Goal: Information Seeking & Learning: Learn about a topic

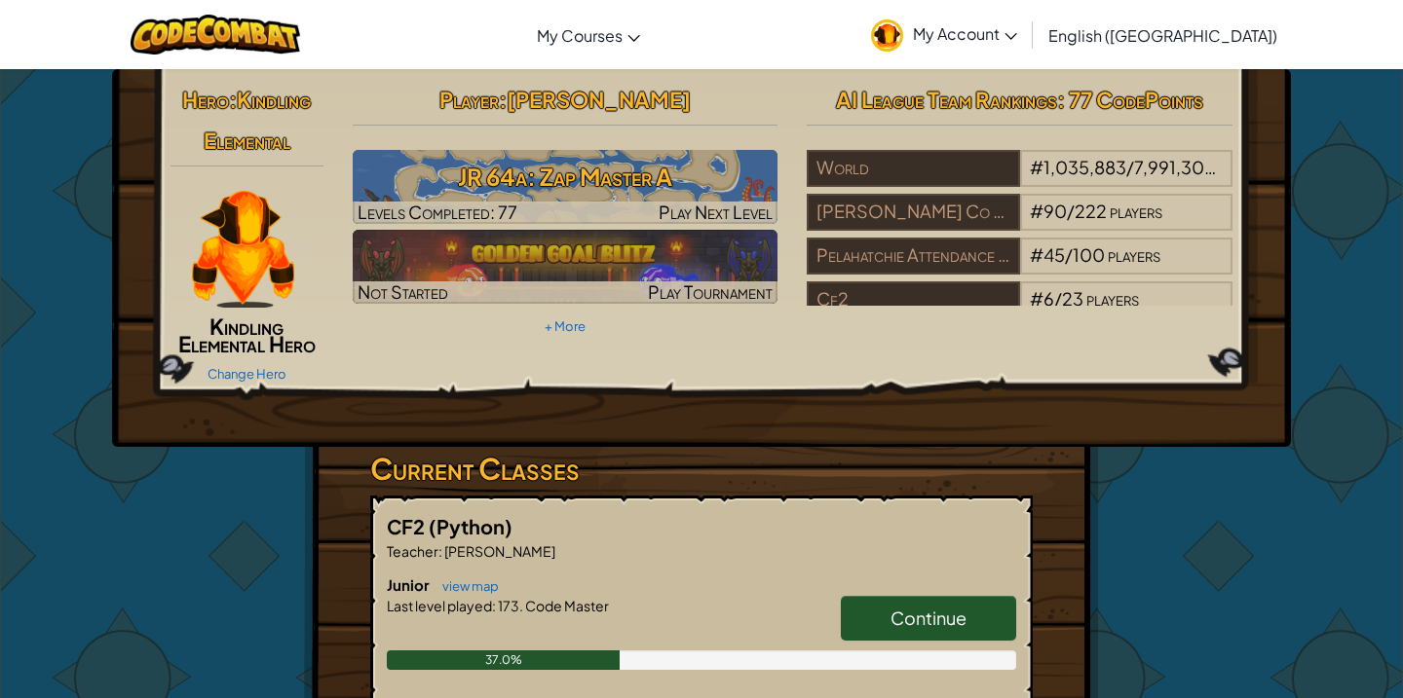
click at [918, 612] on span "Continue" at bounding box center [928, 618] width 76 height 22
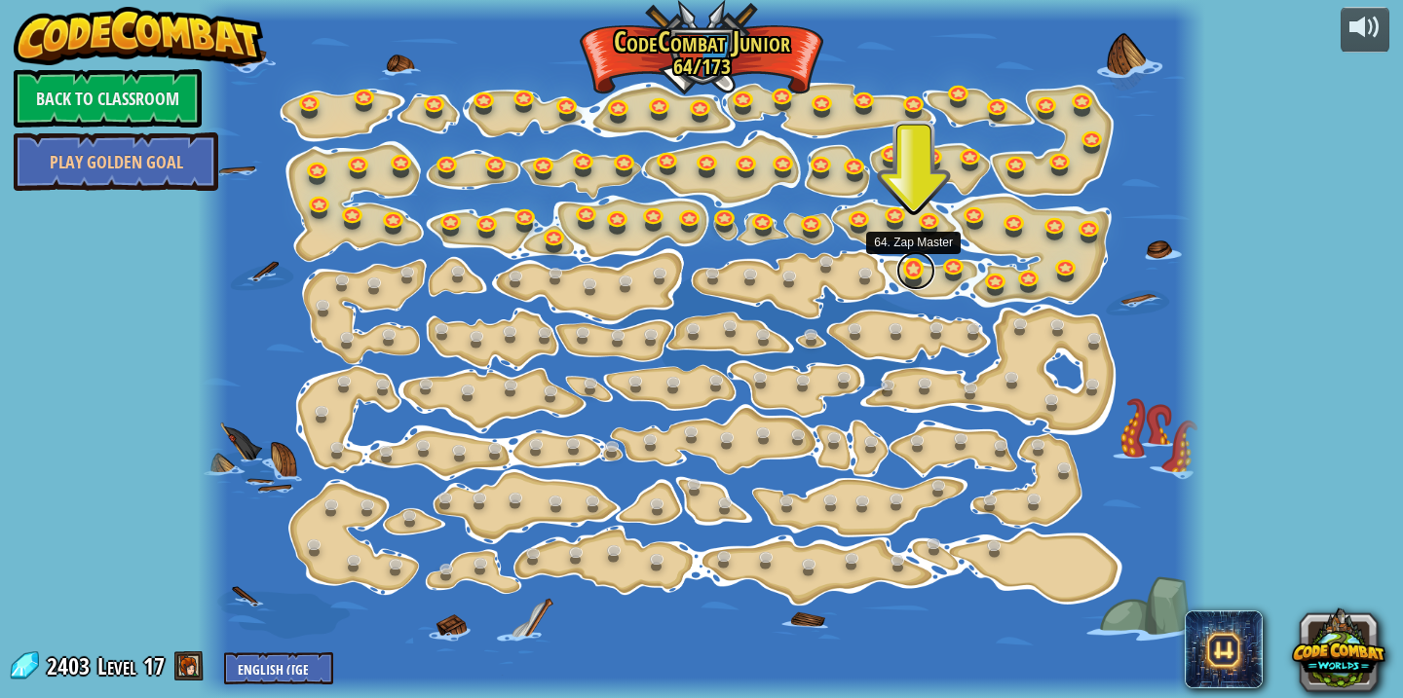
click at [907, 265] on link at bounding box center [915, 270] width 39 height 39
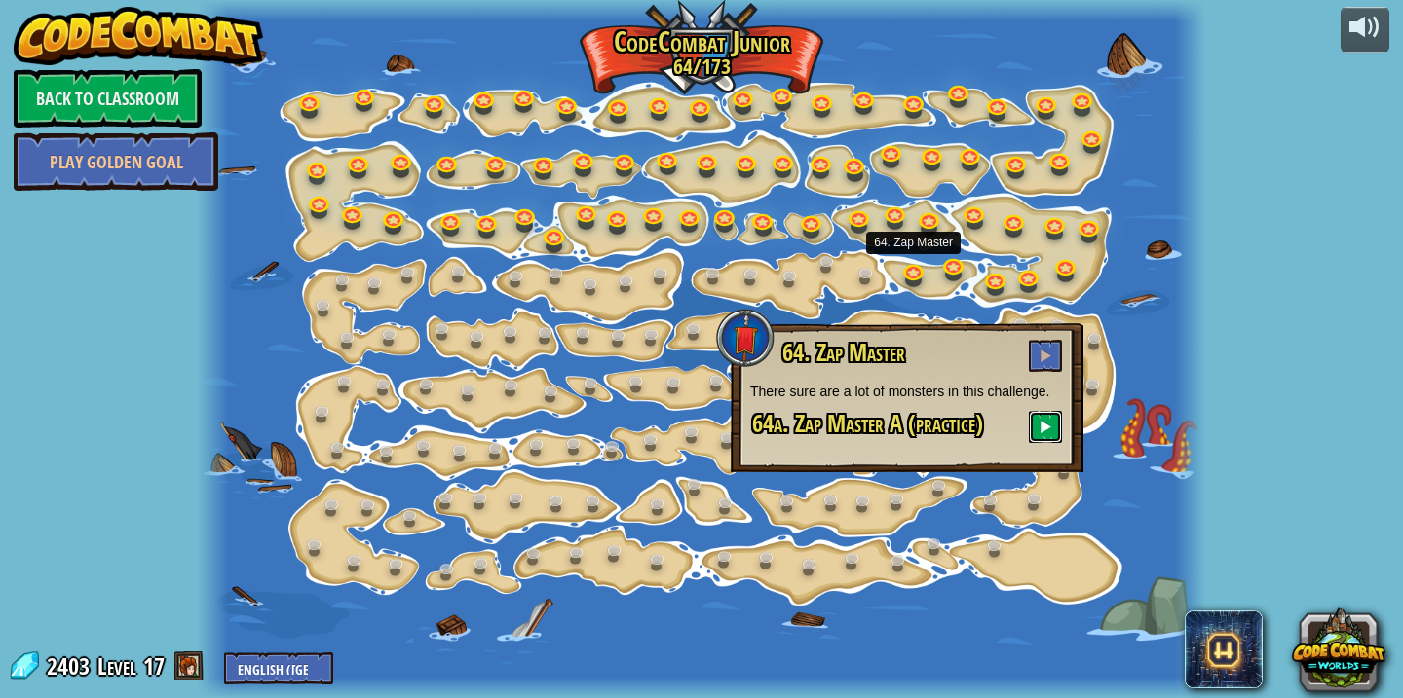
click at [1037, 424] on button at bounding box center [1045, 427] width 33 height 32
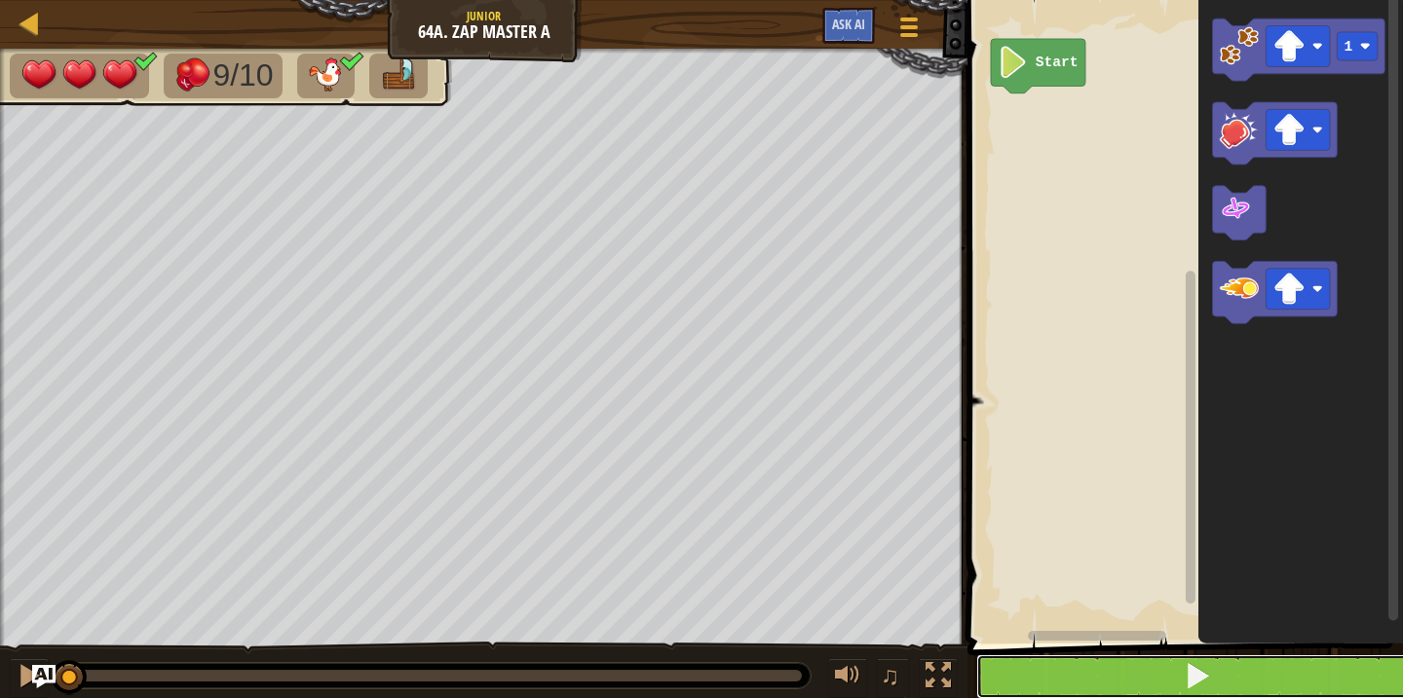
click at [1054, 668] on button at bounding box center [1196, 677] width 441 height 45
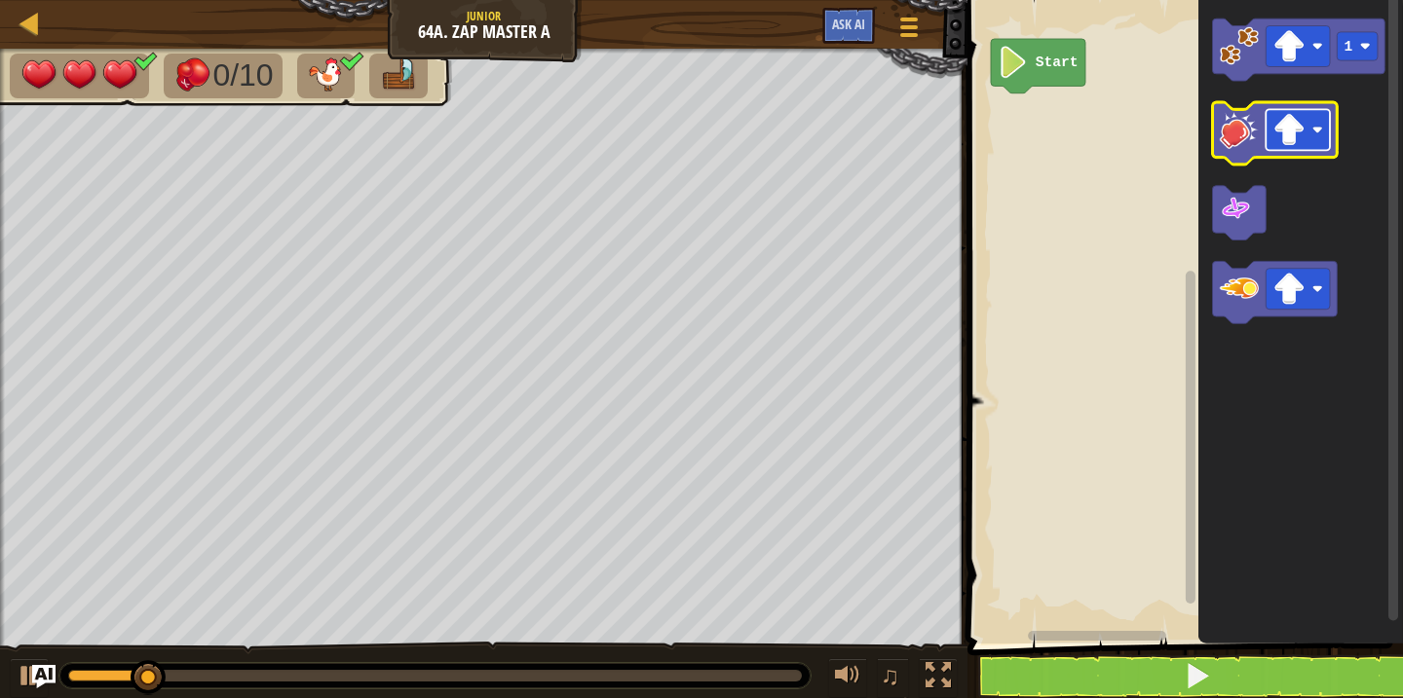
click at [1300, 121] on image "Blockly Workspace" at bounding box center [1289, 130] width 32 height 32
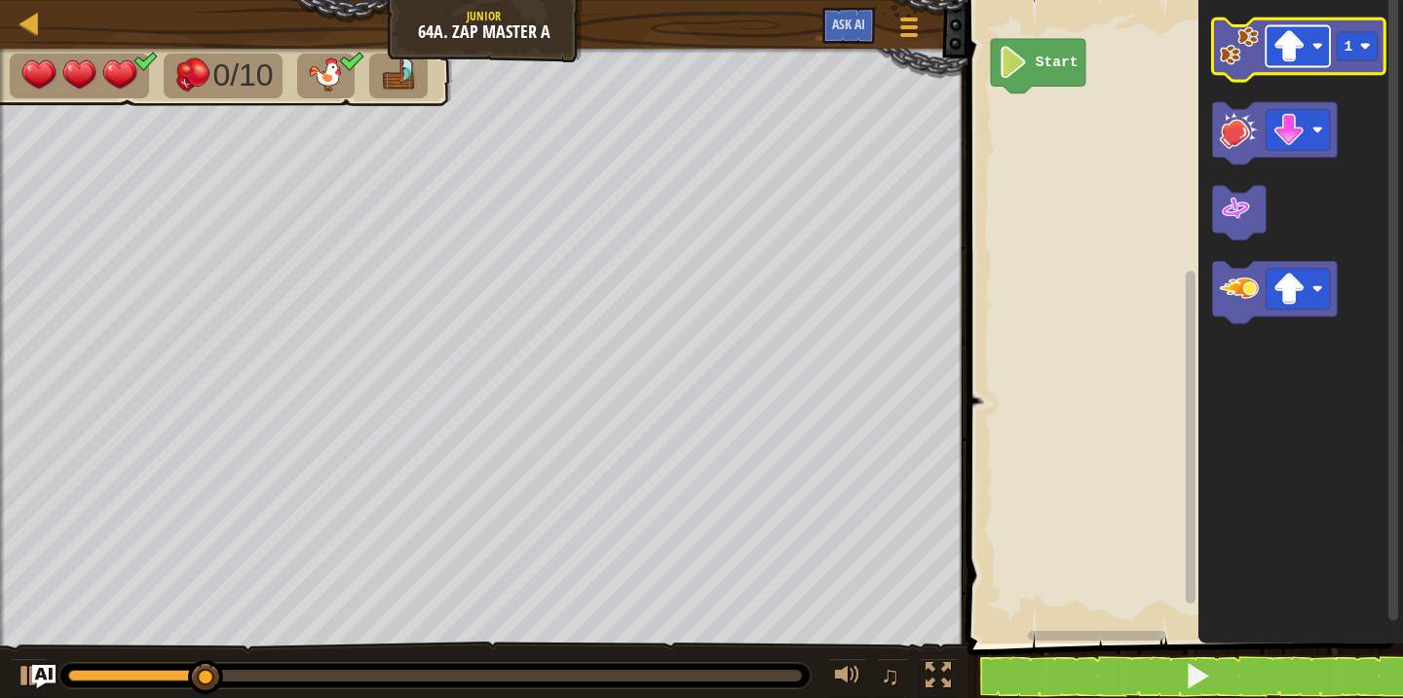
click at [1297, 58] on image "Blockly Workspace" at bounding box center [1289, 46] width 32 height 32
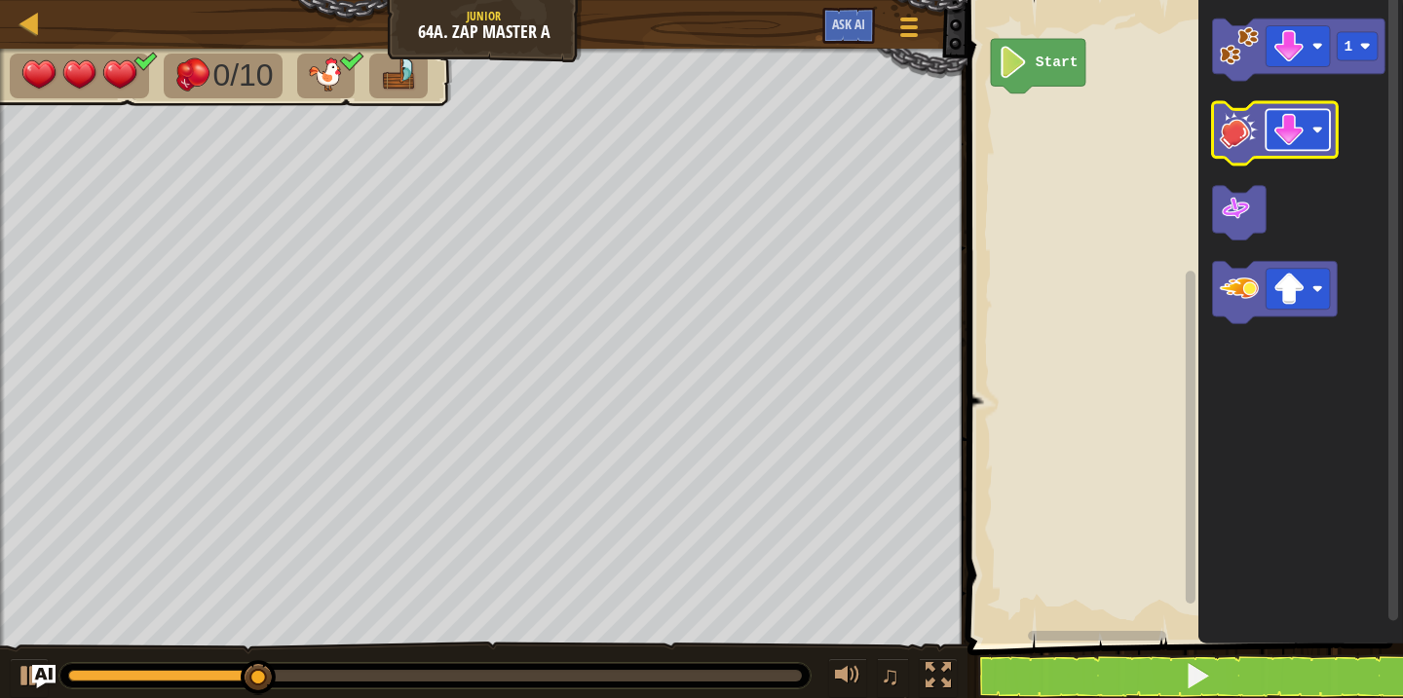
click at [1295, 124] on image "Blockly Workspace" at bounding box center [1289, 130] width 32 height 32
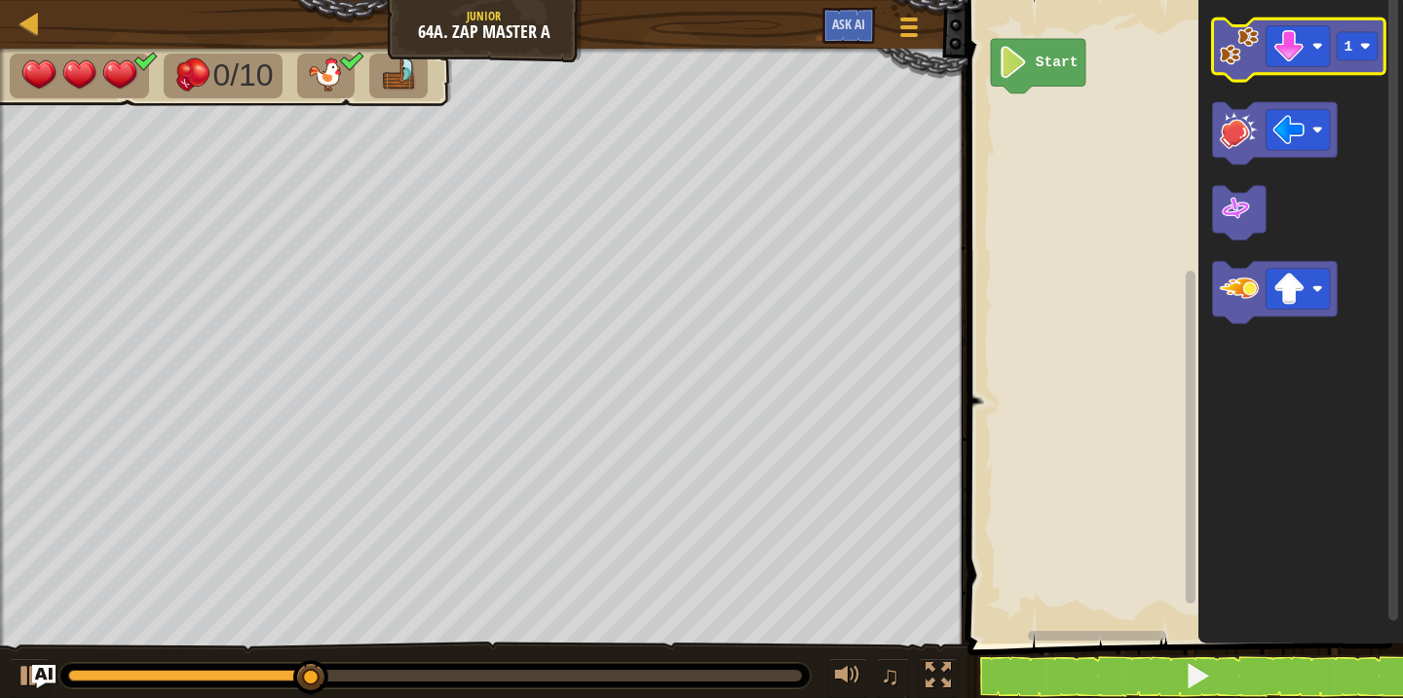
click at [1243, 38] on image "Blockly Workspace" at bounding box center [1239, 45] width 39 height 39
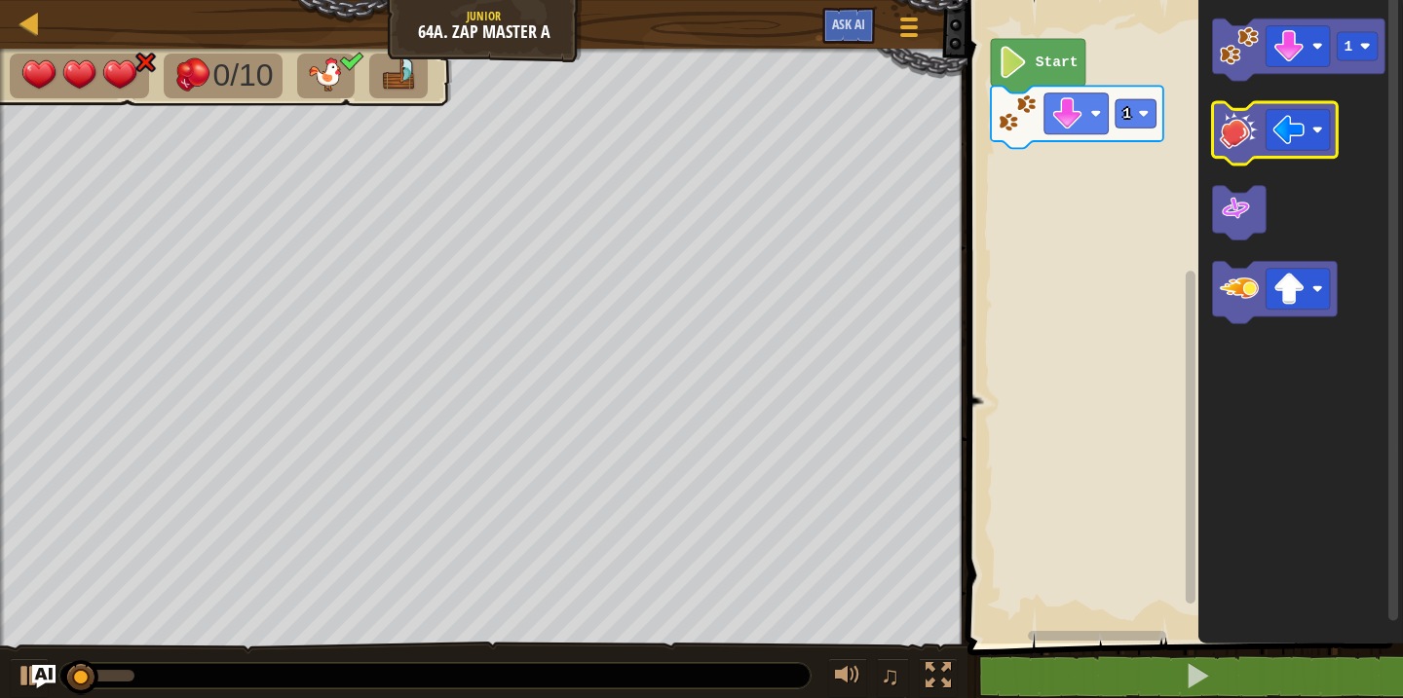
click at [1243, 130] on image "Blockly Workspace" at bounding box center [1239, 129] width 39 height 39
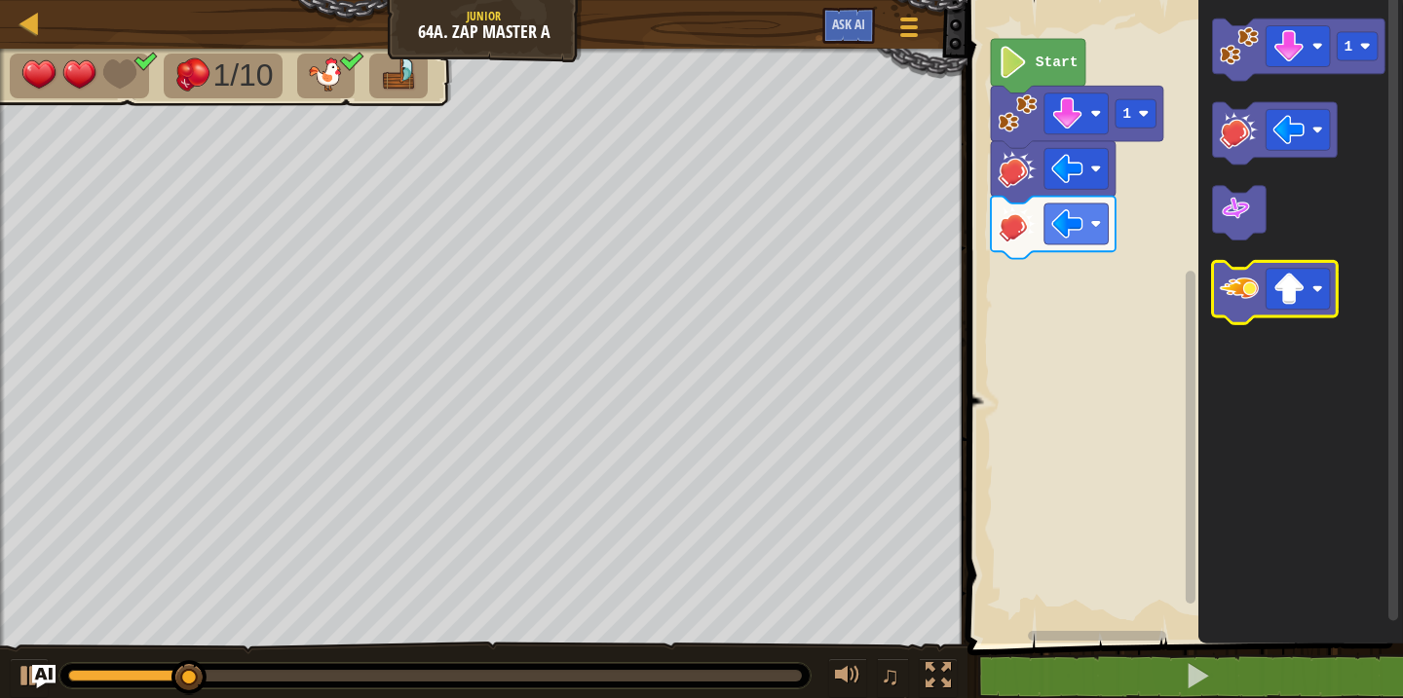
click at [1231, 289] on image "Blockly Workspace" at bounding box center [1239, 288] width 39 height 39
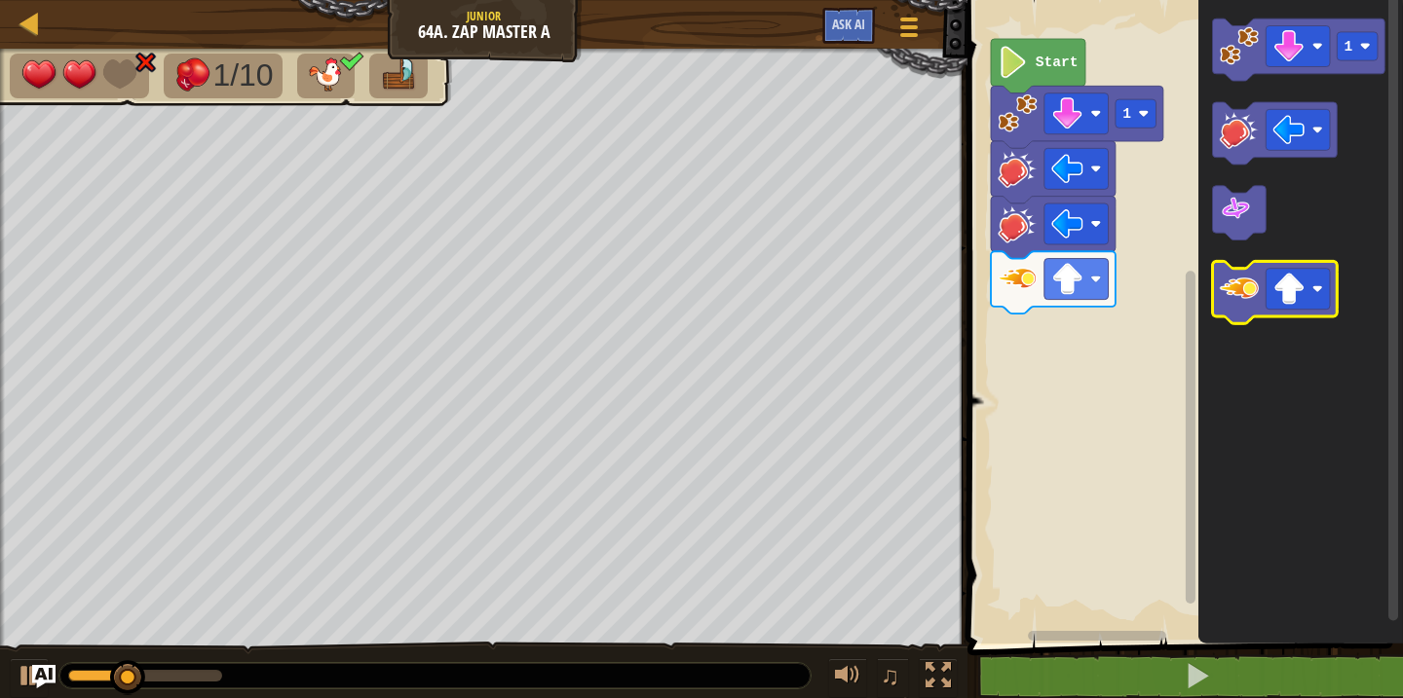
click at [1231, 289] on image "Blockly Workspace" at bounding box center [1239, 288] width 39 height 39
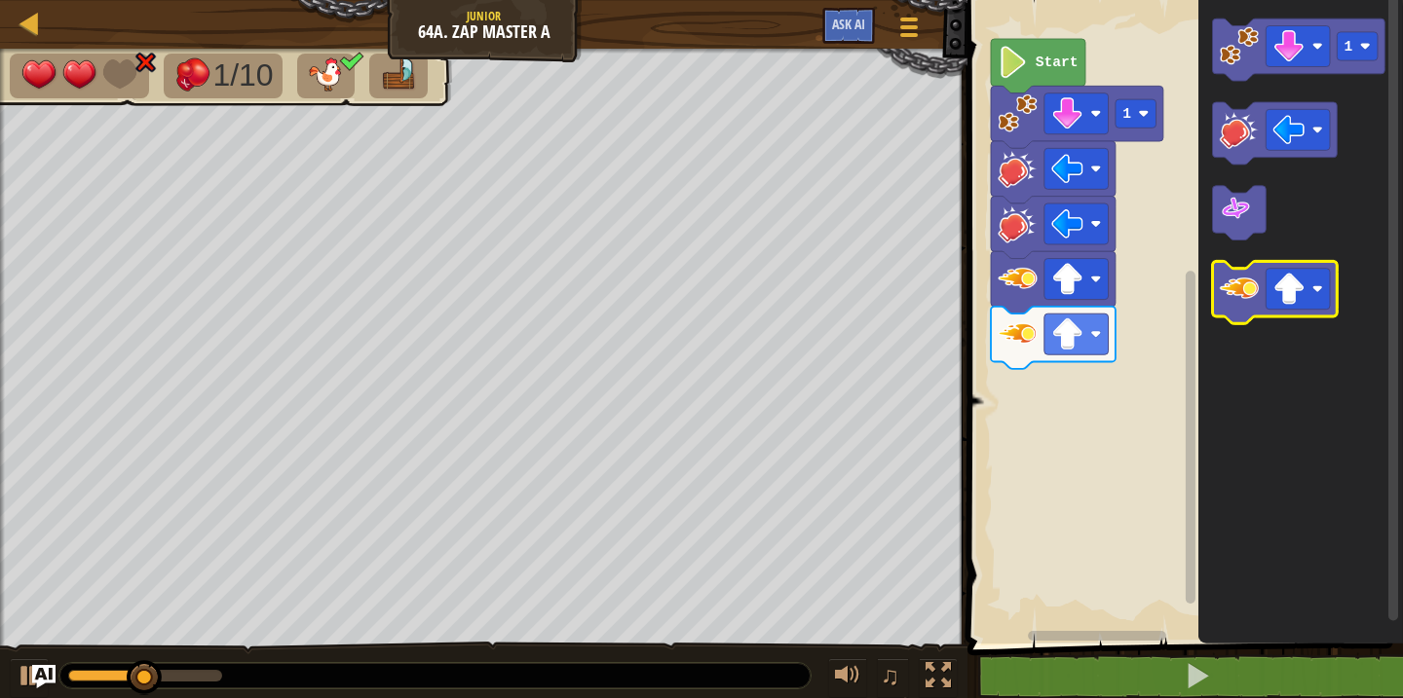
click at [1231, 289] on image "Blockly Workspace" at bounding box center [1239, 288] width 39 height 39
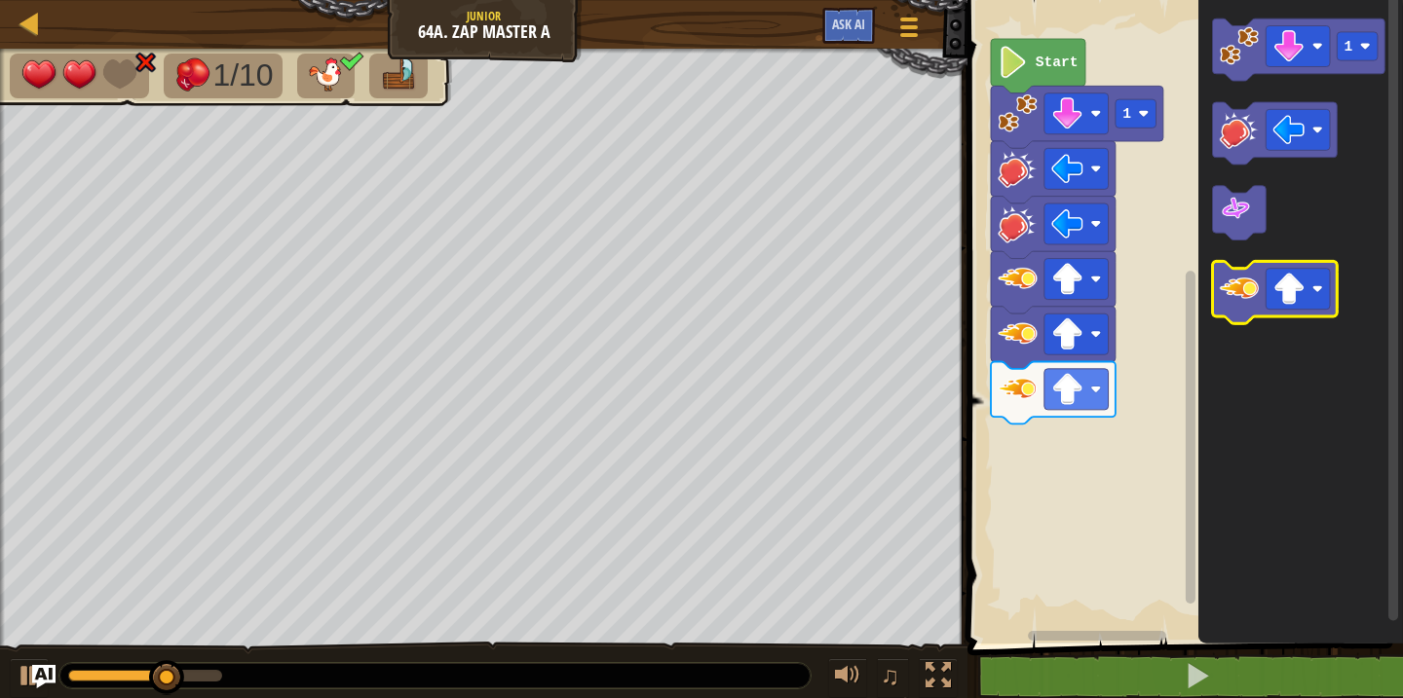
click at [1231, 289] on image "Blockly Workspace" at bounding box center [1239, 288] width 39 height 39
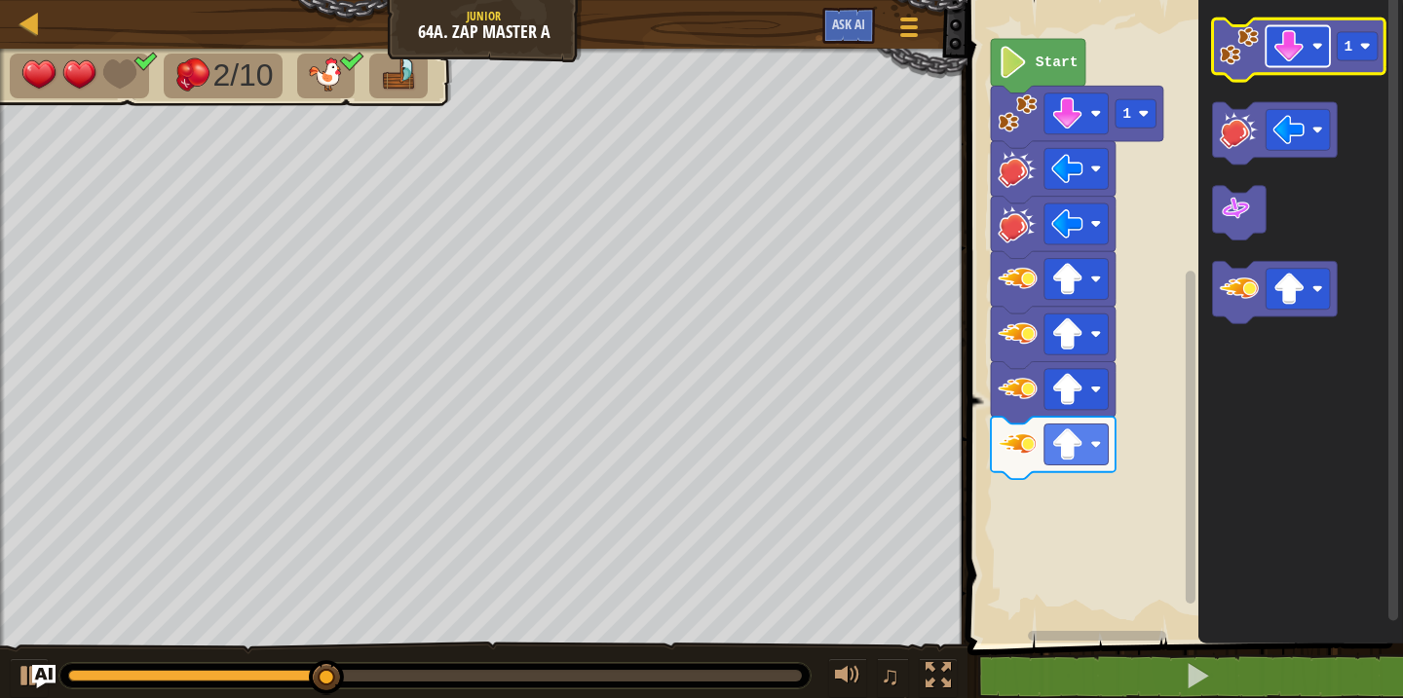
click at [1283, 43] on image "Blockly Workspace" at bounding box center [1289, 46] width 32 height 32
click at [1342, 57] on rect "Blockly Workspace" at bounding box center [1358, 46] width 41 height 28
click at [1239, 63] on image "Blockly Workspace" at bounding box center [1239, 45] width 39 height 39
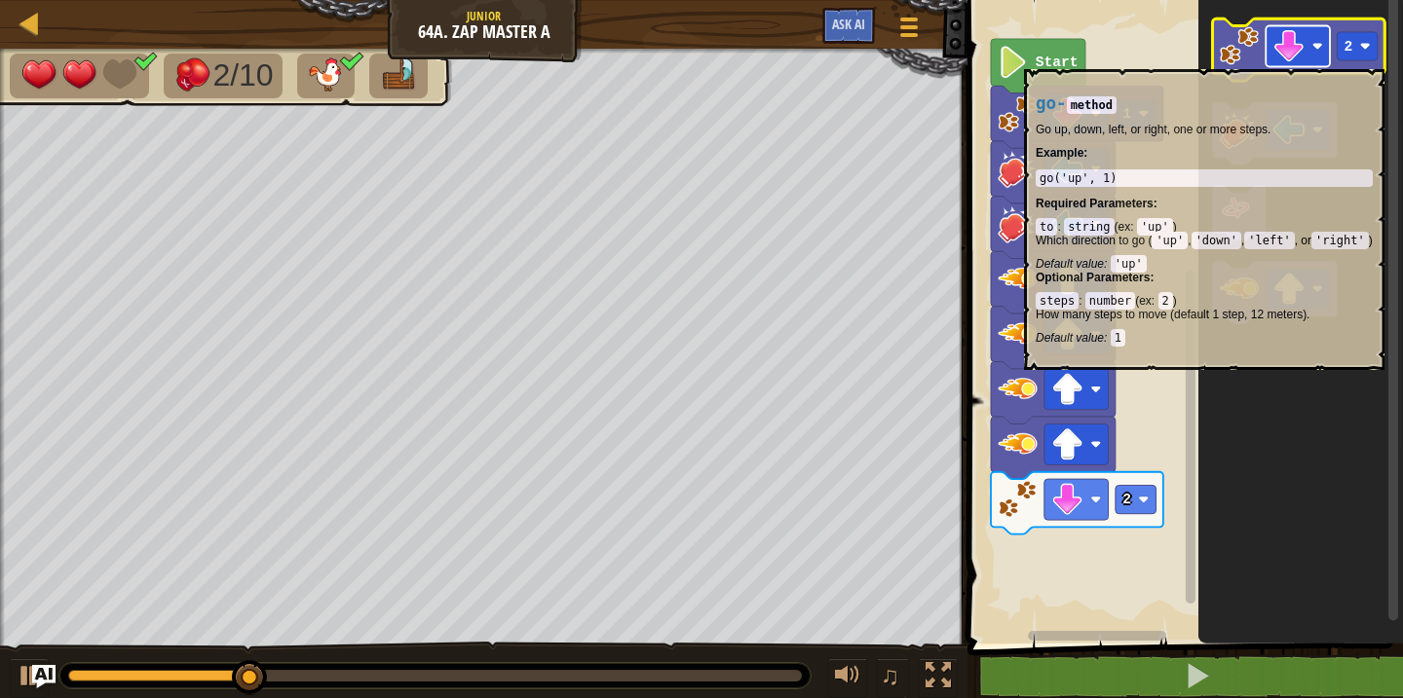
click at [1295, 59] on image "Blockly Workspace" at bounding box center [1289, 46] width 32 height 32
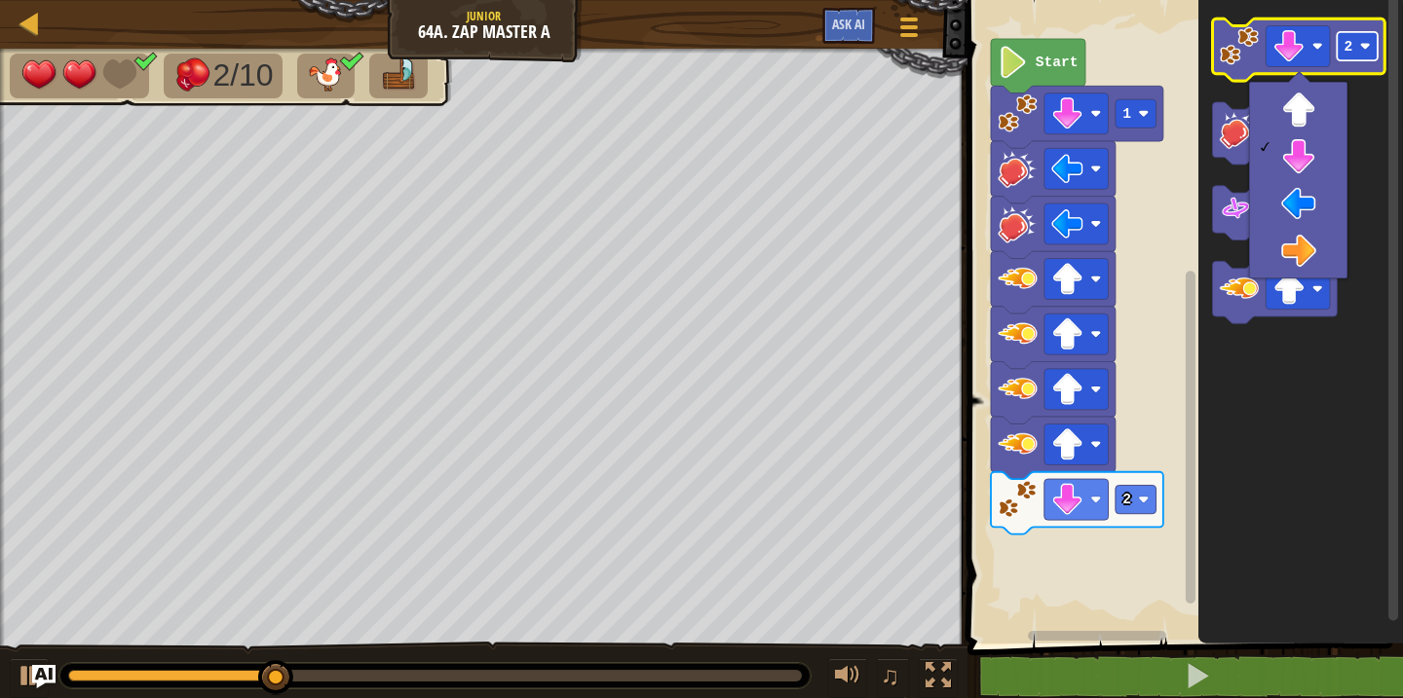
click at [1357, 36] on rect "Blockly Workspace" at bounding box center [1358, 46] width 41 height 28
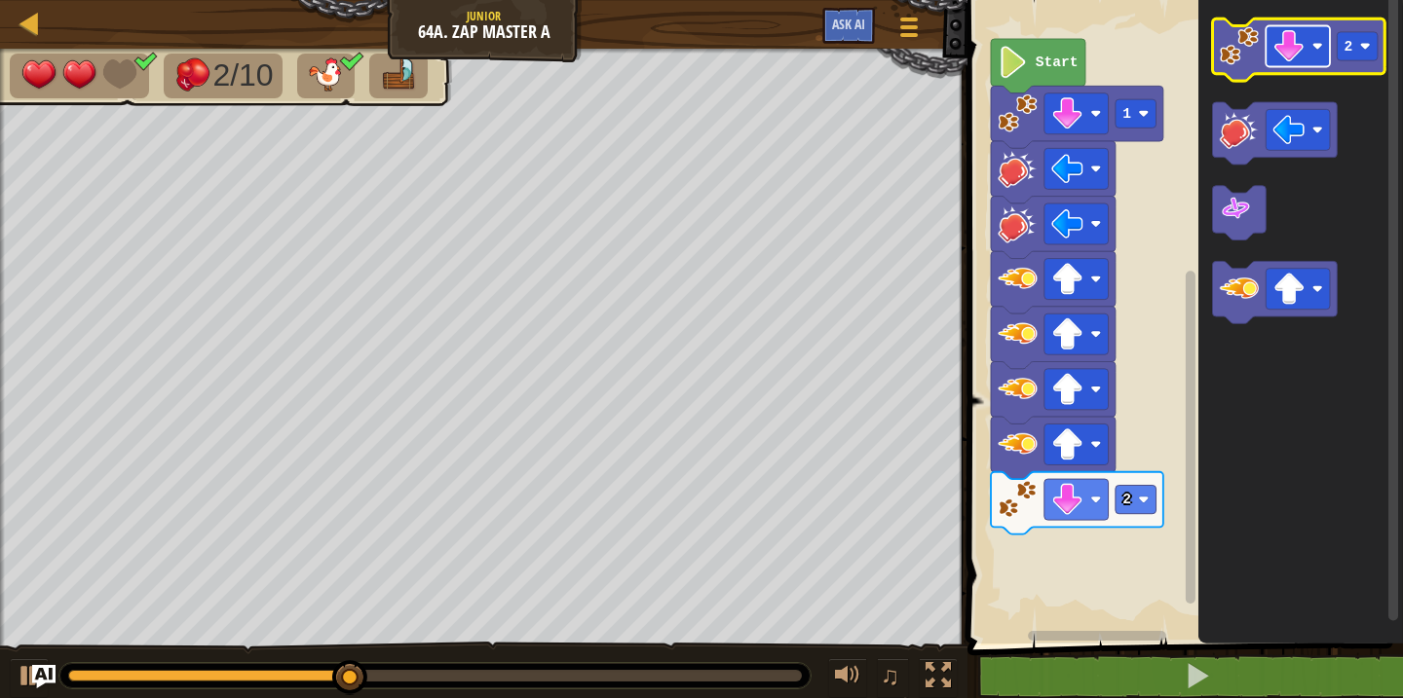
click at [1294, 52] on image "Blockly Workspace" at bounding box center [1289, 46] width 32 height 32
click at [1238, 63] on image "Blockly Workspace" at bounding box center [1239, 45] width 39 height 39
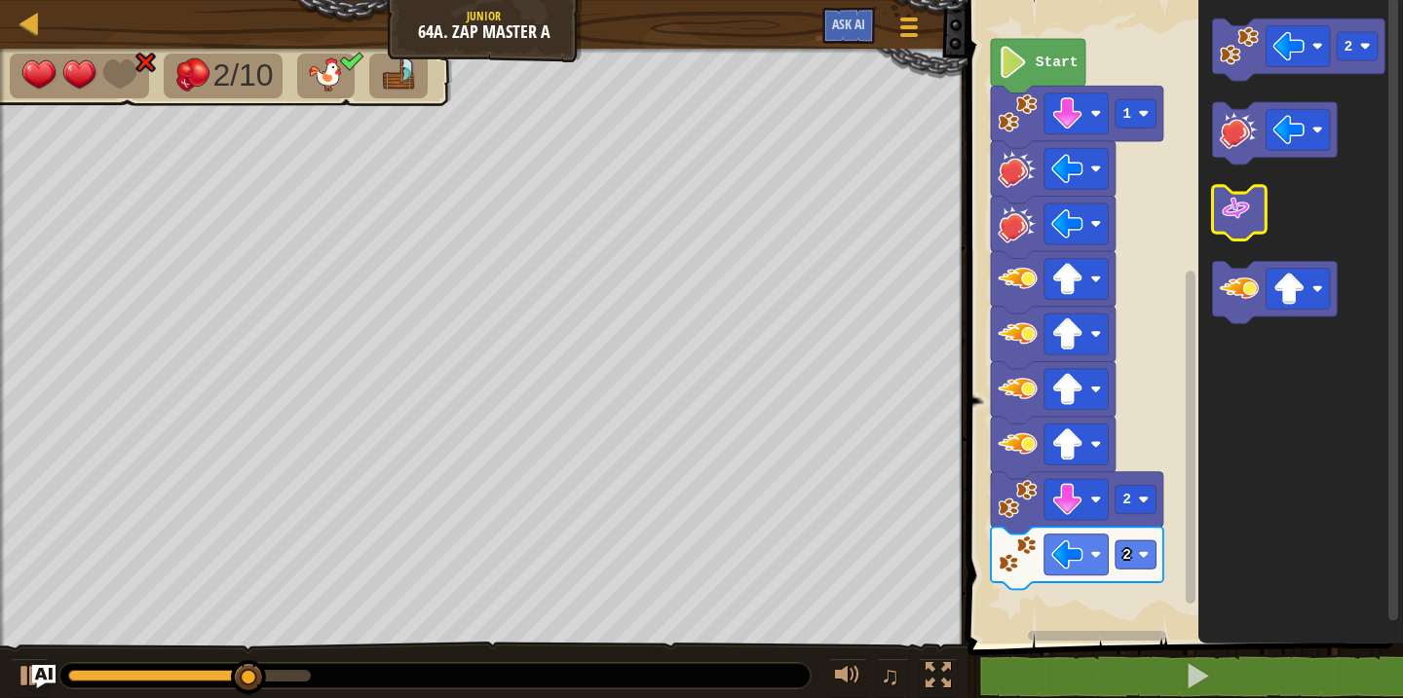
click at [1239, 203] on image "Blockly Workspace" at bounding box center [1236, 209] width 32 height 32
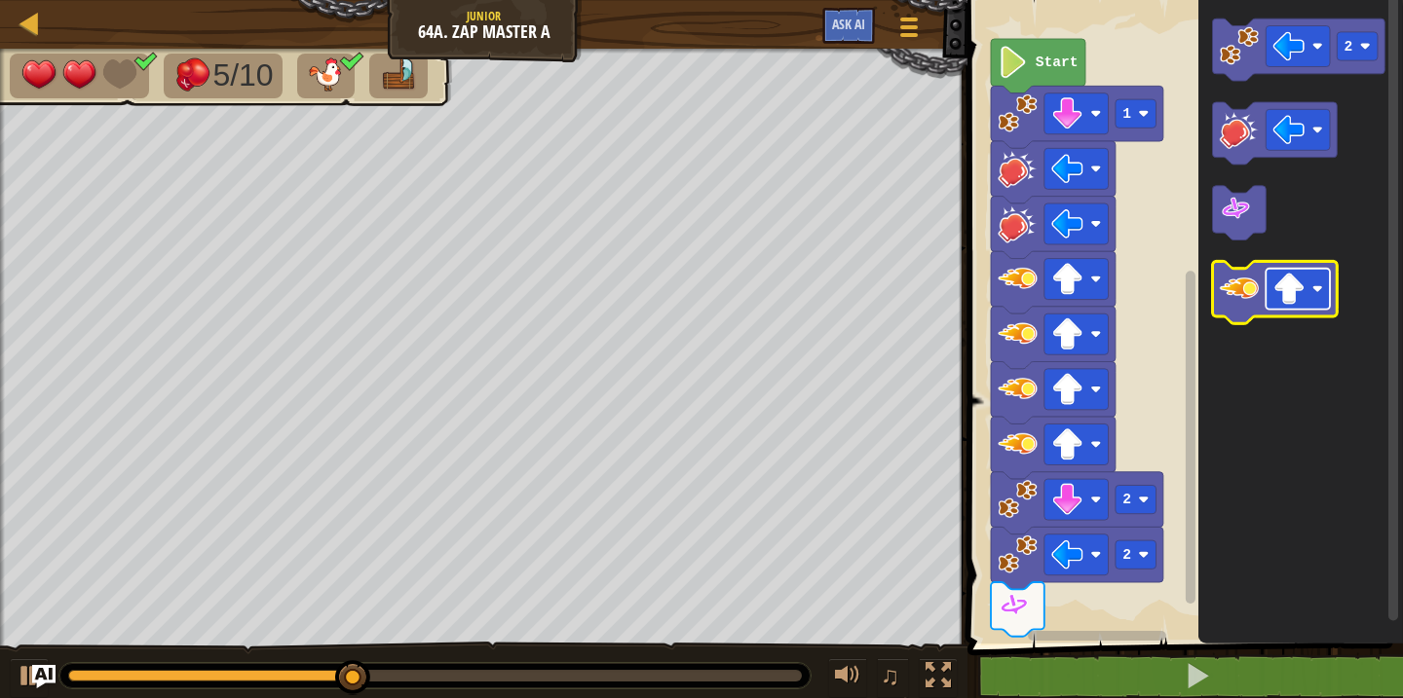
click at [1294, 306] on rect "Blockly Workspace" at bounding box center [1298, 289] width 64 height 41
click at [1238, 293] on image "Blockly Workspace" at bounding box center [1239, 288] width 39 height 39
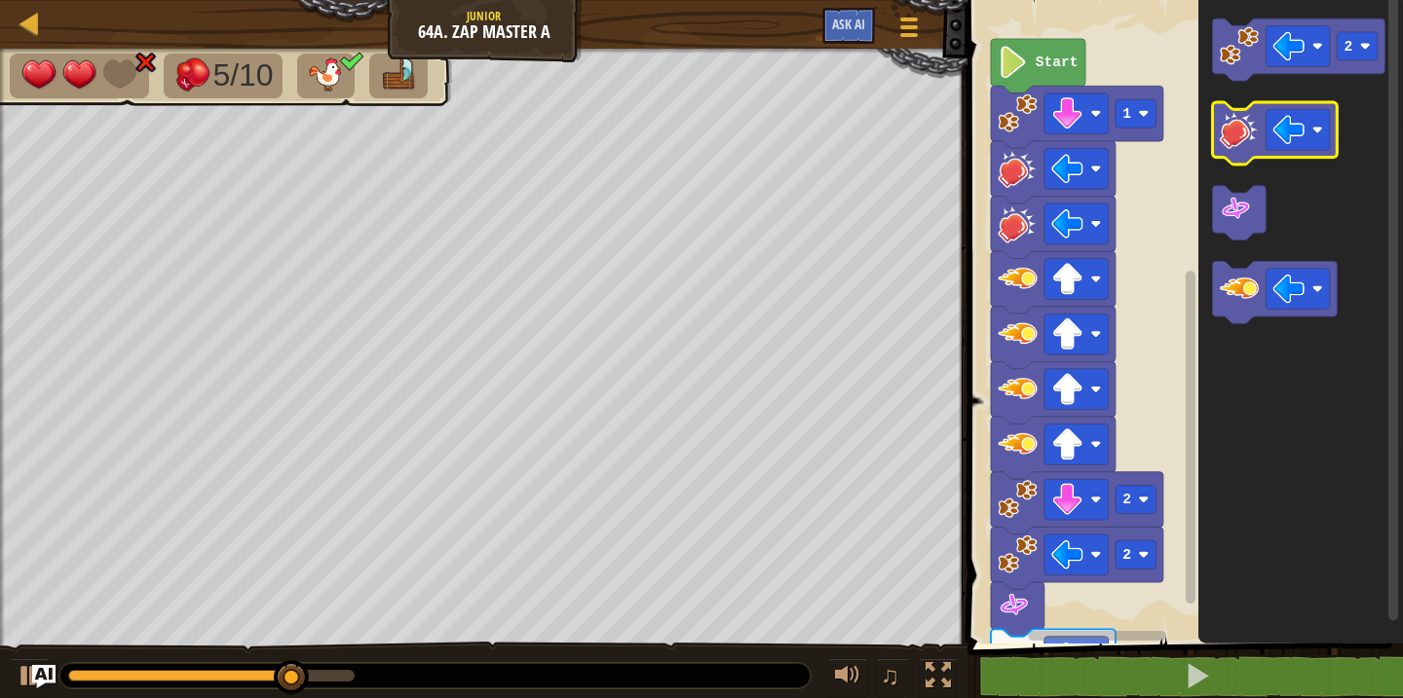
click at [1233, 152] on icon "Blockly Workspace" at bounding box center [1275, 133] width 125 height 62
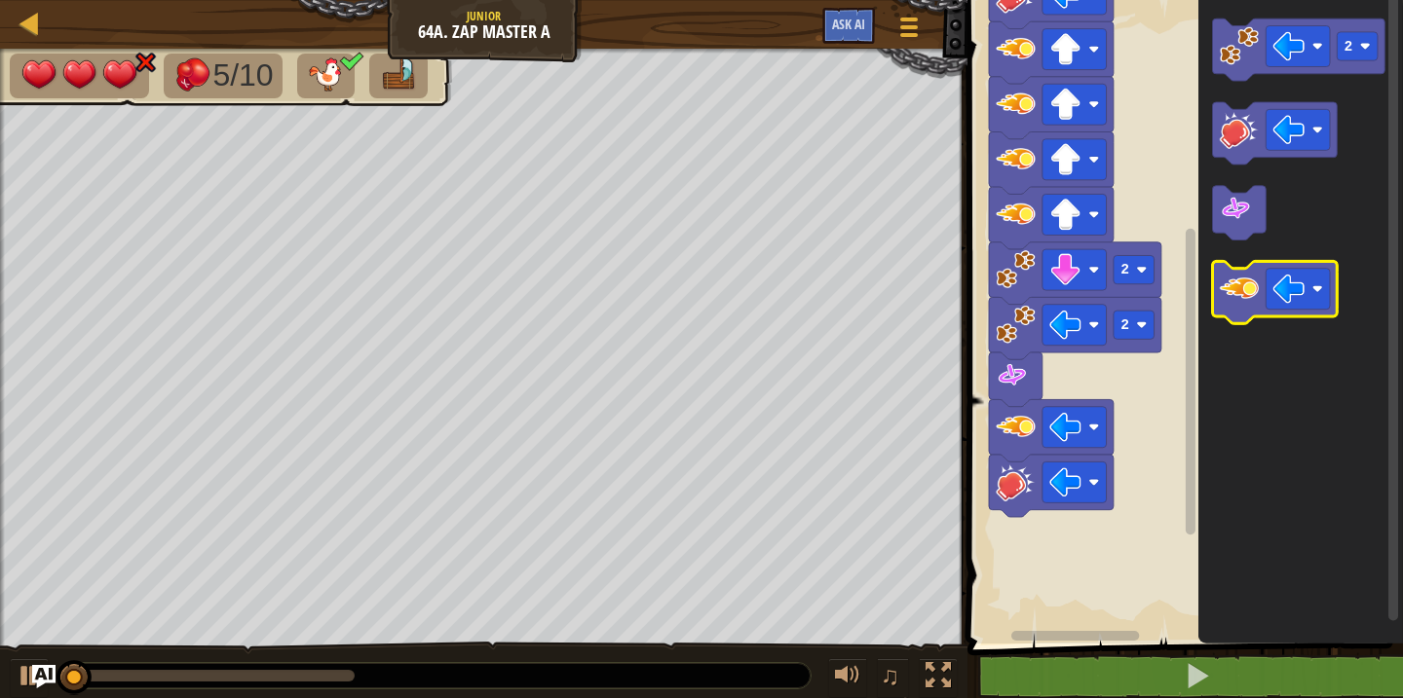
click at [1233, 287] on image "Blockly Workspace" at bounding box center [1239, 288] width 39 height 39
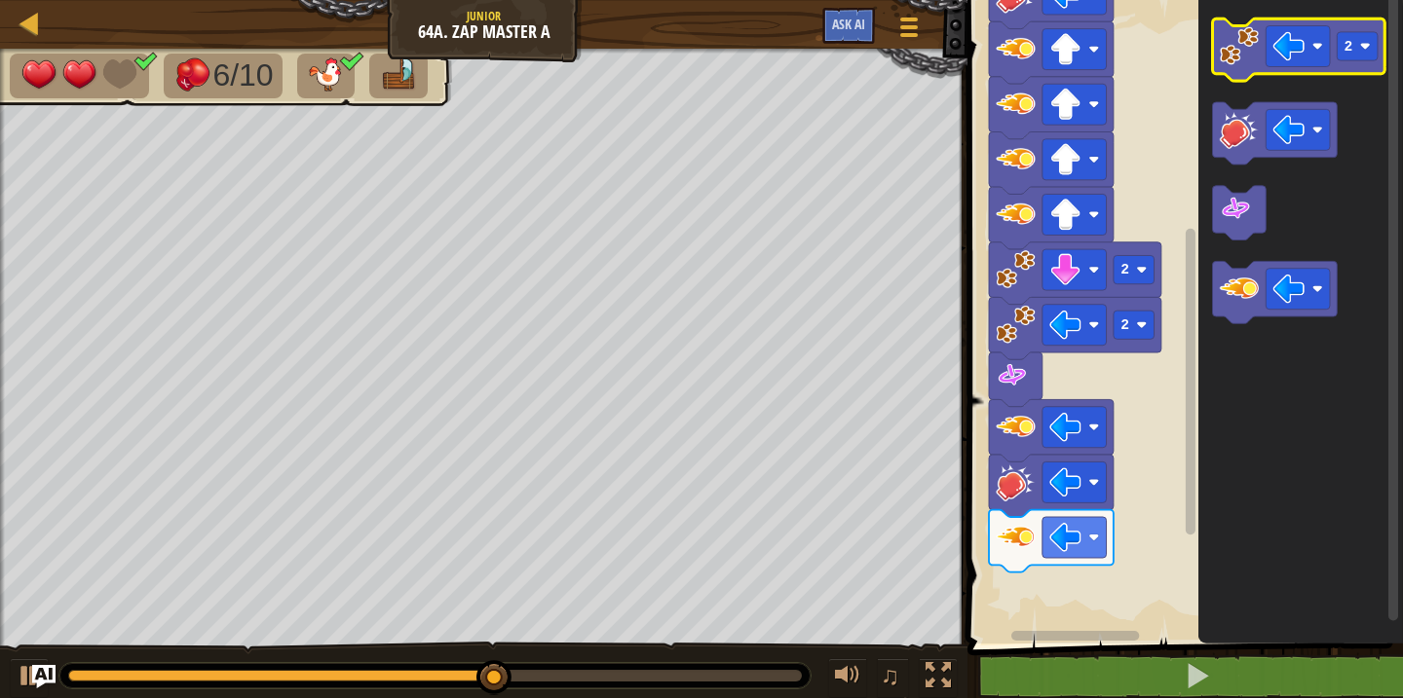
click at [1233, 57] on image "Blockly Workspace" at bounding box center [1239, 45] width 39 height 39
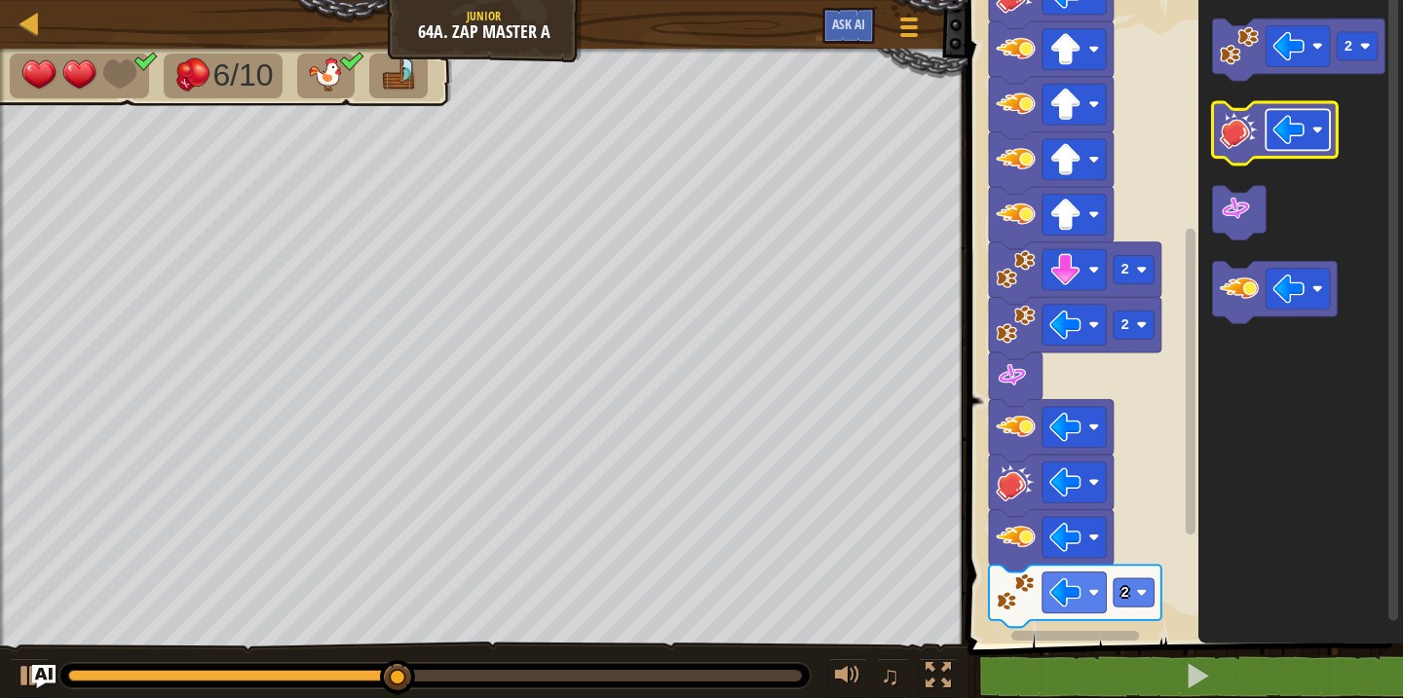
click at [1282, 139] on image "Blockly Workspace" at bounding box center [1289, 130] width 32 height 32
click at [1223, 137] on image "Blockly Workspace" at bounding box center [1239, 129] width 39 height 39
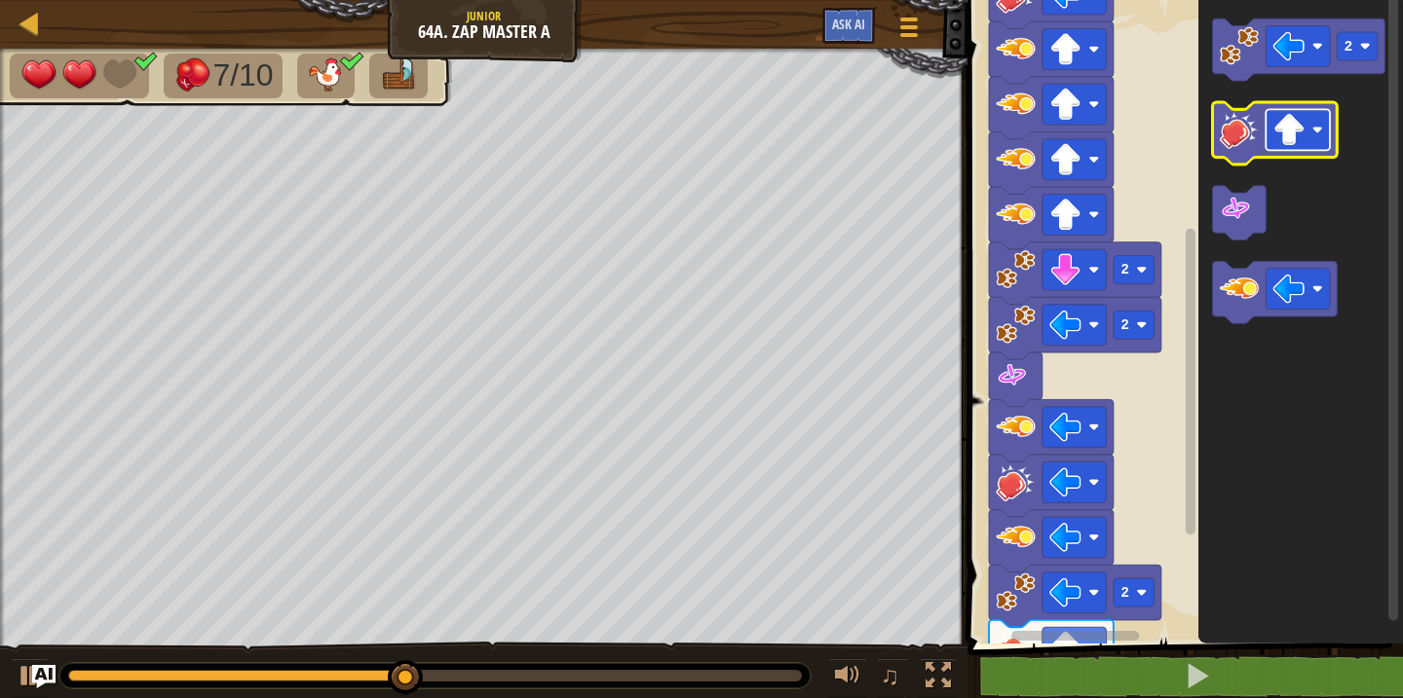
click at [1292, 131] on image "Blockly Workspace" at bounding box center [1289, 130] width 32 height 32
click at [1230, 149] on icon "Blockly Workspace" at bounding box center [1275, 133] width 125 height 62
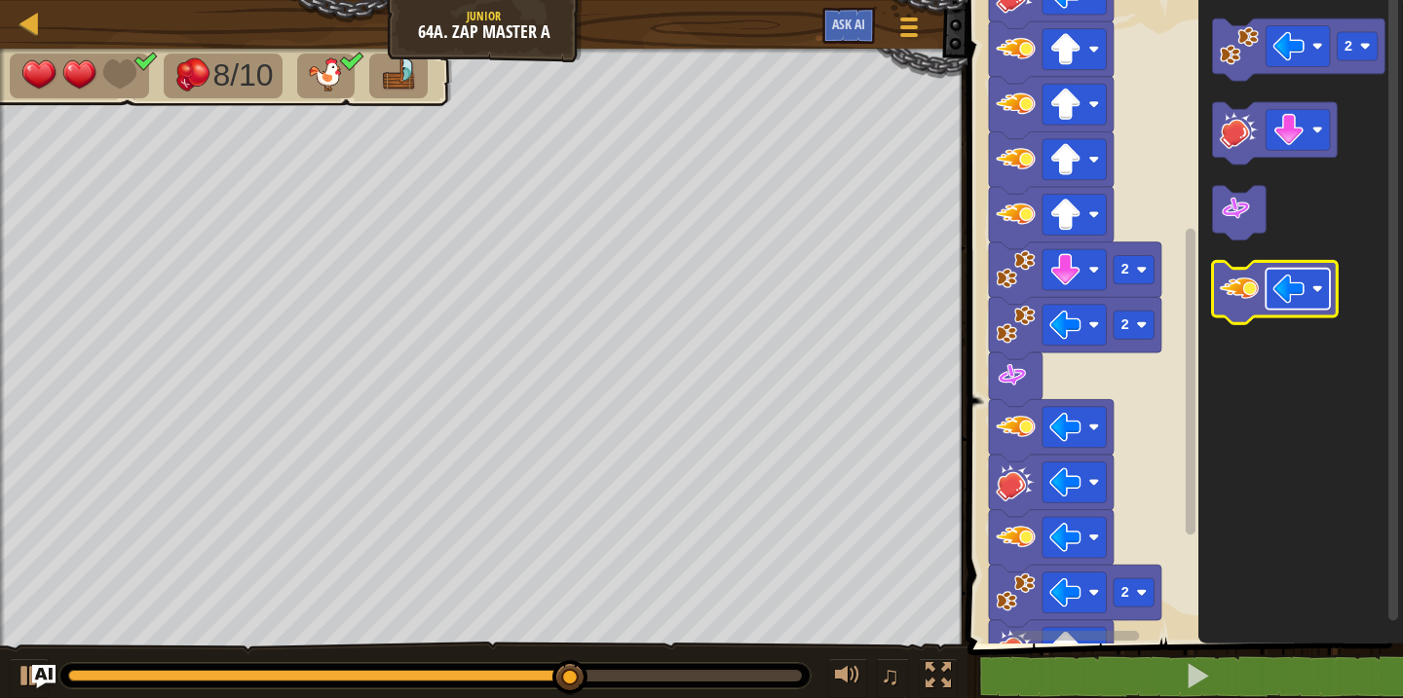
click at [1297, 288] on image "Blockly Workspace" at bounding box center [1289, 289] width 32 height 32
click at [1249, 307] on image "Blockly Workspace" at bounding box center [1239, 288] width 39 height 39
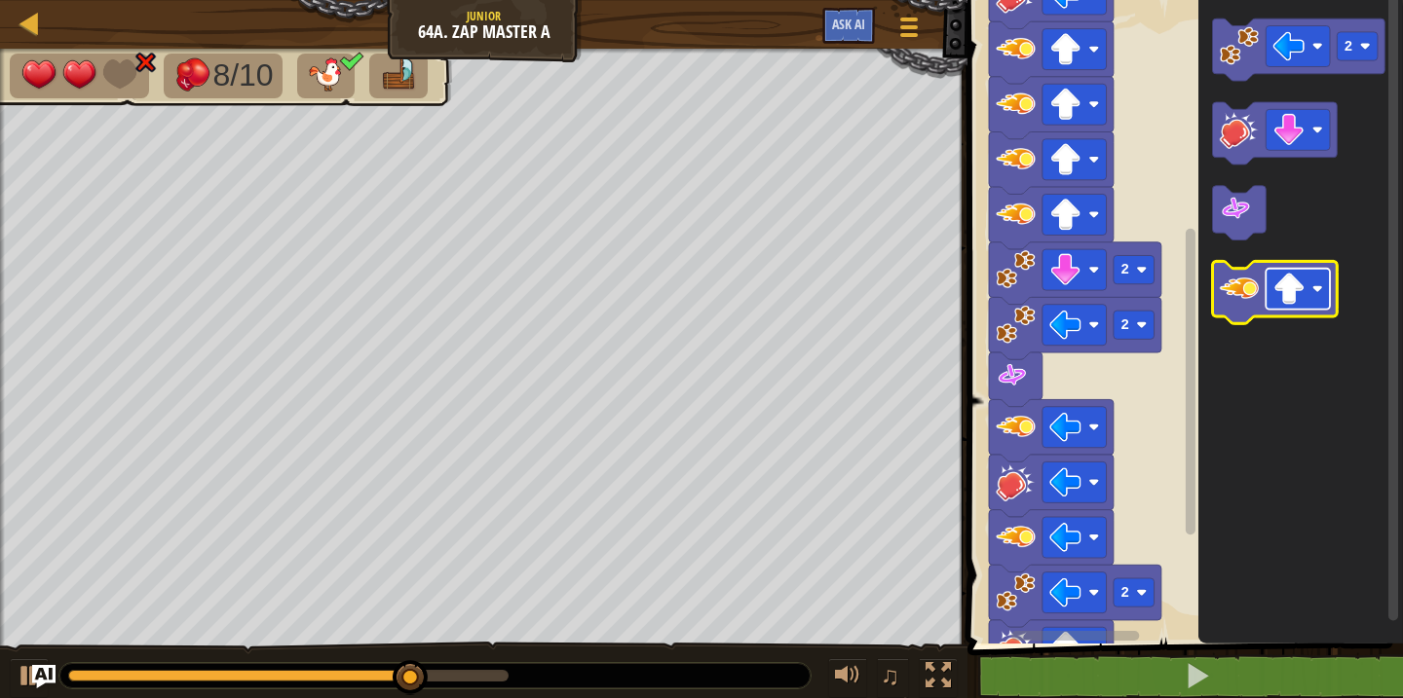
click at [1280, 303] on image "Blockly Workspace" at bounding box center [1289, 289] width 32 height 32
click at [1236, 297] on image "Blockly Workspace" at bounding box center [1239, 288] width 39 height 39
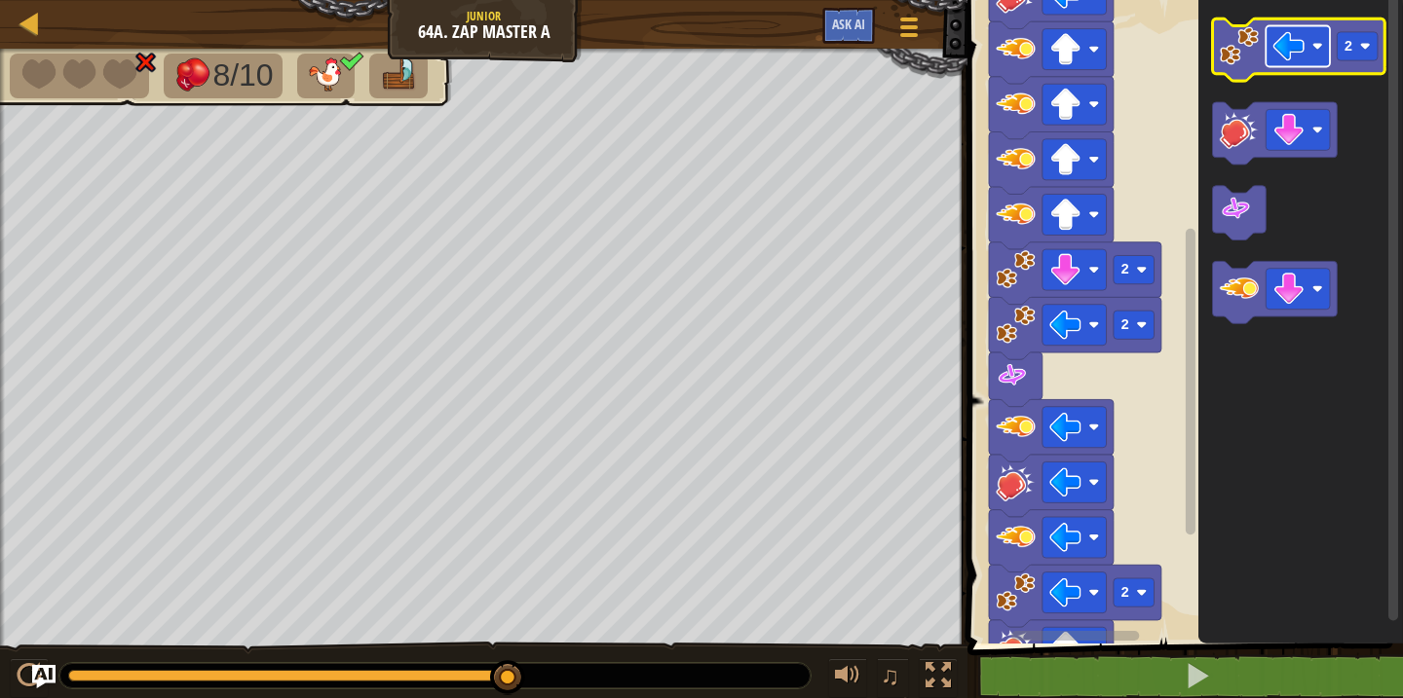
click at [1294, 45] on image "Blockly Workspace" at bounding box center [1289, 46] width 32 height 32
click at [1253, 56] on image "Blockly Workspace" at bounding box center [1239, 45] width 39 height 39
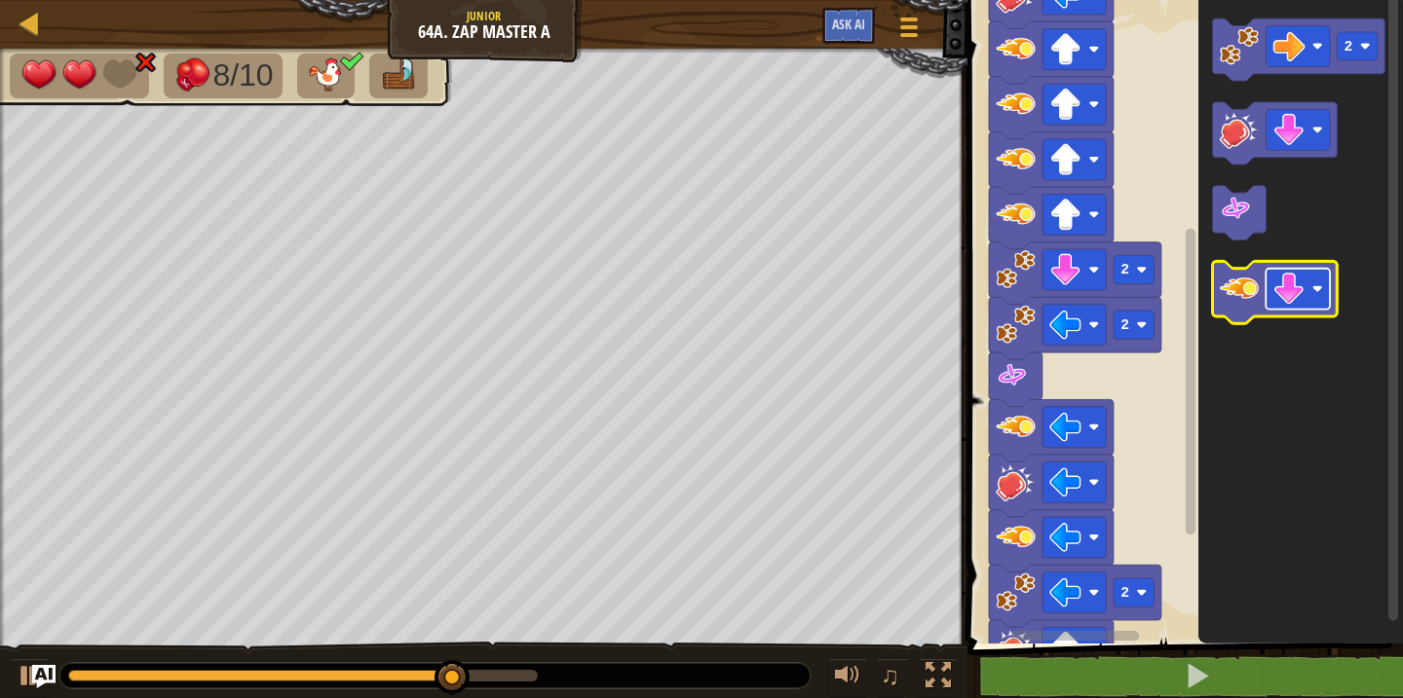
click at [1301, 281] on image "Blockly Workspace" at bounding box center [1289, 289] width 32 height 32
click at [1225, 286] on image "Blockly Workspace" at bounding box center [1239, 288] width 39 height 39
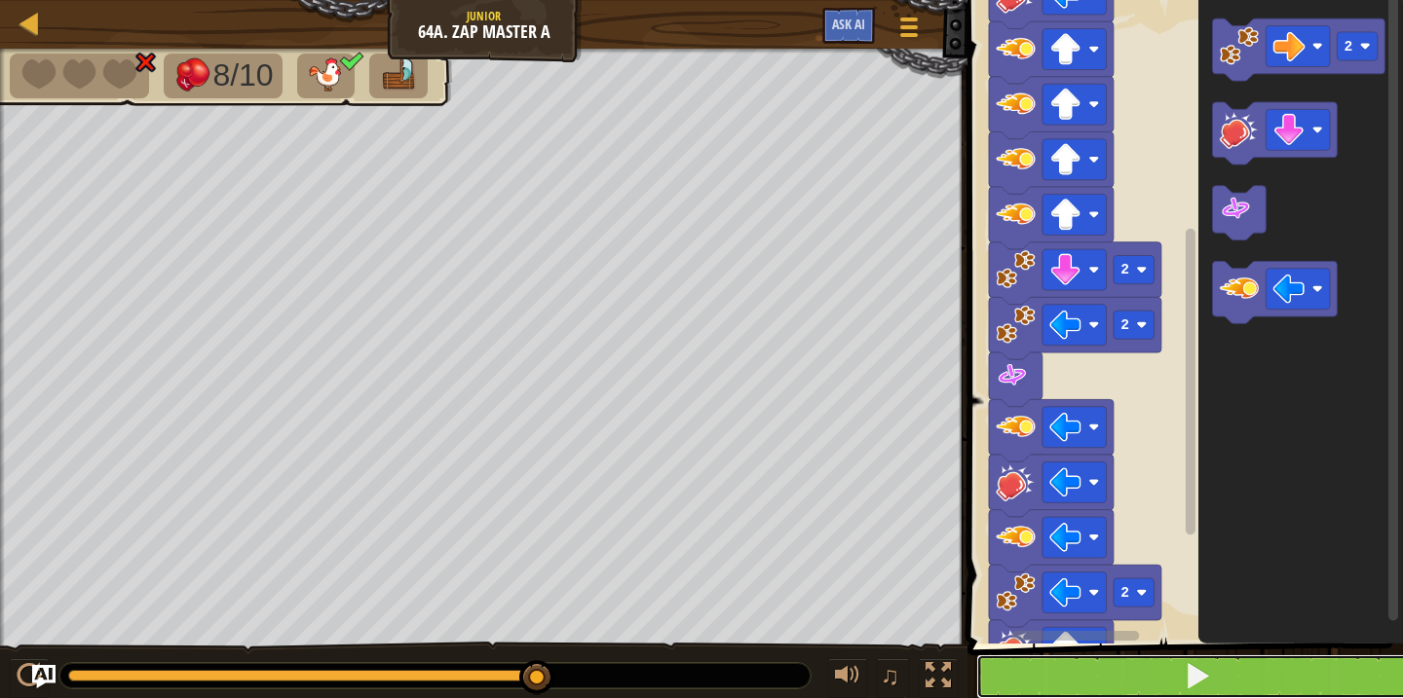
click at [1157, 656] on button at bounding box center [1196, 677] width 441 height 45
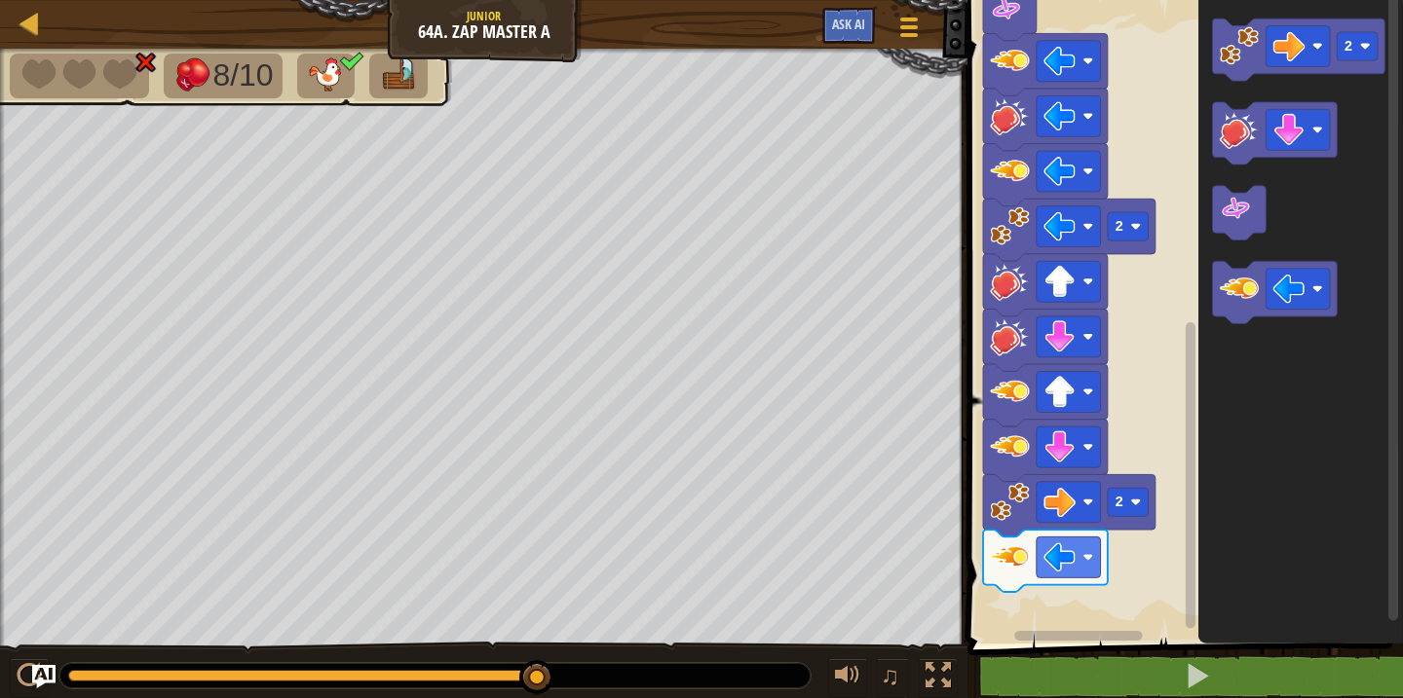
click at [1157, 507] on rect "Blockly Workspace" at bounding box center [1182, 317] width 441 height 654
click at [1126, 505] on rect "Blockly Workspace" at bounding box center [1128, 502] width 41 height 28
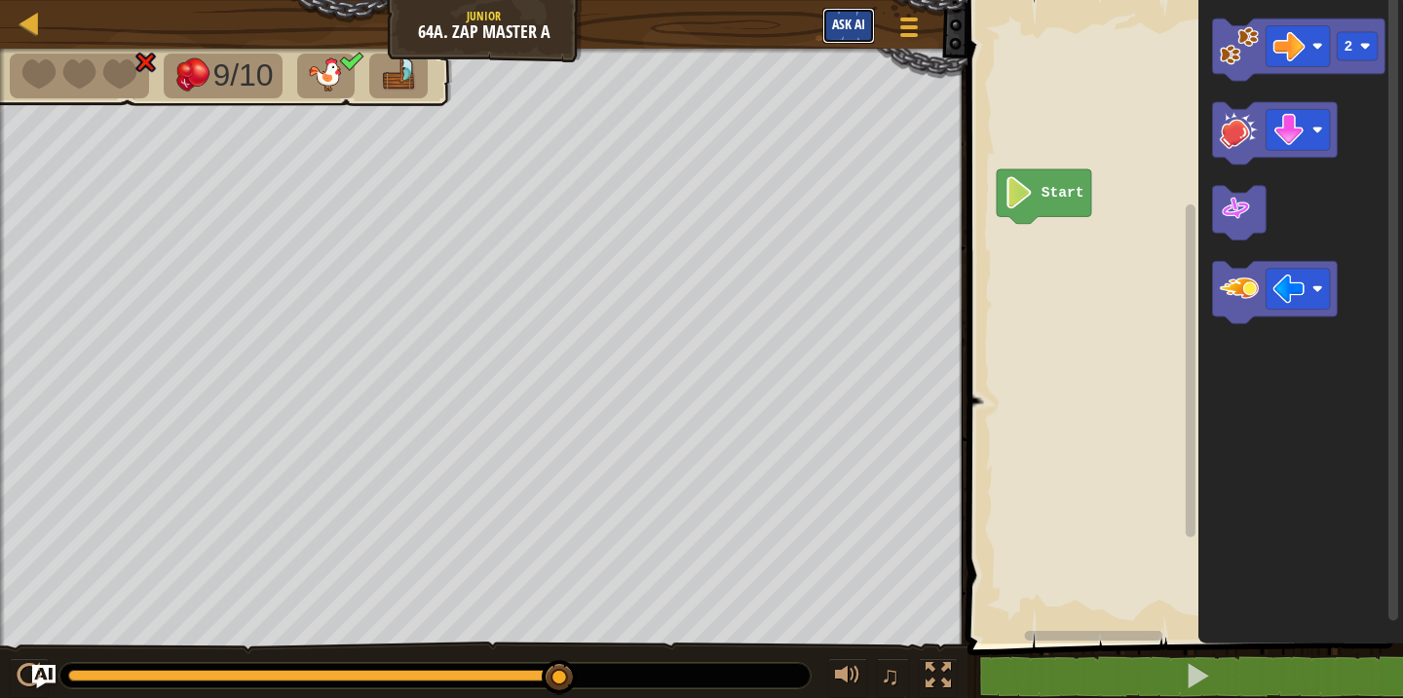
click at [847, 25] on span "Ask AI" at bounding box center [848, 24] width 33 height 19
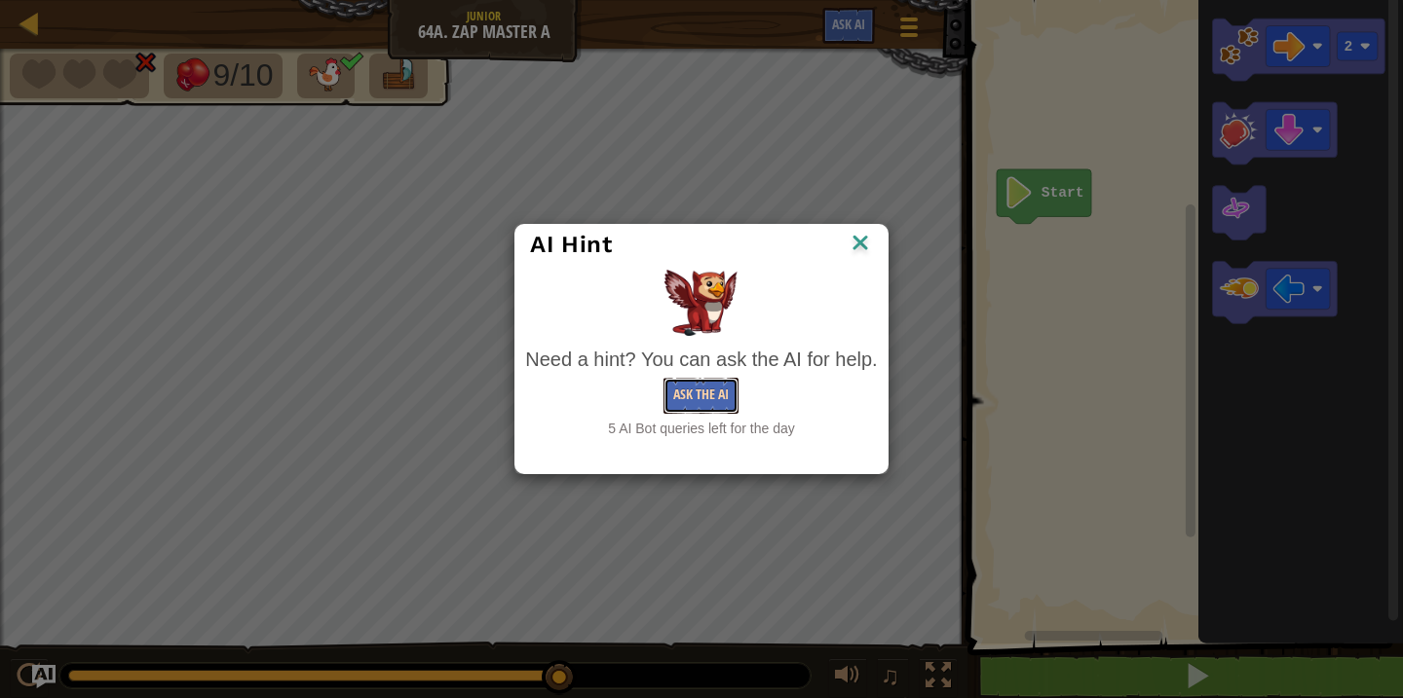
click at [720, 390] on button "Ask the AI" at bounding box center [700, 396] width 75 height 36
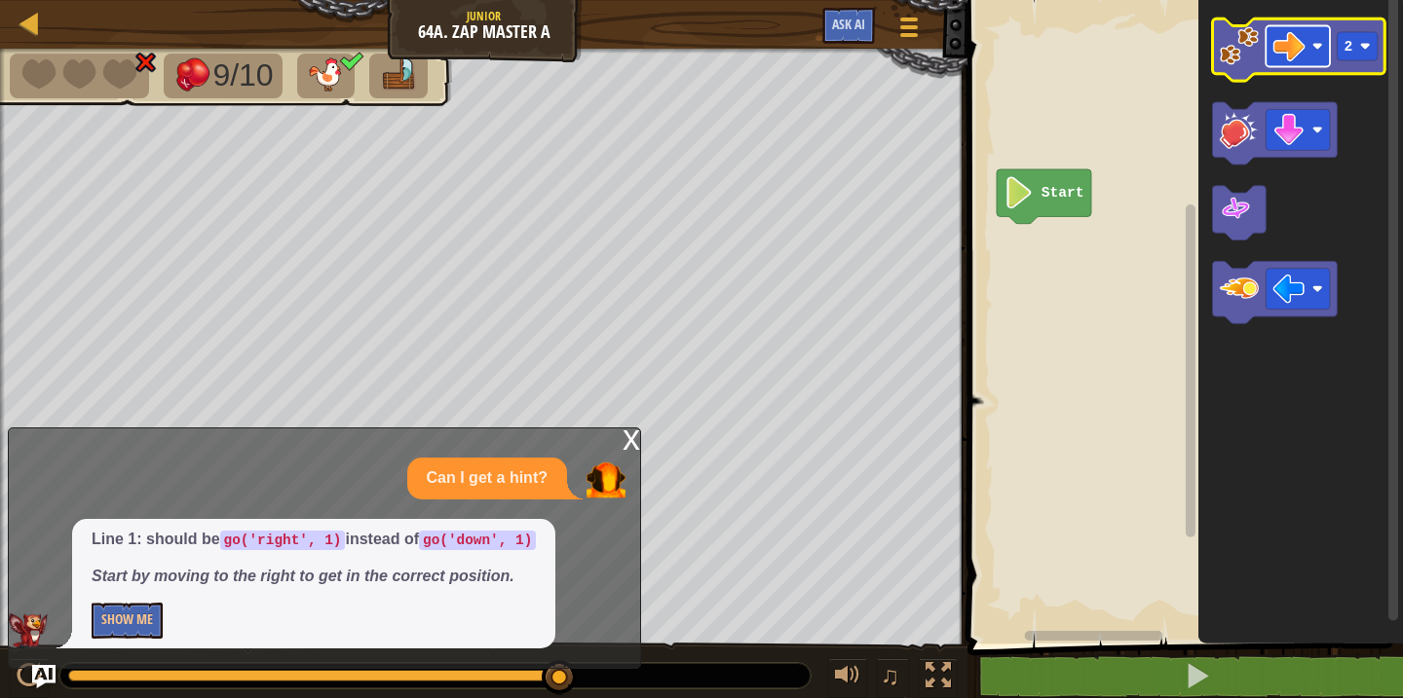
click at [1294, 59] on image "Blockly Workspace" at bounding box center [1289, 46] width 32 height 32
click at [1295, 75] on rect "Blockly Workspace" at bounding box center [1299, 50] width 172 height 62
click at [1292, 45] on image "Blockly Workspace" at bounding box center [1289, 46] width 32 height 32
click at [1344, 56] on rect "Blockly Workspace" at bounding box center [1358, 46] width 41 height 28
click at [1233, 54] on image "Blockly Workspace" at bounding box center [1239, 45] width 39 height 39
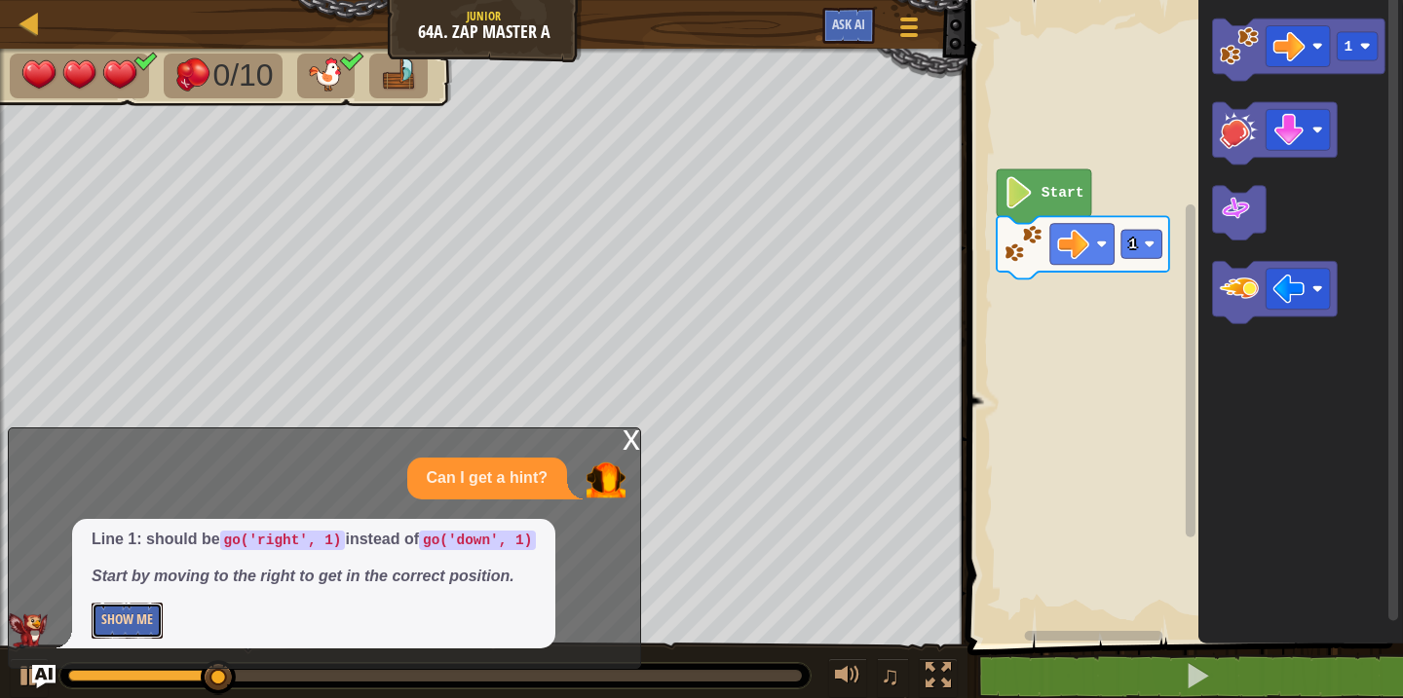
click at [118, 626] on button "Show Me" at bounding box center [127, 621] width 71 height 36
click at [115, 619] on button "Hide" at bounding box center [114, 621] width 45 height 36
click at [115, 619] on button "Show Me" at bounding box center [127, 621] width 71 height 36
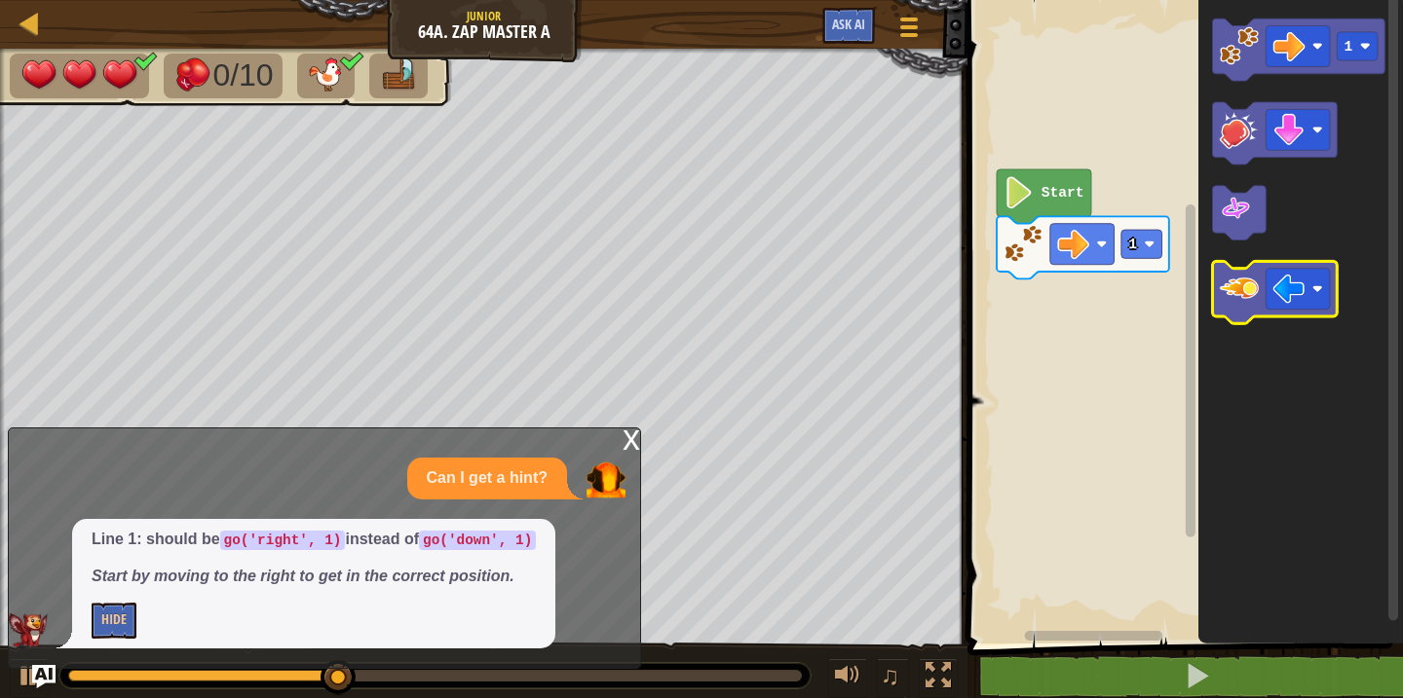
click at [1238, 306] on image "Blockly Workspace" at bounding box center [1239, 288] width 39 height 39
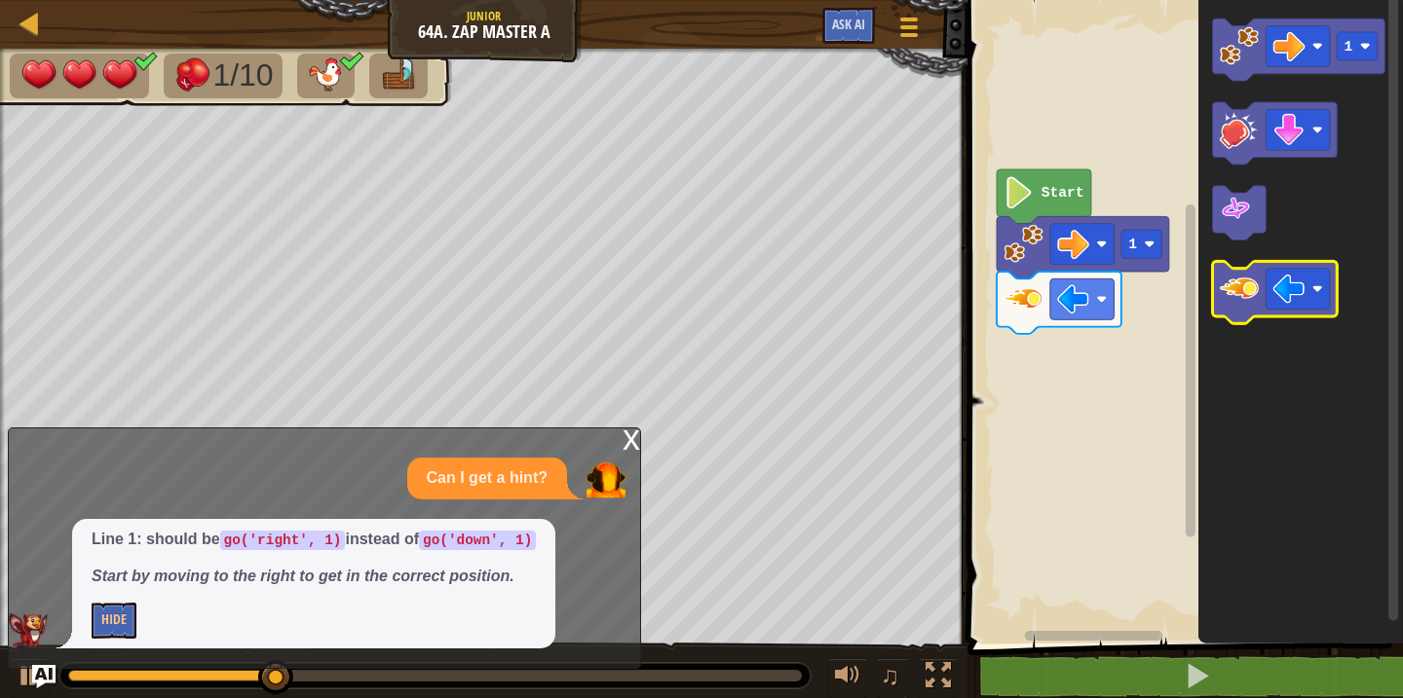
click at [1236, 286] on image "Blockly Workspace" at bounding box center [1239, 288] width 39 height 39
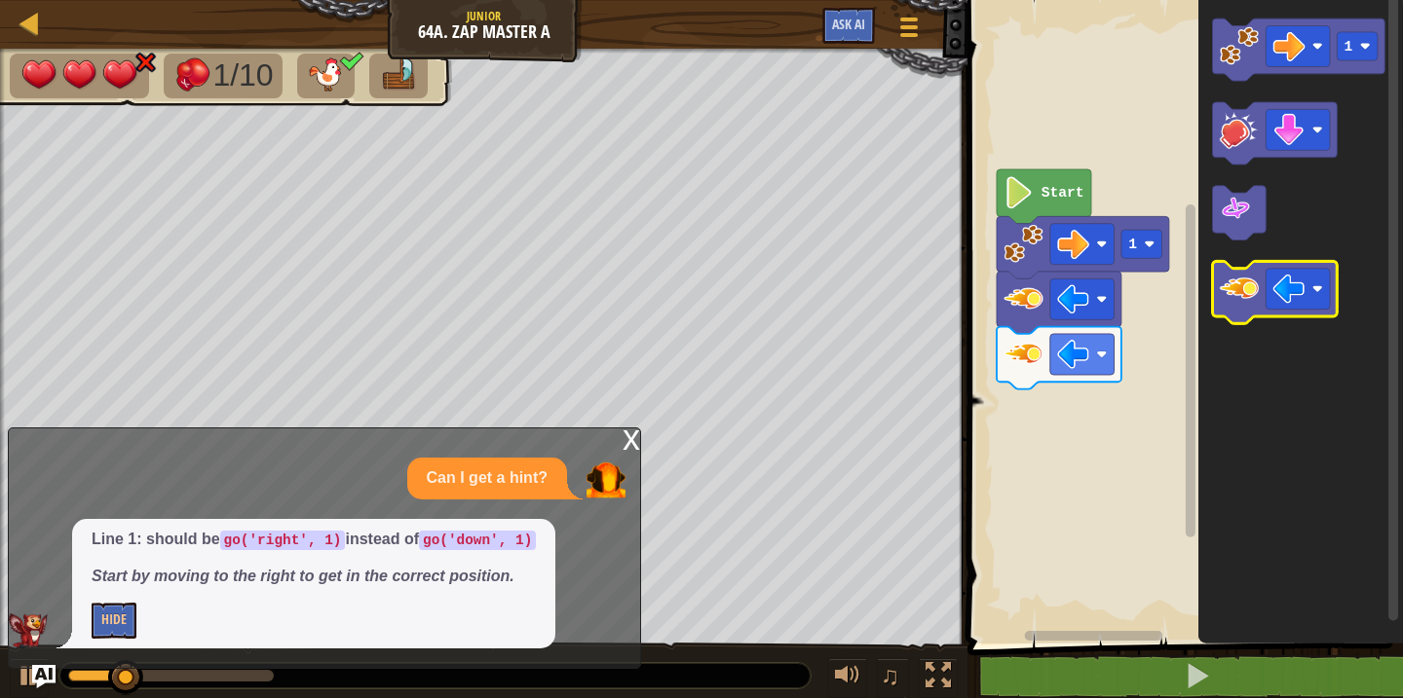
click at [1236, 286] on image "Blockly Workspace" at bounding box center [1239, 288] width 39 height 39
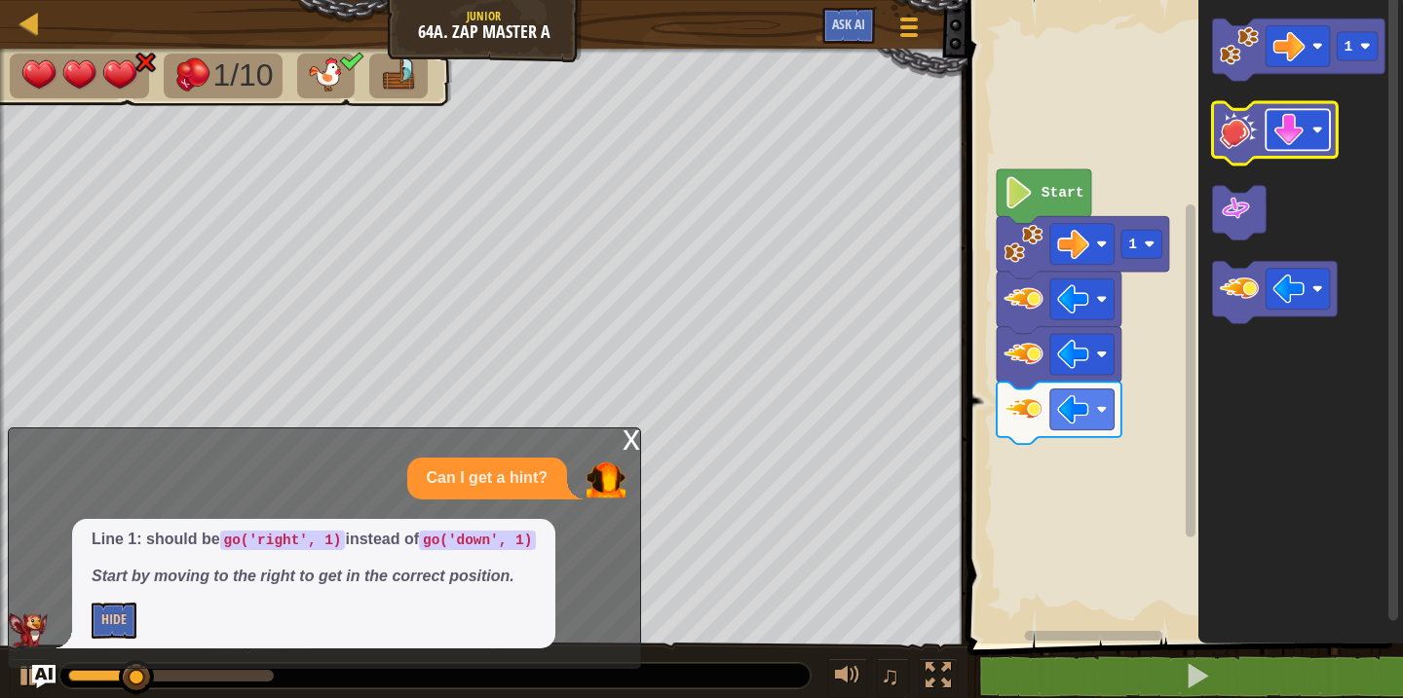
click at [1299, 119] on image "Blockly Workspace" at bounding box center [1289, 130] width 32 height 32
click at [1246, 135] on image "Blockly Workspace" at bounding box center [1239, 129] width 39 height 39
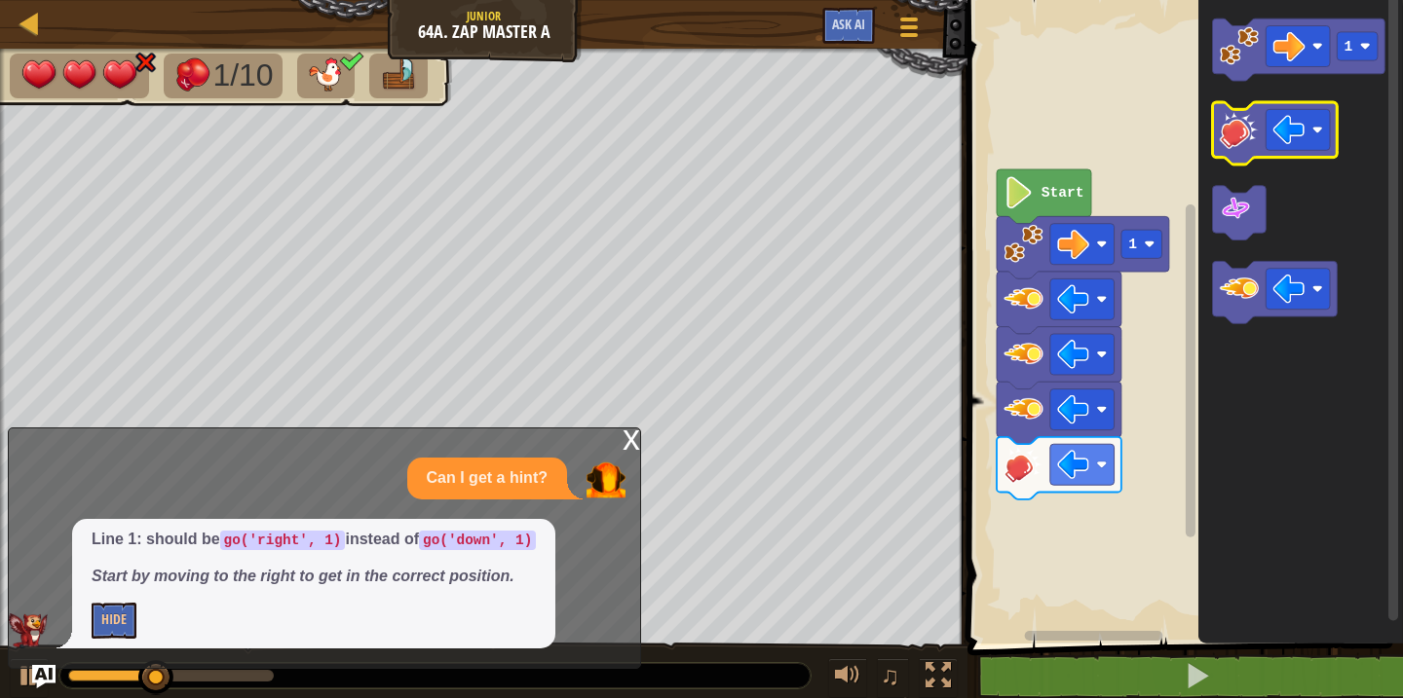
click at [1246, 135] on image "Blockly Workspace" at bounding box center [1239, 129] width 39 height 39
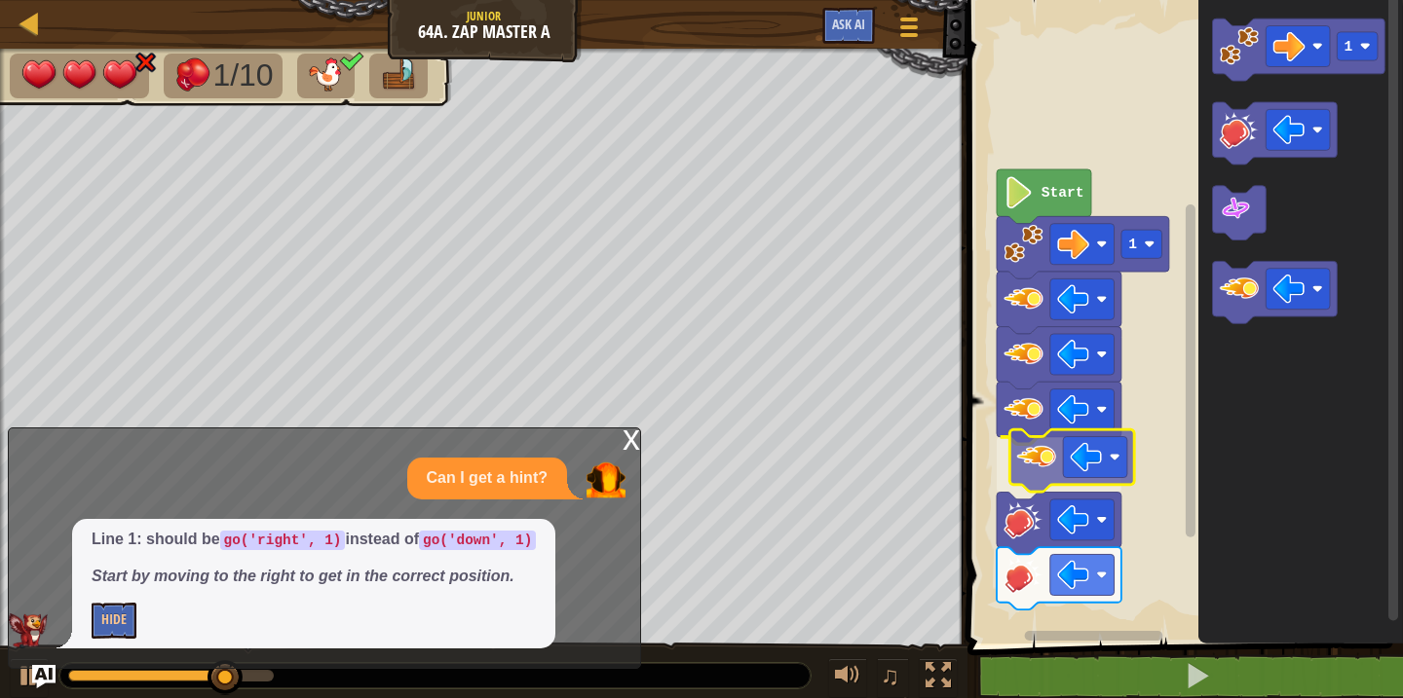
click at [1031, 465] on div "Start 1 1" at bounding box center [1182, 317] width 441 height 654
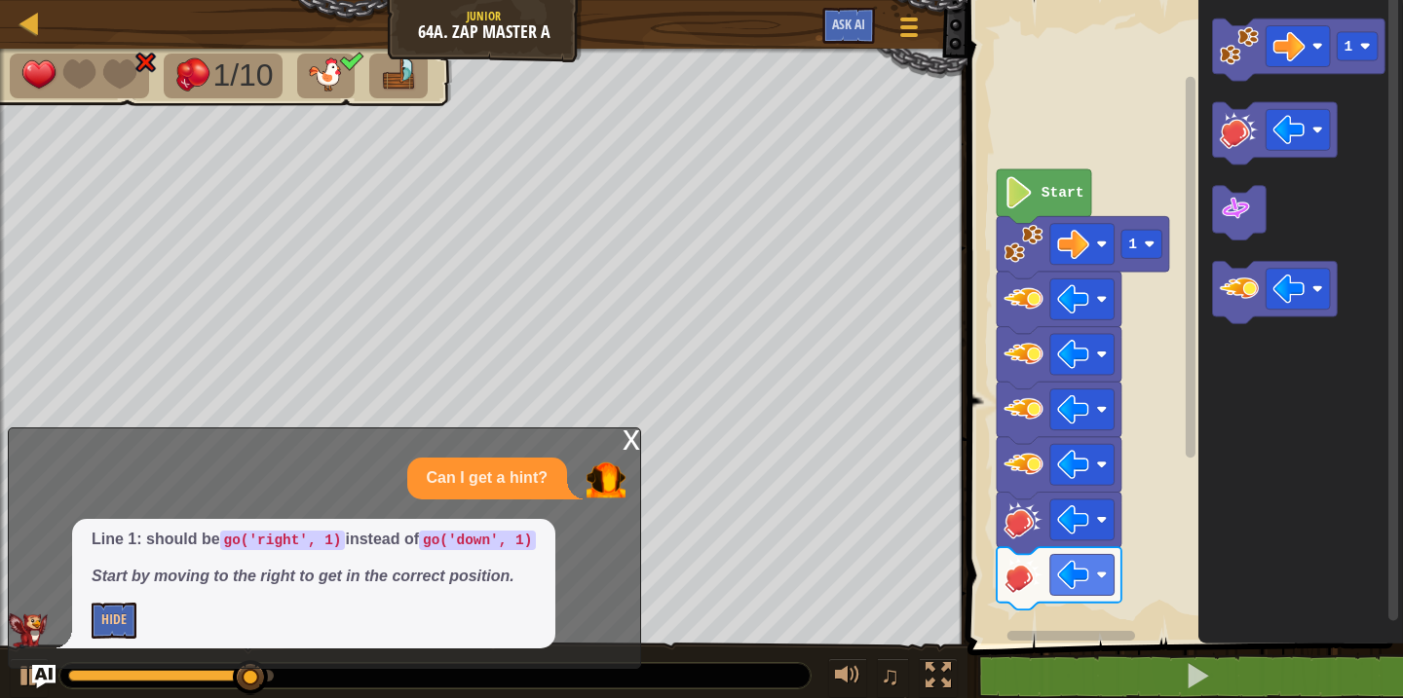
click at [1246, 355] on icon "1" at bounding box center [1300, 317] width 205 height 654
click at [1126, 500] on div "Start 1 1" at bounding box center [1182, 317] width 441 height 654
click at [1231, 303] on image "Blockly Workspace" at bounding box center [1239, 288] width 39 height 39
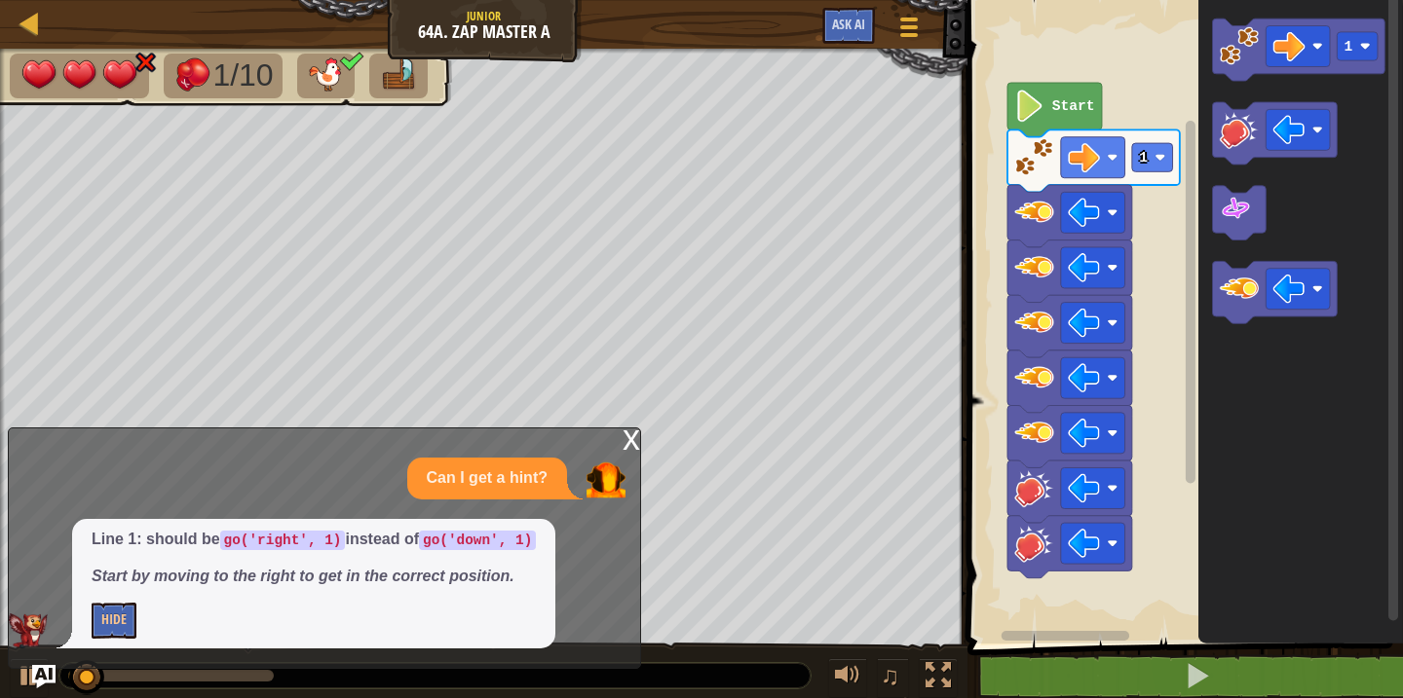
click at [1198, 446] on icon "1" at bounding box center [1300, 317] width 205 height 654
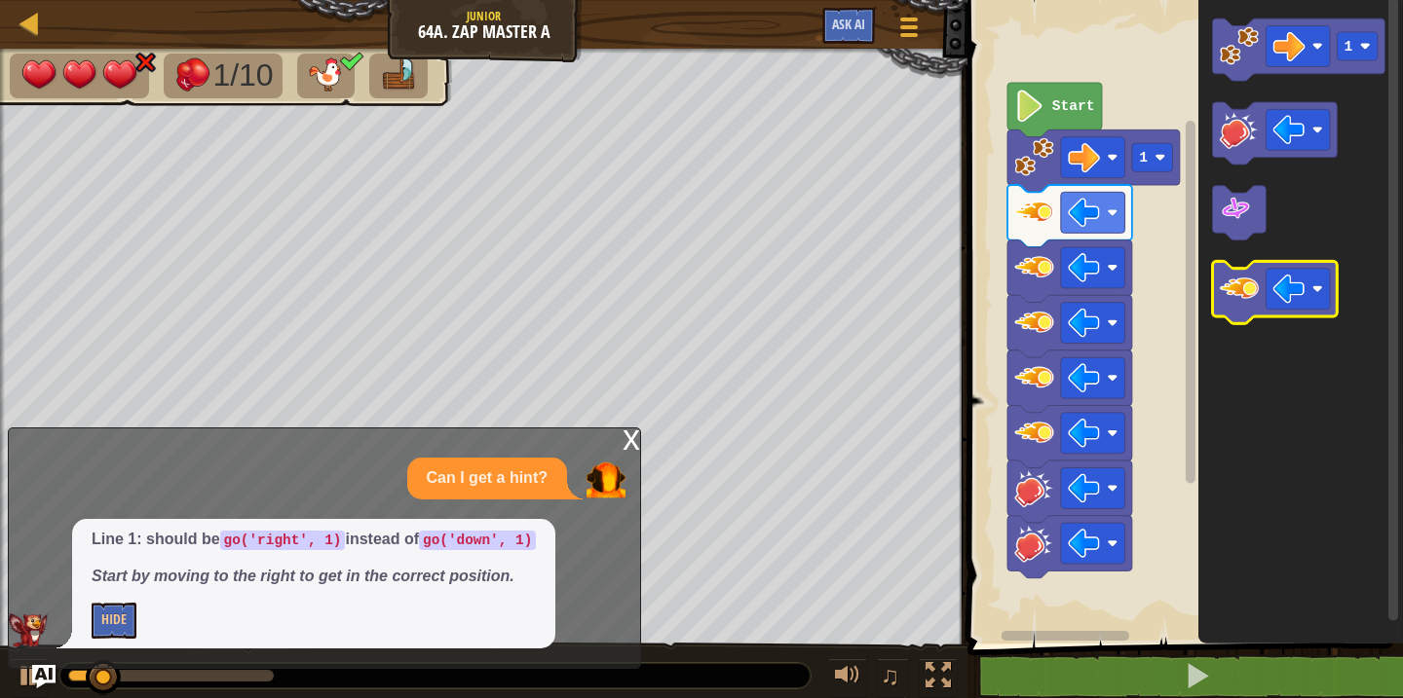
click at [1229, 302] on image "Blockly Workspace" at bounding box center [1239, 288] width 39 height 39
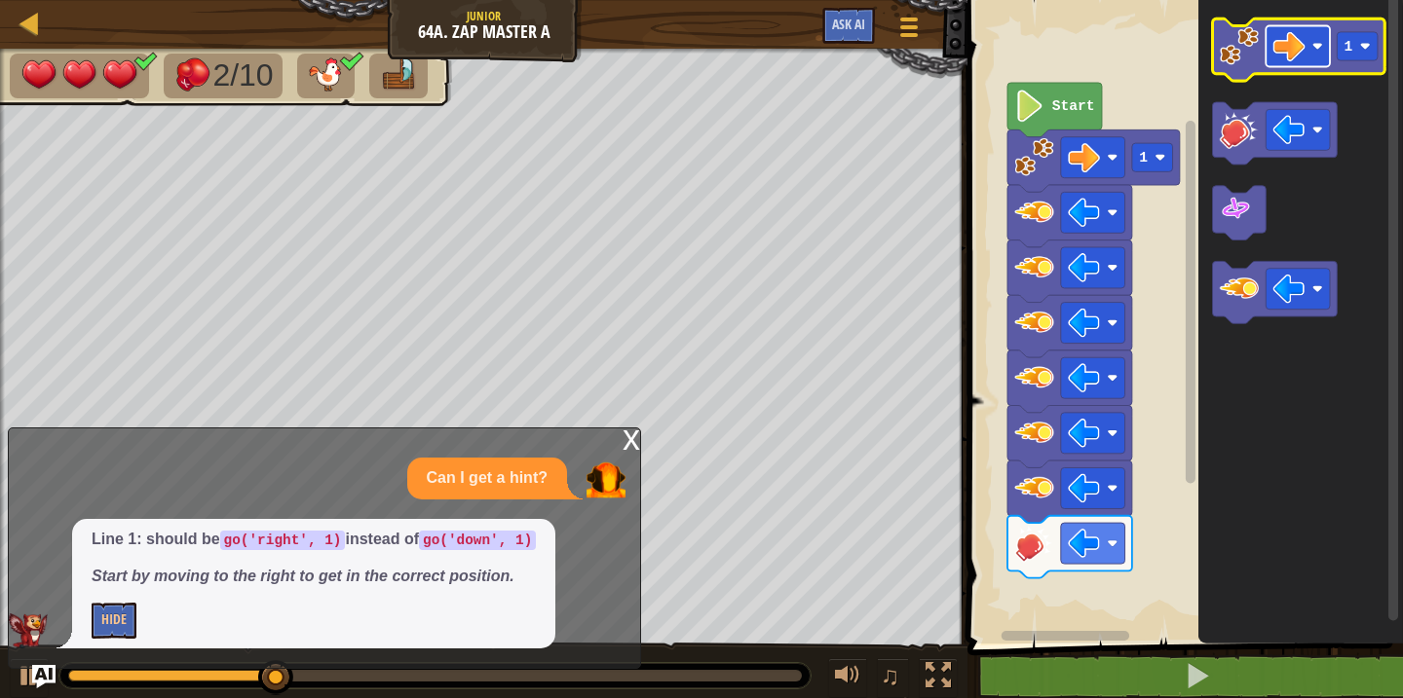
click at [1291, 54] on image "Blockly Workspace" at bounding box center [1289, 46] width 32 height 32
click at [1229, 36] on image "Blockly Workspace" at bounding box center [1239, 45] width 39 height 39
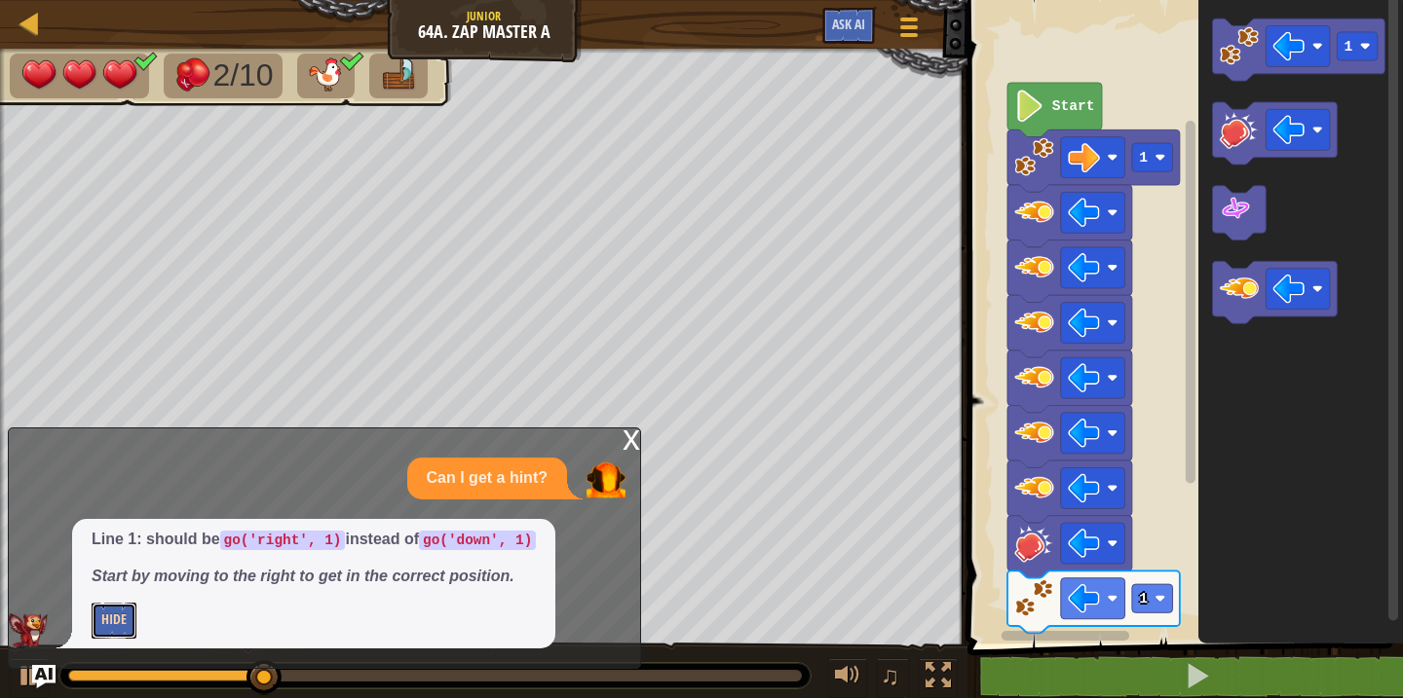
click at [116, 623] on button "Hide" at bounding box center [114, 621] width 45 height 36
click at [632, 437] on div "x" at bounding box center [631, 438] width 18 height 19
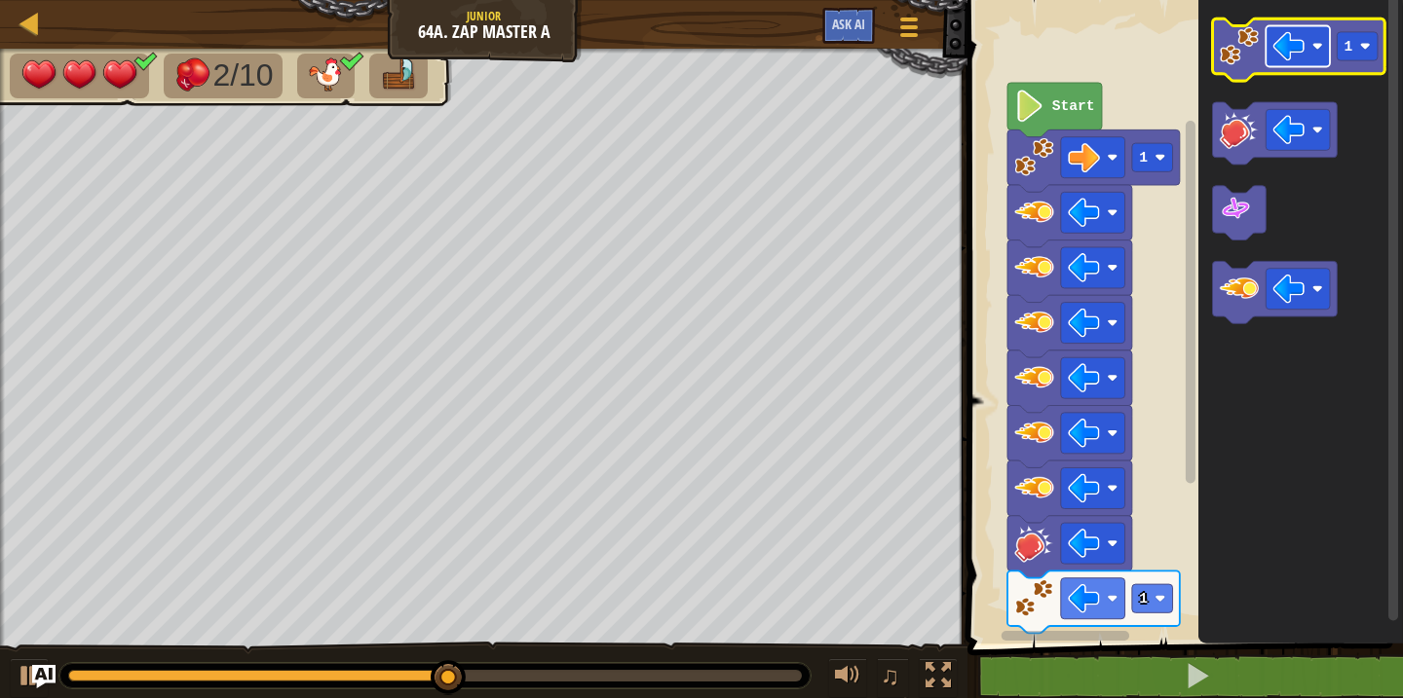
click at [1301, 52] on image "Blockly Workspace" at bounding box center [1289, 46] width 32 height 32
click at [1364, 40] on rect "Blockly Workspace" at bounding box center [1358, 46] width 41 height 28
click at [1229, 52] on image "Blockly Workspace" at bounding box center [1239, 45] width 39 height 39
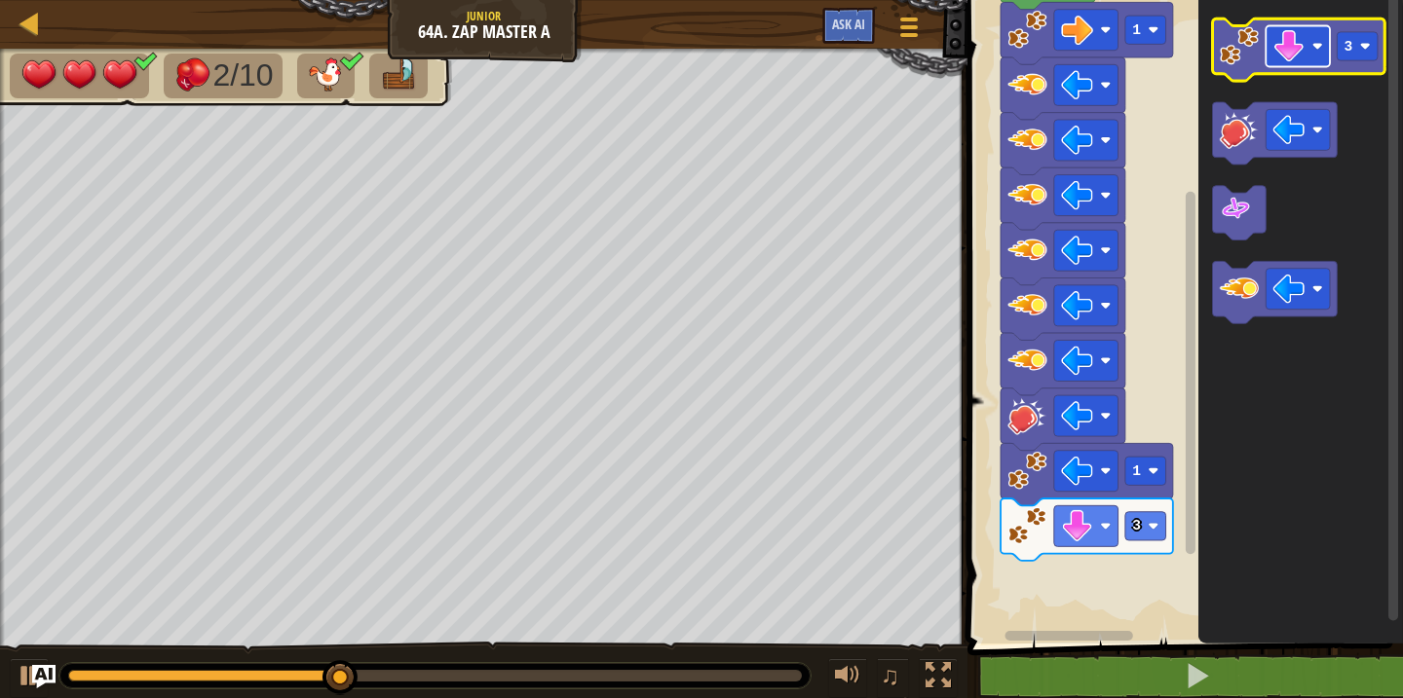
click at [1308, 57] on rect "Blockly Workspace" at bounding box center [1298, 46] width 64 height 41
click at [1352, 45] on text "3" at bounding box center [1348, 47] width 9 height 16
click at [1238, 55] on image "Blockly Workspace" at bounding box center [1239, 45] width 39 height 39
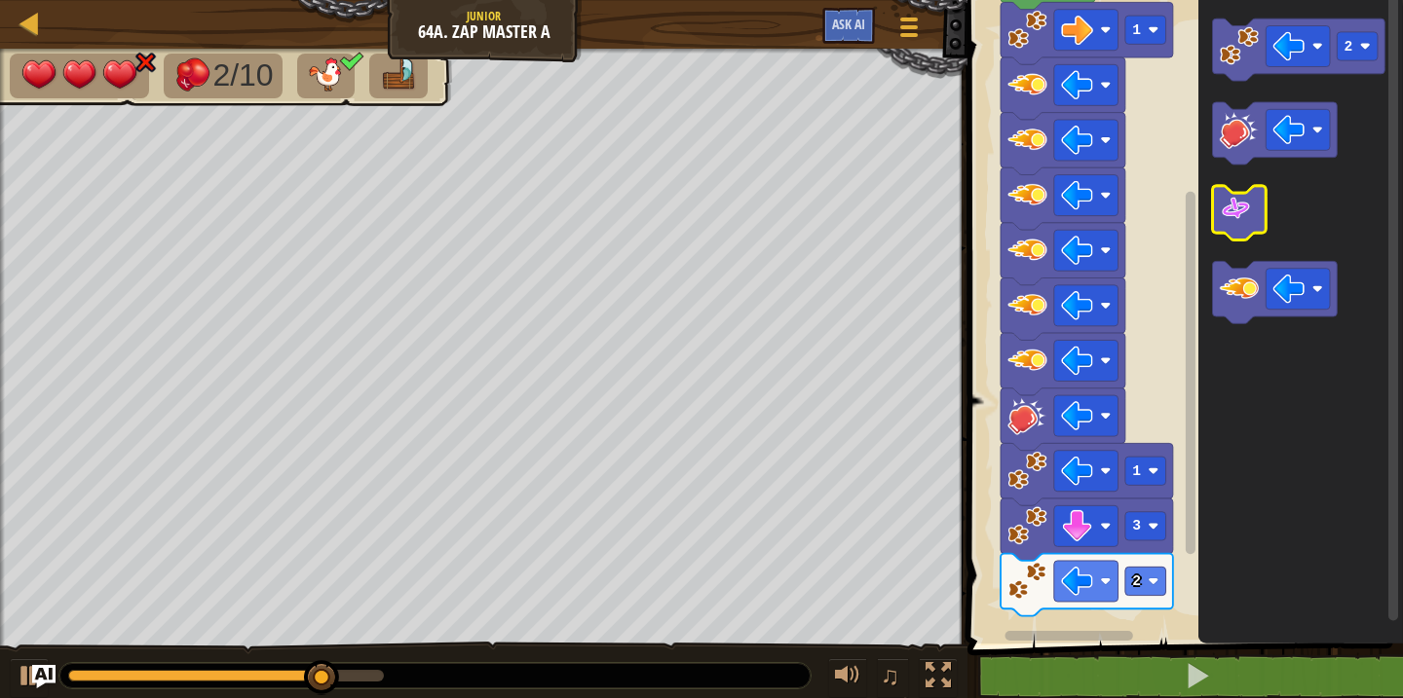
click at [1236, 210] on image "Blockly Workspace" at bounding box center [1236, 209] width 32 height 32
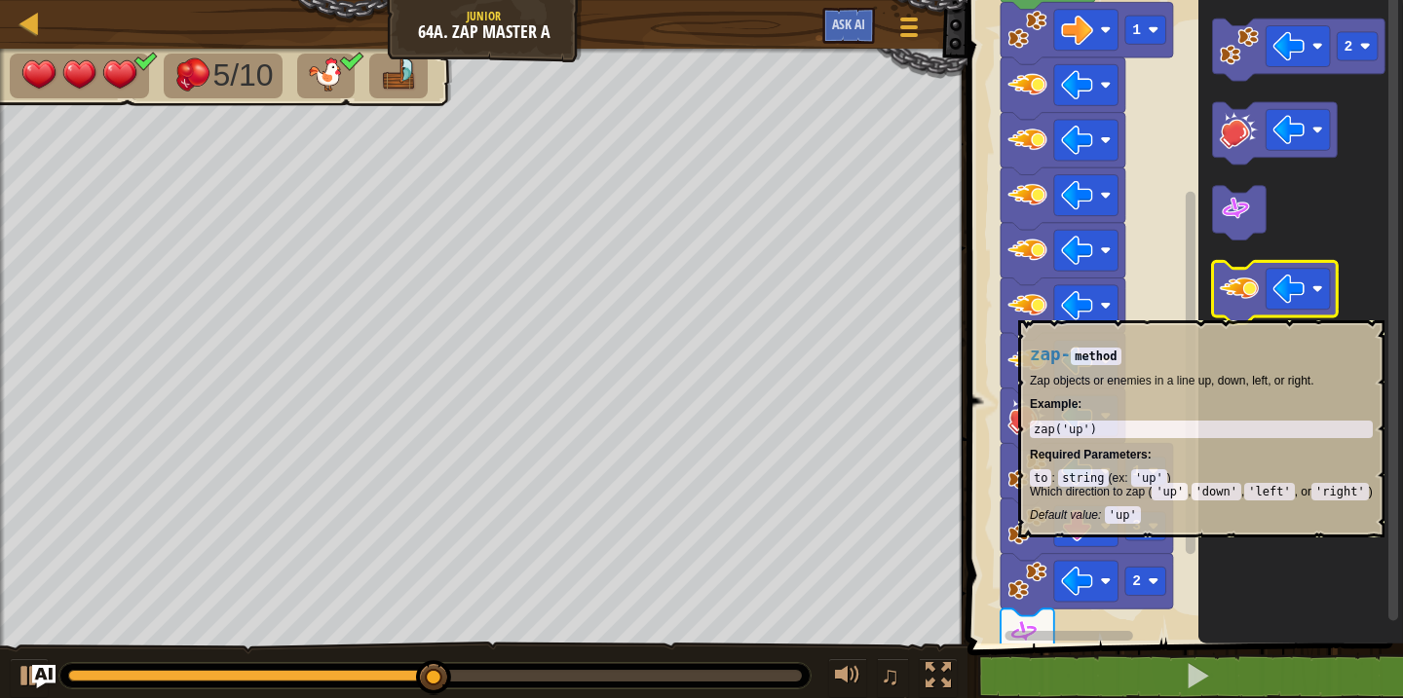
click at [1245, 310] on icon "Blockly Workspace" at bounding box center [1275, 293] width 125 height 62
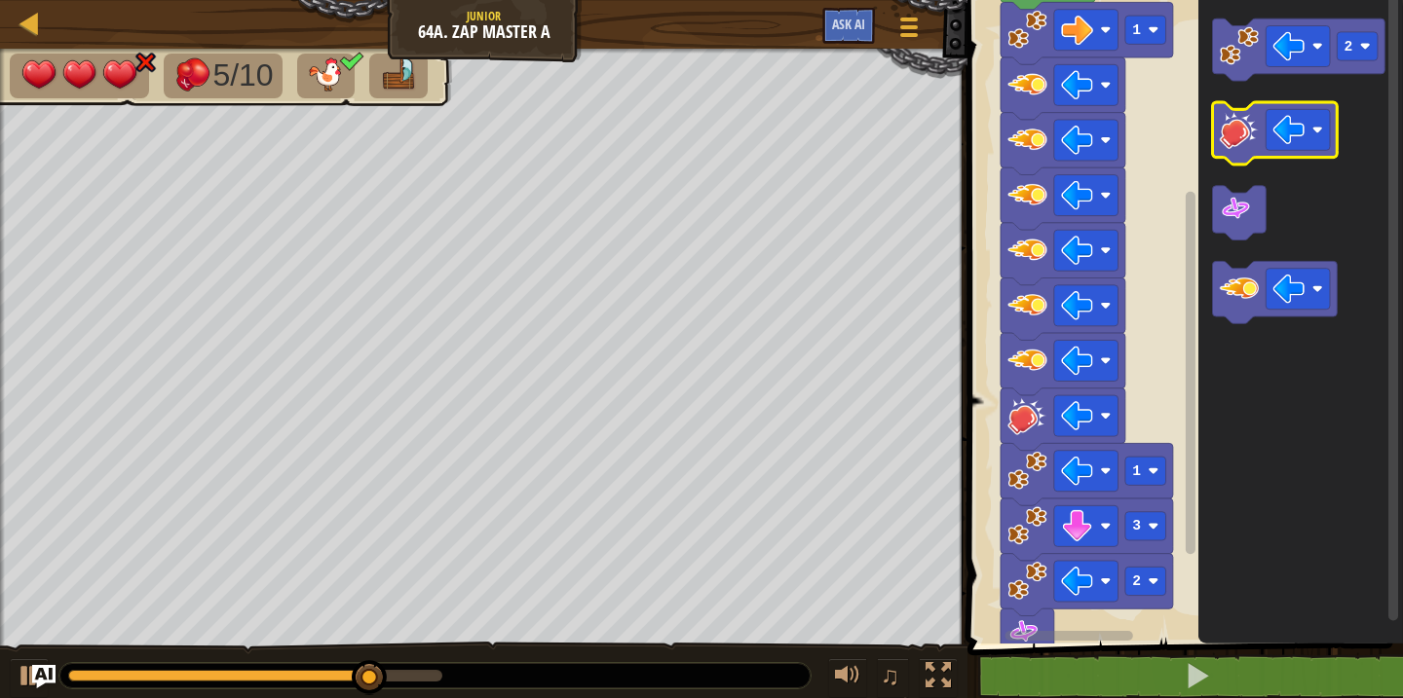
click at [1233, 138] on image "Blockly Workspace" at bounding box center [1239, 129] width 39 height 39
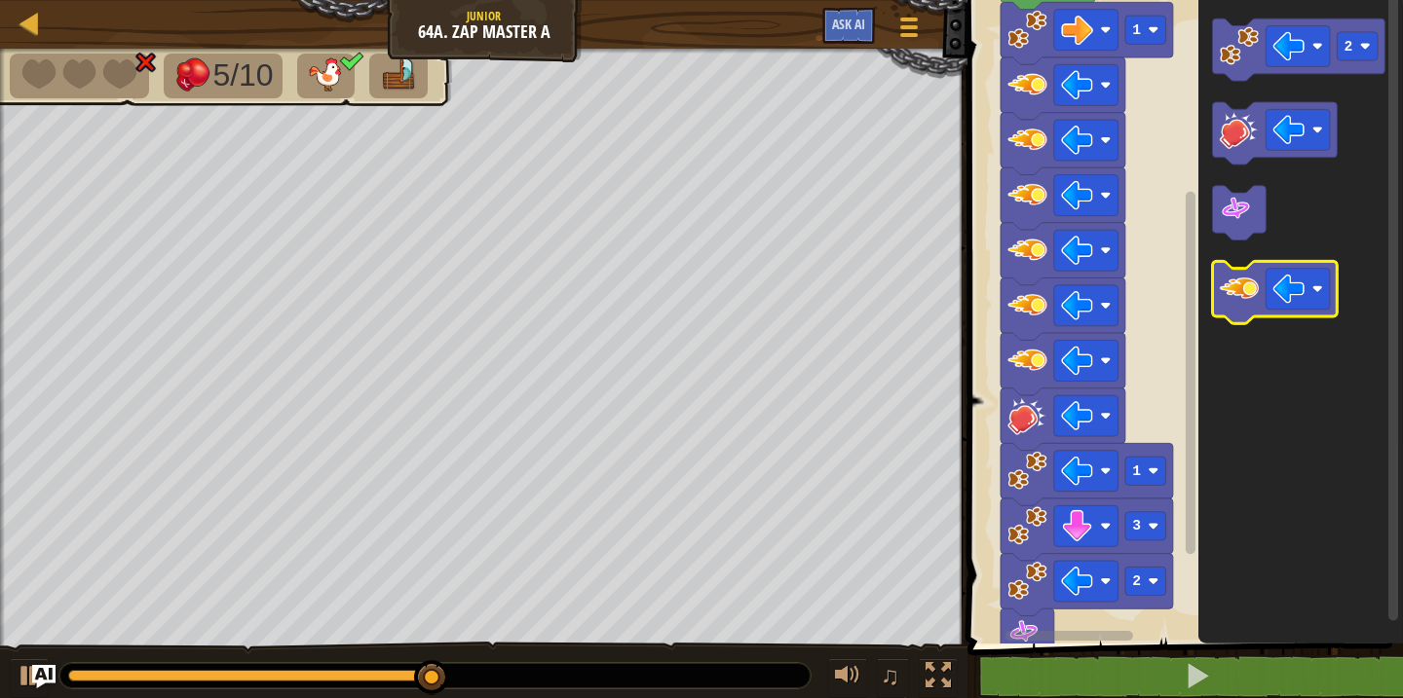
click at [1232, 292] on image "Blockly Workspace" at bounding box center [1239, 288] width 39 height 39
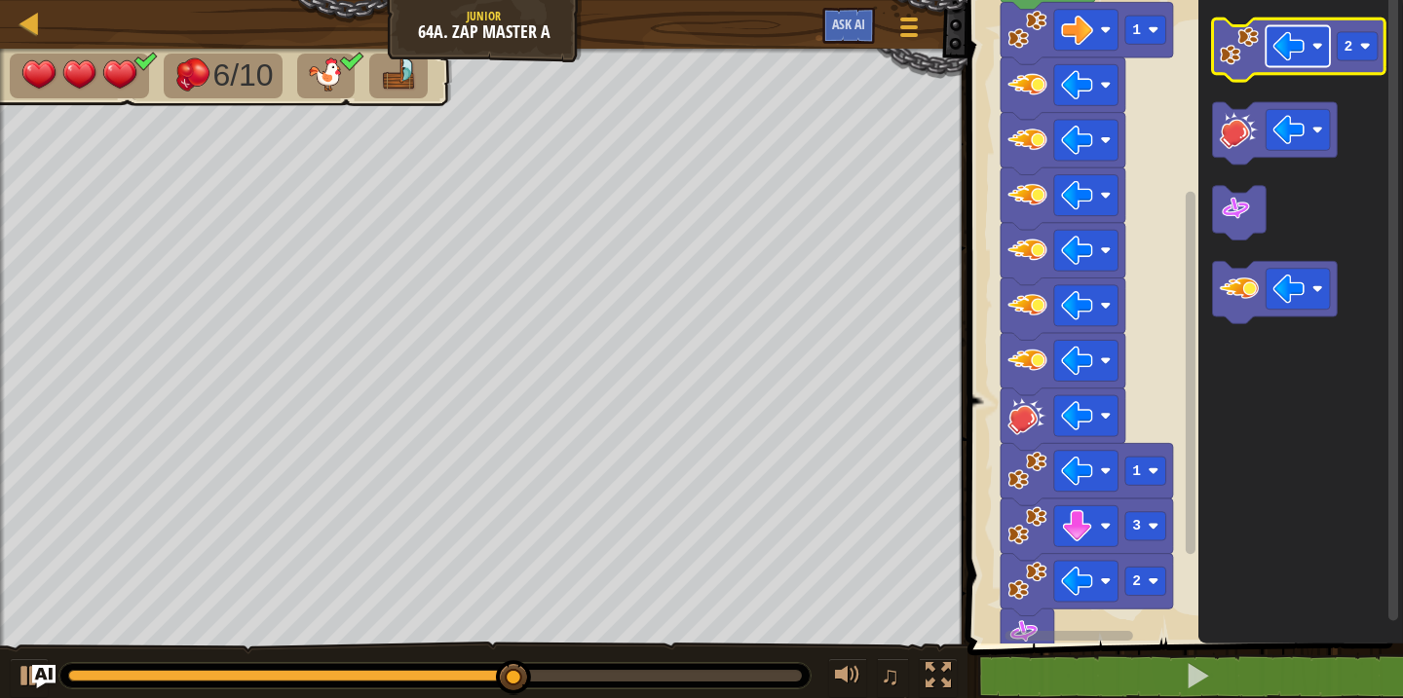
click at [1297, 57] on image "Blockly Workspace" at bounding box center [1289, 46] width 32 height 32
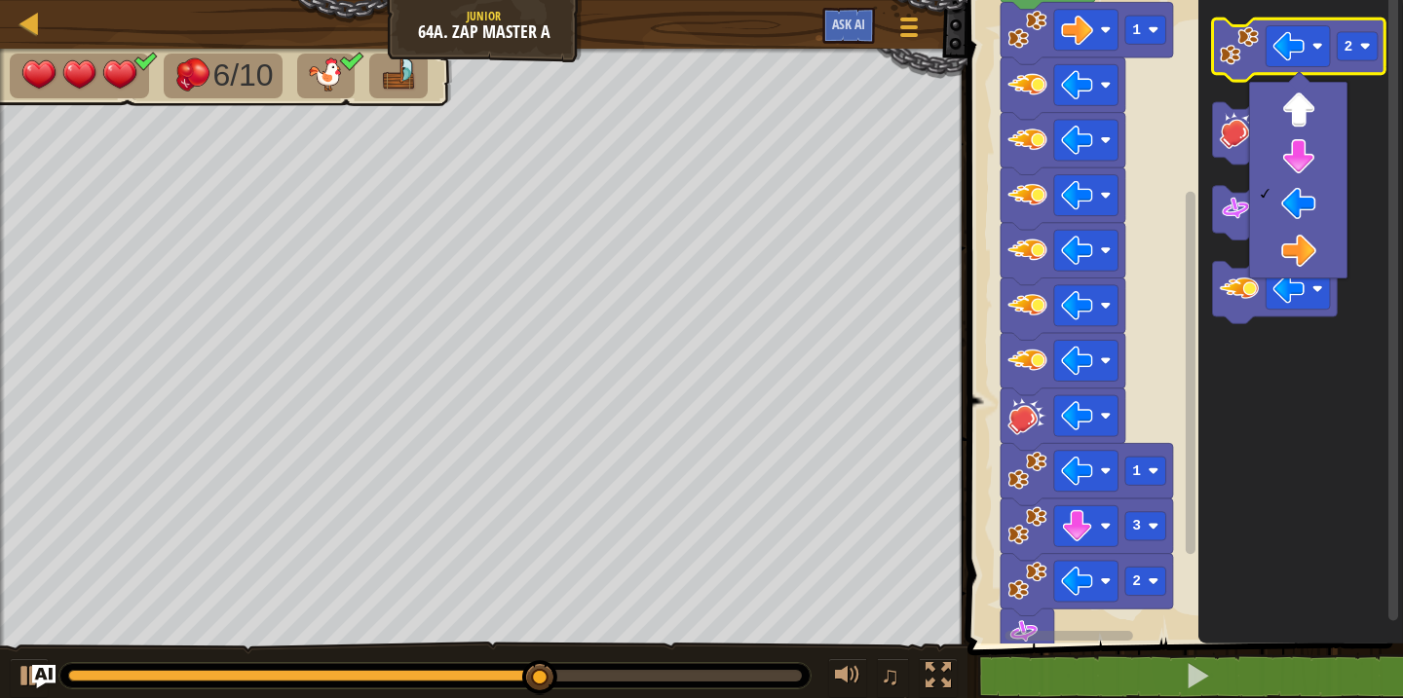
click at [1239, 43] on image "Blockly Workspace" at bounding box center [1239, 45] width 39 height 39
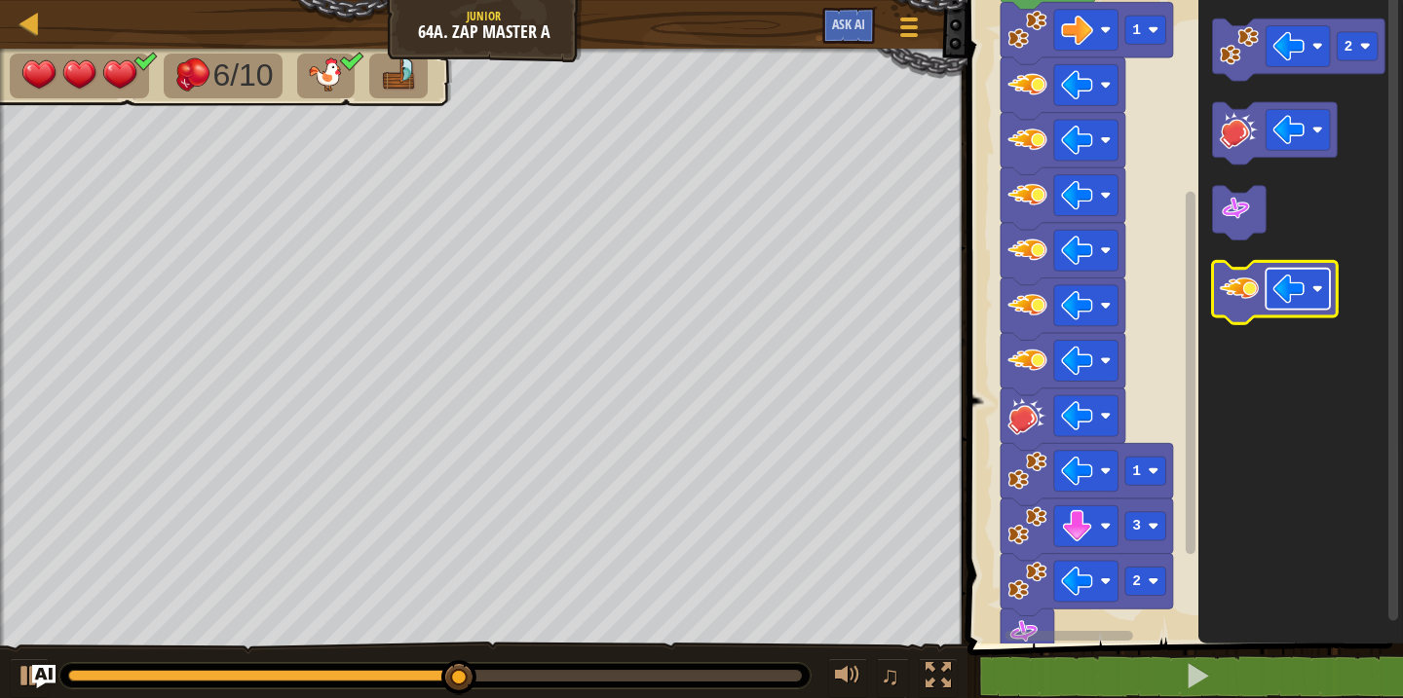
click at [1286, 292] on image "Blockly Workspace" at bounding box center [1289, 289] width 32 height 32
click at [1245, 298] on image "Blockly Workspace" at bounding box center [1239, 288] width 39 height 39
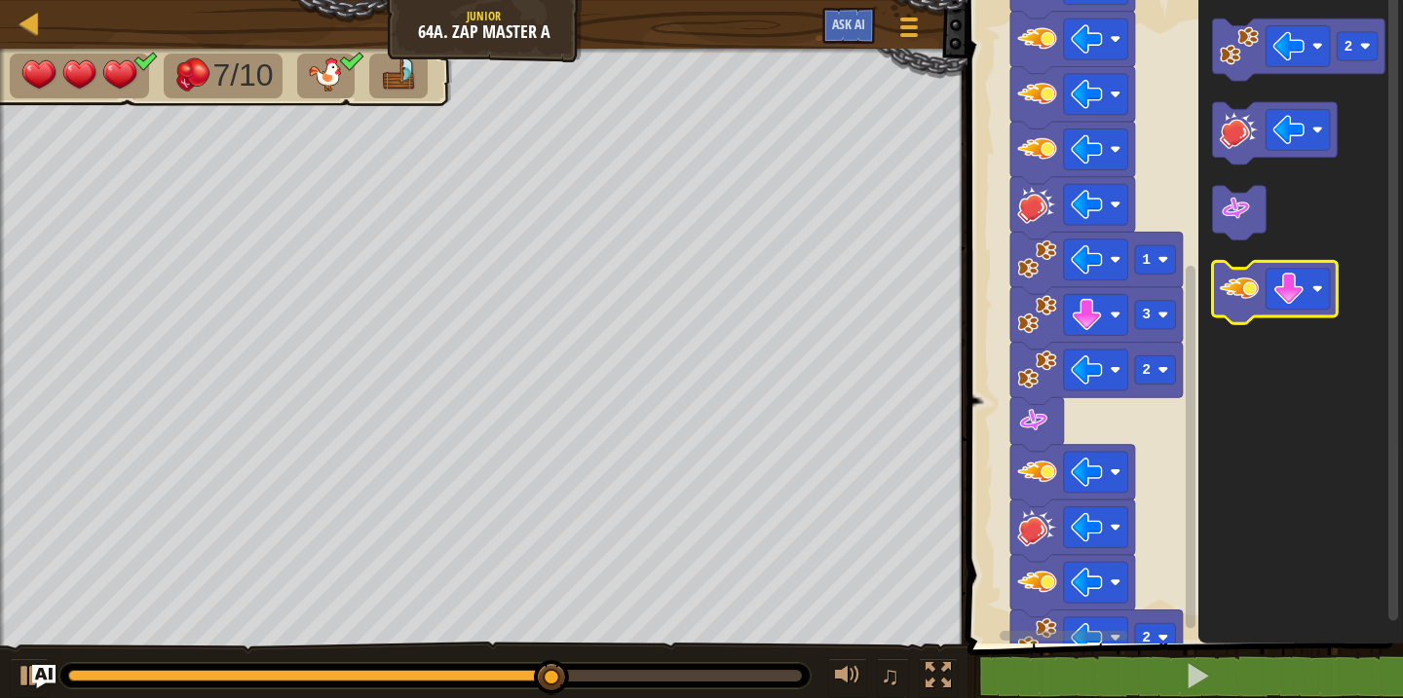
click at [1224, 296] on image "Blockly Workspace" at bounding box center [1239, 288] width 39 height 39
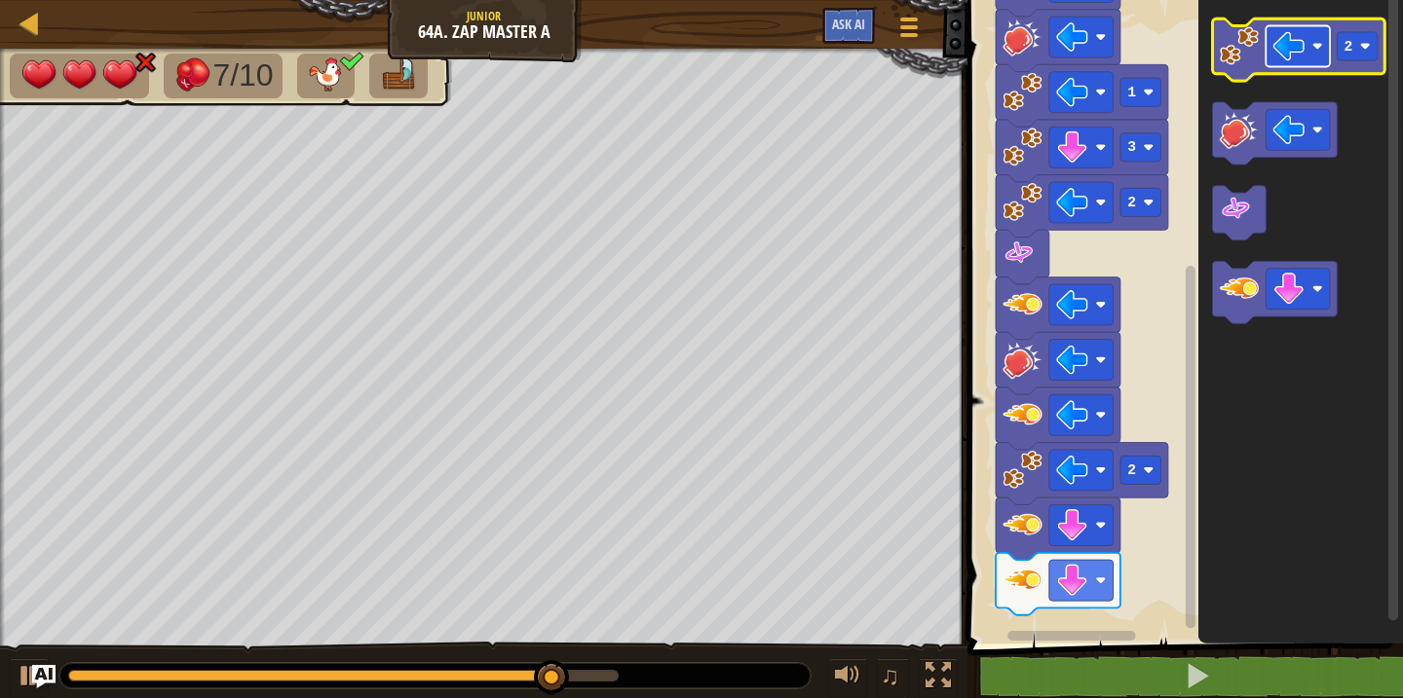
click at [1304, 56] on image "Blockly Workspace" at bounding box center [1289, 46] width 32 height 32
click at [1239, 59] on image "Blockly Workspace" at bounding box center [1239, 45] width 39 height 39
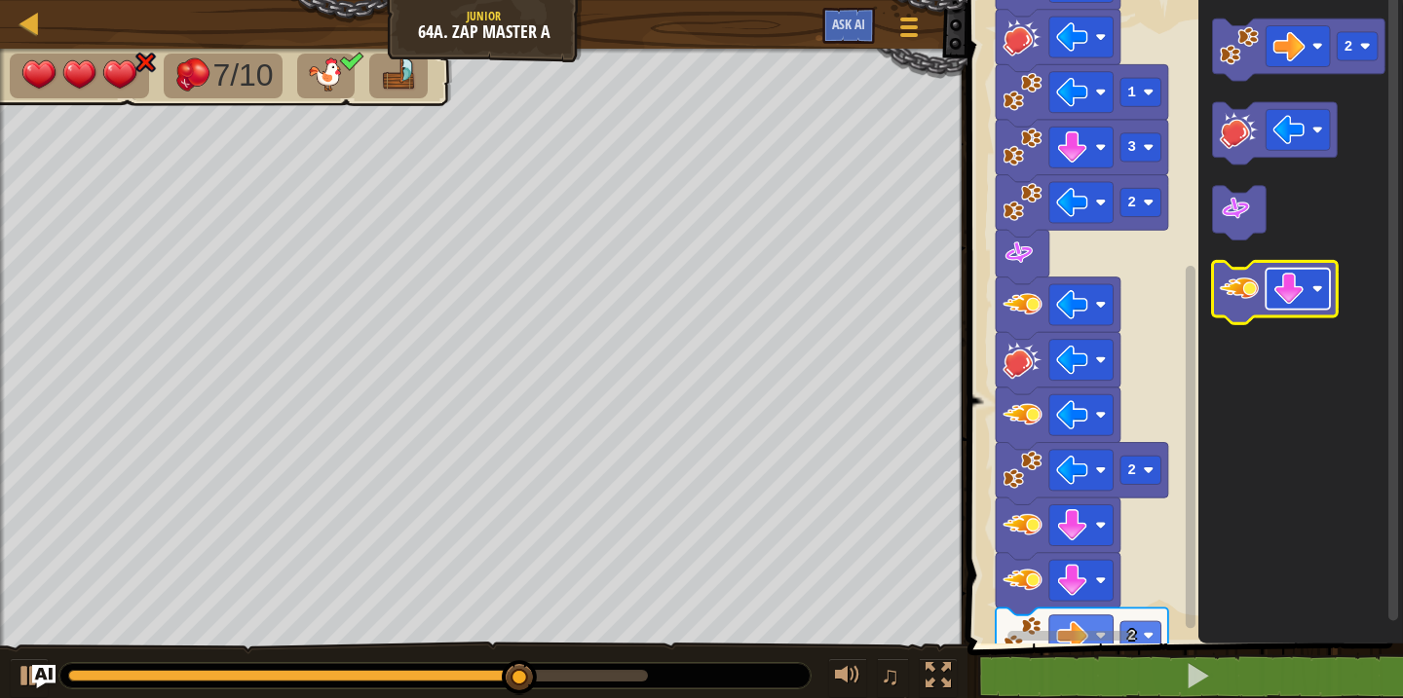
click at [1289, 287] on image "Blockly Workspace" at bounding box center [1289, 289] width 32 height 32
click at [1220, 279] on image "Blockly Workspace" at bounding box center [1239, 288] width 39 height 39
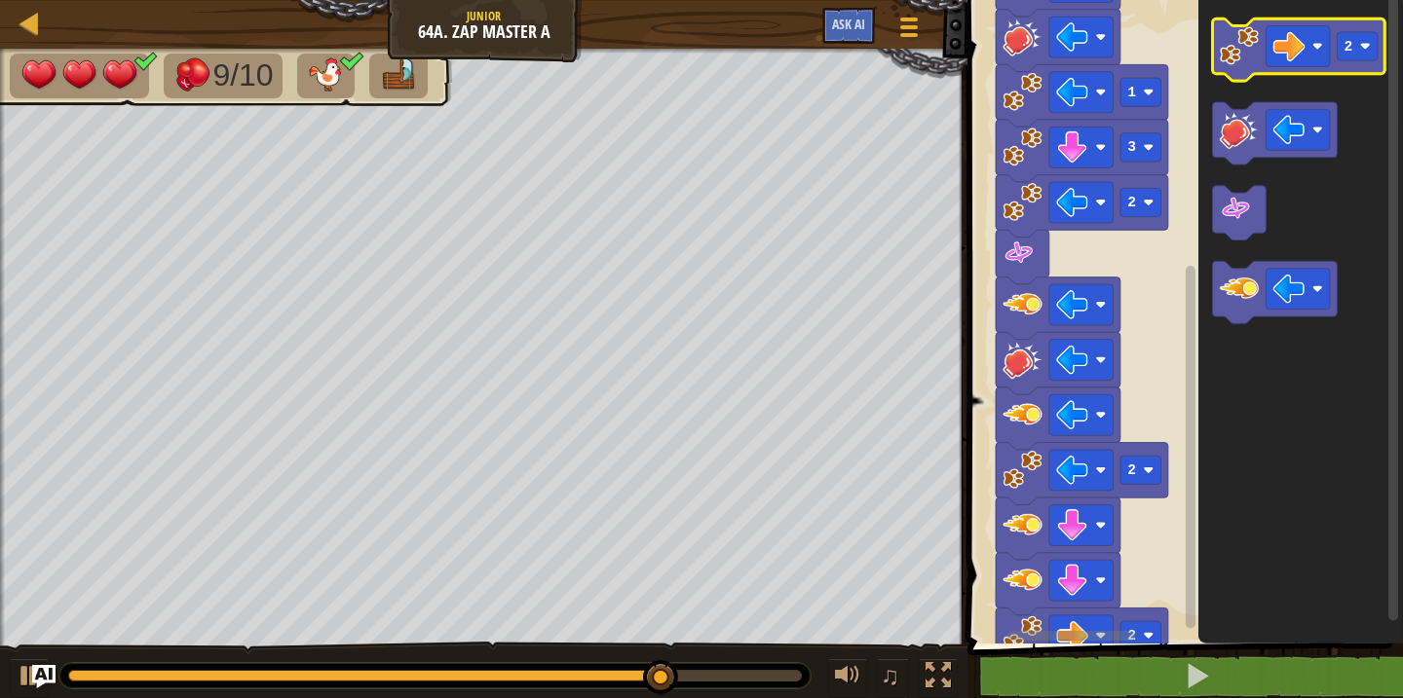
click at [1247, 51] on image "Blockly Workspace" at bounding box center [1239, 45] width 39 height 39
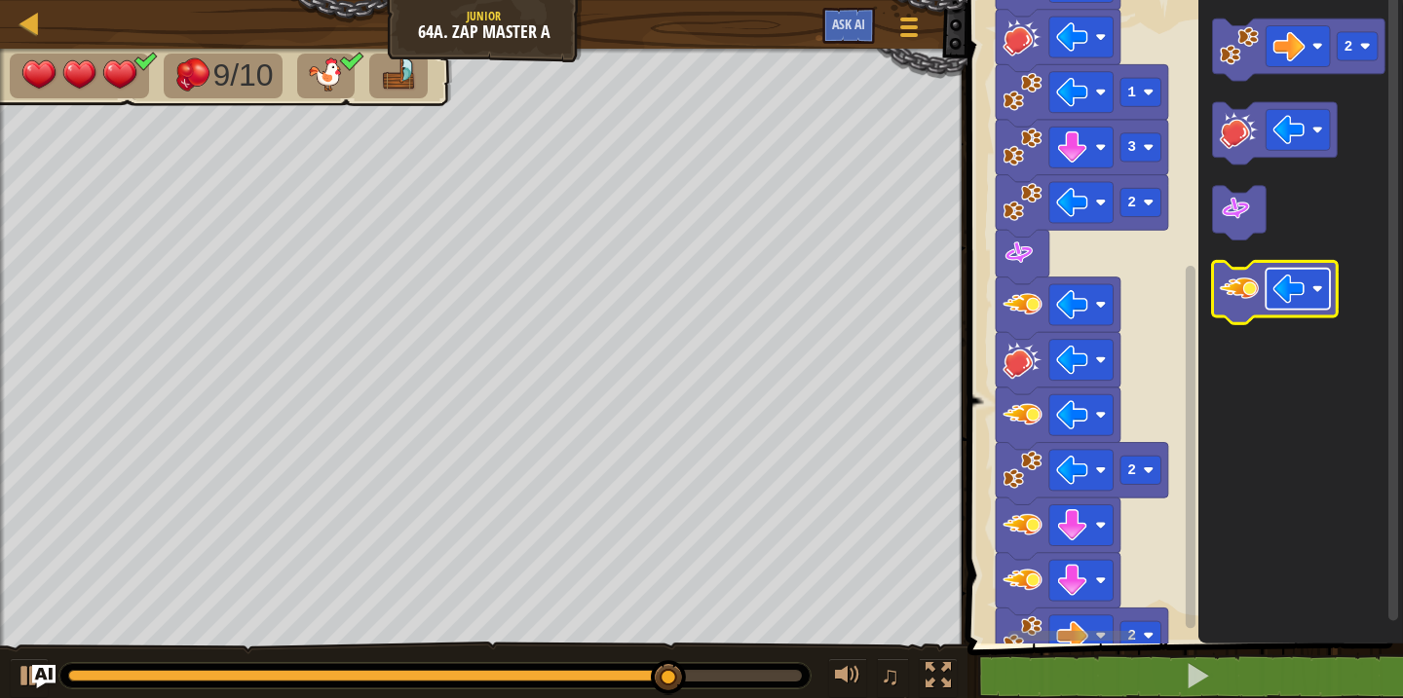
click at [1288, 291] on image "Blockly Workspace" at bounding box center [1289, 289] width 32 height 32
click at [1238, 304] on image "Blockly Workspace" at bounding box center [1239, 288] width 39 height 39
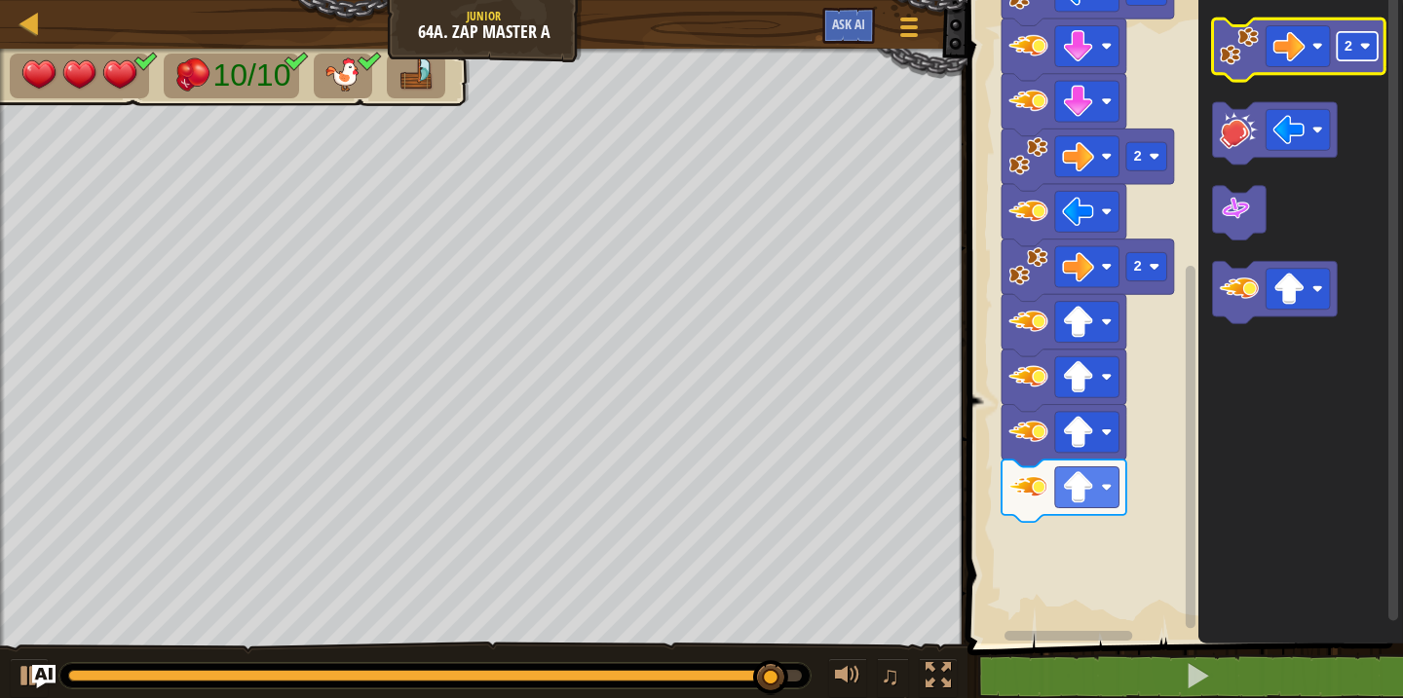
click at [1348, 50] on text "2" at bounding box center [1348, 47] width 9 height 16
click at [1232, 60] on image "Blockly Workspace" at bounding box center [1239, 45] width 39 height 39
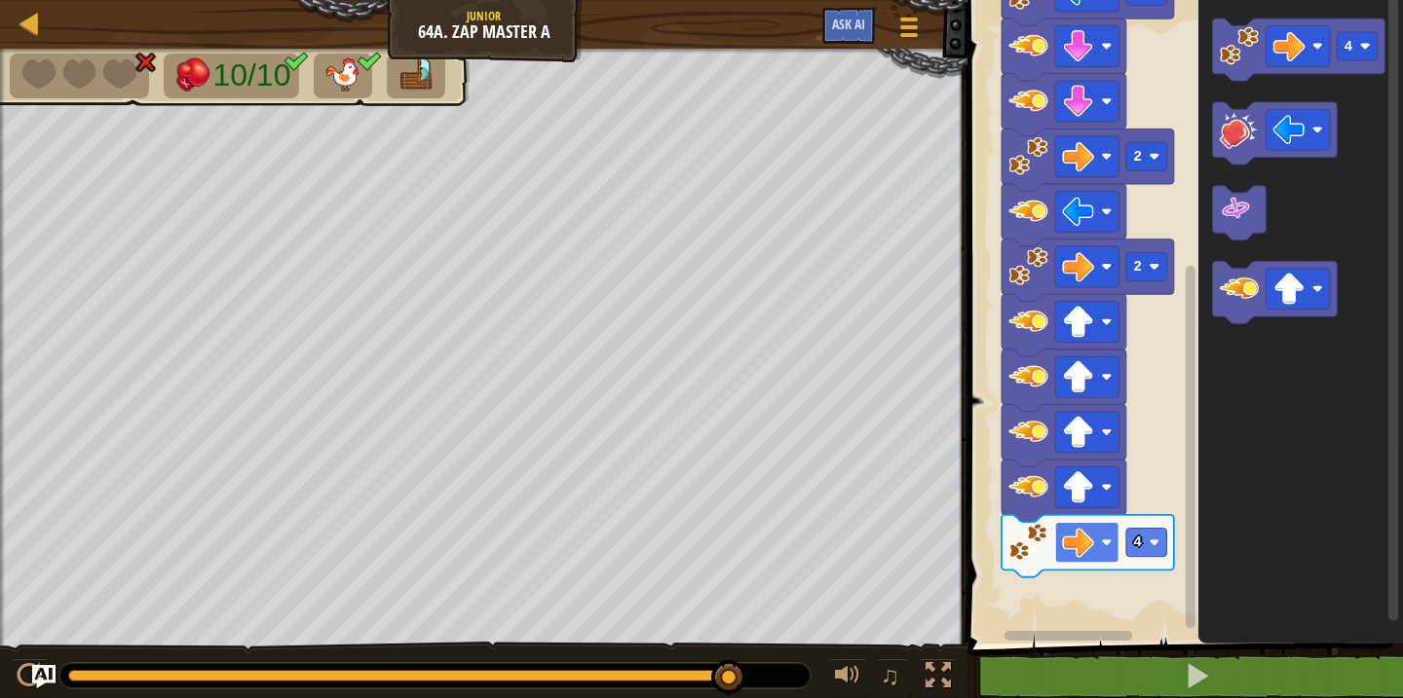
click at [1082, 547] on image "Blockly Workspace" at bounding box center [1078, 543] width 32 height 32
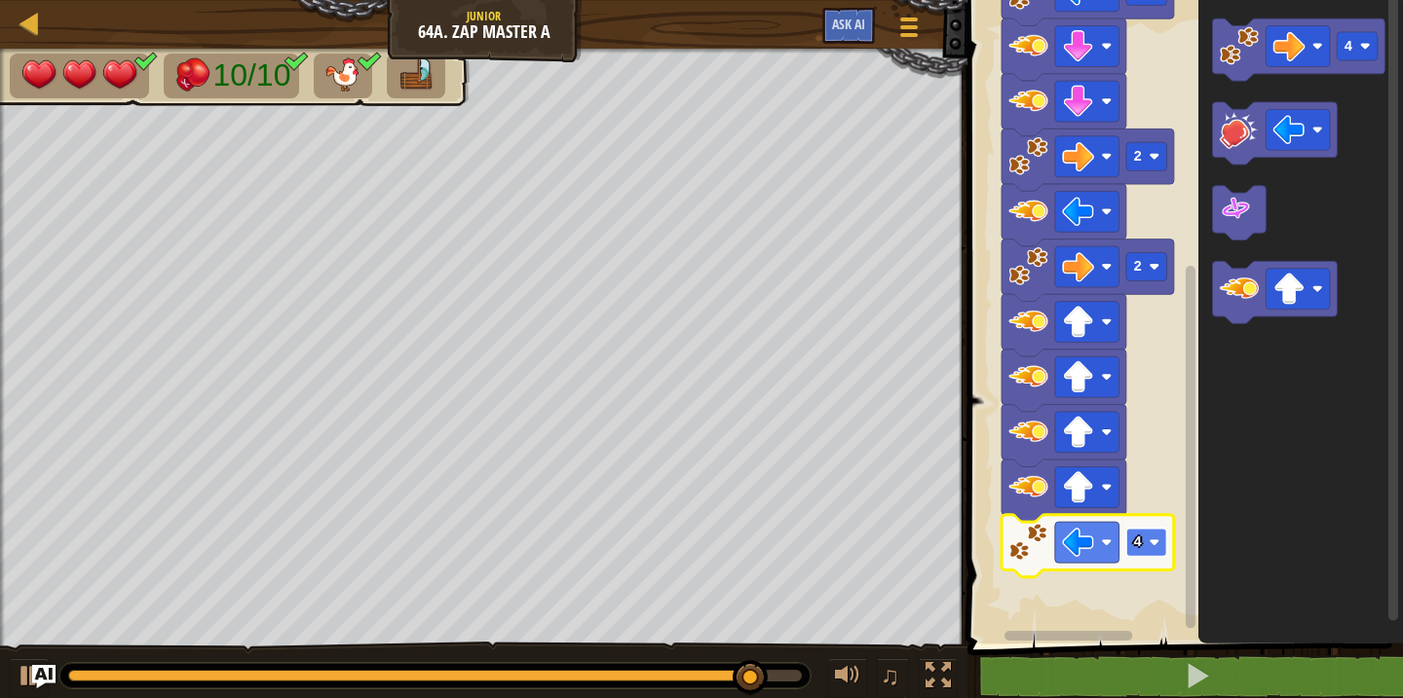
click at [1151, 542] on image "Blockly Workspace" at bounding box center [1155, 543] width 11 height 11
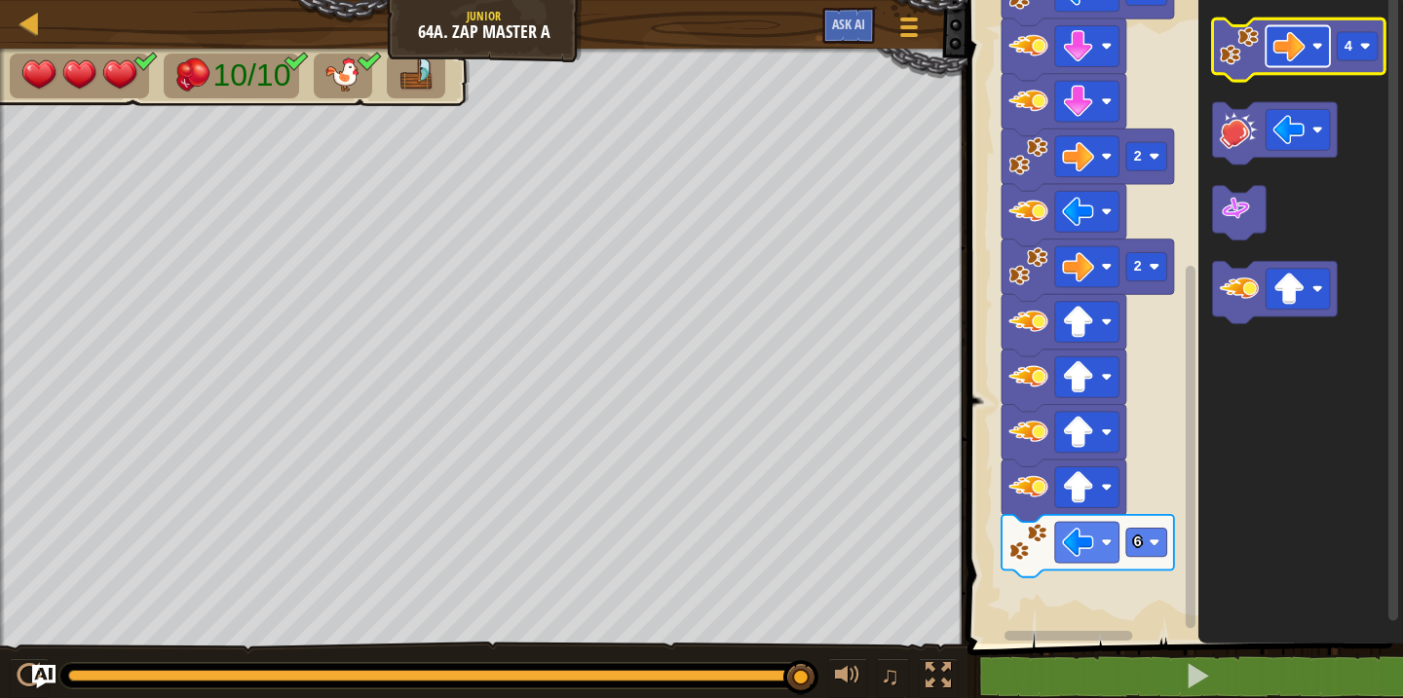
click at [1302, 54] on image "Blockly Workspace" at bounding box center [1289, 46] width 32 height 32
click at [1342, 48] on rect "Blockly Workspace" at bounding box center [1358, 46] width 41 height 28
click at [1230, 62] on image "Blockly Workspace" at bounding box center [1239, 45] width 39 height 39
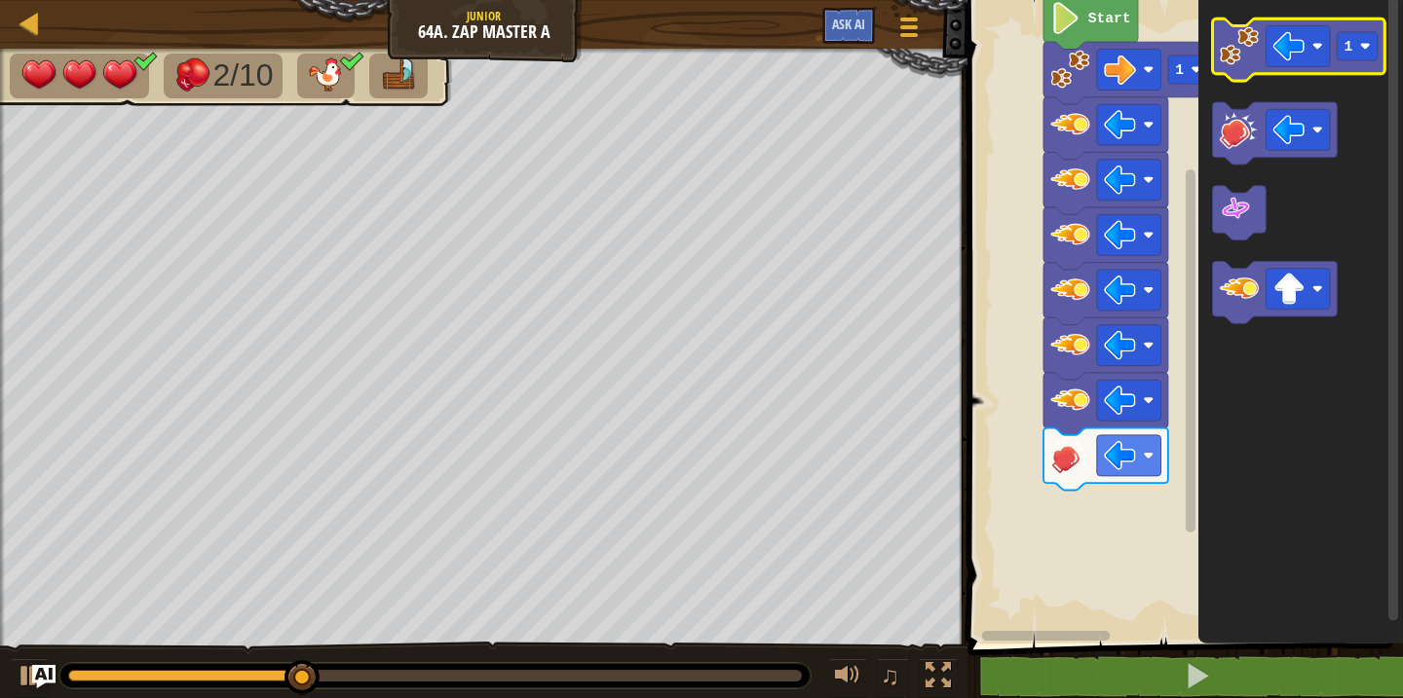
click at [1220, 59] on image "Blockly Workspace" at bounding box center [1239, 45] width 39 height 39
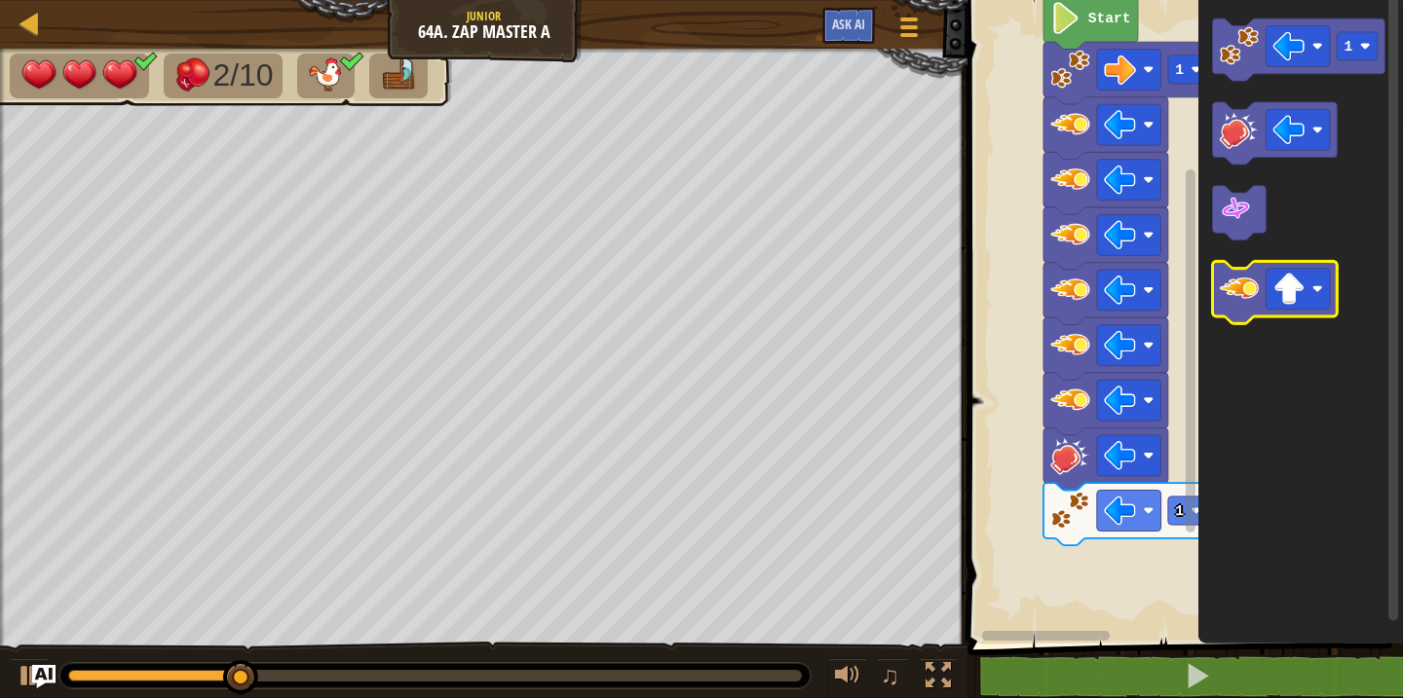
click at [1237, 286] on image "Blockly Workspace" at bounding box center [1239, 288] width 39 height 39
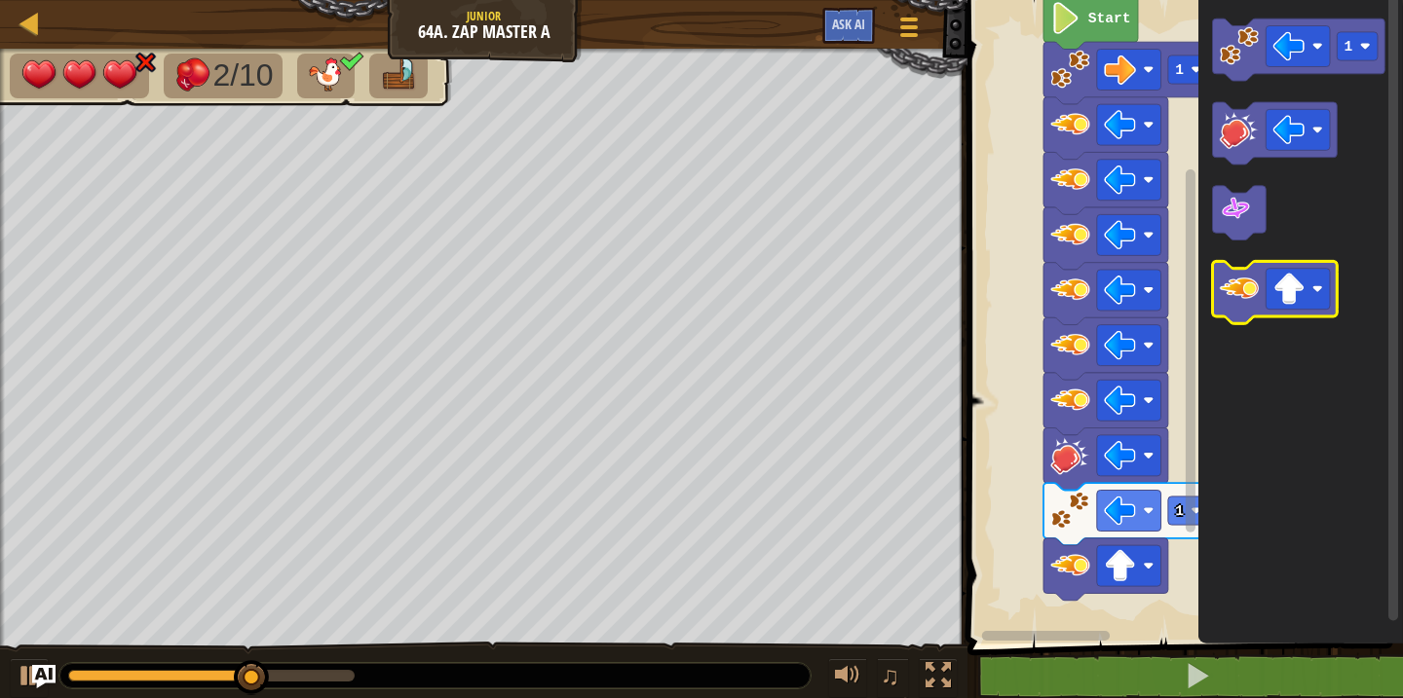
click at [1237, 286] on image "Blockly Workspace" at bounding box center [1239, 288] width 39 height 39
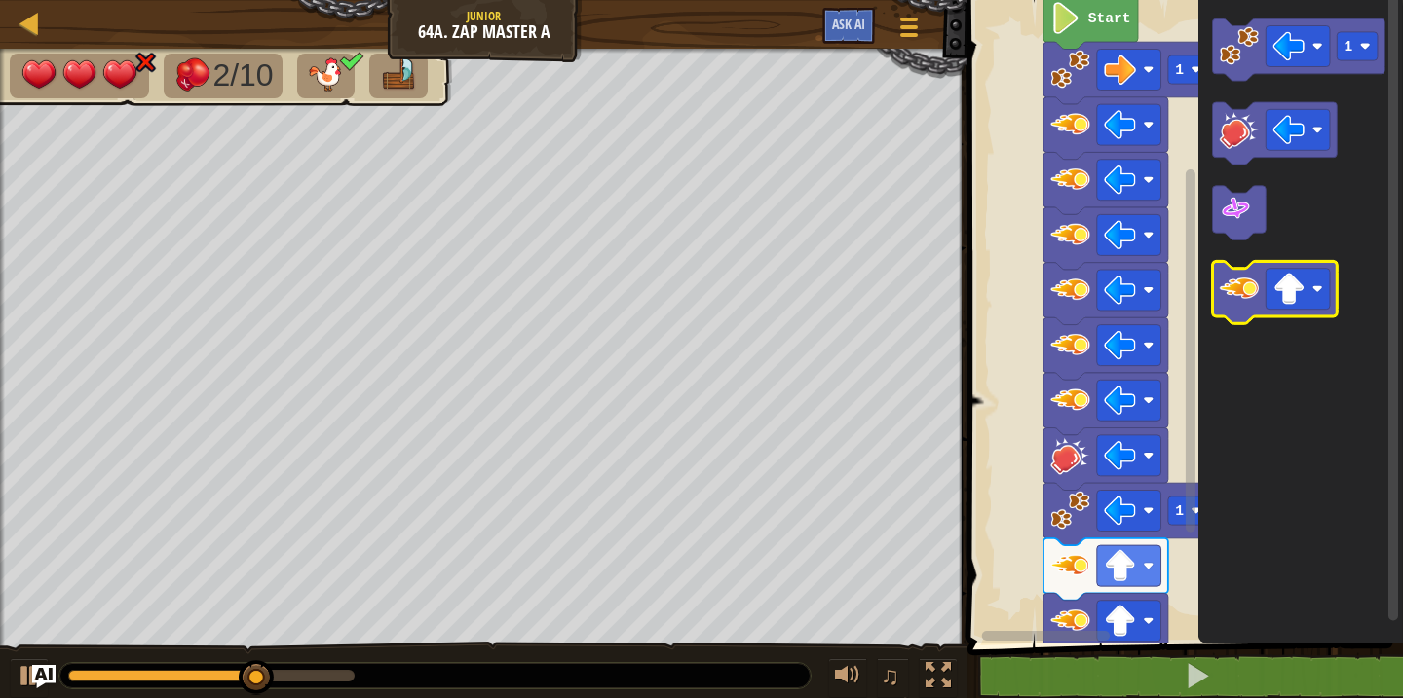
click at [1237, 286] on image "Blockly Workspace" at bounding box center [1239, 288] width 39 height 39
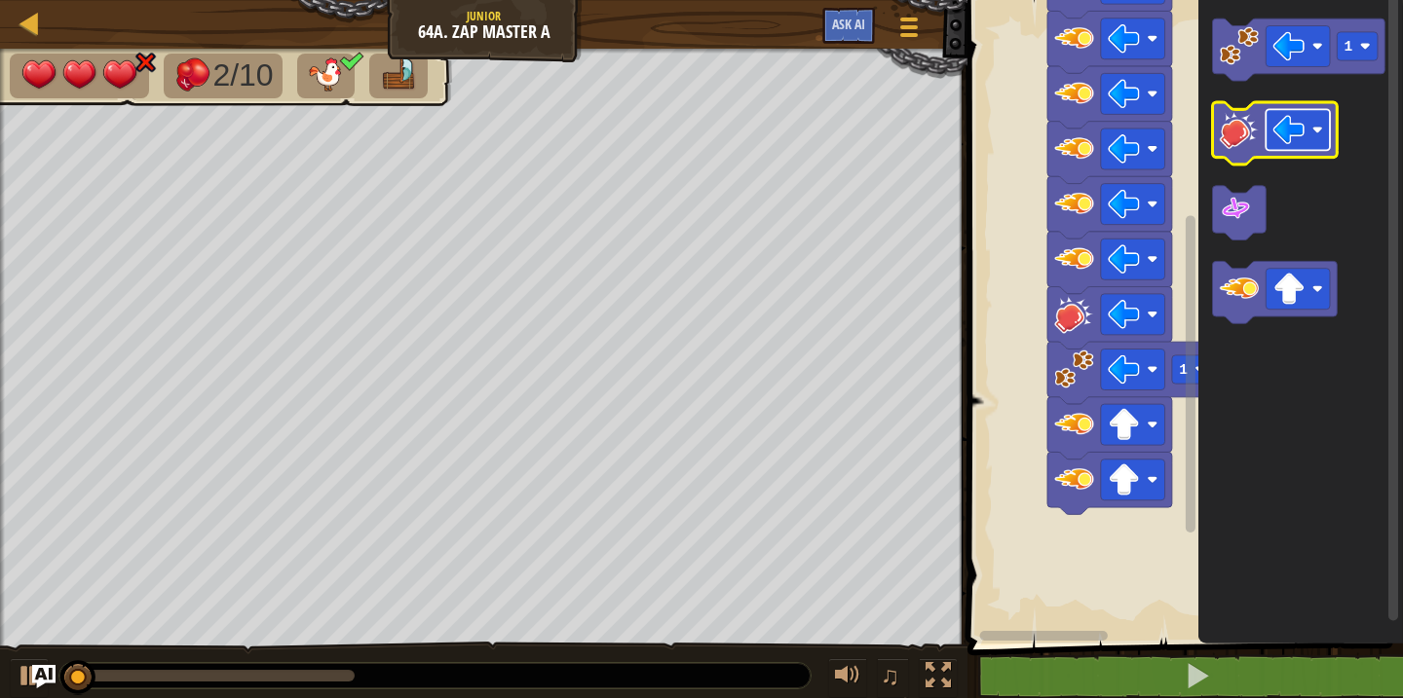
click at [1286, 135] on image "Blockly Workspace" at bounding box center [1289, 130] width 32 height 32
click at [1226, 147] on image "Blockly Workspace" at bounding box center [1239, 129] width 39 height 39
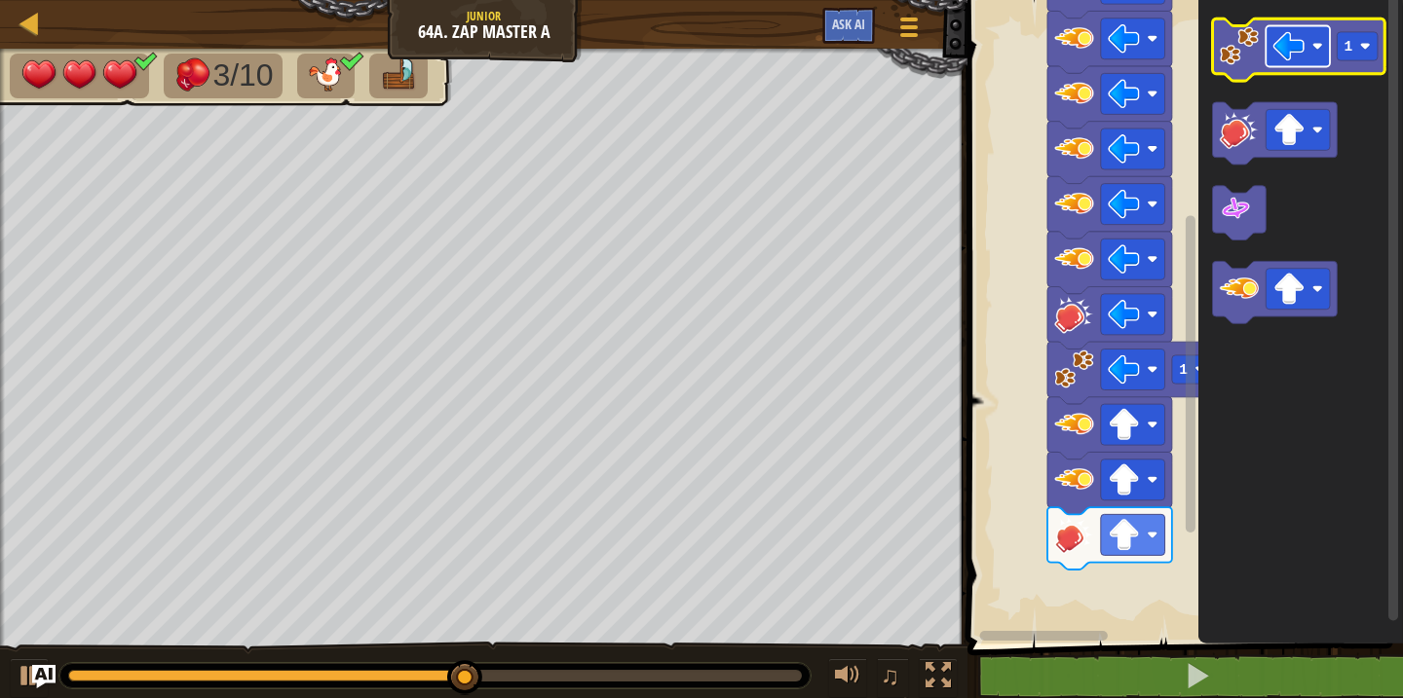
click at [1299, 50] on image "Blockly Workspace" at bounding box center [1289, 46] width 32 height 32
click at [1356, 56] on rect "Blockly Workspace" at bounding box center [1358, 46] width 41 height 28
click at [1255, 59] on image "Blockly Workspace" at bounding box center [1239, 45] width 39 height 39
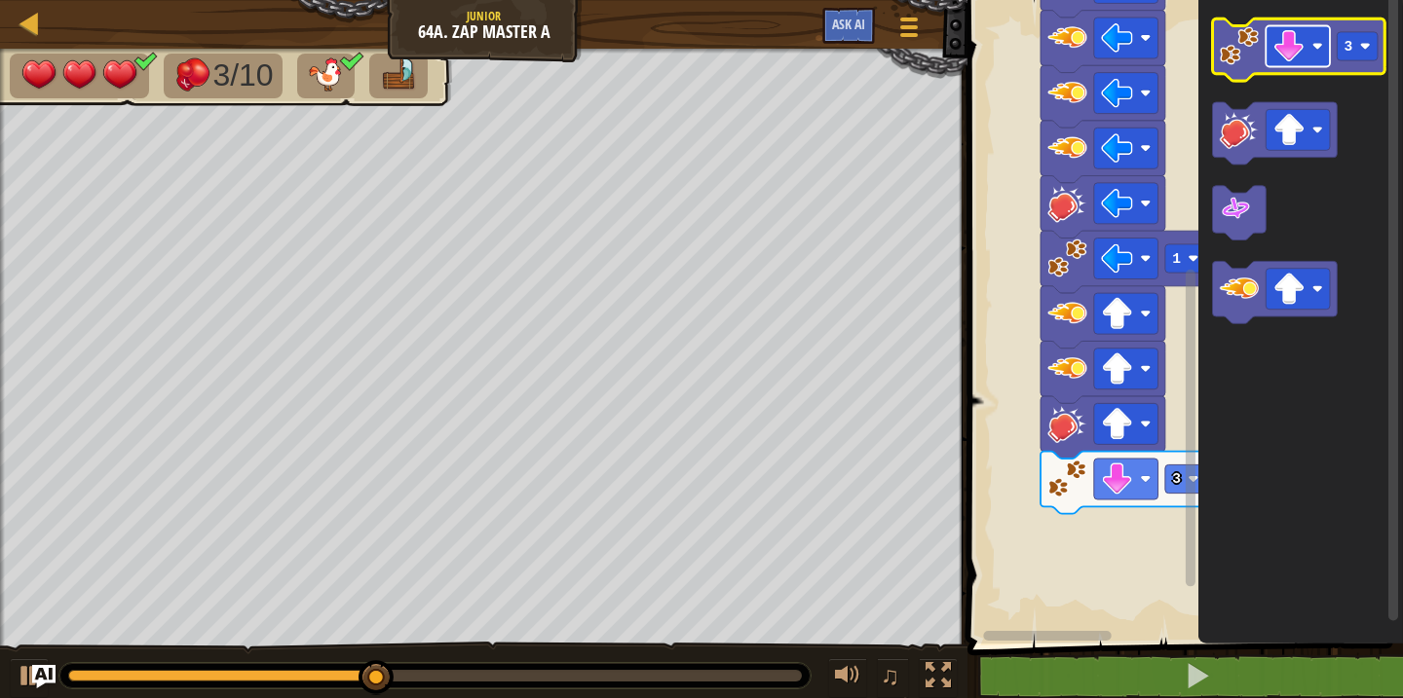
click at [1282, 44] on image "Blockly Workspace" at bounding box center [1289, 46] width 32 height 32
click at [1360, 48] on image "Blockly Workspace" at bounding box center [1365, 46] width 11 height 11
click at [1234, 49] on image "Blockly Workspace" at bounding box center [1239, 45] width 39 height 39
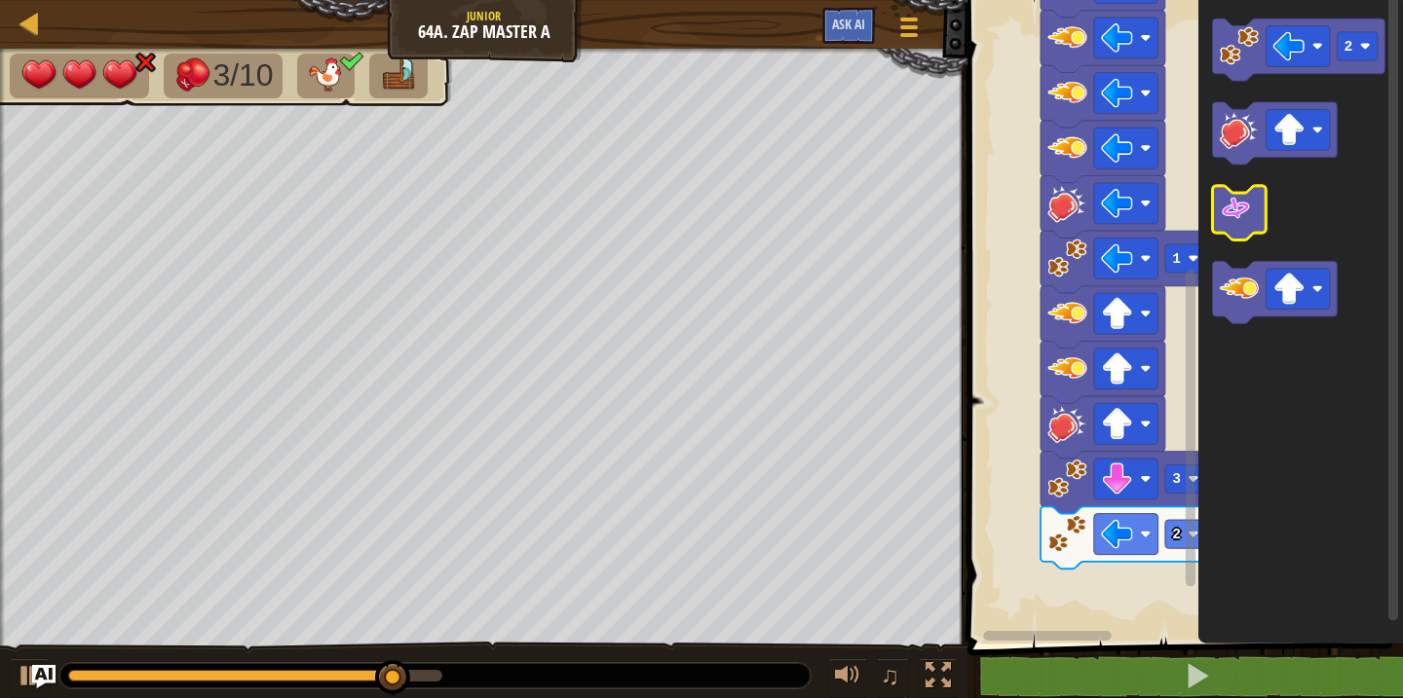
click at [1238, 213] on image "Blockly Workspace" at bounding box center [1236, 209] width 32 height 32
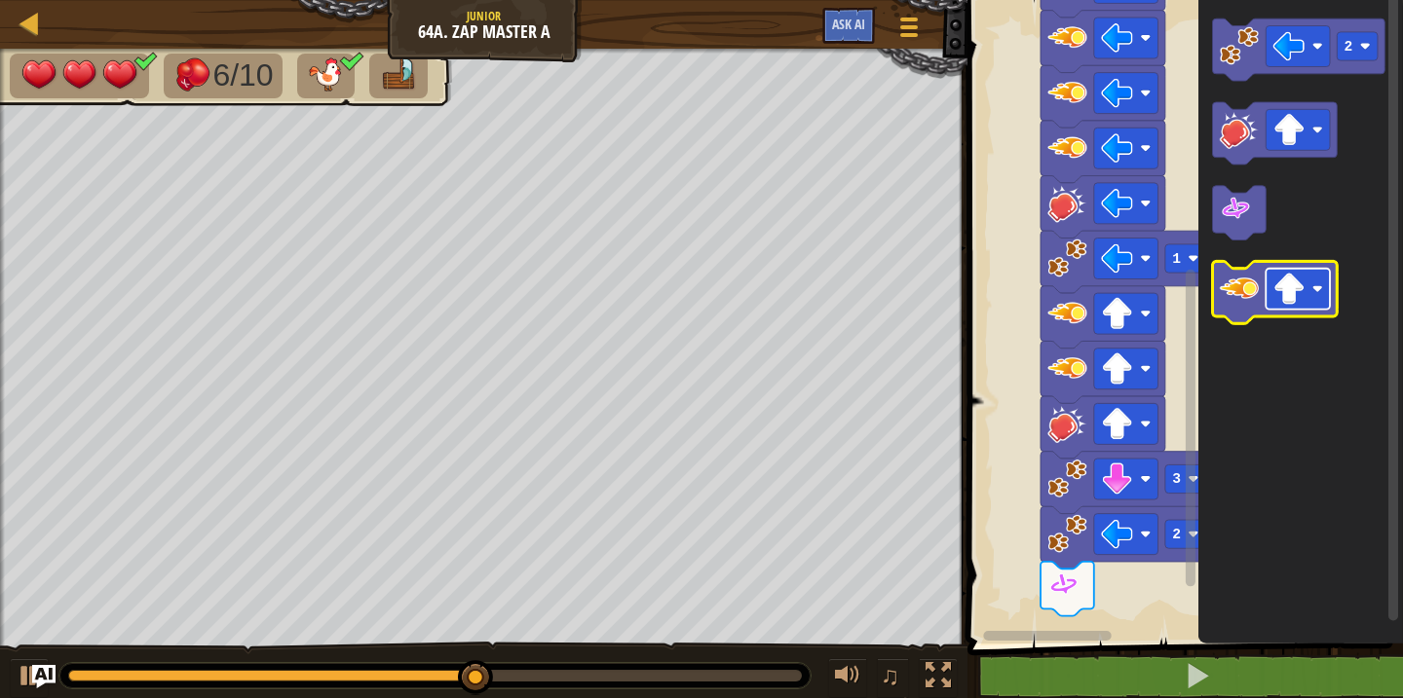
click at [1289, 307] on rect "Blockly Workspace" at bounding box center [1298, 289] width 64 height 41
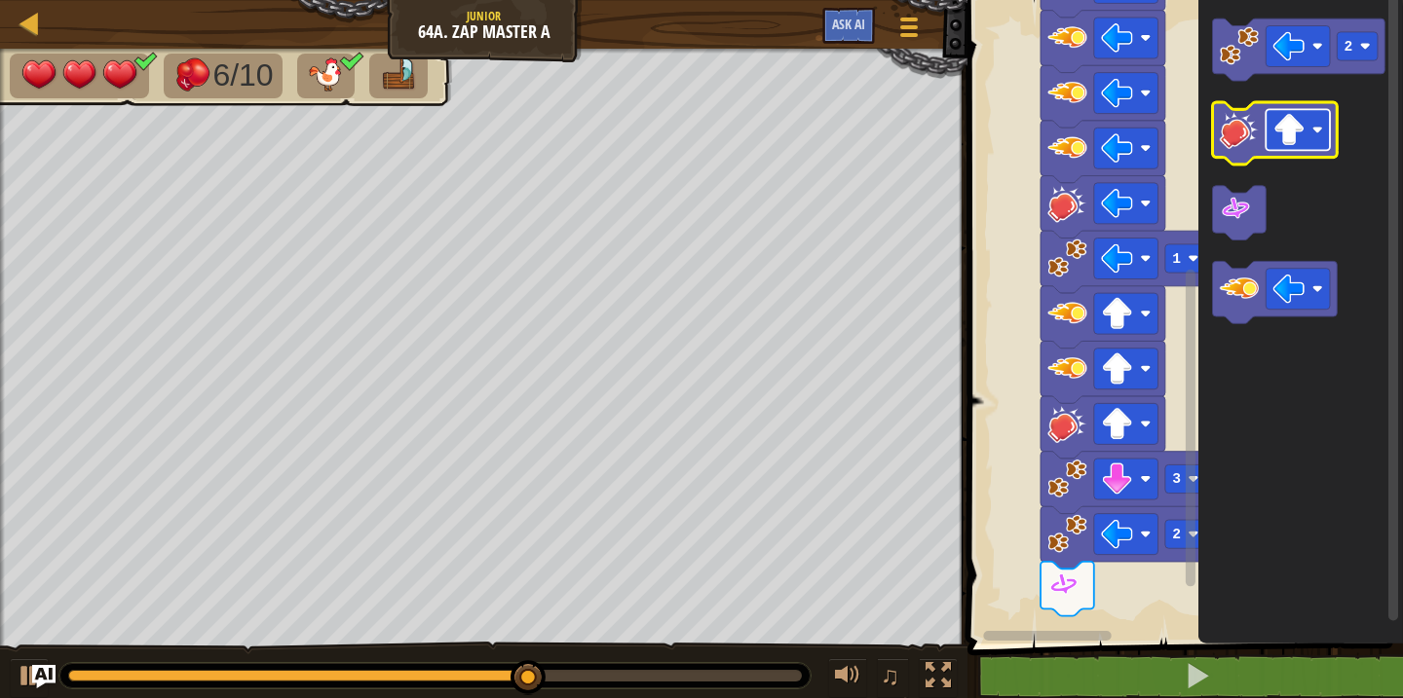
click at [1270, 123] on rect "Blockly Workspace" at bounding box center [1298, 129] width 64 height 41
click at [1240, 138] on image "Blockly Workspace" at bounding box center [1239, 129] width 39 height 39
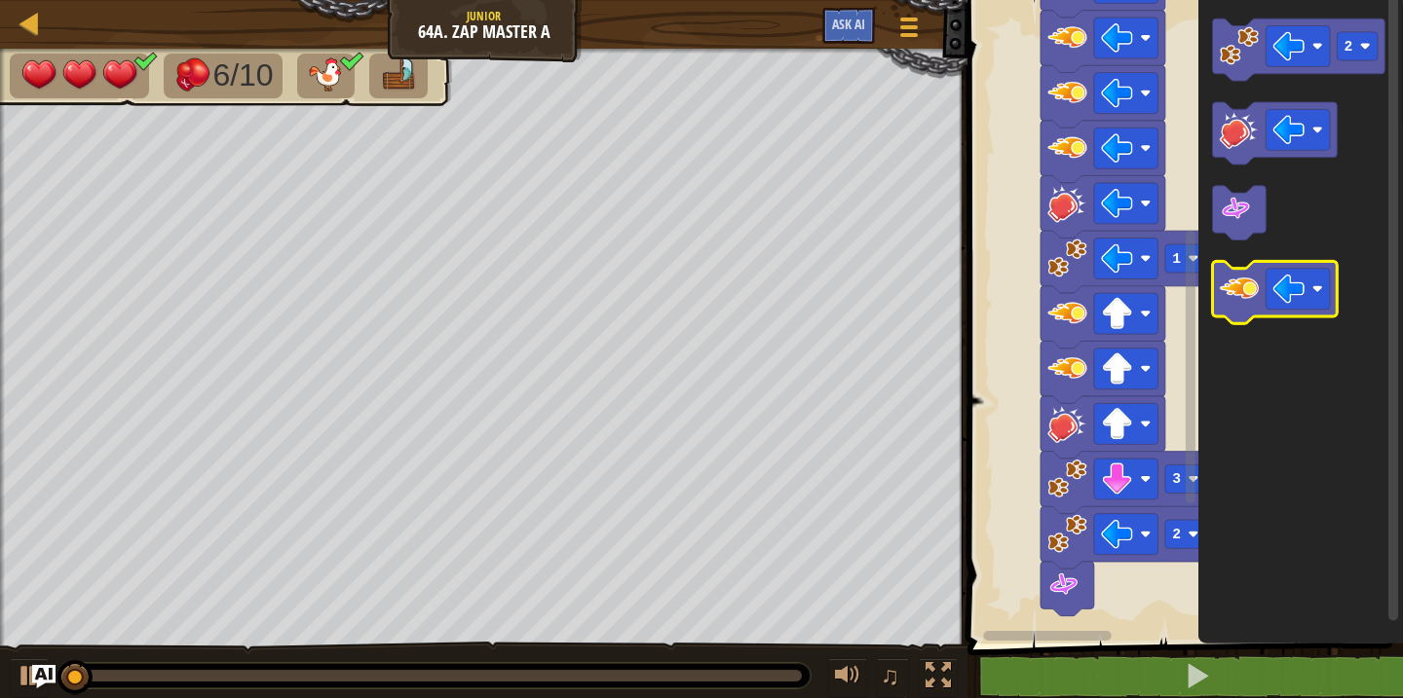
click at [1235, 301] on image "Blockly Workspace" at bounding box center [1239, 288] width 39 height 39
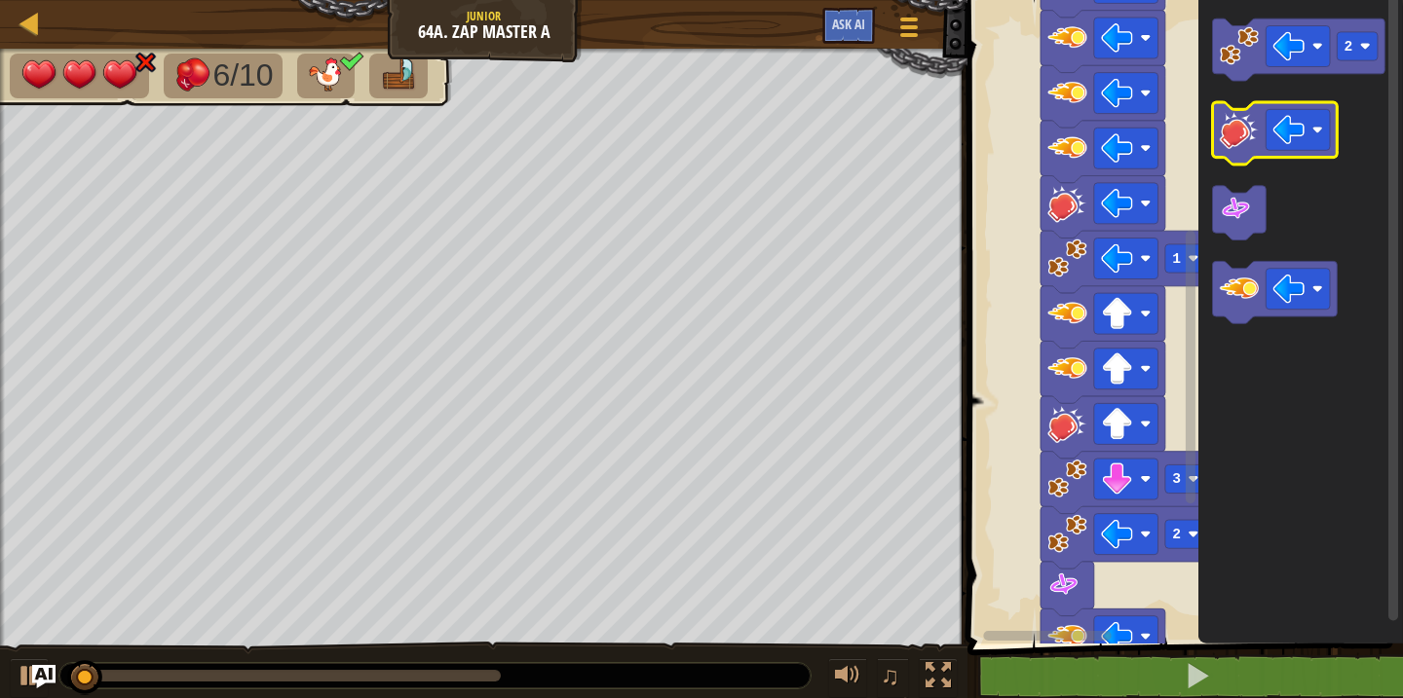
click at [1237, 154] on icon "Blockly Workspace" at bounding box center [1275, 133] width 125 height 62
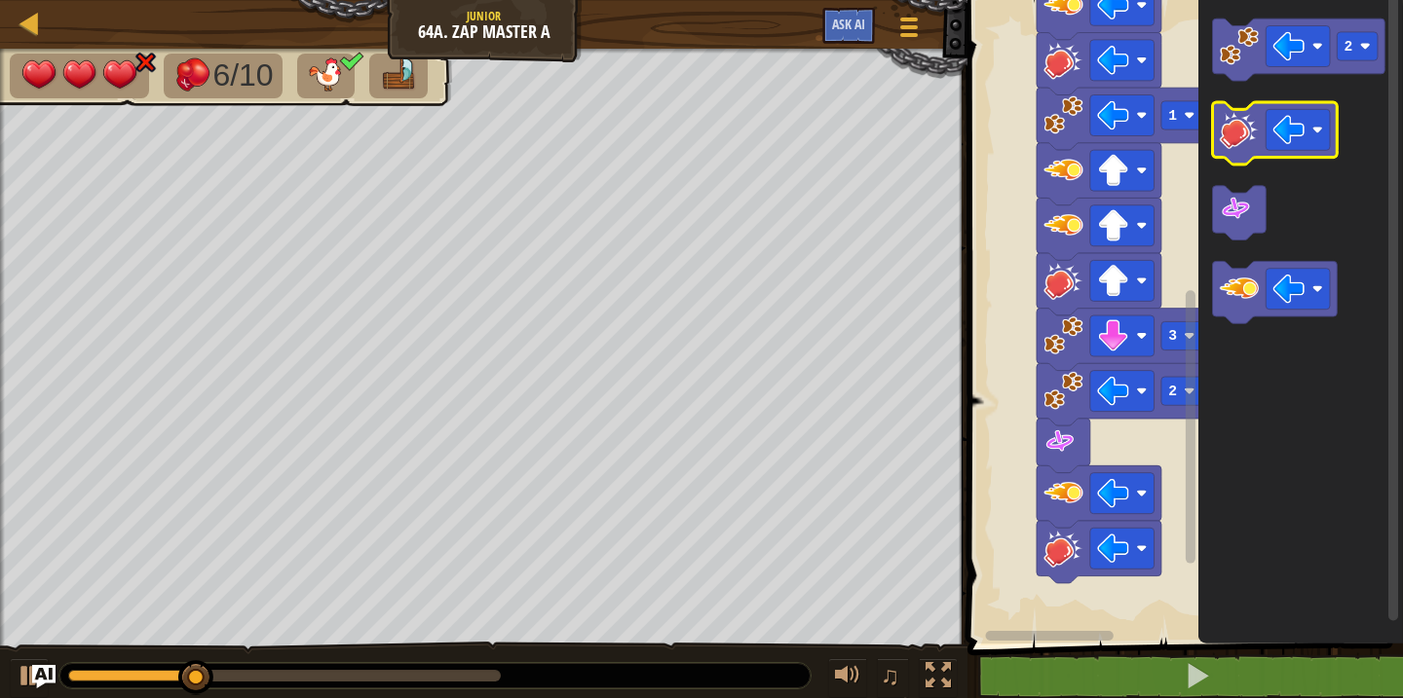
click at [1245, 146] on image "Blockly Workspace" at bounding box center [1239, 129] width 39 height 39
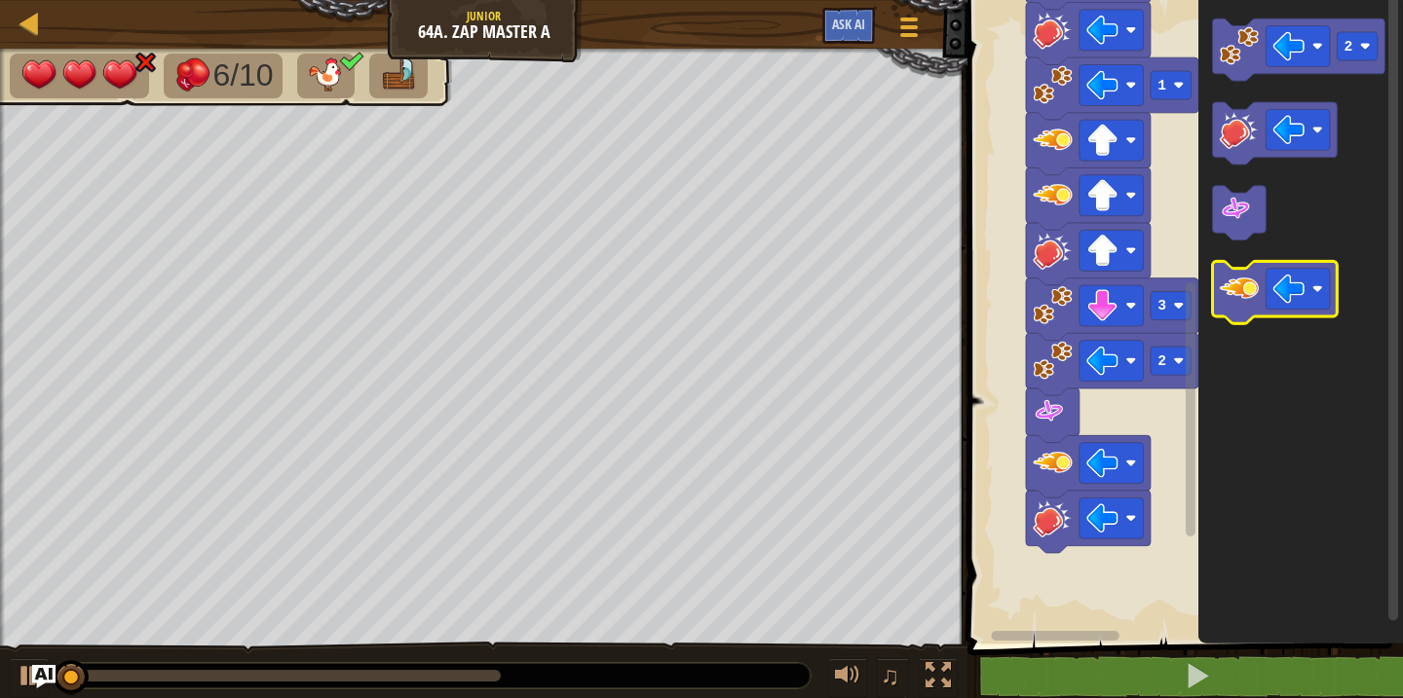
click at [1242, 292] on image "Blockly Workspace" at bounding box center [1239, 288] width 39 height 39
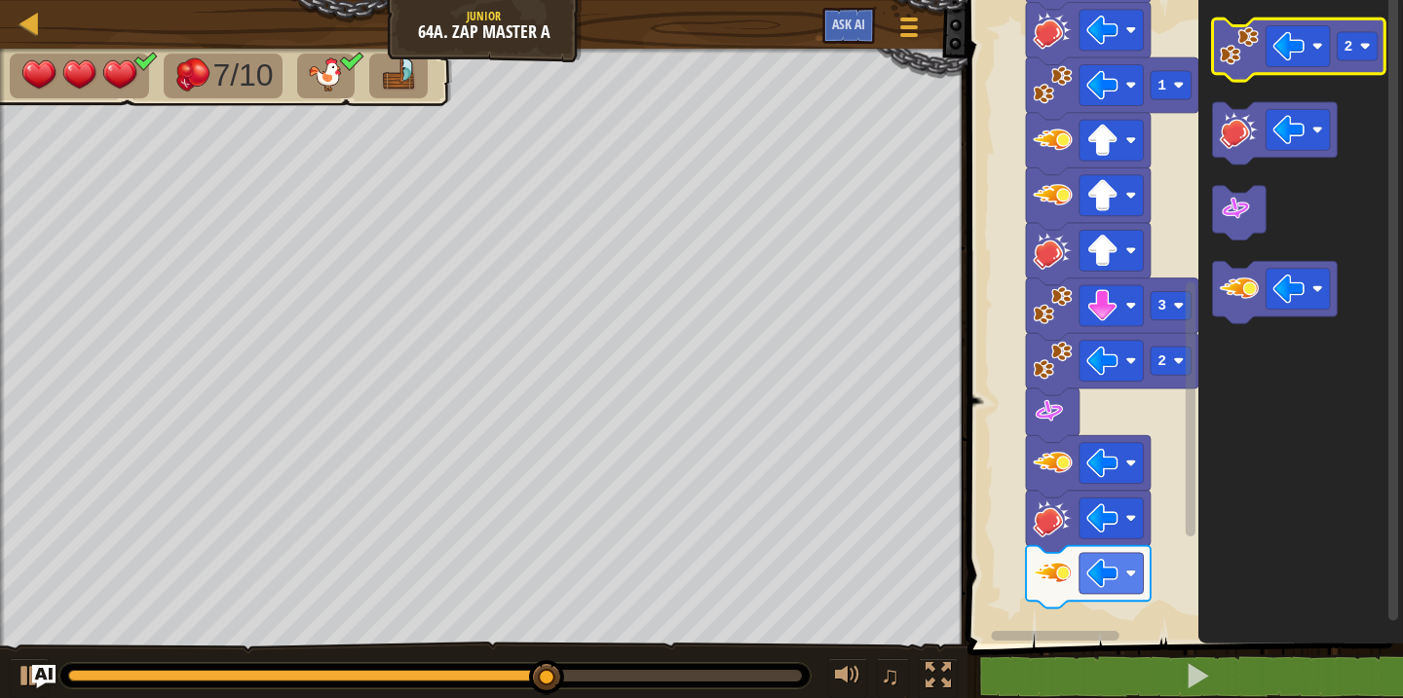
click at [1239, 63] on image "Blockly Workspace" at bounding box center [1239, 45] width 39 height 39
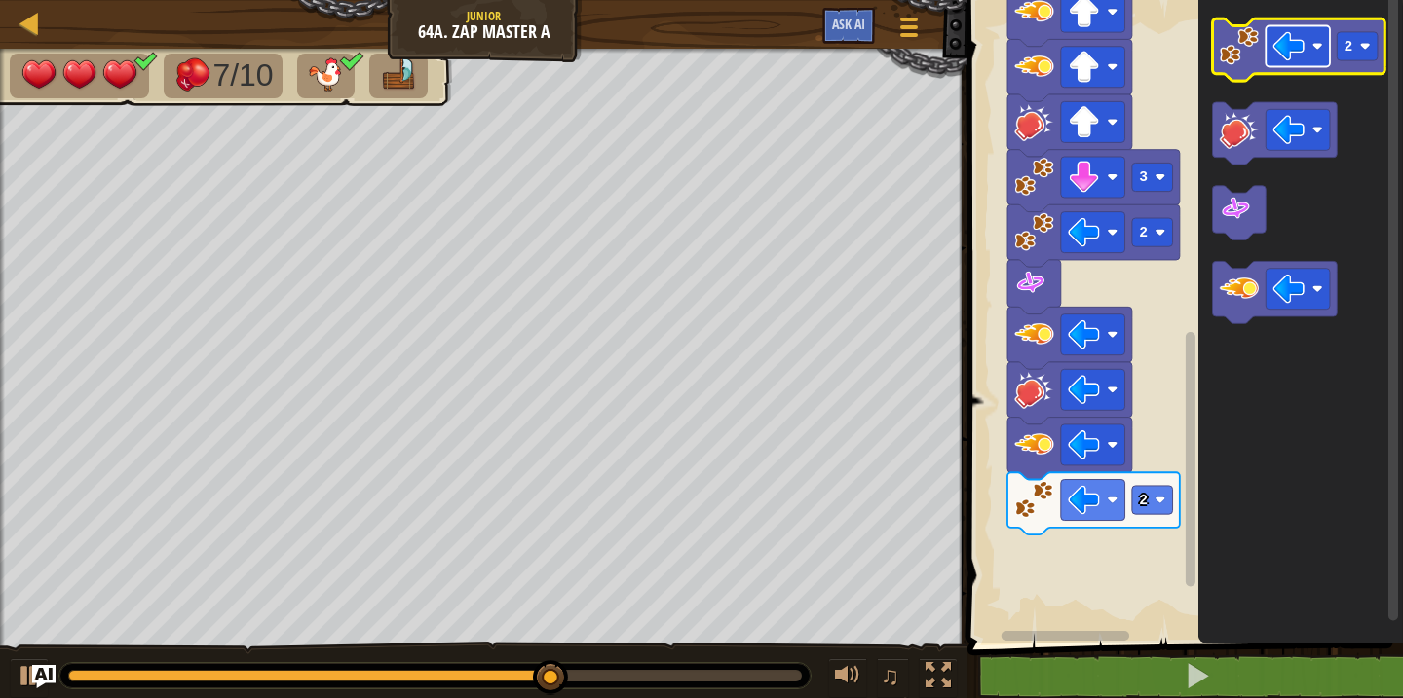
click at [1299, 46] on image "Blockly Workspace" at bounding box center [1289, 46] width 32 height 32
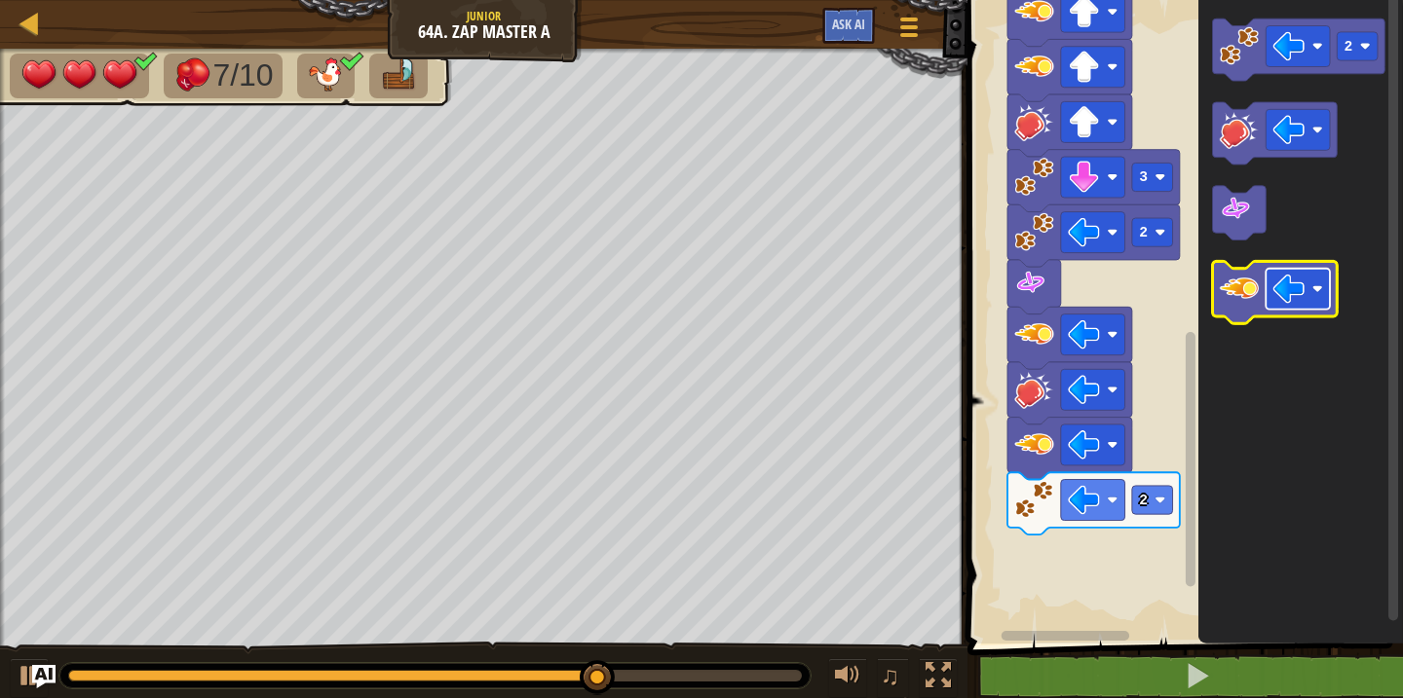
click at [1293, 298] on image "Blockly Workspace" at bounding box center [1289, 289] width 32 height 32
click at [1236, 295] on image "Blockly Workspace" at bounding box center [1239, 288] width 39 height 39
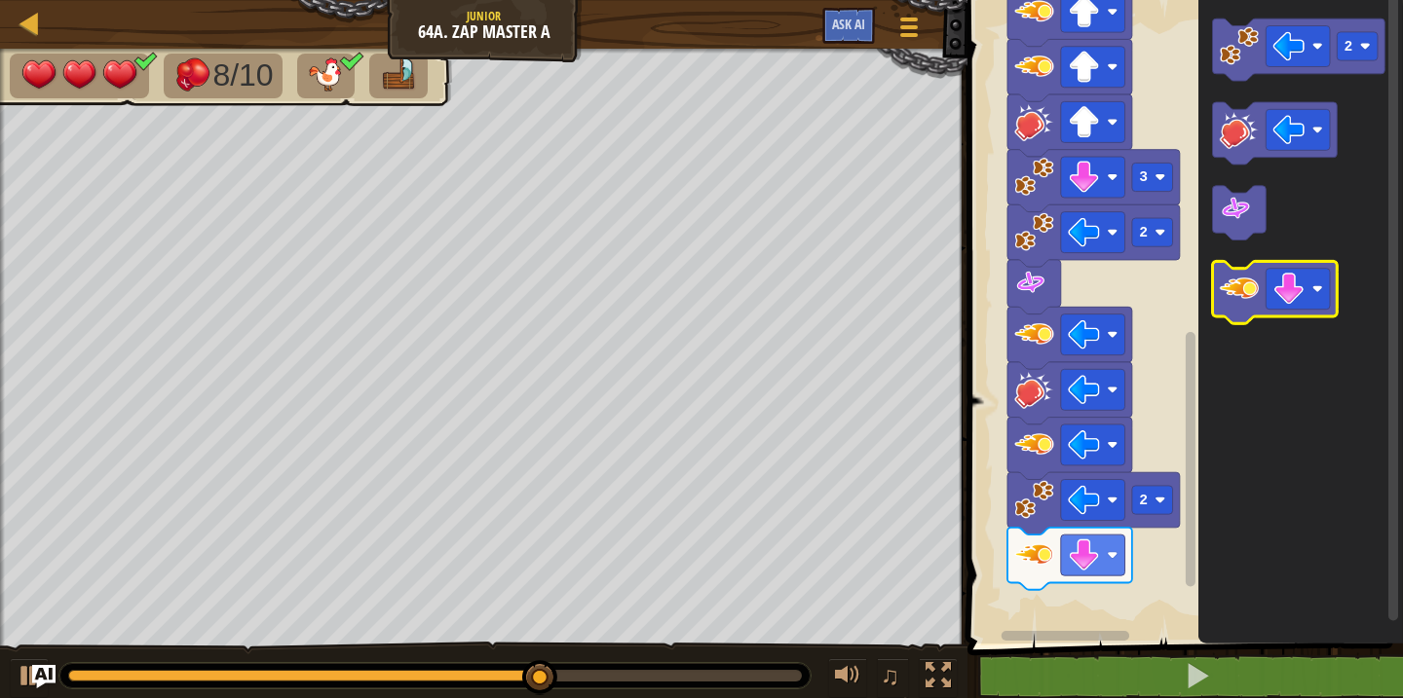
click at [1236, 295] on image "Blockly Workspace" at bounding box center [1239, 288] width 39 height 39
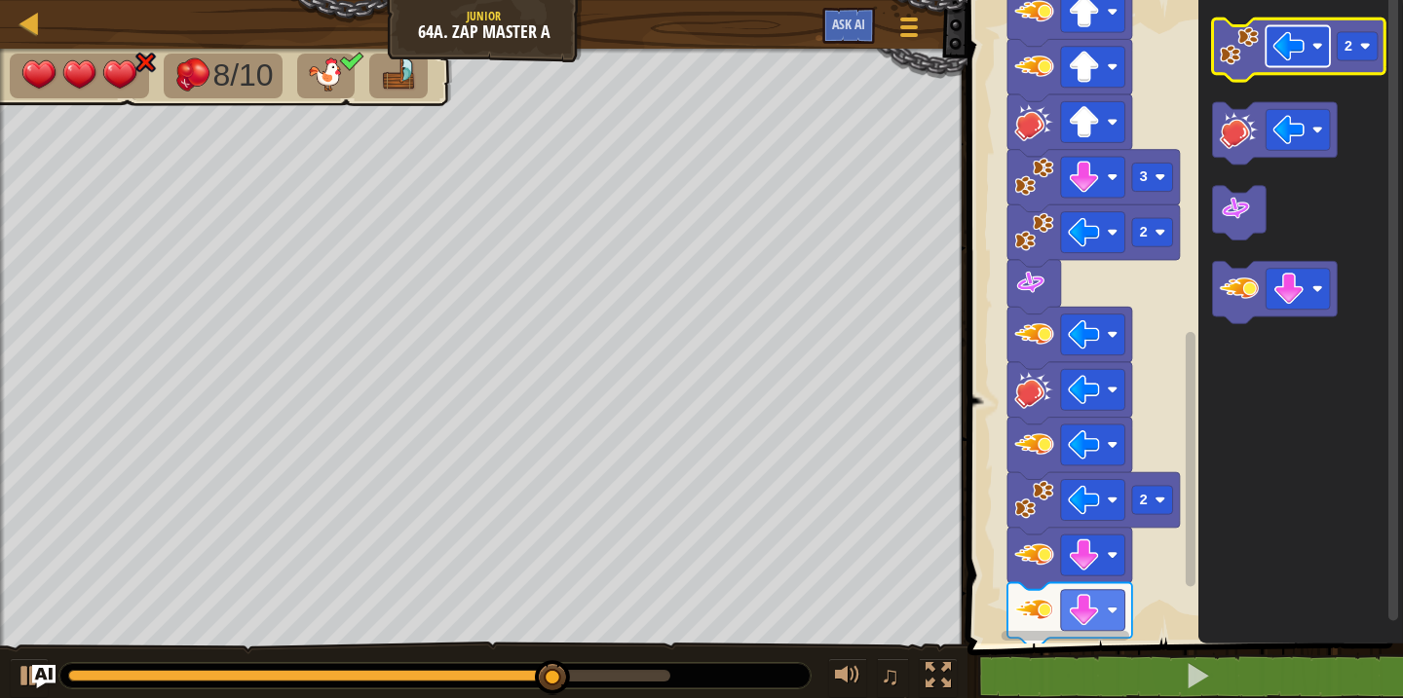
click at [1304, 56] on image "Blockly Workspace" at bounding box center [1289, 46] width 32 height 32
click at [1244, 49] on image "Blockly Workspace" at bounding box center [1239, 45] width 39 height 39
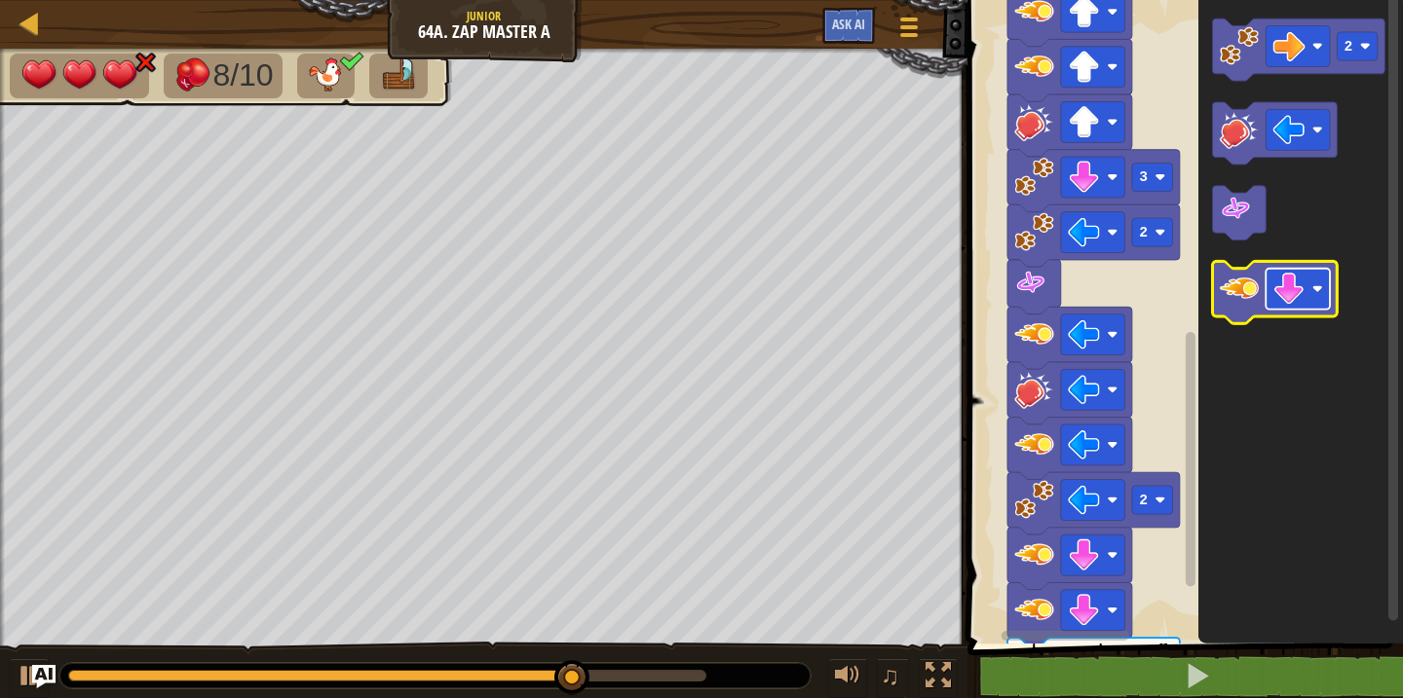
click at [1294, 284] on image "Blockly Workspace" at bounding box center [1289, 289] width 32 height 32
click at [1229, 288] on image "Blockly Workspace" at bounding box center [1239, 288] width 39 height 39
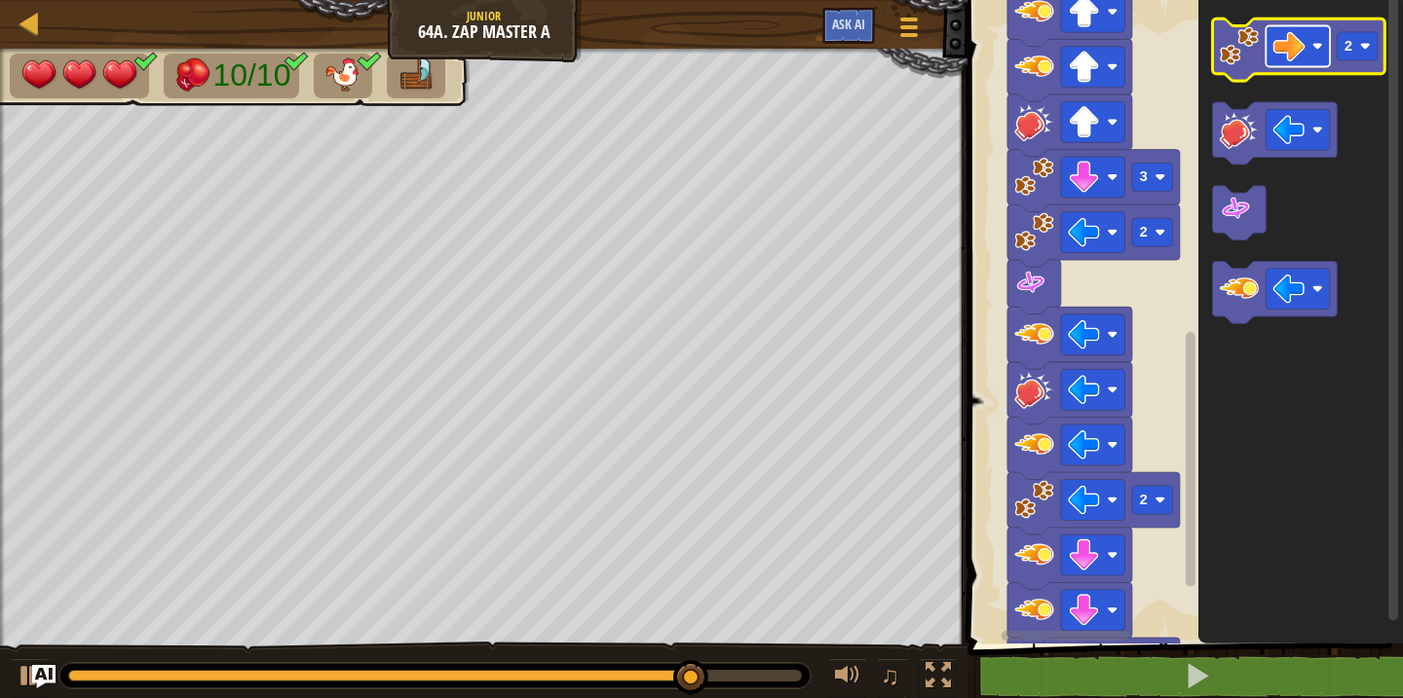
click at [1305, 59] on rect "Blockly Workspace" at bounding box center [1298, 46] width 64 height 41
click at [1339, 43] on rect "Blockly Workspace" at bounding box center [1358, 46] width 41 height 28
click at [1238, 68] on icon "Blockly Workspace" at bounding box center [1299, 50] width 172 height 62
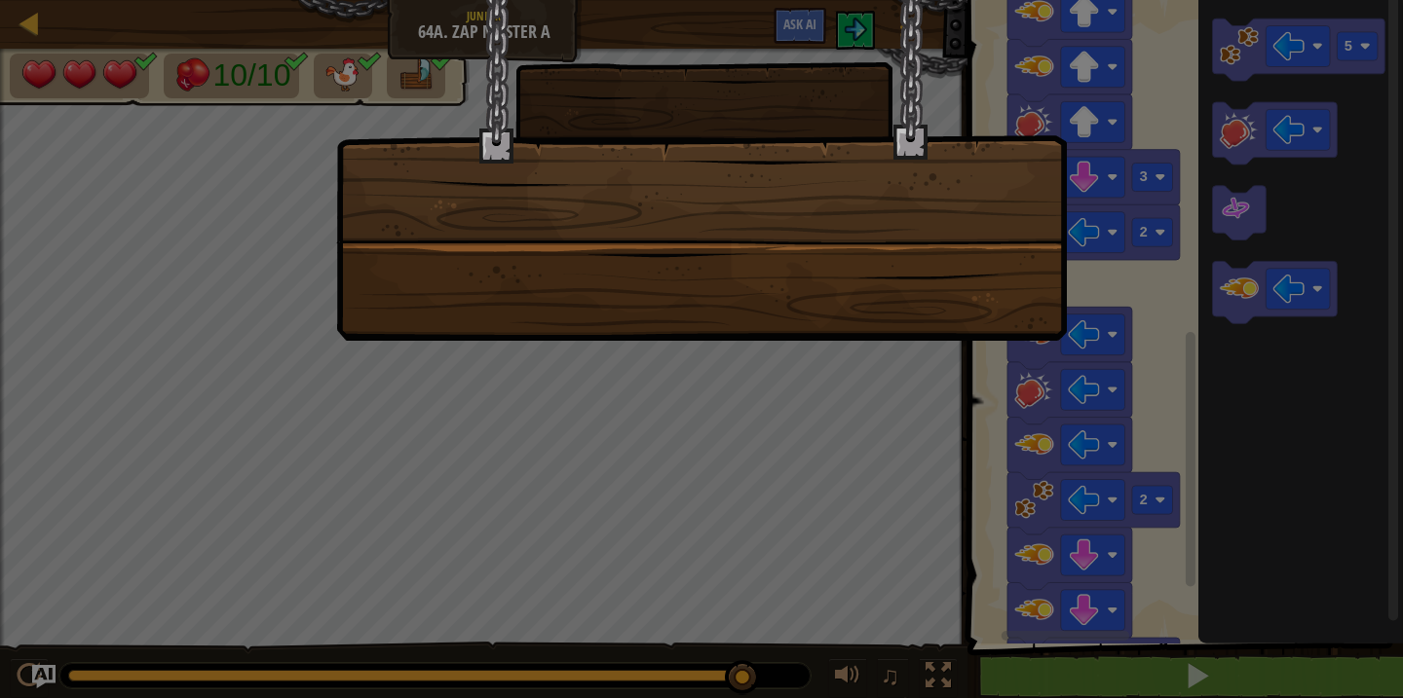
click at [994, 246] on div at bounding box center [701, 170] width 731 height 341
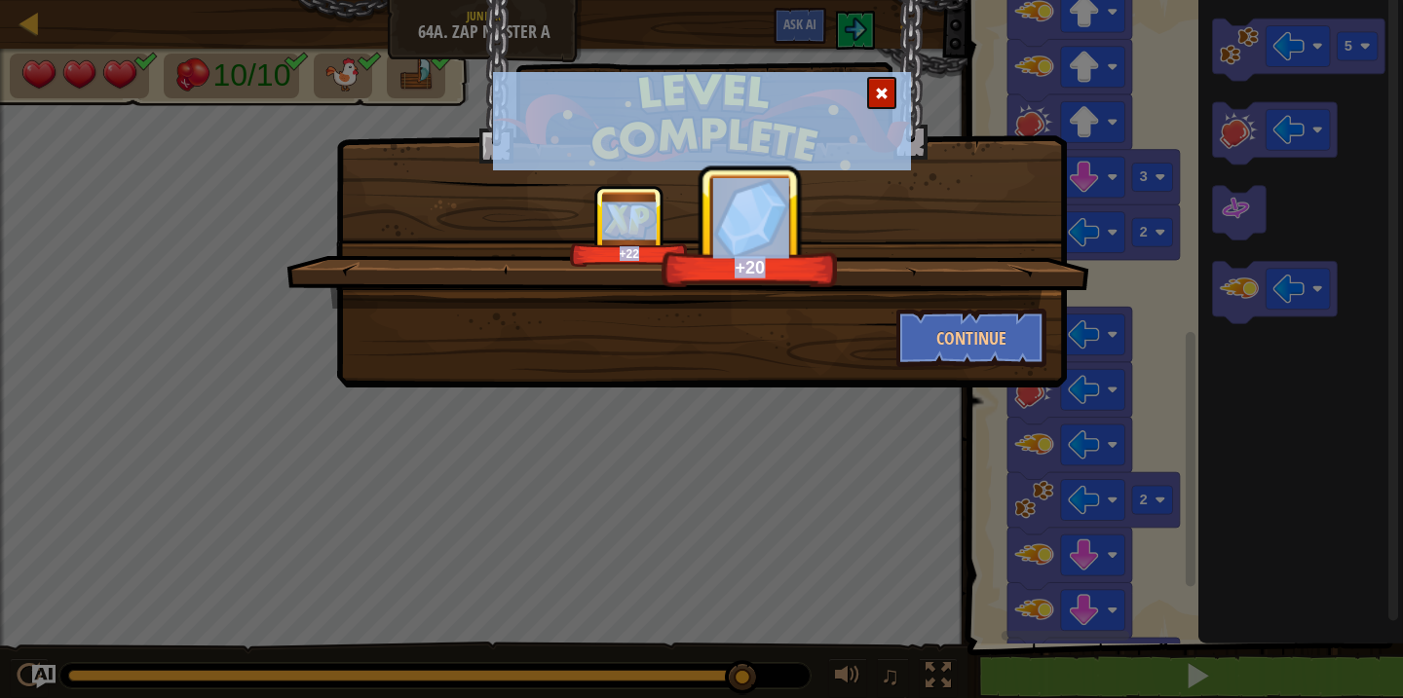
click at [617, 341] on div "Continue" at bounding box center [701, 338] width 719 height 58
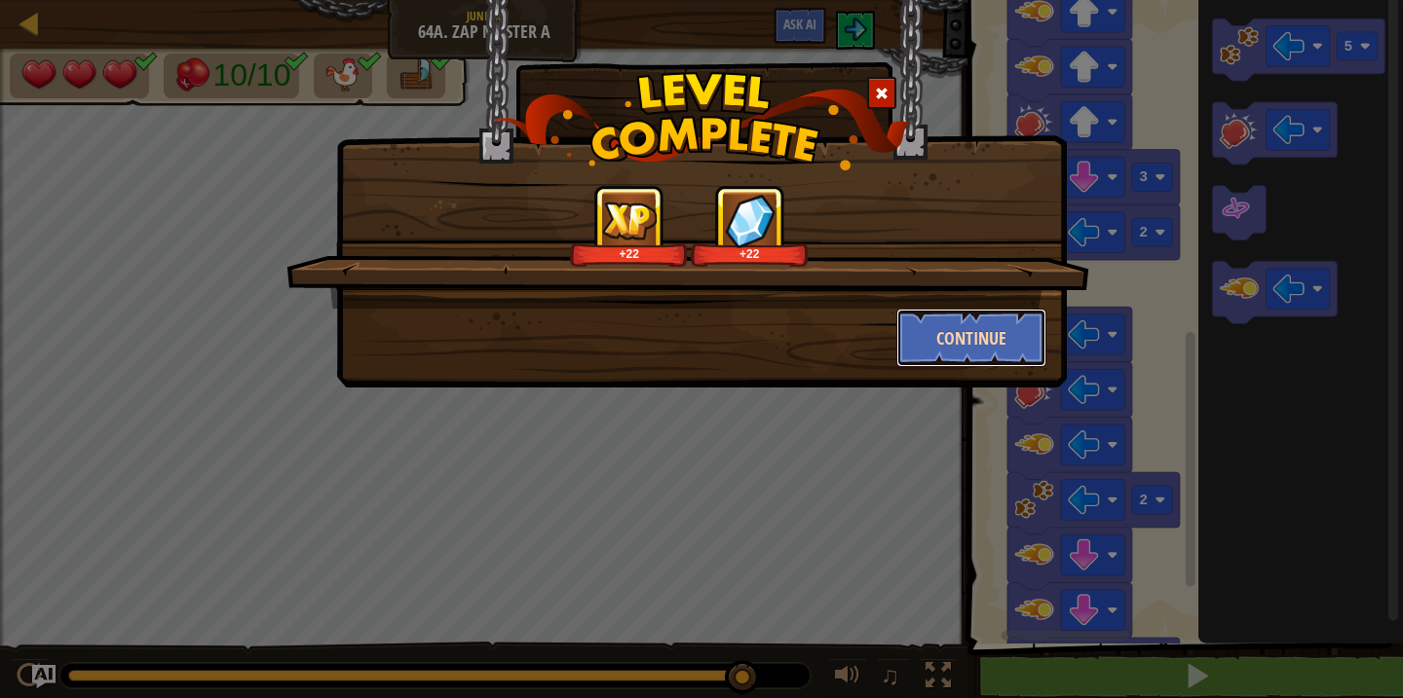
click at [993, 334] on button "Continue" at bounding box center [971, 338] width 151 height 58
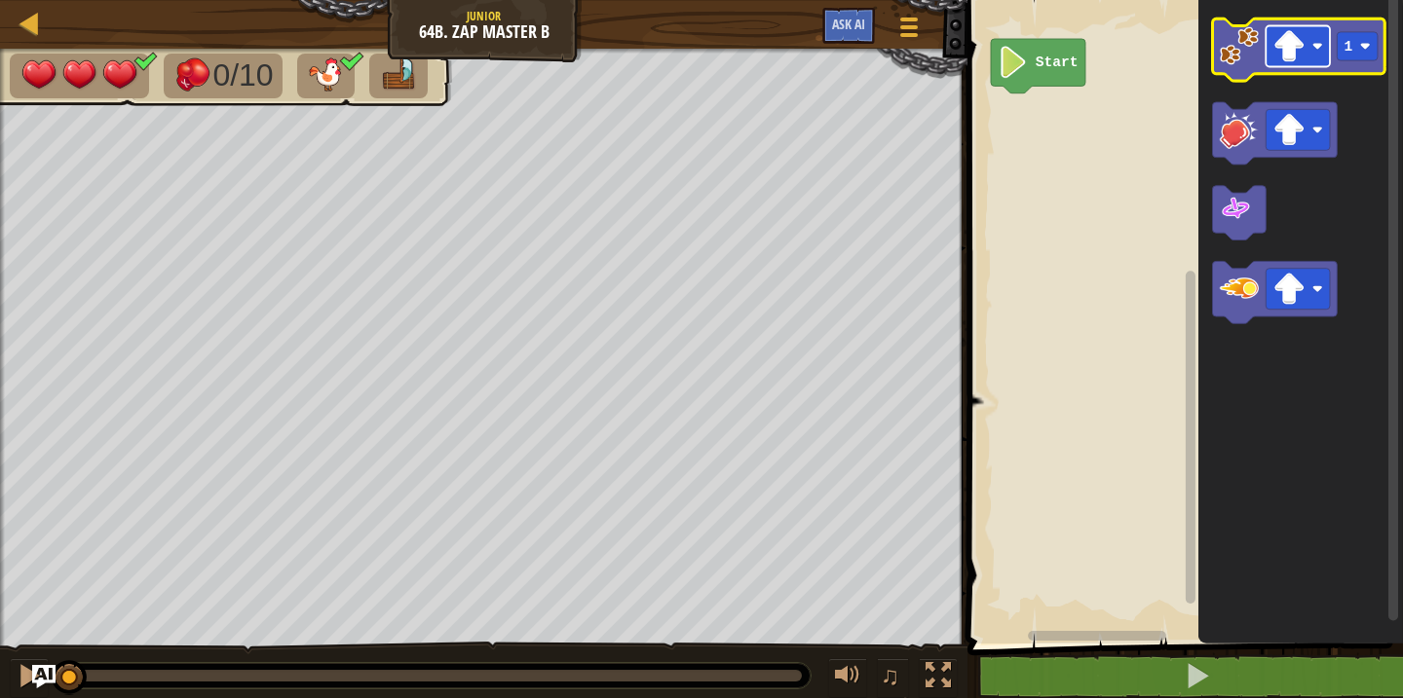
click at [1294, 51] on image "Blockly Workspace" at bounding box center [1289, 46] width 32 height 32
click at [1221, 46] on image "Blockly Workspace" at bounding box center [1239, 45] width 39 height 39
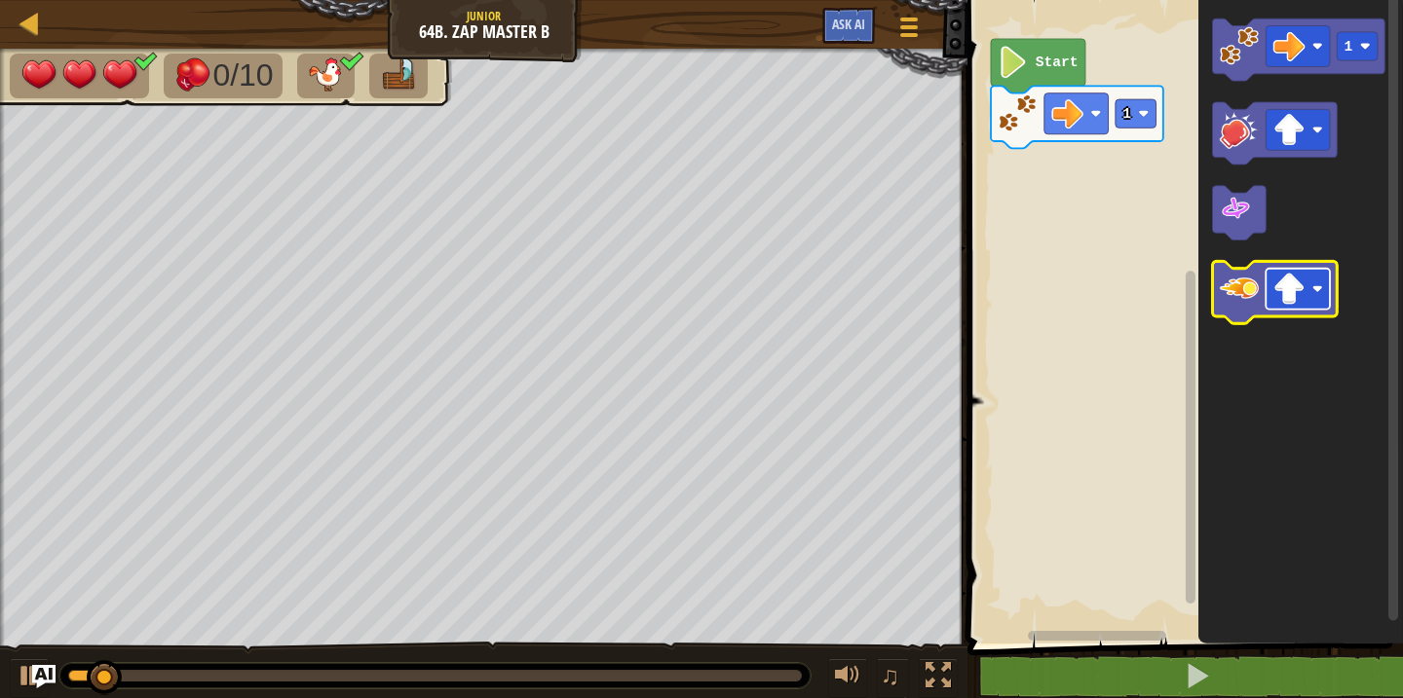
click at [1301, 283] on image "Blockly Workspace" at bounding box center [1289, 289] width 32 height 32
click at [1235, 295] on image "Blockly Workspace" at bounding box center [1239, 288] width 39 height 39
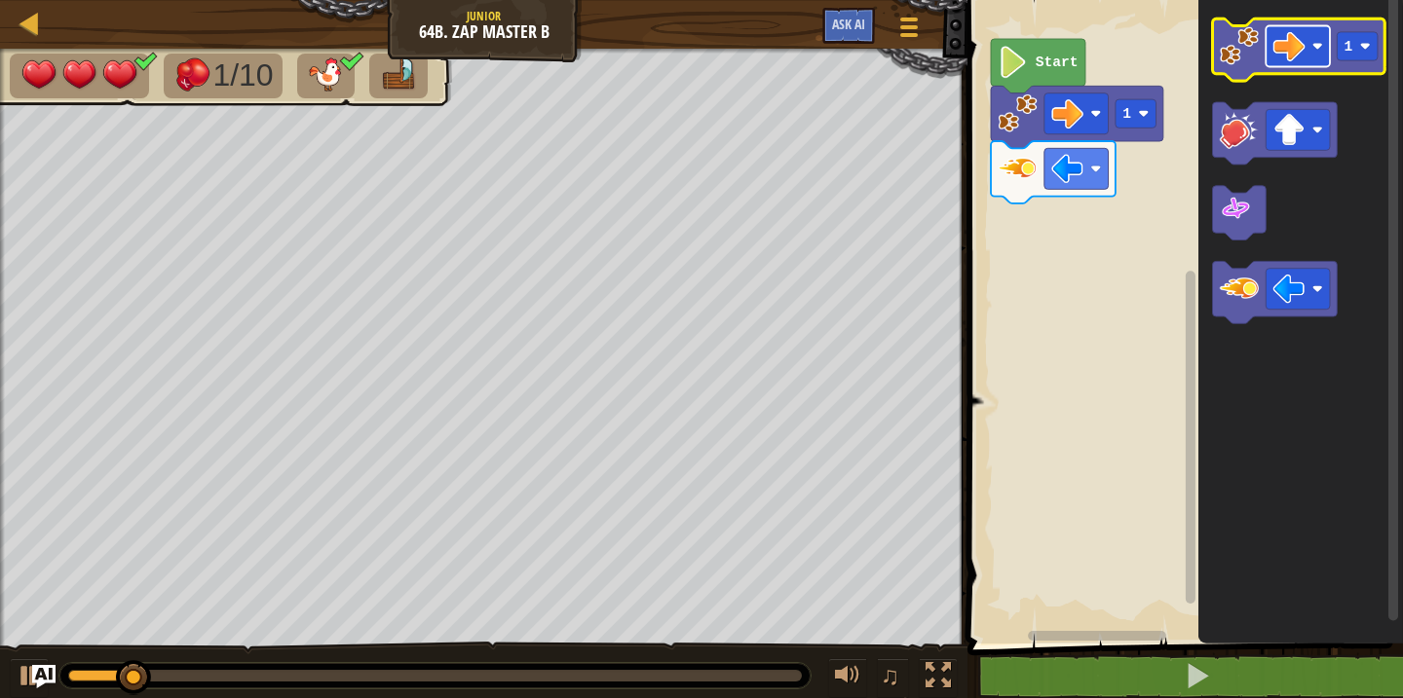
click at [1292, 61] on image "Blockly Workspace" at bounding box center [1289, 46] width 32 height 32
click at [1226, 54] on image "Blockly Workspace" at bounding box center [1239, 45] width 39 height 39
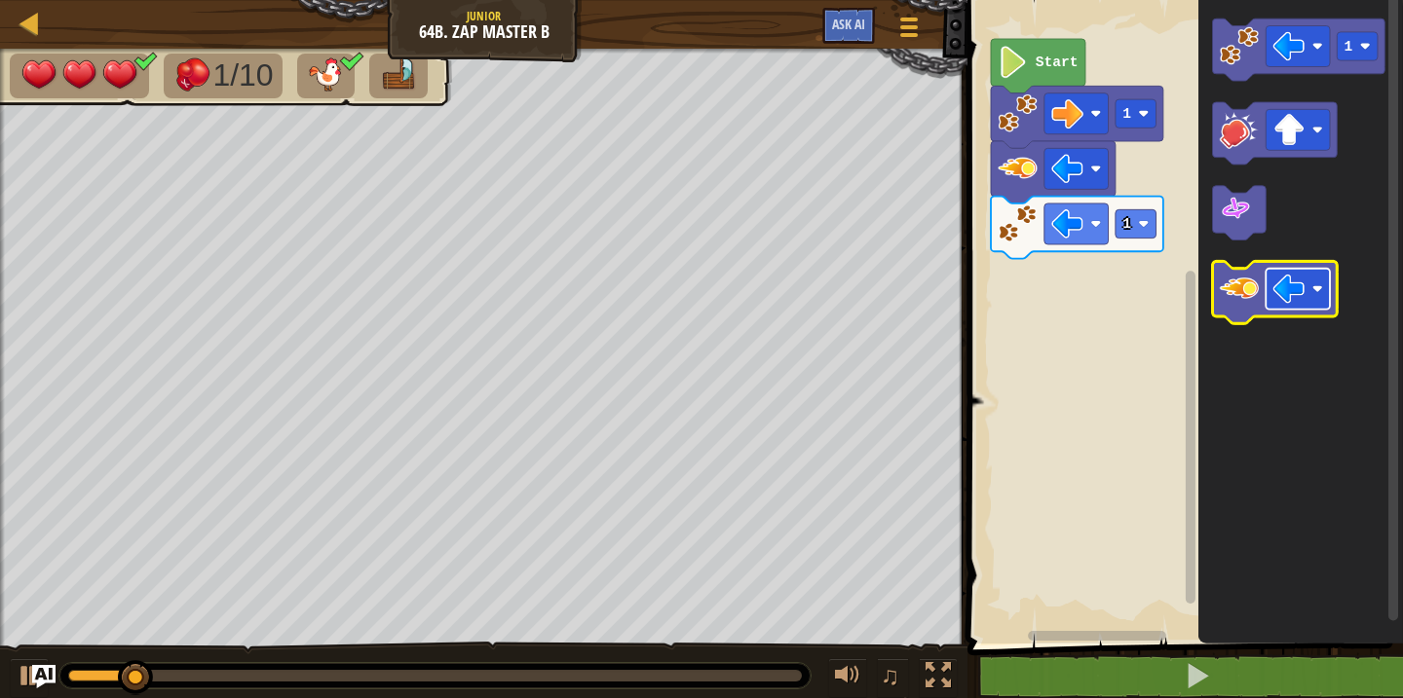
click at [1288, 274] on image "Blockly Workspace" at bounding box center [1289, 289] width 32 height 32
click at [1234, 309] on icon "Blockly Workspace" at bounding box center [1275, 293] width 125 height 62
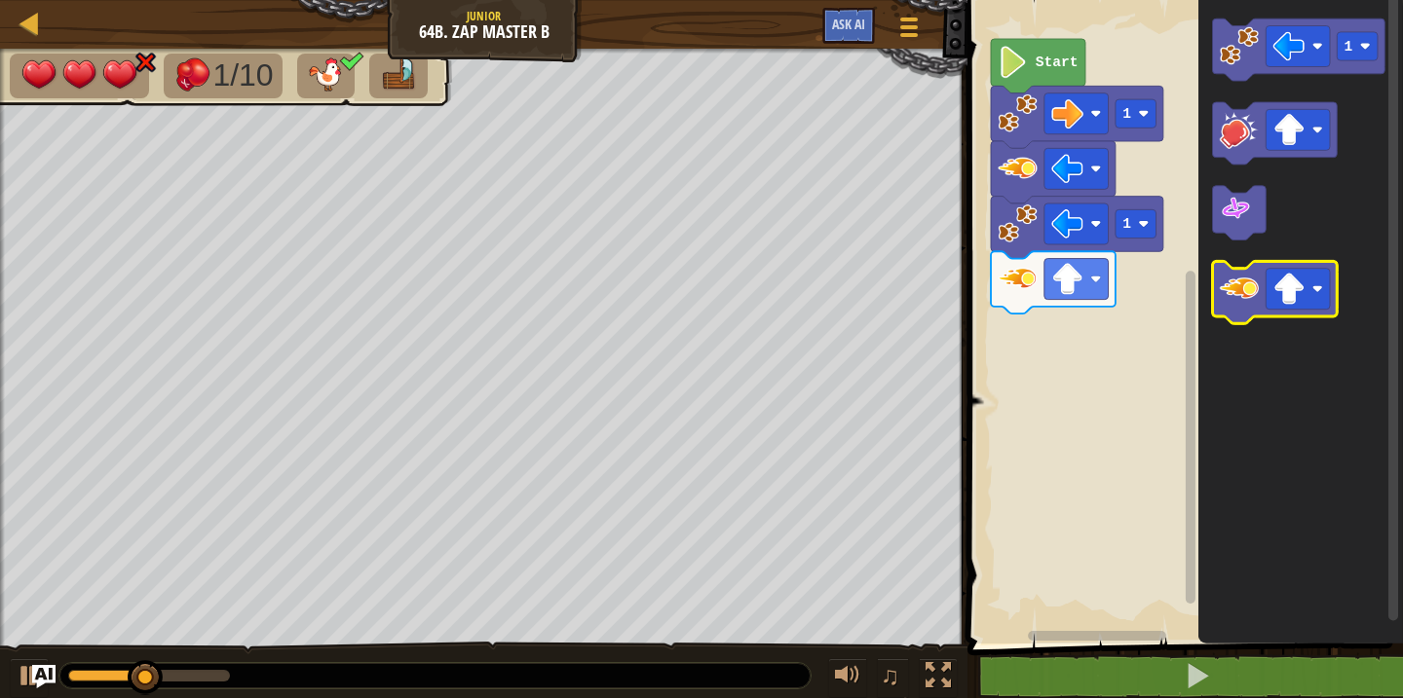
click at [1234, 309] on icon "Blockly Workspace" at bounding box center [1275, 293] width 125 height 62
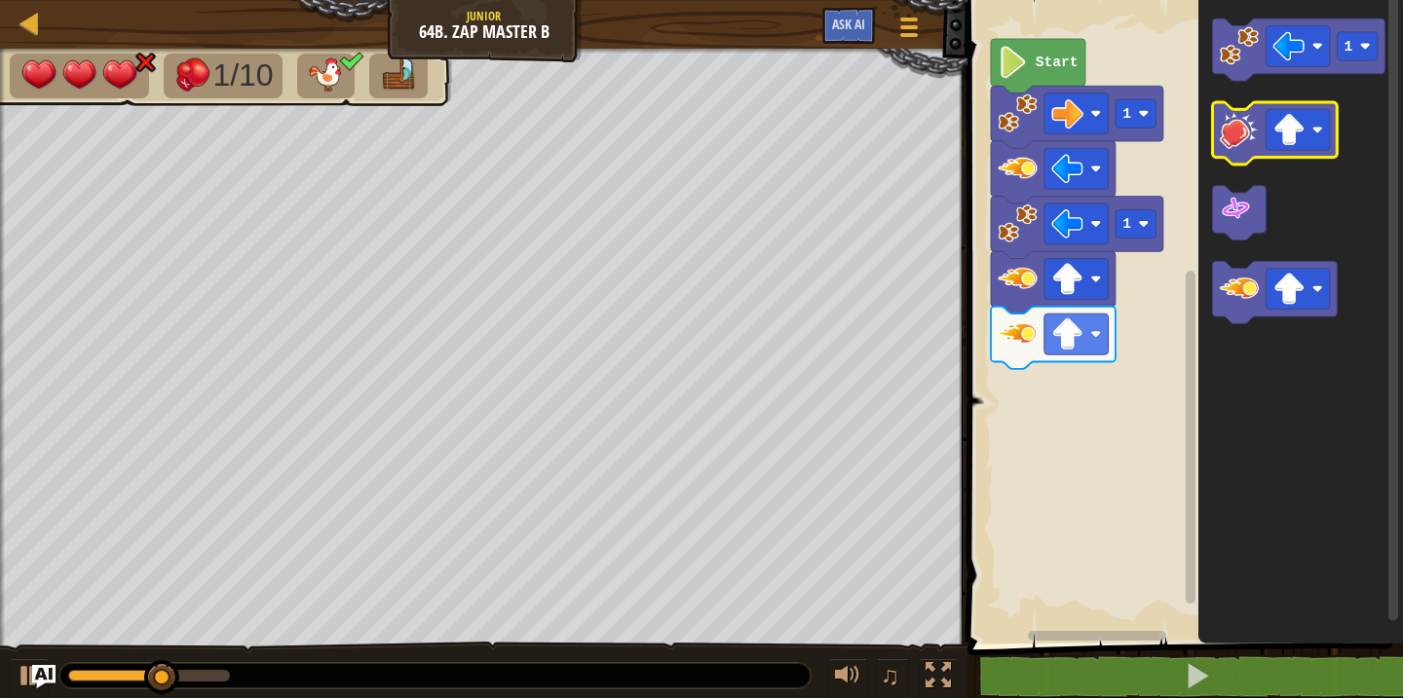
click at [1225, 149] on icon "Blockly Workspace" at bounding box center [1275, 133] width 125 height 62
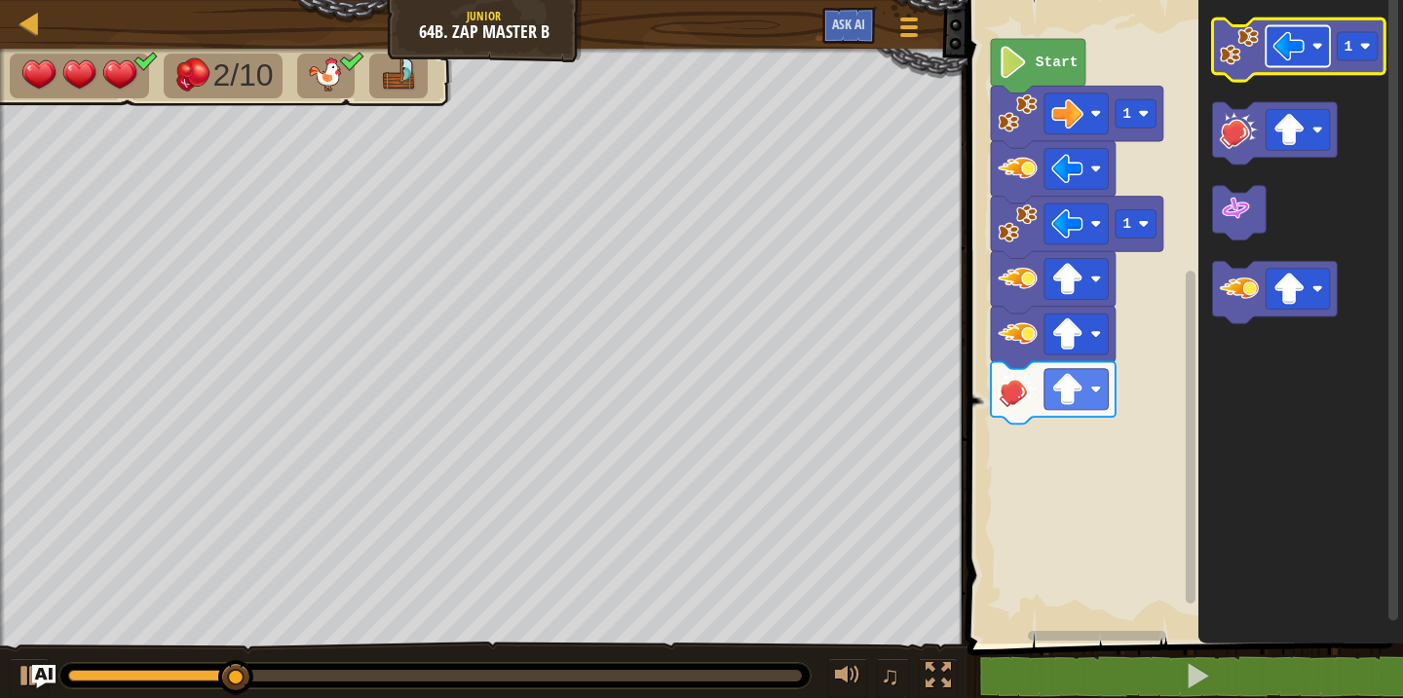
click at [1293, 50] on image "Blockly Workspace" at bounding box center [1289, 46] width 32 height 32
click at [1355, 54] on rect "Blockly Workspace" at bounding box center [1358, 46] width 41 height 28
click at [1246, 60] on image "Blockly Workspace" at bounding box center [1239, 45] width 39 height 39
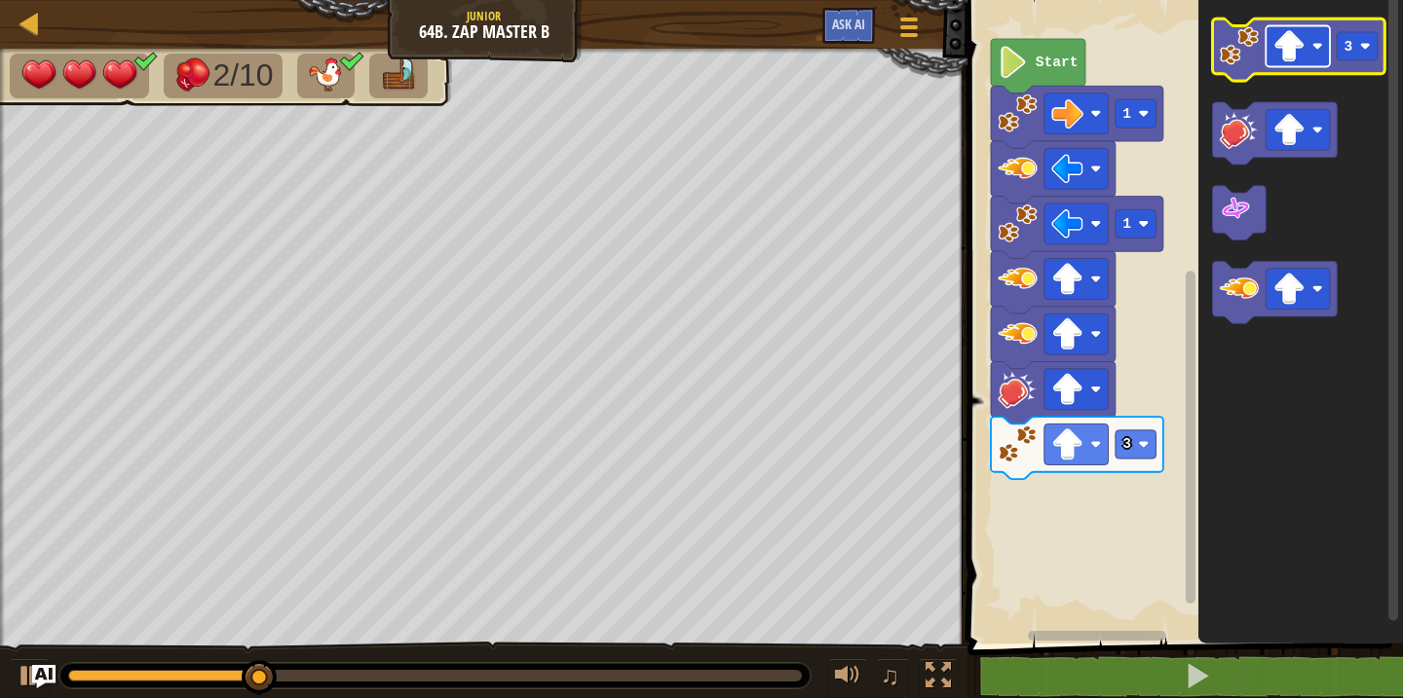
click at [1289, 54] on image "Blockly Workspace" at bounding box center [1289, 46] width 32 height 32
click at [1355, 46] on rect "Blockly Workspace" at bounding box center [1358, 46] width 41 height 28
click at [1242, 56] on image "Blockly Workspace" at bounding box center [1239, 45] width 39 height 39
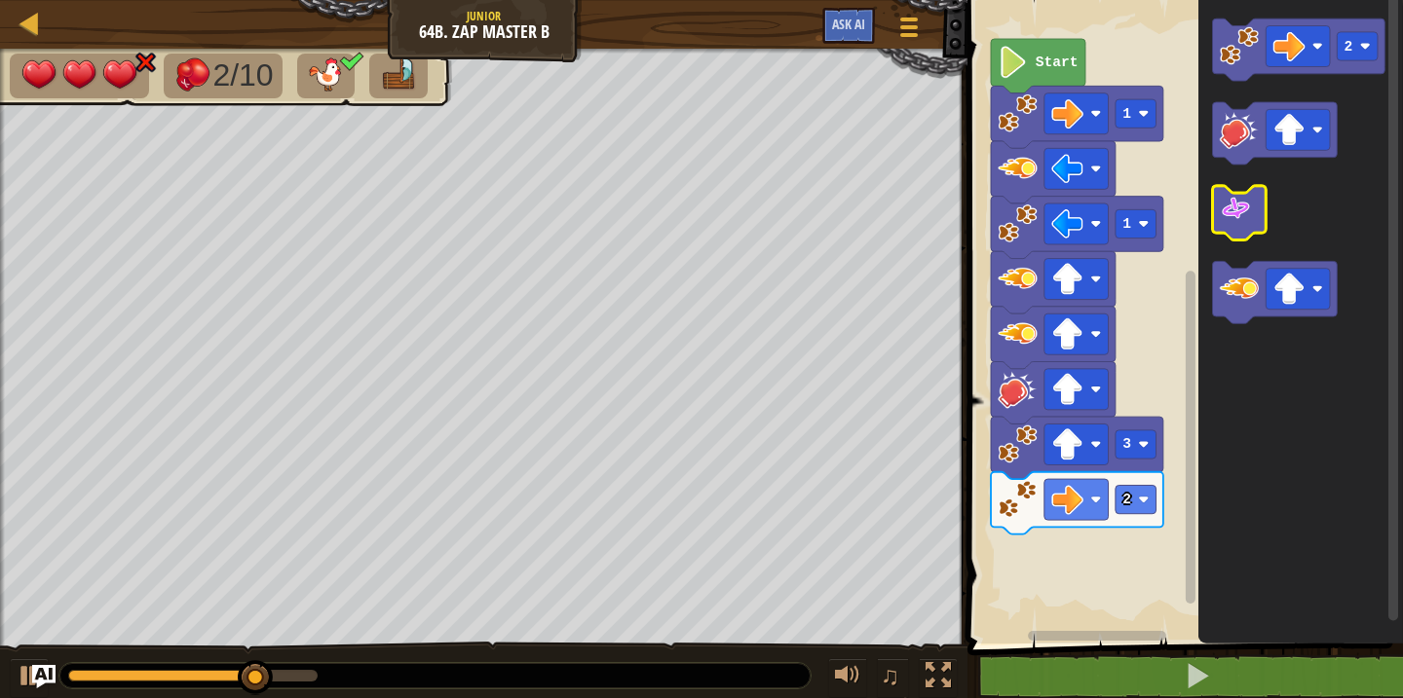
click at [1250, 209] on image "Blockly Workspace" at bounding box center [1236, 209] width 32 height 32
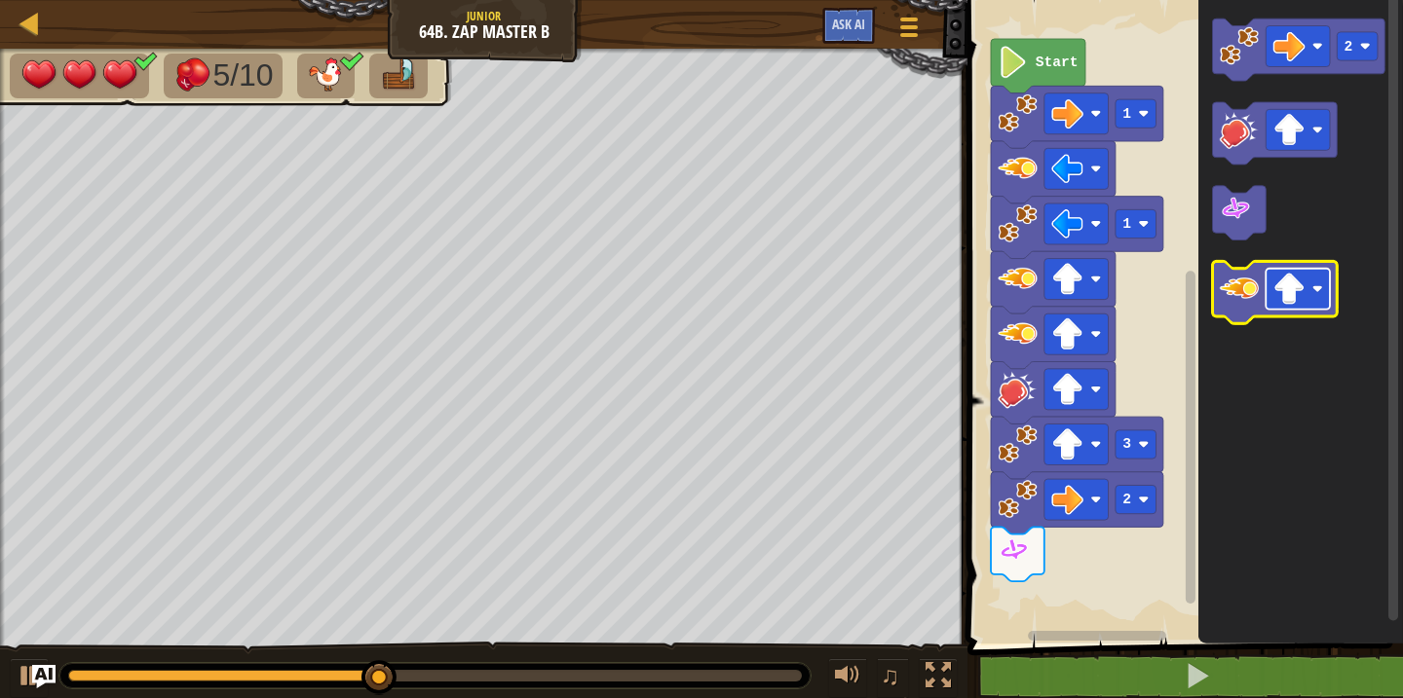
click at [1301, 293] on image "Blockly Workspace" at bounding box center [1289, 289] width 32 height 32
click at [1254, 291] on image "Blockly Workspace" at bounding box center [1239, 288] width 39 height 39
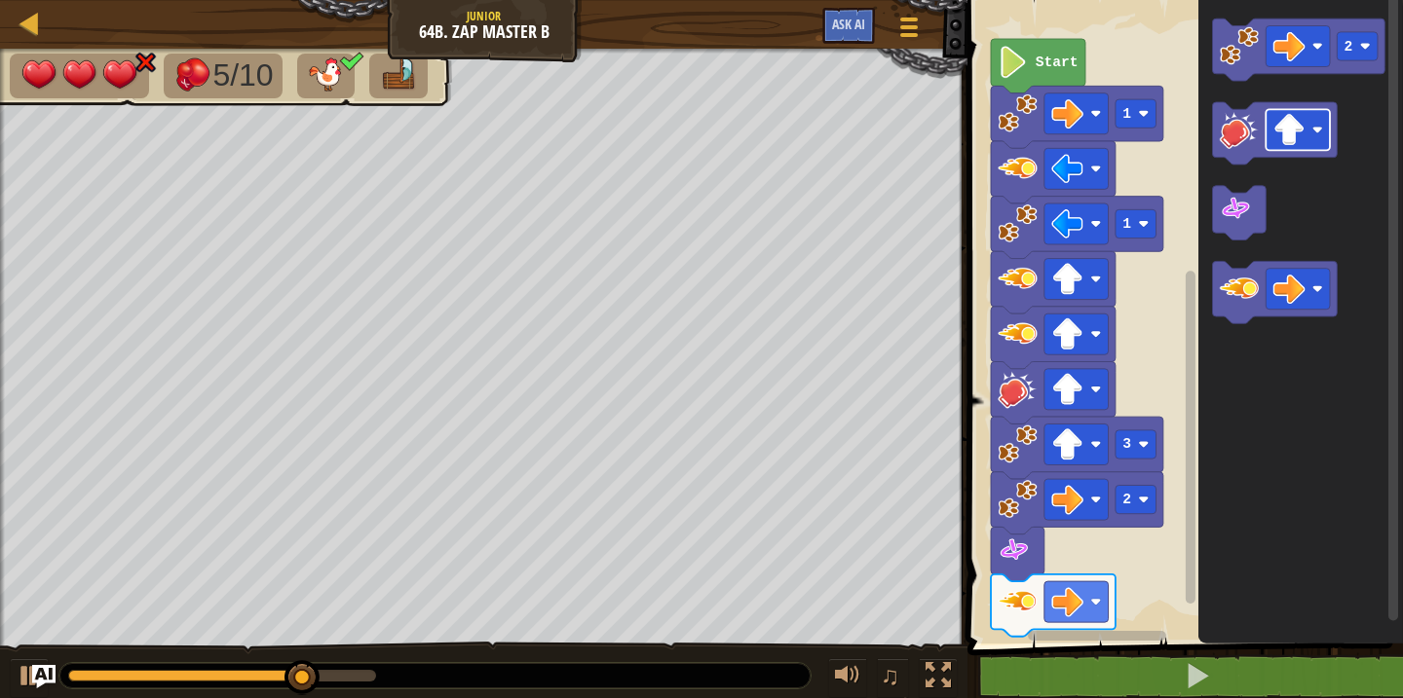
click at [1291, 140] on image "Blockly Workspace" at bounding box center [1289, 130] width 32 height 32
click at [1239, 149] on icon "Blockly Workspace" at bounding box center [1275, 133] width 125 height 62
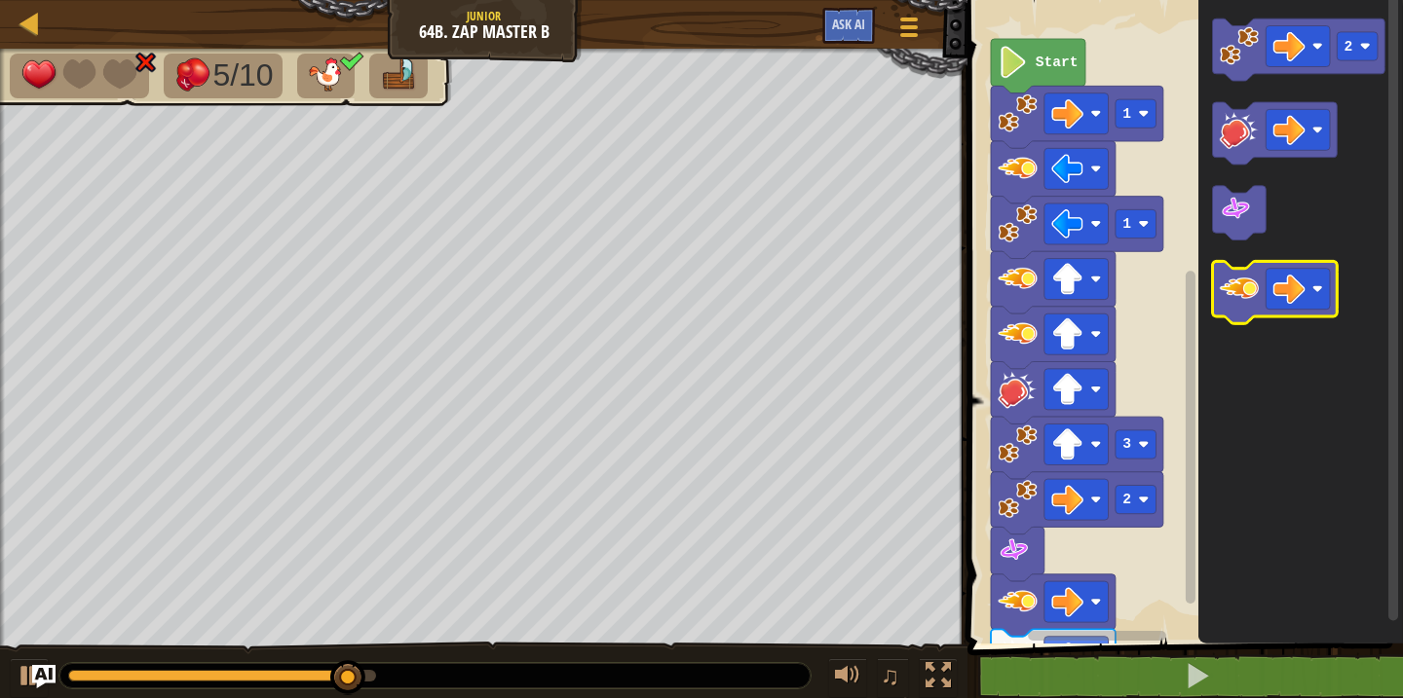
click at [1231, 272] on image "Blockly Workspace" at bounding box center [1239, 288] width 39 height 39
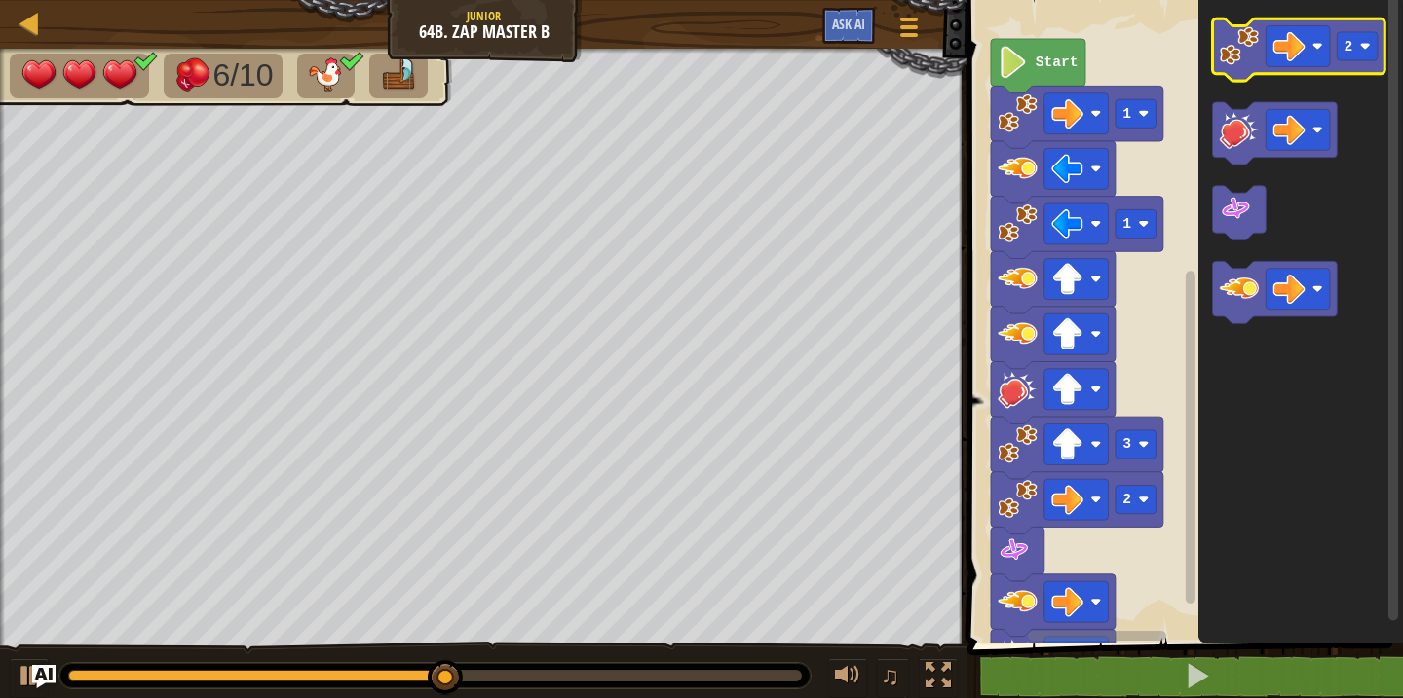
click at [1245, 59] on image "Blockly Workspace" at bounding box center [1239, 45] width 39 height 39
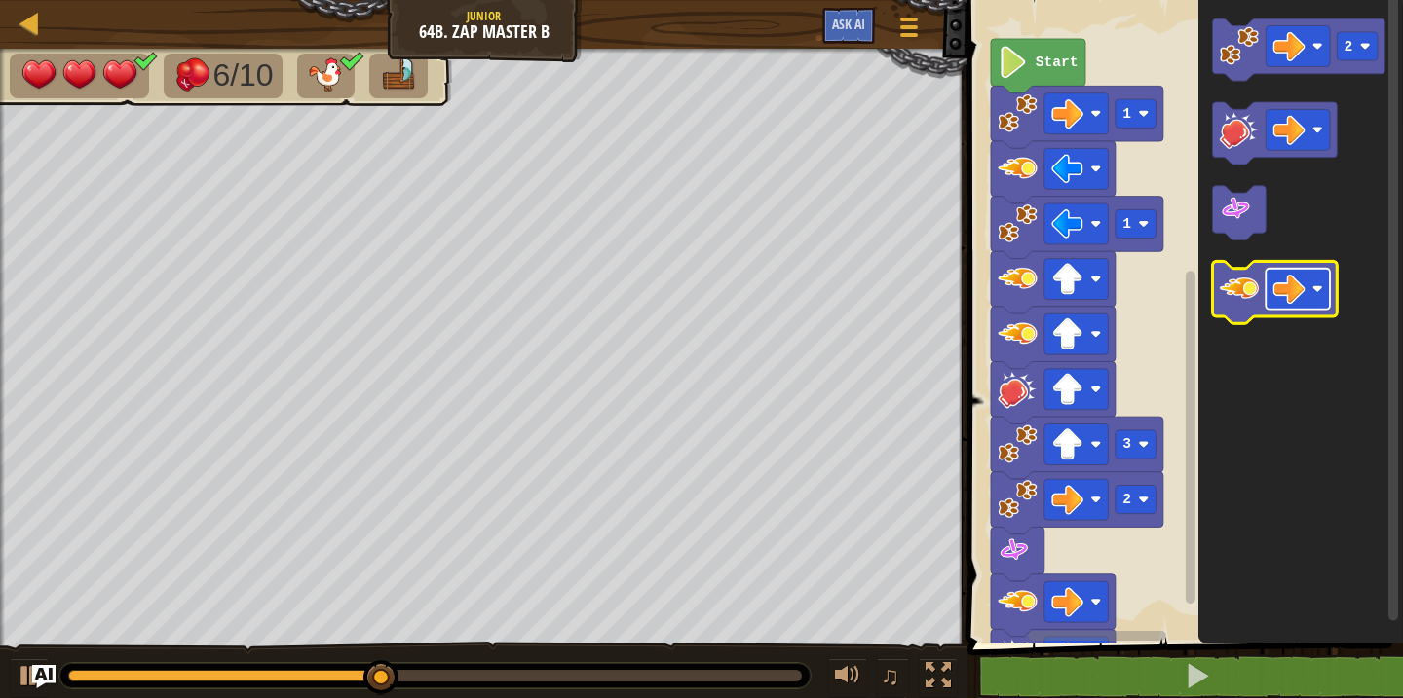
click at [1273, 294] on image "Blockly Workspace" at bounding box center [1289, 289] width 32 height 32
click at [1226, 305] on image "Blockly Workspace" at bounding box center [1239, 288] width 39 height 39
click at [1296, 298] on image "Blockly Workspace" at bounding box center [1289, 289] width 32 height 32
click at [1237, 290] on image "Blockly Workspace" at bounding box center [1239, 288] width 39 height 39
click at [1282, 290] on image "Blockly Workspace" at bounding box center [1289, 289] width 32 height 32
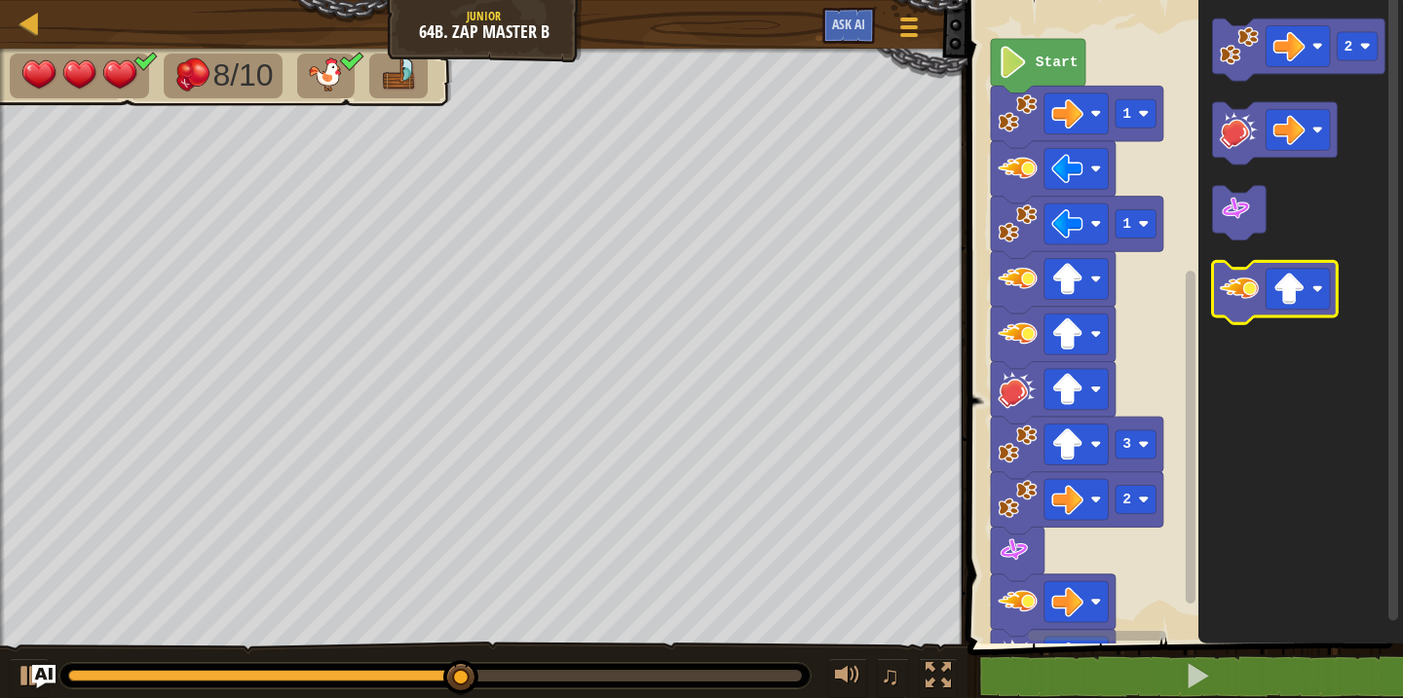
click at [1244, 298] on image "Blockly Workspace" at bounding box center [1239, 288] width 39 height 39
click at [1286, 298] on image "Blockly Workspace" at bounding box center [1289, 289] width 32 height 32
click at [1242, 313] on icon "Blockly Workspace" at bounding box center [1275, 293] width 125 height 62
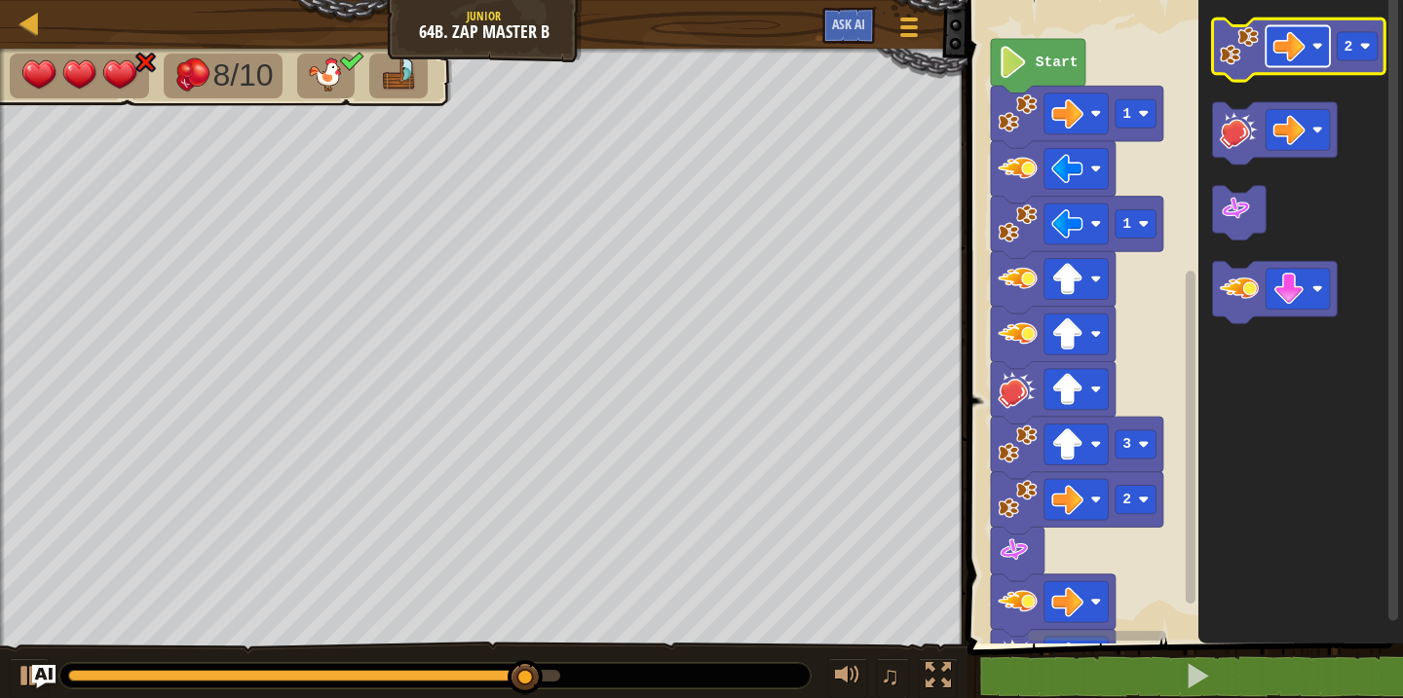
click at [1300, 48] on image "Blockly Workspace" at bounding box center [1289, 46] width 32 height 32
click at [1232, 49] on image "Blockly Workspace" at bounding box center [1239, 45] width 39 height 39
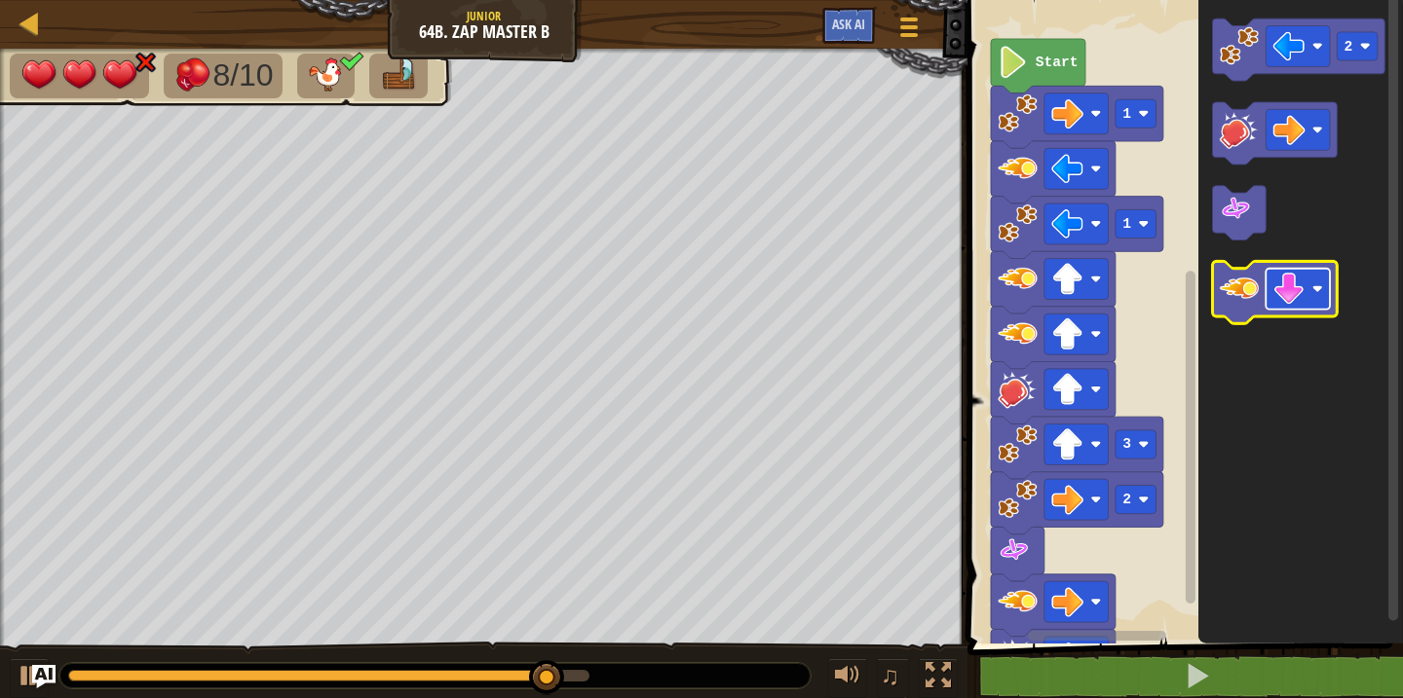
click at [1289, 289] on image "Blockly Workspace" at bounding box center [1289, 289] width 32 height 32
click at [1235, 303] on image "Blockly Workspace" at bounding box center [1239, 288] width 39 height 39
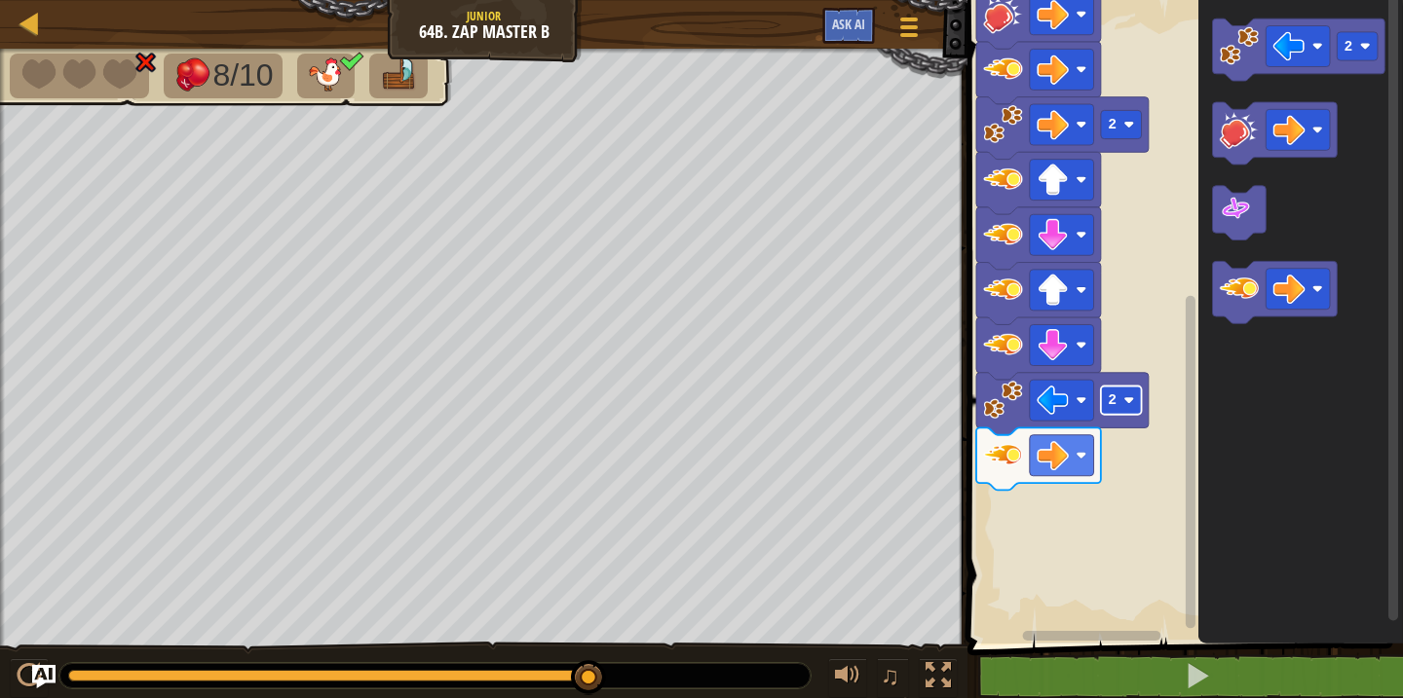
click at [1119, 399] on rect "Blockly Workspace" at bounding box center [1121, 401] width 41 height 28
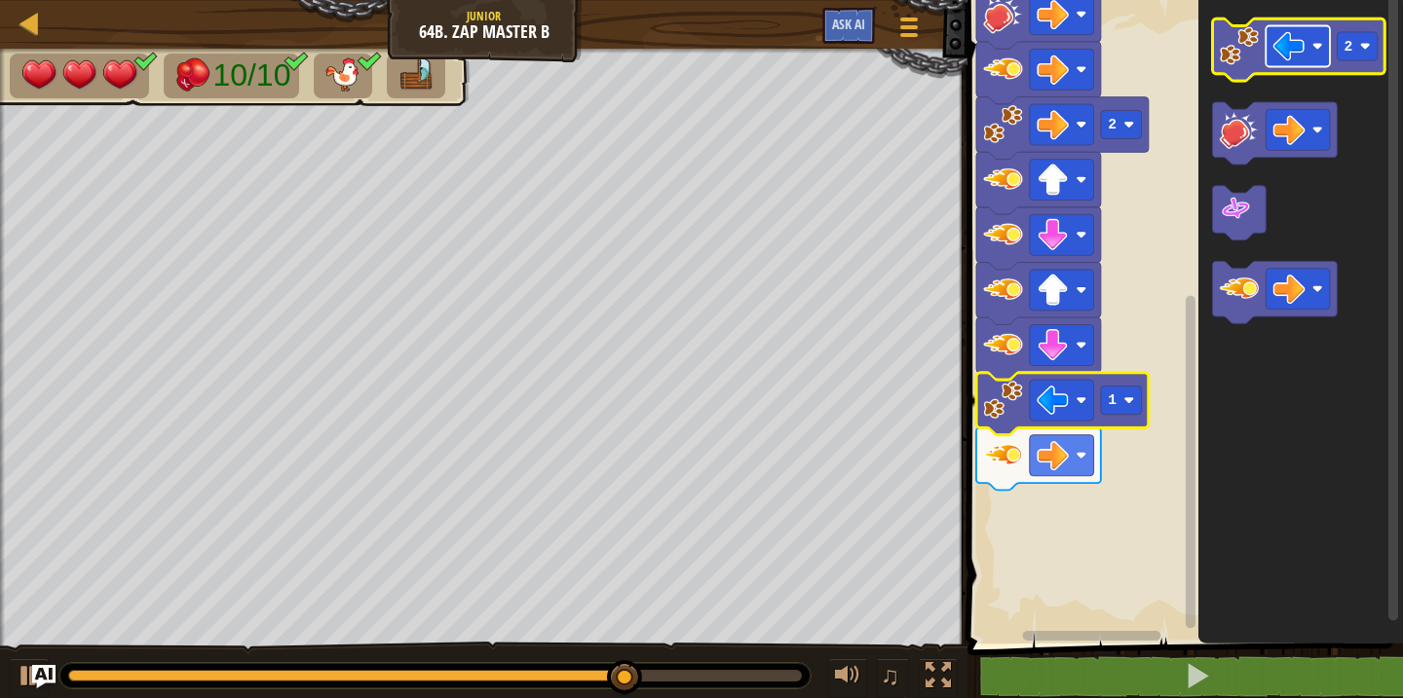
click at [1301, 50] on image "Blockly Workspace" at bounding box center [1289, 46] width 32 height 32
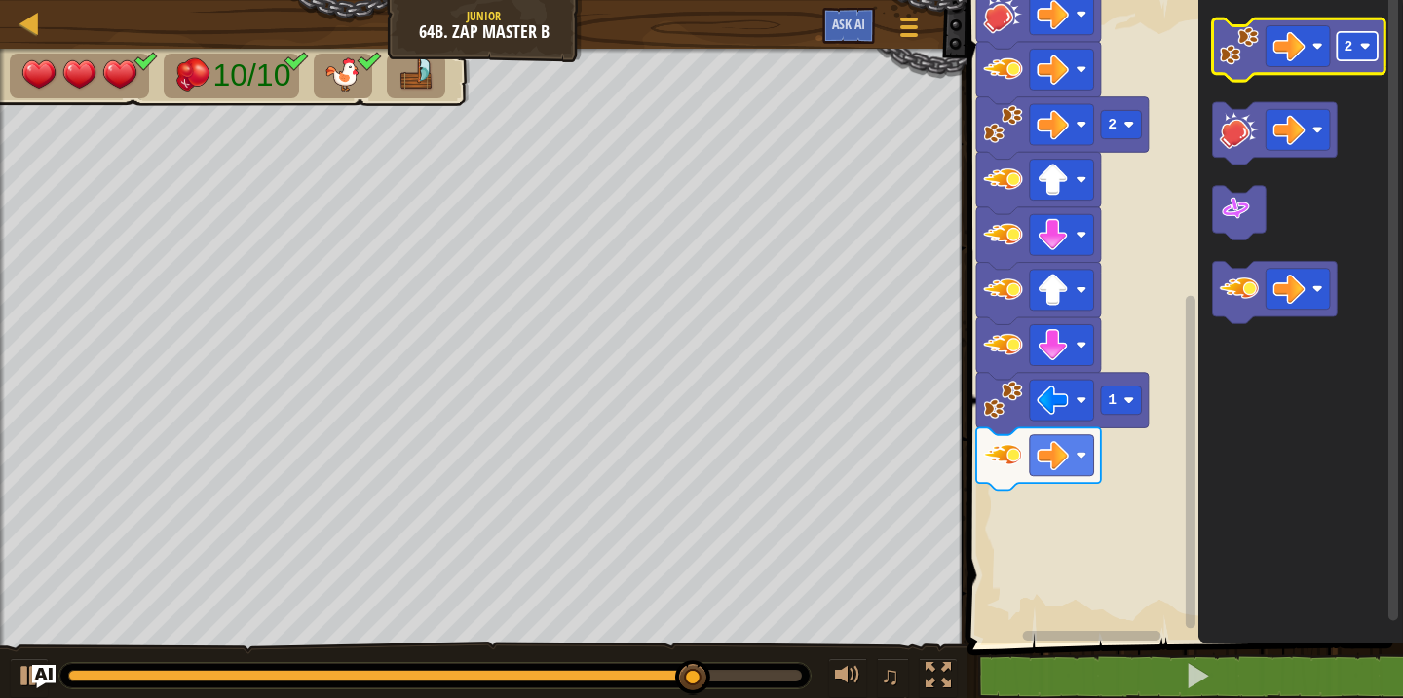
click at [1361, 52] on rect "Blockly Workspace" at bounding box center [1358, 46] width 41 height 28
click at [1236, 59] on image "Blockly Workspace" at bounding box center [1239, 45] width 39 height 39
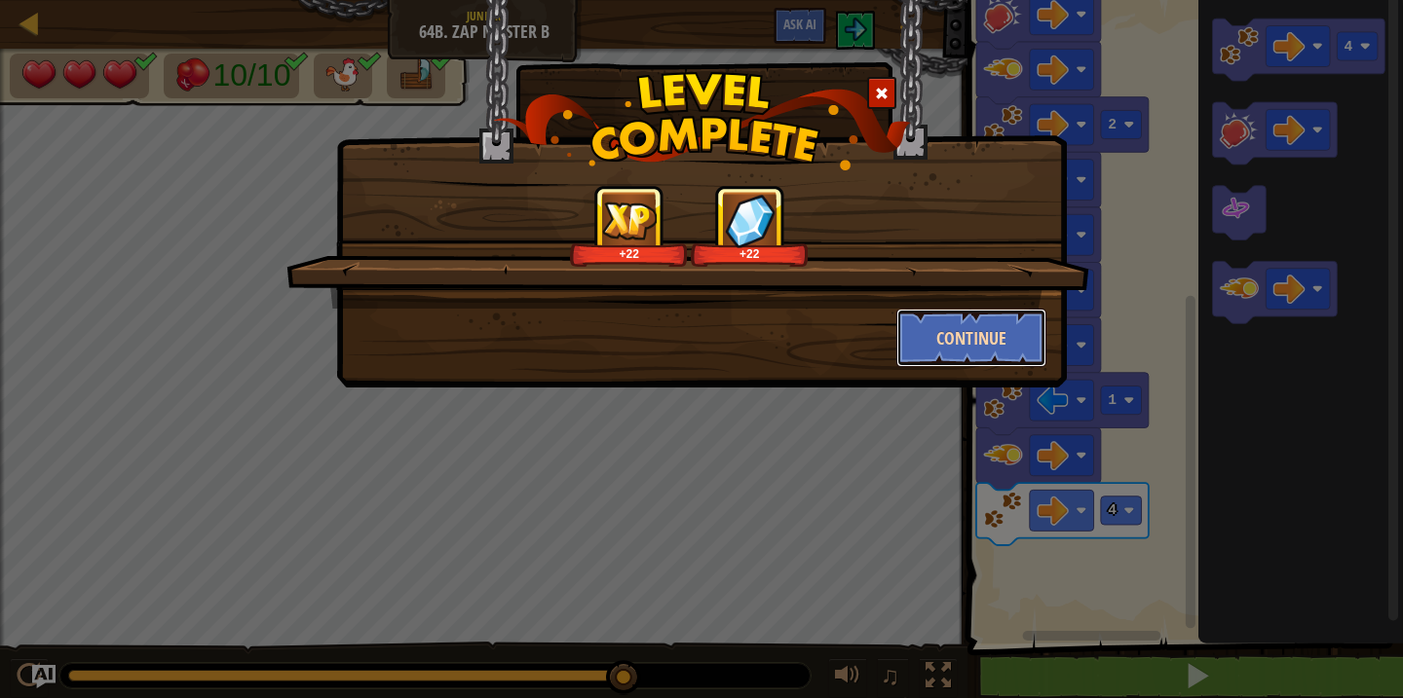
click at [966, 324] on button "Continue" at bounding box center [971, 338] width 151 height 58
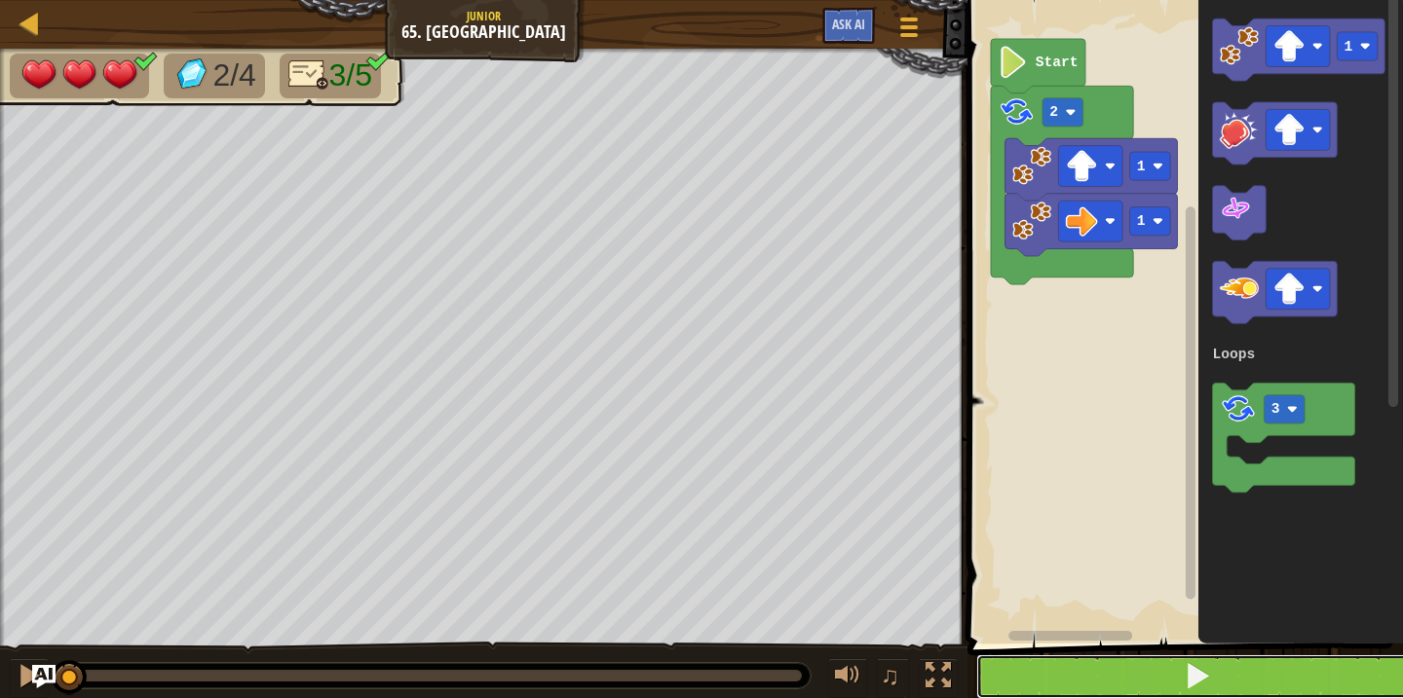
click at [1049, 670] on button at bounding box center [1196, 677] width 441 height 45
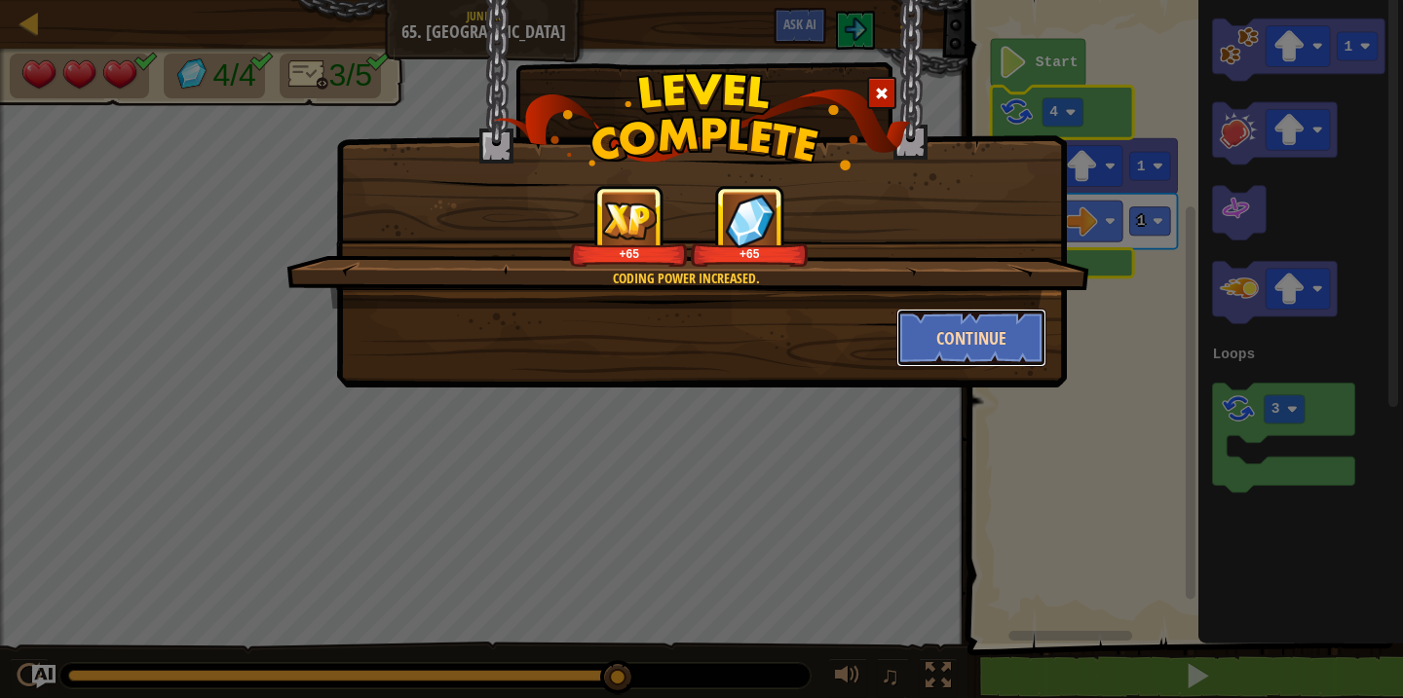
click at [1011, 325] on button "Continue" at bounding box center [971, 338] width 151 height 58
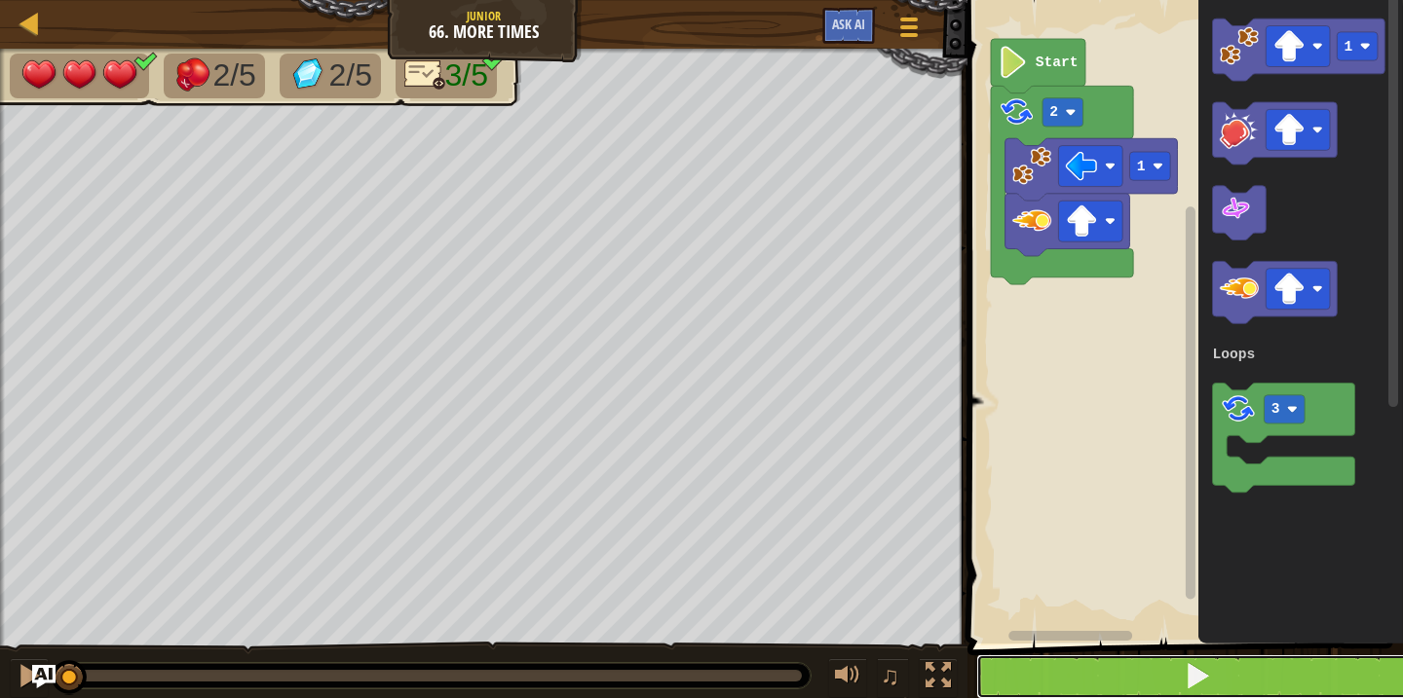
click at [1095, 661] on button at bounding box center [1196, 677] width 441 height 45
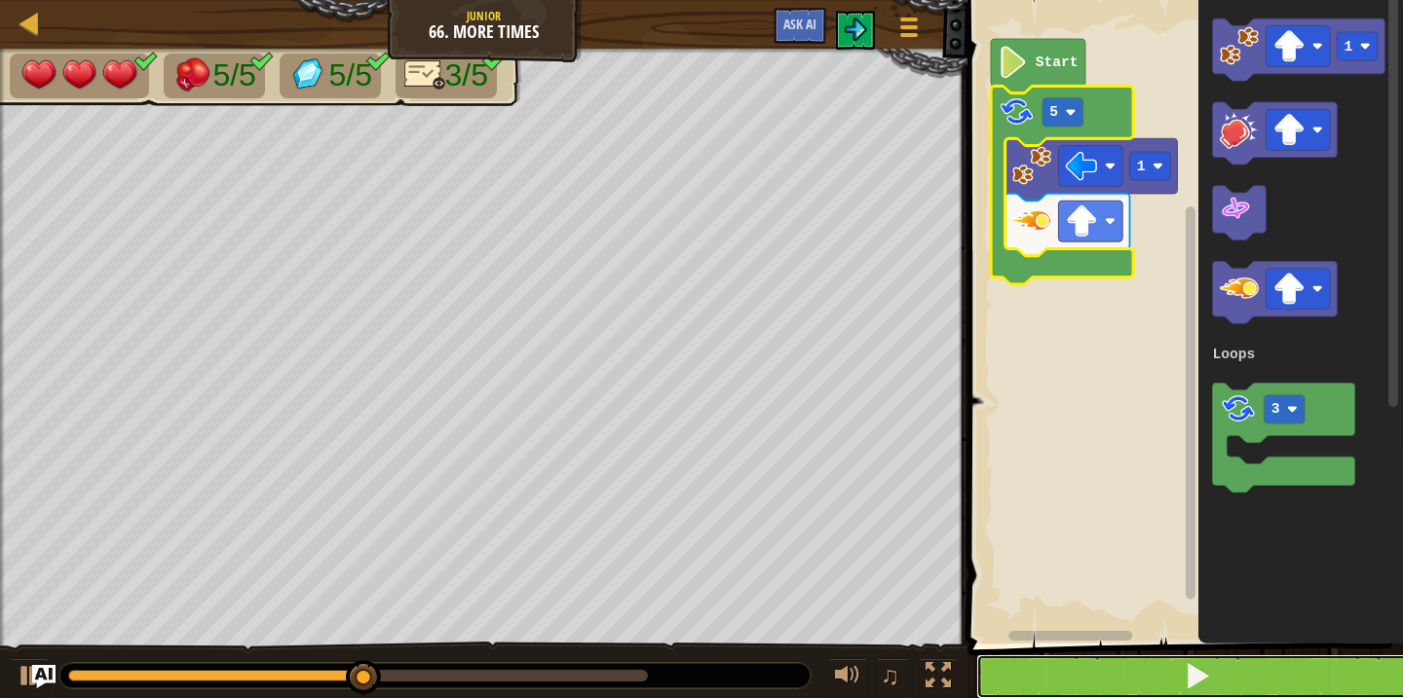
click at [1084, 660] on button at bounding box center [1196, 677] width 441 height 45
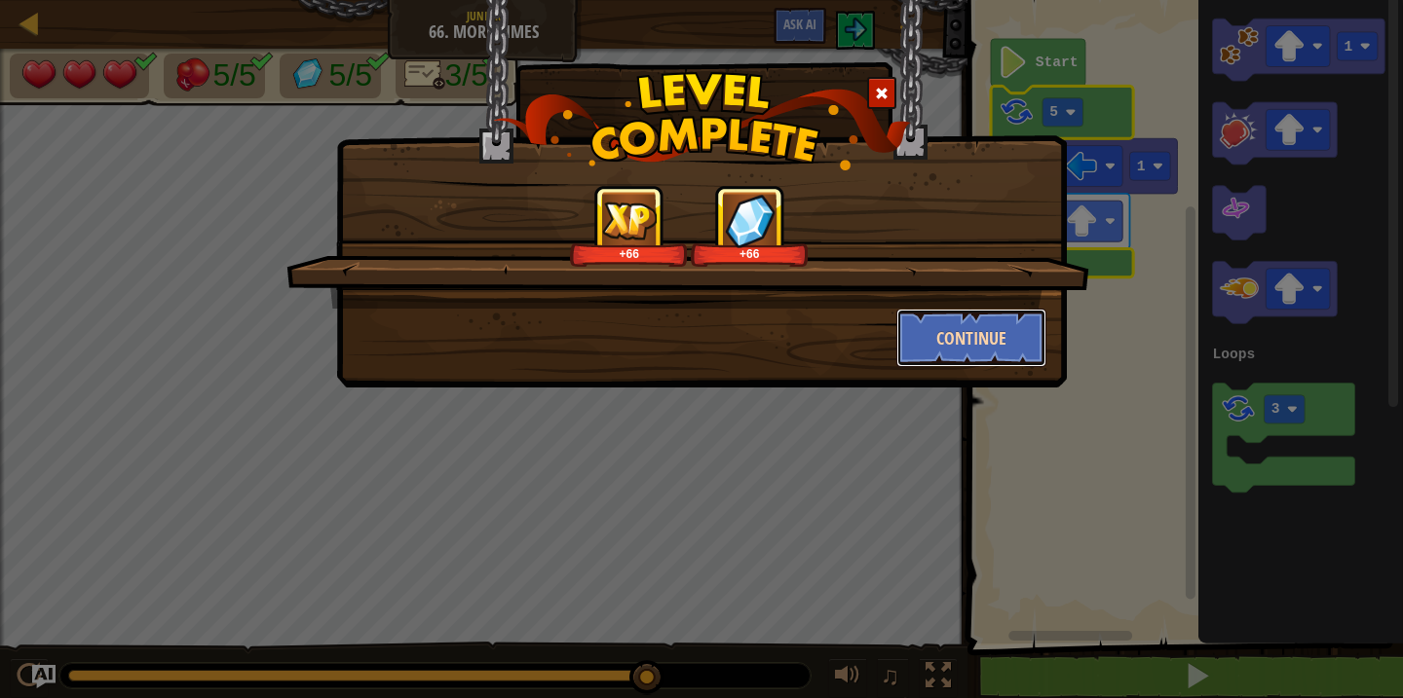
click at [992, 343] on button "Continue" at bounding box center [971, 338] width 151 height 58
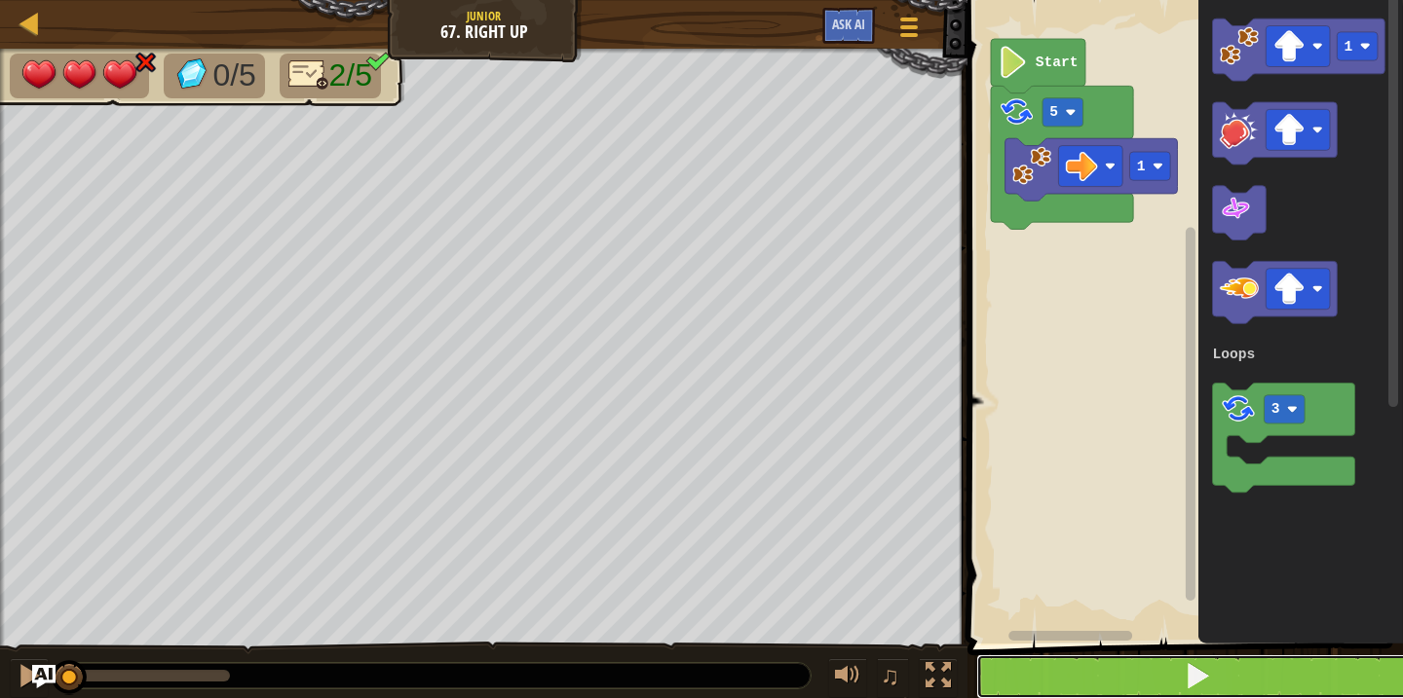
click at [1075, 667] on button at bounding box center [1196, 677] width 441 height 45
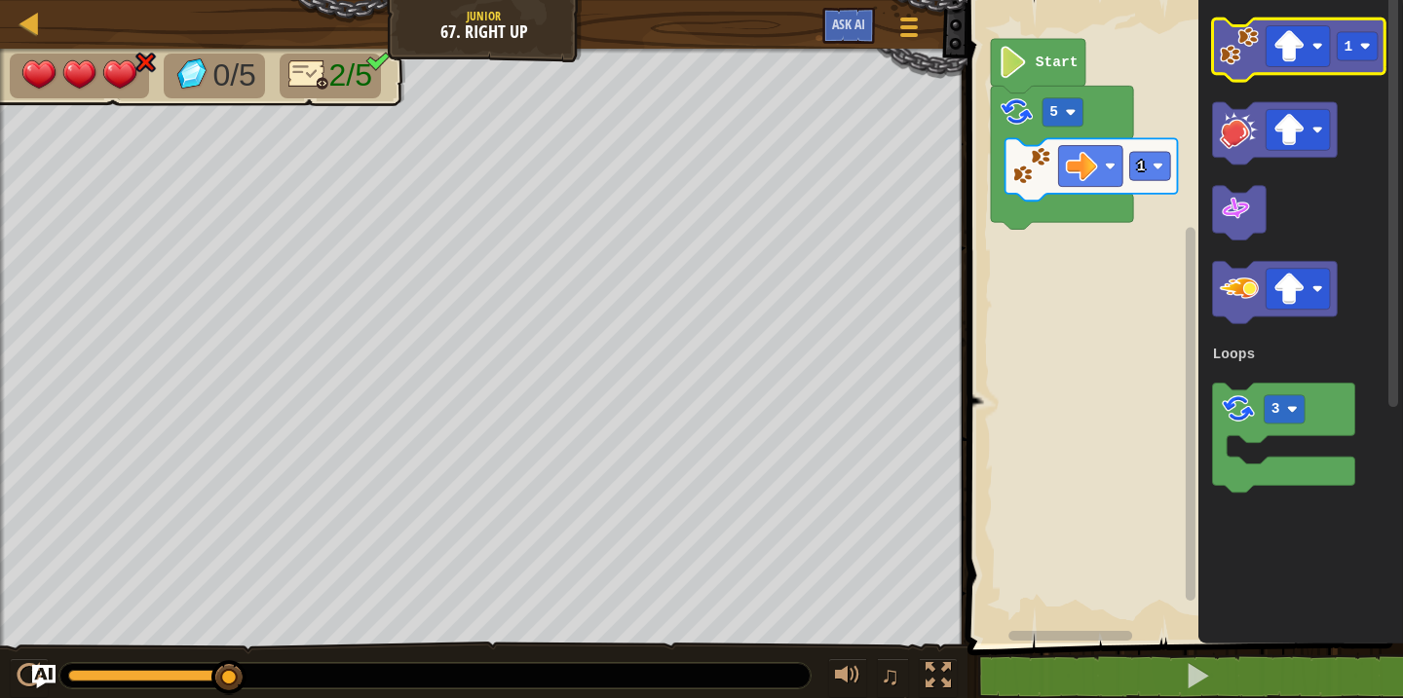
click at [1243, 57] on image "Blockly Workspace" at bounding box center [1239, 45] width 39 height 39
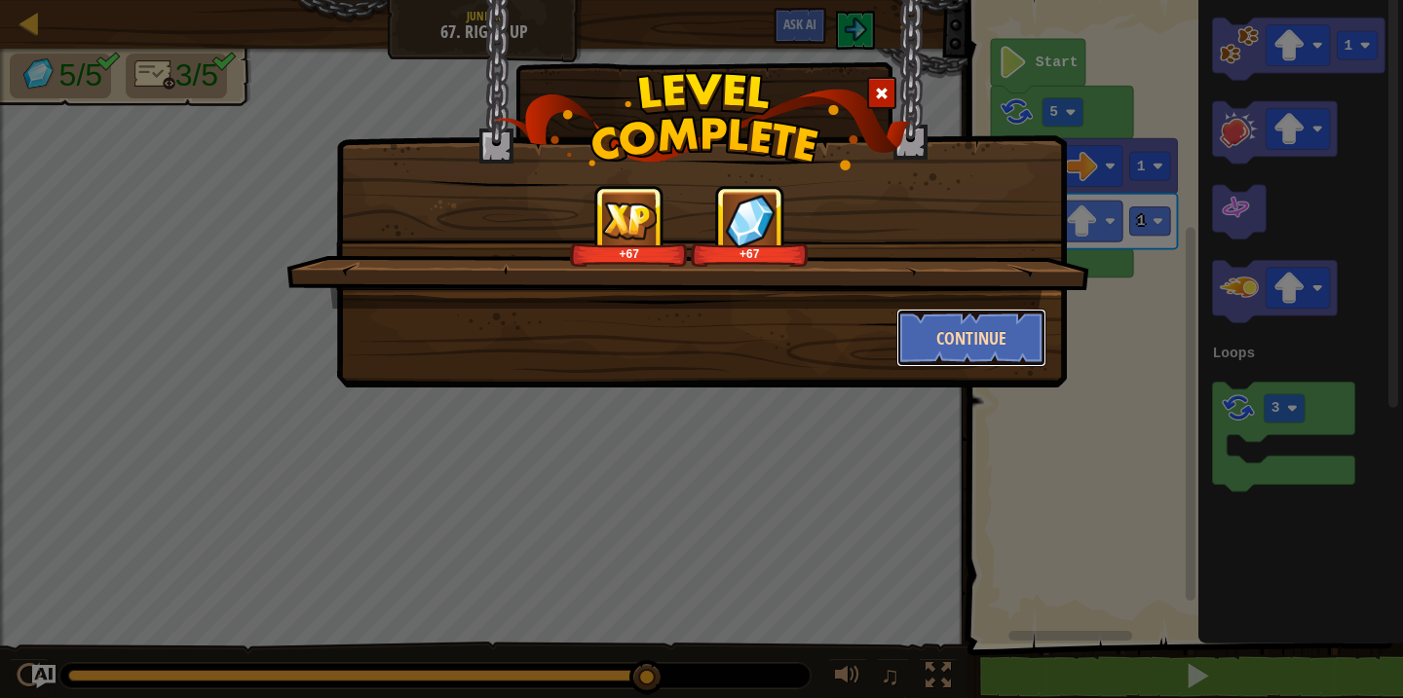
click at [980, 345] on button "Continue" at bounding box center [971, 338] width 151 height 58
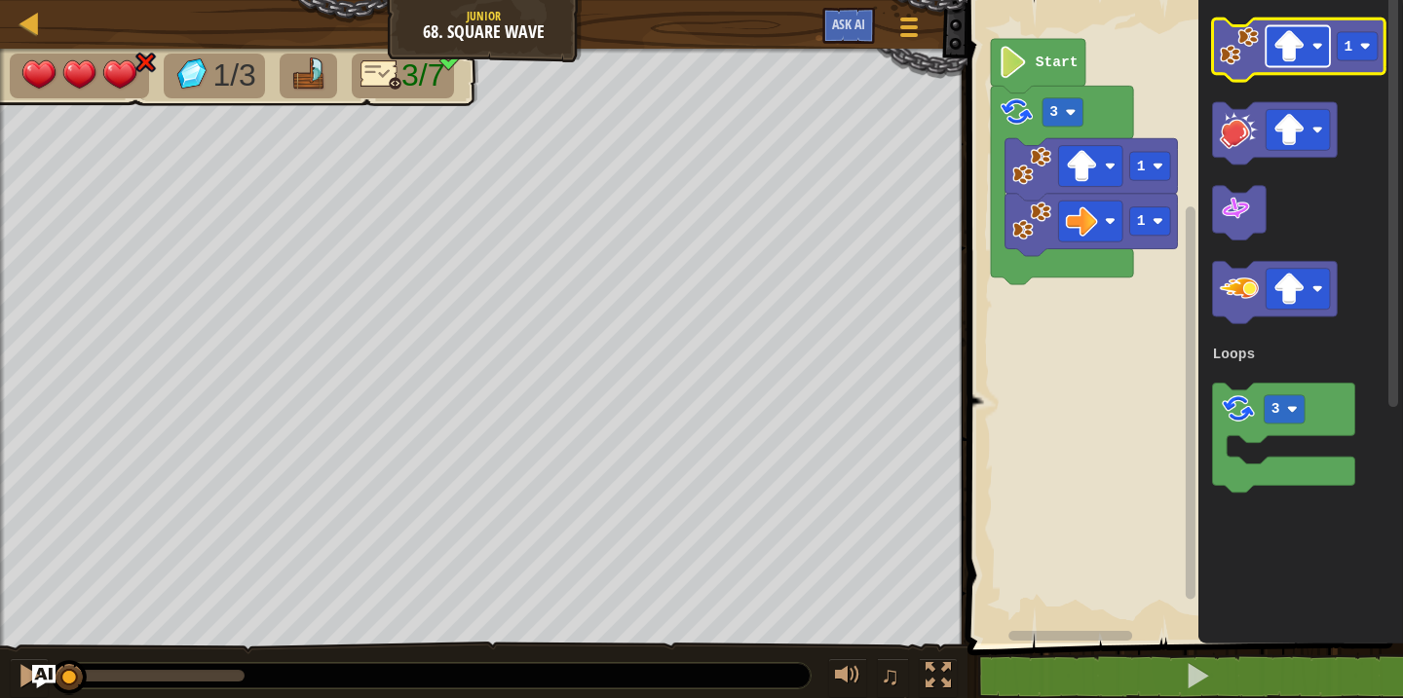
click at [1296, 32] on image "Blockly Workspace" at bounding box center [1289, 46] width 32 height 32
click at [1243, 65] on image "Blockly Workspace" at bounding box center [1239, 45] width 39 height 39
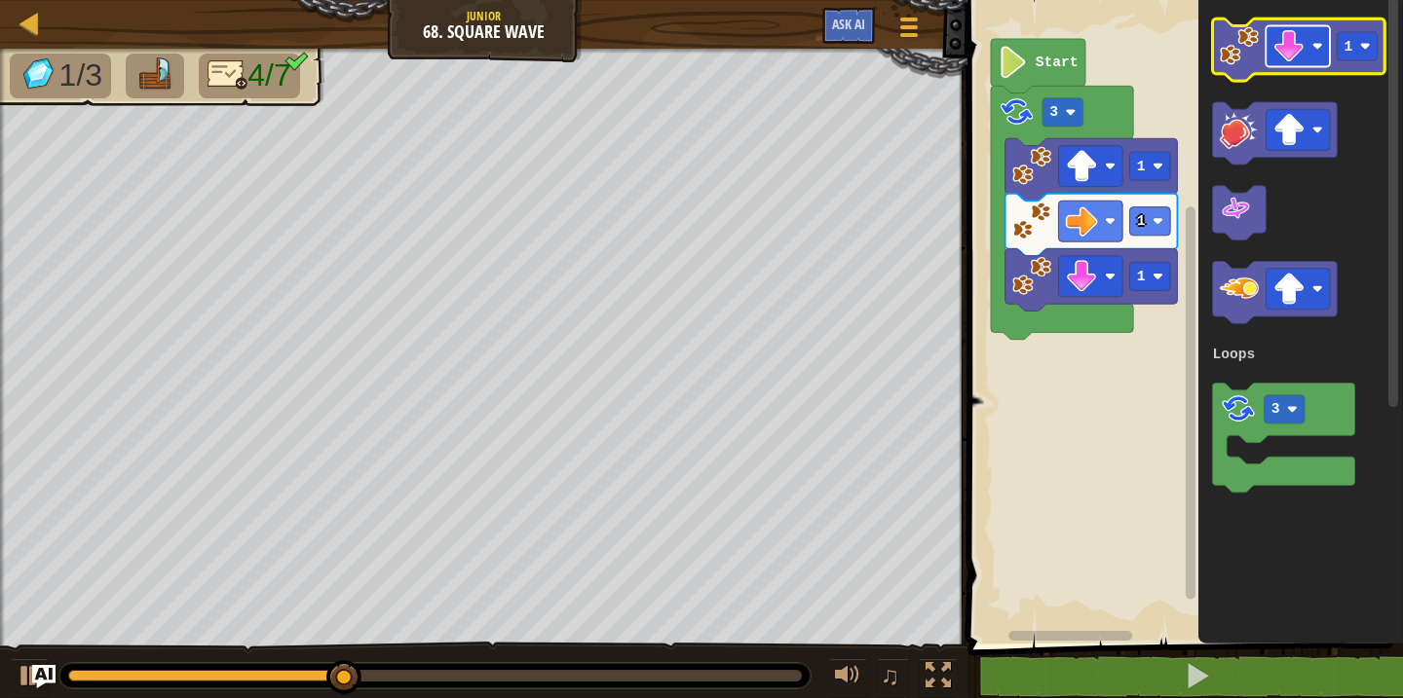
click at [1281, 66] on rect "Blockly Workspace" at bounding box center [1298, 46] width 64 height 41
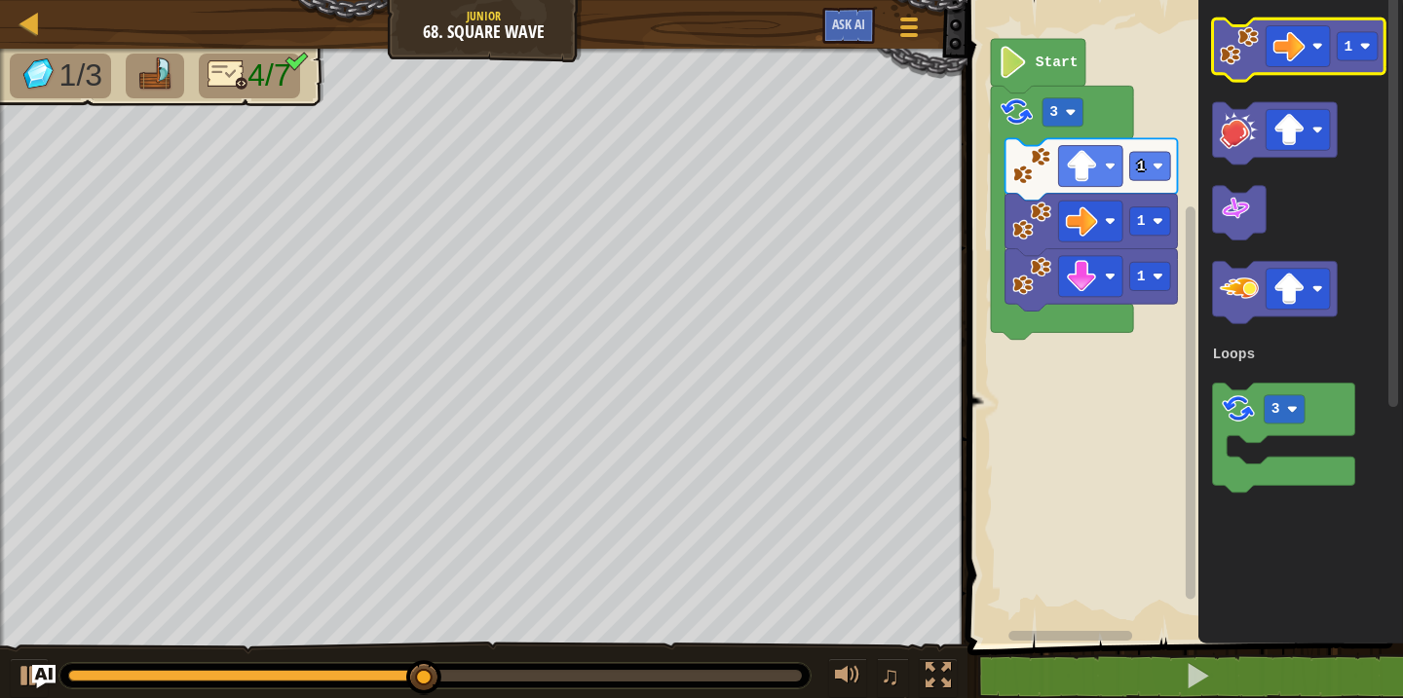
click at [1240, 44] on image "Blockly Workspace" at bounding box center [1239, 45] width 39 height 39
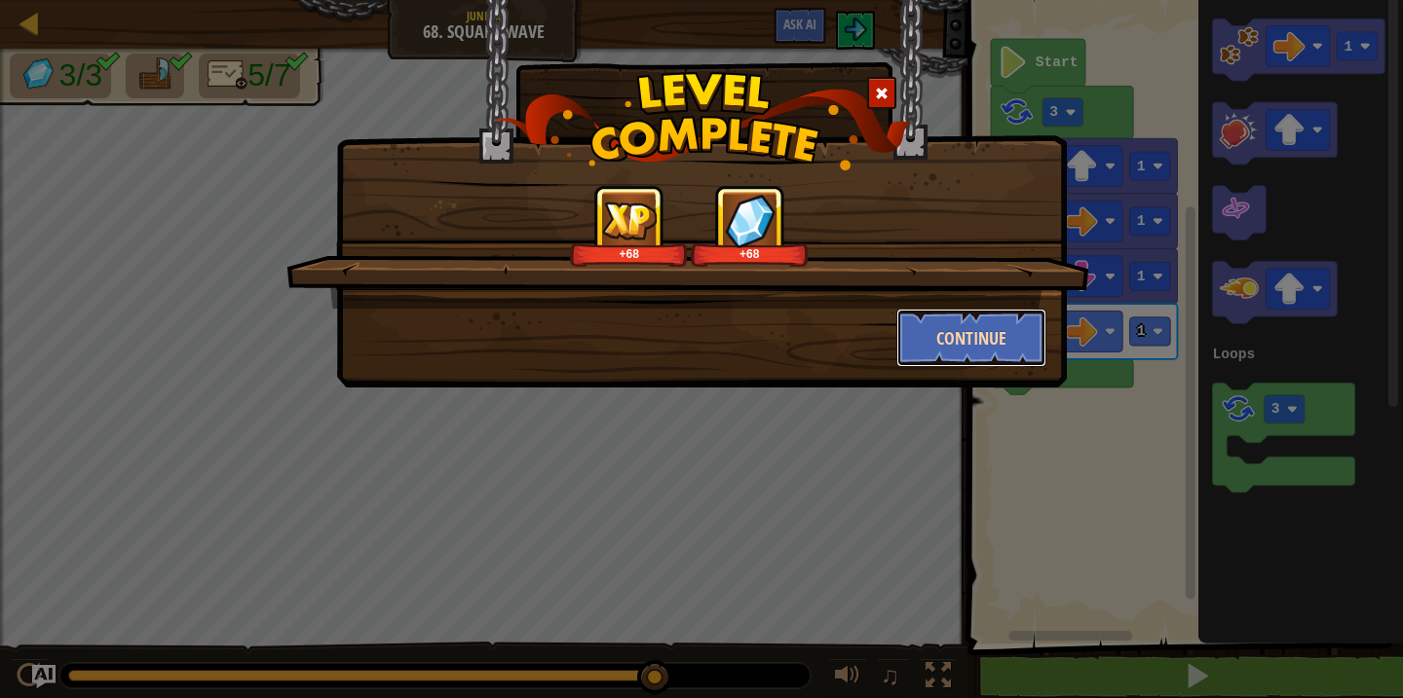
click at [954, 336] on button "Continue" at bounding box center [971, 338] width 151 height 58
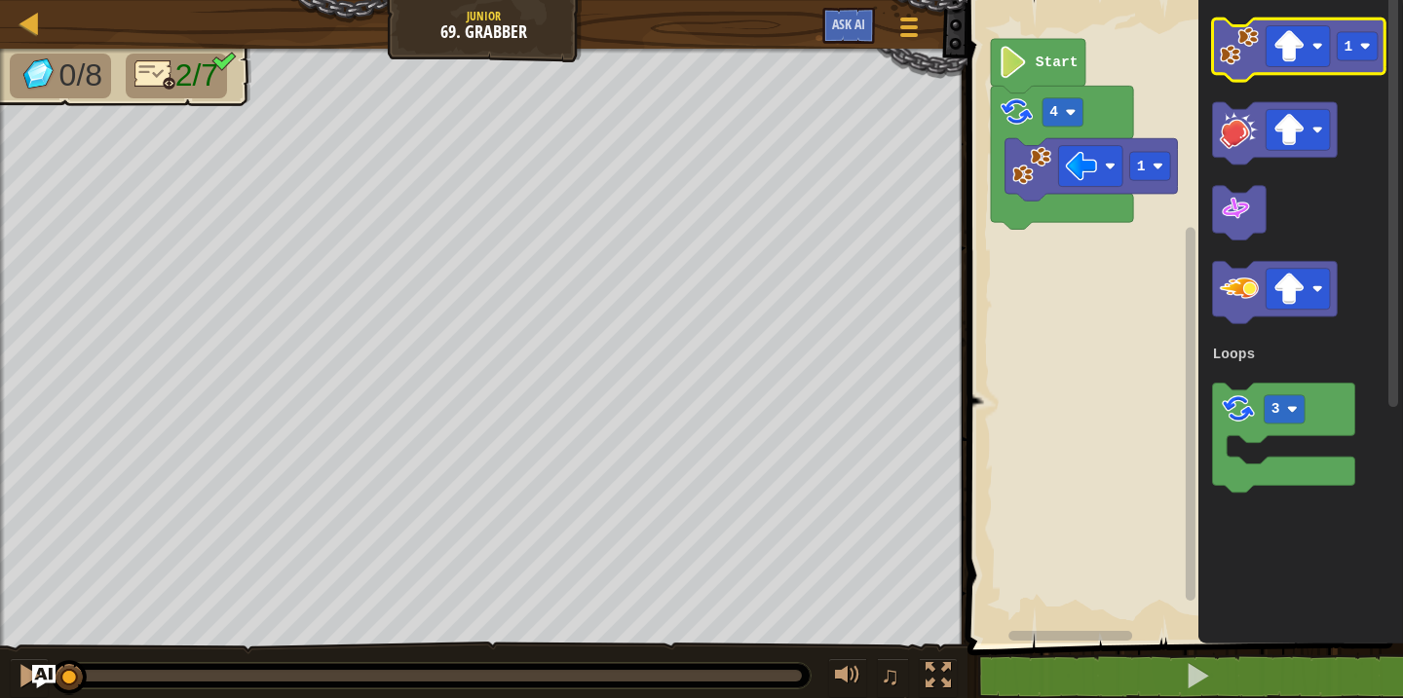
click at [1250, 62] on image "Blockly Workspace" at bounding box center [1239, 45] width 39 height 39
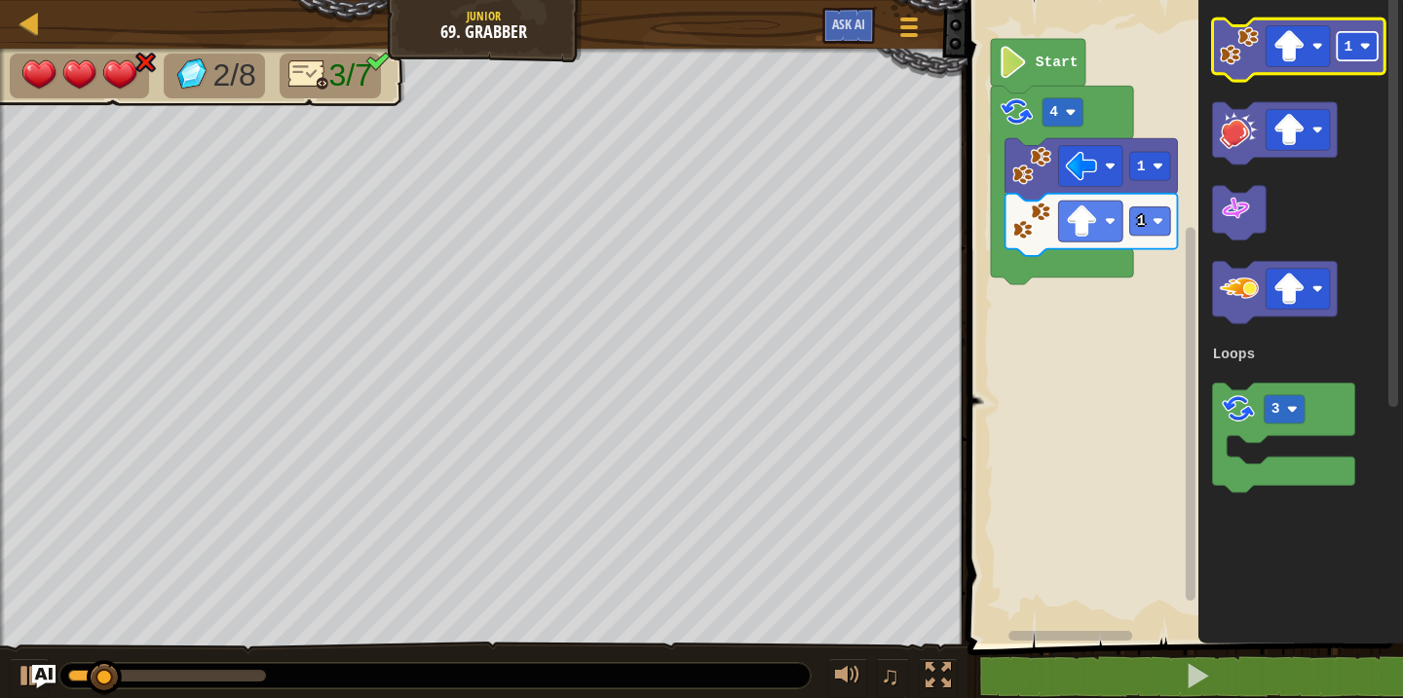
click at [1354, 57] on rect "Blockly Workspace" at bounding box center [1358, 46] width 41 height 28
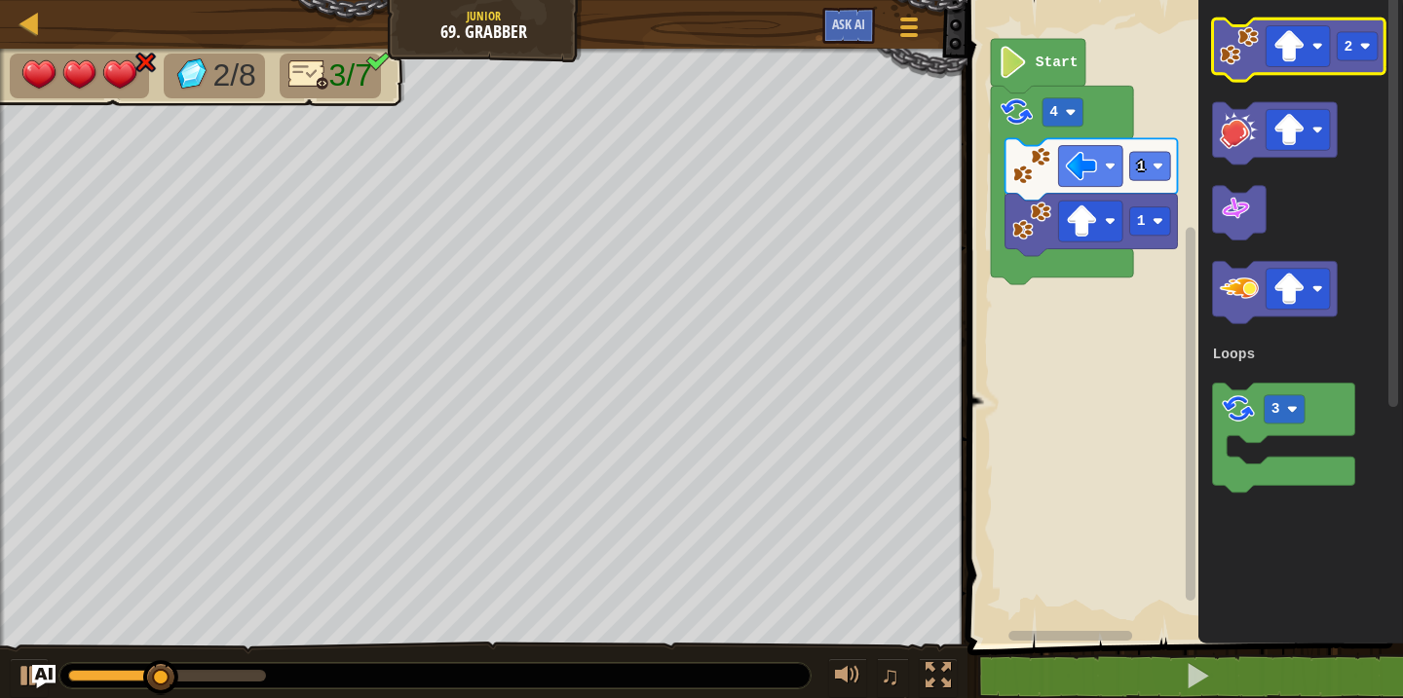
click at [1254, 62] on image "Blockly Workspace" at bounding box center [1239, 45] width 39 height 39
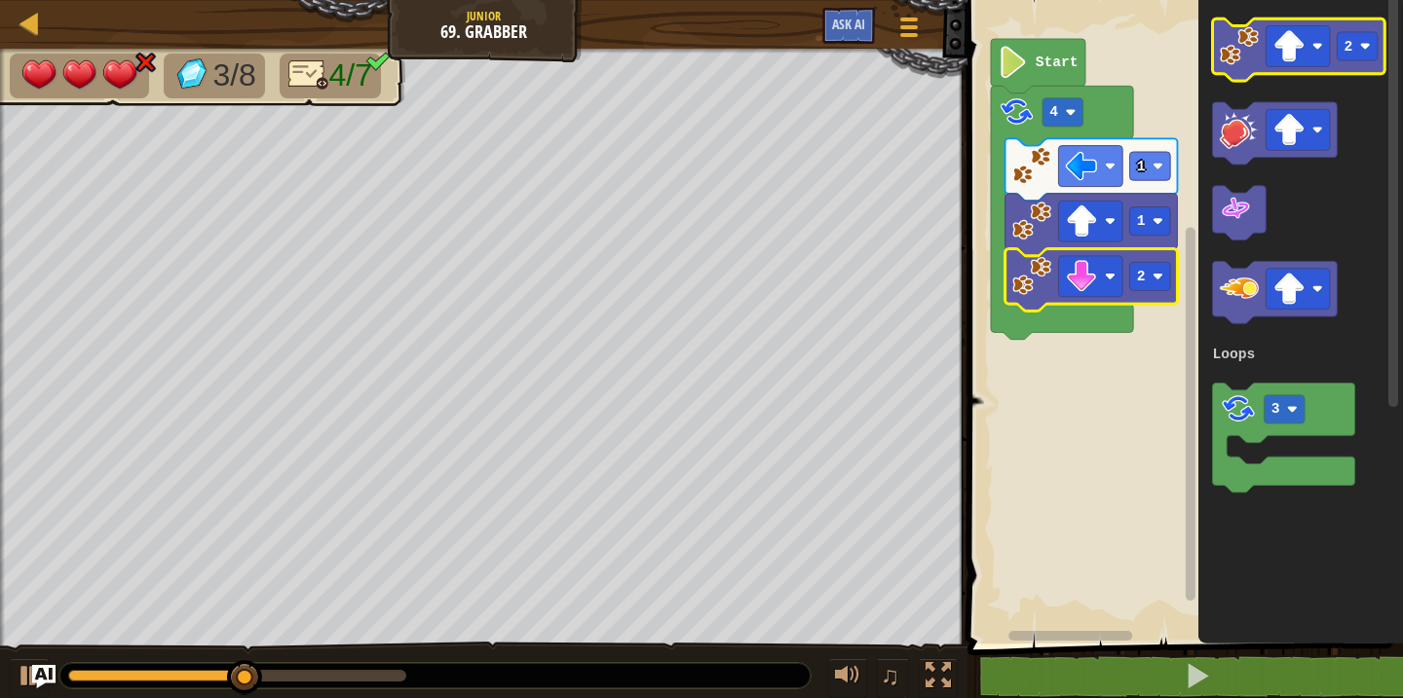
click at [1244, 66] on icon "Blockly Workspace" at bounding box center [1299, 50] width 172 height 62
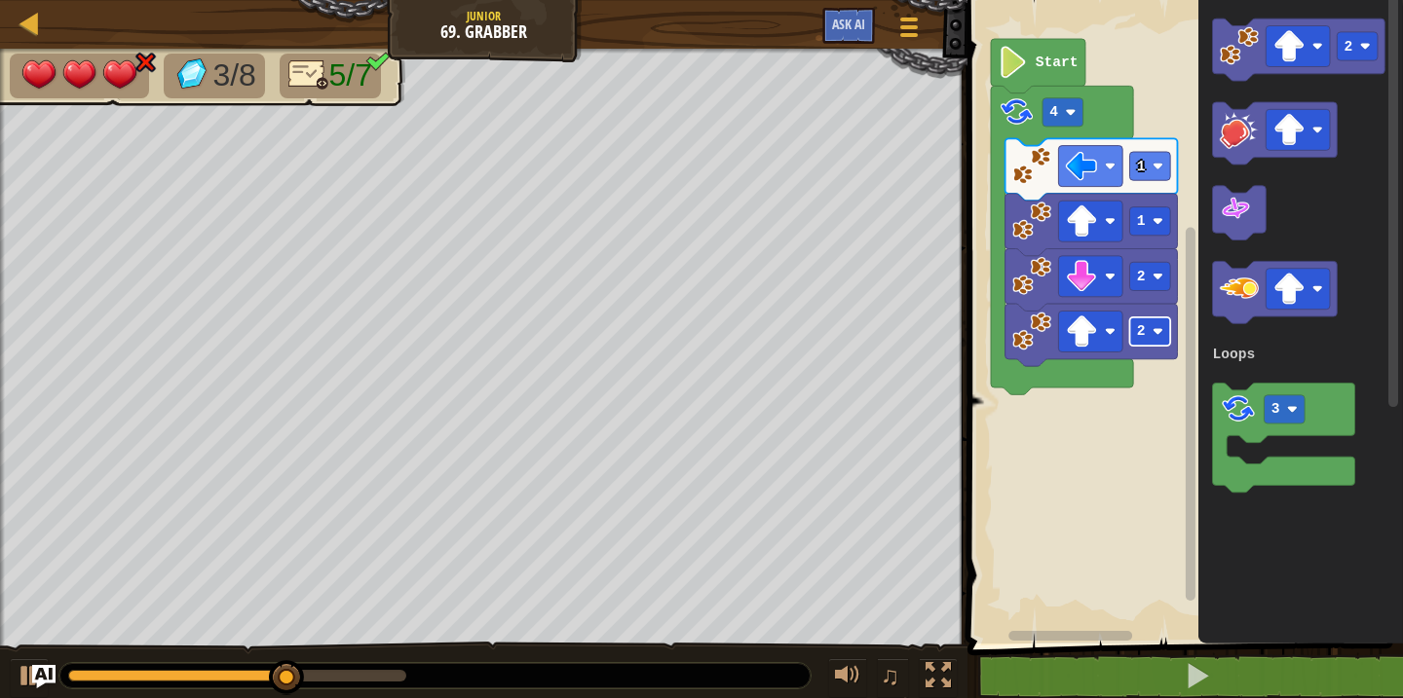
click at [1154, 337] on rect "Blockly Workspace" at bounding box center [1150, 332] width 41 height 28
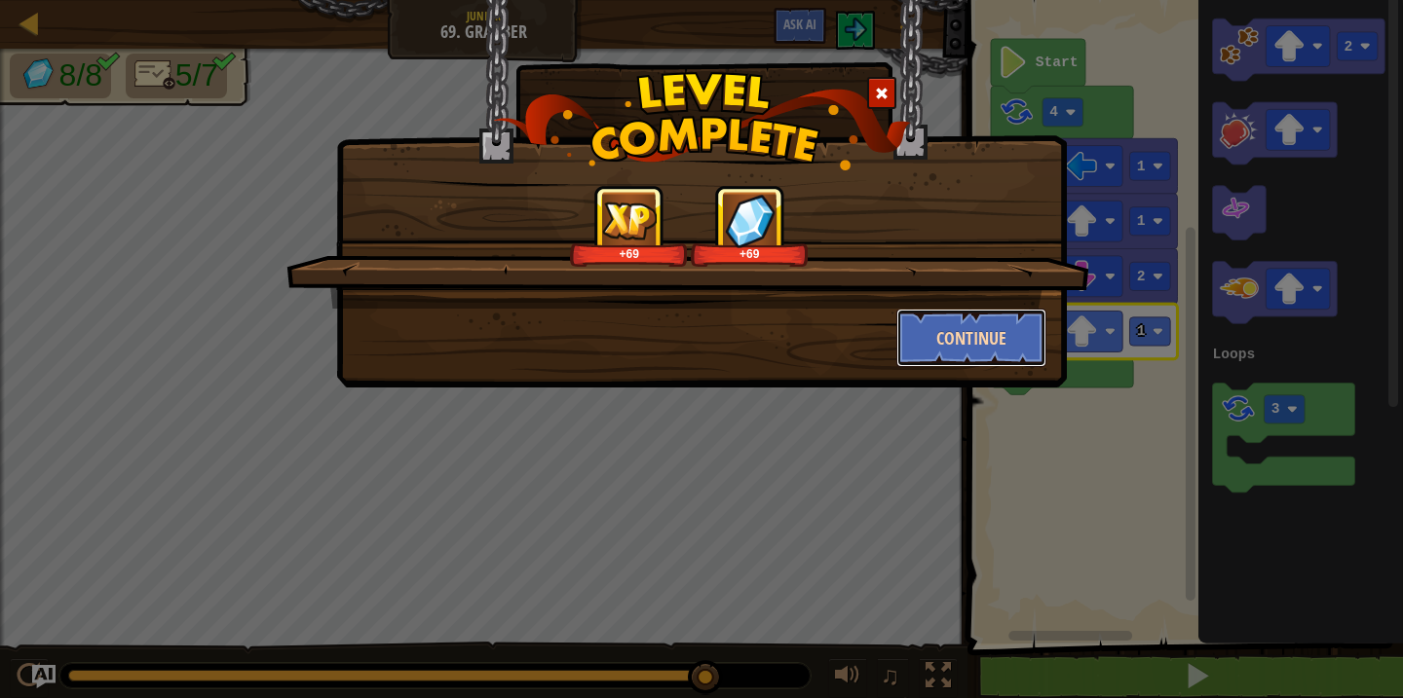
click at [947, 328] on button "Continue" at bounding box center [971, 338] width 151 height 58
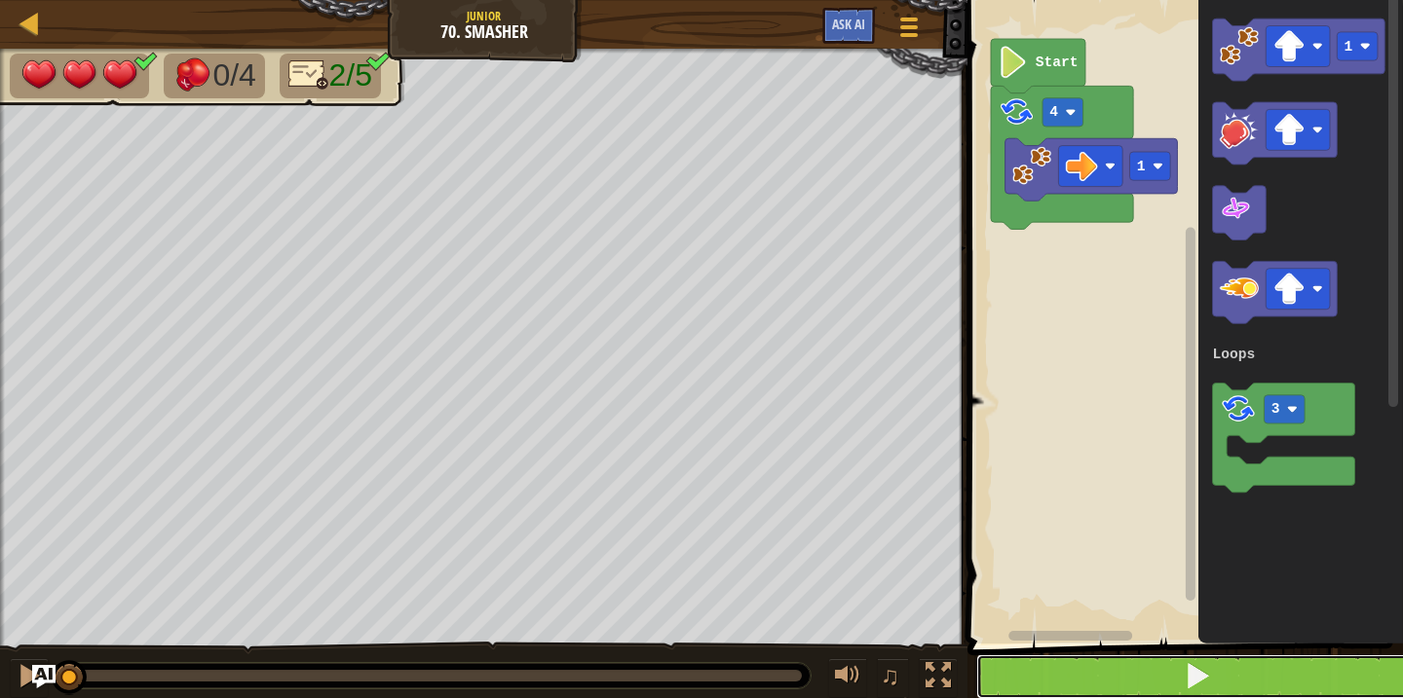
click at [1075, 668] on button at bounding box center [1196, 677] width 441 height 45
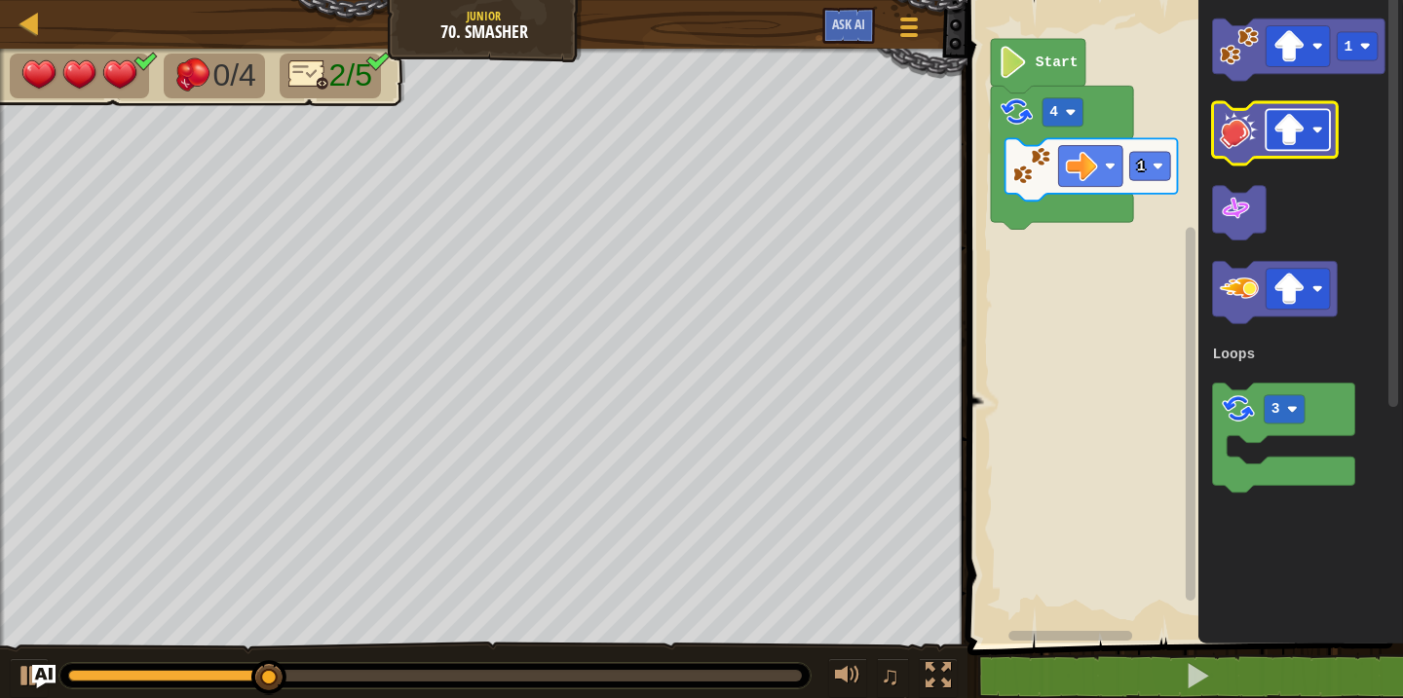
click at [1295, 145] on image "Blockly Workspace" at bounding box center [1289, 130] width 32 height 32
click at [1232, 135] on image "Blockly Workspace" at bounding box center [1239, 129] width 39 height 39
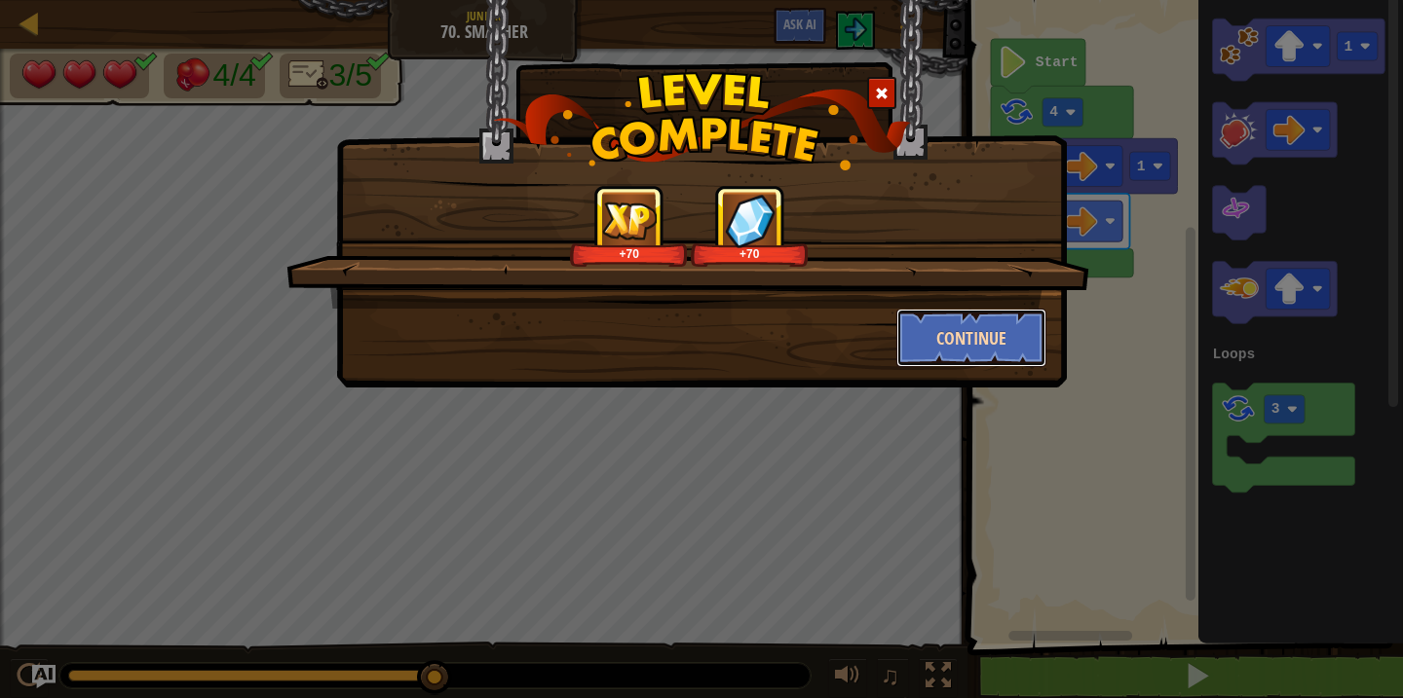
click at [1005, 341] on button "Continue" at bounding box center [971, 338] width 151 height 58
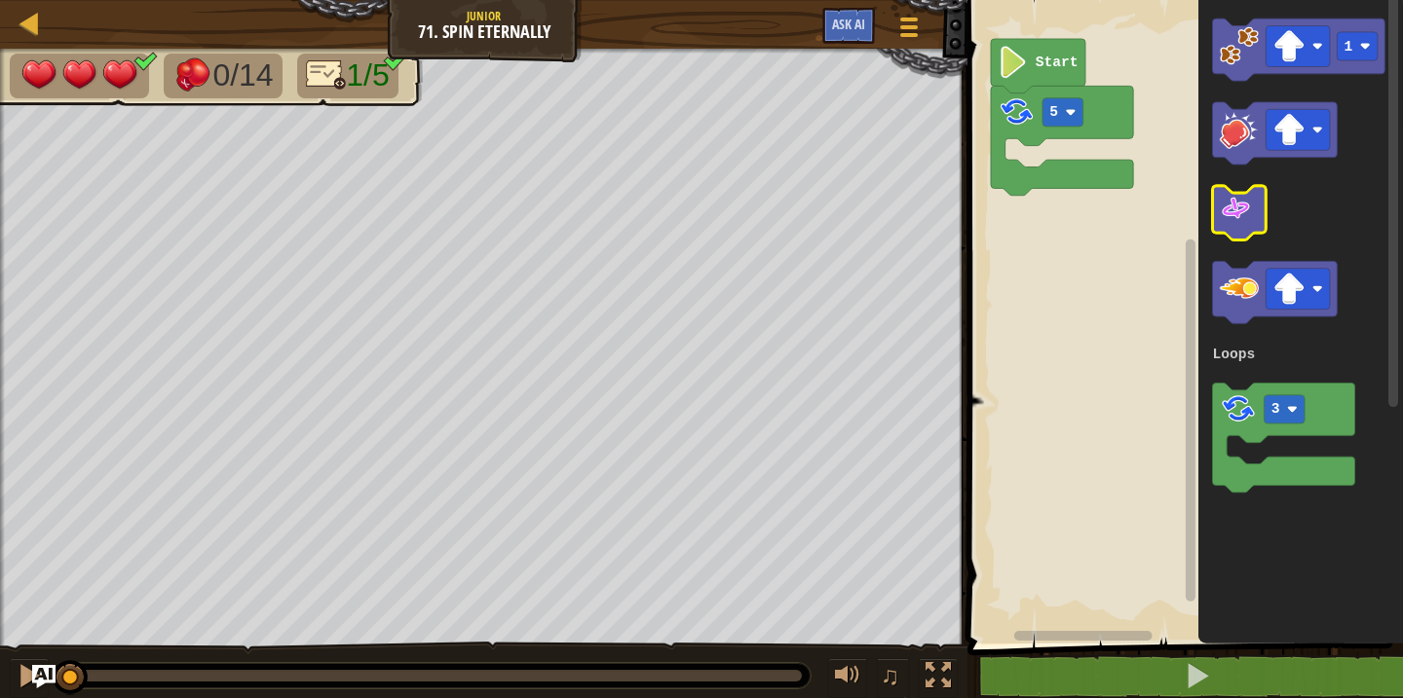
click at [1237, 212] on image "Blockly Workspace" at bounding box center [1236, 209] width 32 height 32
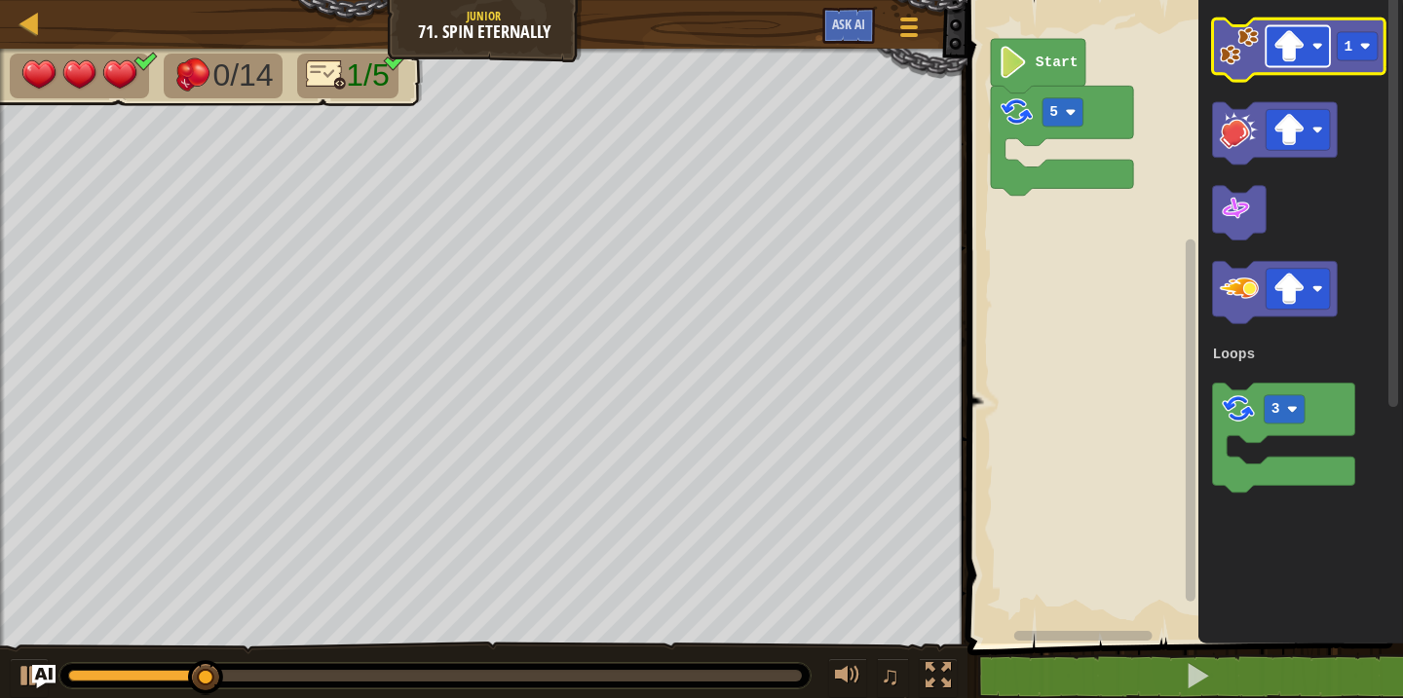
click at [1315, 44] on image "Blockly Workspace" at bounding box center [1317, 46] width 11 height 11
click at [1239, 52] on image "Blockly Workspace" at bounding box center [1239, 45] width 39 height 39
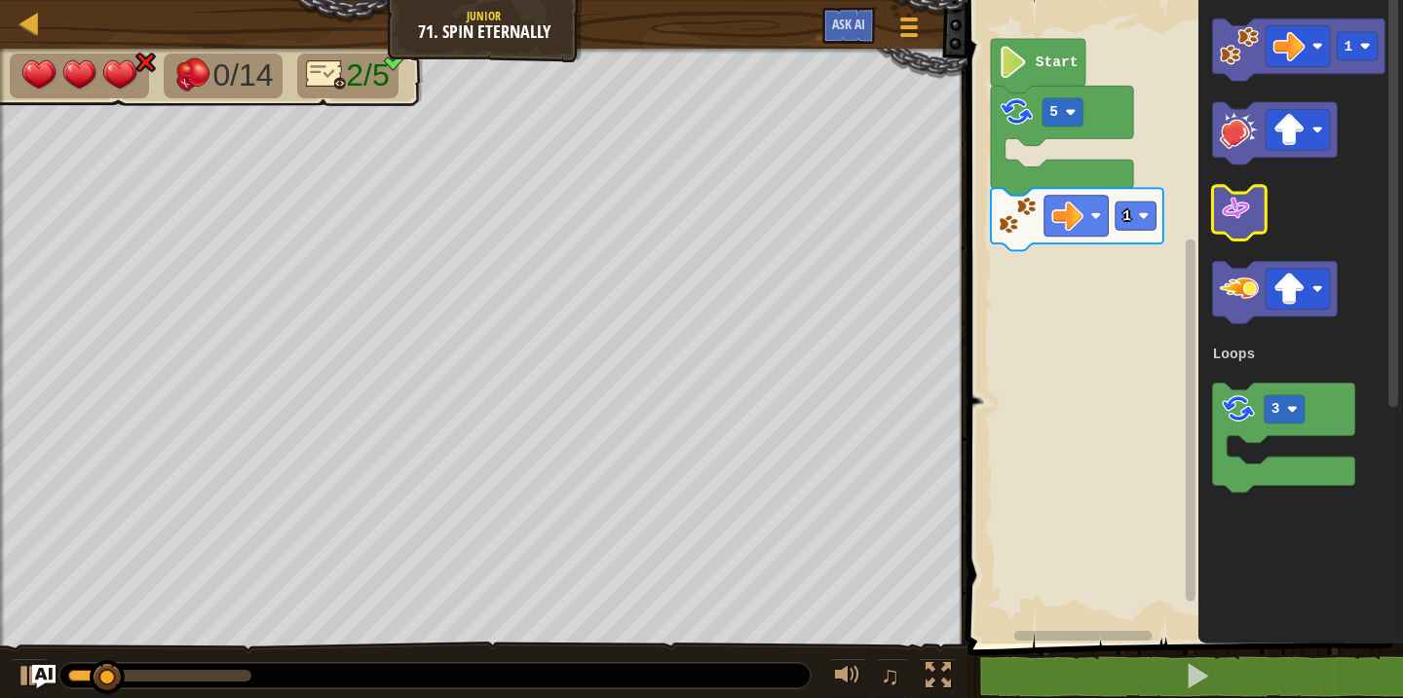
click at [1239, 198] on image "Blockly Workspace" at bounding box center [1236, 209] width 32 height 32
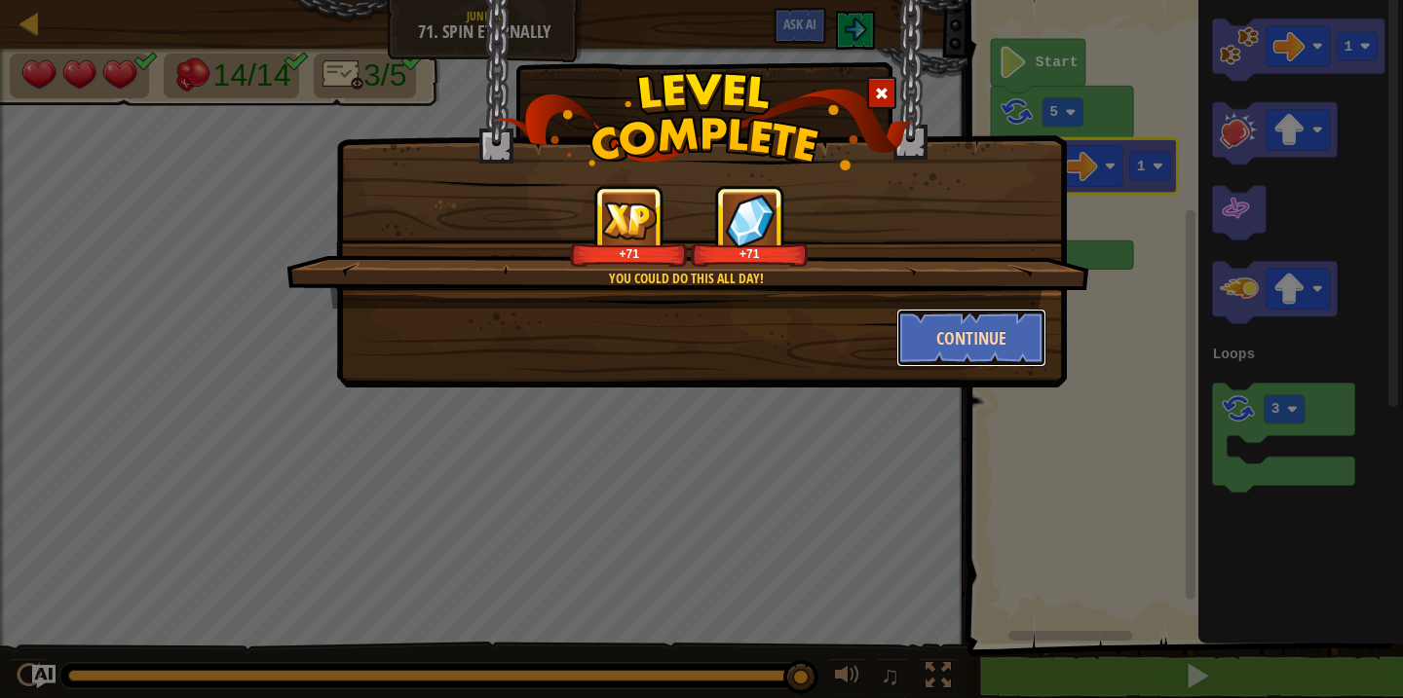
click at [989, 334] on button "Continue" at bounding box center [971, 338] width 151 height 58
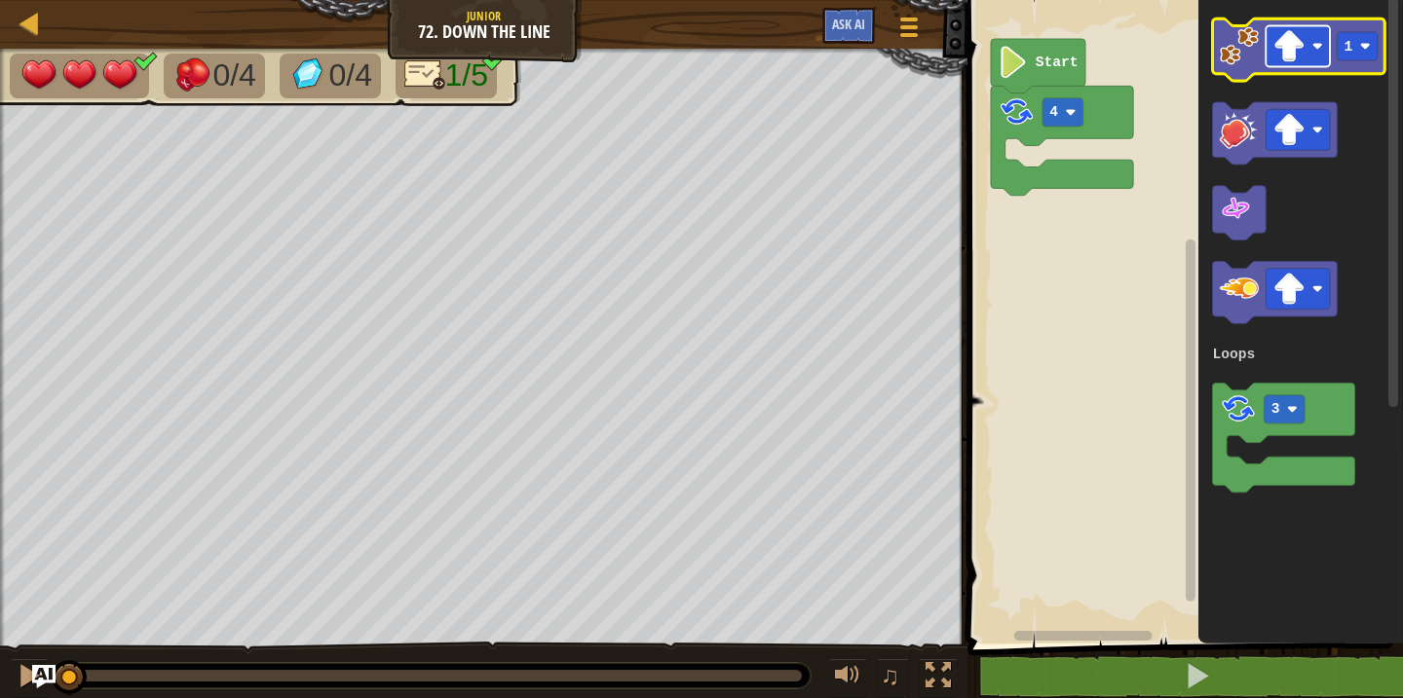
click at [1300, 37] on image "Blockly Workspace" at bounding box center [1289, 46] width 32 height 32
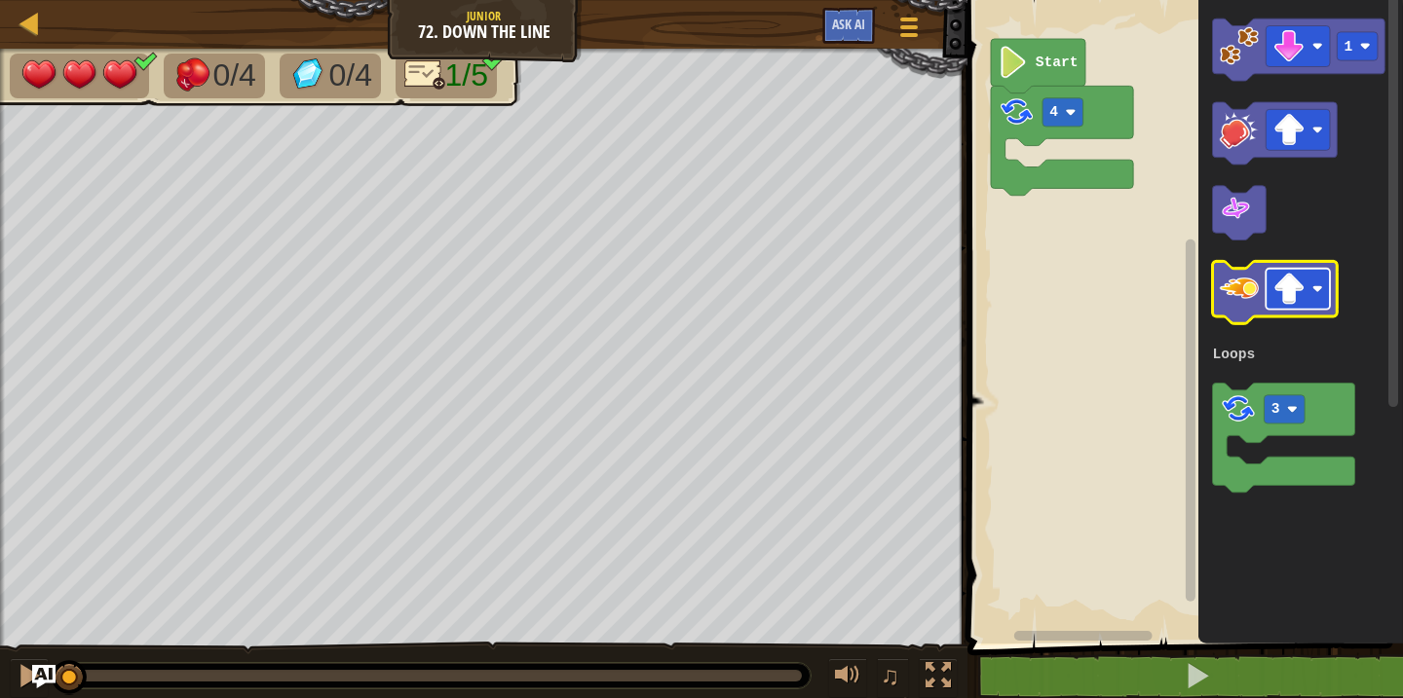
click at [1304, 287] on image "Blockly Workspace" at bounding box center [1289, 289] width 32 height 32
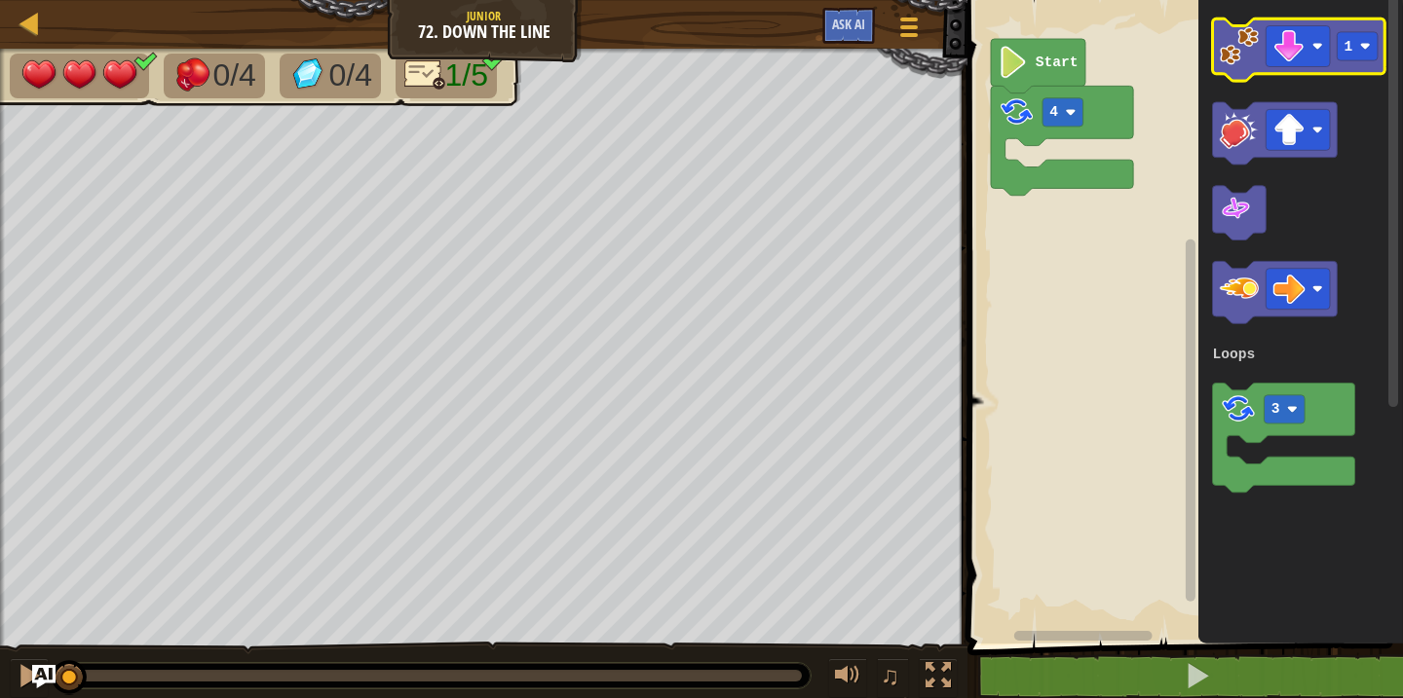
click at [1238, 61] on image "Blockly Workspace" at bounding box center [1239, 45] width 39 height 39
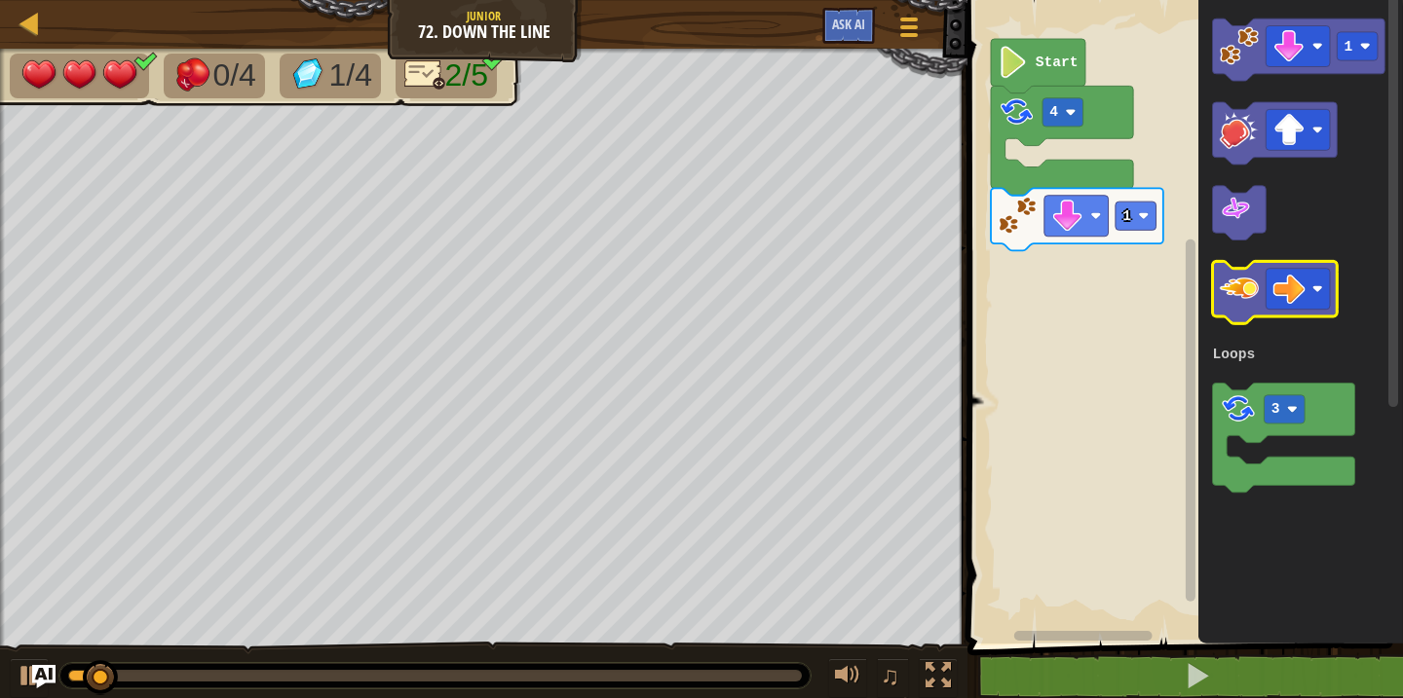
click at [1234, 284] on image "Blockly Workspace" at bounding box center [1239, 288] width 39 height 39
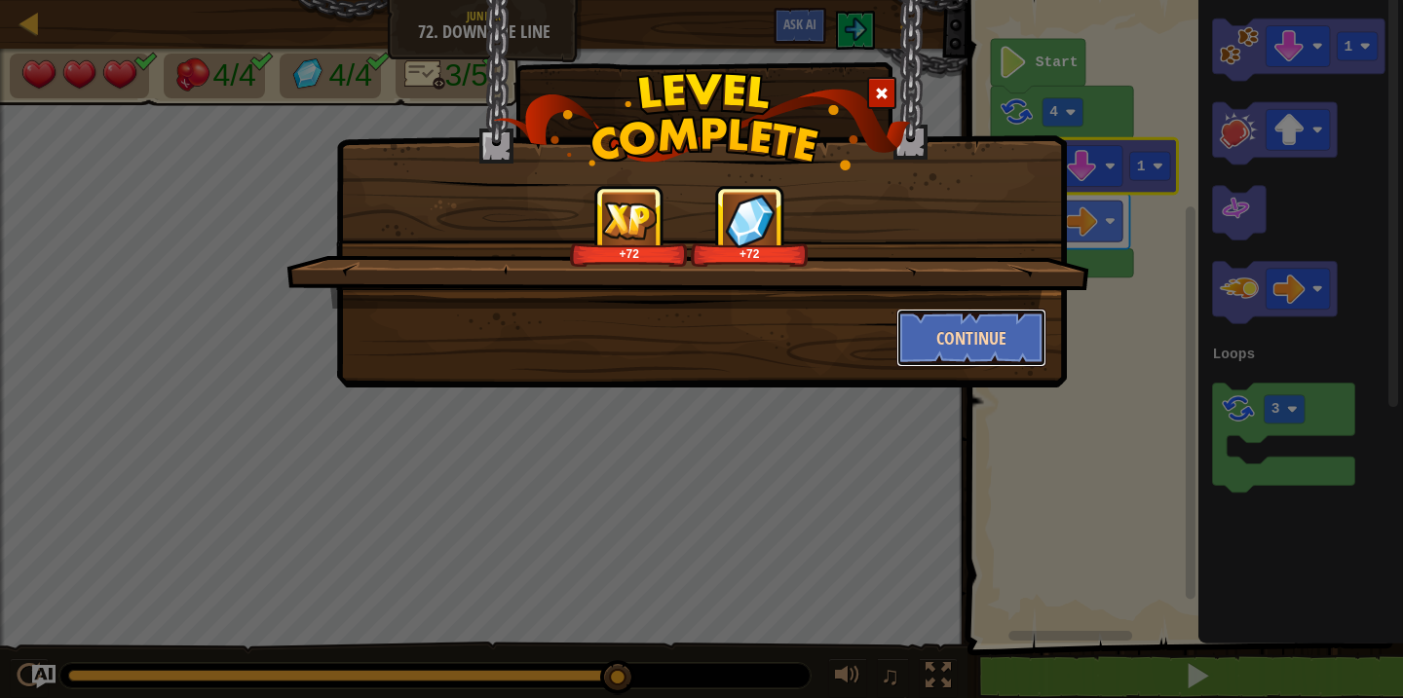
click at [1010, 335] on button "Continue" at bounding box center [971, 338] width 151 height 58
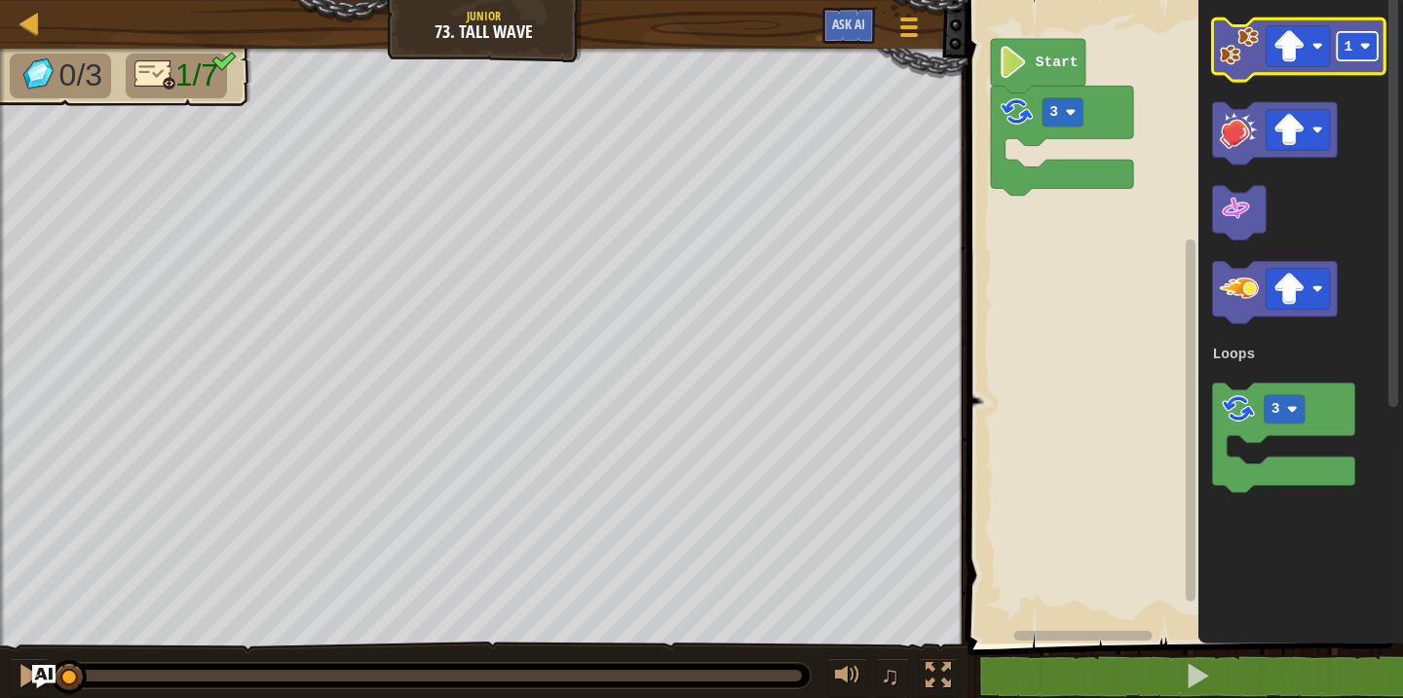
click at [1353, 50] on rect "Blockly Workspace" at bounding box center [1358, 46] width 41 height 28
click at [1239, 59] on image "Blockly Workspace" at bounding box center [1239, 45] width 39 height 39
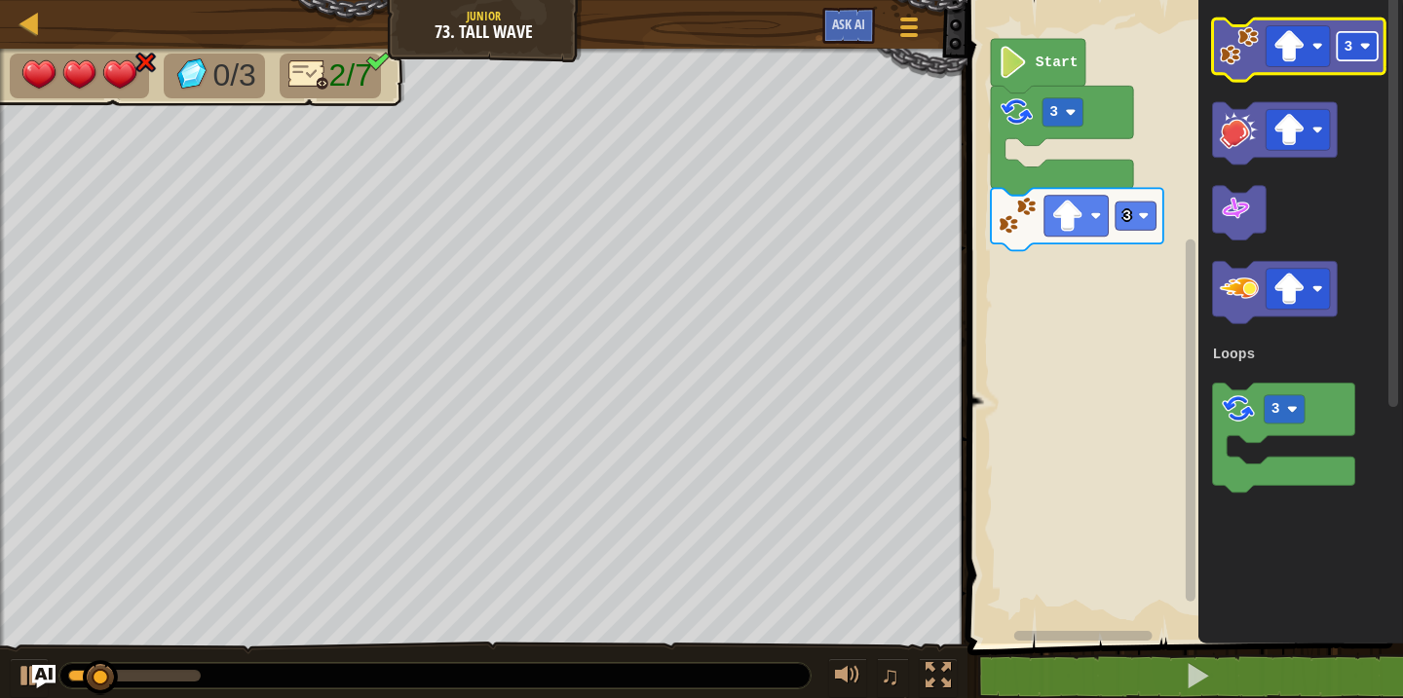
click at [1363, 48] on image "Blockly Workspace" at bounding box center [1365, 46] width 11 height 11
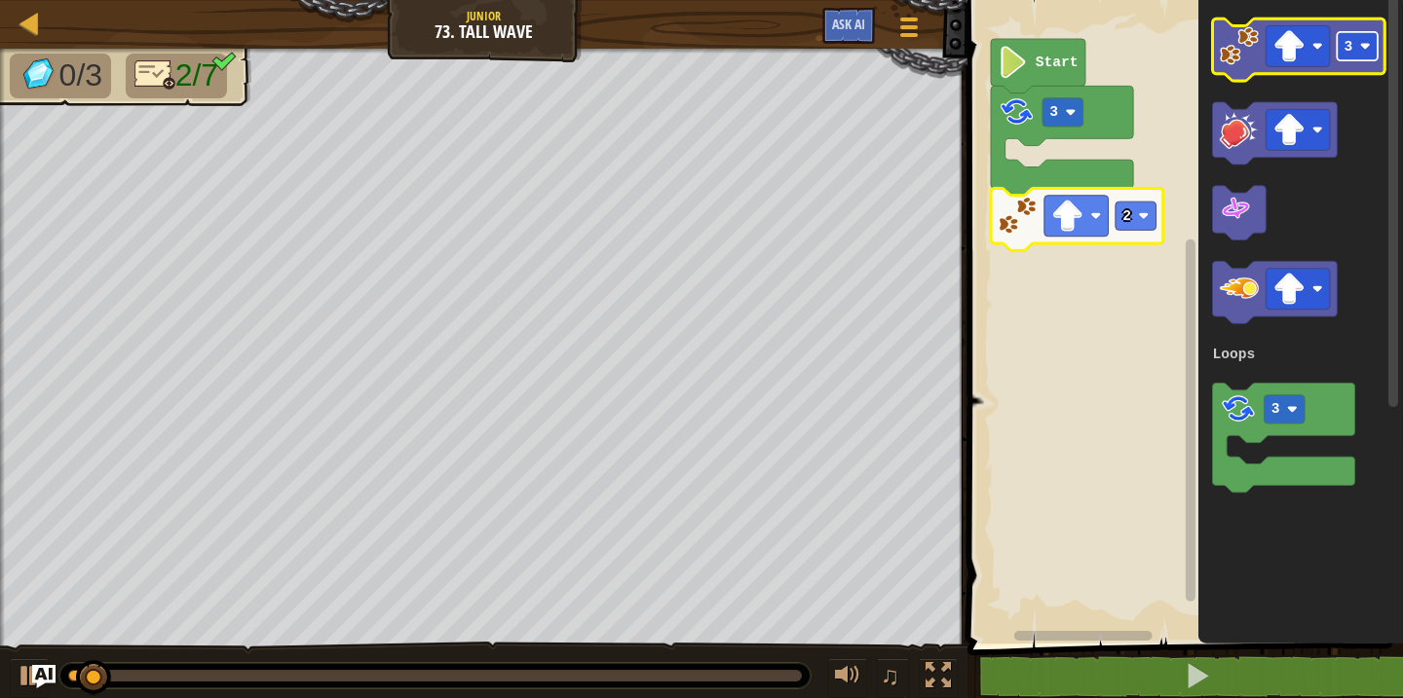
click at [1357, 57] on rect "Blockly Workspace" at bounding box center [1358, 46] width 41 height 28
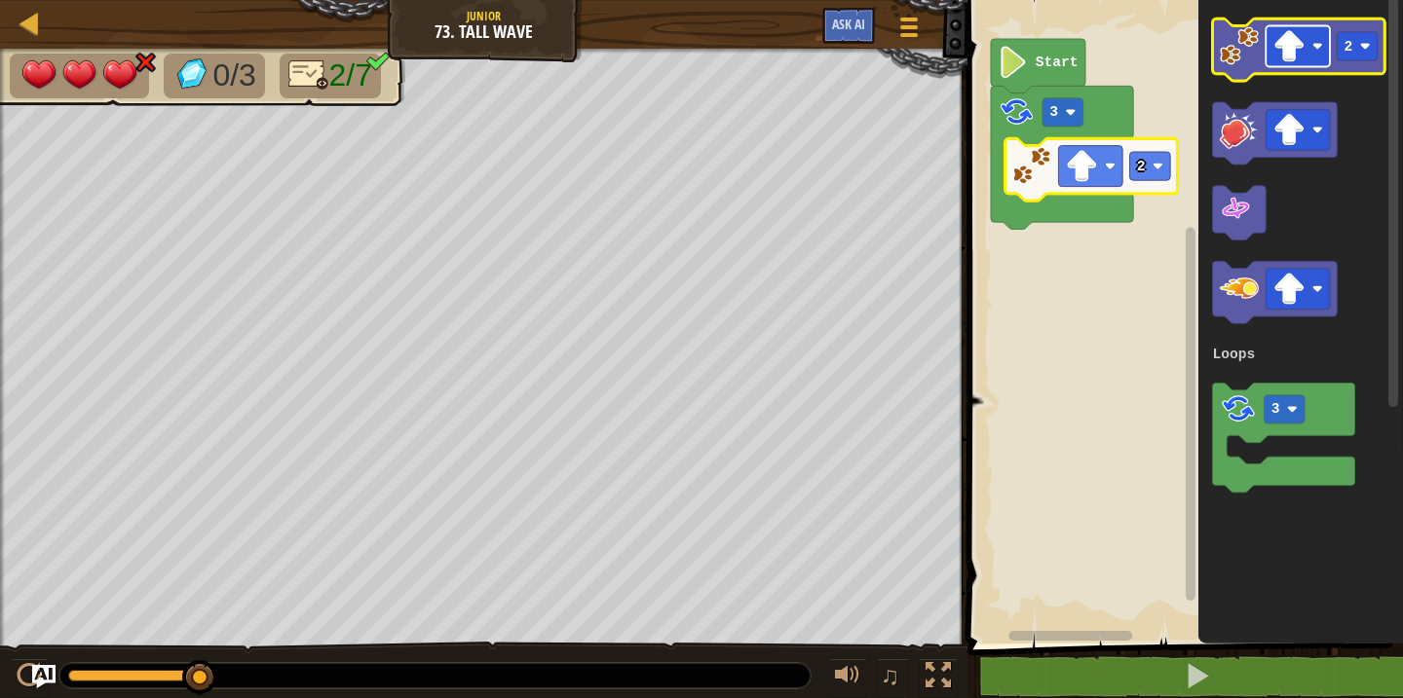
click at [1311, 53] on rect "Blockly Workspace" at bounding box center [1298, 46] width 64 height 41
click at [1366, 50] on image "Blockly Workspace" at bounding box center [1365, 46] width 11 height 11
click at [1233, 64] on image "Blockly Workspace" at bounding box center [1239, 45] width 39 height 39
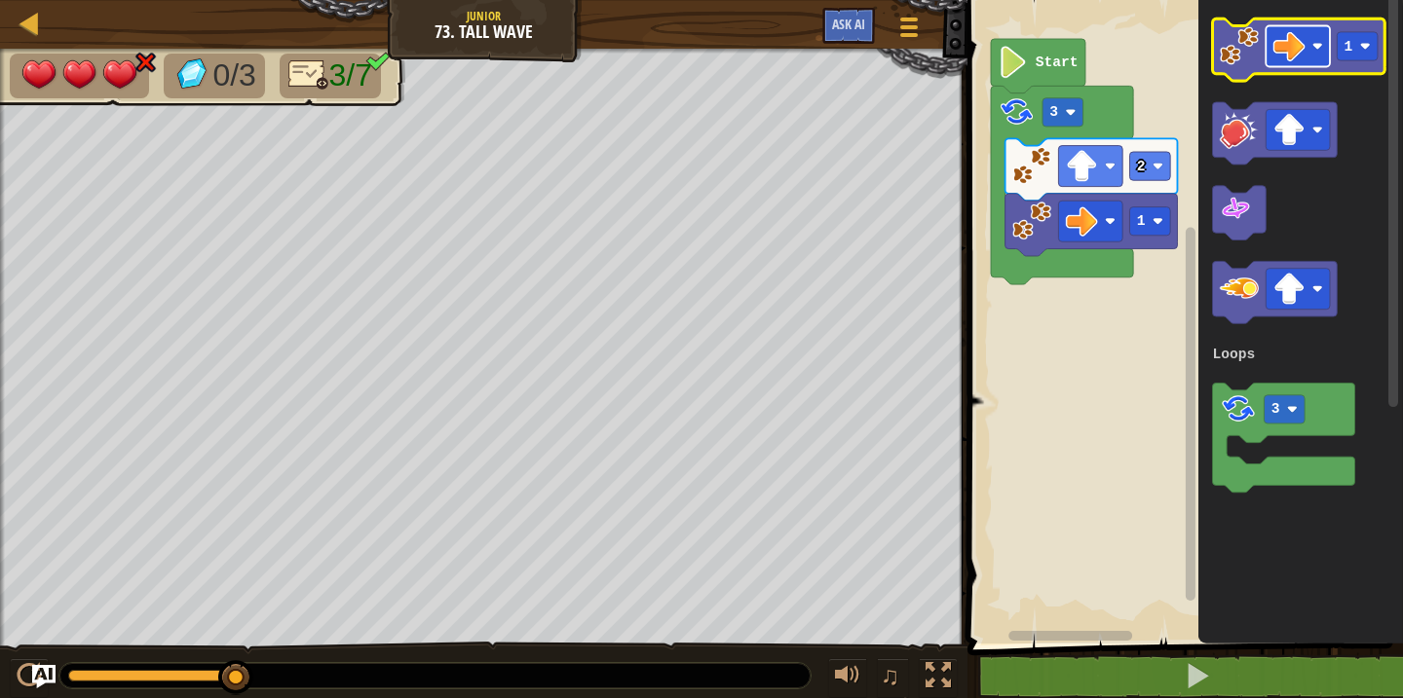
click at [1301, 57] on image "Blockly Workspace" at bounding box center [1289, 46] width 32 height 32
click at [1364, 55] on rect "Blockly Workspace" at bounding box center [1358, 46] width 41 height 28
click at [1228, 54] on image "Blockly Workspace" at bounding box center [1239, 45] width 39 height 39
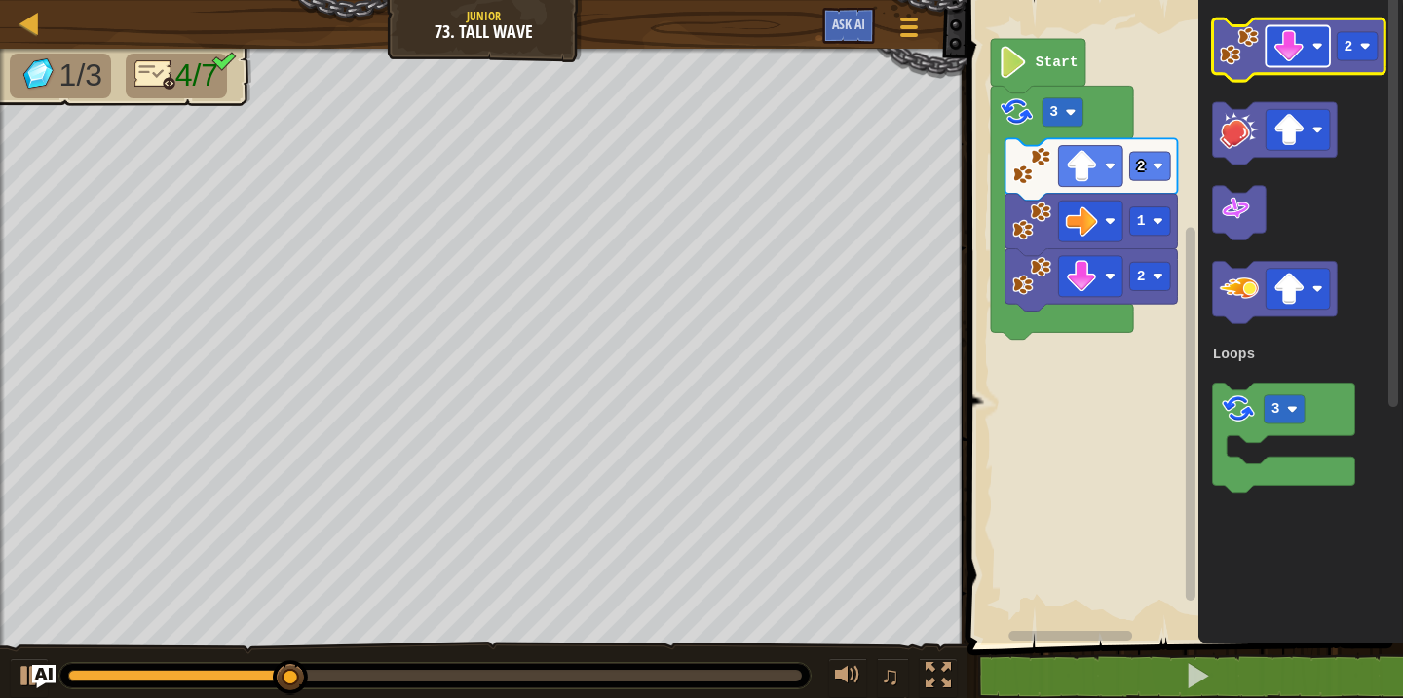
click at [1301, 57] on image "Blockly Workspace" at bounding box center [1289, 46] width 32 height 32
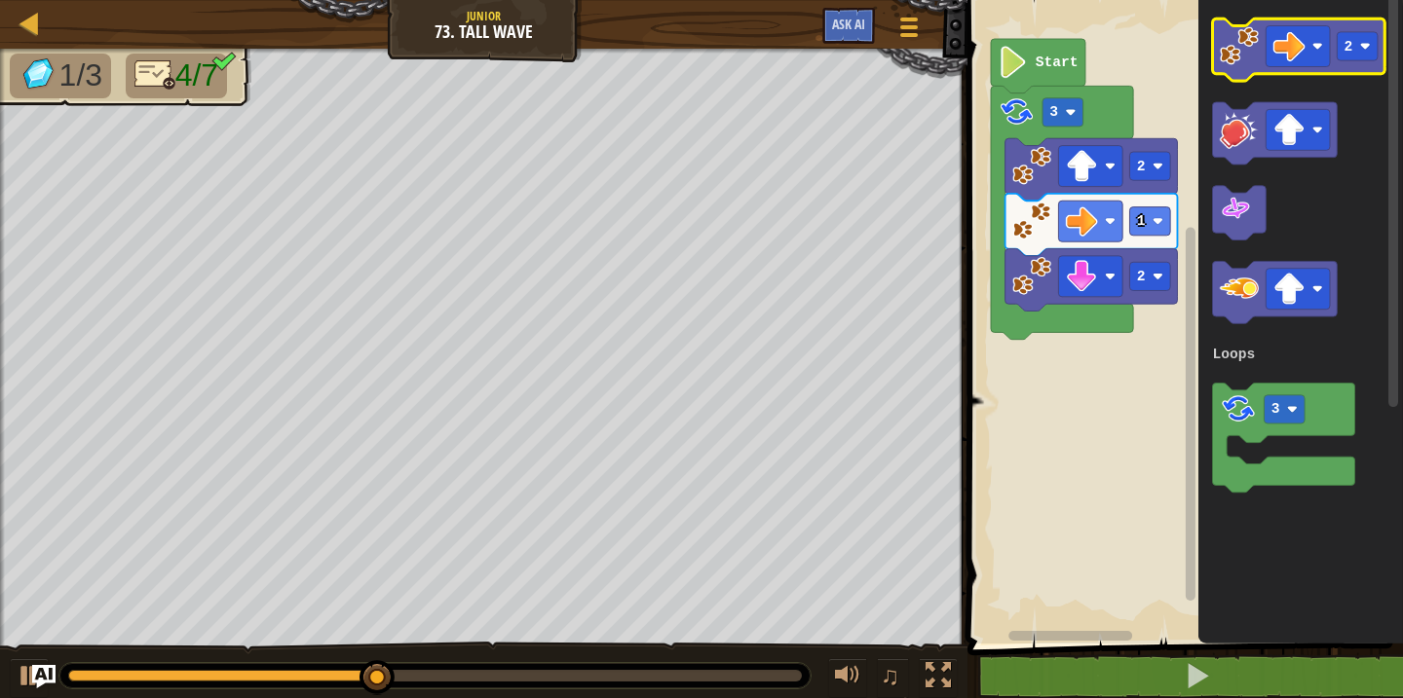
click at [1347, 63] on icon "Blockly Workspace" at bounding box center [1299, 50] width 172 height 62
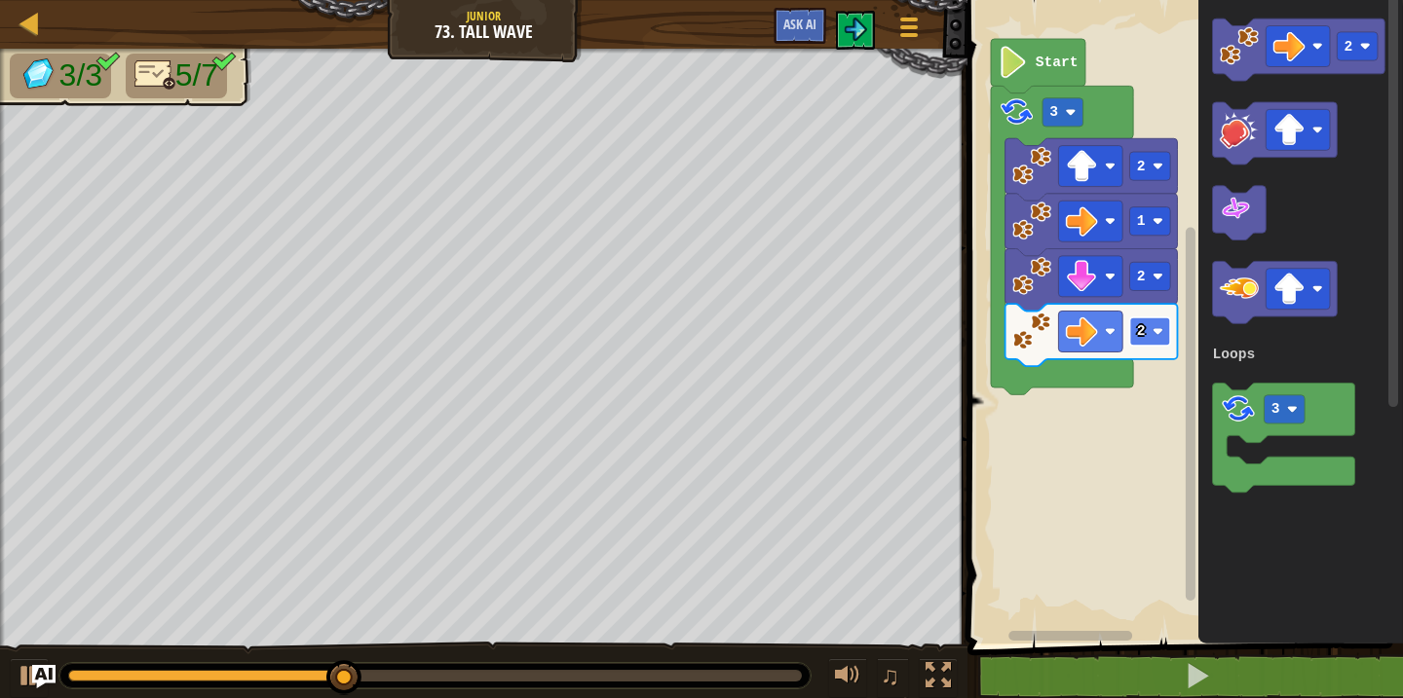
click at [1157, 340] on rect "Blockly Workspace" at bounding box center [1150, 332] width 41 height 28
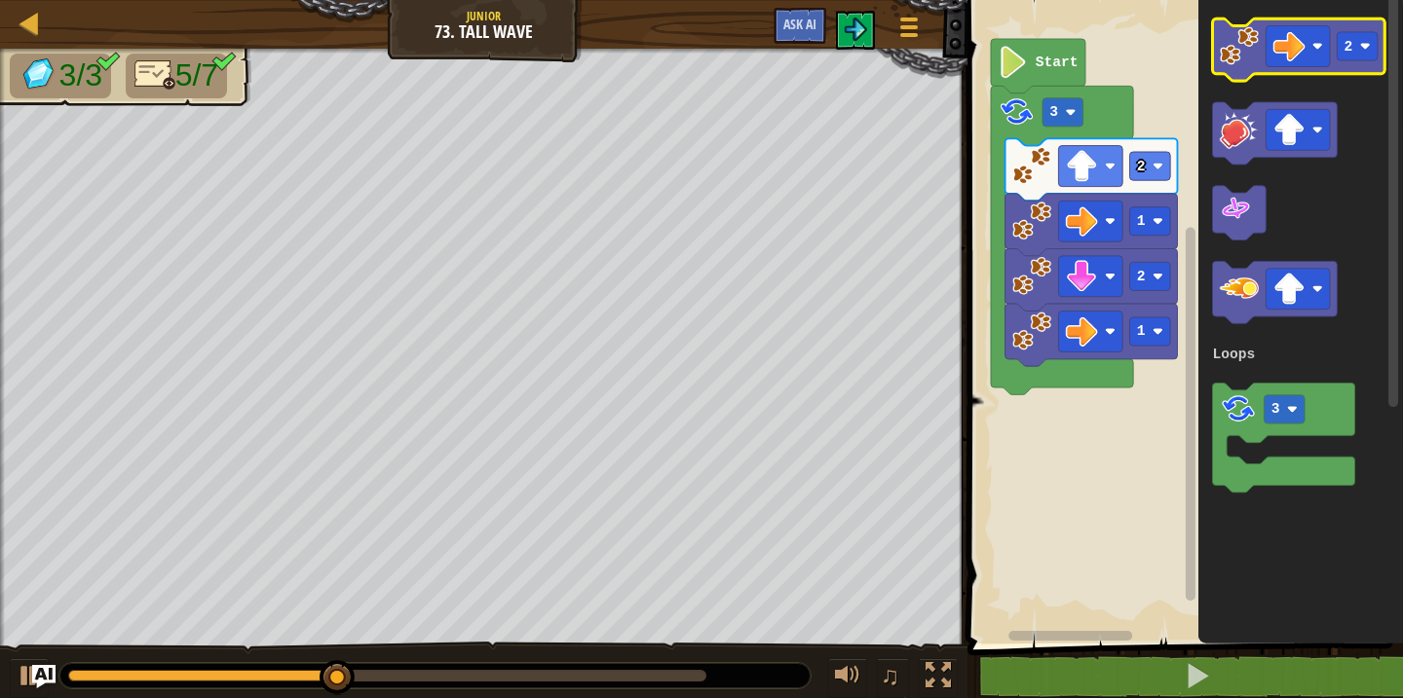
click at [1338, 66] on icon "Blockly Workspace" at bounding box center [1299, 50] width 172 height 62
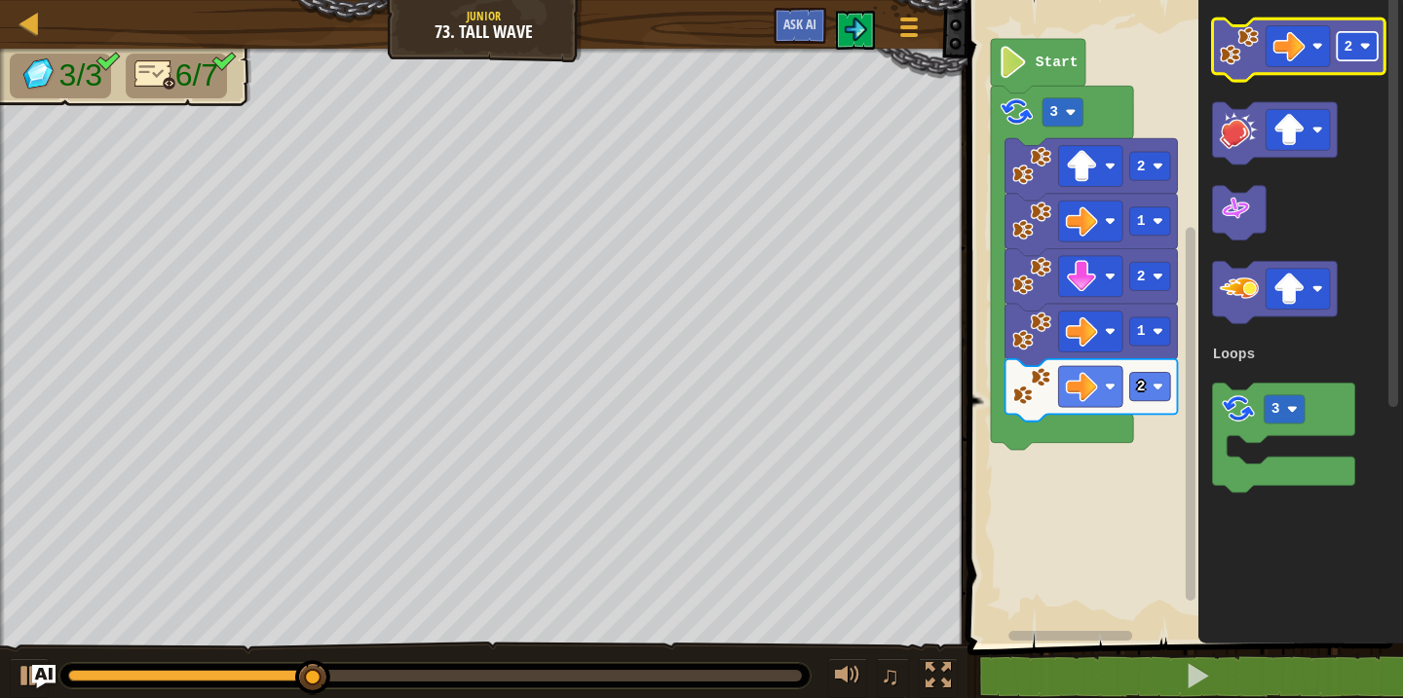
click at [1353, 58] on rect "Blockly Workspace" at bounding box center [1358, 46] width 41 height 28
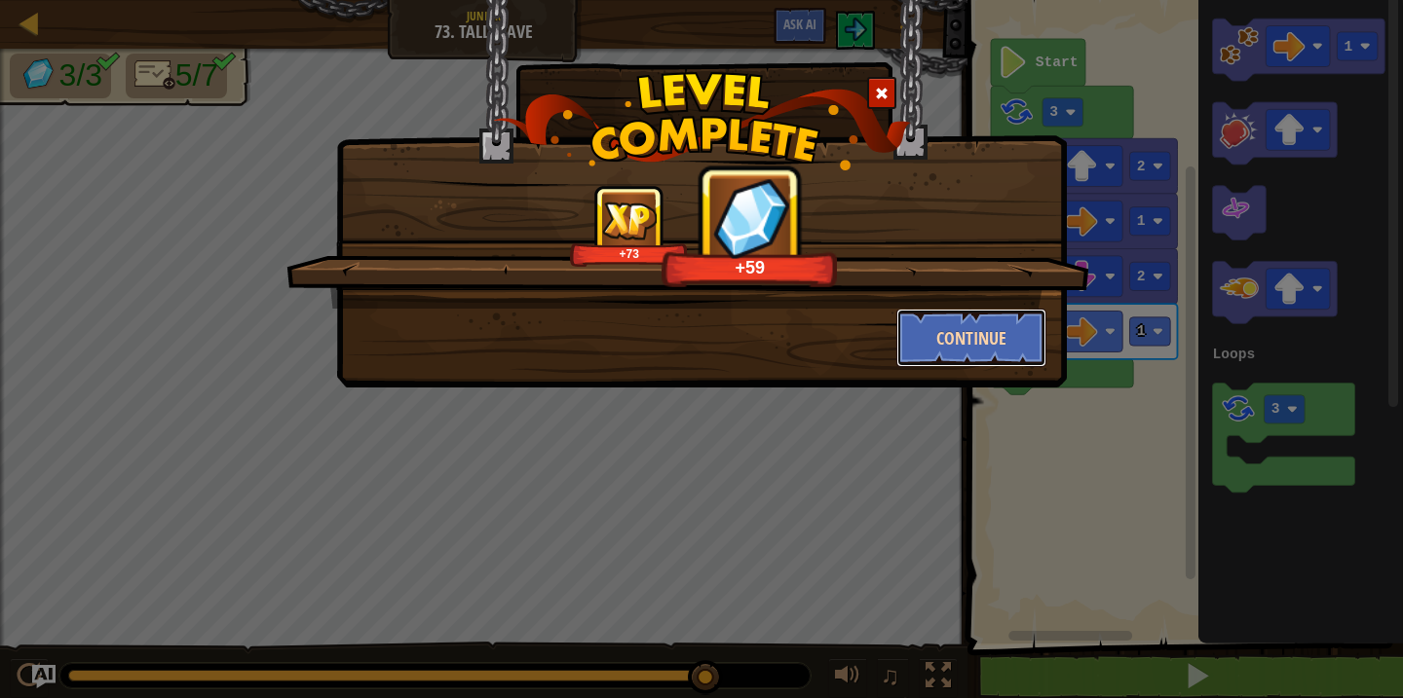
click at [996, 335] on button "Continue" at bounding box center [971, 338] width 151 height 58
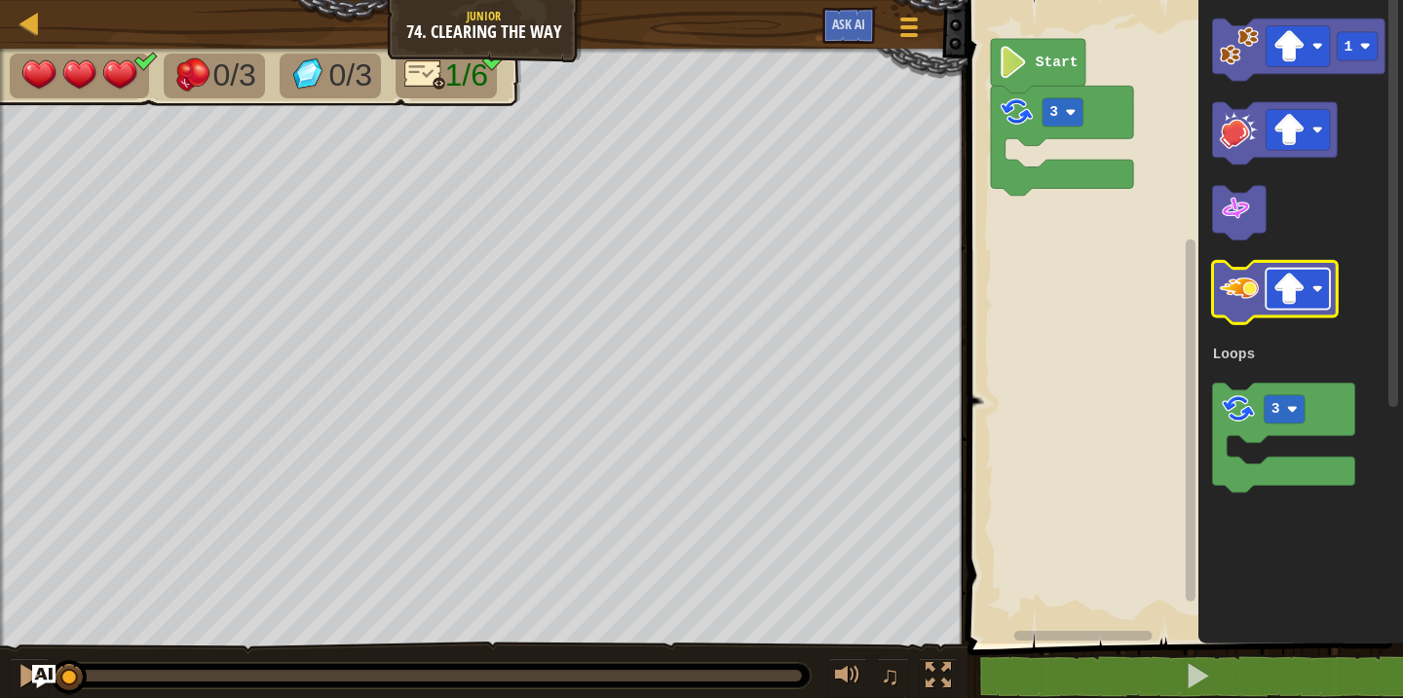
click at [1323, 281] on rect "Blockly Workspace" at bounding box center [1298, 289] width 64 height 41
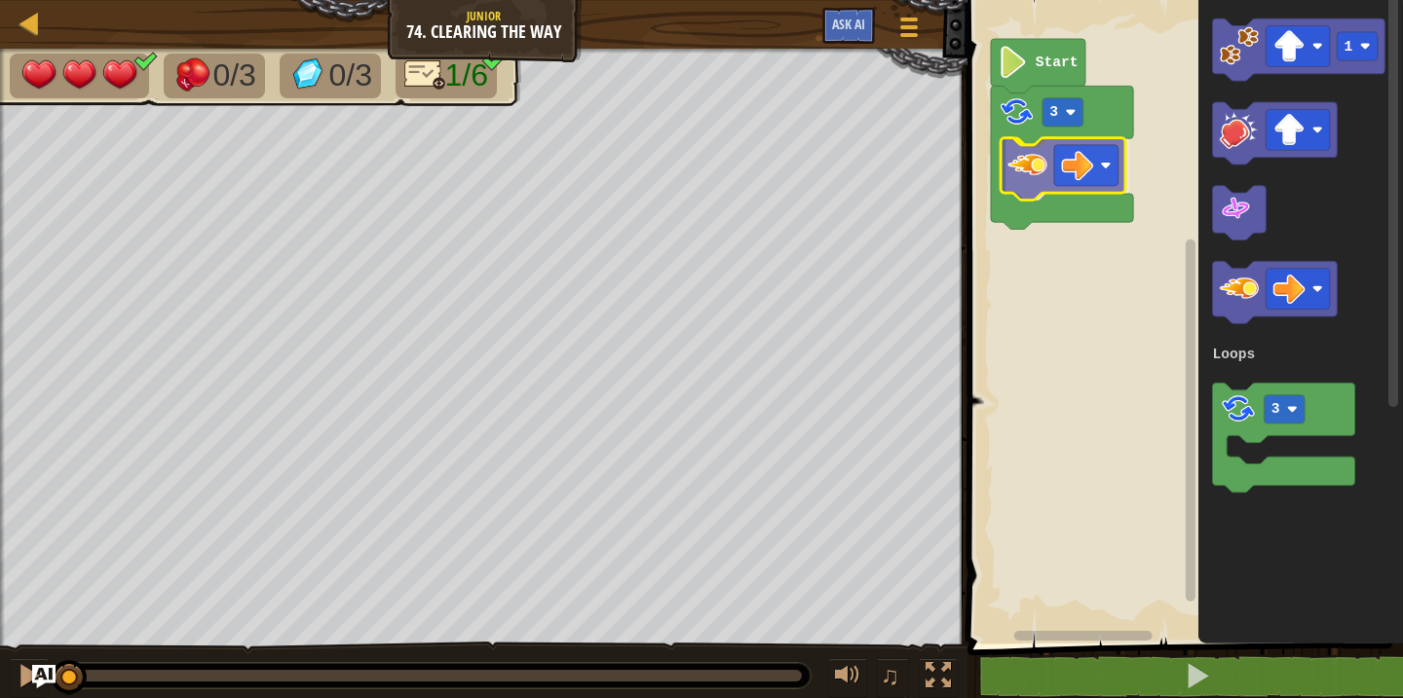
click at [1033, 171] on div "Loops 3 Start 1 3 Loops" at bounding box center [1182, 317] width 441 height 654
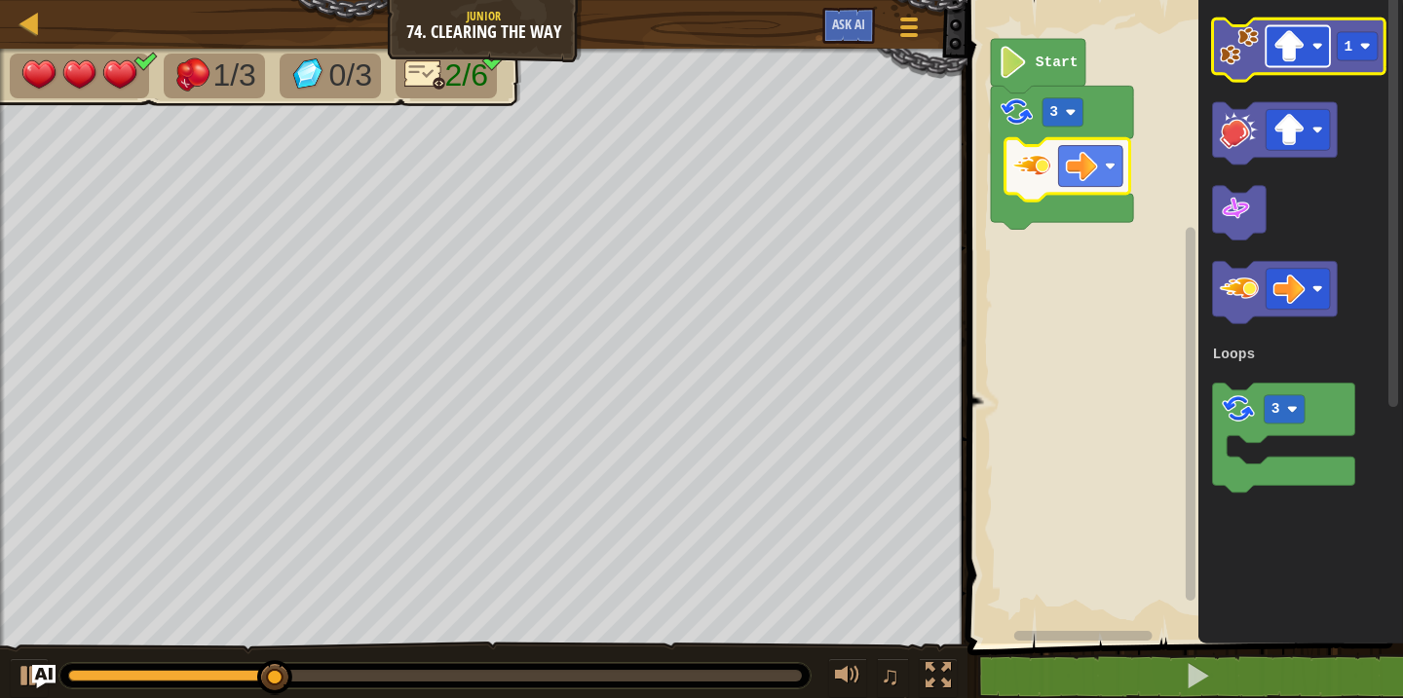
click at [1306, 63] on rect "Blockly Workspace" at bounding box center [1298, 46] width 64 height 41
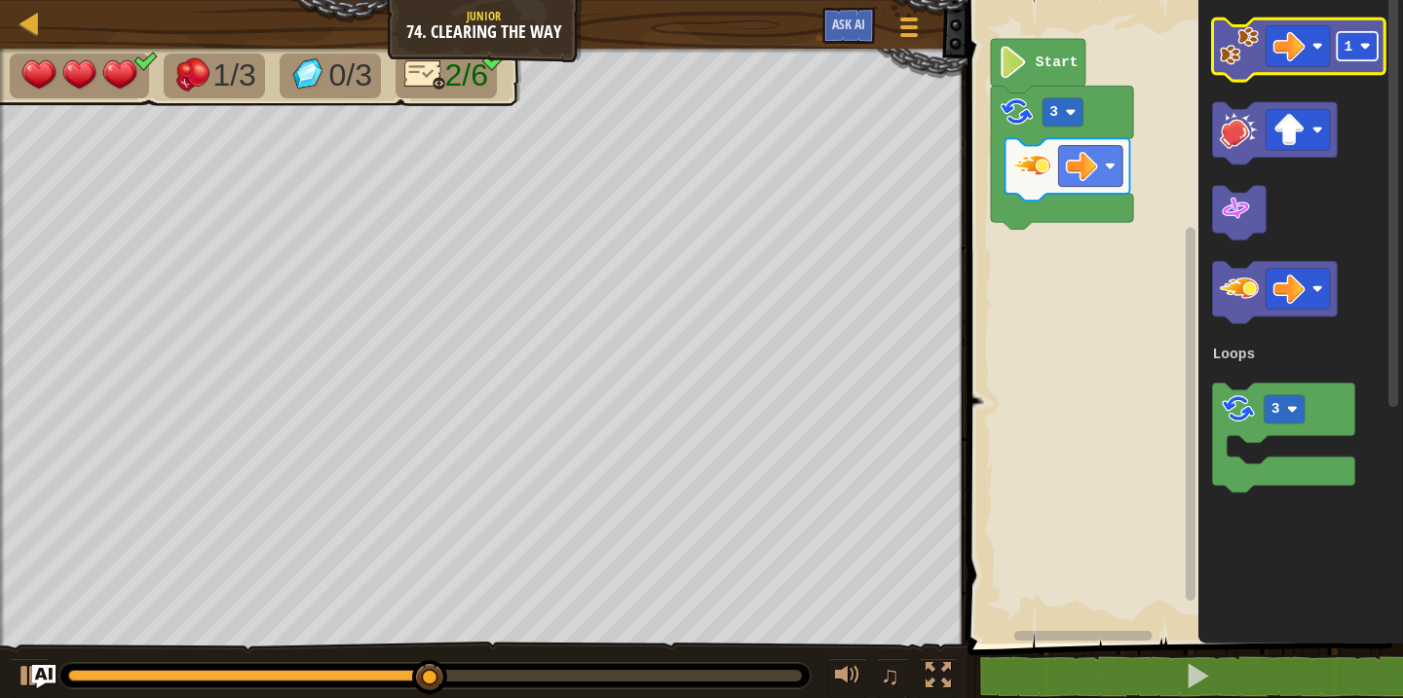
click at [1351, 48] on text "1" at bounding box center [1348, 47] width 9 height 16
click at [1229, 49] on image "Blockly Workspace" at bounding box center [1239, 45] width 39 height 39
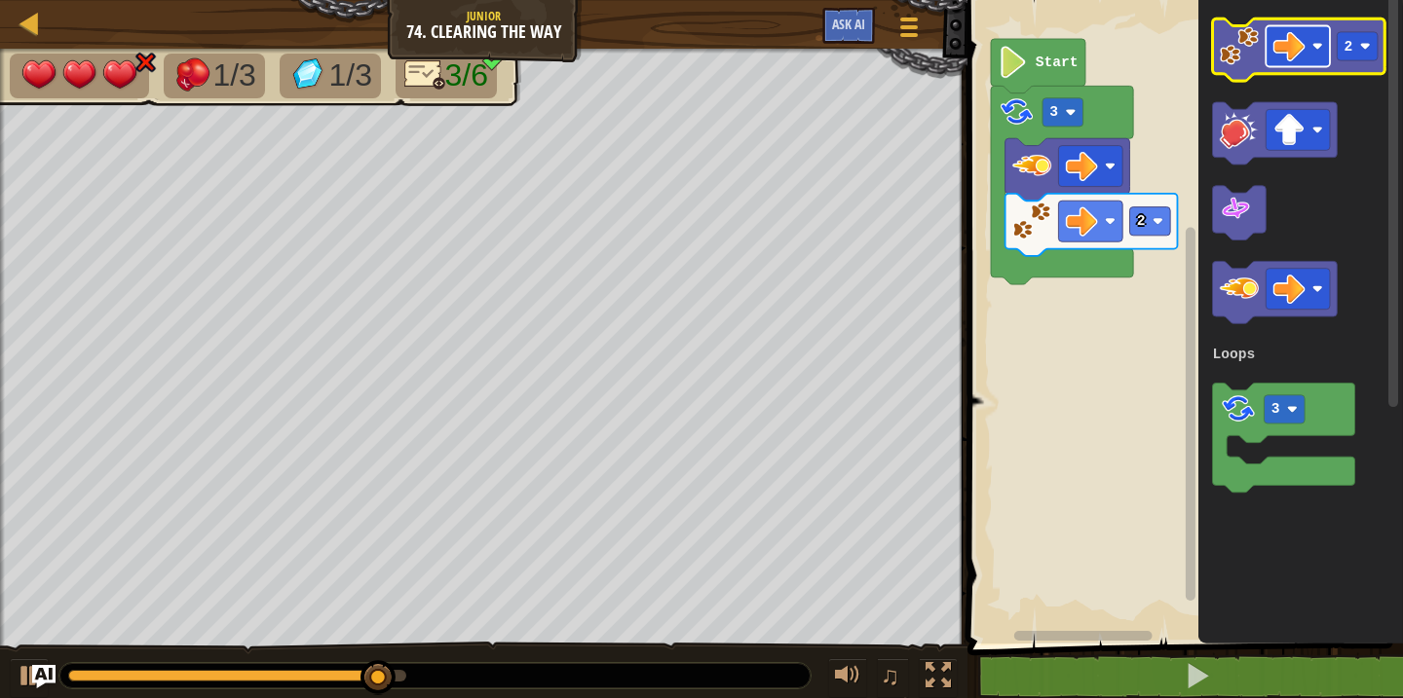
click at [1312, 61] on rect "Blockly Workspace" at bounding box center [1298, 46] width 64 height 41
click at [1346, 36] on rect "Blockly Workspace" at bounding box center [1358, 46] width 41 height 28
click at [1239, 47] on image "Blockly Workspace" at bounding box center [1239, 45] width 39 height 39
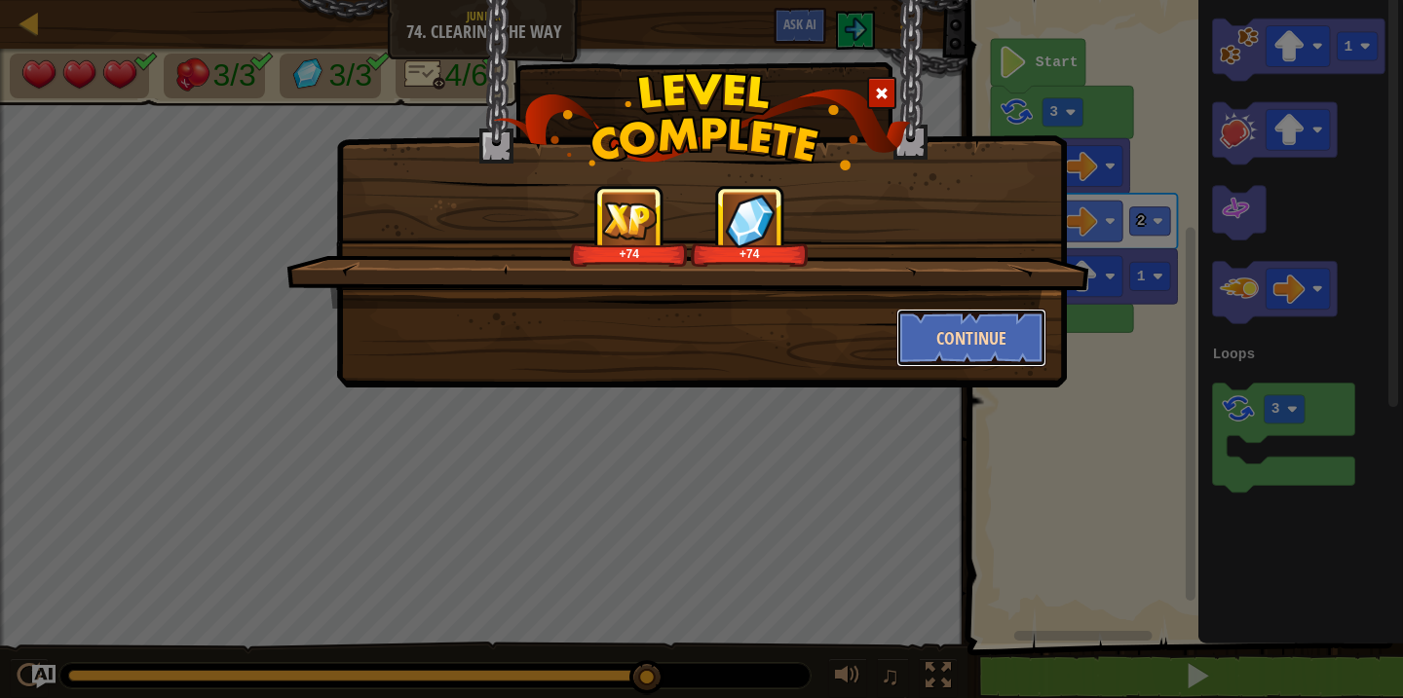
click at [1024, 341] on button "Continue" at bounding box center [971, 338] width 151 height 58
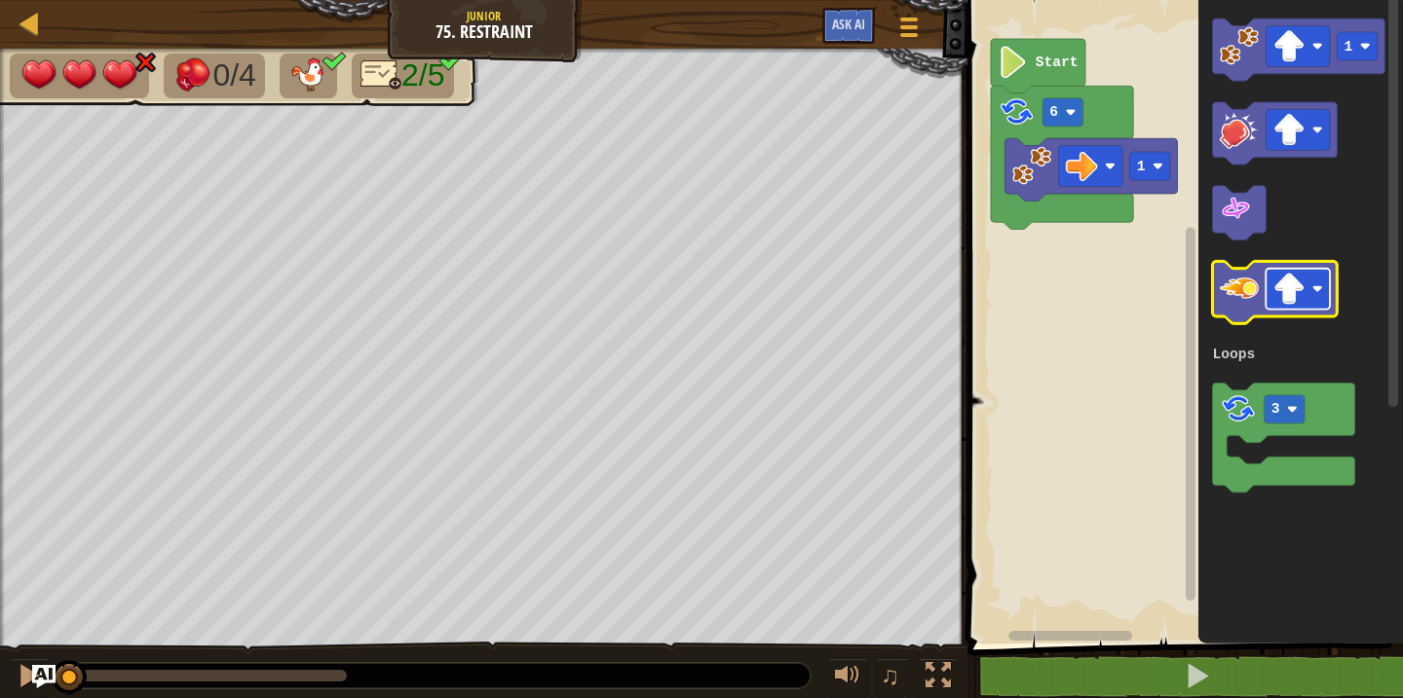
click at [1308, 280] on rect "Blockly Workspace" at bounding box center [1298, 289] width 64 height 41
click at [1232, 297] on image "Blockly Workspace" at bounding box center [1239, 288] width 39 height 39
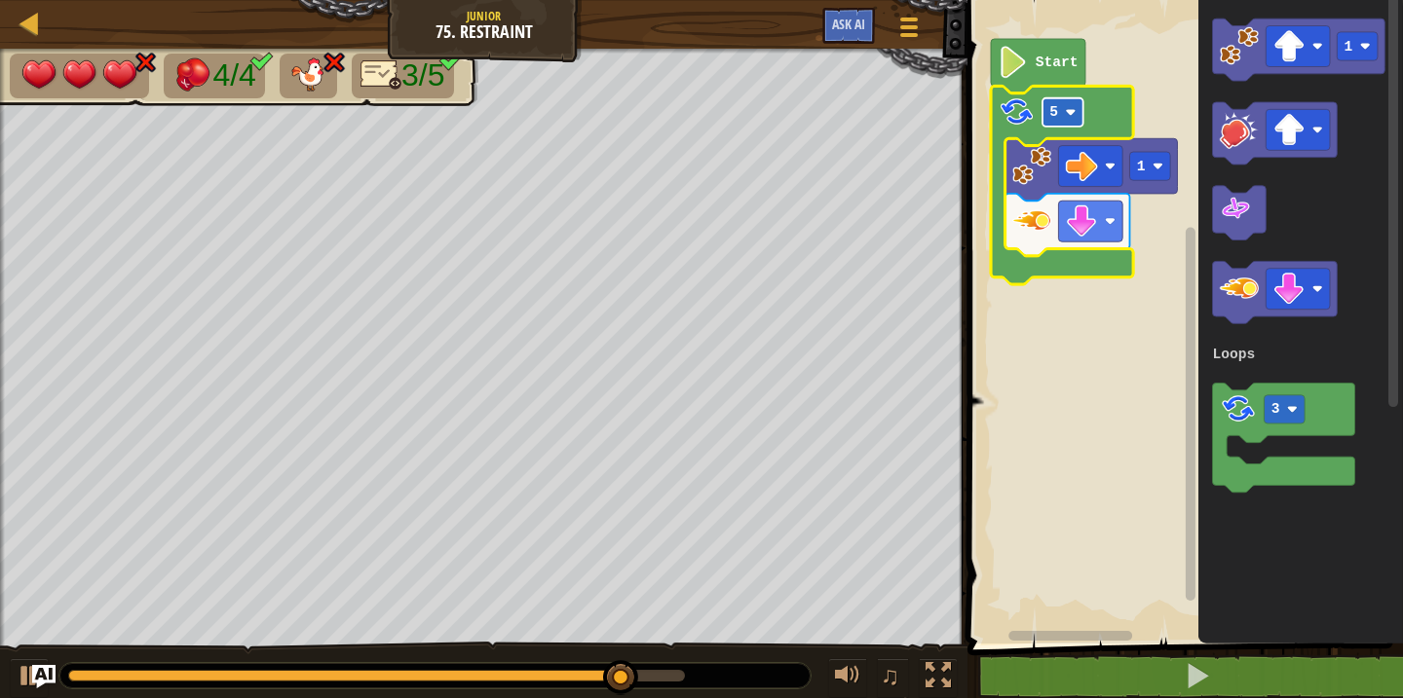
click at [1052, 121] on rect "Blockly Workspace" at bounding box center [1062, 112] width 41 height 28
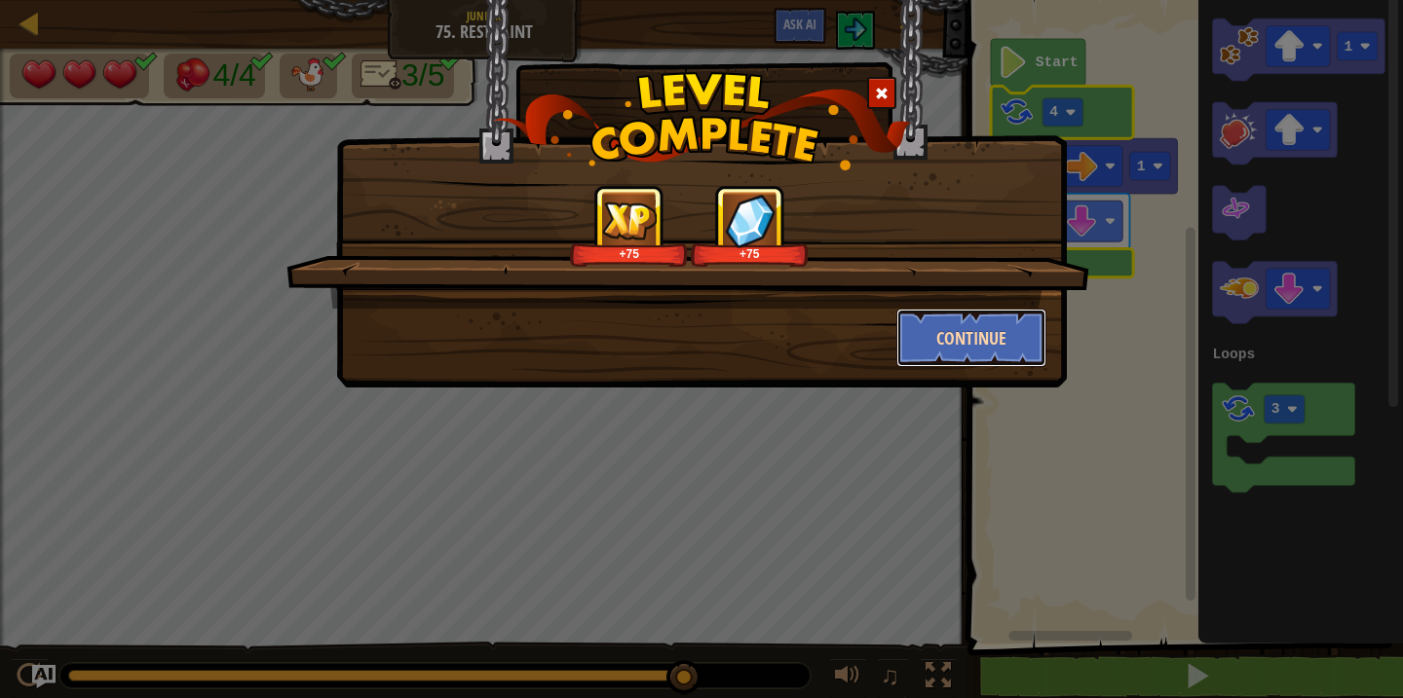
click at [959, 323] on button "Continue" at bounding box center [971, 338] width 151 height 58
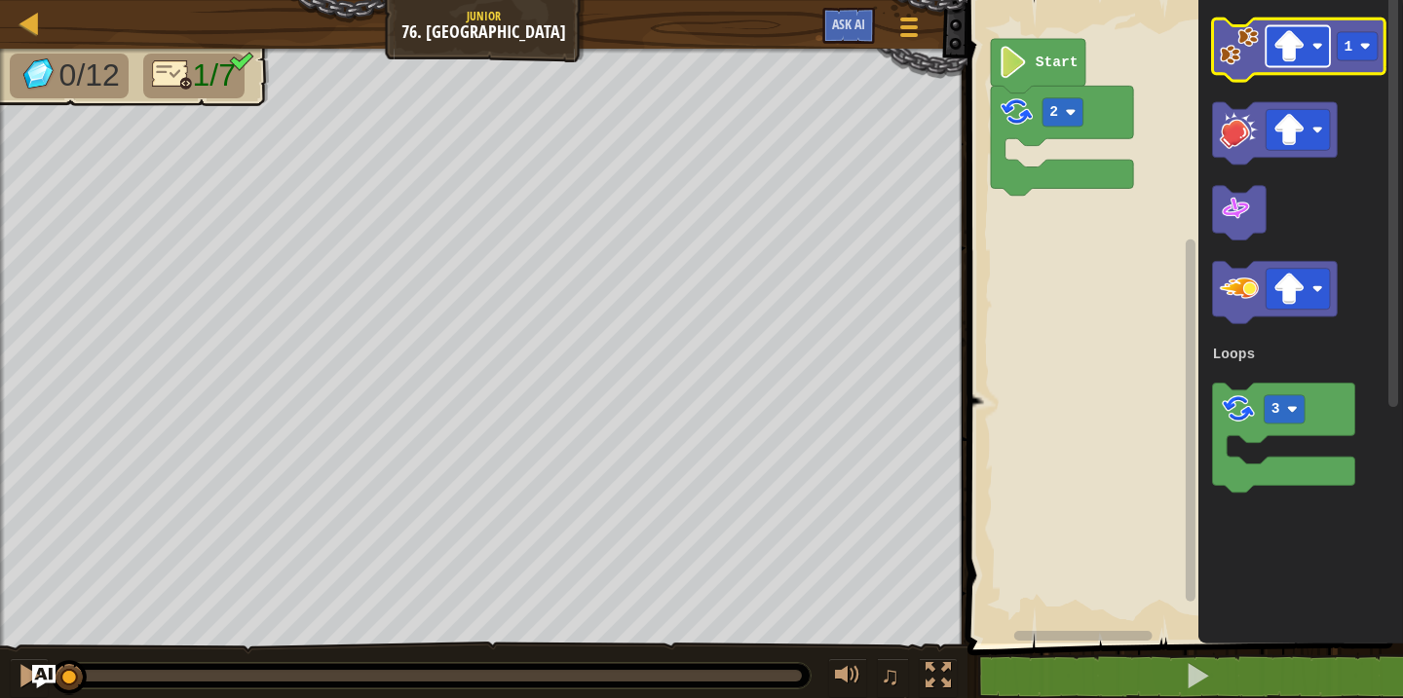
click at [1305, 65] on rect "Blockly Workspace" at bounding box center [1298, 46] width 64 height 41
click at [1369, 56] on rect "Blockly Workspace" at bounding box center [1358, 46] width 41 height 28
click at [1247, 51] on image "Blockly Workspace" at bounding box center [1239, 45] width 39 height 39
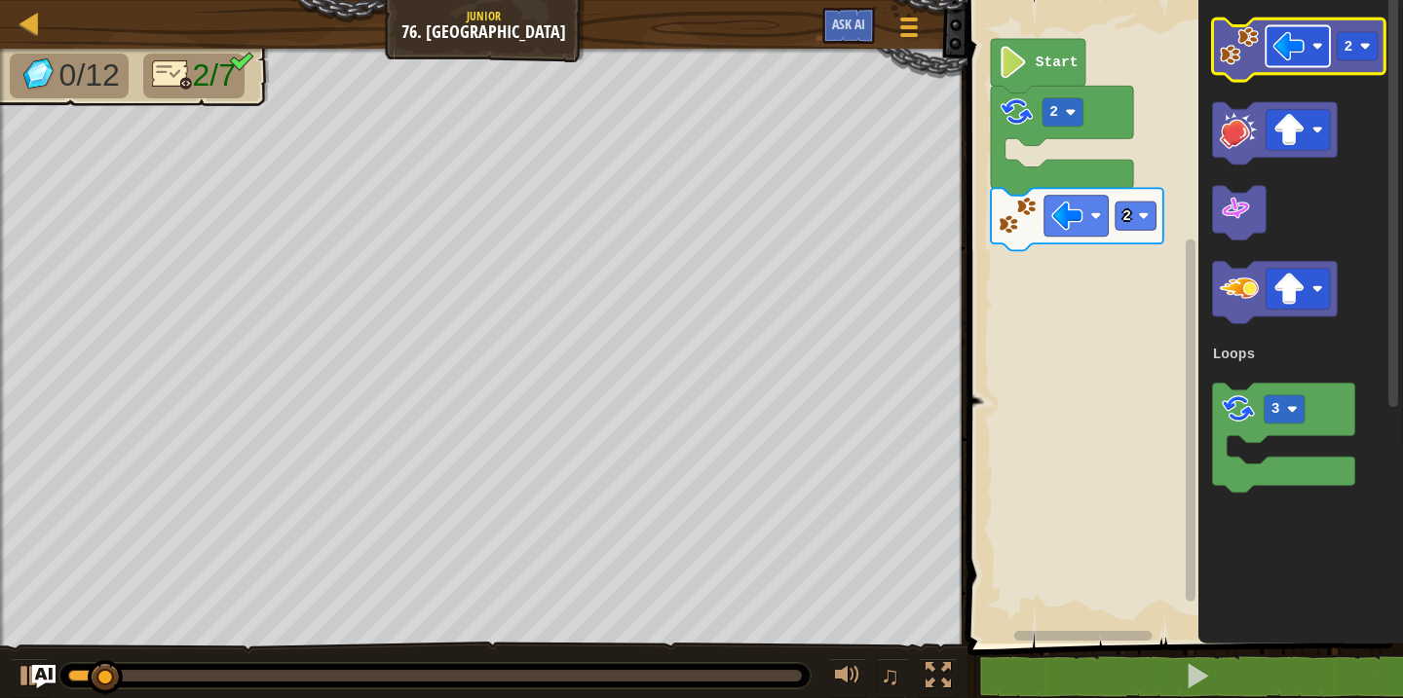
click at [1298, 64] on rect "Blockly Workspace" at bounding box center [1298, 46] width 64 height 41
click at [1237, 54] on image "Blockly Workspace" at bounding box center [1239, 45] width 39 height 39
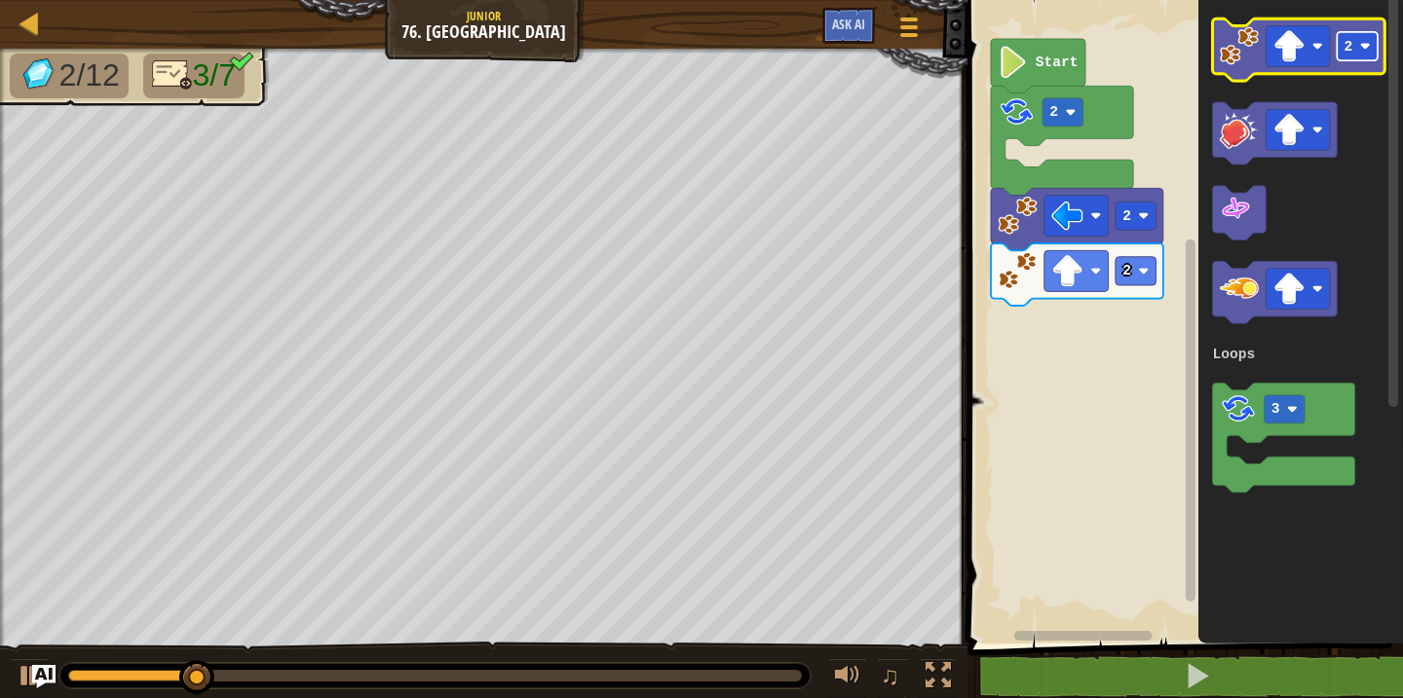
click at [1365, 42] on image "Blockly Workspace" at bounding box center [1365, 46] width 11 height 11
click at [1303, 59] on image "Blockly Workspace" at bounding box center [1289, 46] width 32 height 32
click at [1239, 61] on image "Blockly Workspace" at bounding box center [1239, 45] width 39 height 39
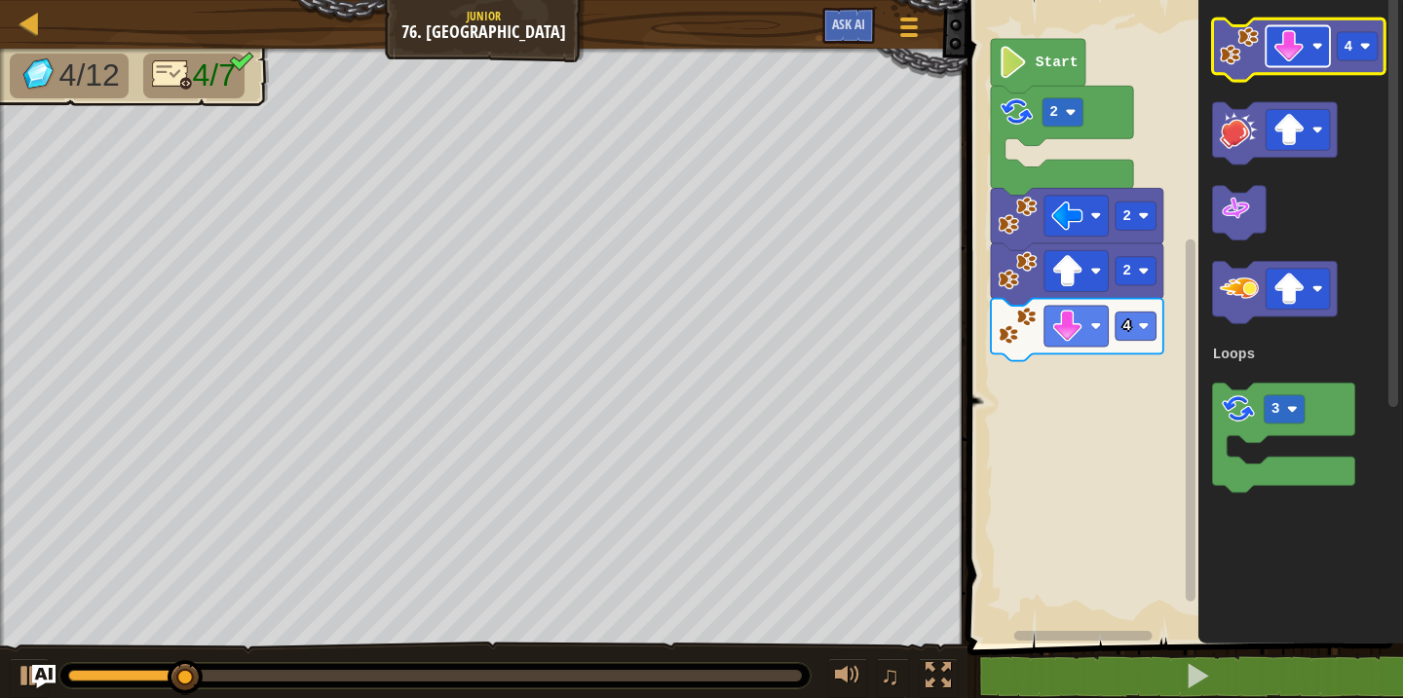
click at [1306, 53] on rect "Blockly Workspace" at bounding box center [1298, 46] width 64 height 41
click at [1354, 54] on rect "Blockly Workspace" at bounding box center [1358, 46] width 41 height 28
click at [1233, 61] on image "Blockly Workspace" at bounding box center [1239, 45] width 39 height 39
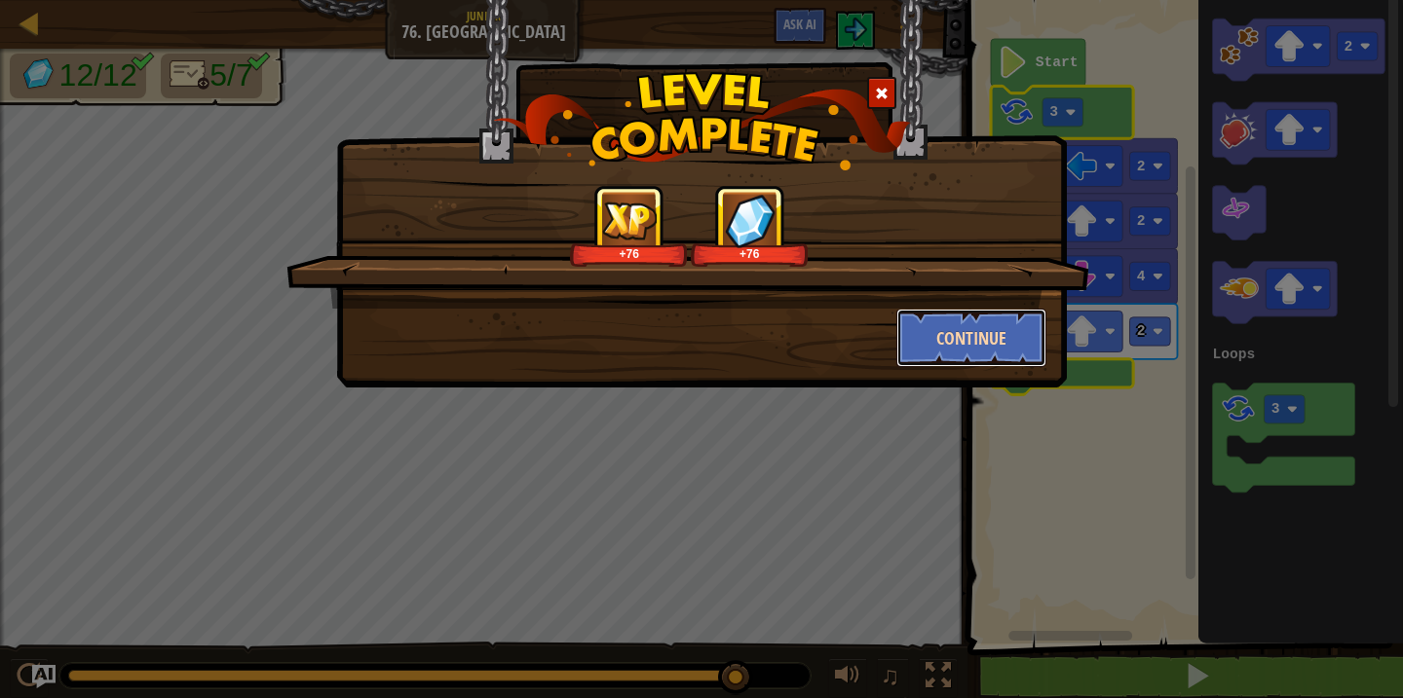
click at [934, 346] on button "Continue" at bounding box center [971, 338] width 151 height 58
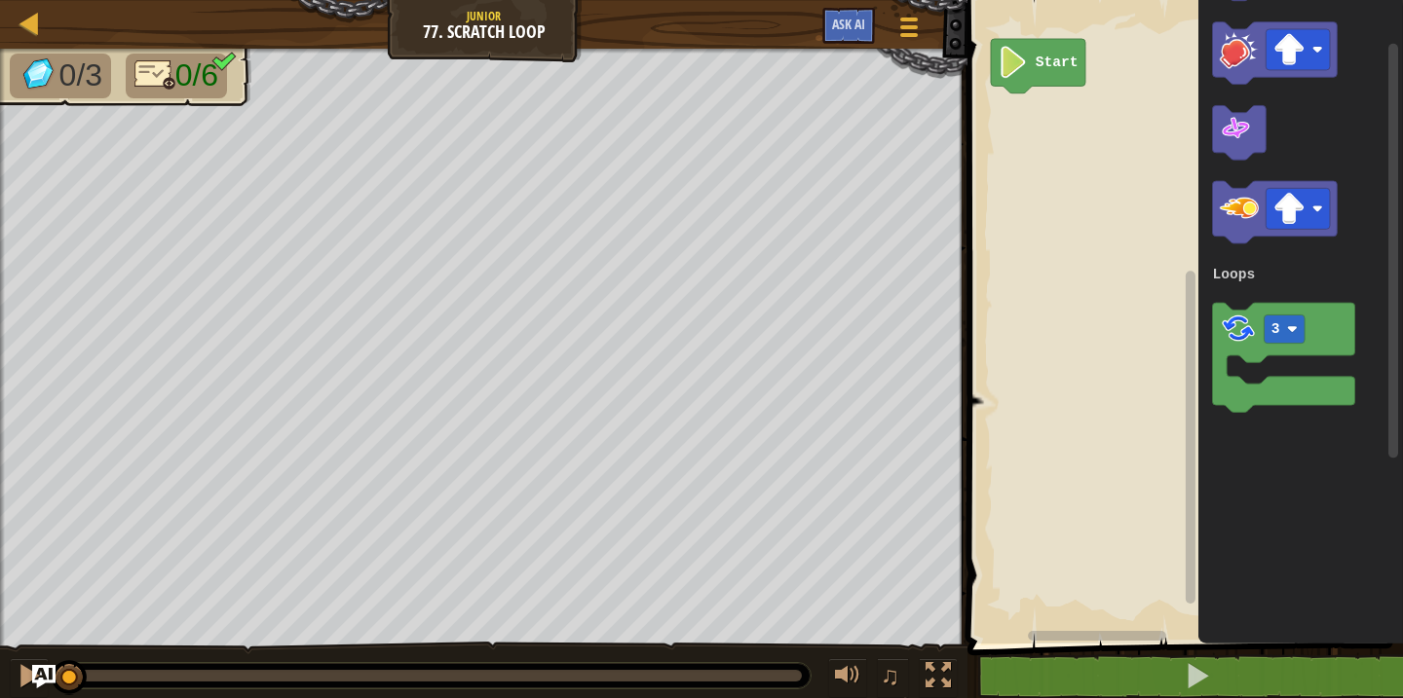
click at [1127, 398] on div "Loops Start 1 3 Loops" at bounding box center [1182, 317] width 441 height 654
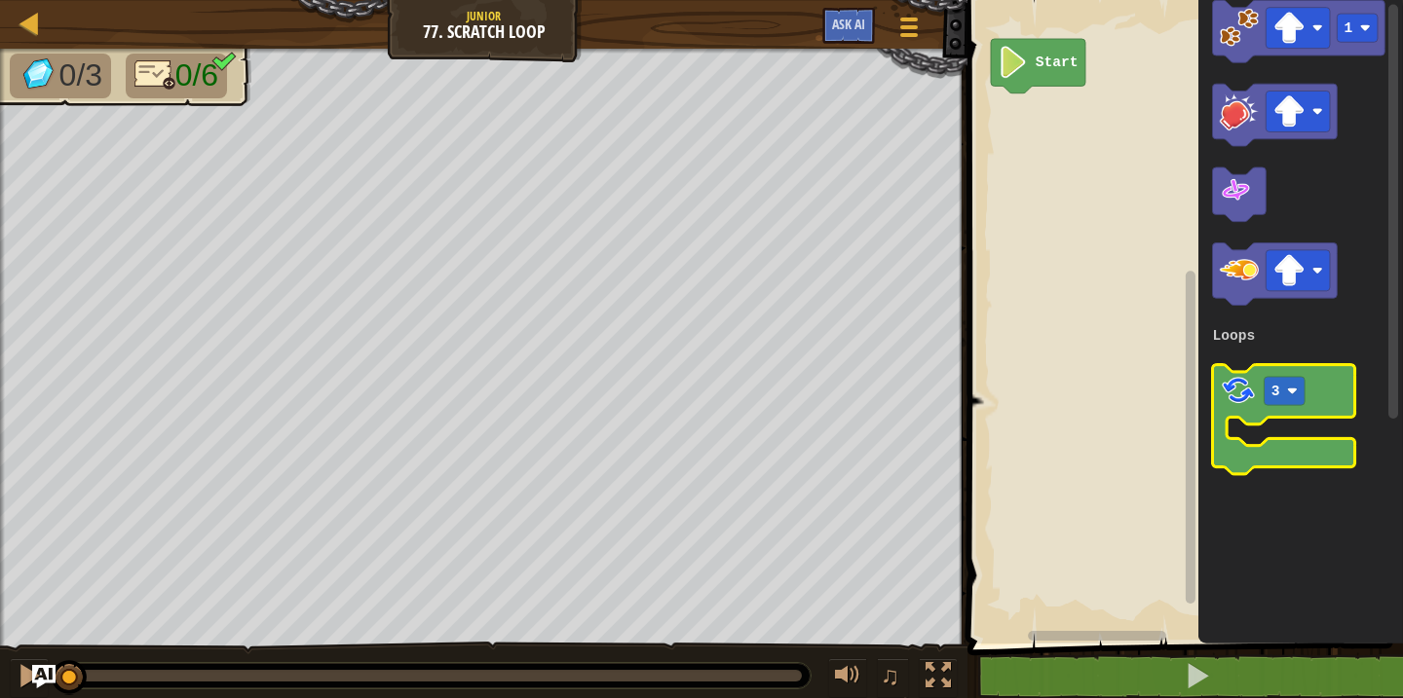
click at [1228, 393] on image "Blockly Workspace" at bounding box center [1238, 390] width 37 height 37
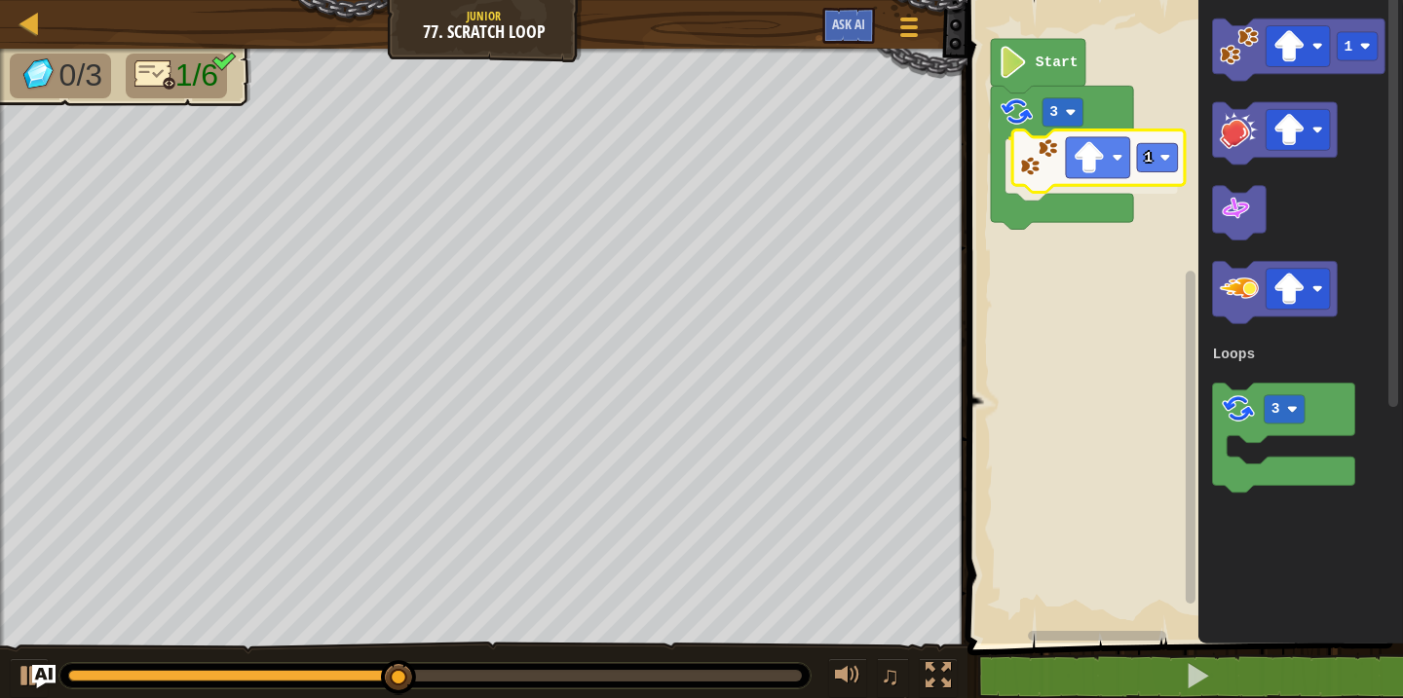
click at [1031, 169] on div "Loops Start 3 1 1 3 Loops 1" at bounding box center [1182, 317] width 441 height 654
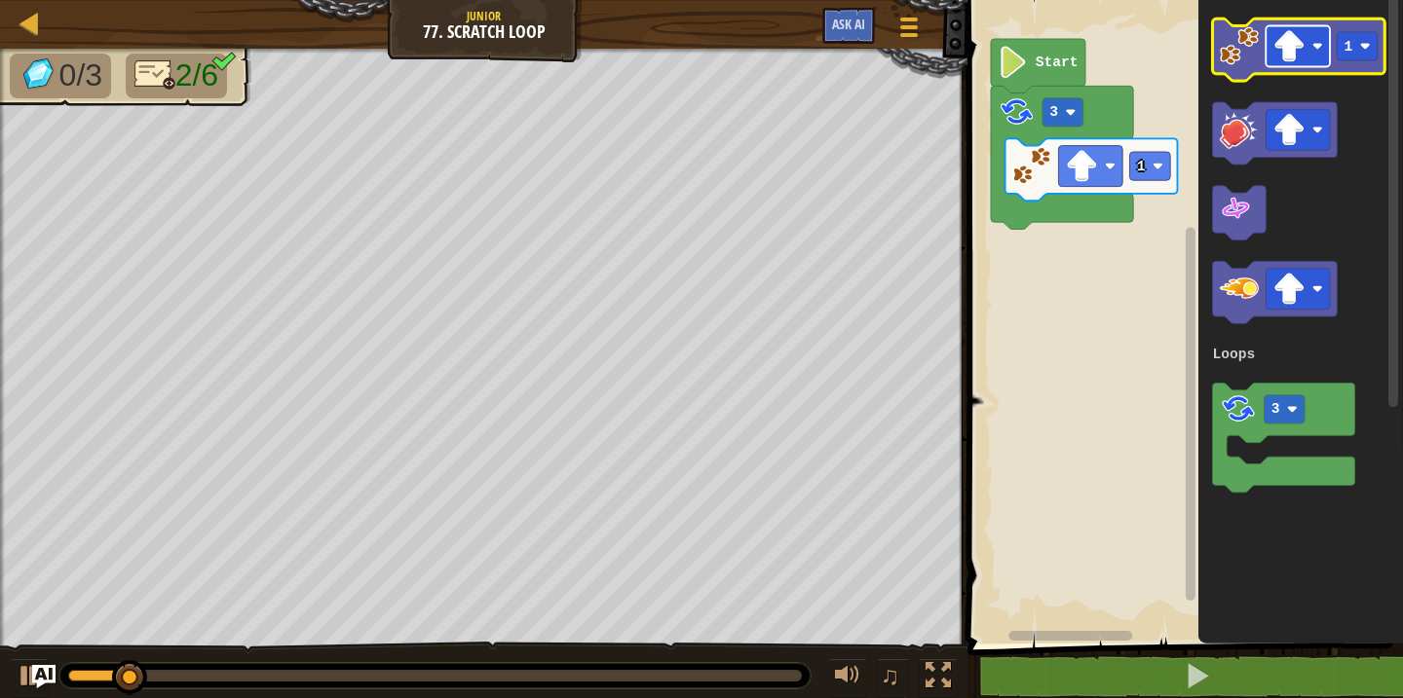
click at [1306, 53] on rect "Blockly Workspace" at bounding box center [1298, 46] width 64 height 41
click at [1232, 62] on image "Blockly Workspace" at bounding box center [1239, 45] width 39 height 39
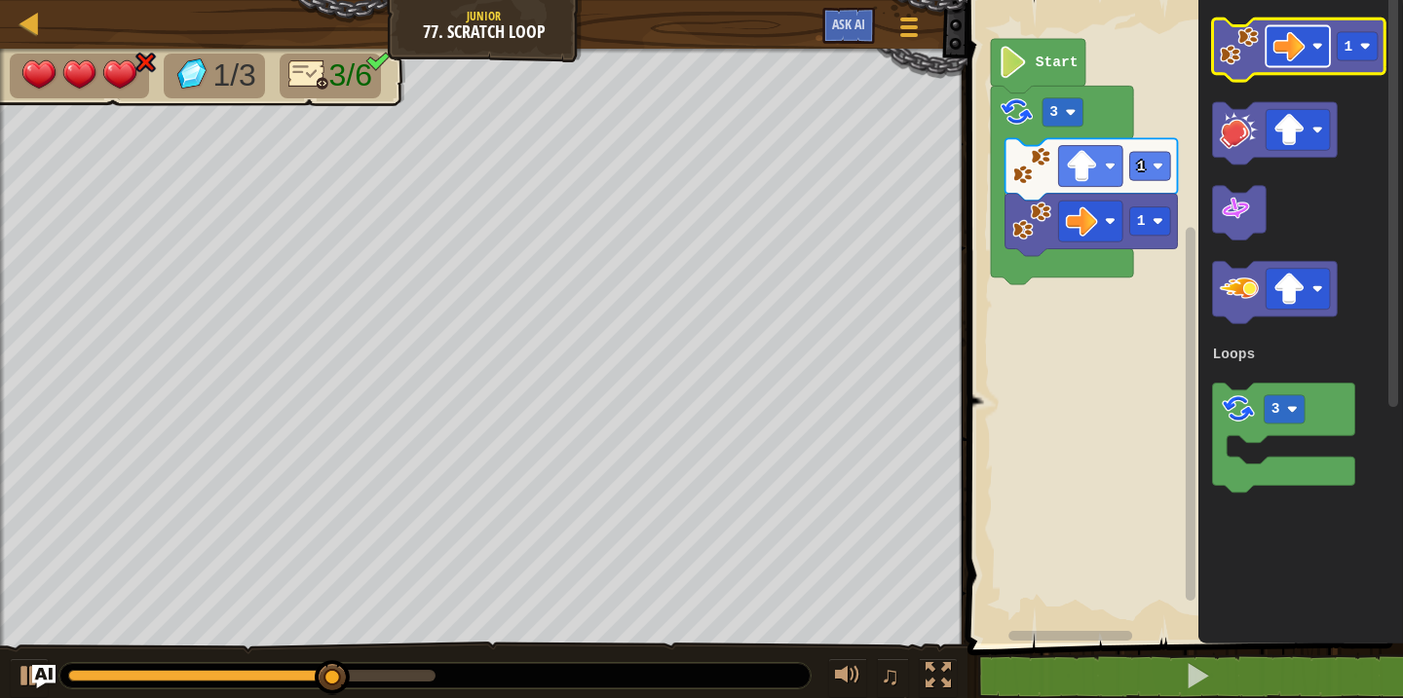
click at [1294, 57] on image "Blockly Workspace" at bounding box center [1289, 46] width 32 height 32
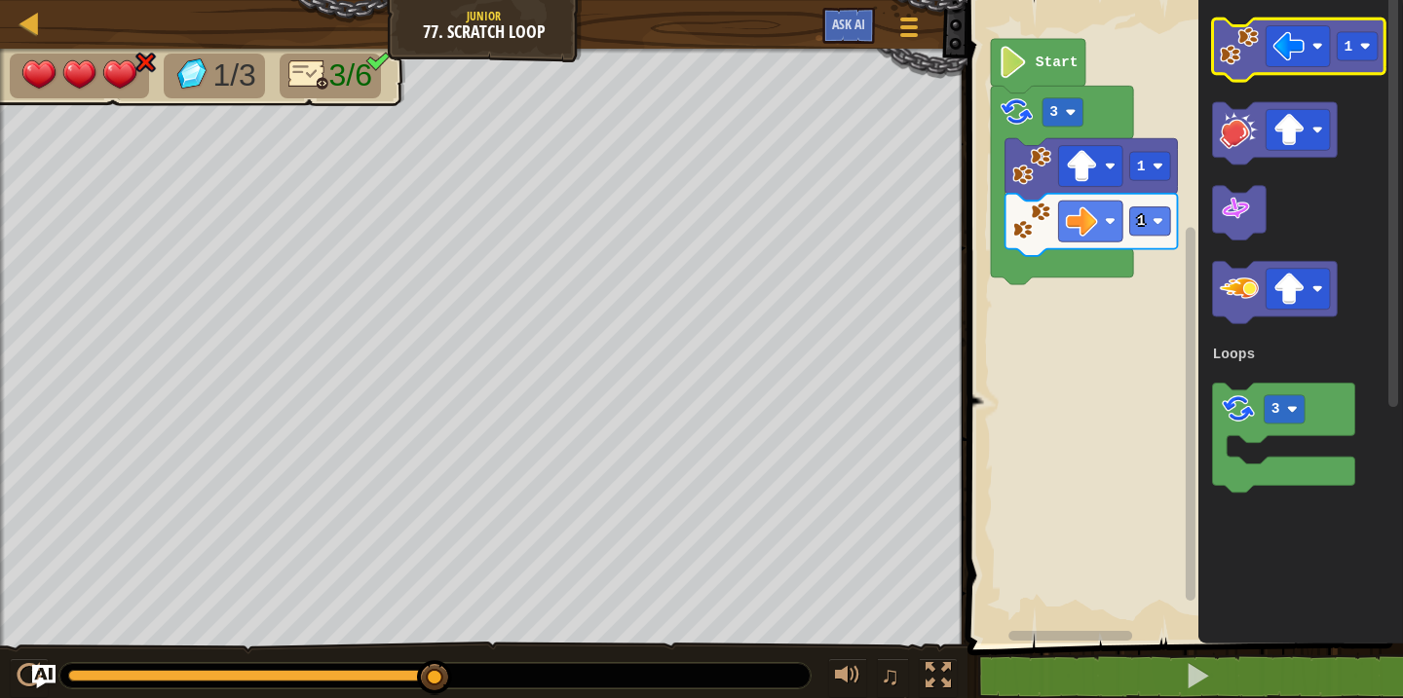
click at [1224, 43] on image "Blockly Workspace" at bounding box center [1239, 45] width 39 height 39
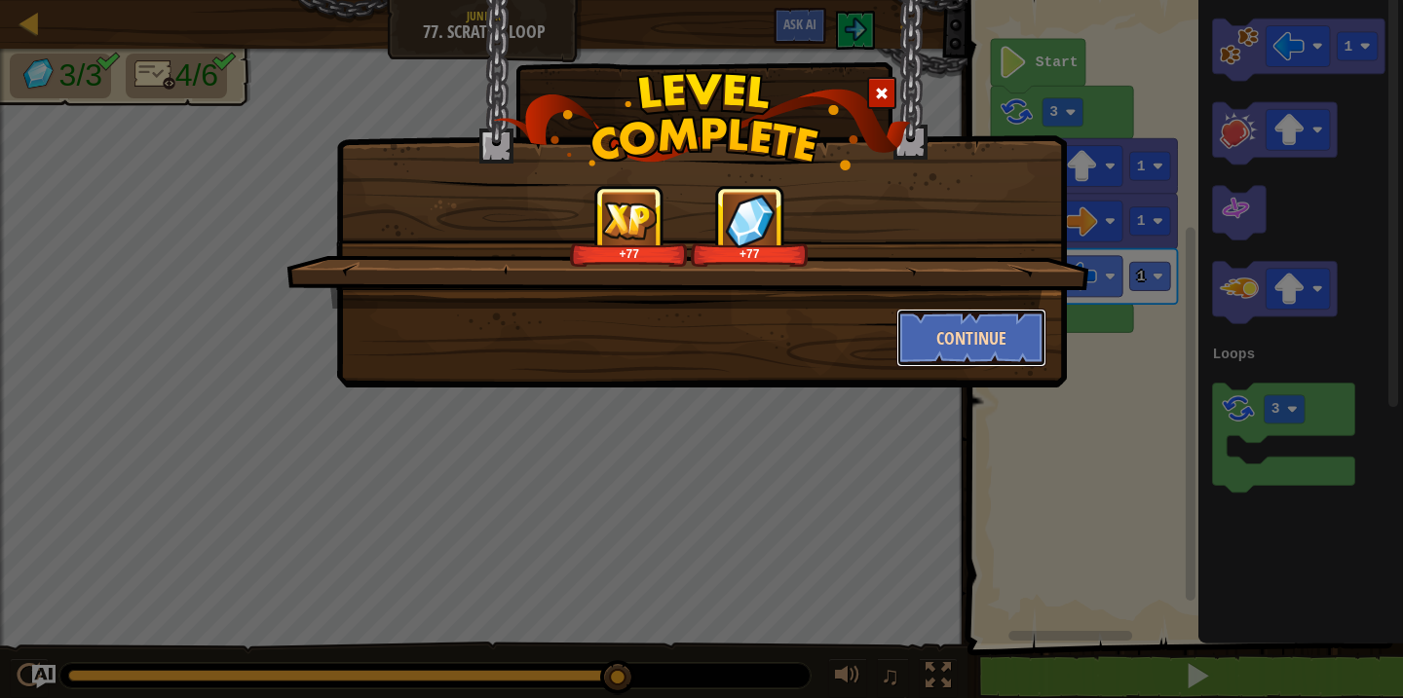
click at [966, 335] on button "Continue" at bounding box center [971, 338] width 151 height 58
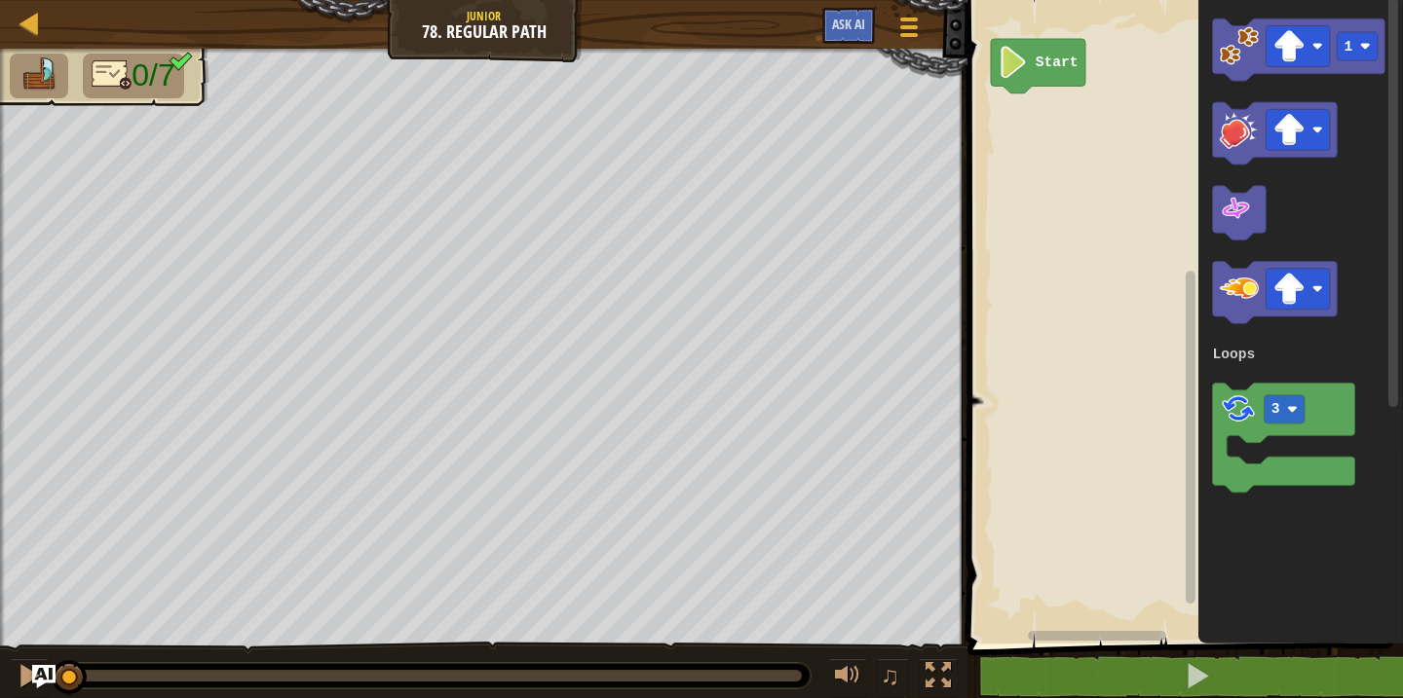
click at [1113, 434] on div "Loops Start 1 3 Loops" at bounding box center [1182, 317] width 441 height 654
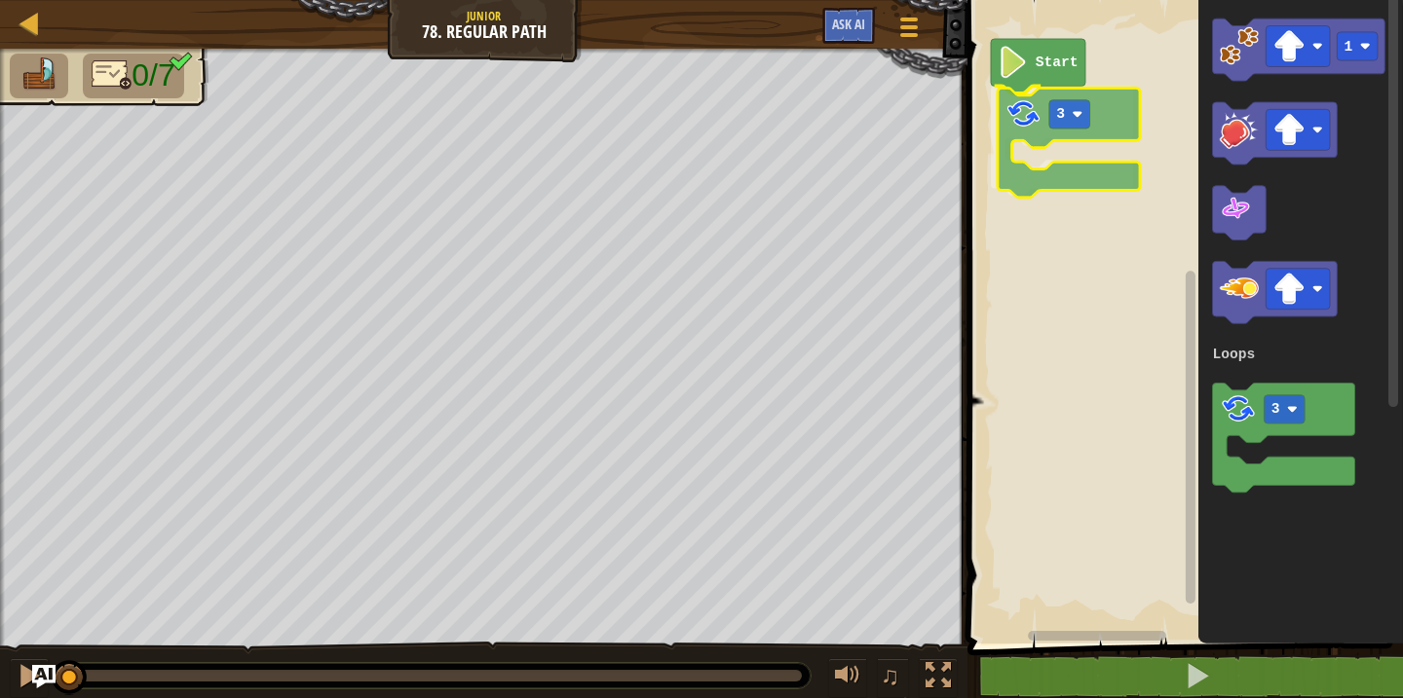
click at [1033, 129] on div "Loops Start 3 1 3 Loops 3" at bounding box center [1182, 317] width 441 height 654
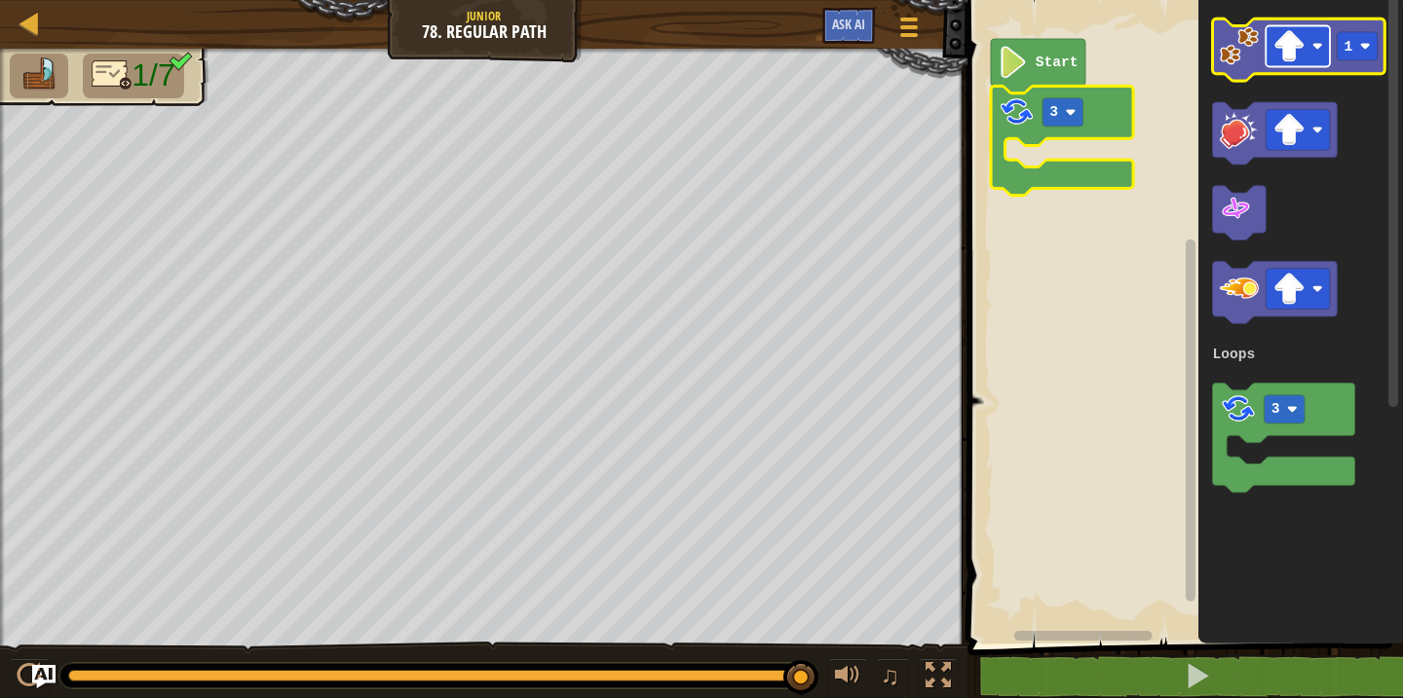
click at [1298, 62] on rect "Blockly Workspace" at bounding box center [1298, 46] width 64 height 41
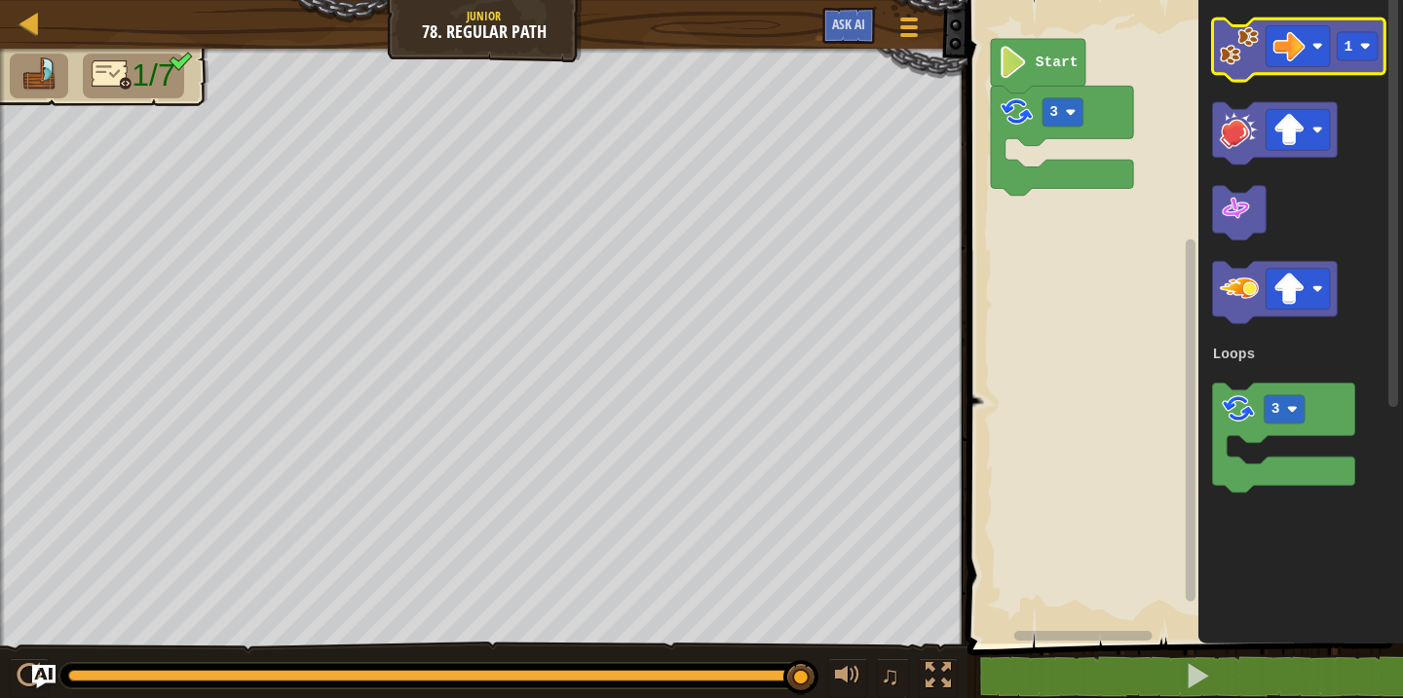
click at [1242, 49] on image "Blockly Workspace" at bounding box center [1239, 45] width 39 height 39
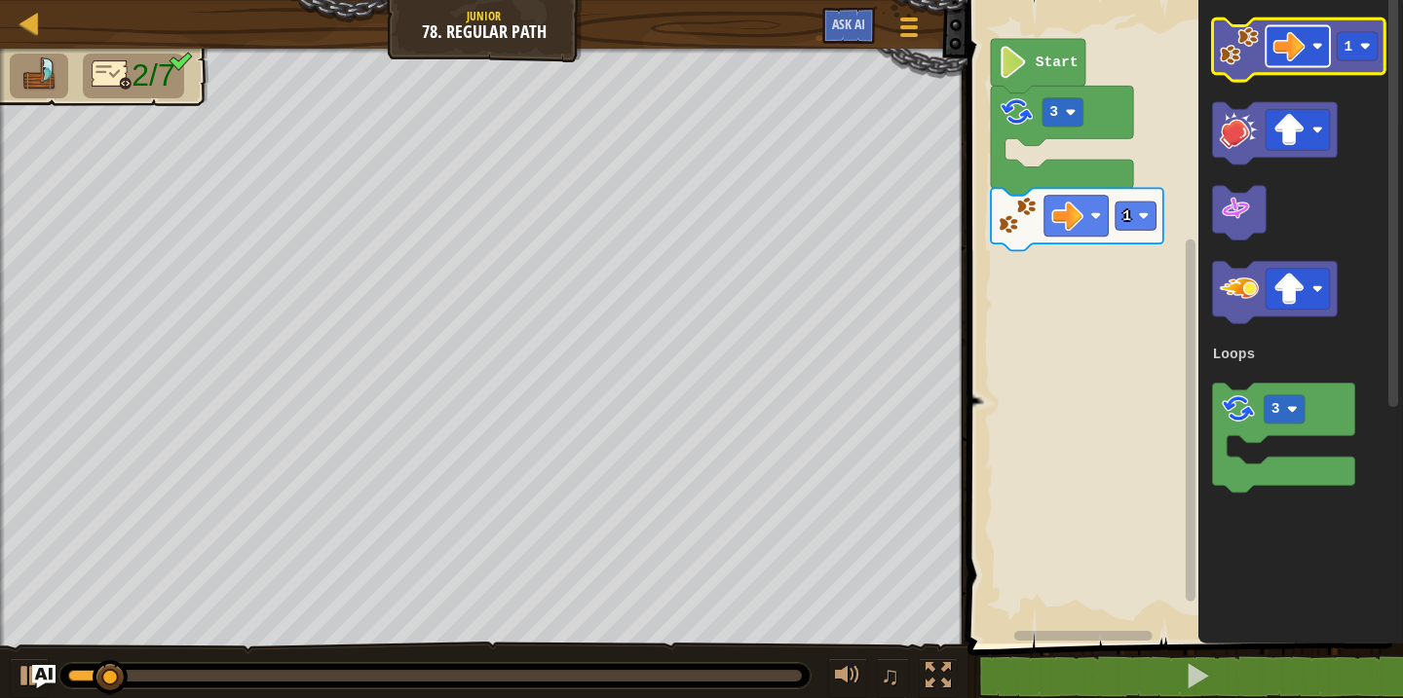
click at [1300, 58] on image "Blockly Workspace" at bounding box center [1289, 46] width 32 height 32
click at [1379, 48] on icon "Blockly Workspace" at bounding box center [1299, 50] width 172 height 62
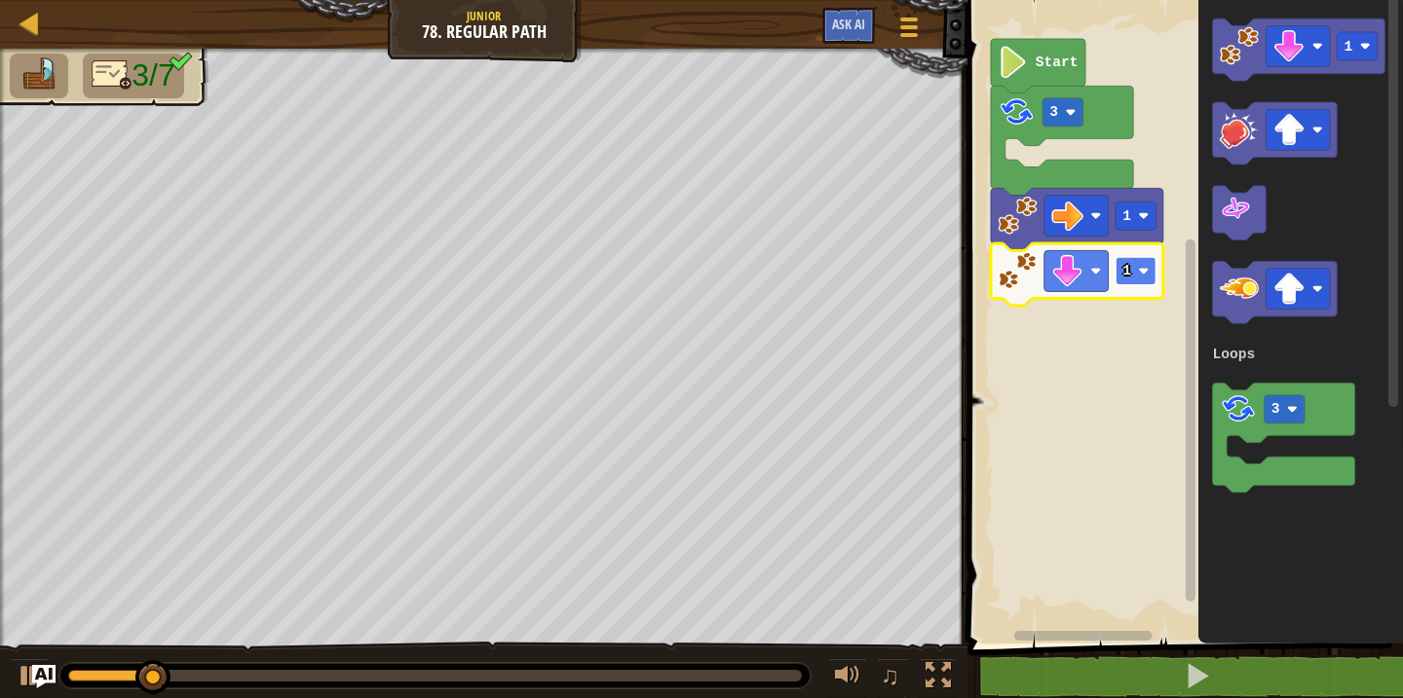
click at [1134, 277] on rect "Blockly Workspace" at bounding box center [1135, 271] width 41 height 28
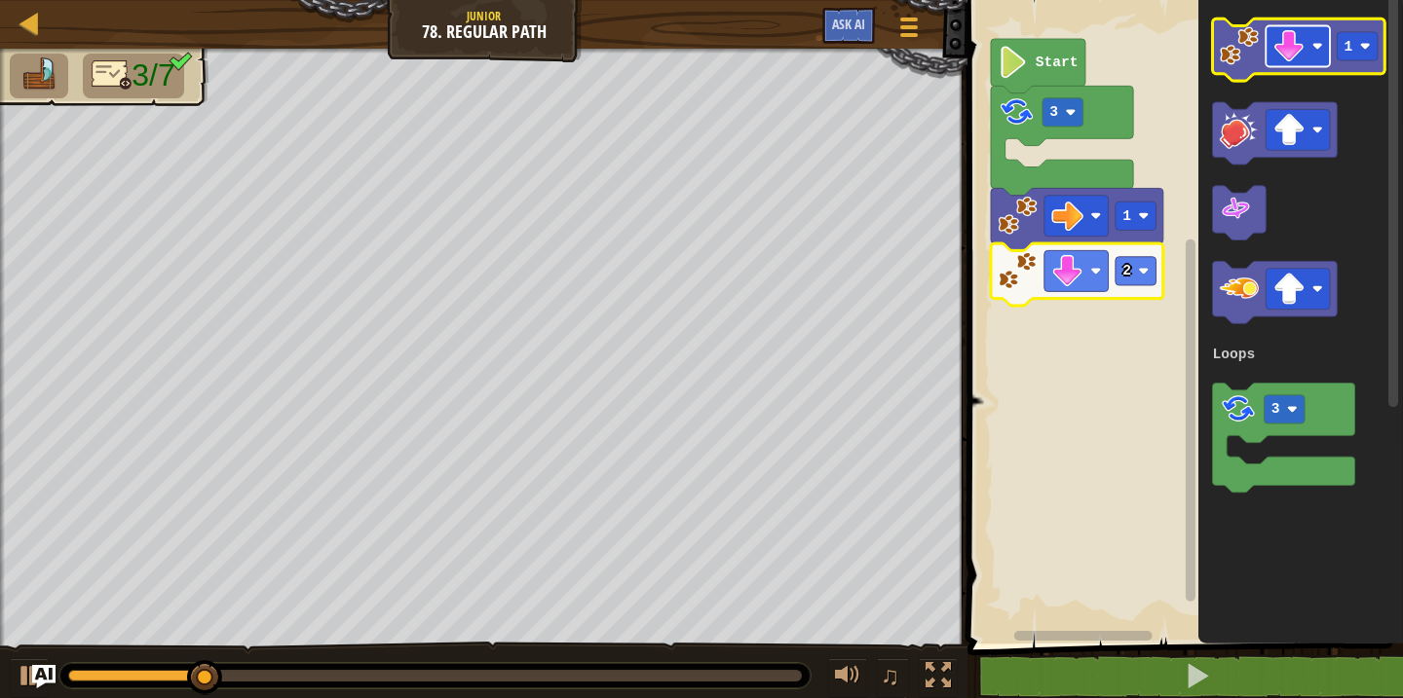
click at [1290, 48] on image "Blockly Workspace" at bounding box center [1289, 46] width 32 height 32
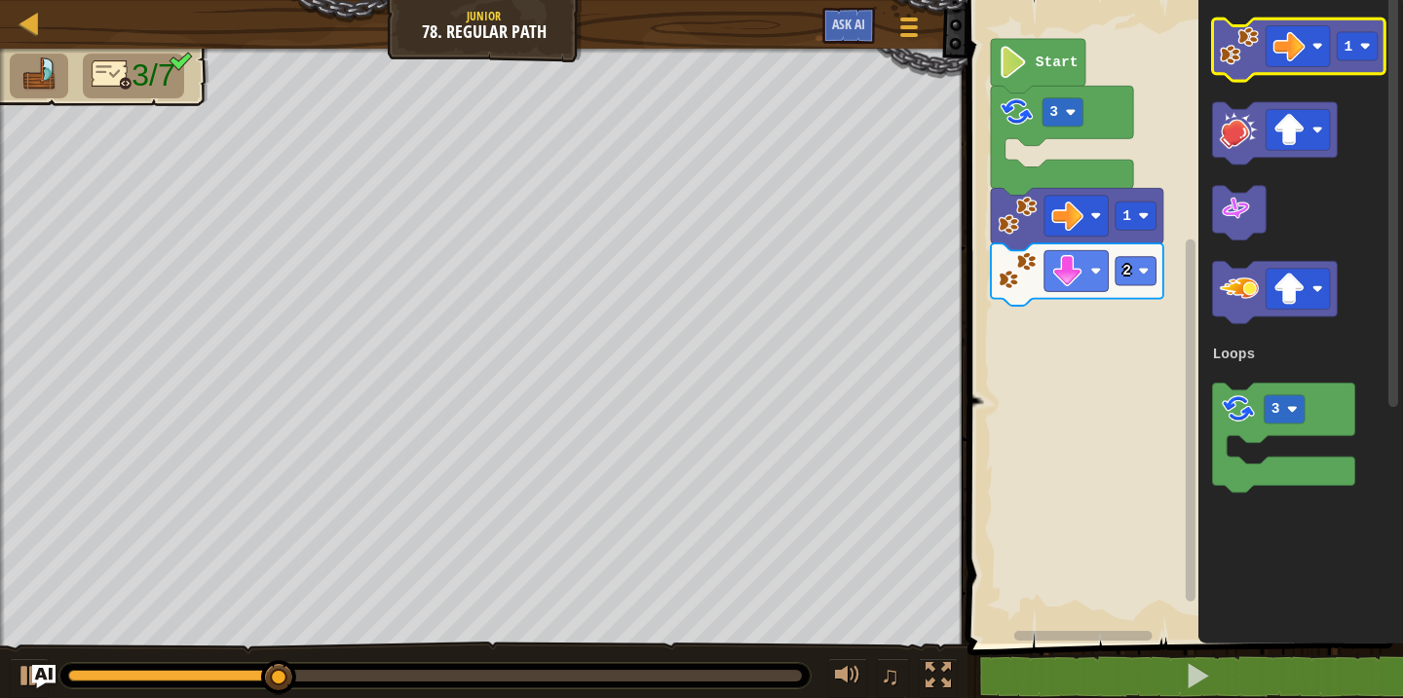
click at [1239, 47] on image "Blockly Workspace" at bounding box center [1239, 45] width 39 height 39
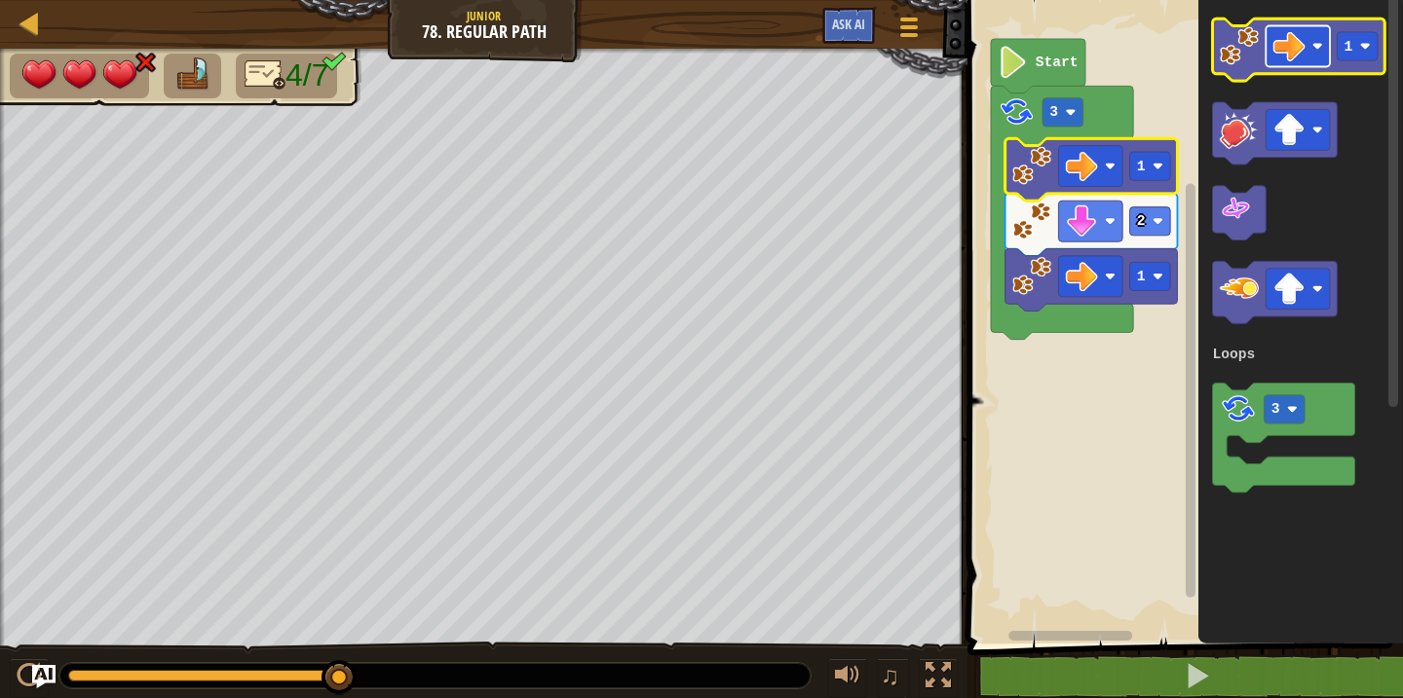
click at [1301, 60] on image "Blockly Workspace" at bounding box center [1289, 46] width 32 height 32
click at [1247, 68] on icon "Blockly Workspace" at bounding box center [1299, 50] width 172 height 62
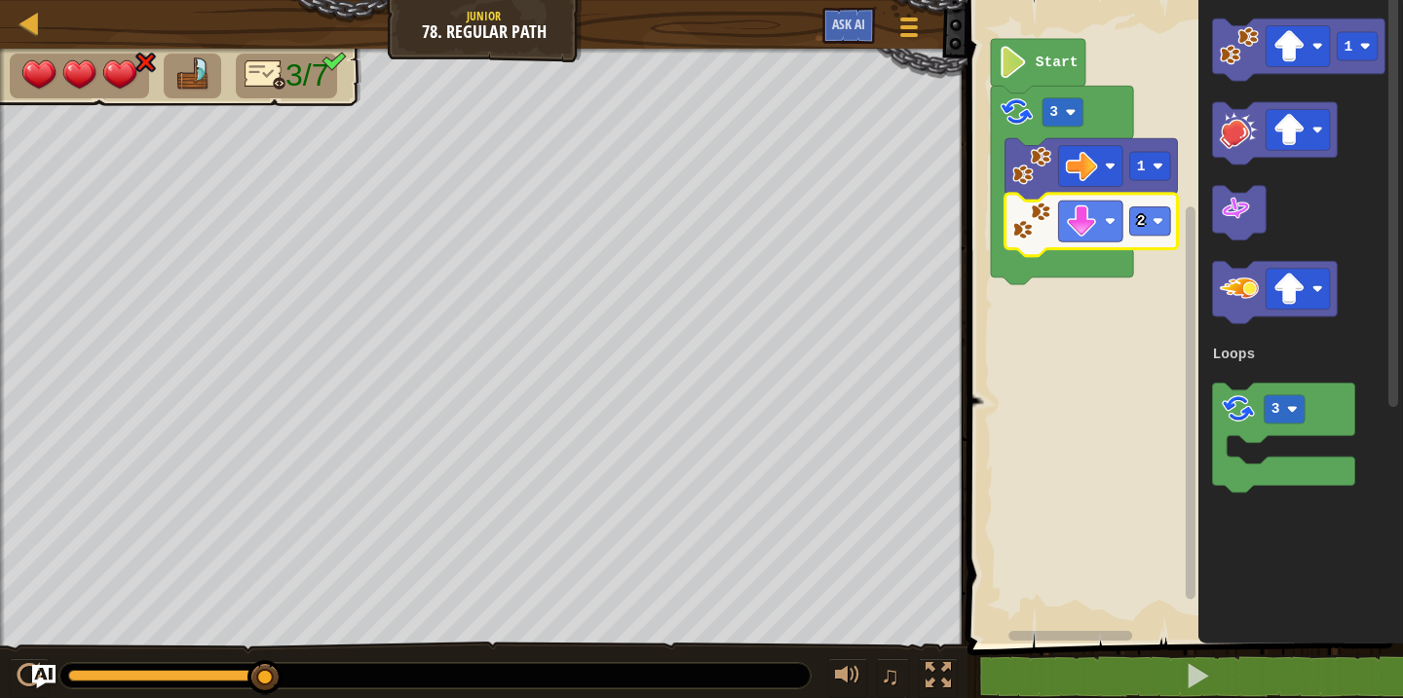
click at [1018, 231] on image "Blockly Workspace" at bounding box center [1031, 221] width 39 height 39
click at [1296, 57] on image "Blockly Workspace" at bounding box center [1289, 46] width 32 height 32
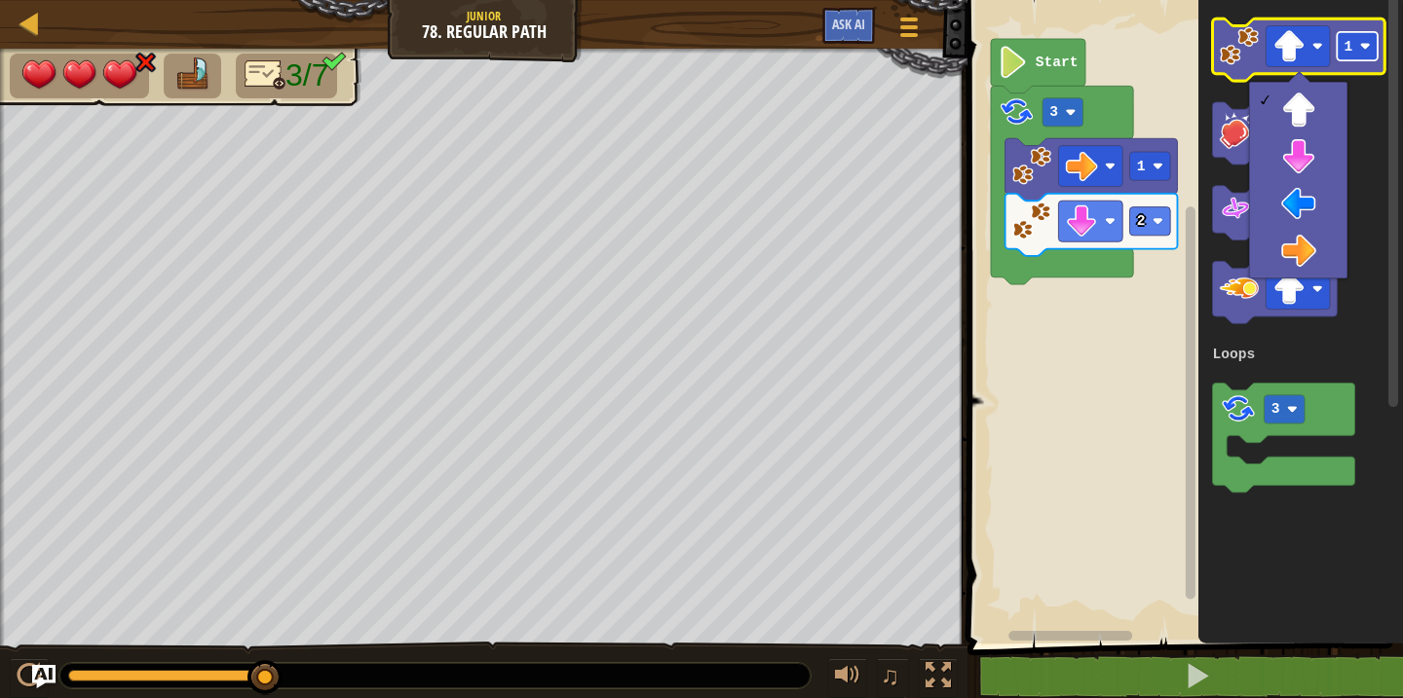
click at [1367, 45] on image "Blockly Workspace" at bounding box center [1365, 46] width 11 height 11
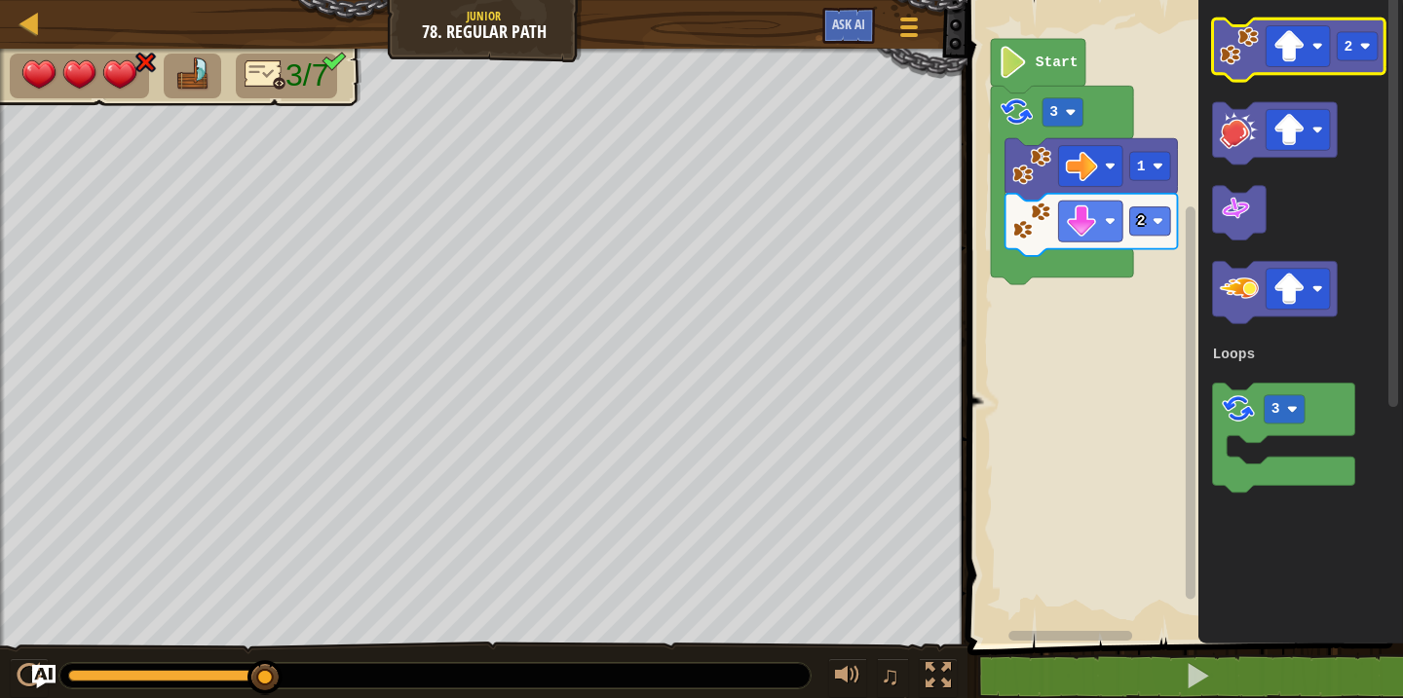
click at [1233, 64] on image "Blockly Workspace" at bounding box center [1239, 45] width 39 height 39
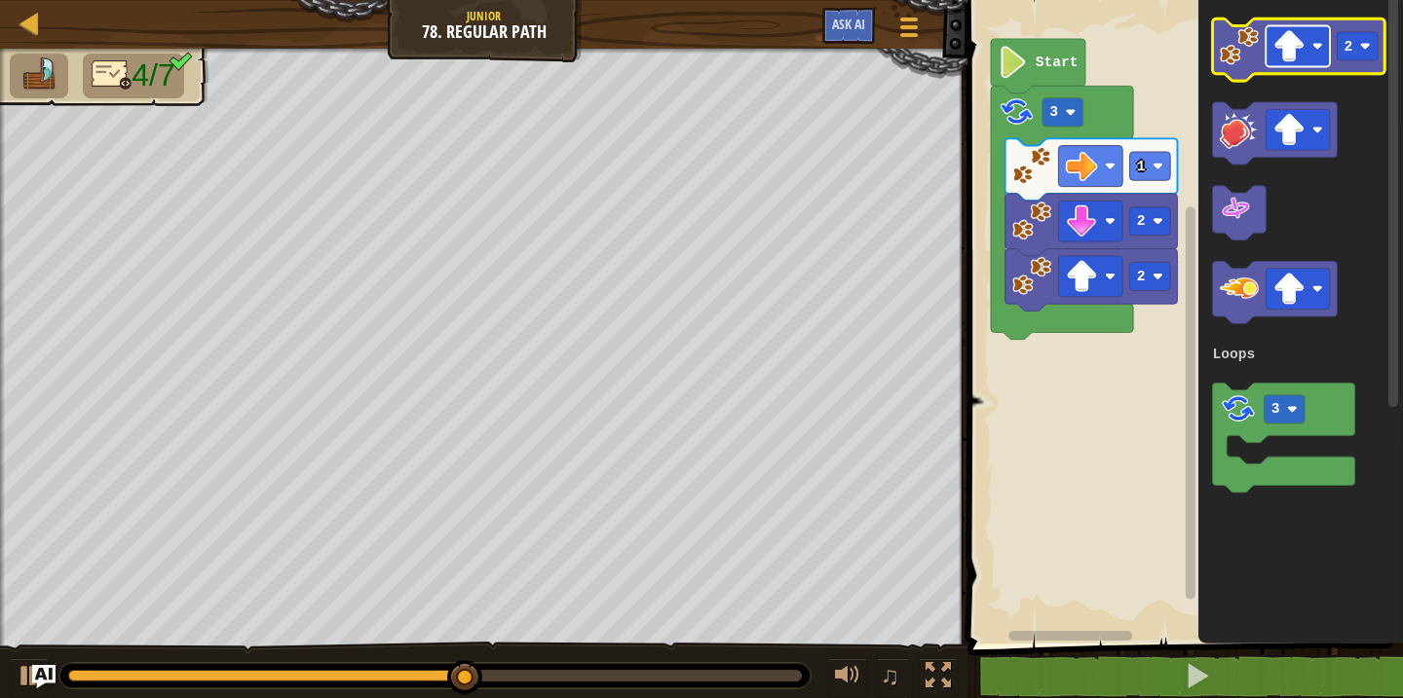
click at [1310, 52] on rect "Blockly Workspace" at bounding box center [1298, 46] width 64 height 41
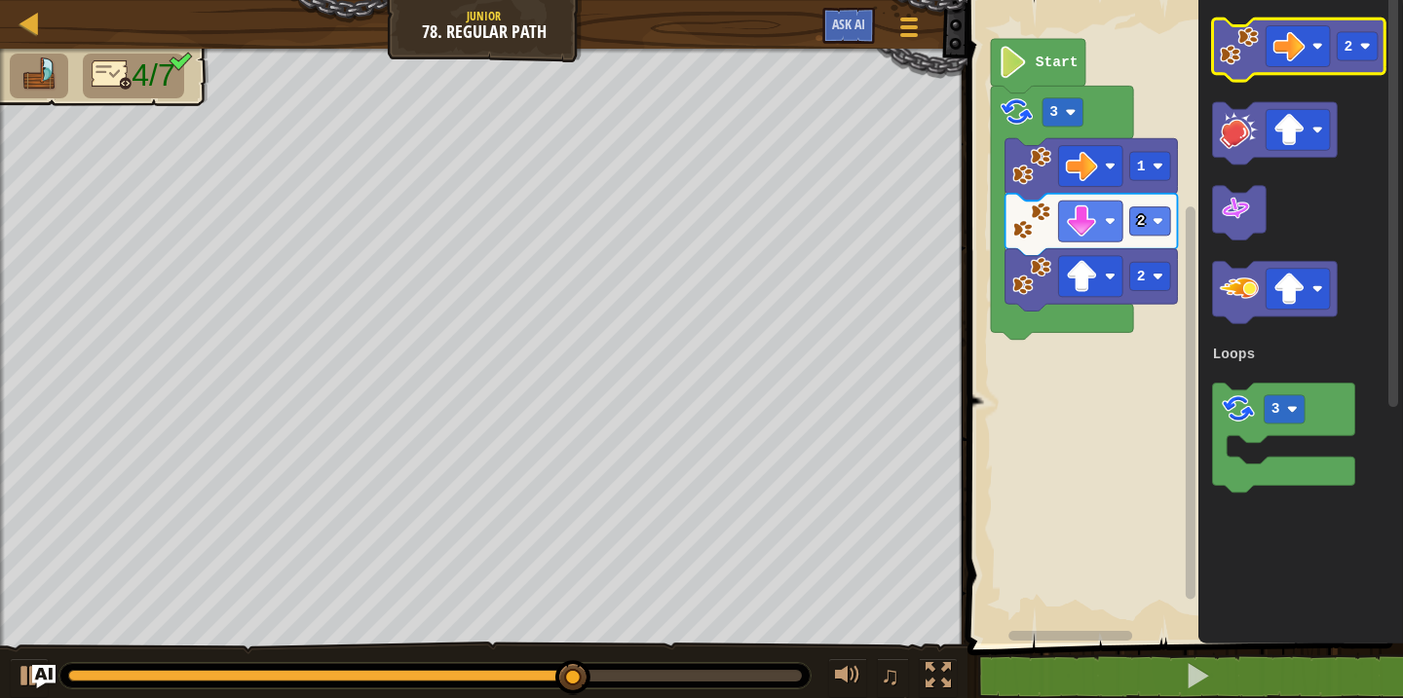
click at [1247, 57] on image "Blockly Workspace" at bounding box center [1239, 45] width 39 height 39
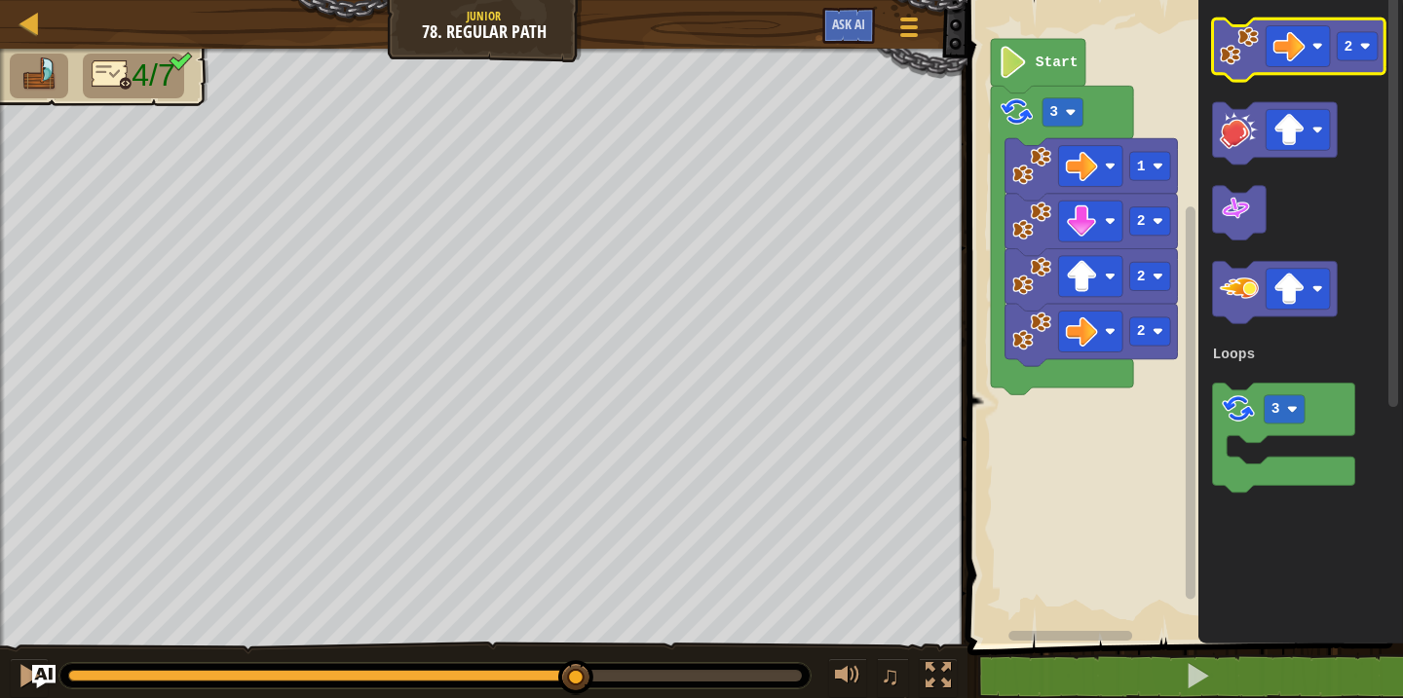
click at [1247, 57] on image "Blockly Workspace" at bounding box center [1239, 45] width 39 height 39
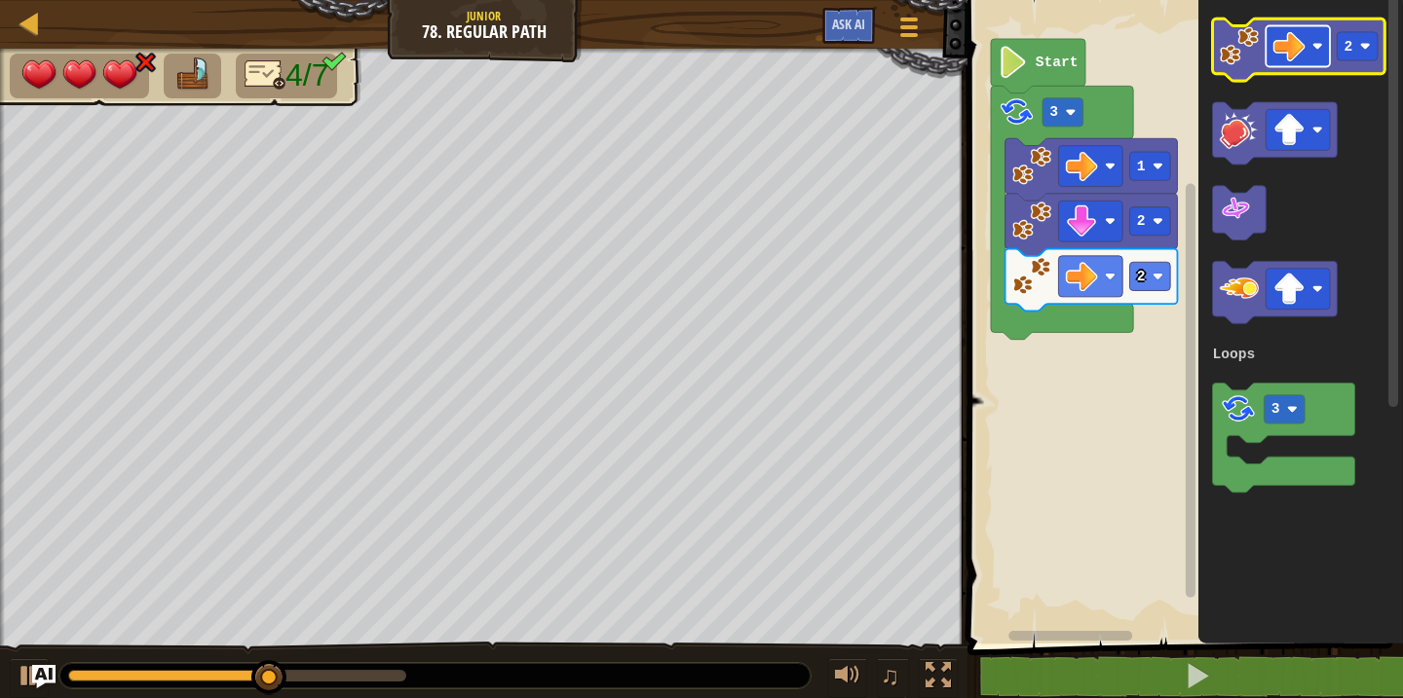
click at [1288, 53] on image "Blockly Workspace" at bounding box center [1289, 46] width 32 height 32
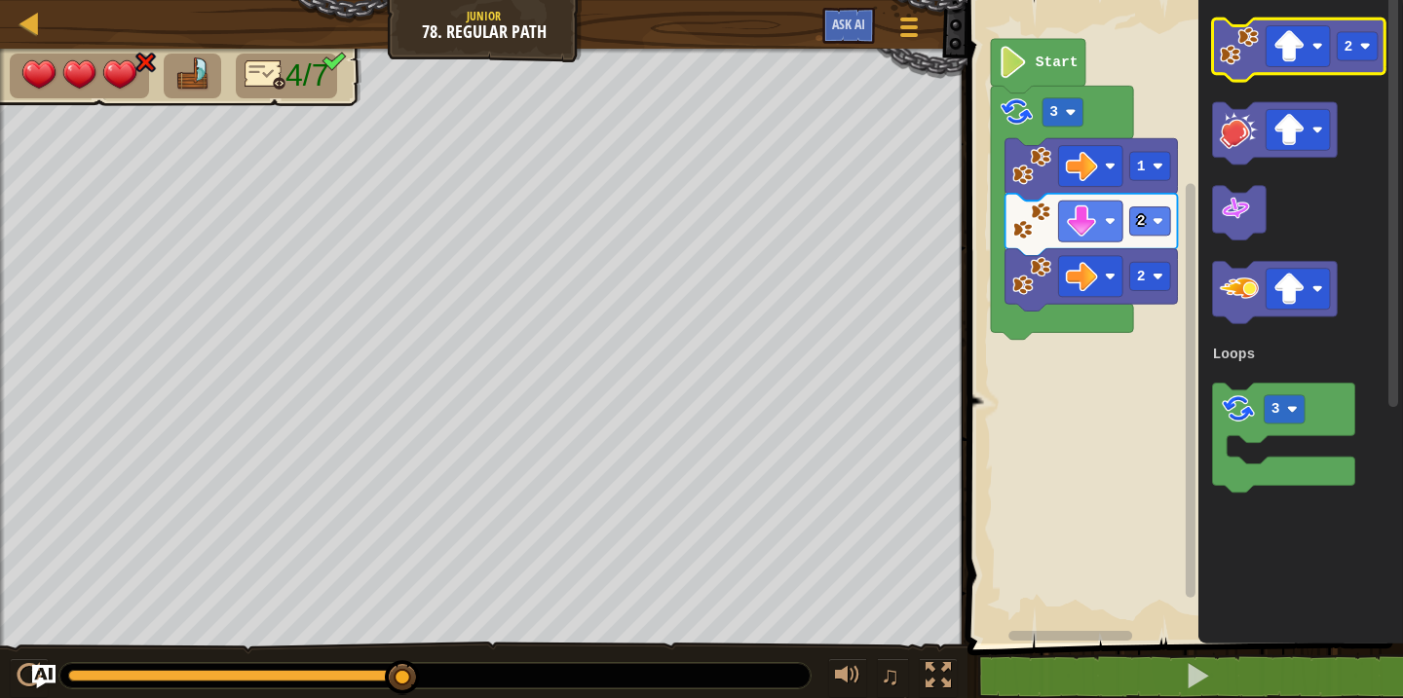
click at [1232, 54] on image "Blockly Workspace" at bounding box center [1239, 45] width 39 height 39
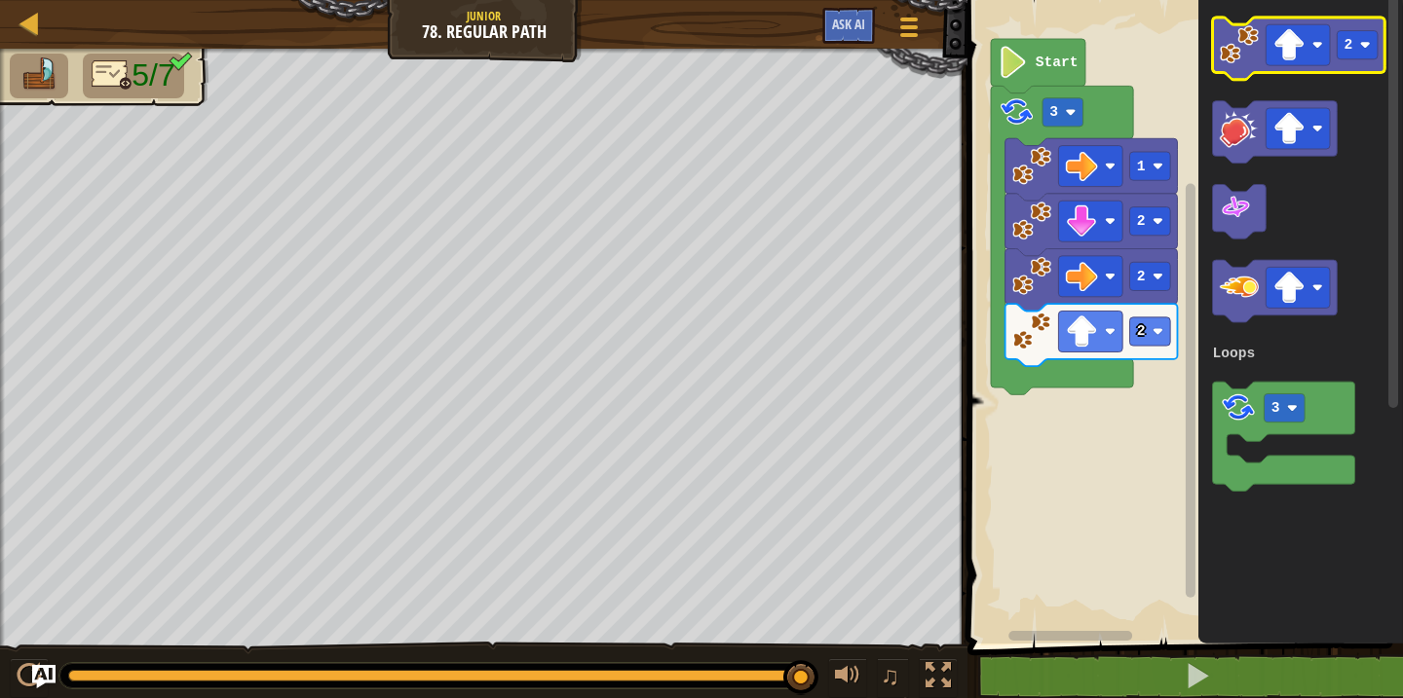
click at [1249, 62] on icon "Blockly Workspace" at bounding box center [1299, 49] width 172 height 62
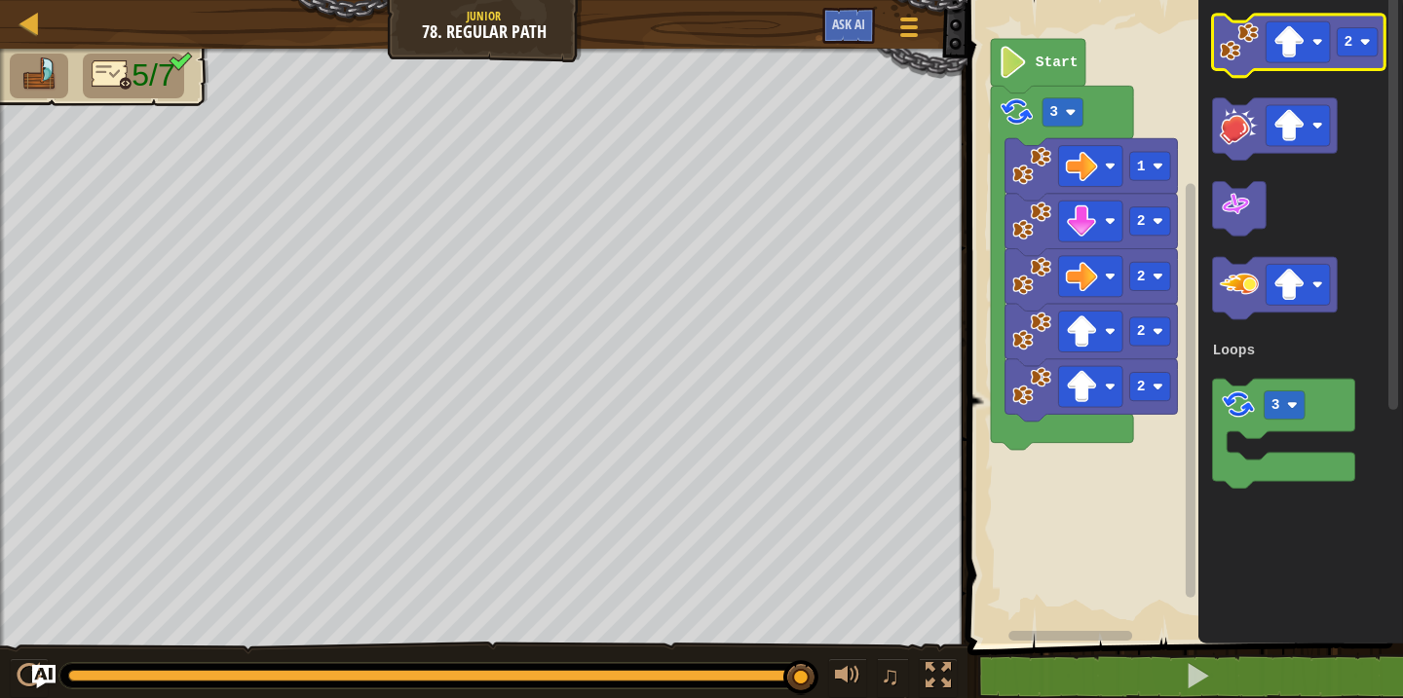
click at [1249, 63] on icon "Blockly Workspace" at bounding box center [1299, 46] width 172 height 62
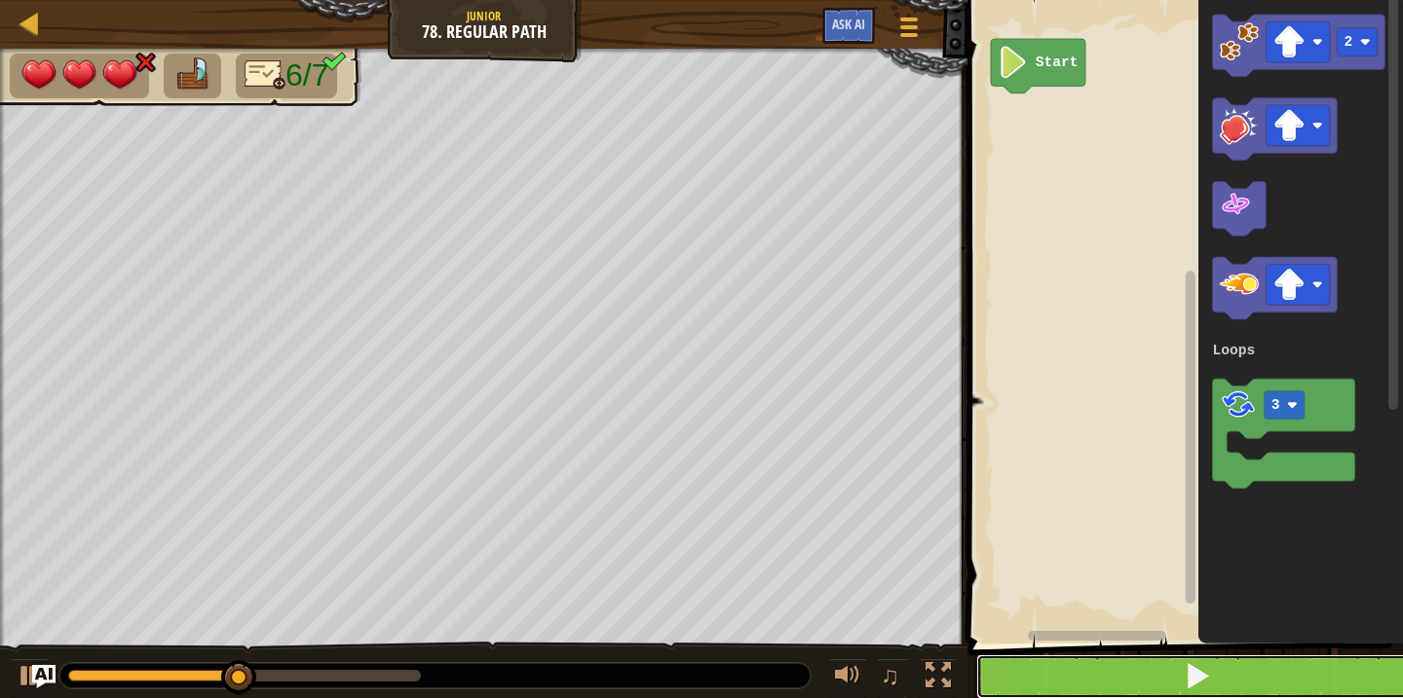
click at [1066, 674] on button at bounding box center [1196, 677] width 441 height 45
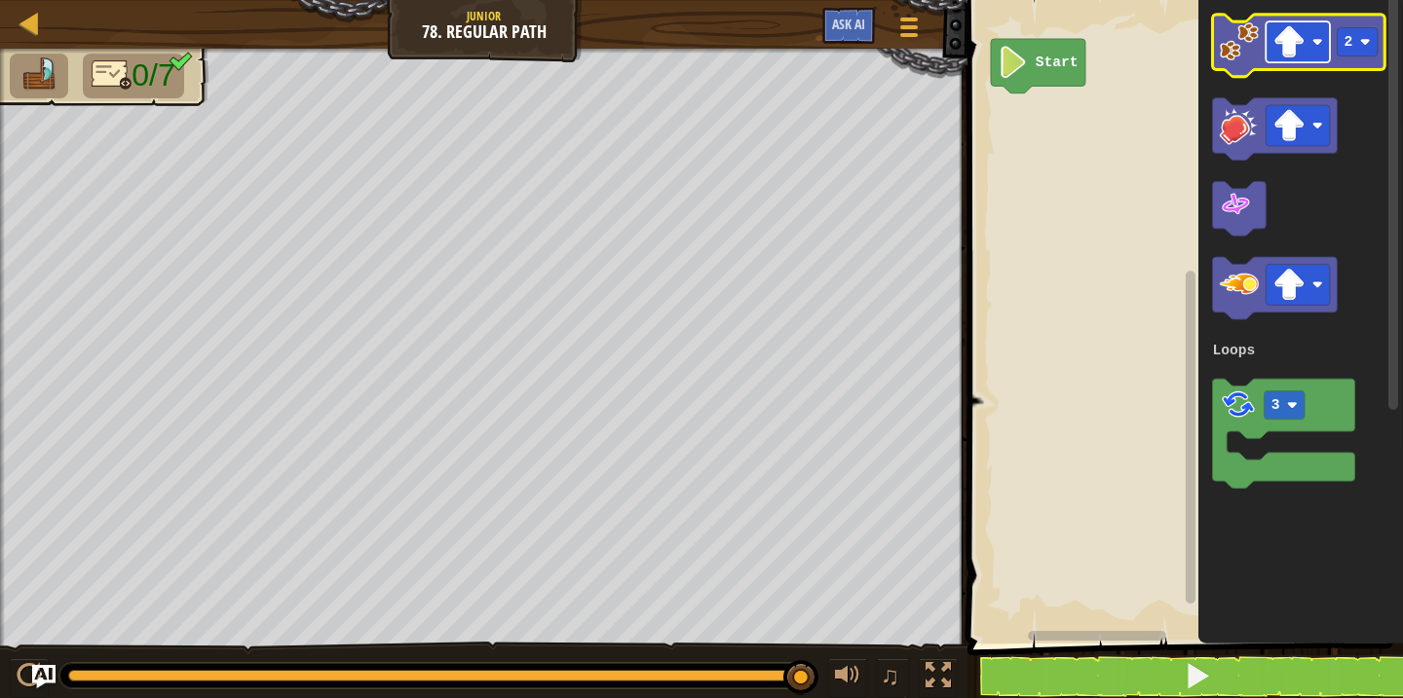
click at [1296, 50] on image "Blockly Workspace" at bounding box center [1289, 42] width 32 height 32
click at [1369, 41] on image "Blockly Workspace" at bounding box center [1365, 42] width 11 height 11
click at [1225, 58] on image "Blockly Workspace" at bounding box center [1239, 41] width 39 height 39
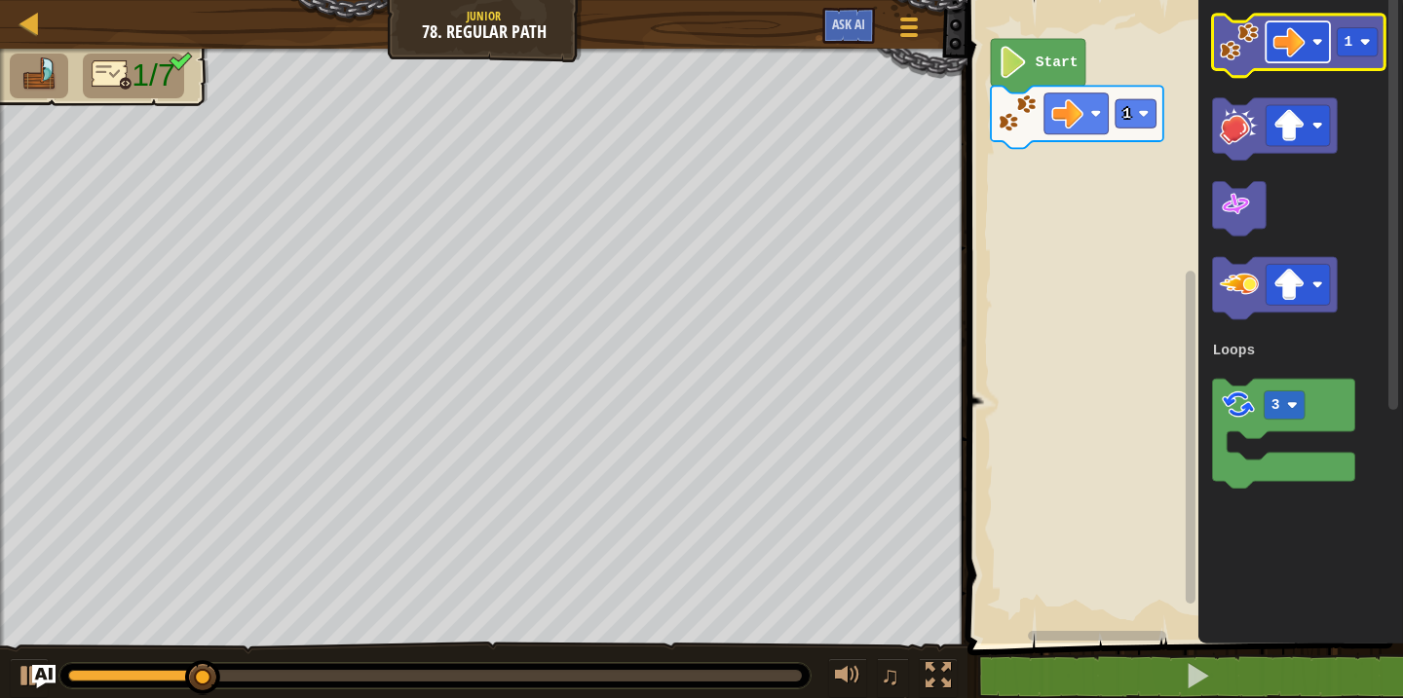
click at [1299, 55] on image "Blockly Workspace" at bounding box center [1289, 42] width 32 height 32
click at [1358, 63] on icon "Blockly Workspace" at bounding box center [1299, 46] width 172 height 62
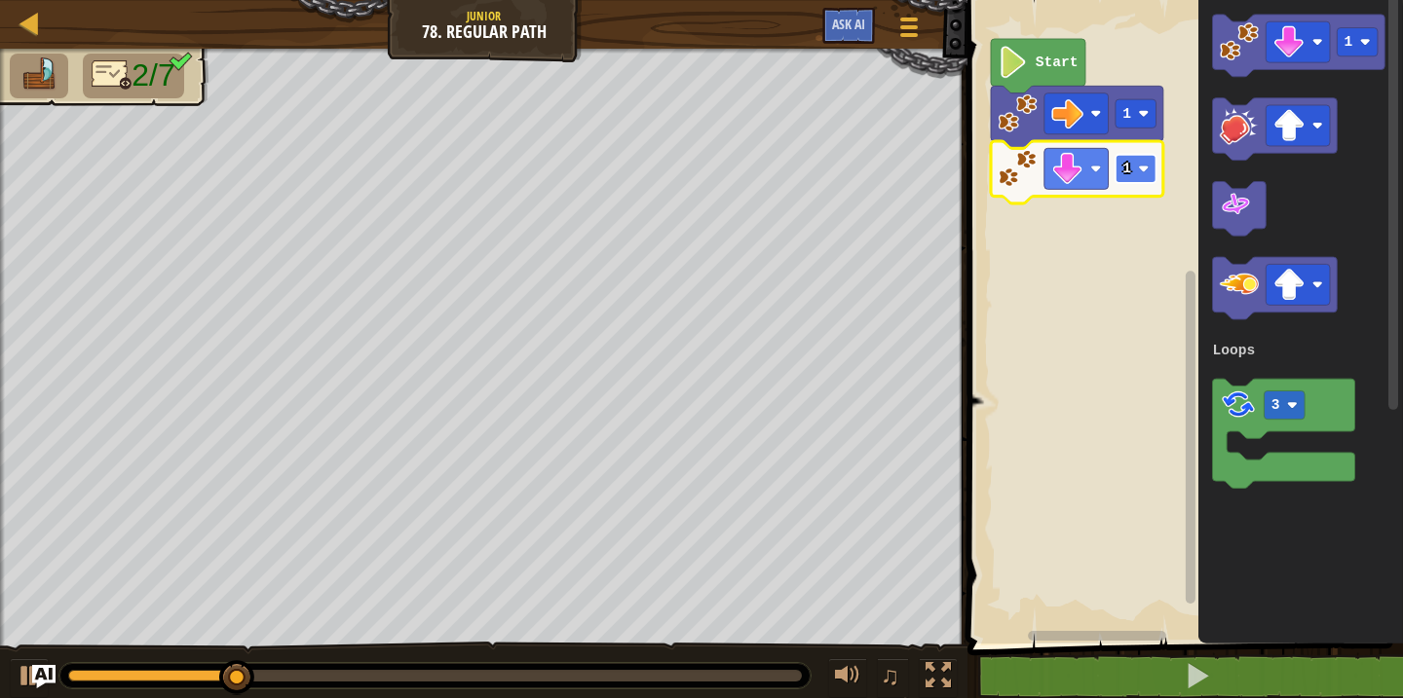
click at [1136, 171] on rect "Blockly Workspace" at bounding box center [1135, 169] width 41 height 28
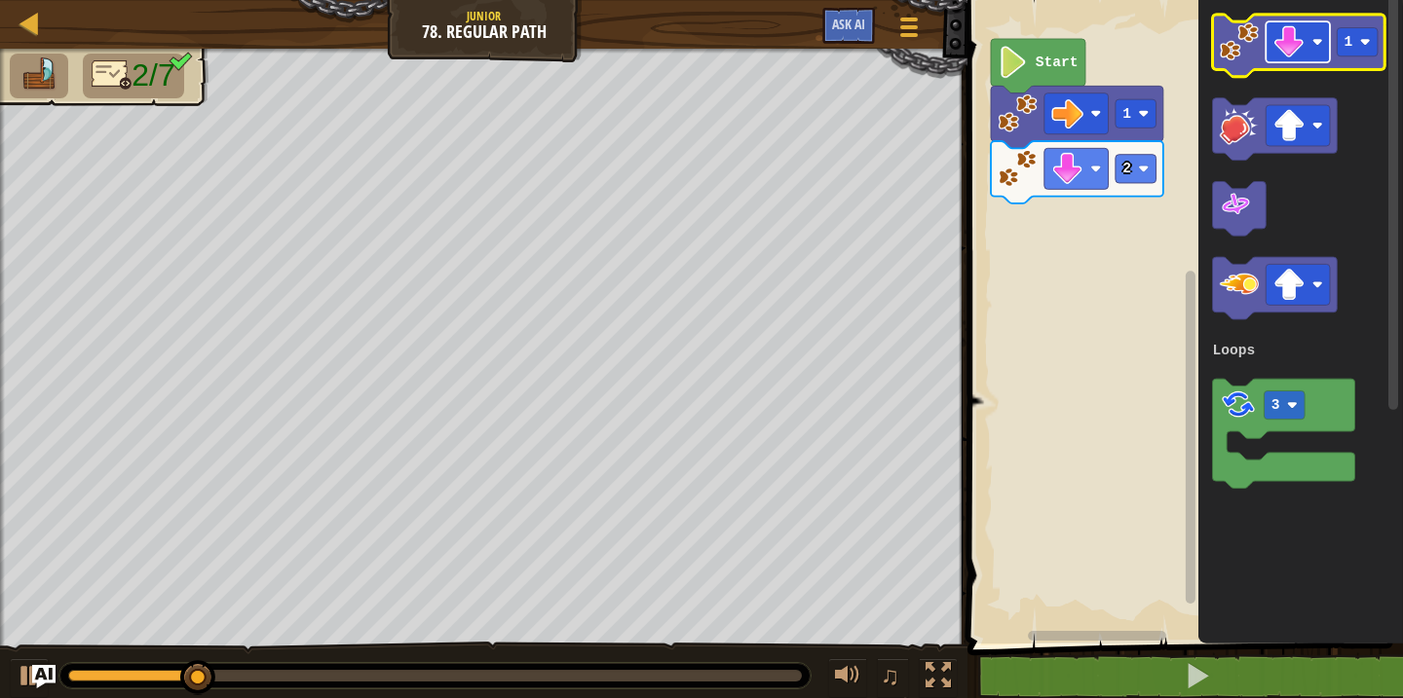
click at [1292, 55] on image "Blockly Workspace" at bounding box center [1289, 42] width 32 height 32
click at [1239, 51] on image "Blockly Workspace" at bounding box center [1239, 41] width 39 height 39
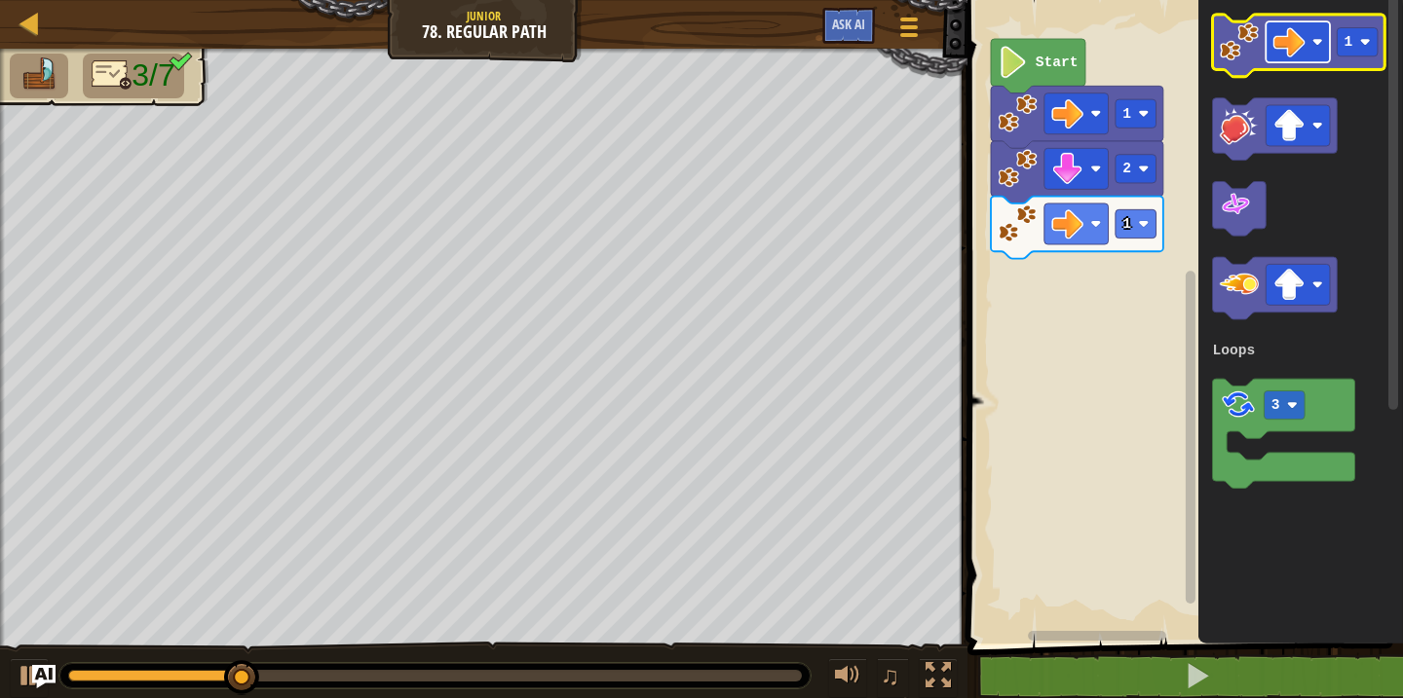
click at [1313, 57] on rect "Blockly Workspace" at bounding box center [1298, 41] width 64 height 41
click at [1359, 56] on rect "Blockly Workspace" at bounding box center [1358, 42] width 41 height 28
click at [1238, 55] on image "Blockly Workspace" at bounding box center [1239, 41] width 39 height 39
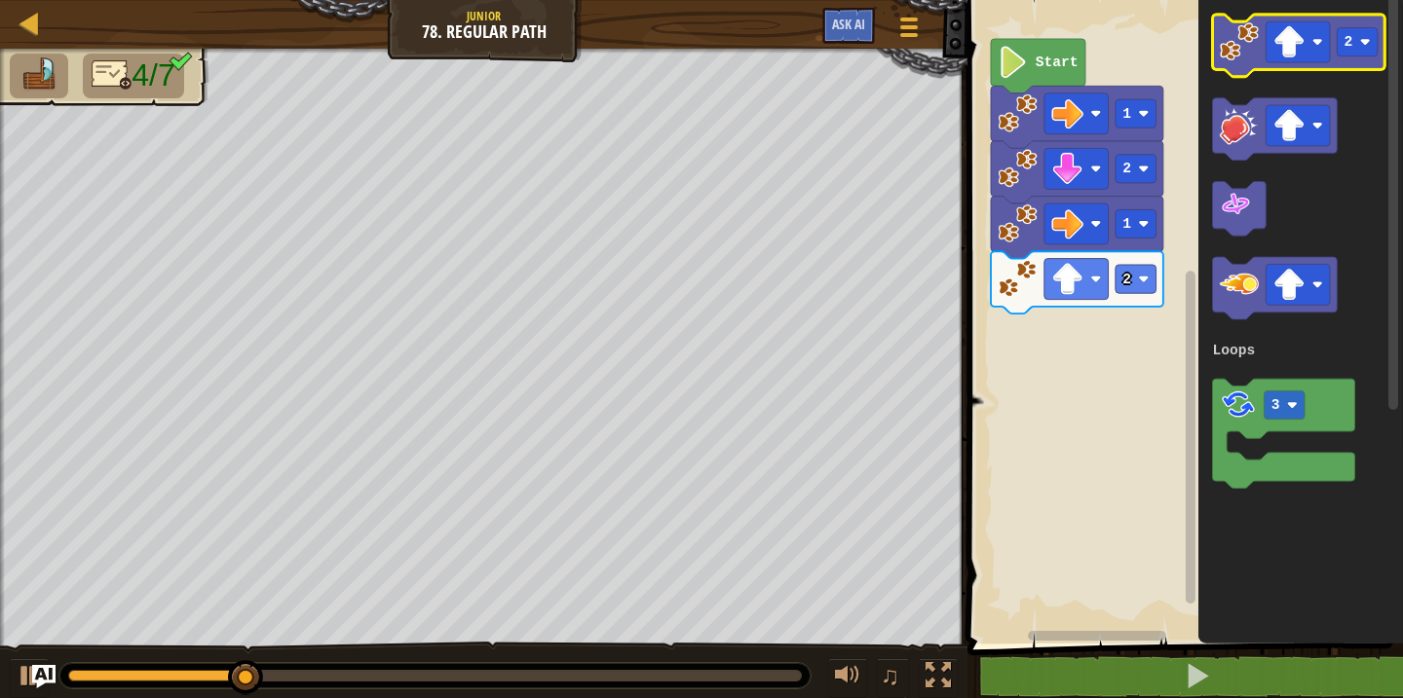
click at [1357, 57] on icon "Blockly Workspace" at bounding box center [1299, 46] width 172 height 62
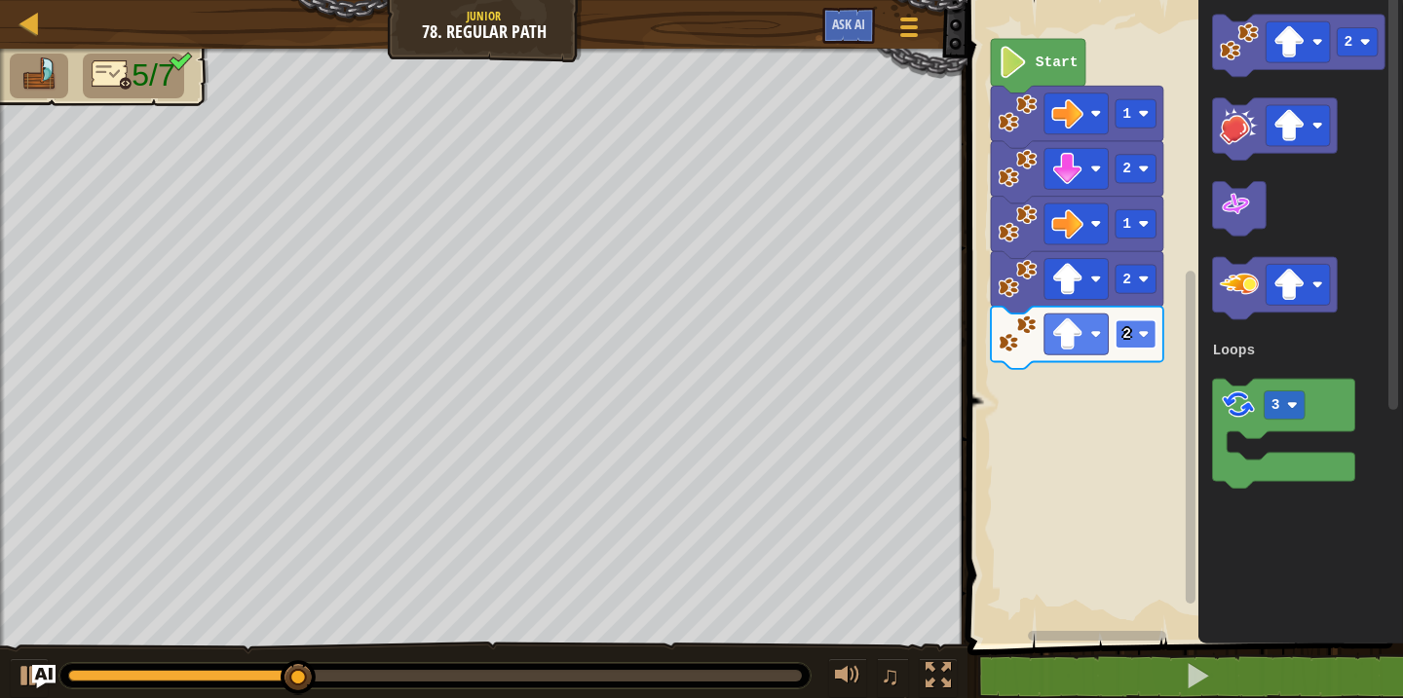
click at [1129, 348] on rect "Blockly Workspace" at bounding box center [1135, 335] width 41 height 28
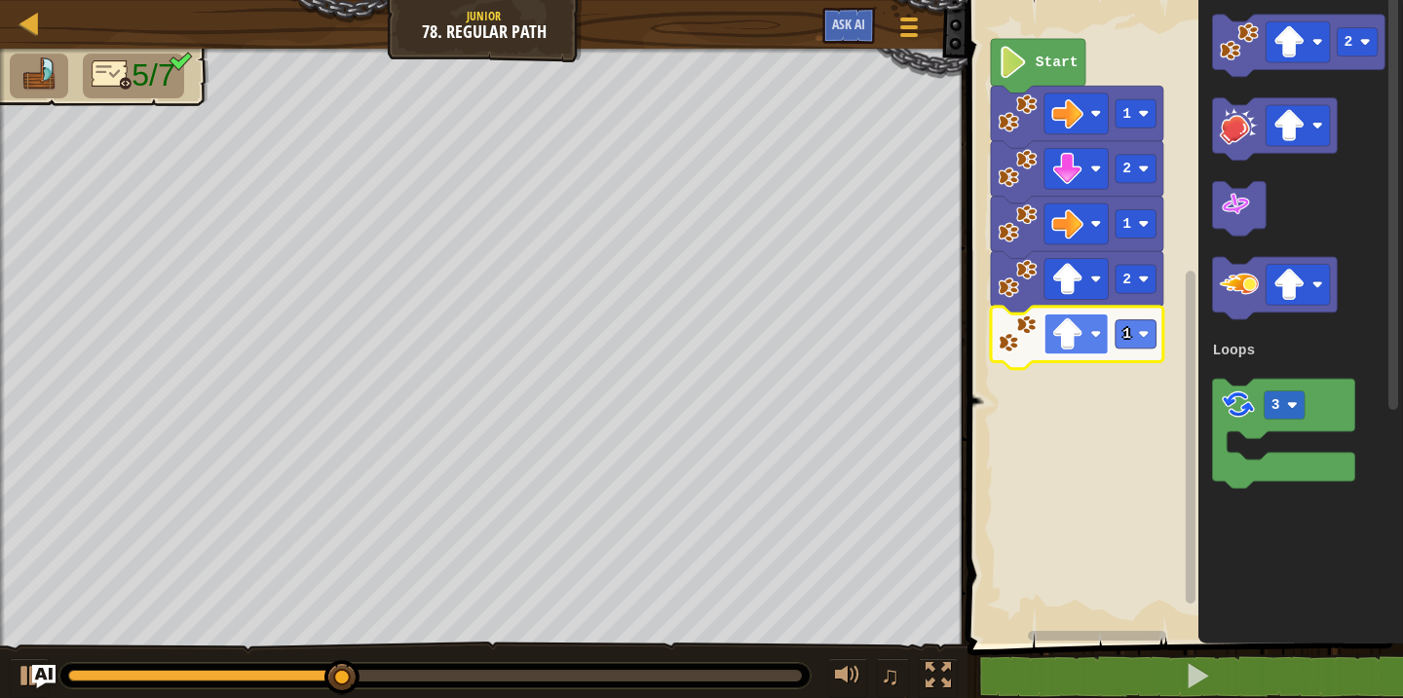
click at [1069, 353] on rect "Blockly Workspace" at bounding box center [1076, 334] width 64 height 41
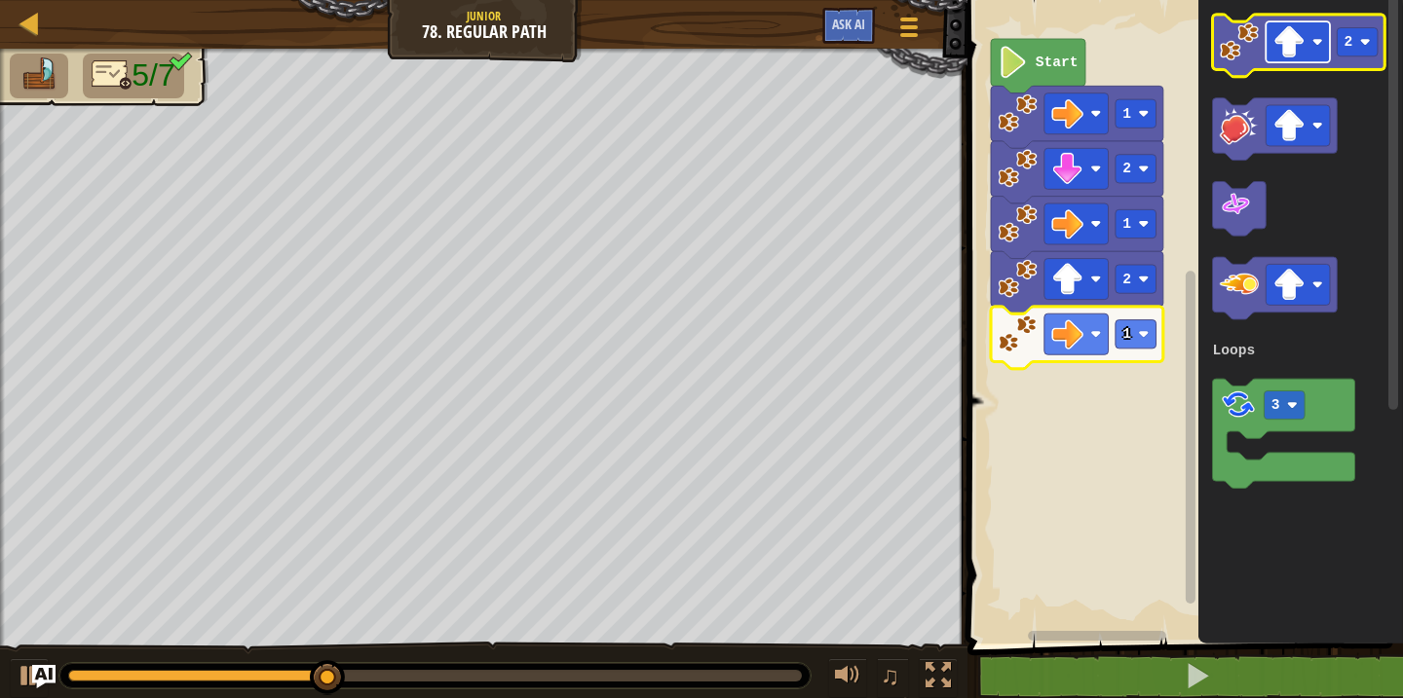
click at [1313, 36] on rect "Blockly Workspace" at bounding box center [1298, 41] width 64 height 41
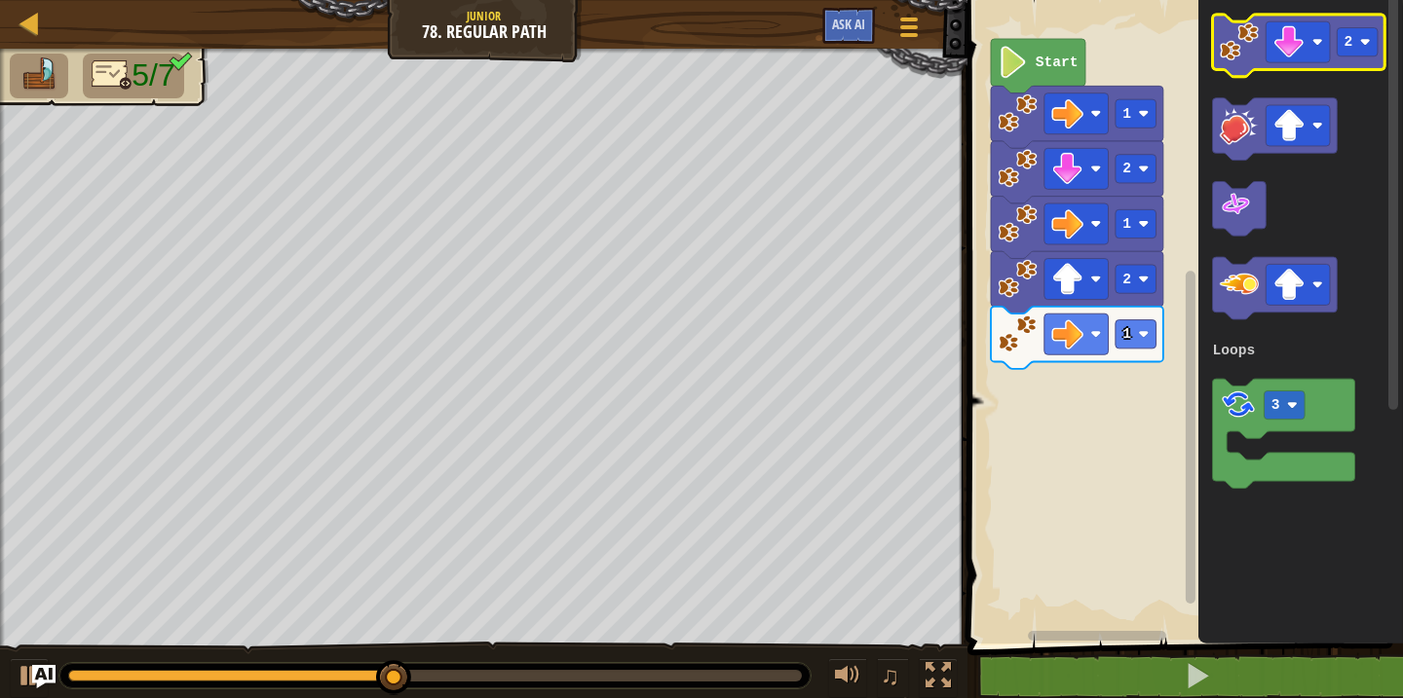
click at [1238, 57] on image "Blockly Workspace" at bounding box center [1239, 41] width 39 height 39
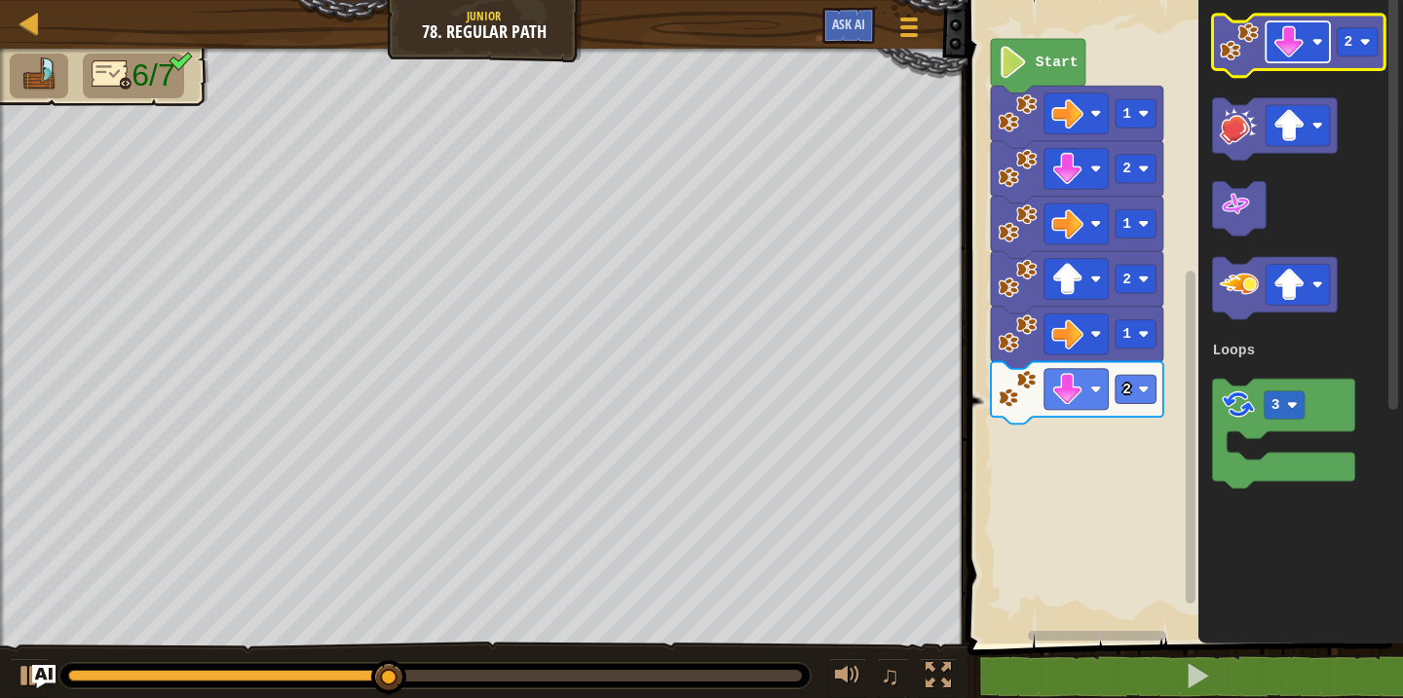
click at [1284, 50] on image "Blockly Workspace" at bounding box center [1289, 42] width 32 height 32
click at [1363, 44] on image "Blockly Workspace" at bounding box center [1365, 42] width 11 height 11
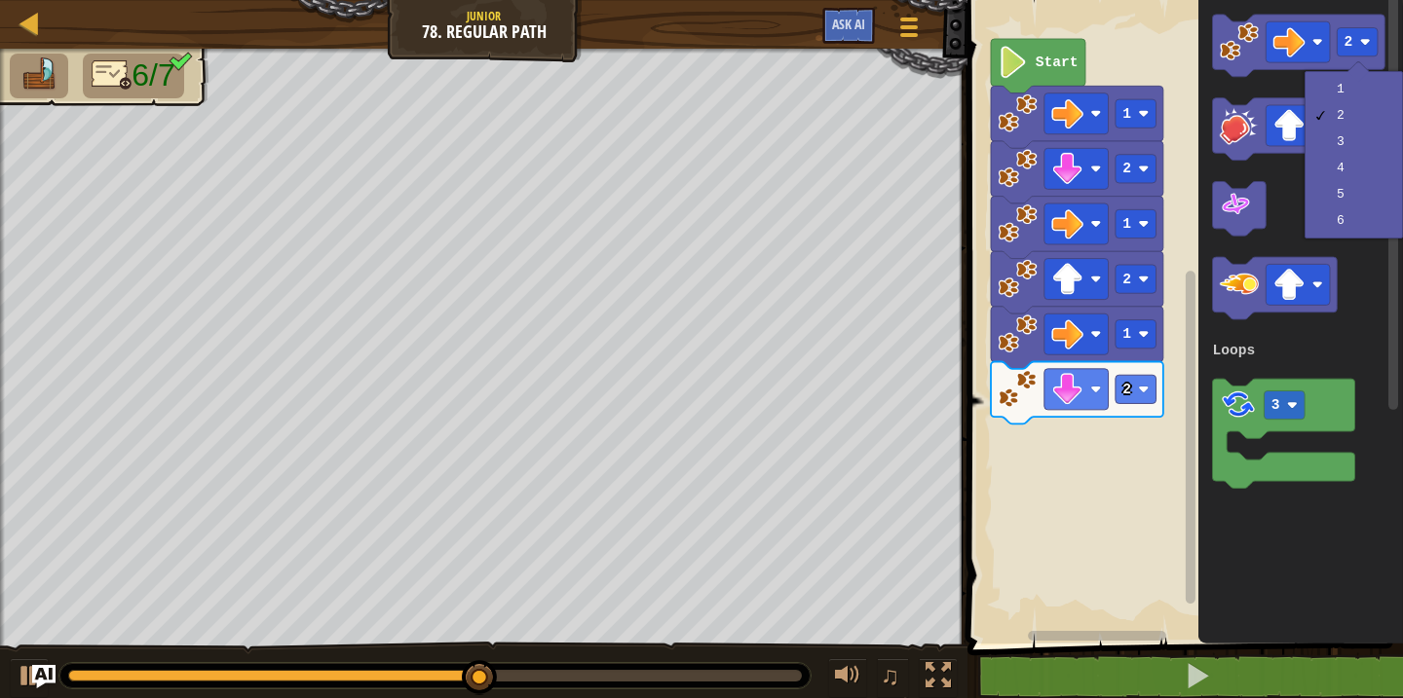
click at [1351, 75] on div at bounding box center [1358, 71] width 22 height 22
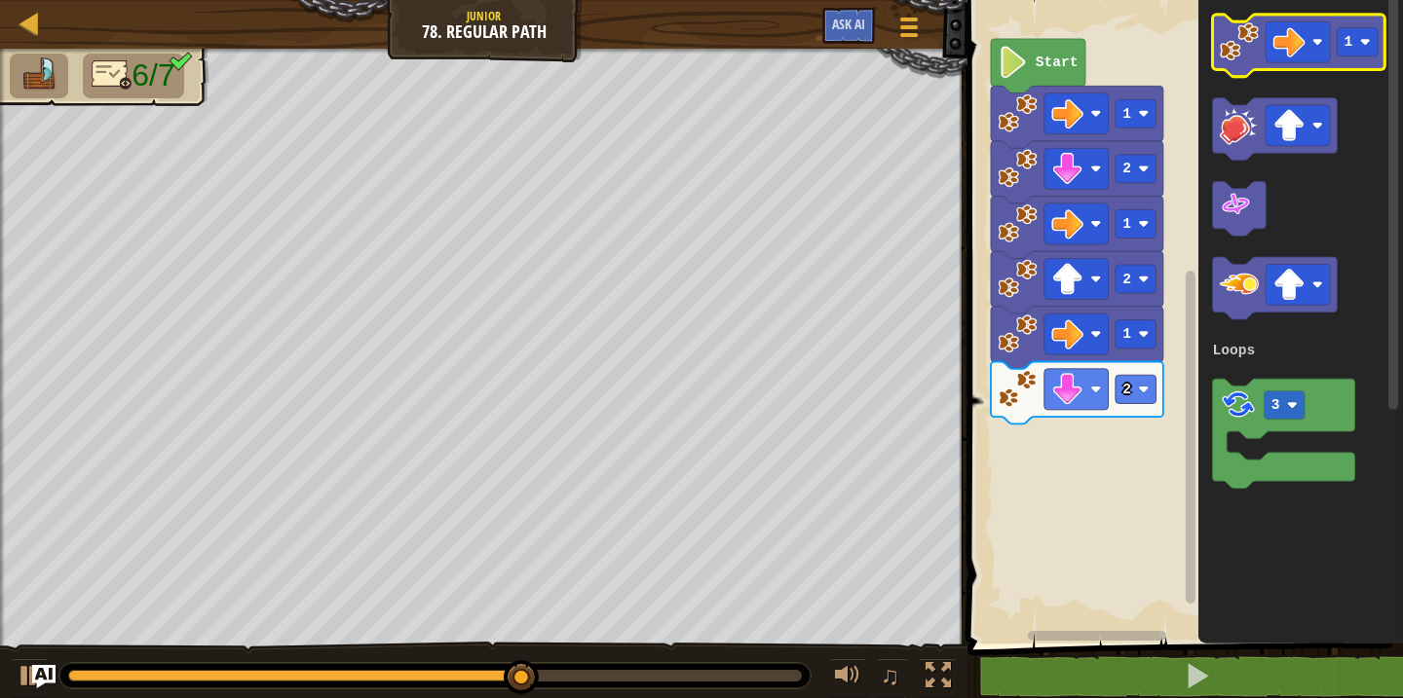
click at [1233, 63] on icon "Blockly Workspace" at bounding box center [1299, 46] width 172 height 62
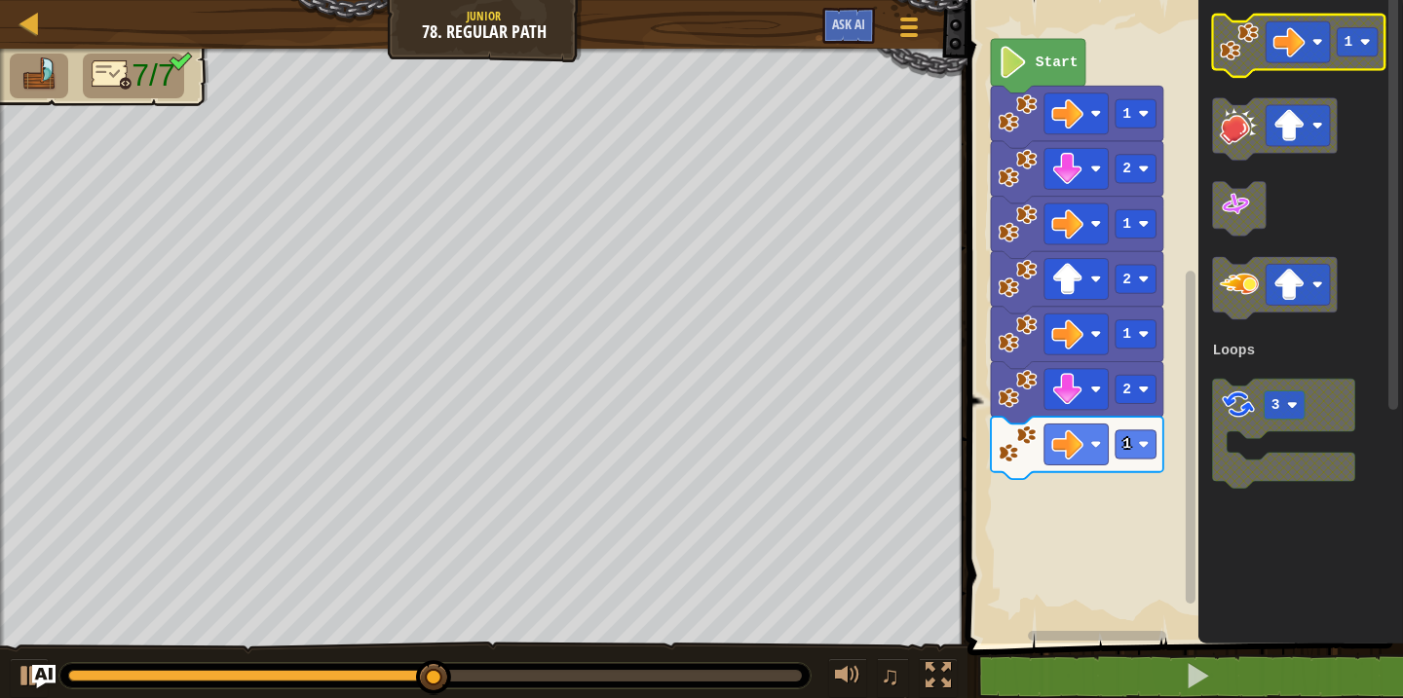
click at [1293, 40] on image "Blockly Workspace" at bounding box center [1289, 42] width 32 height 32
click at [1359, 56] on rect "Blockly Workspace" at bounding box center [1358, 42] width 41 height 28
click at [1245, 57] on image "Blockly Workspace" at bounding box center [1239, 41] width 39 height 39
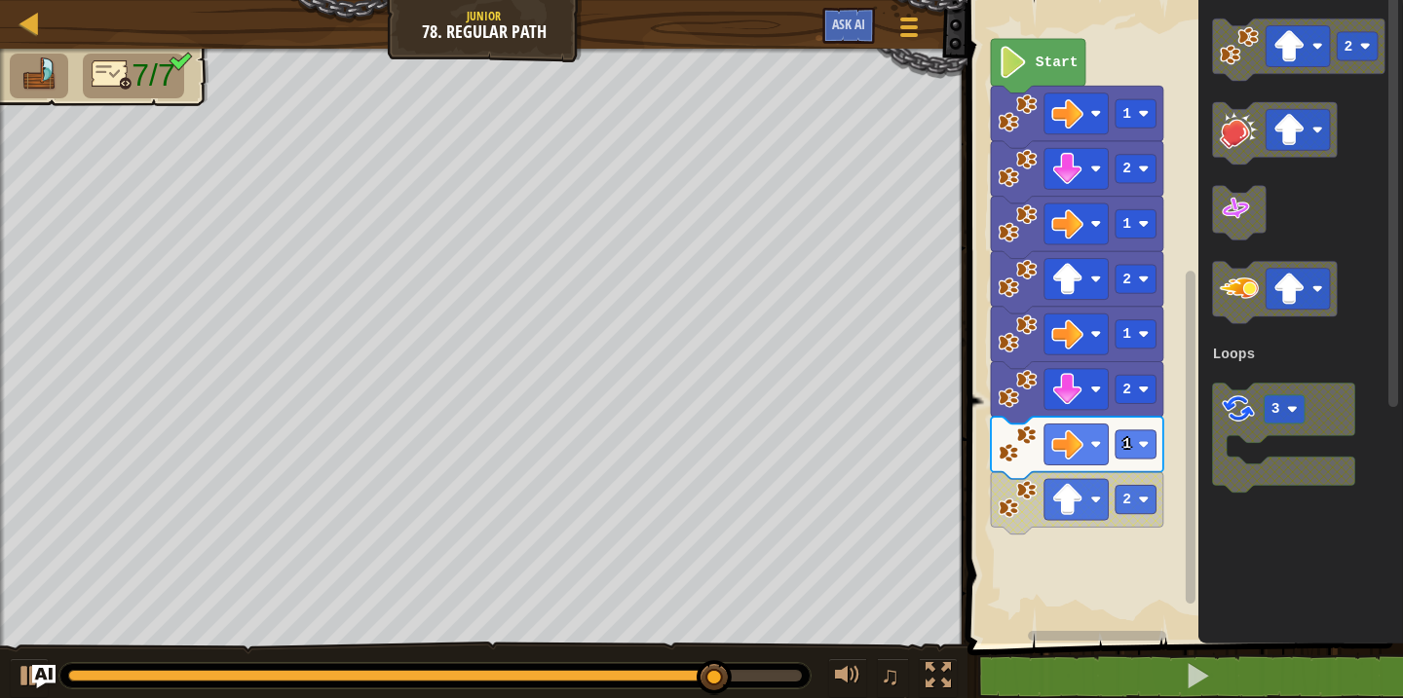
click at [1173, 430] on div "Loops Start 1 2 1 2 1 2 1 2 2 3 Loops" at bounding box center [1182, 317] width 441 height 654
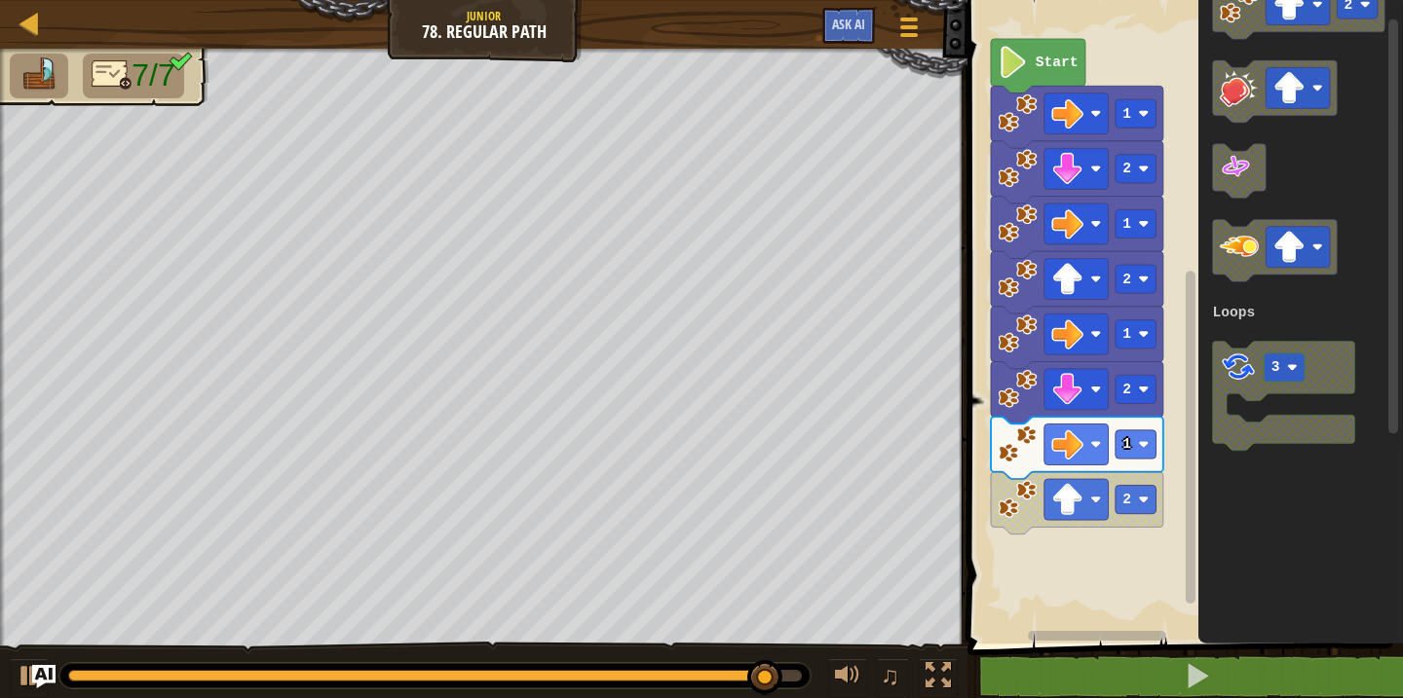
click at [1172, 416] on div "Loops Start 1 2 1 2 1 2 1 2 2 3 Loops" at bounding box center [1182, 317] width 441 height 654
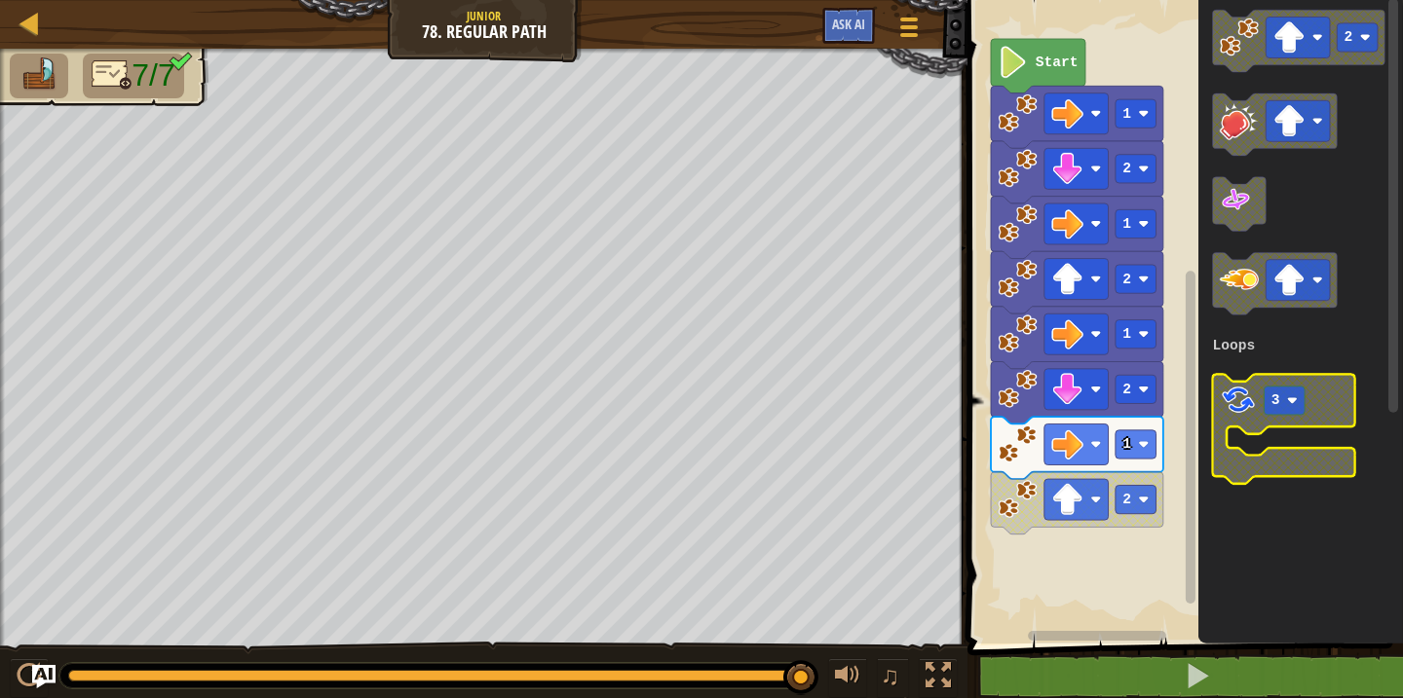
click at [1244, 415] on image "Blockly Workspace" at bounding box center [1238, 400] width 37 height 37
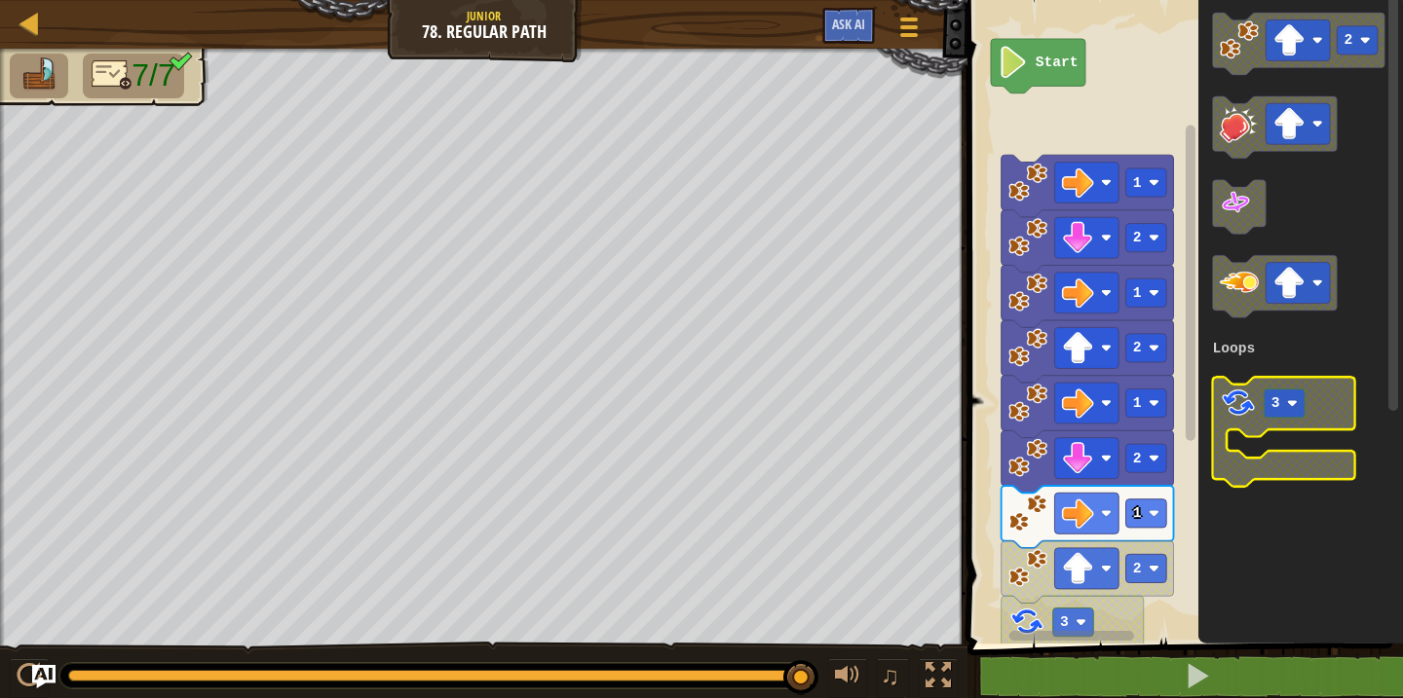
click at [1221, 419] on image "Blockly Workspace" at bounding box center [1238, 403] width 37 height 37
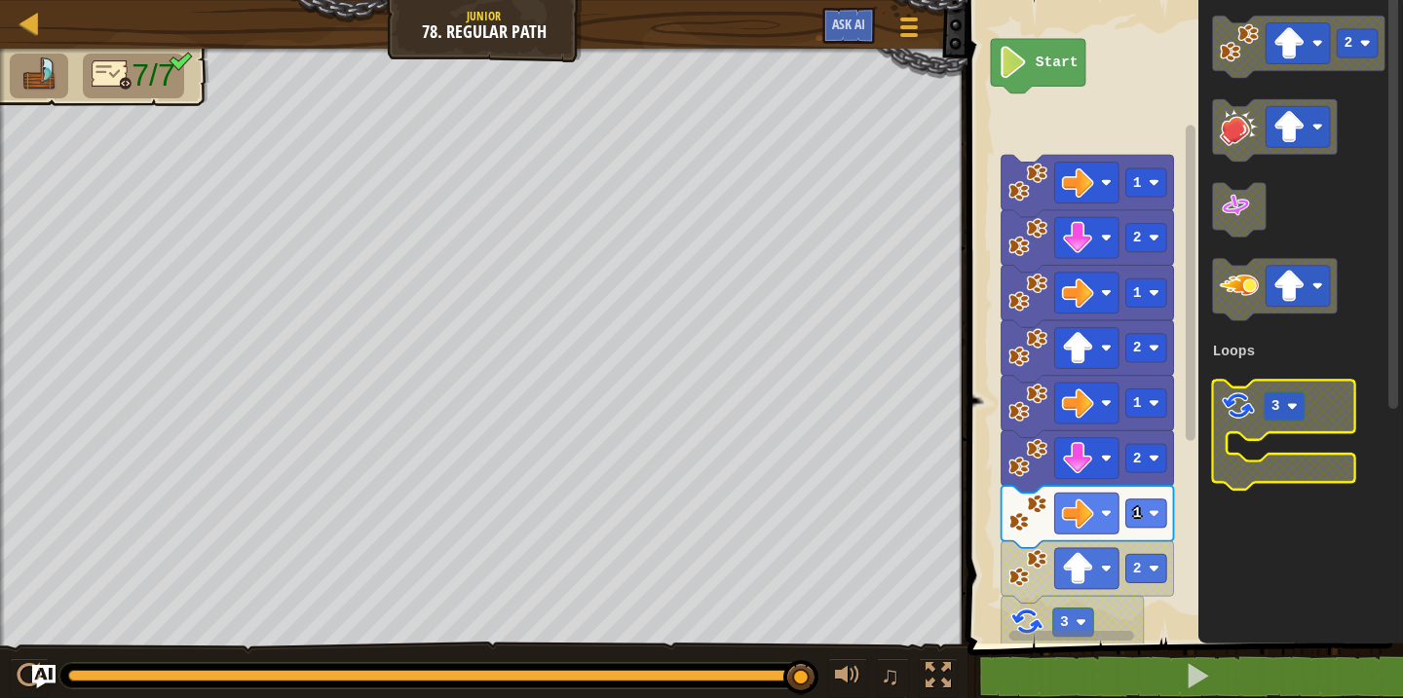
click at [1244, 423] on image "Blockly Workspace" at bounding box center [1238, 406] width 37 height 37
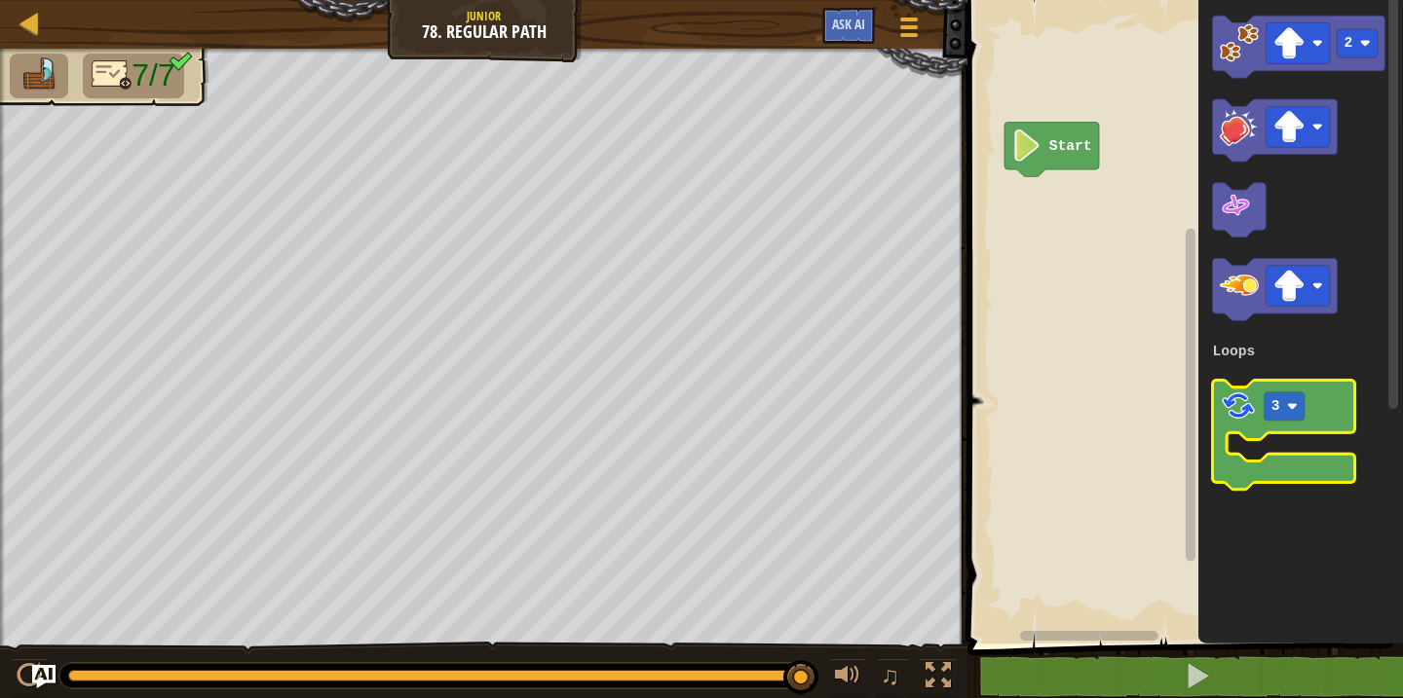
click at [1227, 413] on image "Blockly Workspace" at bounding box center [1238, 406] width 37 height 37
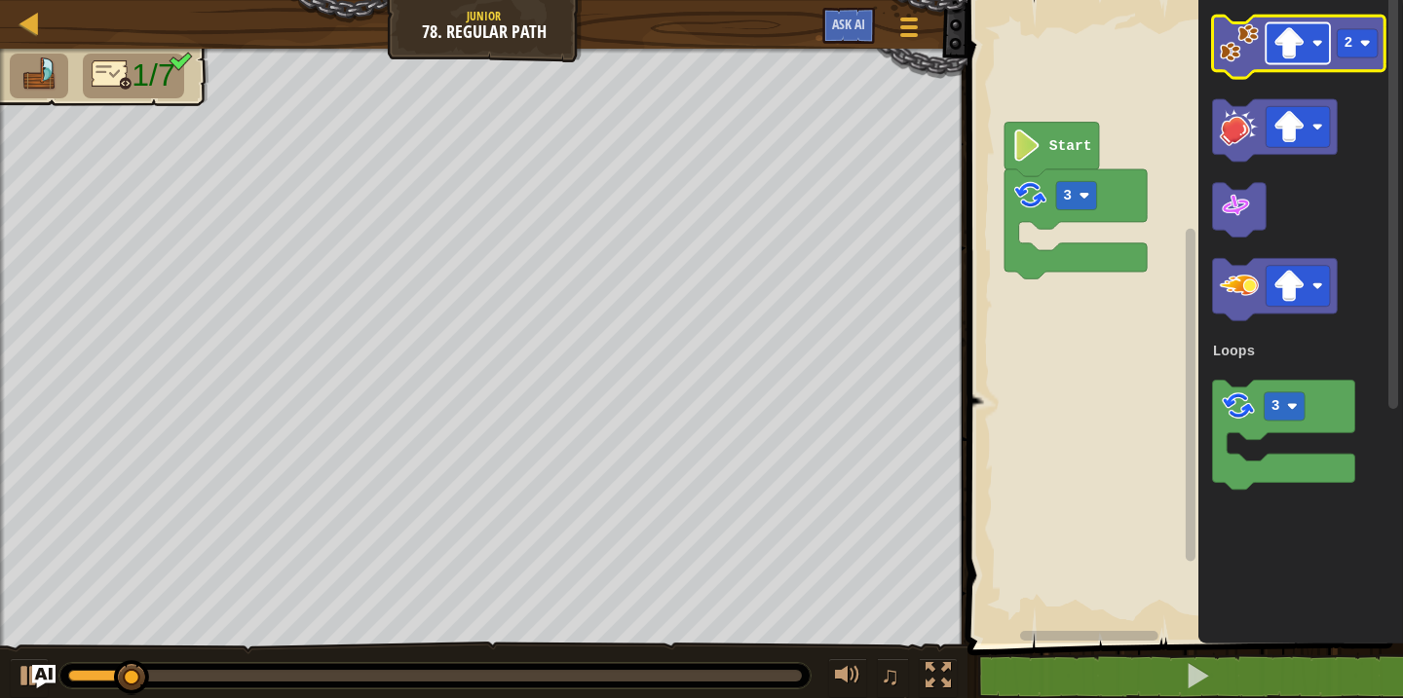
click at [1296, 28] on image "Blockly Workspace" at bounding box center [1289, 43] width 32 height 32
click at [1368, 54] on rect "Blockly Workspace" at bounding box center [1358, 43] width 41 height 28
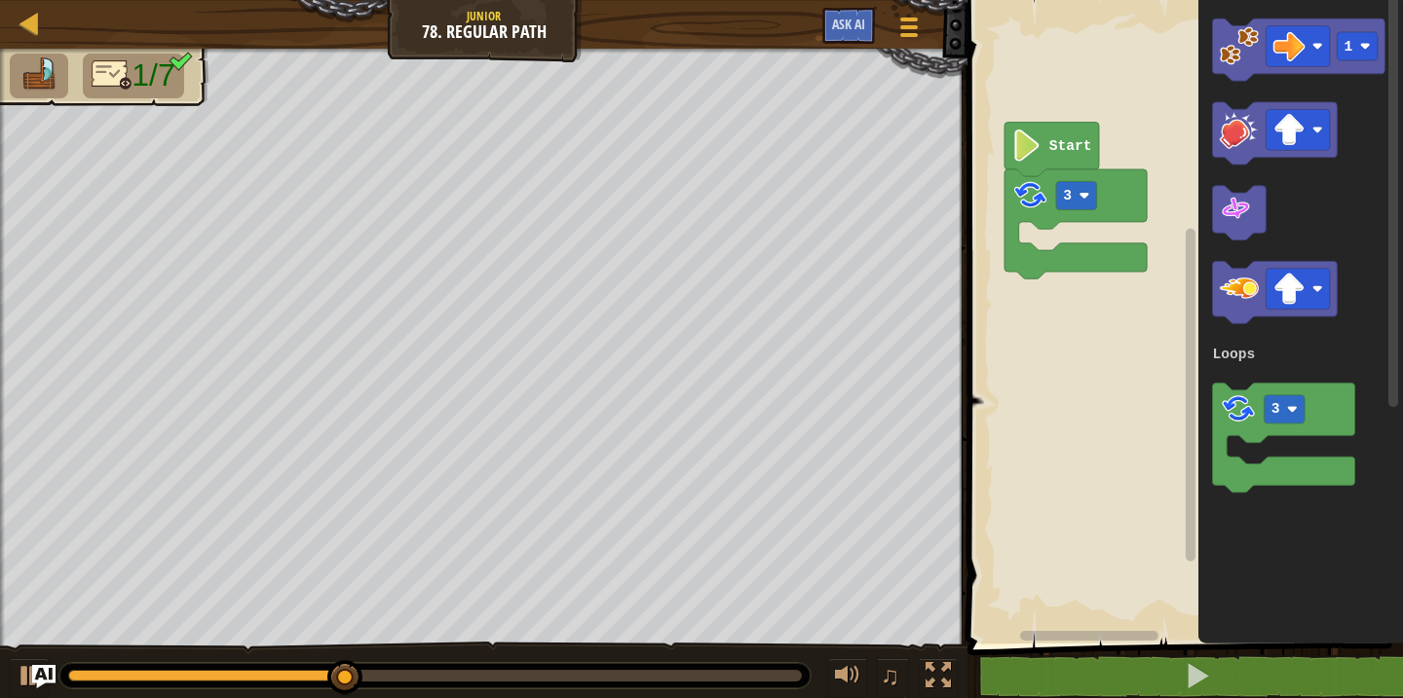
click at [1154, 143] on div "Loops Start 3 1 3 Loops" at bounding box center [1182, 317] width 441 height 654
click at [1248, 47] on image "Blockly Workspace" at bounding box center [1239, 45] width 39 height 39
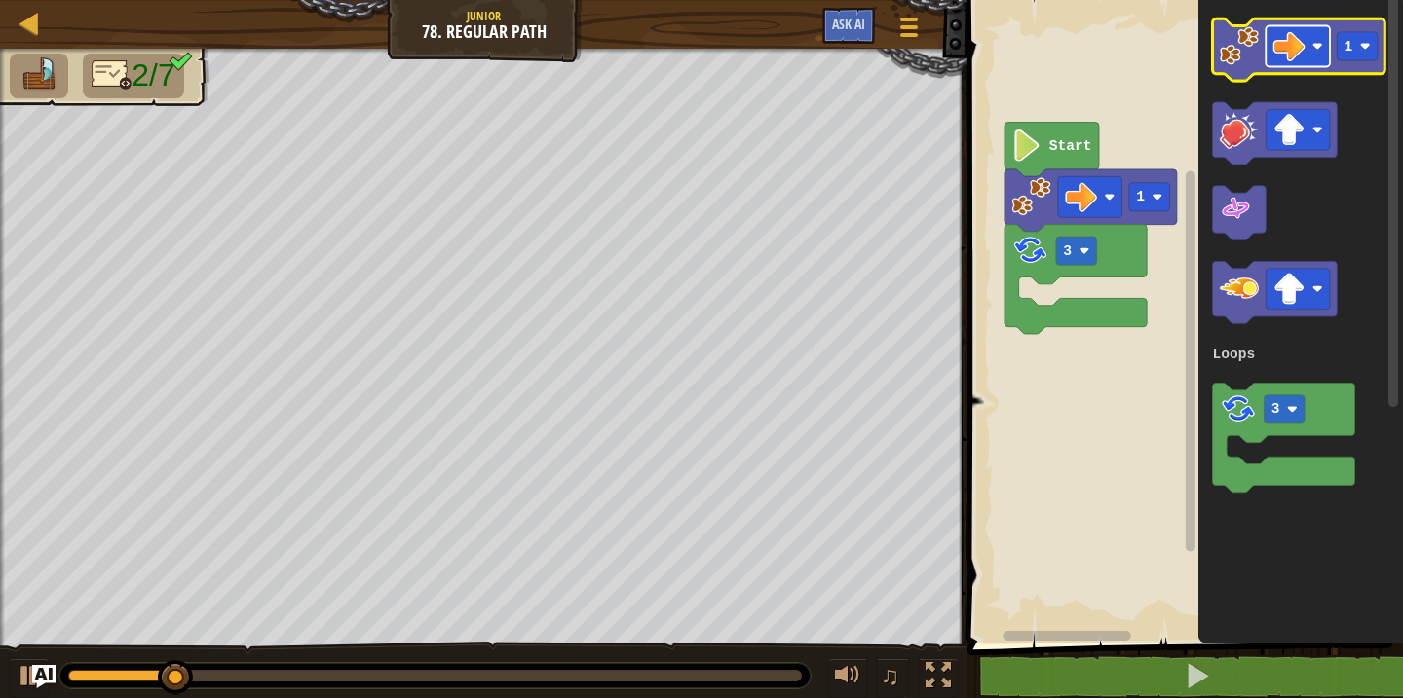
click at [1302, 52] on image "Blockly Workspace" at bounding box center [1289, 46] width 32 height 32
click at [1355, 54] on rect "Blockly Workspace" at bounding box center [1358, 46] width 41 height 28
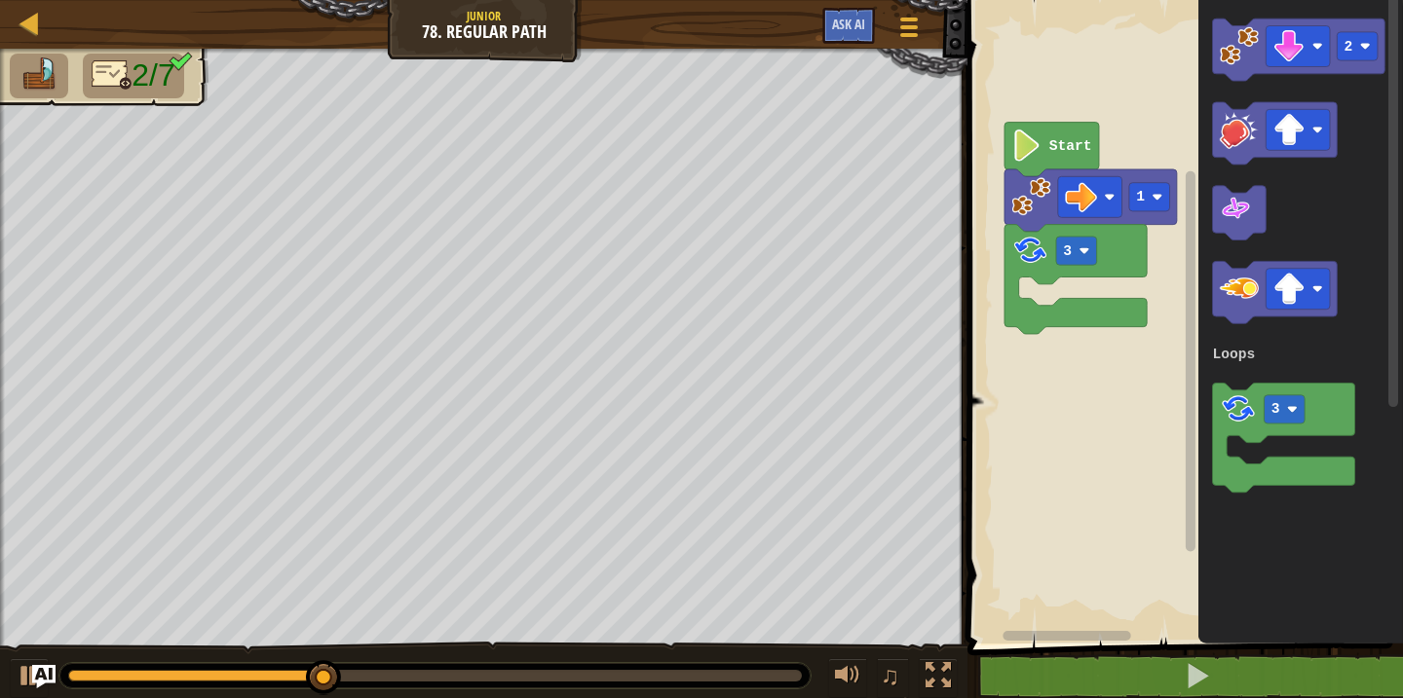
click at [1124, 338] on div "Loops Start 1 3 2 3 Loops" at bounding box center [1182, 317] width 441 height 654
click at [1236, 42] on image "Blockly Workspace" at bounding box center [1239, 45] width 39 height 39
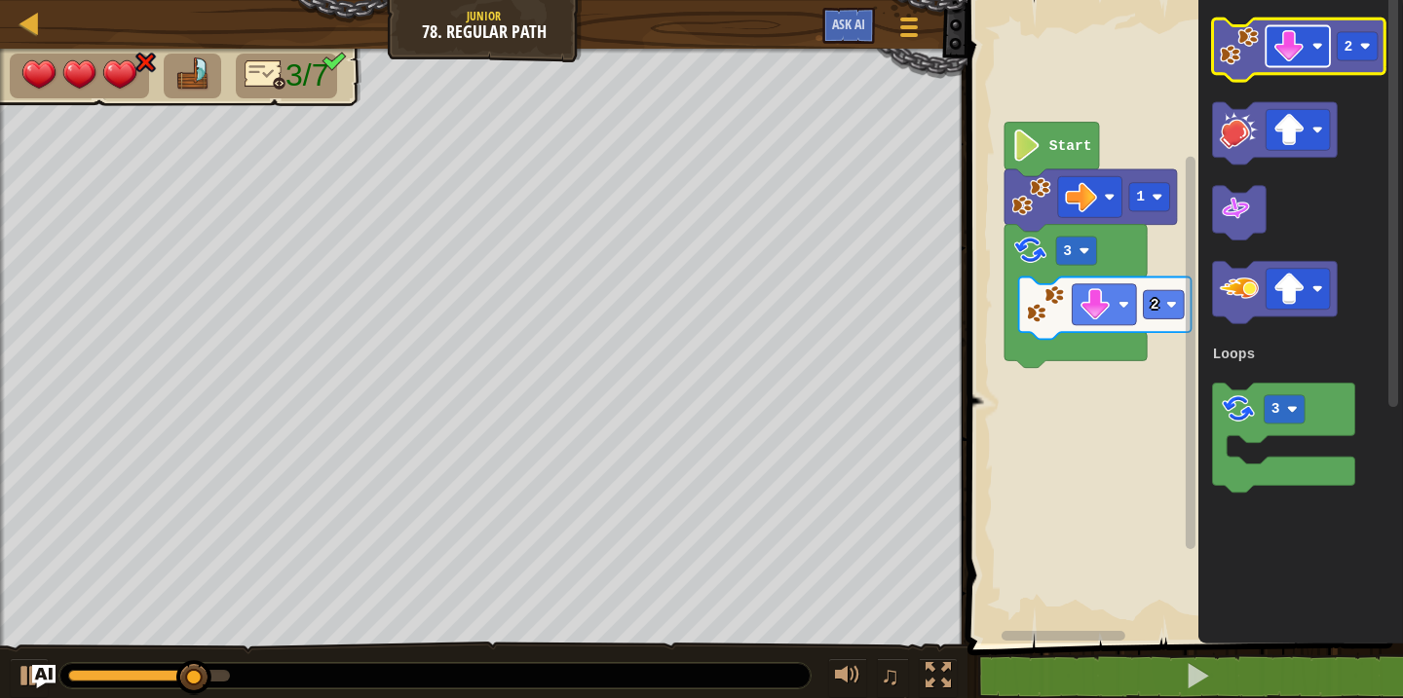
click at [1301, 66] on rect "Blockly Workspace" at bounding box center [1298, 46] width 64 height 41
click at [1335, 49] on icon "Blockly Workspace" at bounding box center [1299, 50] width 172 height 62
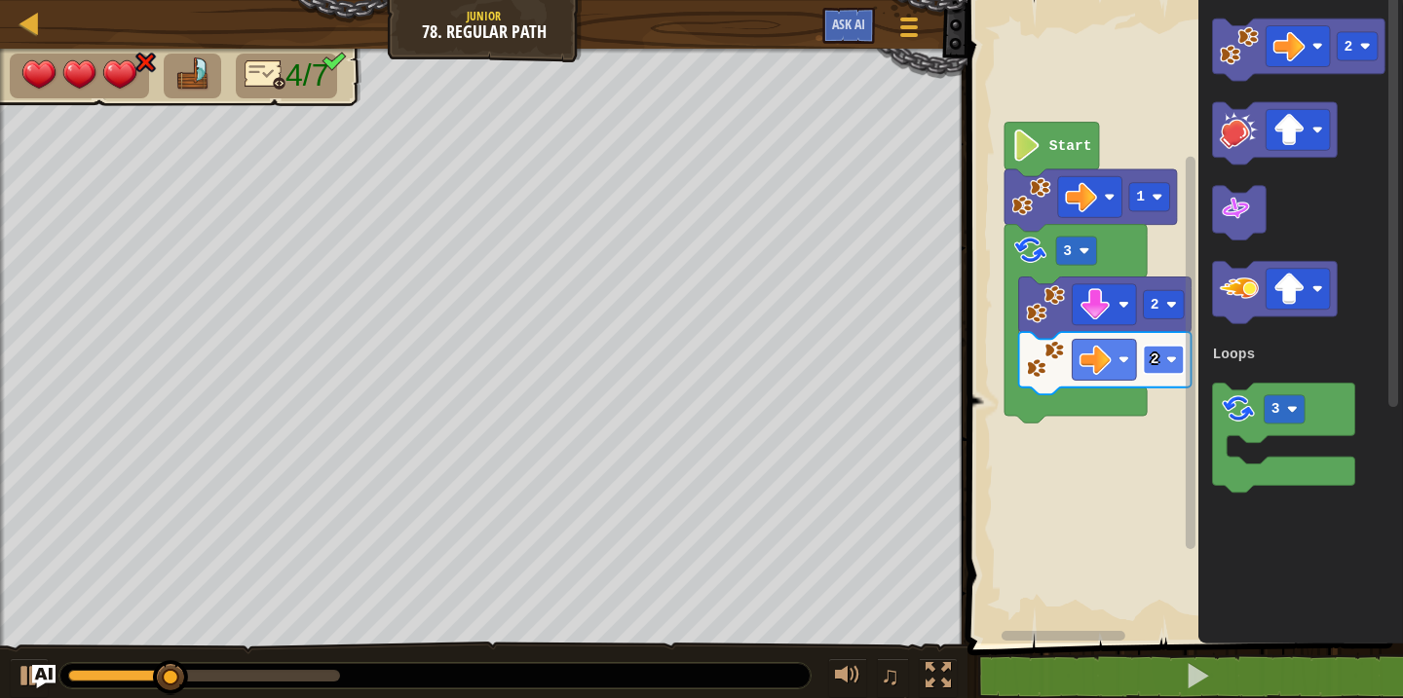
click at [1147, 366] on rect "Blockly Workspace" at bounding box center [1164, 360] width 41 height 28
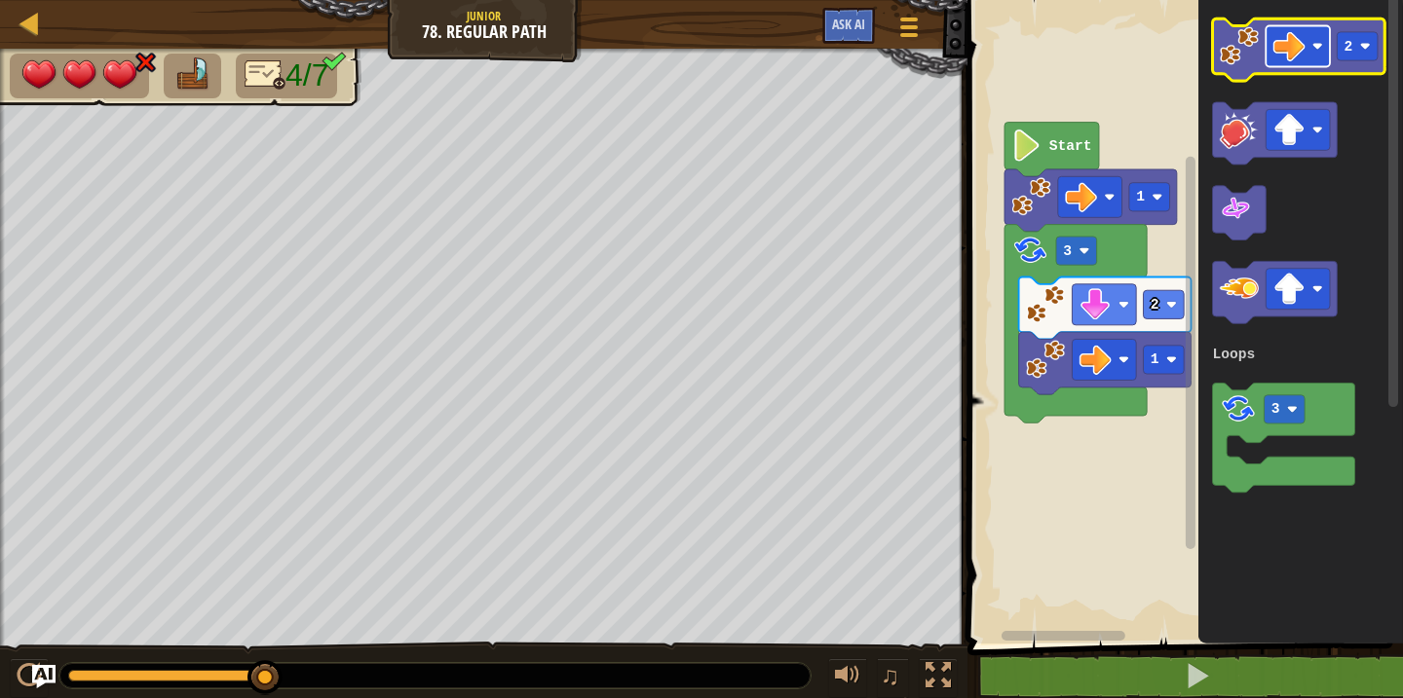
click at [1300, 53] on image "Blockly Workspace" at bounding box center [1289, 46] width 32 height 32
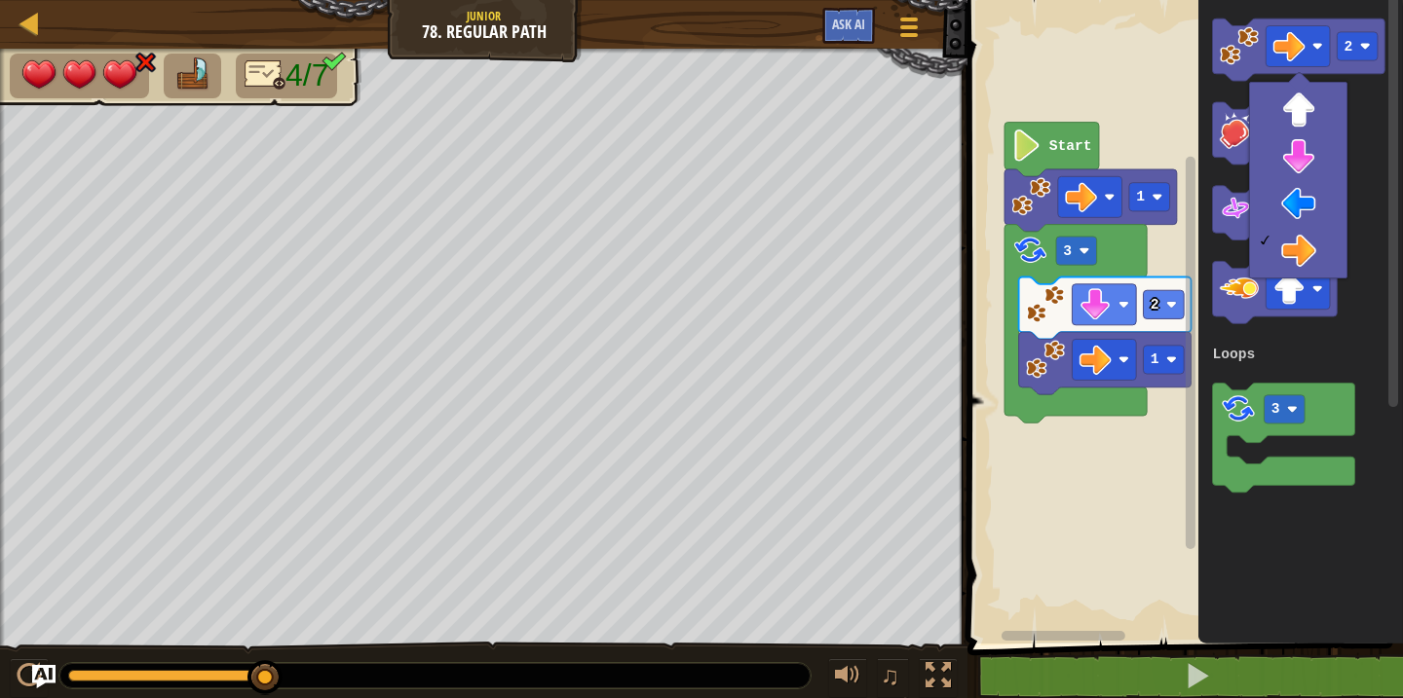
click at [1297, 83] on div at bounding box center [1299, 82] width 22 height 22
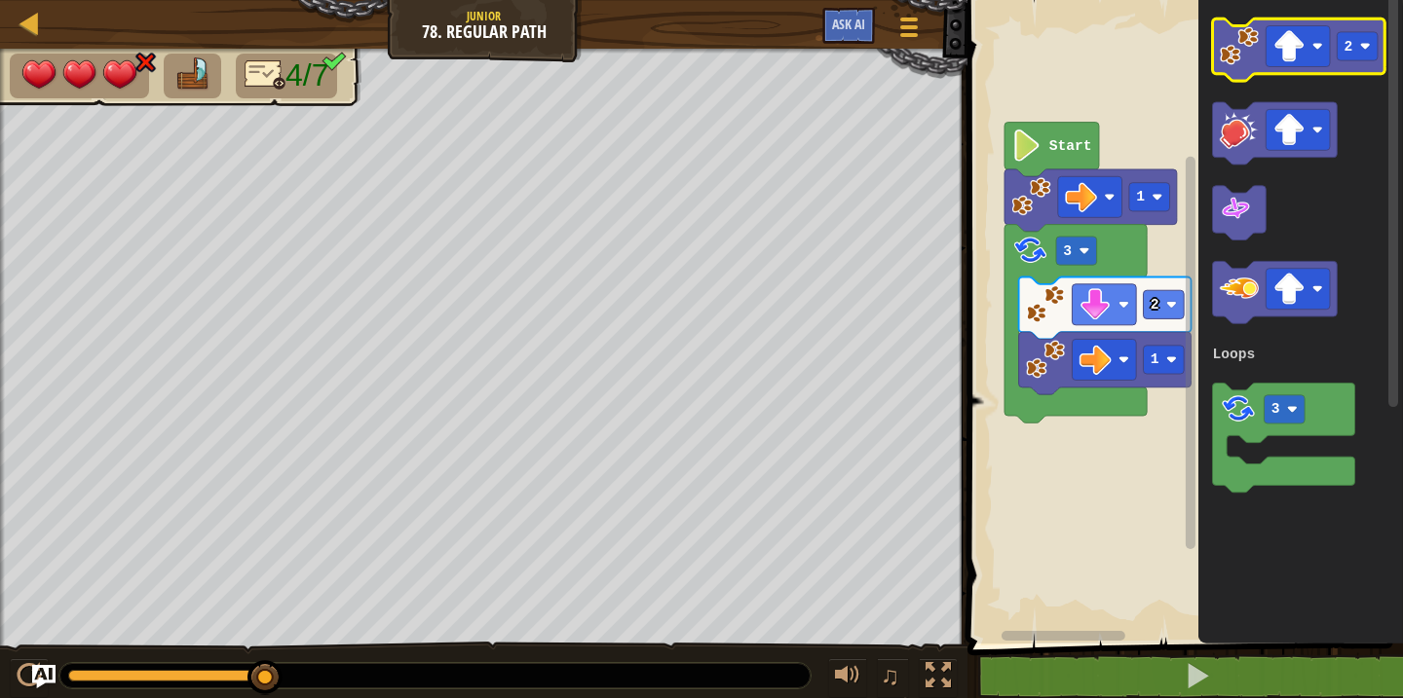
click at [1238, 74] on icon "Blockly Workspace" at bounding box center [1299, 50] width 172 height 62
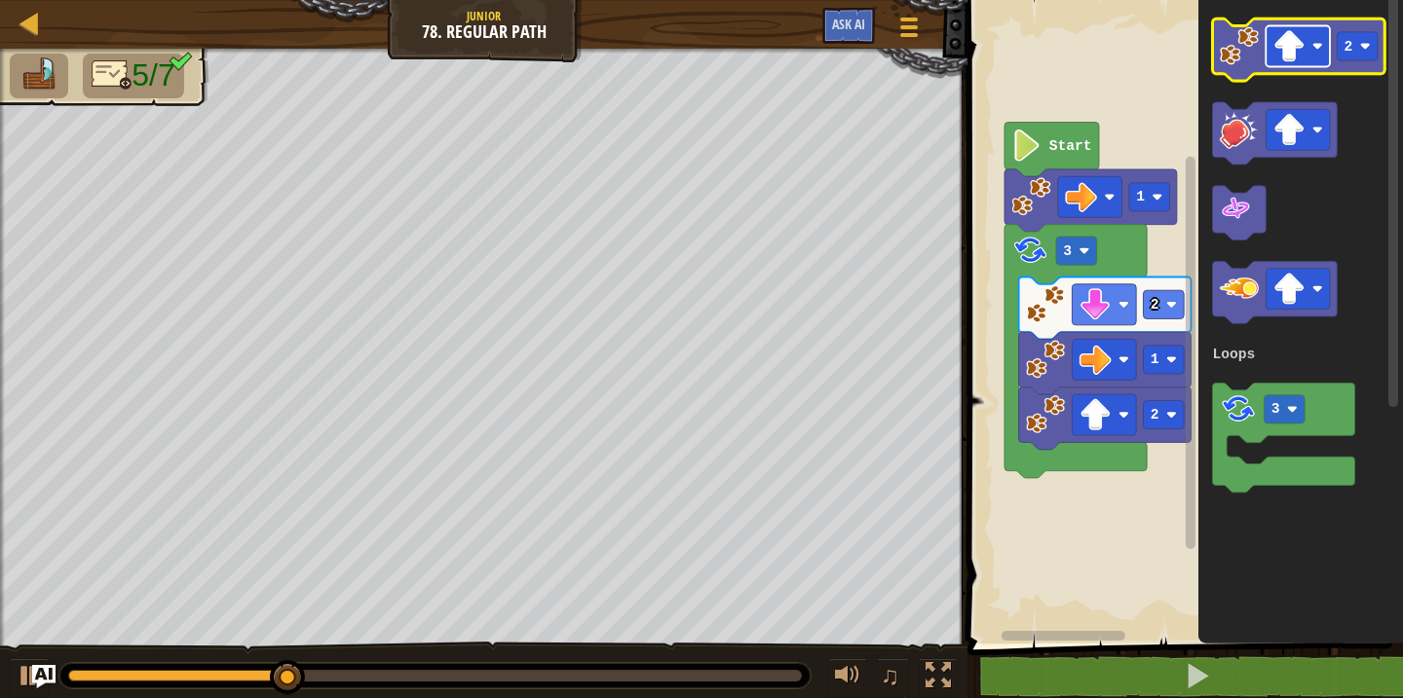
click at [1305, 54] on rect "Blockly Workspace" at bounding box center [1298, 46] width 64 height 41
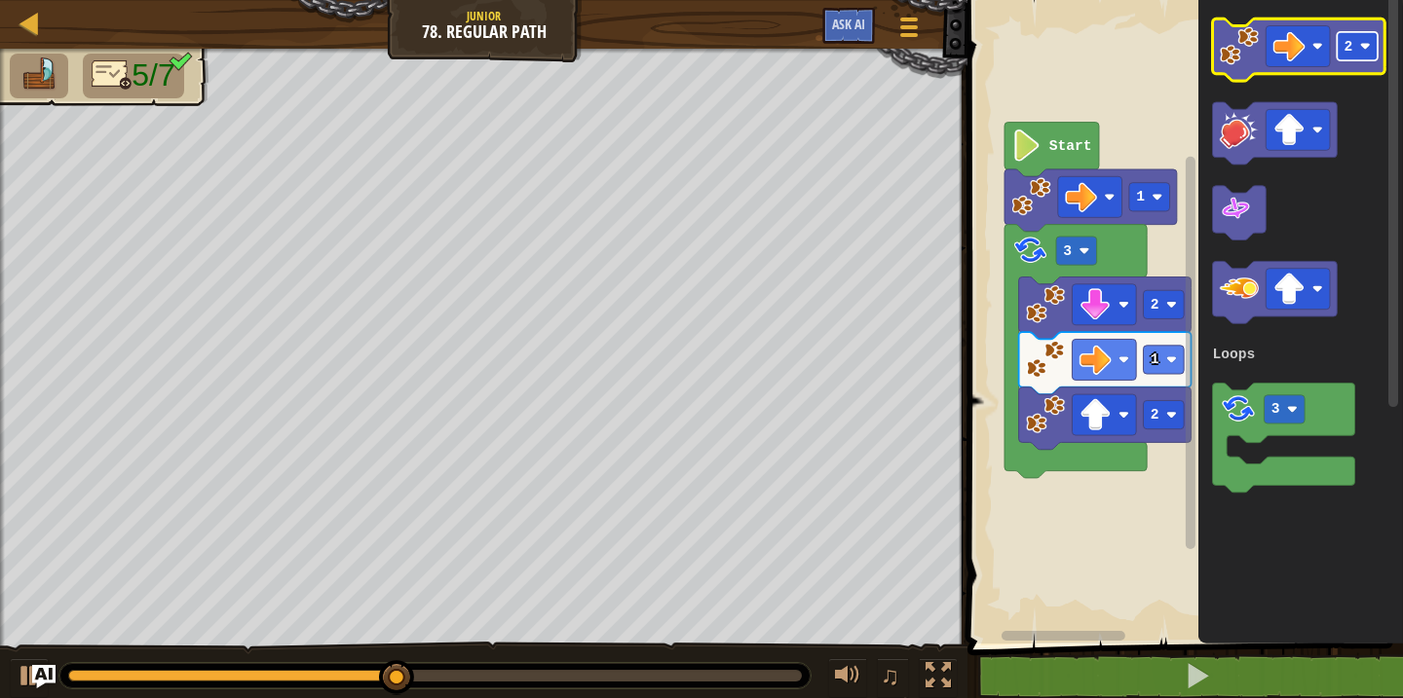
click at [1366, 49] on image "Blockly Workspace" at bounding box center [1365, 46] width 11 height 11
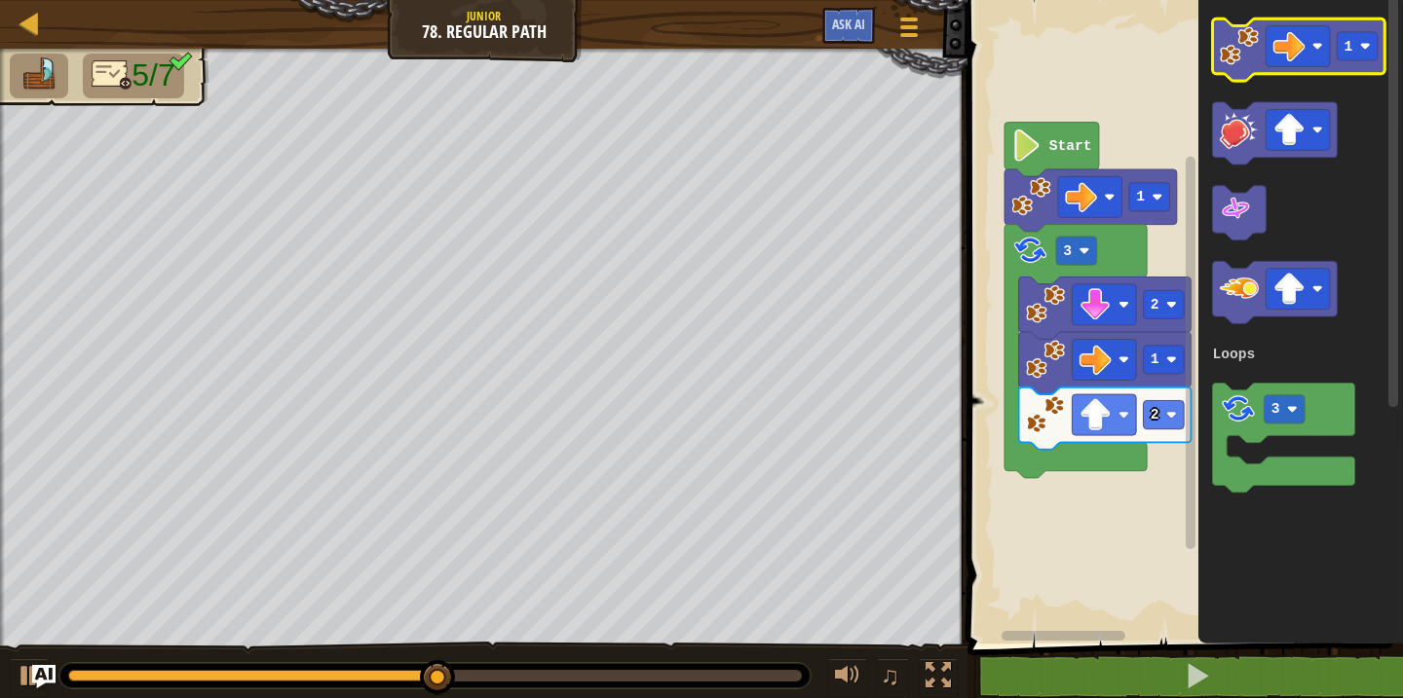
click at [1241, 59] on image "Blockly Workspace" at bounding box center [1239, 45] width 39 height 39
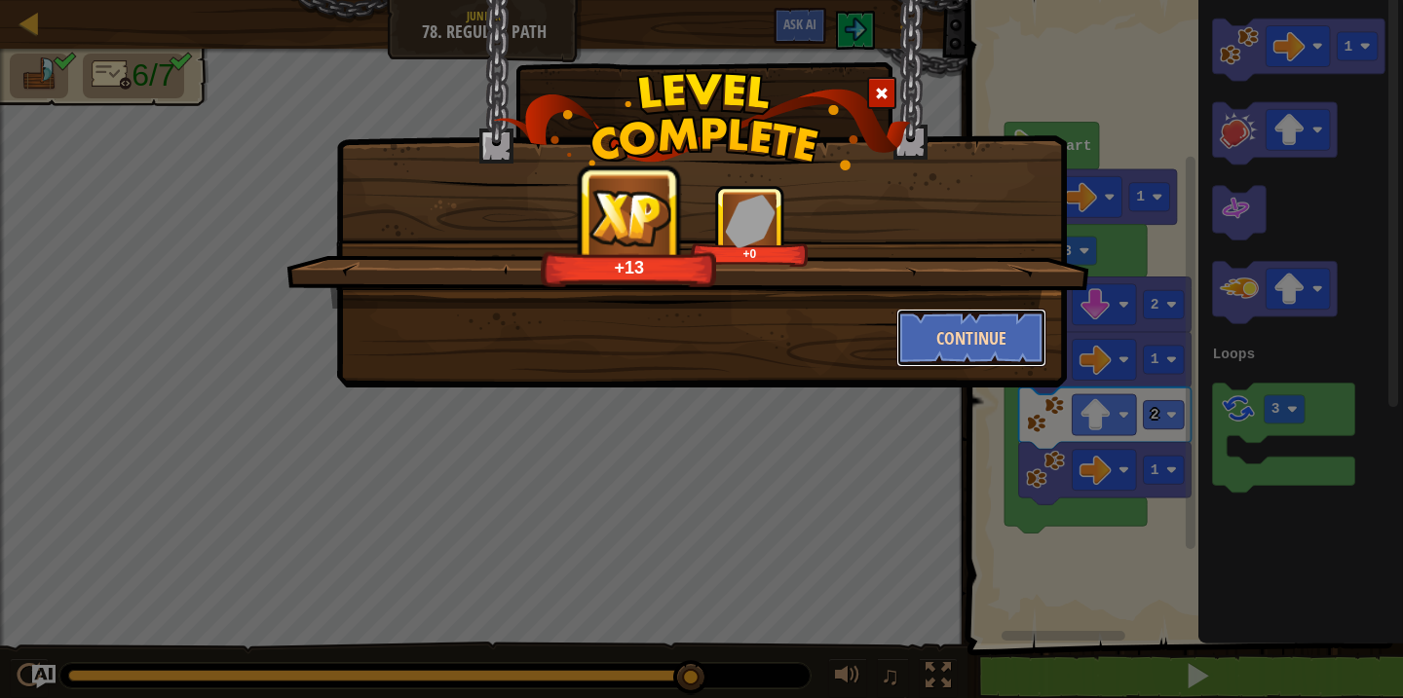
click at [989, 357] on button "Continue" at bounding box center [971, 338] width 151 height 58
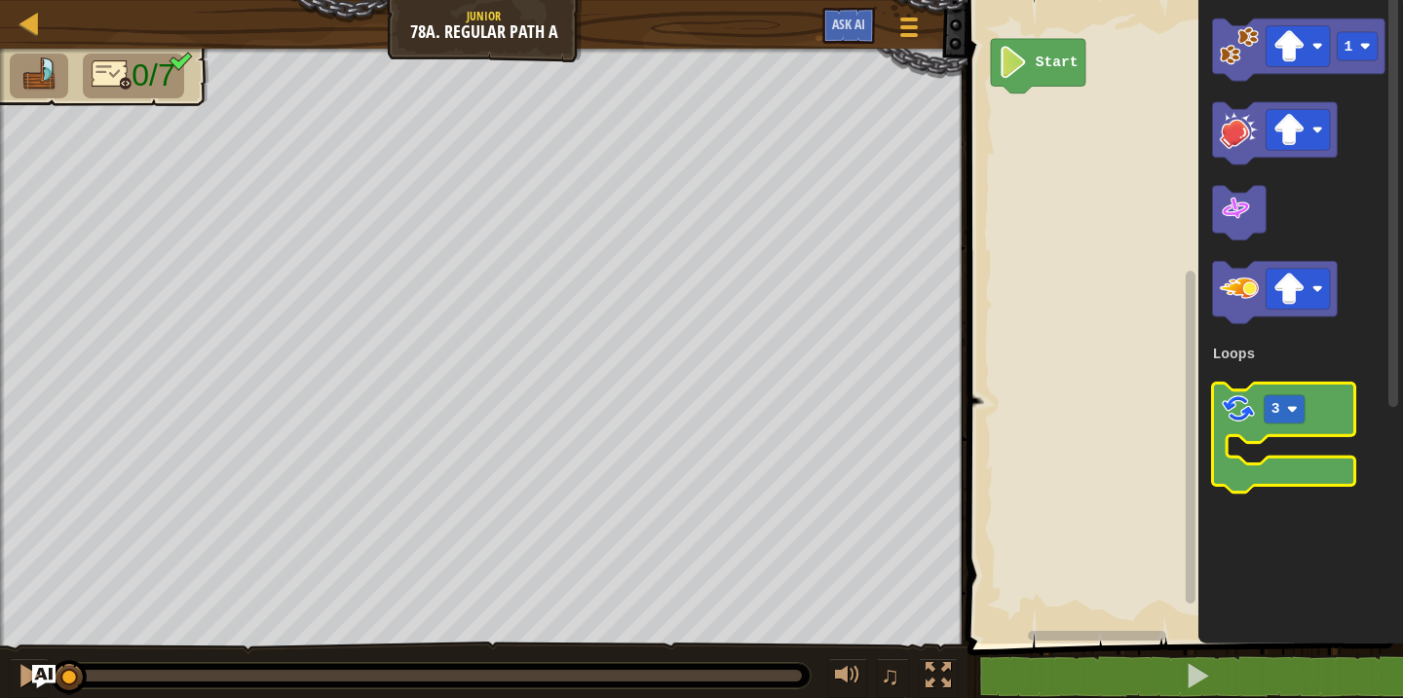
click at [1223, 417] on image "Blockly Workspace" at bounding box center [1238, 409] width 37 height 37
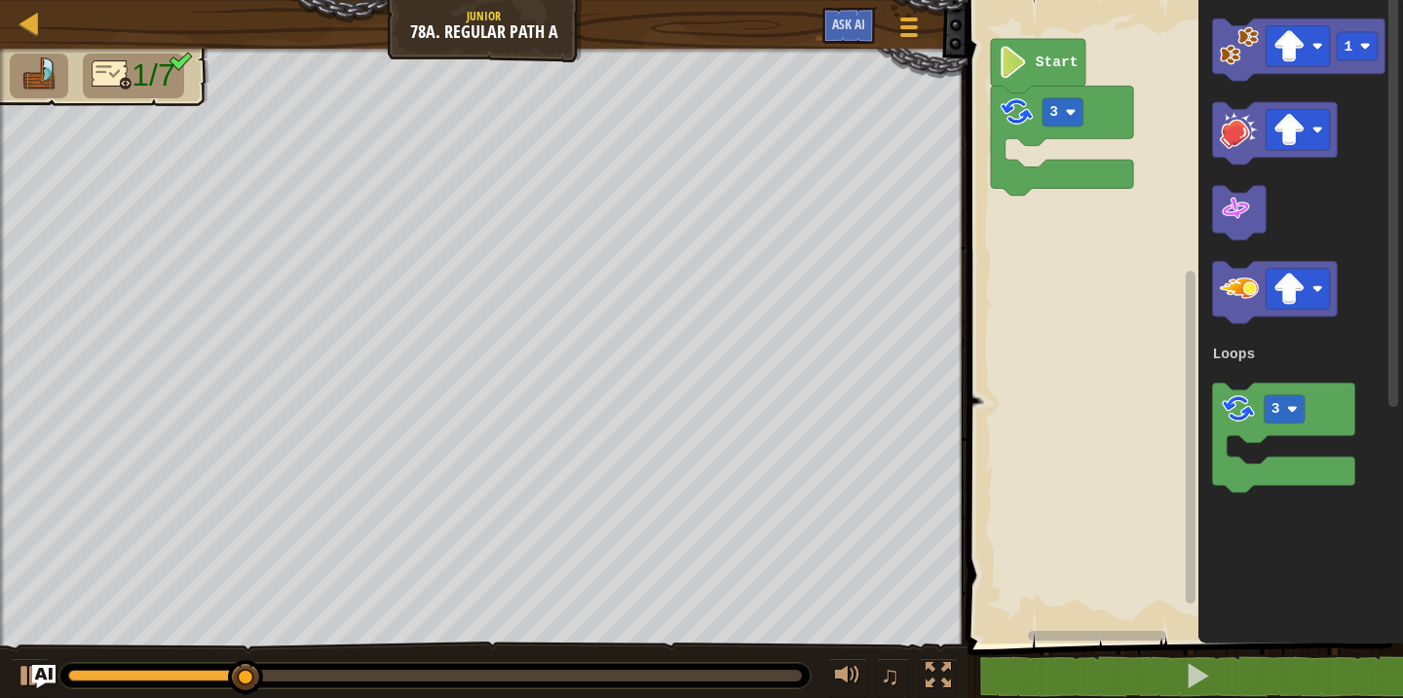
click at [1242, 92] on icon "1 3 Loops" at bounding box center [1300, 317] width 205 height 654
click at [1236, 51] on image "Blockly Workspace" at bounding box center [1239, 45] width 39 height 39
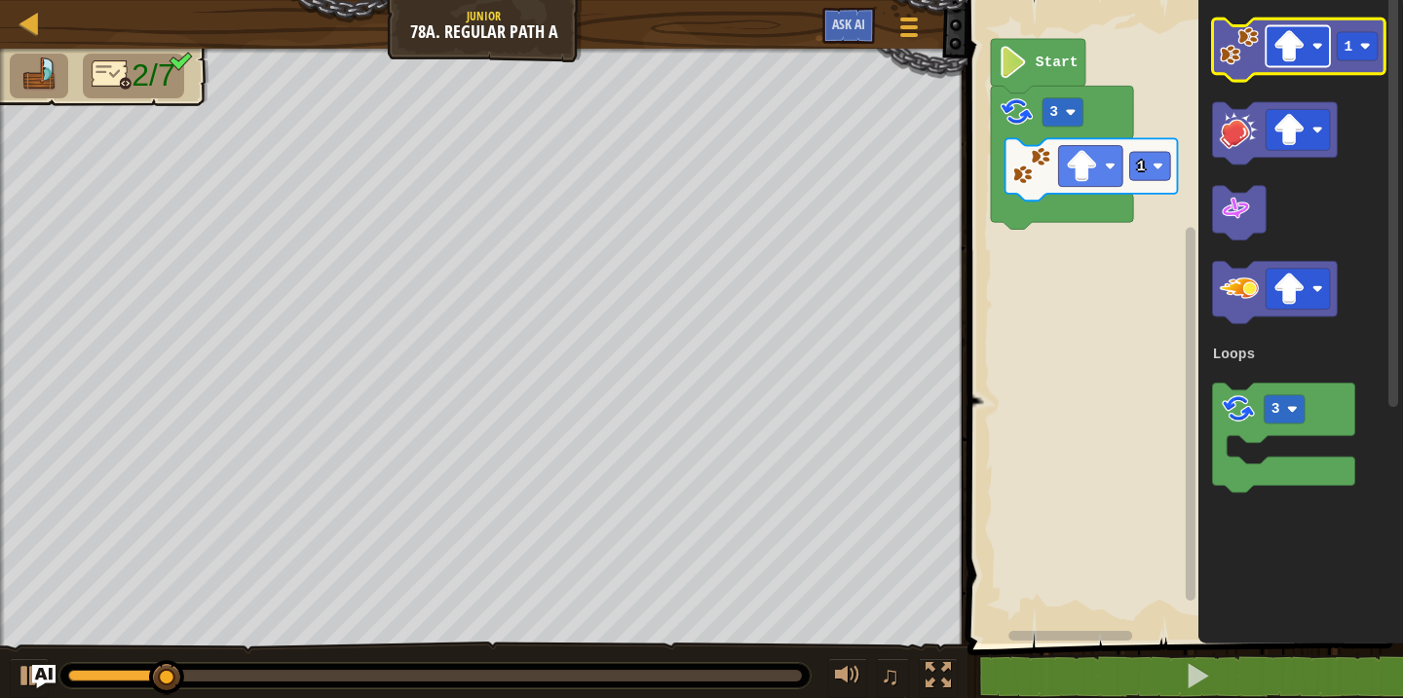
click at [1293, 57] on image "Blockly Workspace" at bounding box center [1289, 46] width 32 height 32
click at [1356, 54] on rect "Blockly Workspace" at bounding box center [1358, 46] width 41 height 28
click at [1257, 61] on image "Blockly Workspace" at bounding box center [1239, 45] width 39 height 39
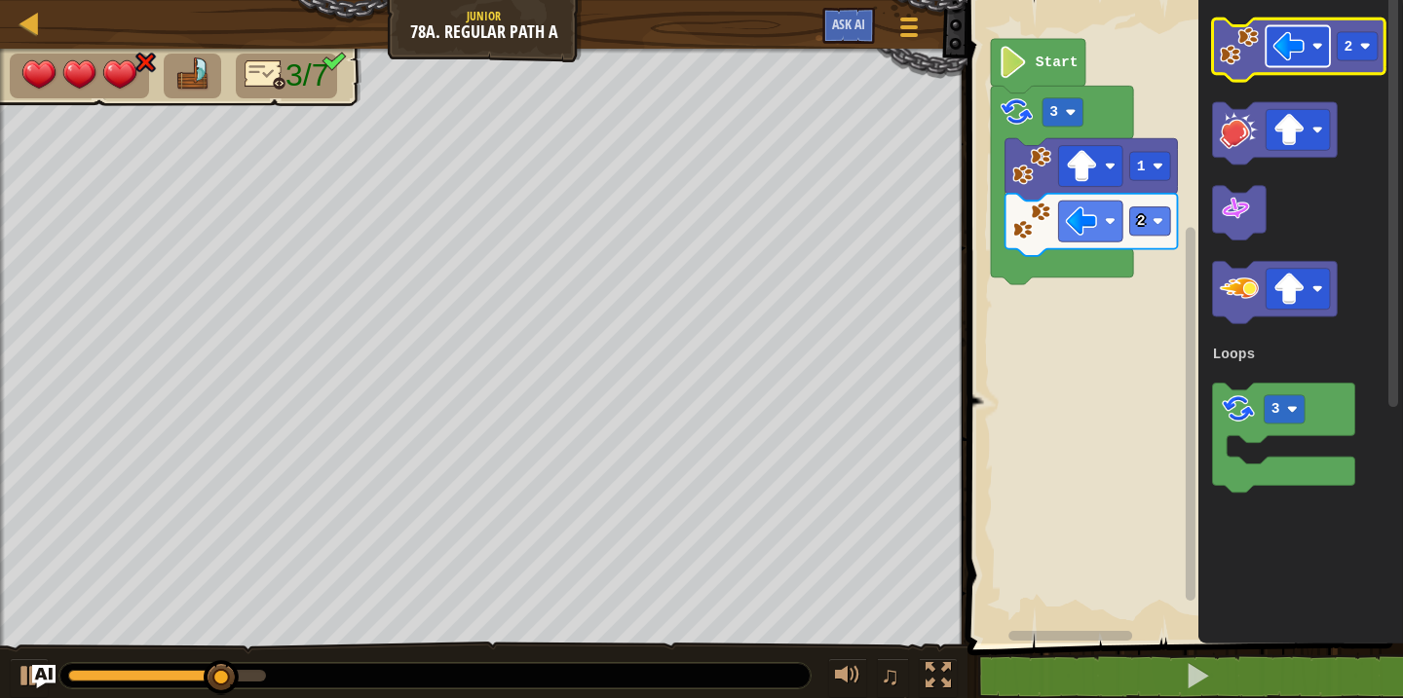
click at [1301, 57] on image "Blockly Workspace" at bounding box center [1289, 46] width 32 height 32
click at [1360, 50] on image "Blockly Workspace" at bounding box center [1365, 46] width 11 height 11
click at [1235, 55] on image "Blockly Workspace" at bounding box center [1239, 45] width 39 height 39
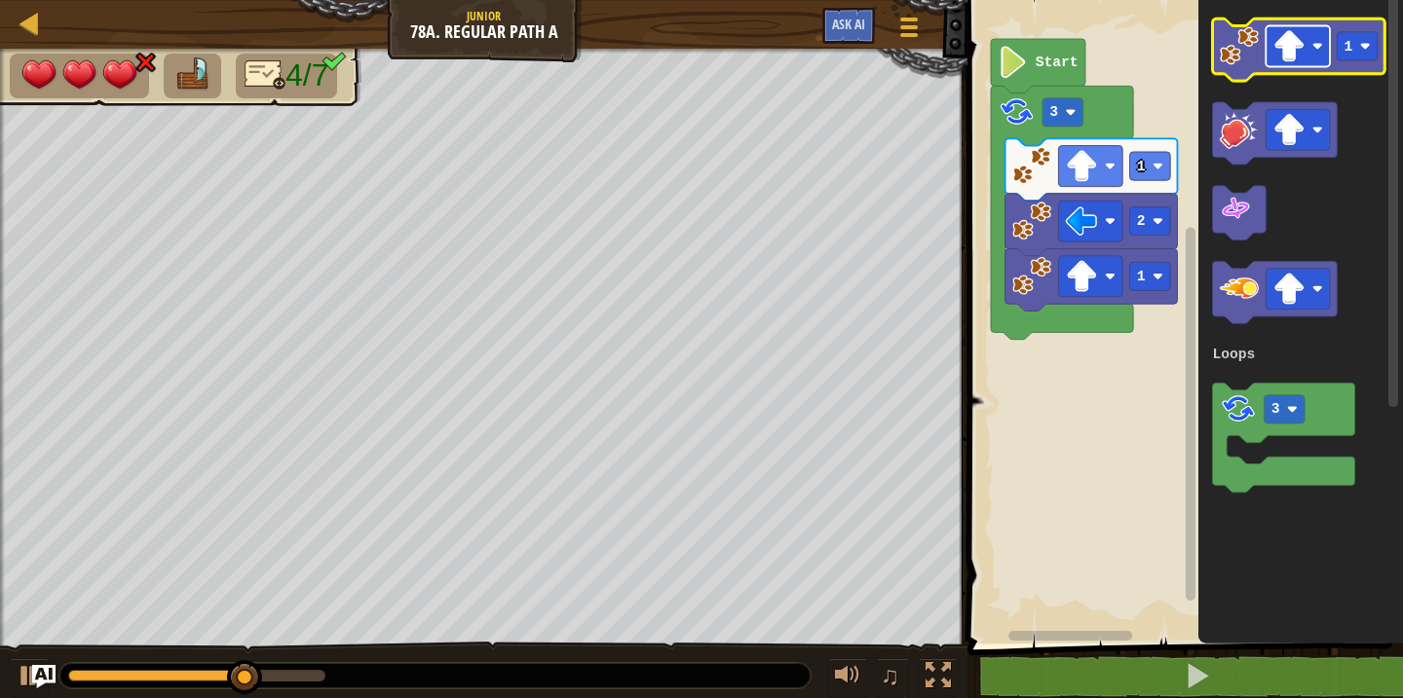
click at [1291, 49] on image "Blockly Workspace" at bounding box center [1289, 46] width 32 height 32
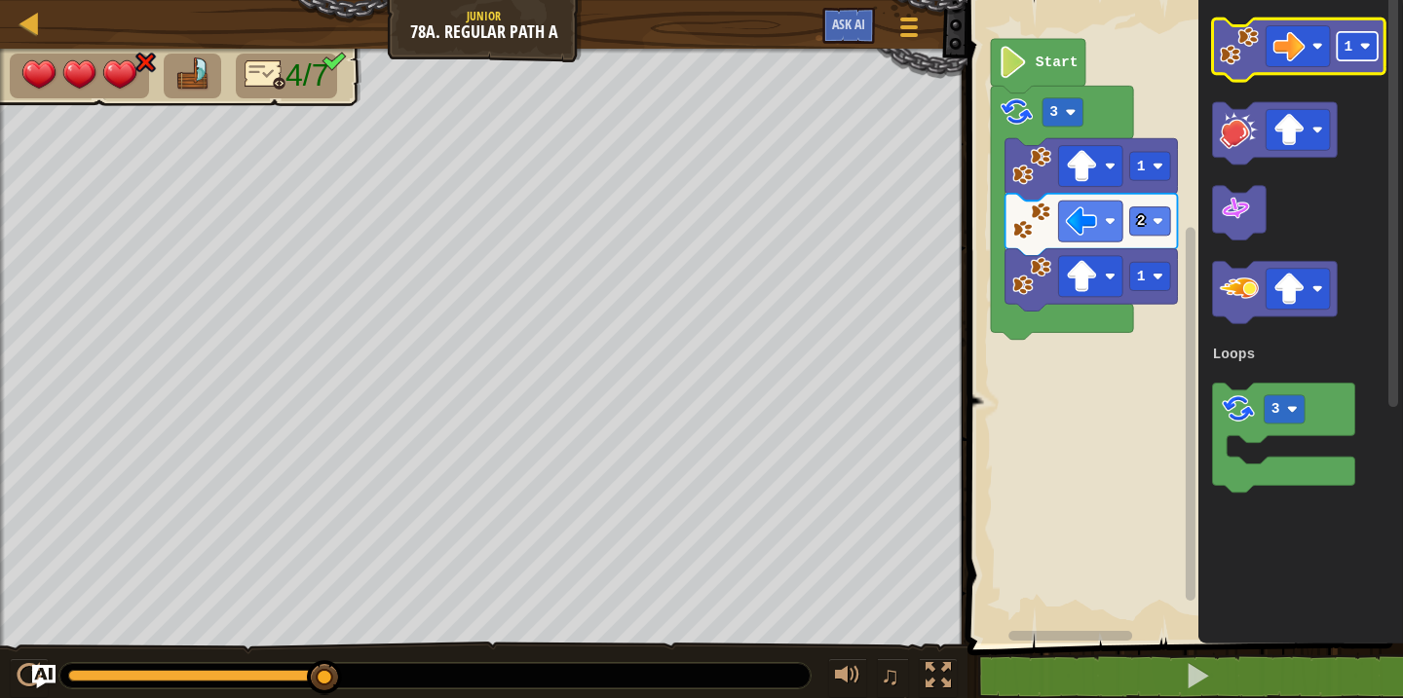
click at [1357, 41] on rect "Blockly Workspace" at bounding box center [1358, 46] width 41 height 28
click at [1254, 57] on image "Blockly Workspace" at bounding box center [1239, 45] width 39 height 39
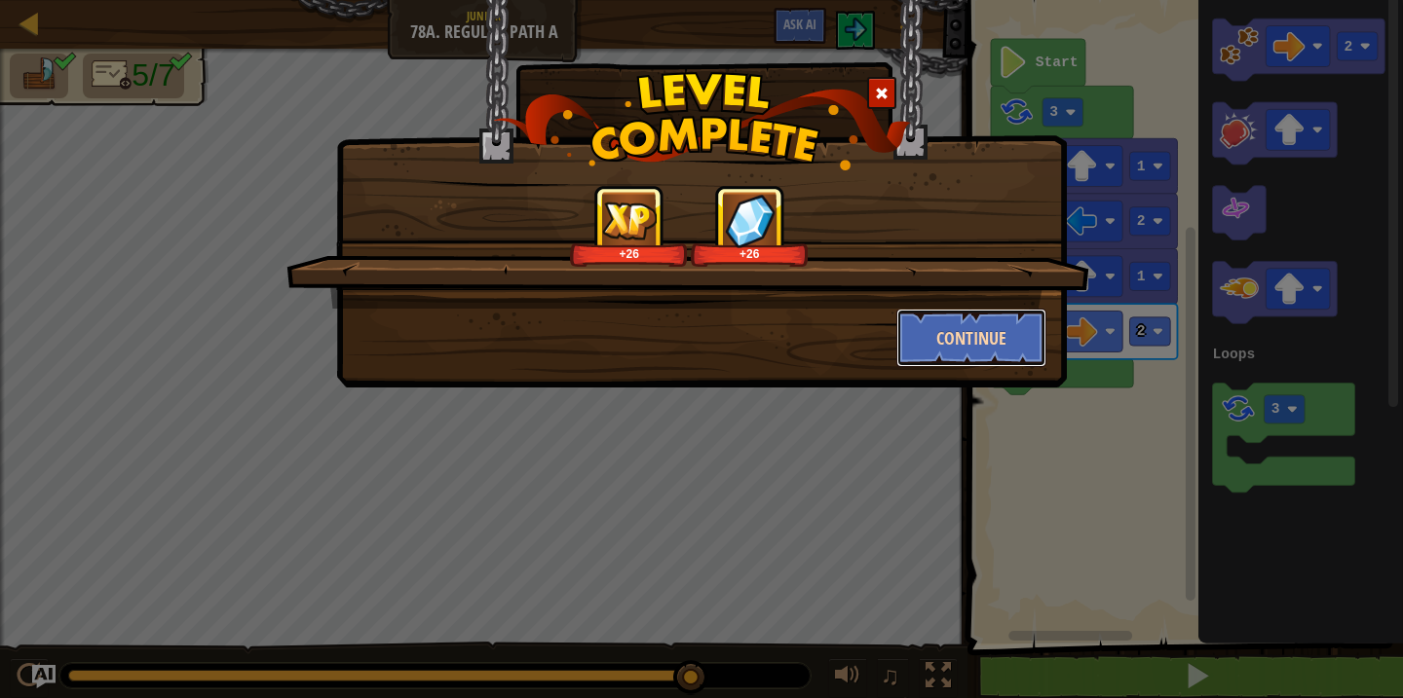
click at [940, 325] on button "Continue" at bounding box center [971, 338] width 151 height 58
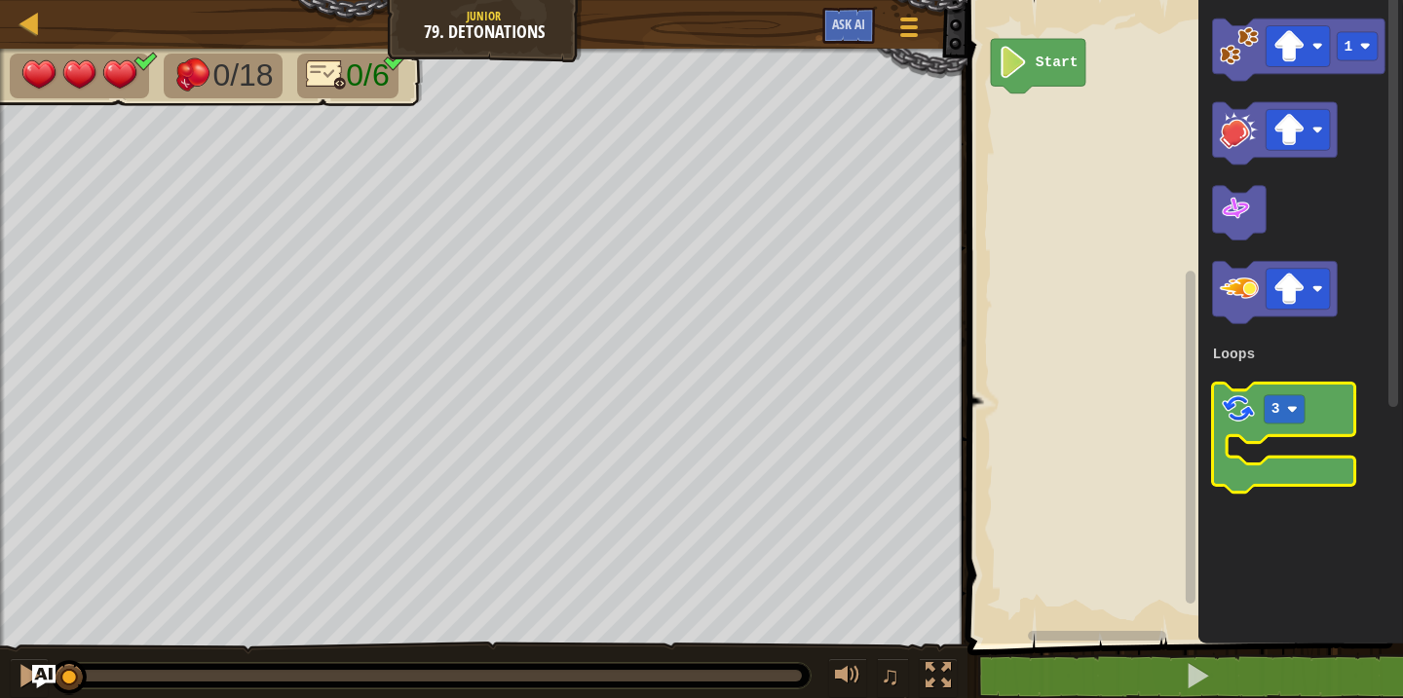
click at [1246, 402] on image "Blockly Workspace" at bounding box center [1238, 409] width 37 height 37
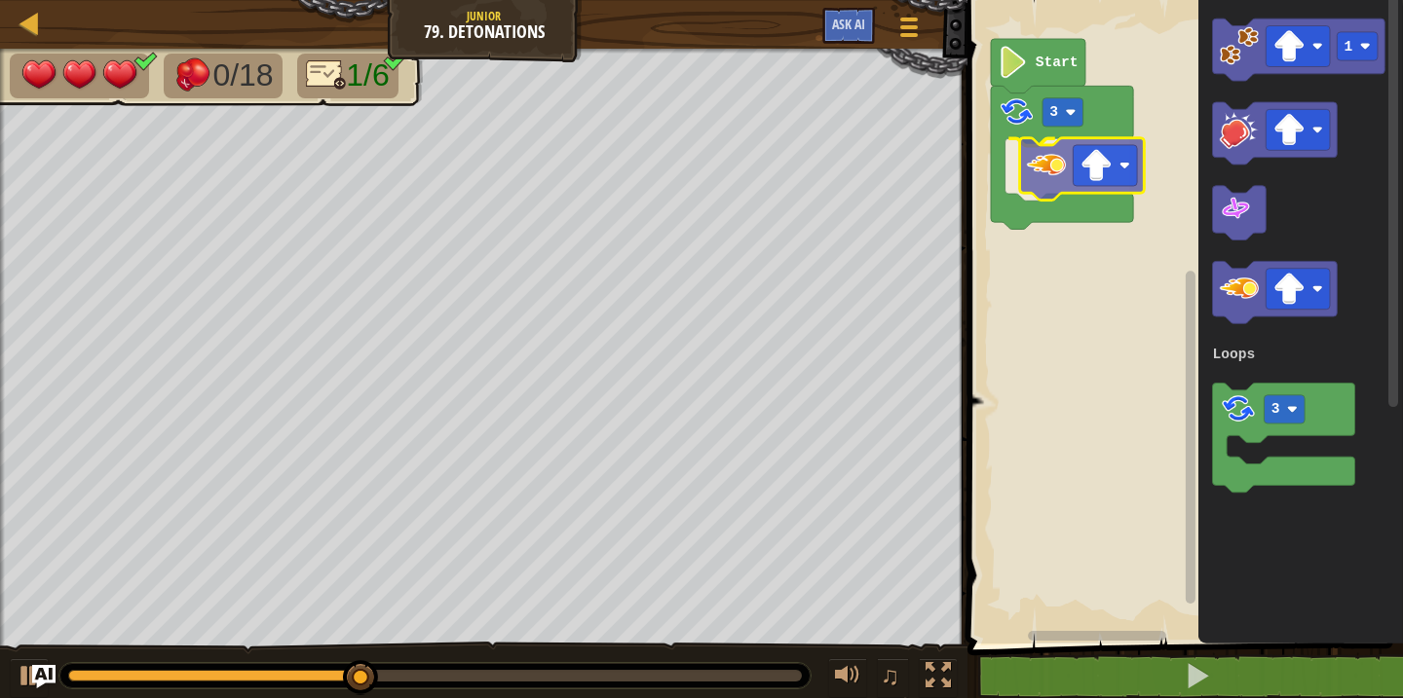
click at [1046, 173] on div "Loops Start 3 1 3 Loops" at bounding box center [1182, 317] width 441 height 654
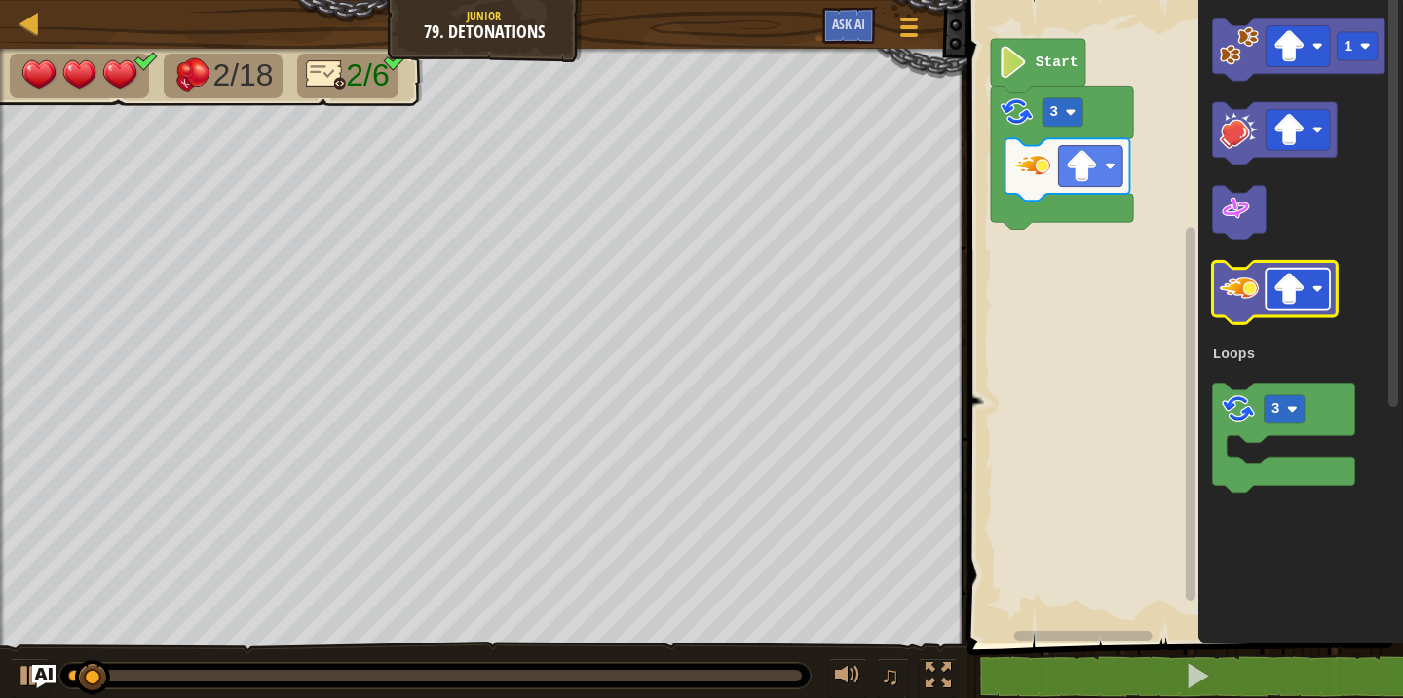
click at [1291, 297] on image "Blockly Workspace" at bounding box center [1289, 289] width 32 height 32
click at [1239, 294] on image "Blockly Workspace" at bounding box center [1239, 288] width 39 height 39
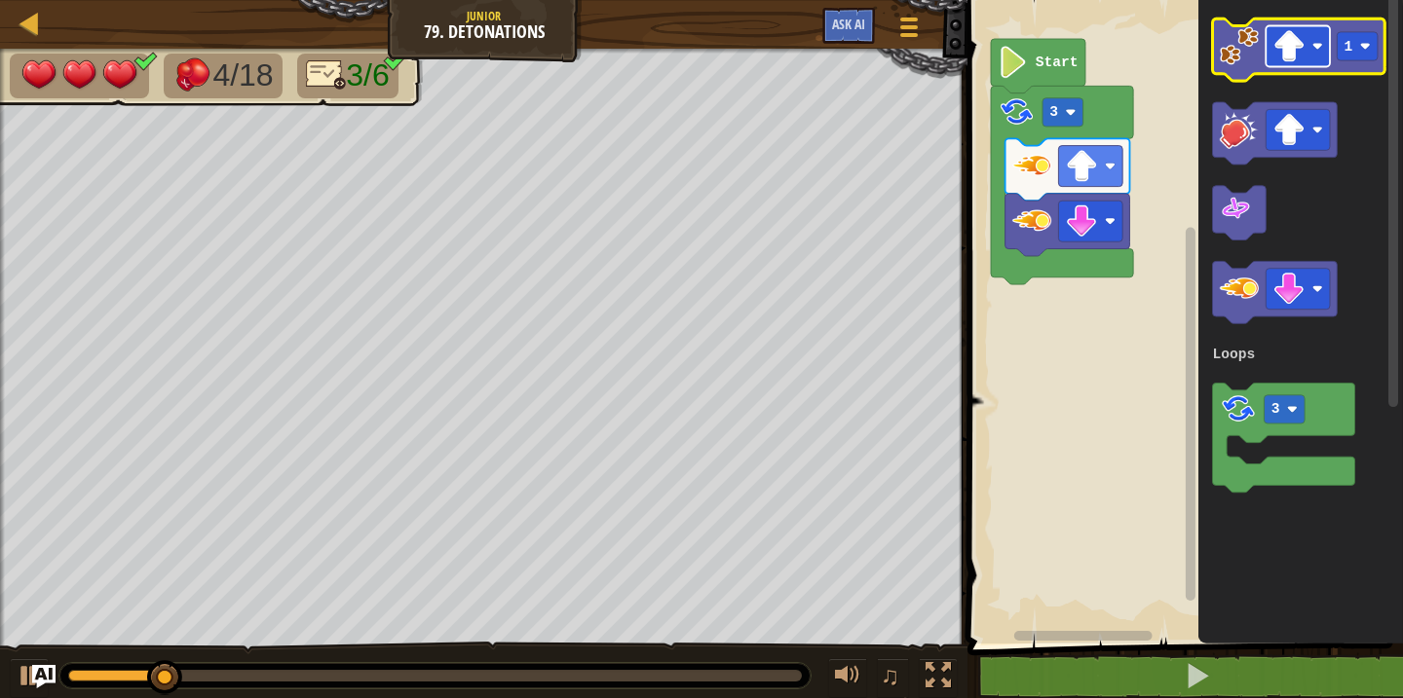
click at [1294, 58] on image "Blockly Workspace" at bounding box center [1289, 46] width 32 height 32
click at [1237, 65] on icon "Blockly Workspace" at bounding box center [1299, 50] width 172 height 62
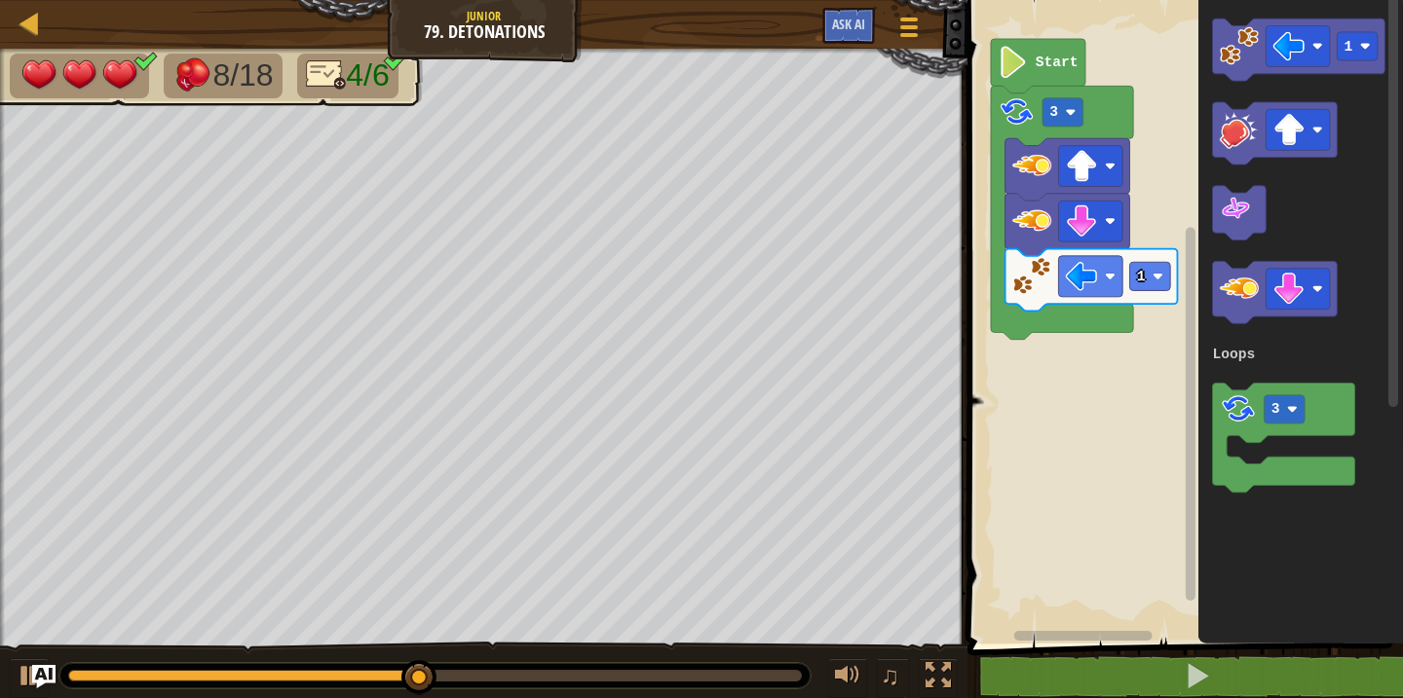
click at [1051, 128] on icon "Blockly Workspace" at bounding box center [1062, 212] width 142 height 253
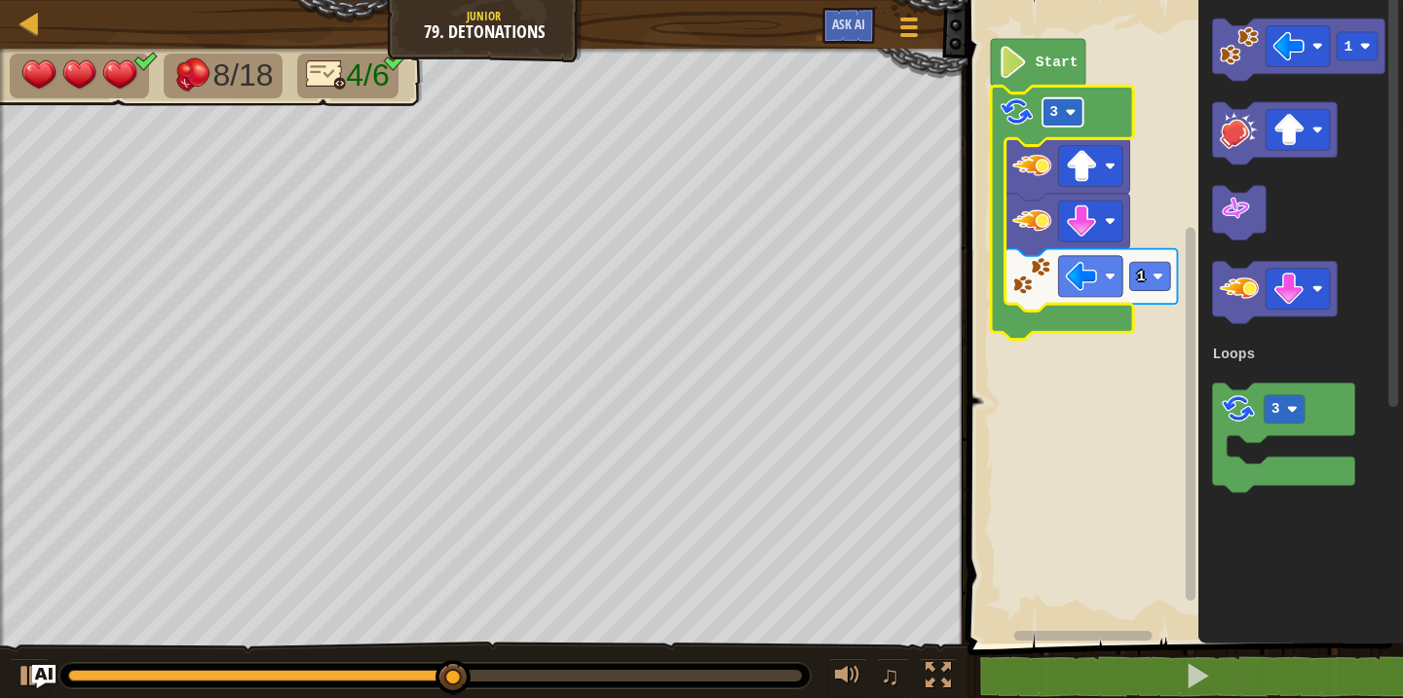
click at [1066, 109] on image "Blockly Workspace" at bounding box center [1071, 112] width 11 height 11
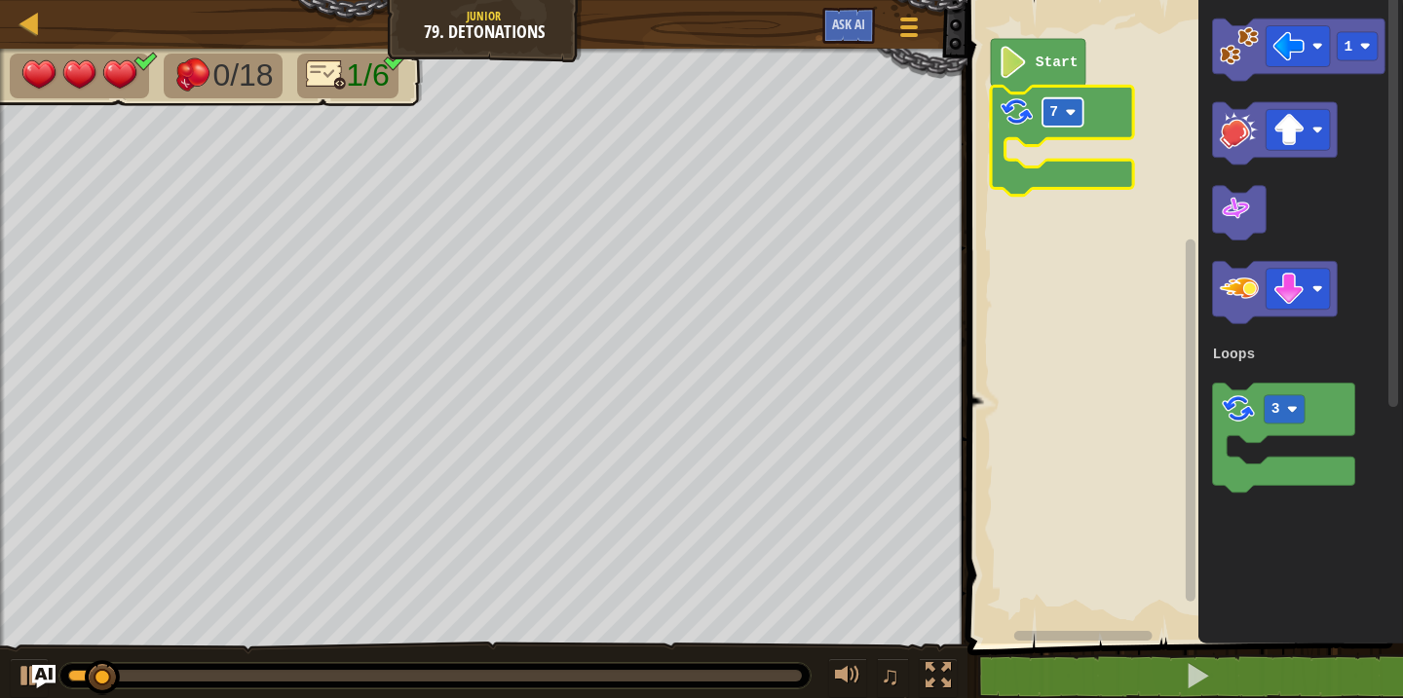
click at [1079, 115] on rect "Blockly Workspace" at bounding box center [1062, 112] width 41 height 28
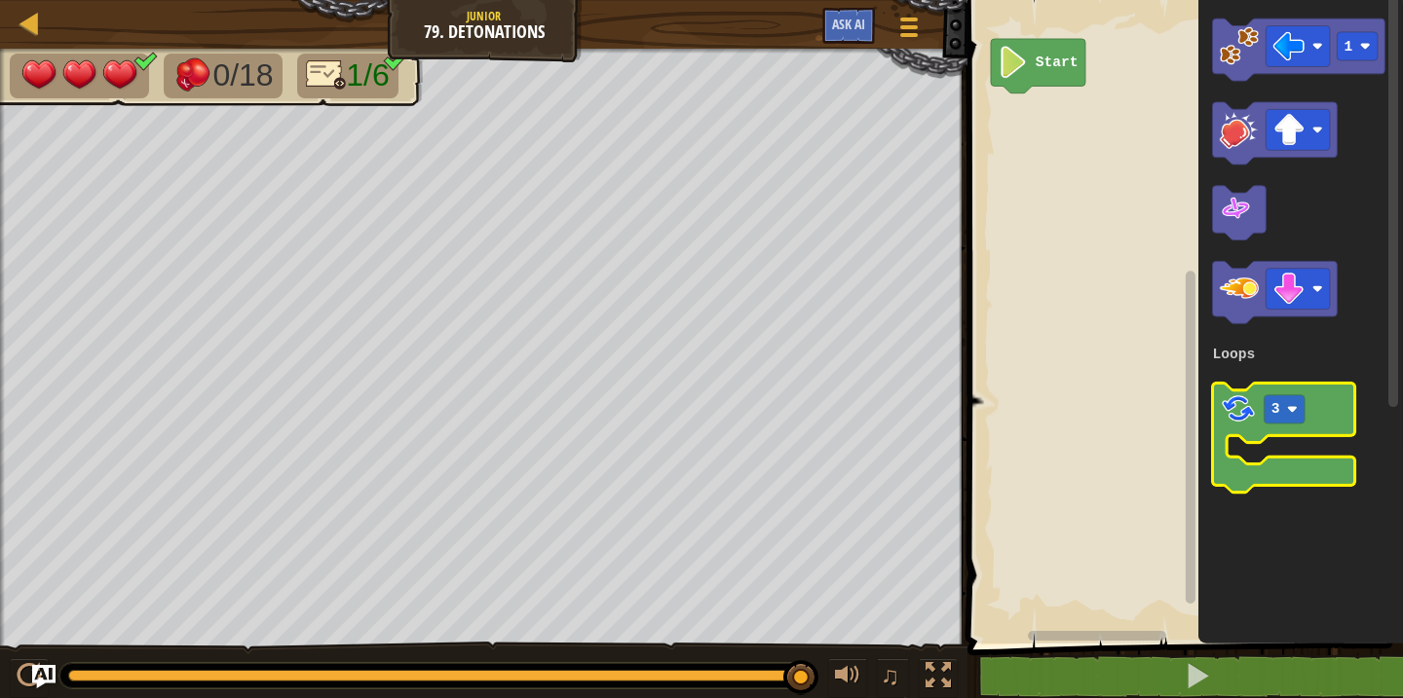
click at [1232, 422] on image "Blockly Workspace" at bounding box center [1238, 409] width 37 height 37
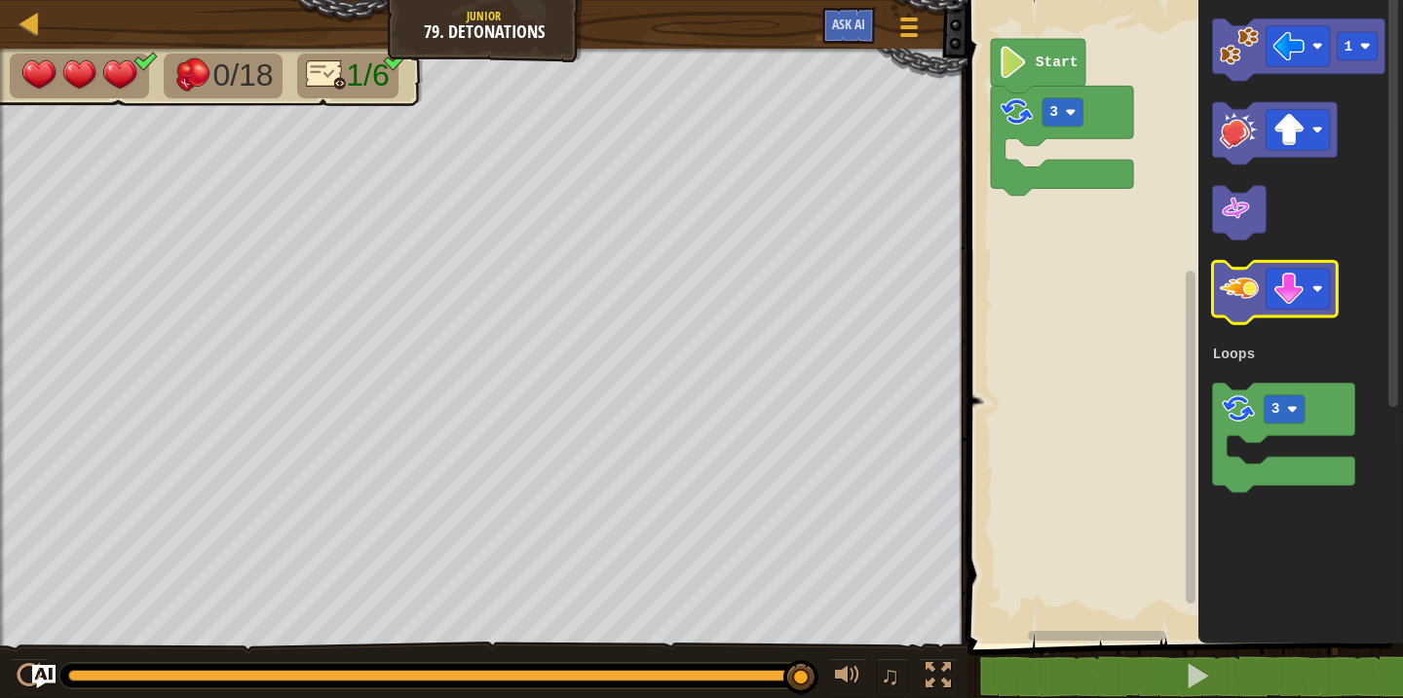
click at [1244, 287] on image "Blockly Workspace" at bounding box center [1239, 288] width 39 height 39
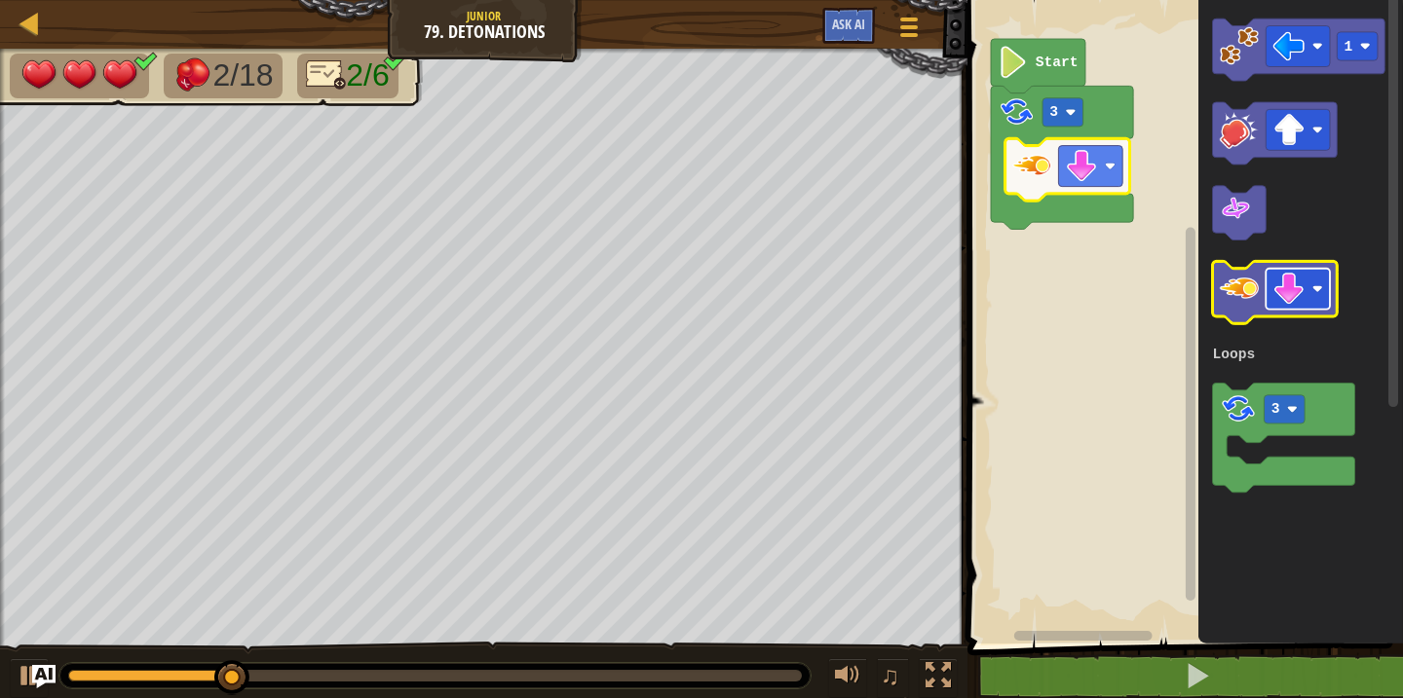
click at [1297, 288] on image "Blockly Workspace" at bounding box center [1289, 289] width 32 height 32
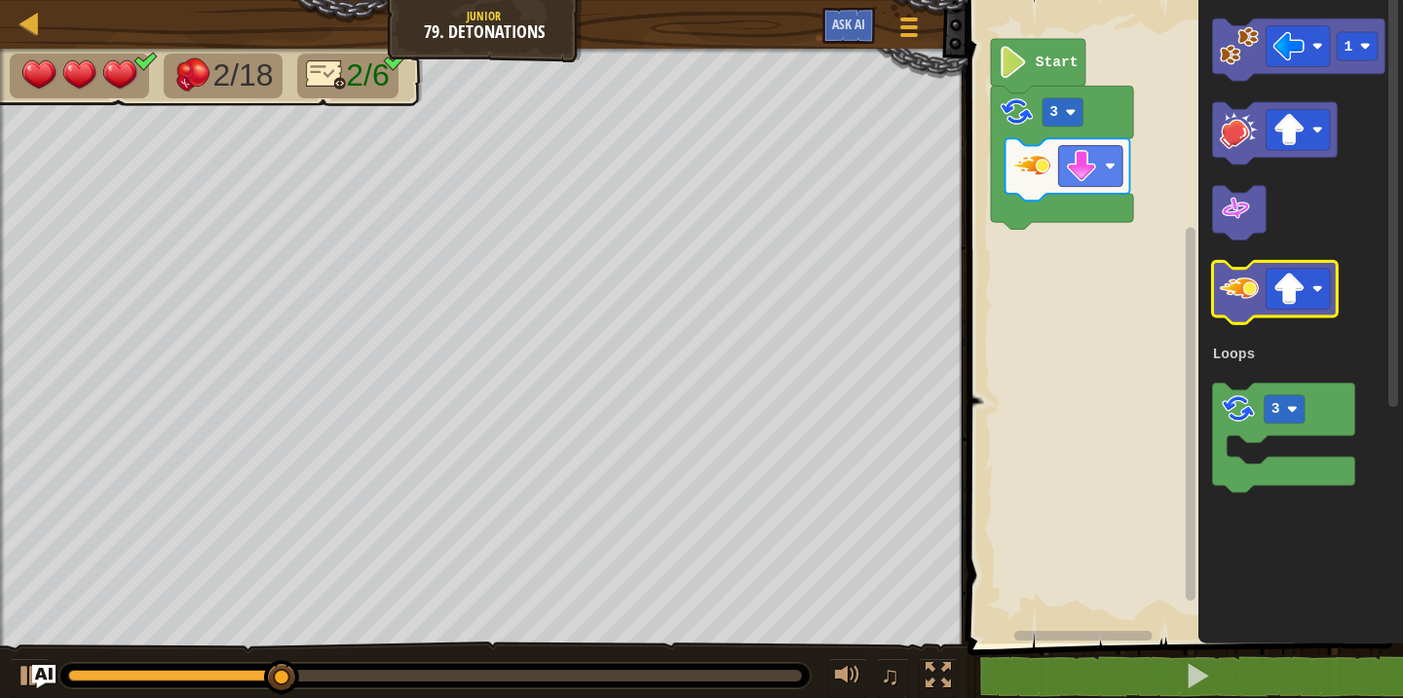
click at [1244, 302] on image "Blockly Workspace" at bounding box center [1239, 288] width 39 height 39
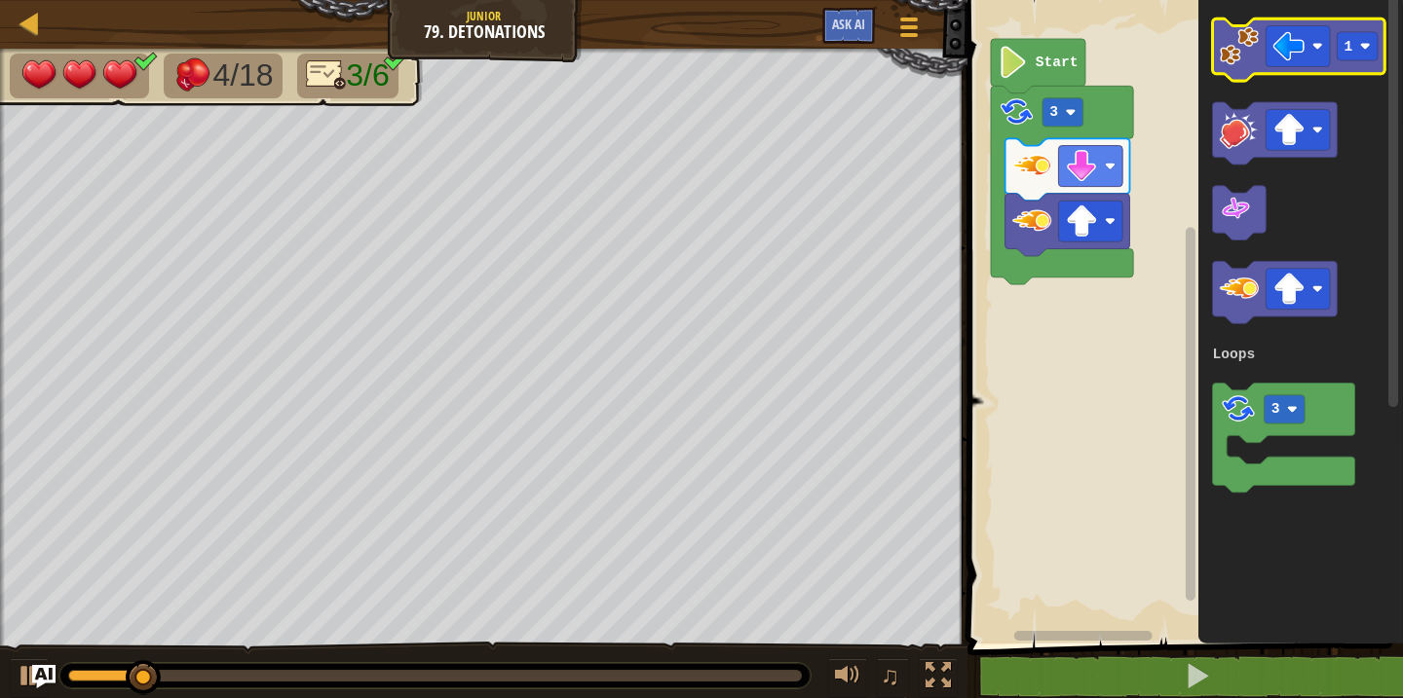
click at [1243, 53] on image "Blockly Workspace" at bounding box center [1239, 45] width 39 height 39
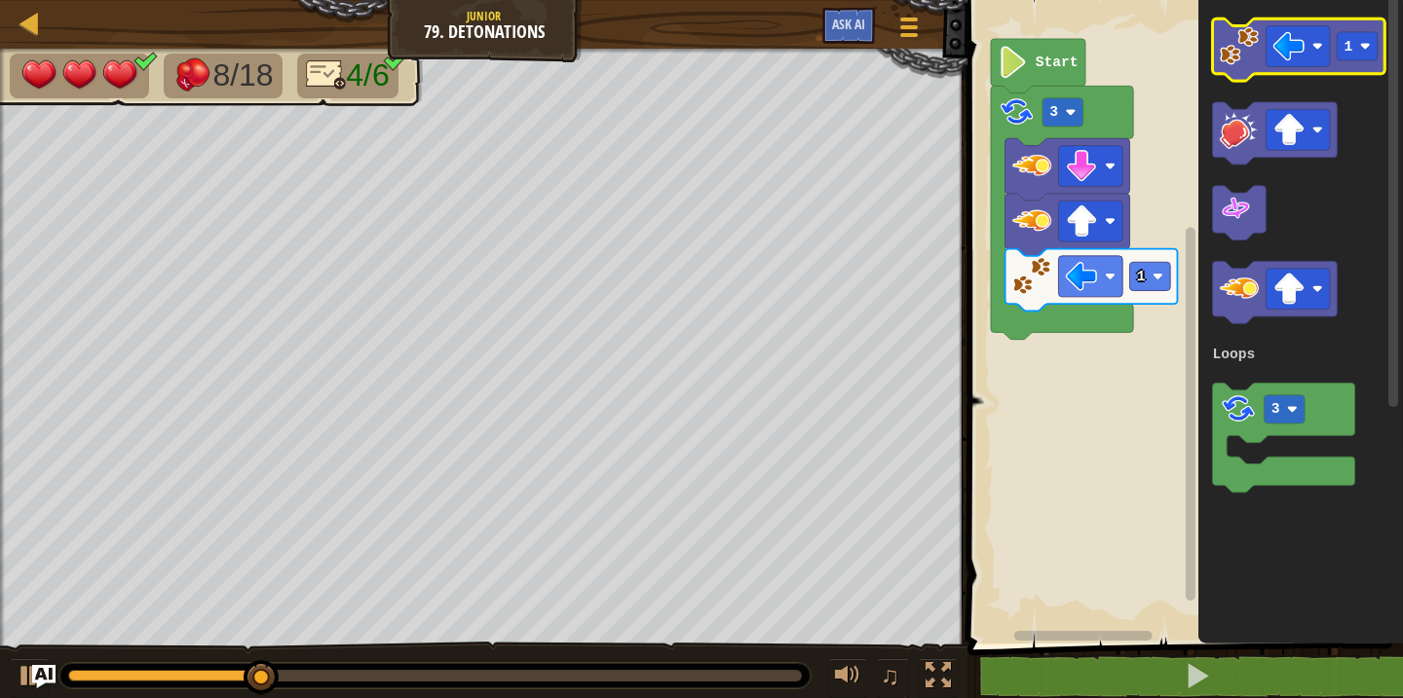
click at [1225, 60] on image "Blockly Workspace" at bounding box center [1239, 45] width 39 height 39
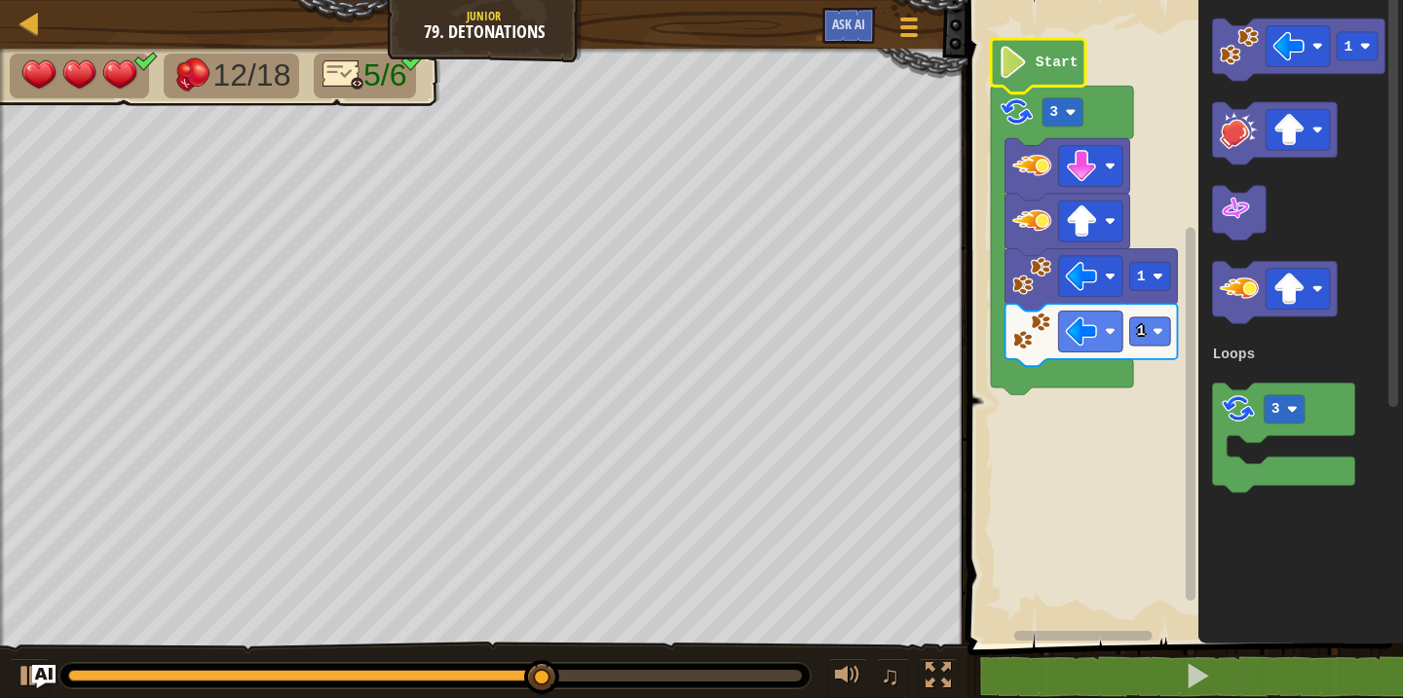
click at [1036, 64] on text "Start" at bounding box center [1057, 63] width 43 height 16
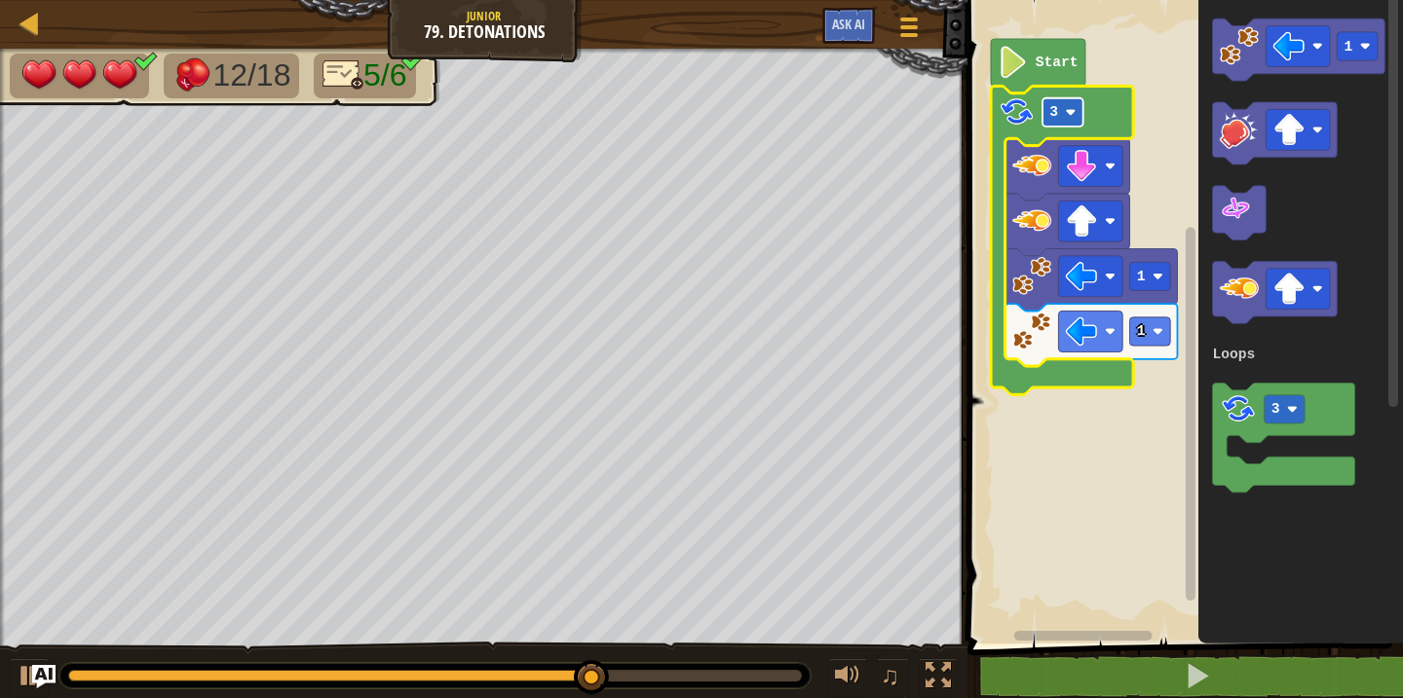
click at [1058, 122] on rect "Blockly Workspace" at bounding box center [1062, 112] width 41 height 28
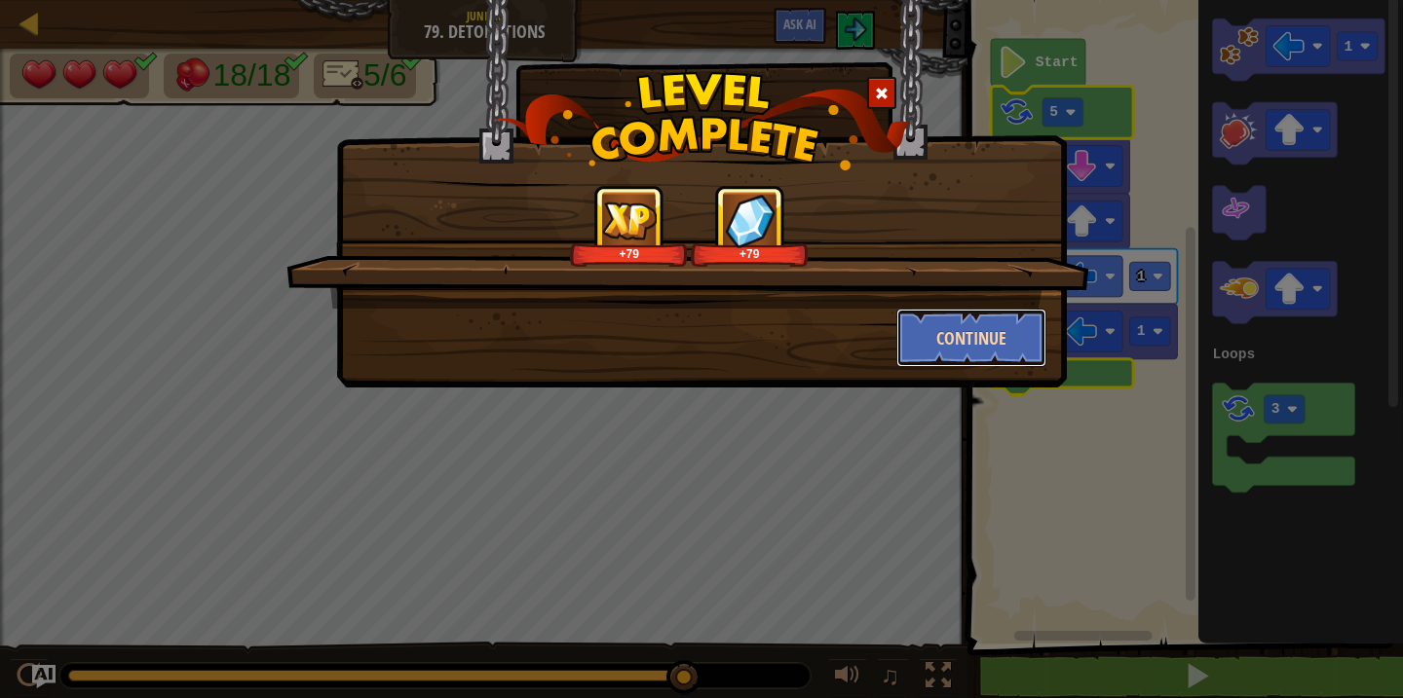
click at [984, 337] on button "Continue" at bounding box center [971, 338] width 151 height 58
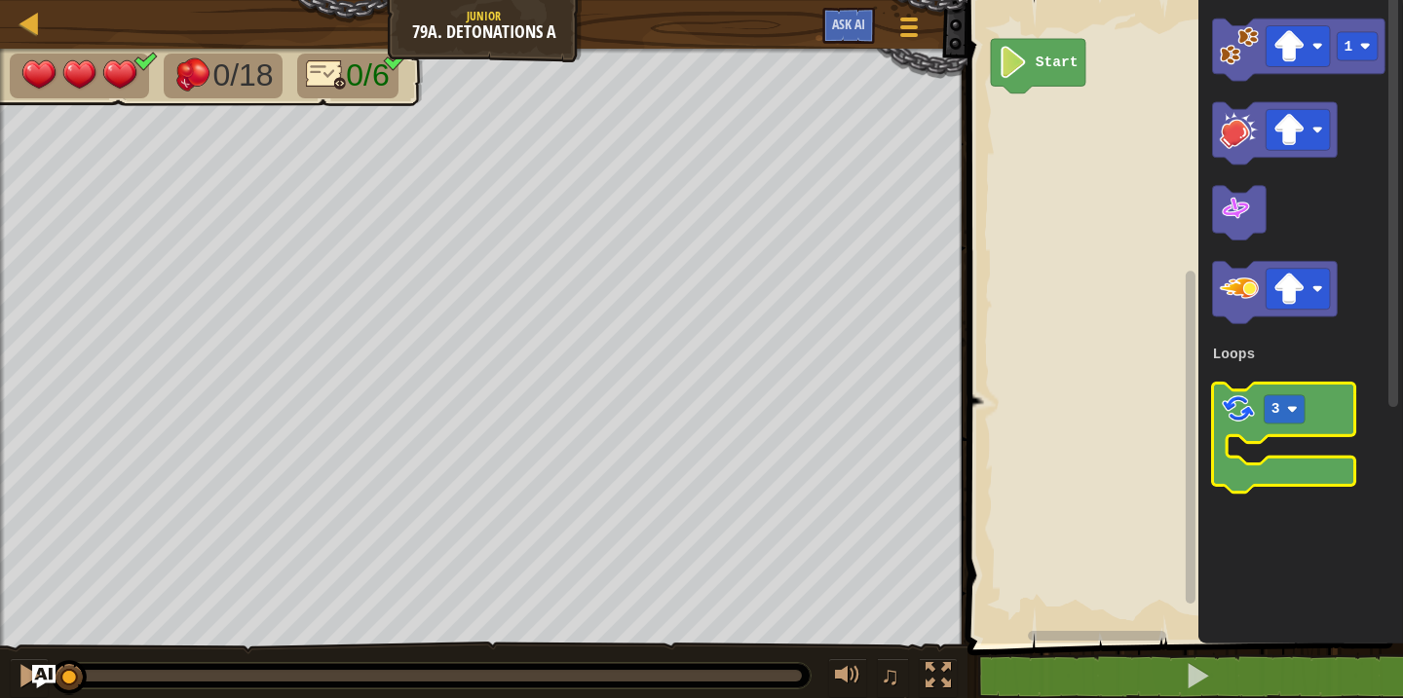
click at [1245, 400] on image "Blockly Workspace" at bounding box center [1238, 409] width 37 height 37
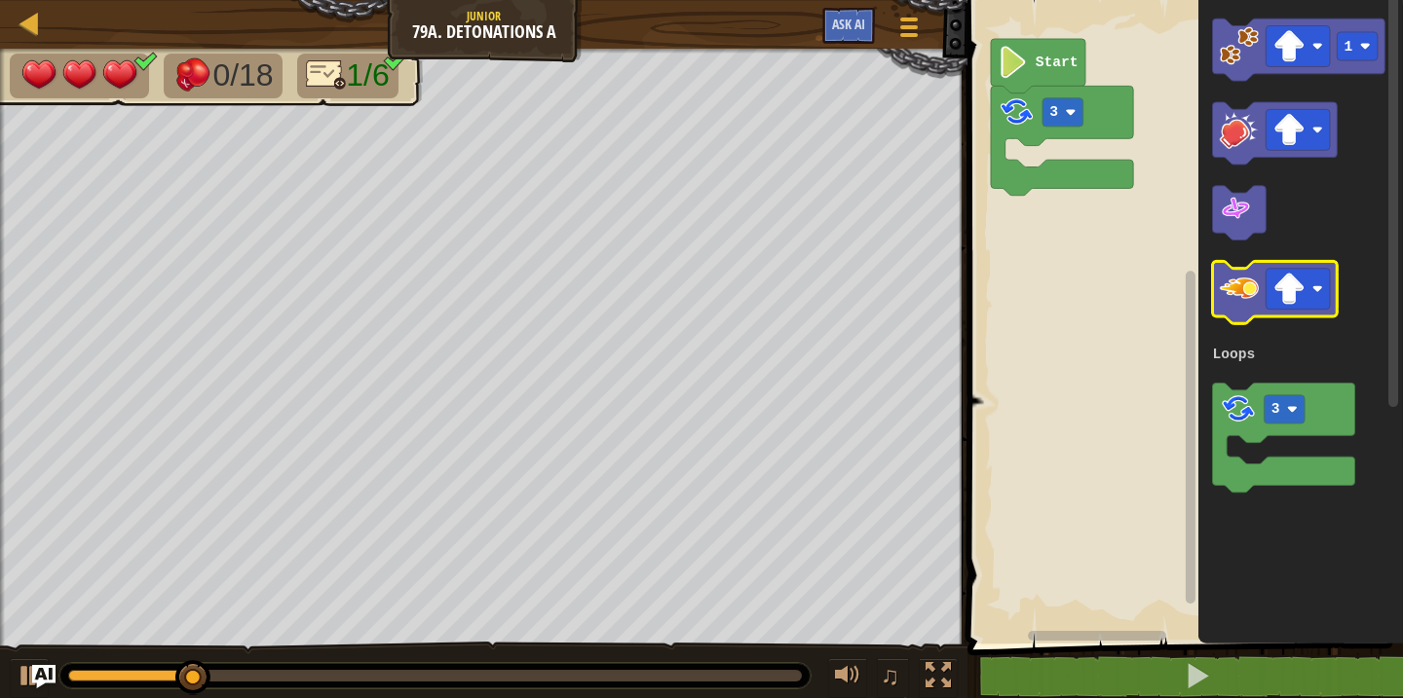
click at [1249, 282] on image "Blockly Workspace" at bounding box center [1239, 288] width 39 height 39
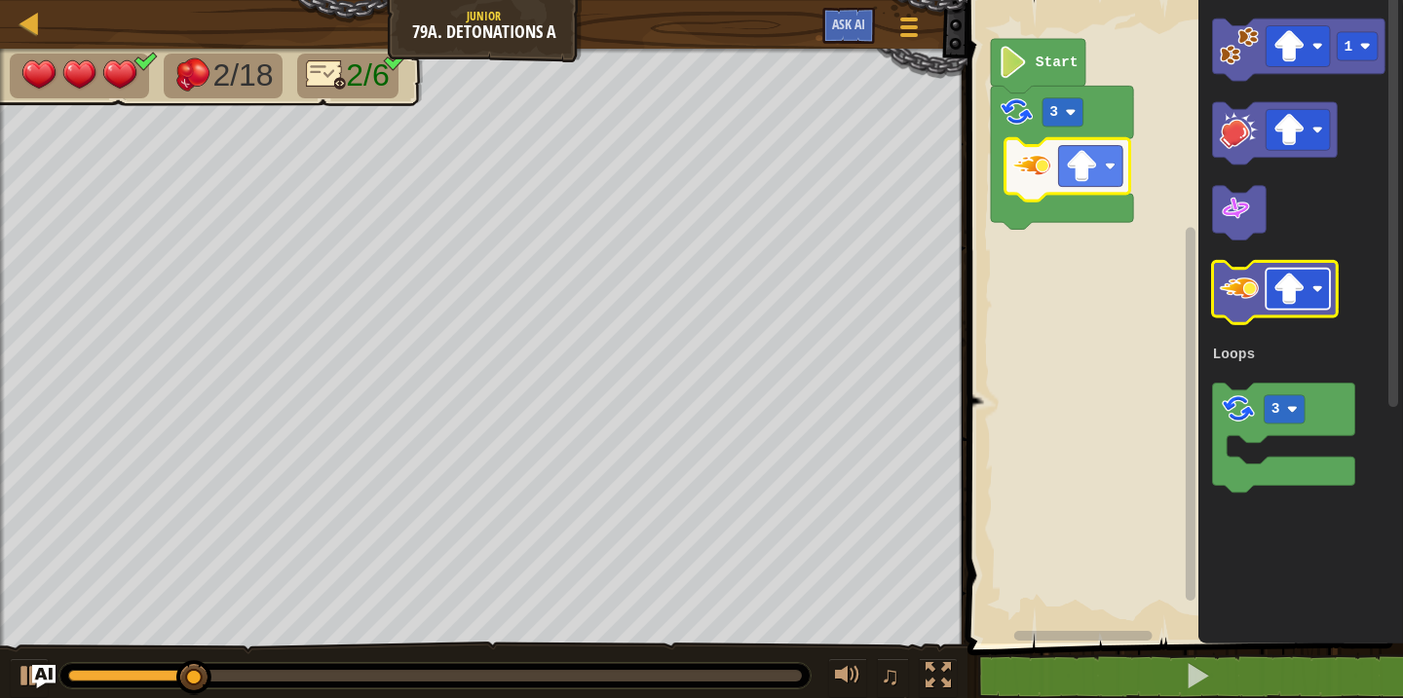
click at [1293, 282] on image "Blockly Workspace" at bounding box center [1289, 289] width 32 height 32
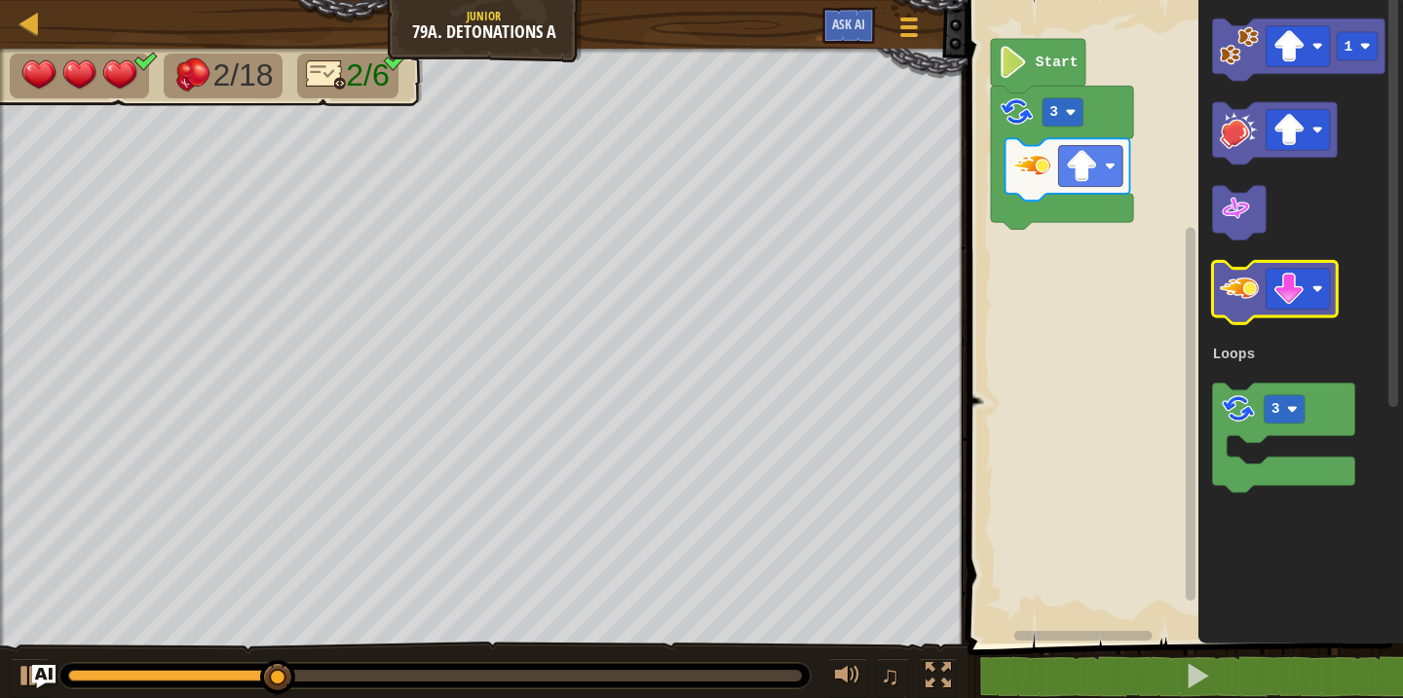
click at [1249, 282] on image "Blockly Workspace" at bounding box center [1239, 288] width 39 height 39
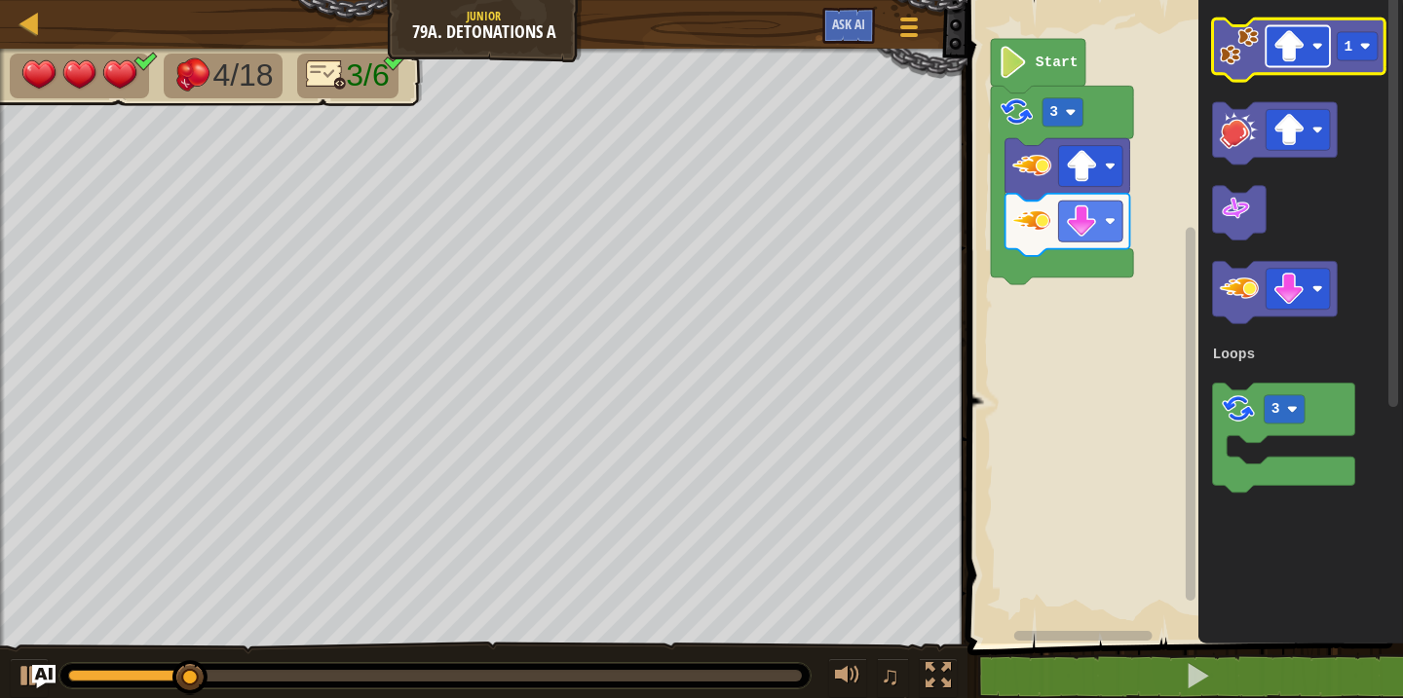
click at [1295, 53] on image "Blockly Workspace" at bounding box center [1289, 46] width 32 height 32
click at [1358, 49] on rect "Blockly Workspace" at bounding box center [1358, 46] width 41 height 28
click at [1228, 41] on image "Blockly Workspace" at bounding box center [1239, 45] width 39 height 39
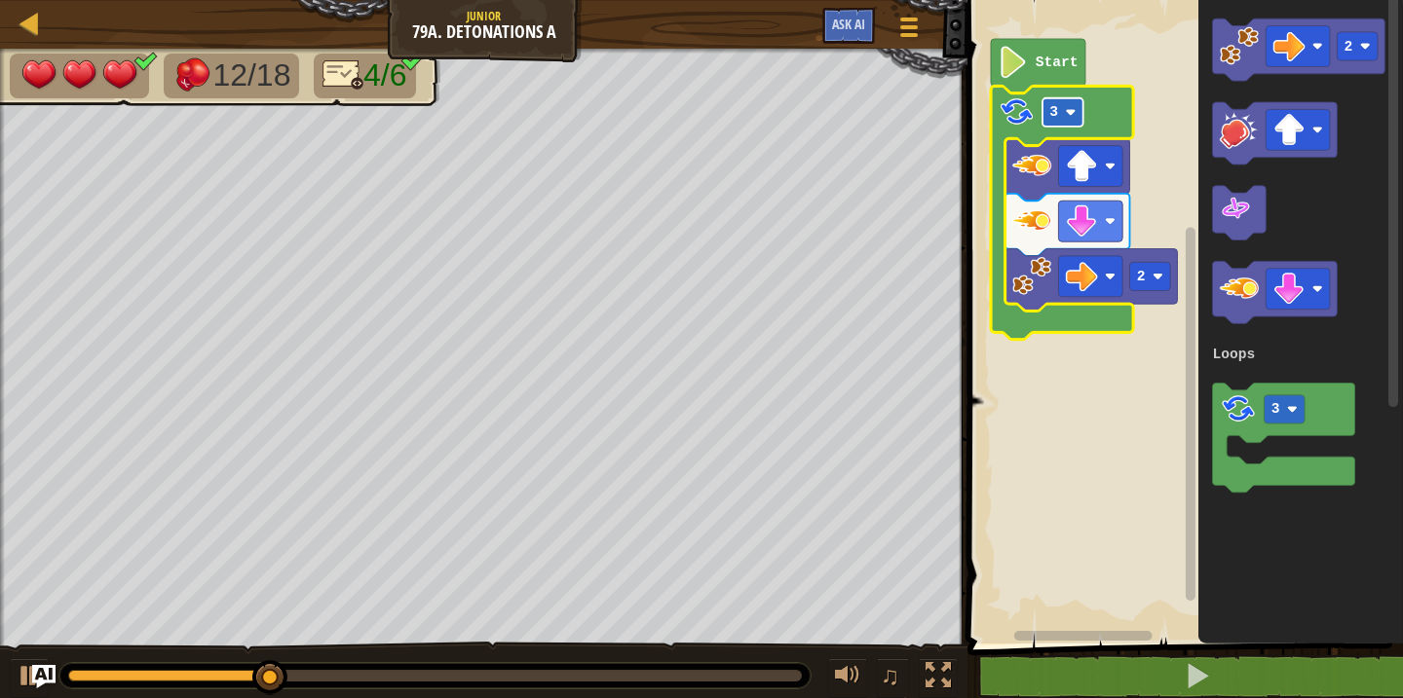
click at [1065, 118] on rect "Blockly Workspace" at bounding box center [1062, 112] width 41 height 28
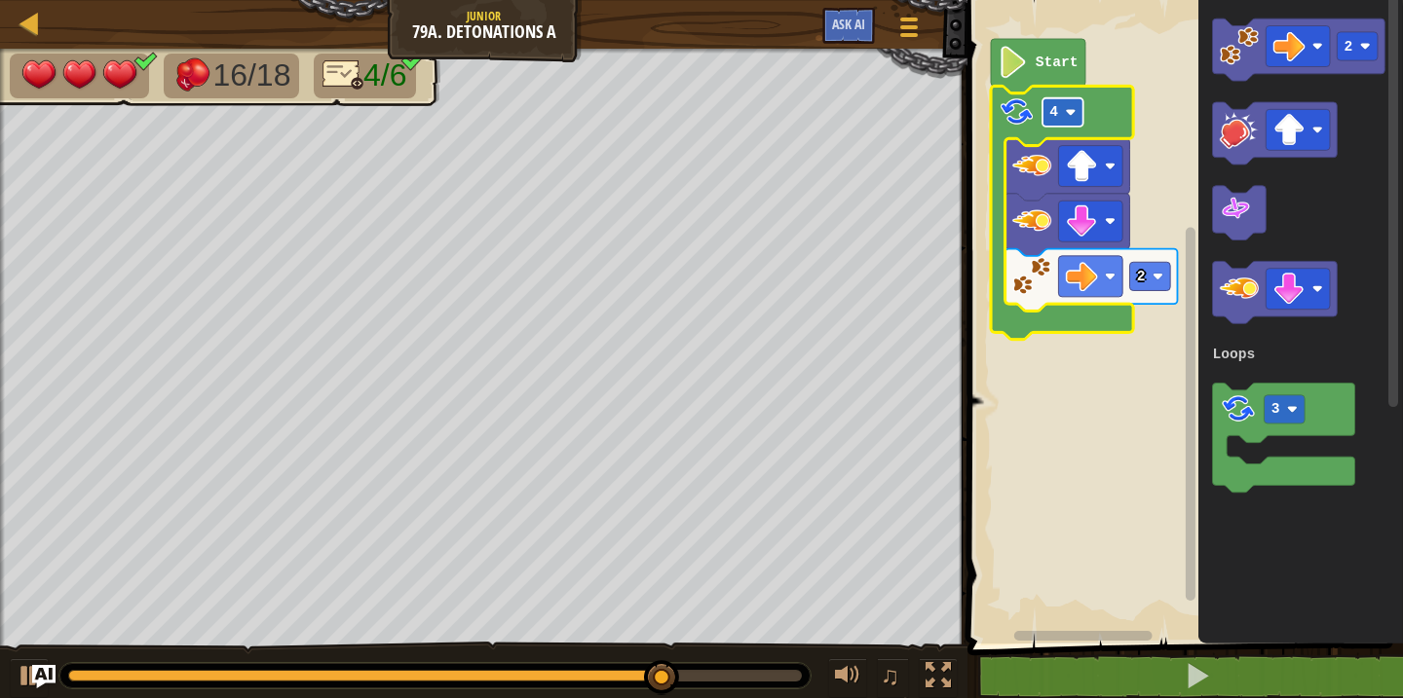
click at [1066, 108] on image "Blockly Workspace" at bounding box center [1071, 112] width 11 height 11
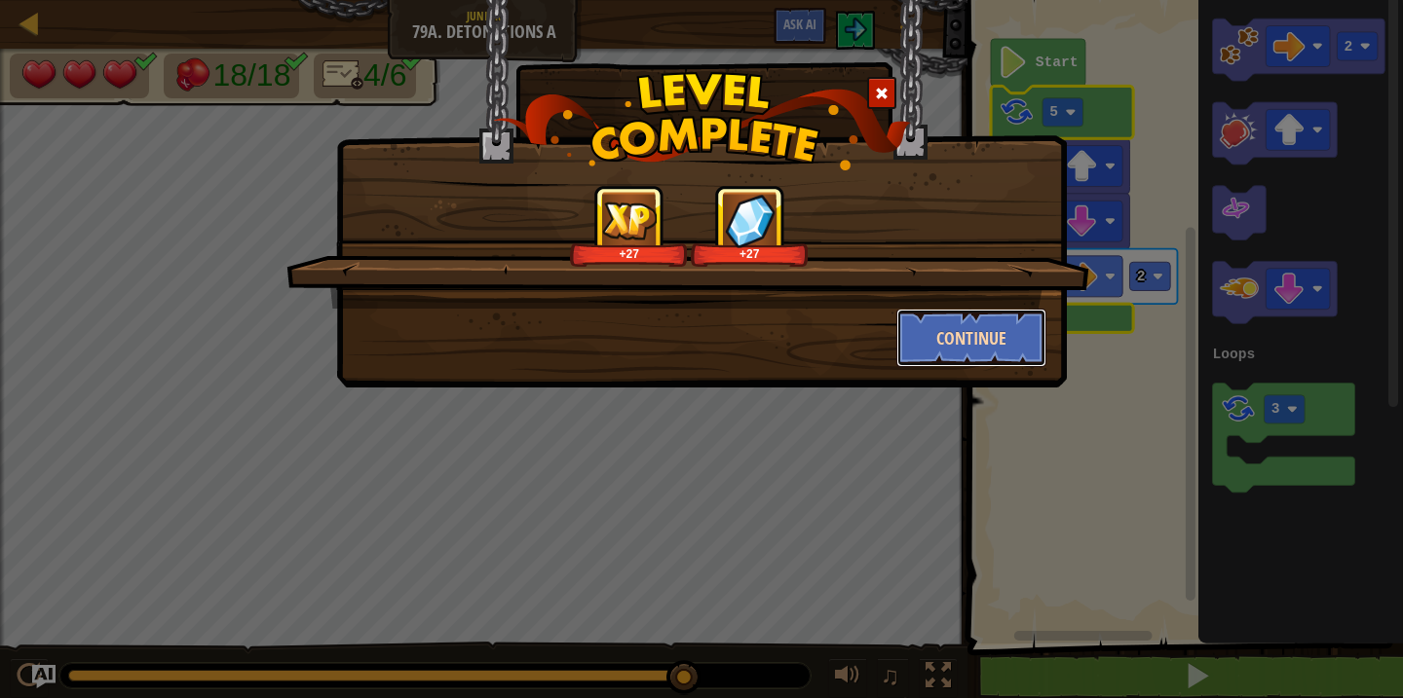
click at [1002, 335] on button "Continue" at bounding box center [971, 338] width 151 height 58
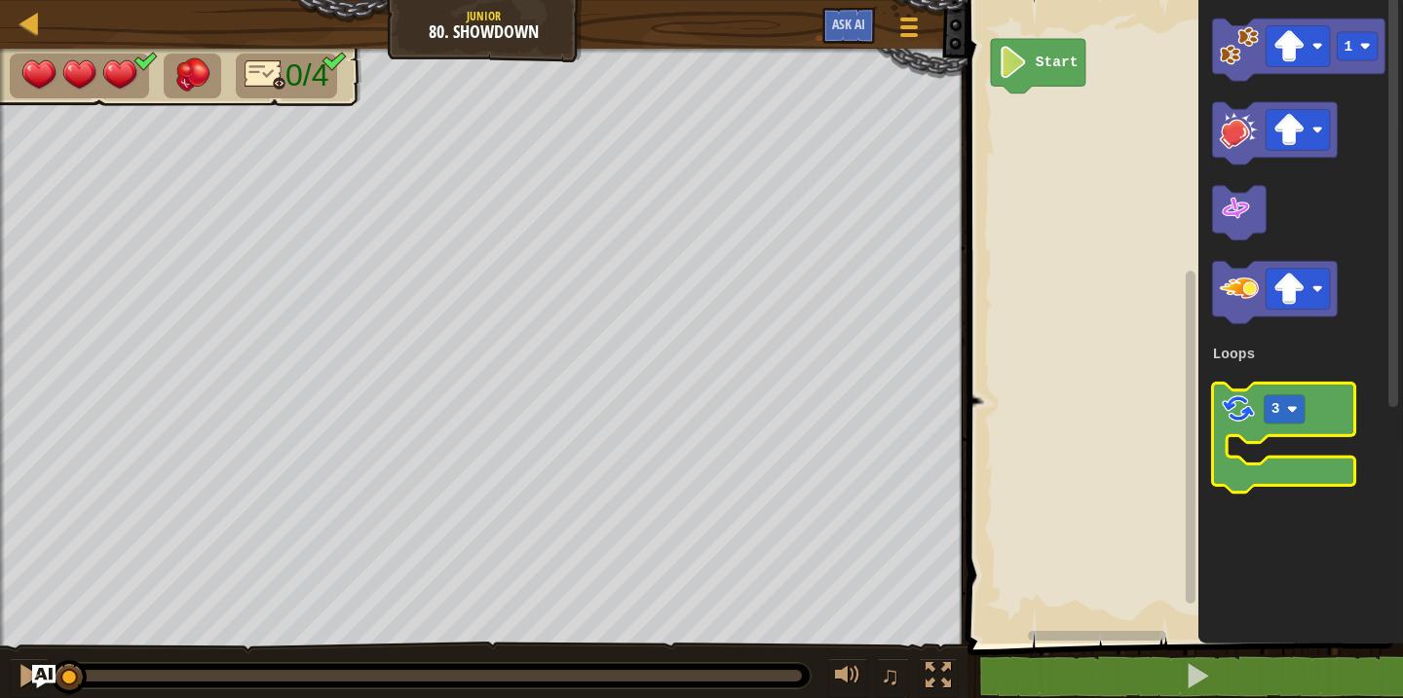
click at [1229, 419] on image "Blockly Workspace" at bounding box center [1238, 409] width 37 height 37
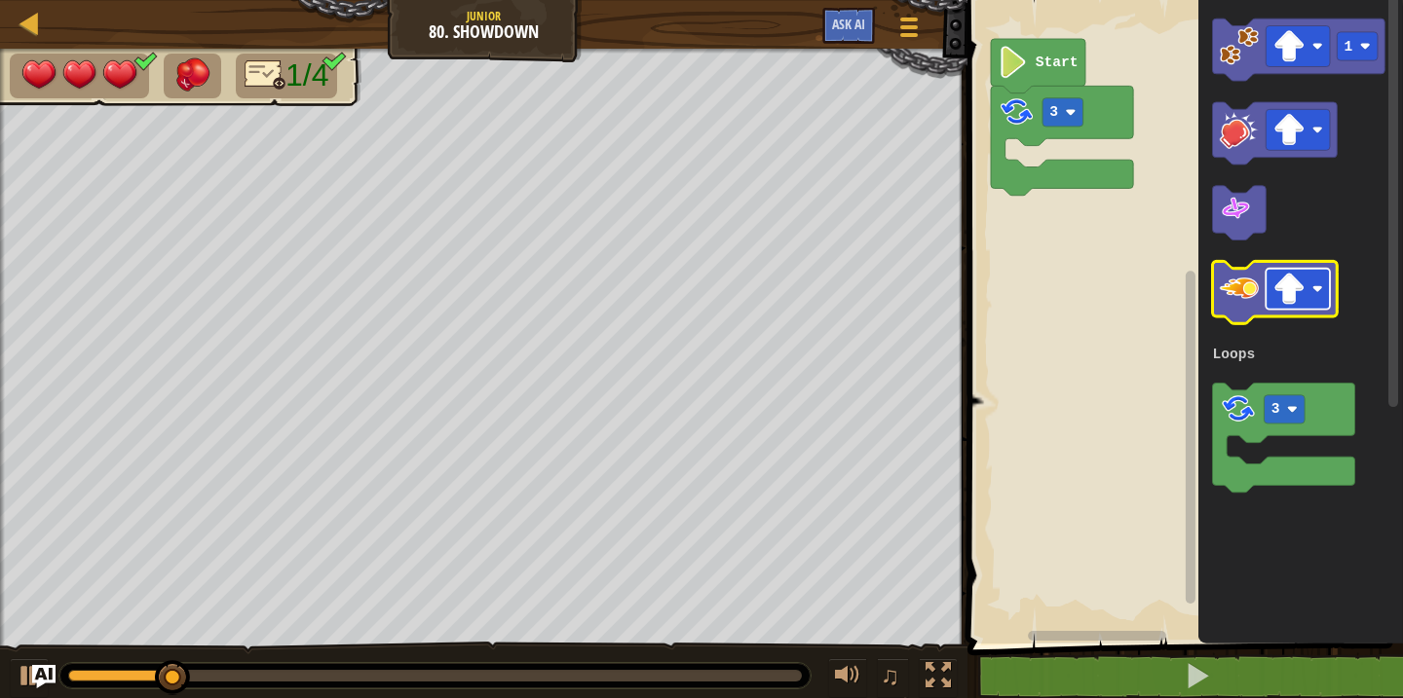
click at [1301, 292] on image "Blockly Workspace" at bounding box center [1289, 289] width 32 height 32
click at [1224, 279] on image "Blockly Workspace" at bounding box center [1239, 288] width 39 height 39
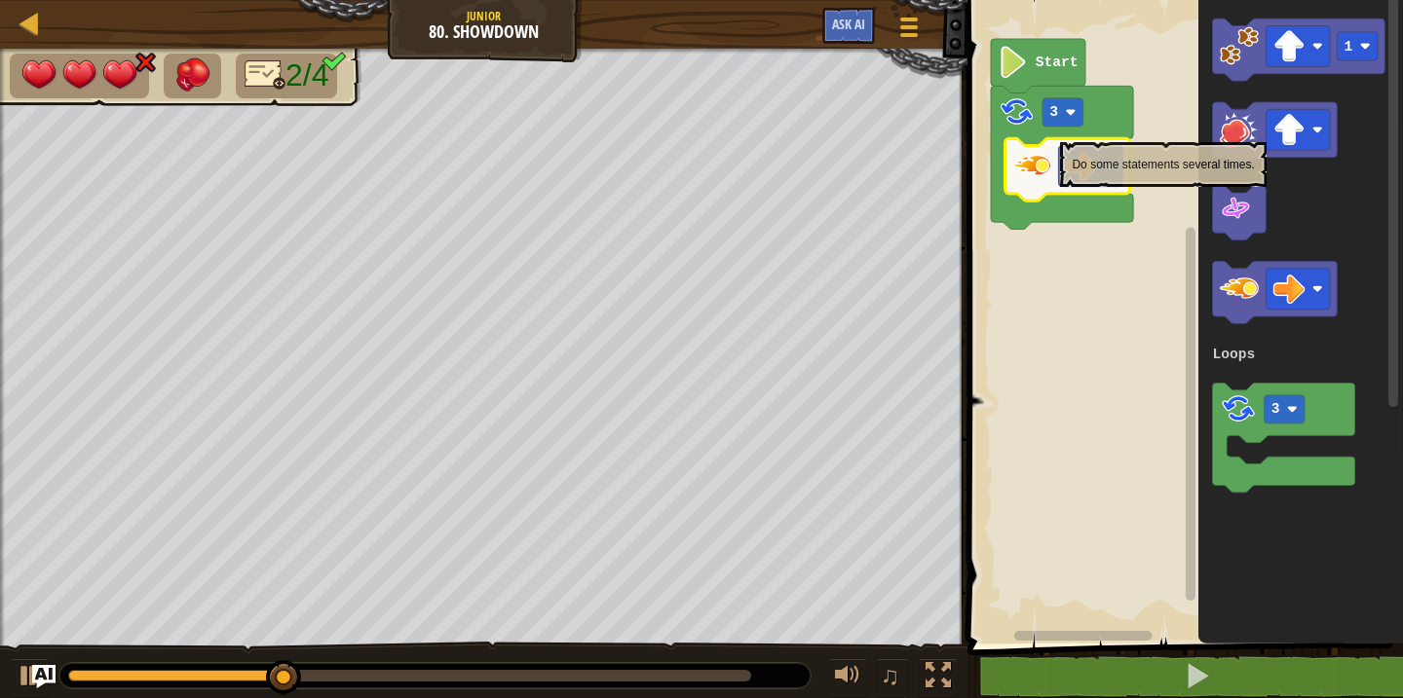
click at [1060, 132] on icon "Blockly Workspace" at bounding box center [1062, 157] width 142 height 143
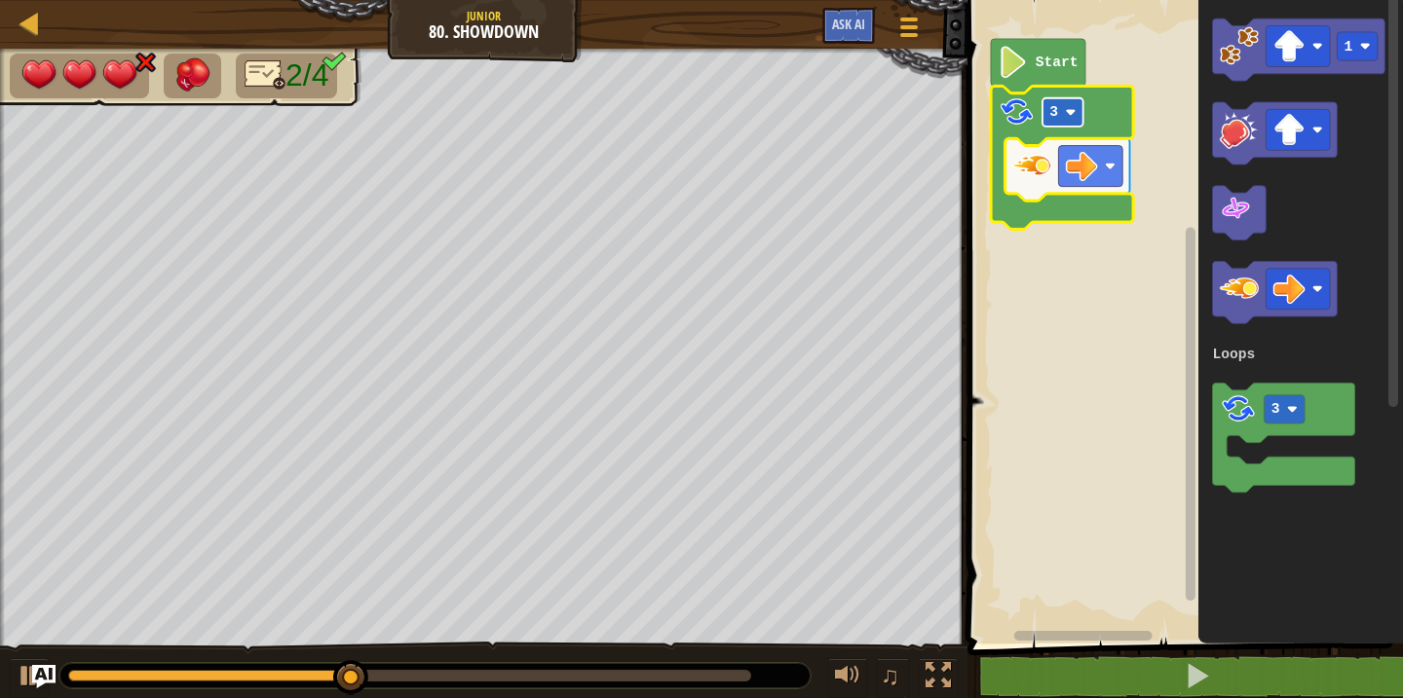
click at [1059, 122] on rect "Blockly Workspace" at bounding box center [1062, 112] width 41 height 28
click at [1060, 117] on rect "Blockly Workspace" at bounding box center [1062, 112] width 41 height 28
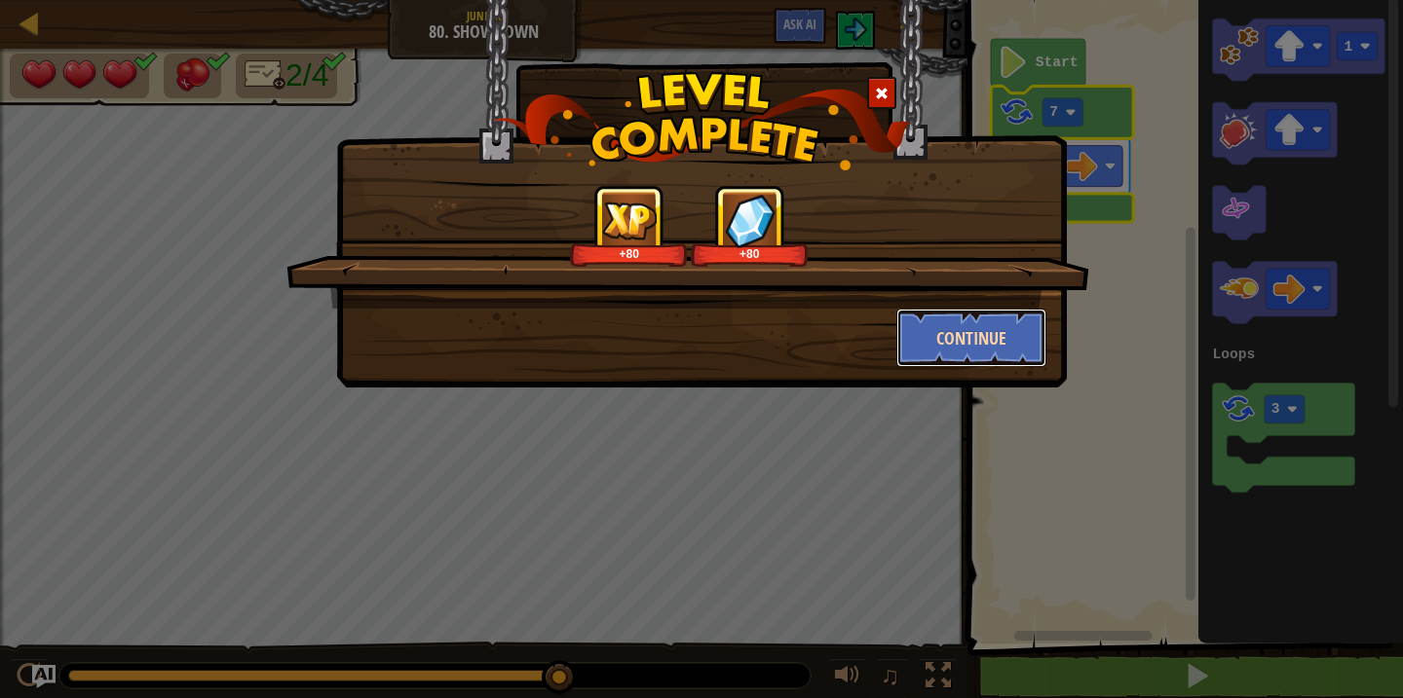
click at [1035, 331] on button "Continue" at bounding box center [971, 338] width 151 height 58
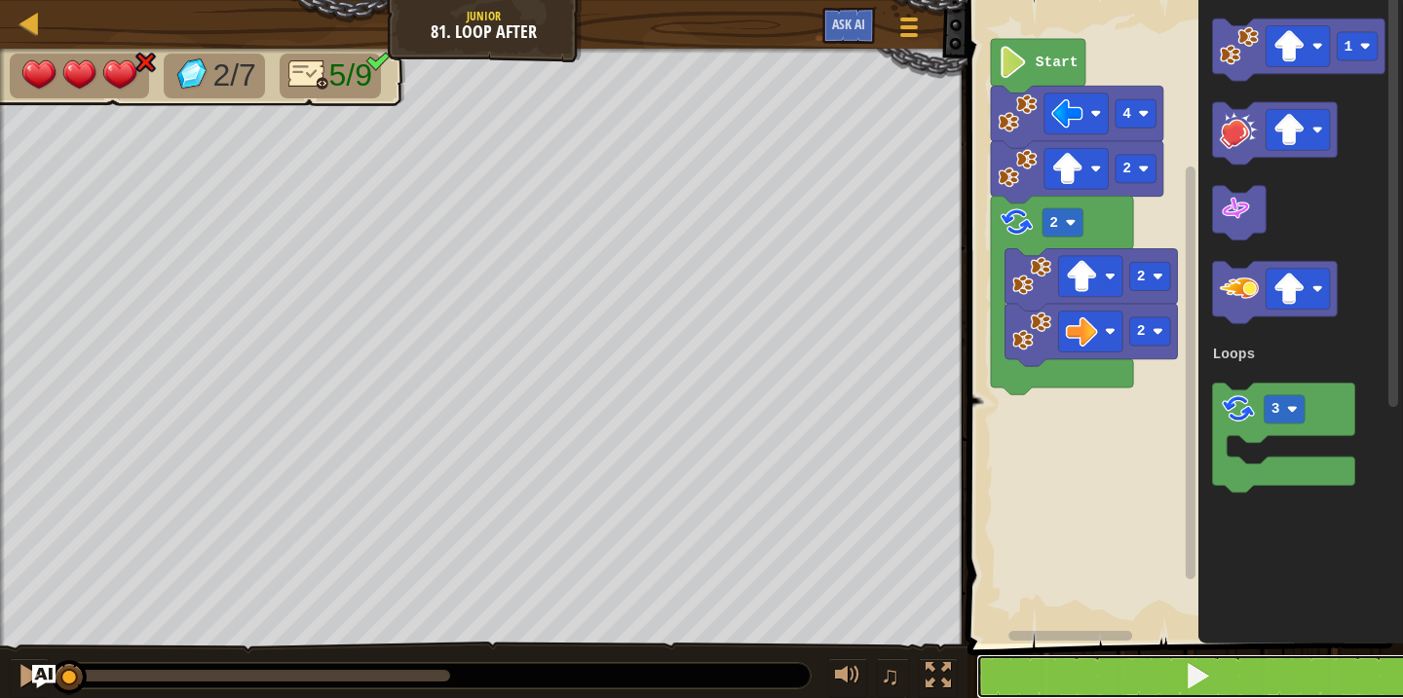
click at [1040, 676] on button at bounding box center [1196, 677] width 441 height 45
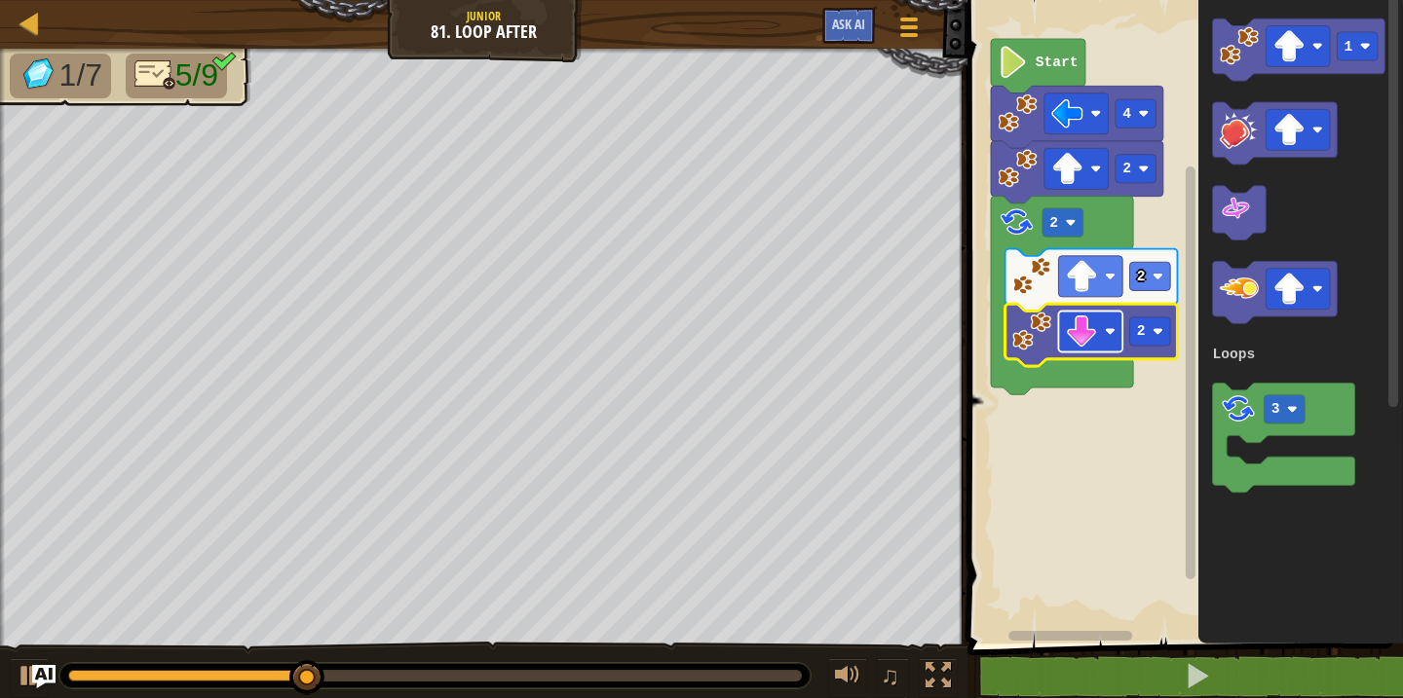
click at [1097, 328] on image "Blockly Workspace" at bounding box center [1082, 332] width 32 height 32
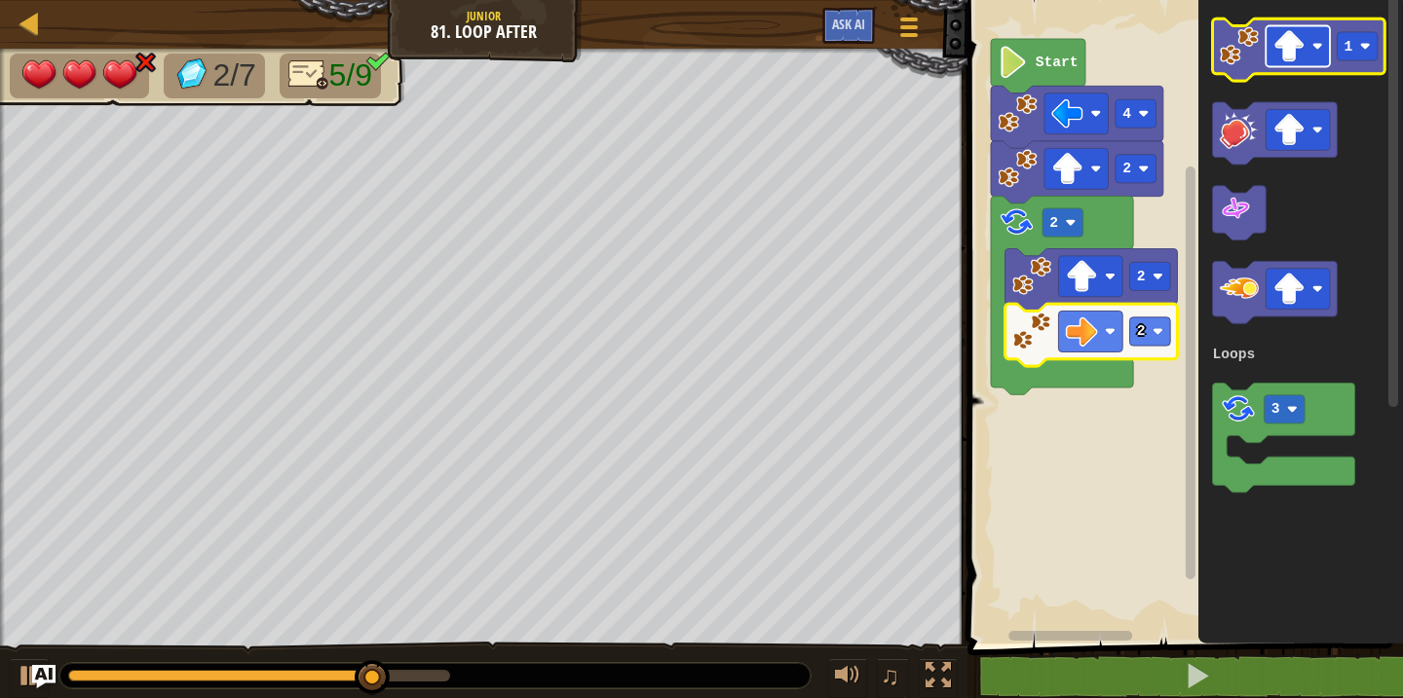
click at [1297, 48] on image "Blockly Workspace" at bounding box center [1289, 46] width 32 height 32
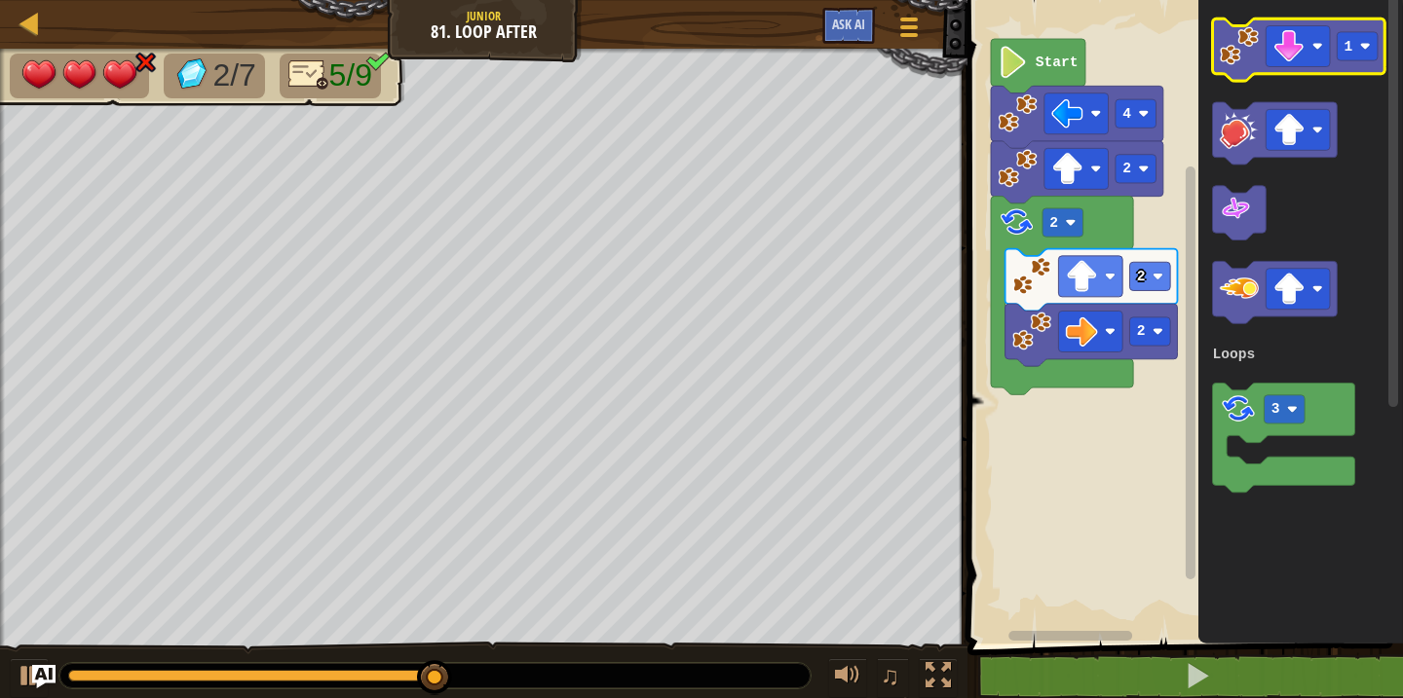
click at [1248, 69] on icon "Blockly Workspace" at bounding box center [1299, 50] width 172 height 62
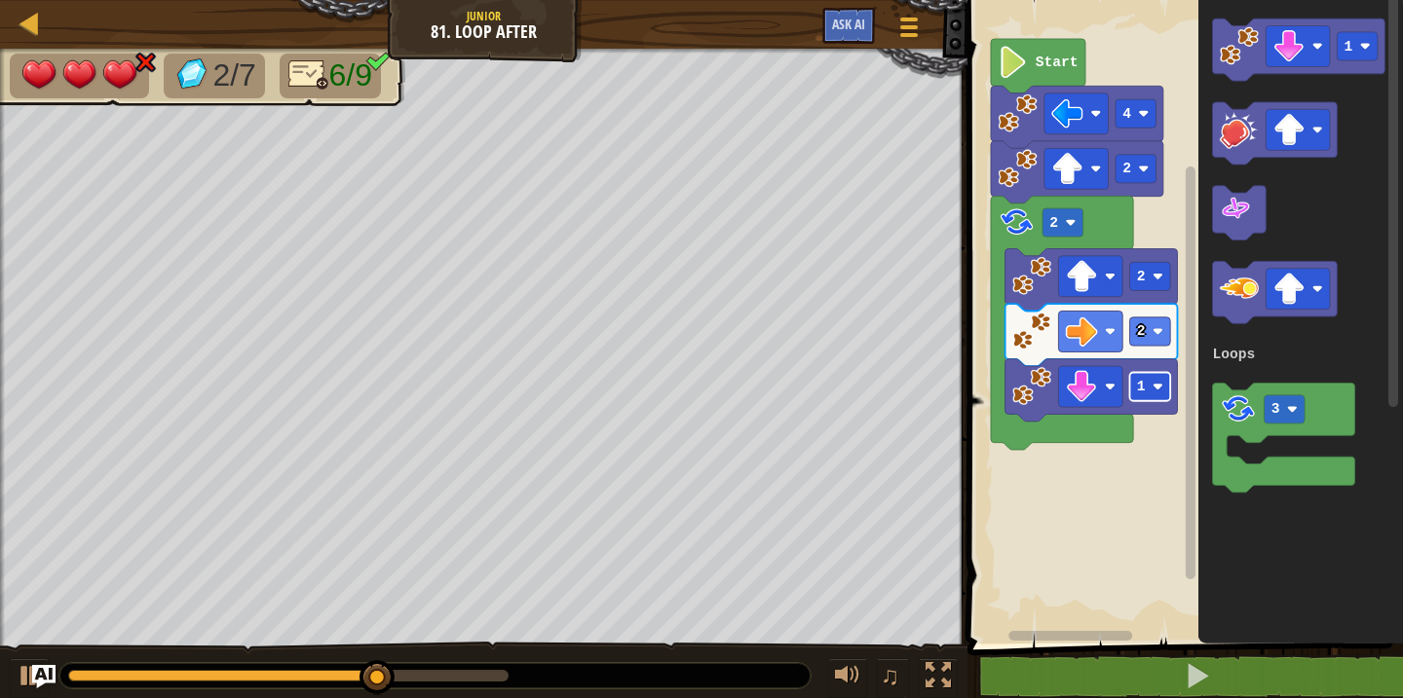
click at [1152, 396] on rect "Blockly Workspace" at bounding box center [1150, 386] width 41 height 28
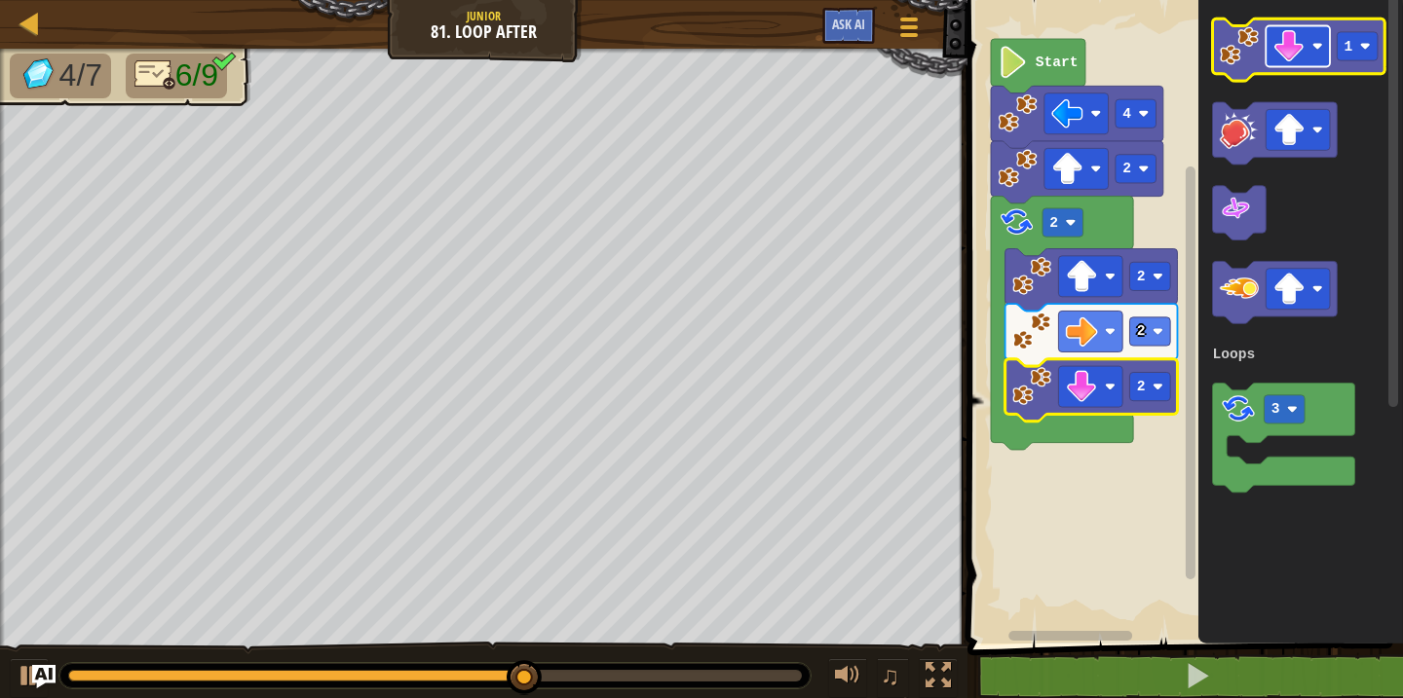
click at [1316, 54] on rect "Blockly Workspace" at bounding box center [1298, 46] width 64 height 41
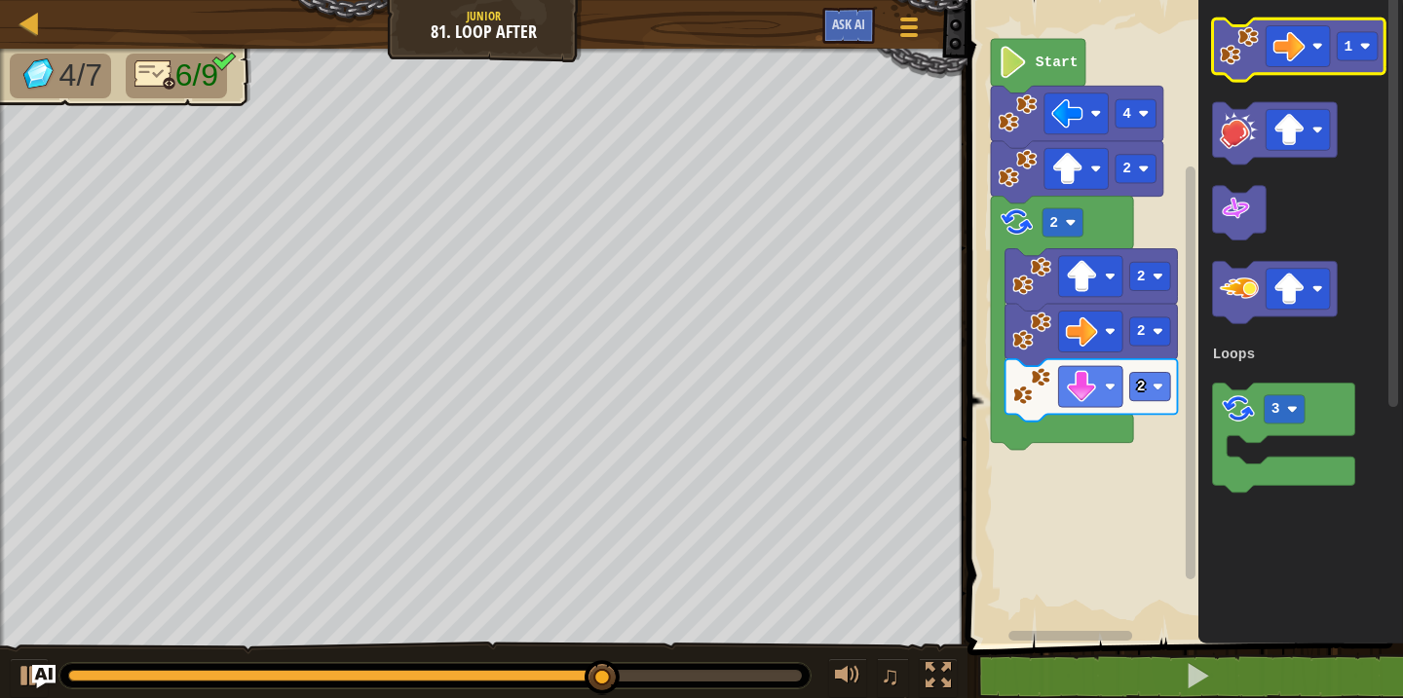
click at [1232, 39] on image "Blockly Workspace" at bounding box center [1239, 45] width 39 height 39
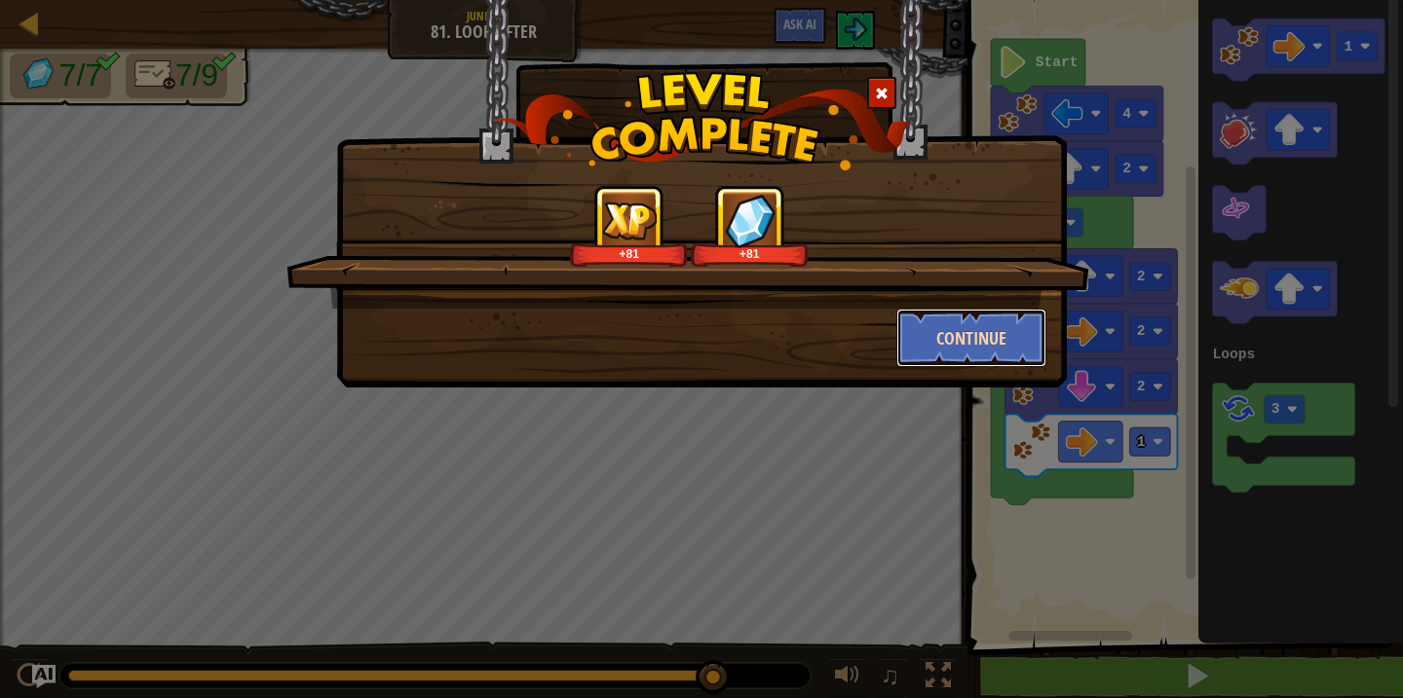
click at [964, 337] on button "Continue" at bounding box center [971, 338] width 151 height 58
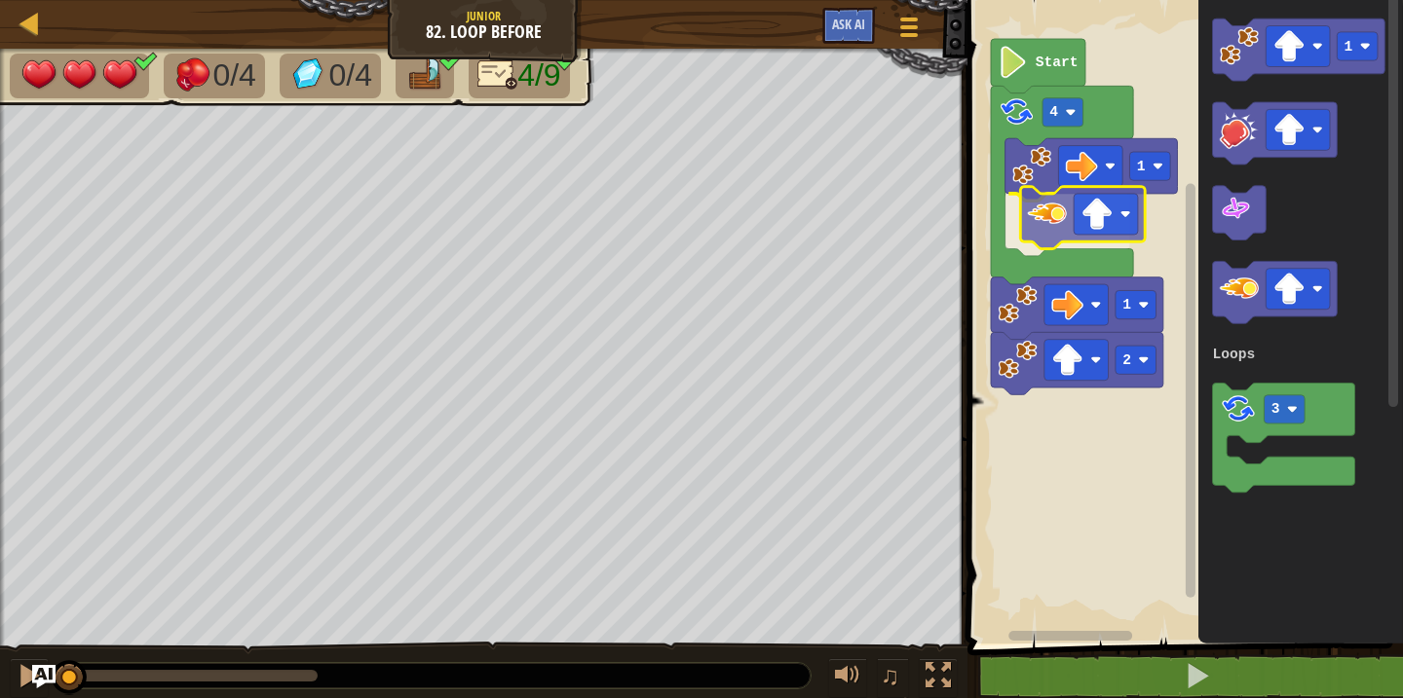
click at [1064, 219] on div "Loops 1 2 1 4 Start 1 3 Loops" at bounding box center [1182, 317] width 441 height 654
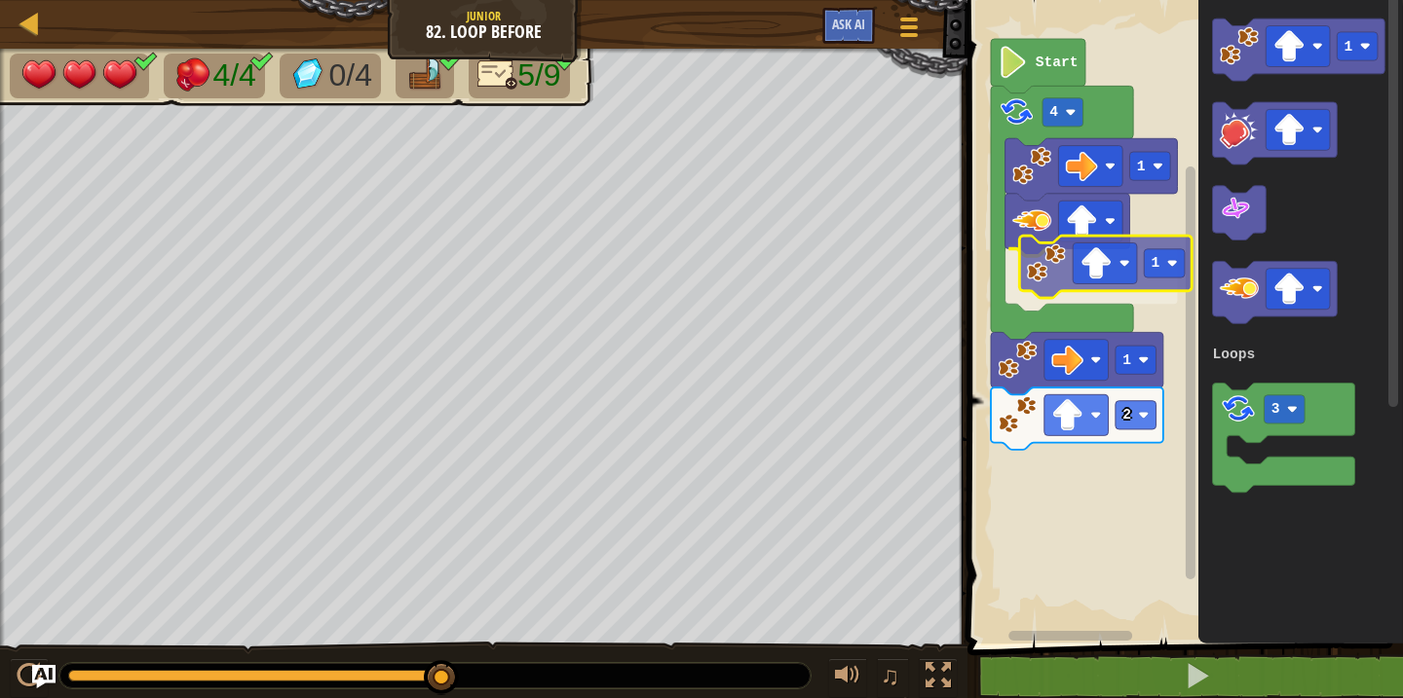
click at [1046, 270] on div "Loops 1 1 2 1 4 Start 1 3 Loops 1" at bounding box center [1182, 317] width 441 height 654
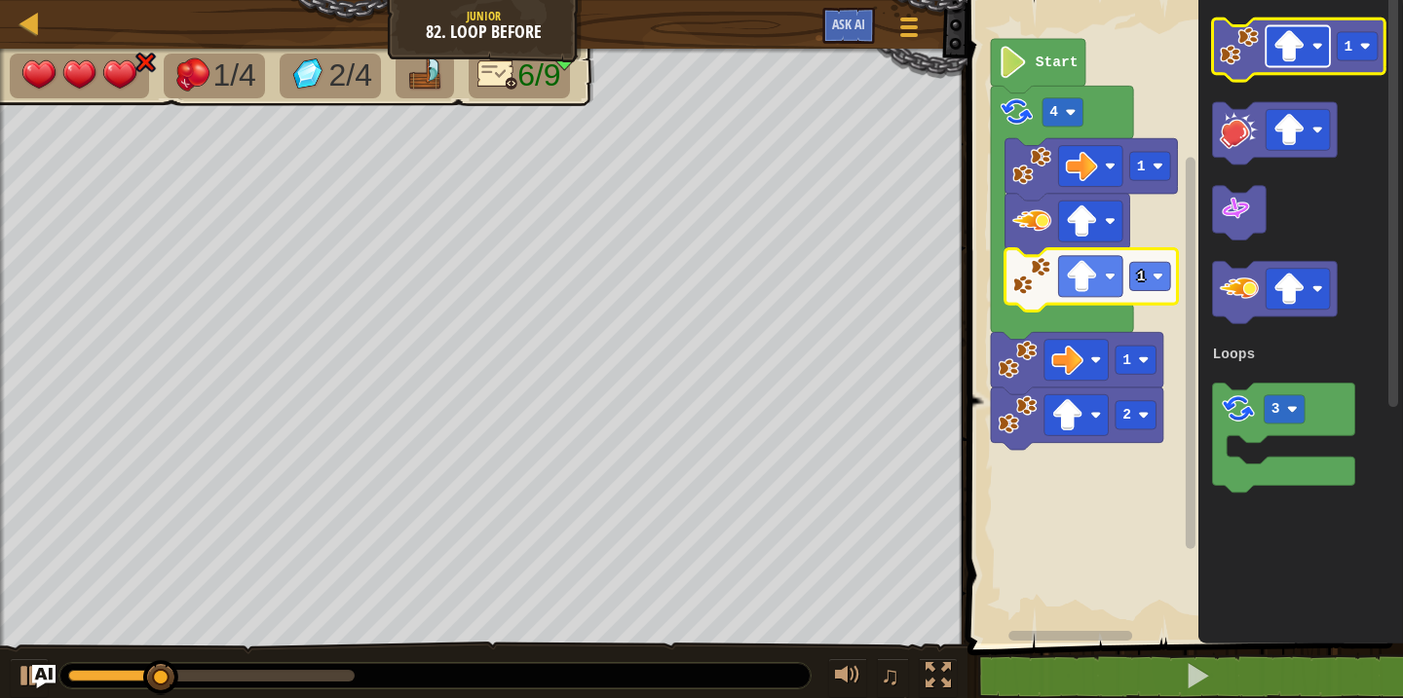
click at [1298, 55] on image "Blockly Workspace" at bounding box center [1289, 46] width 32 height 32
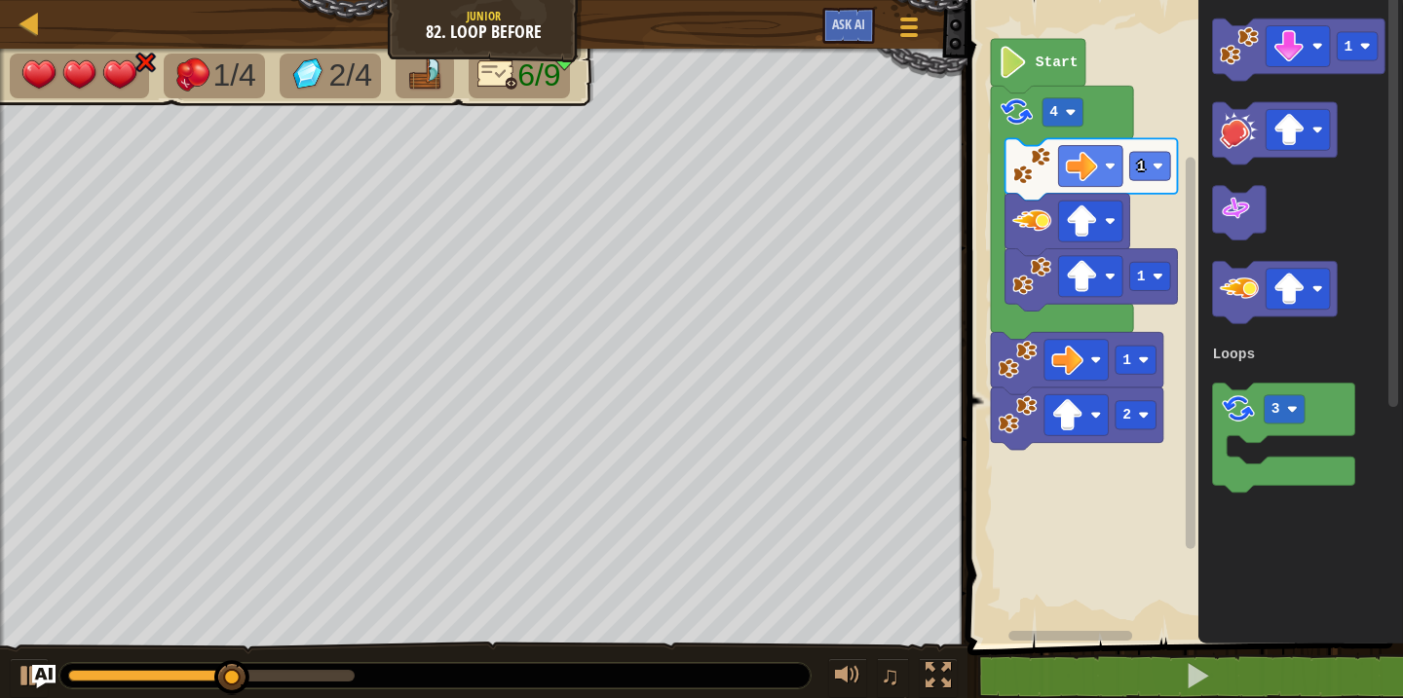
click at [1142, 249] on div "Loops 1 1 2 1 4 Start 1 3 Loops" at bounding box center [1182, 317] width 441 height 654
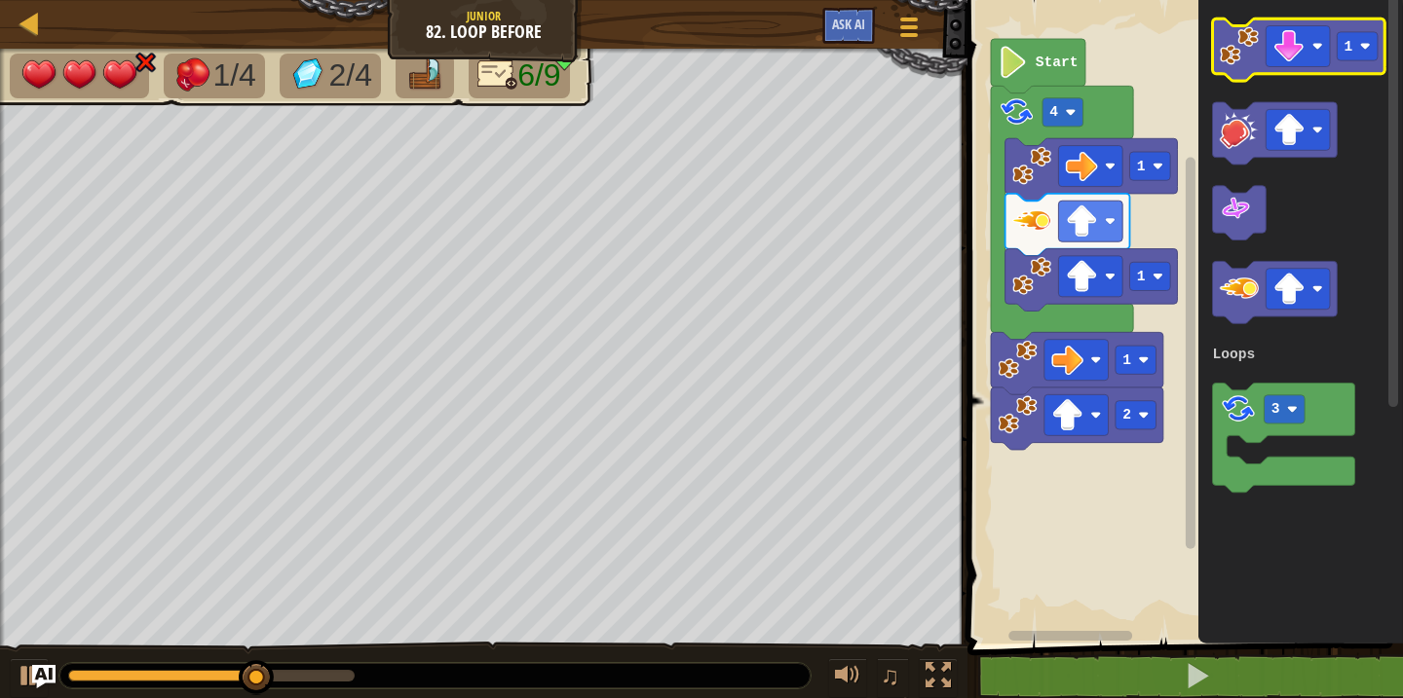
click at [1235, 57] on image "Blockly Workspace" at bounding box center [1239, 45] width 39 height 39
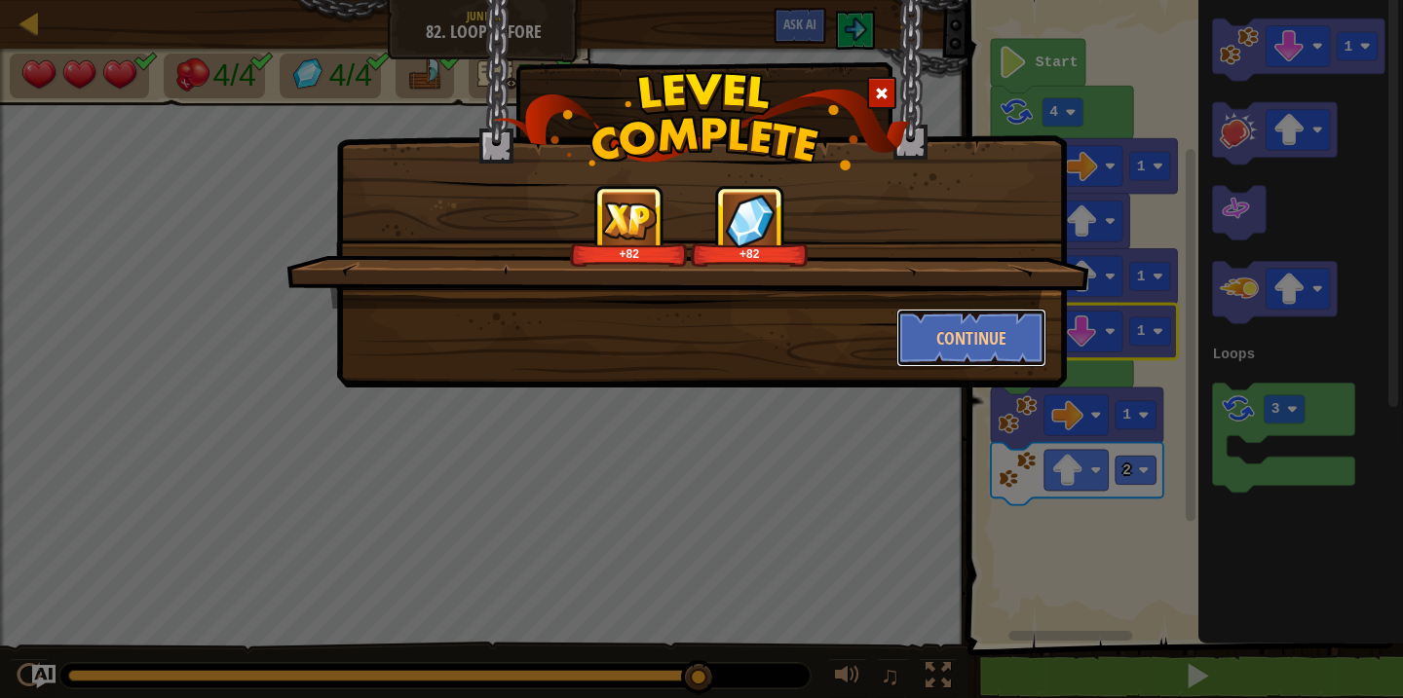
click at [1030, 342] on button "Continue" at bounding box center [971, 338] width 151 height 58
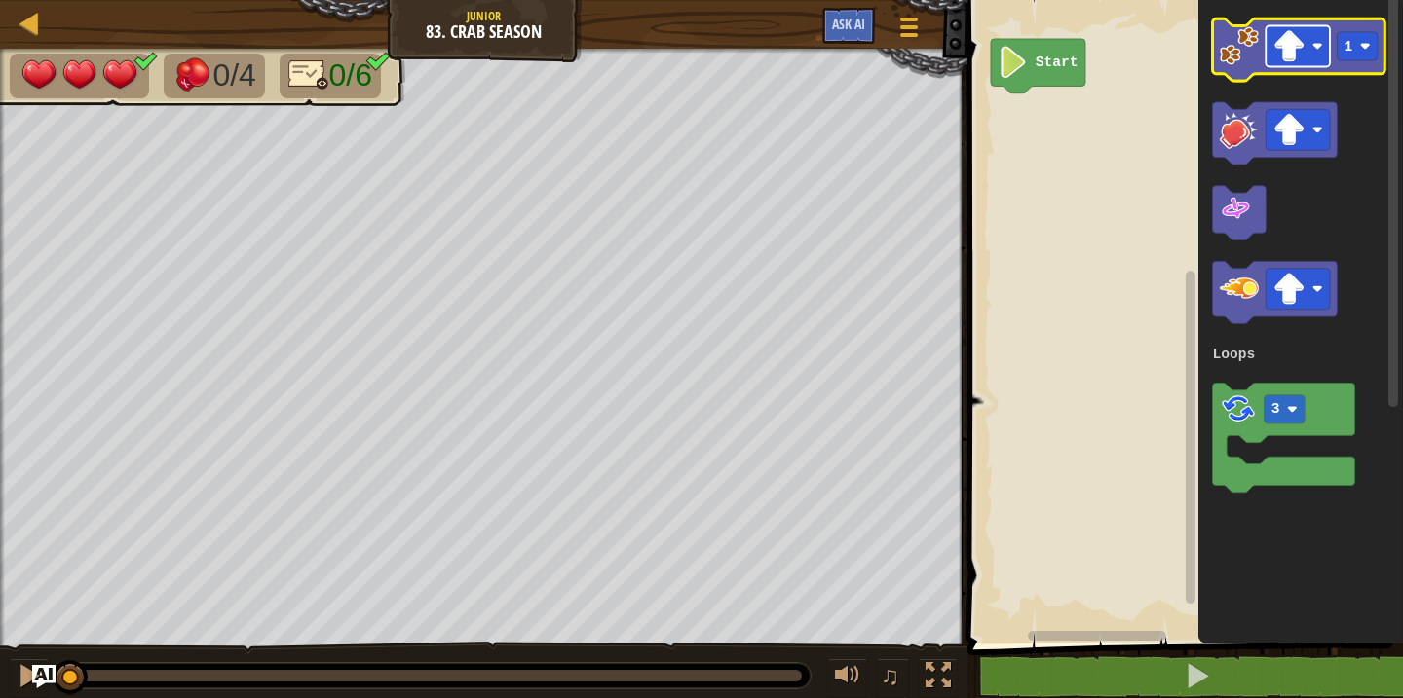
click at [1311, 47] on rect "Blockly Workspace" at bounding box center [1298, 46] width 64 height 41
click at [1353, 34] on rect "Blockly Workspace" at bounding box center [1358, 46] width 41 height 28
click at [1230, 69] on icon "Blockly Workspace" at bounding box center [1299, 50] width 172 height 62
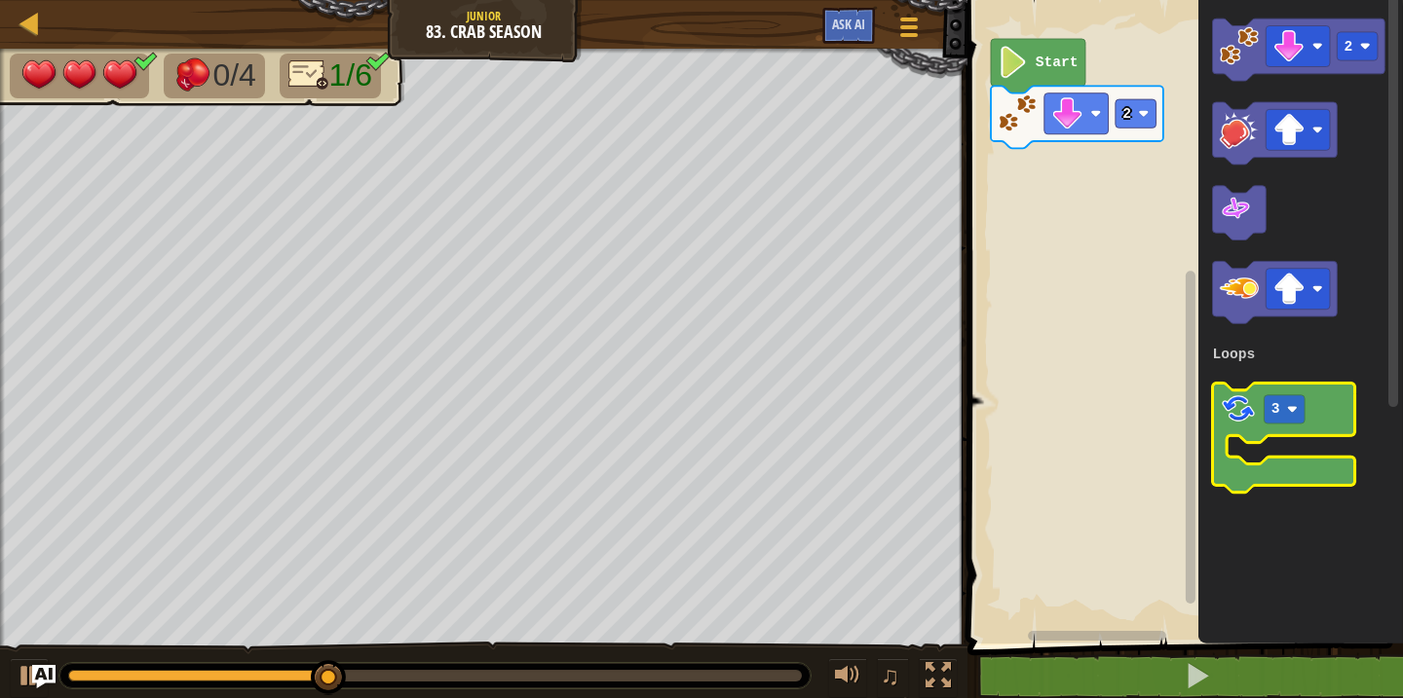
click at [1239, 412] on image "Blockly Workspace" at bounding box center [1238, 409] width 37 height 37
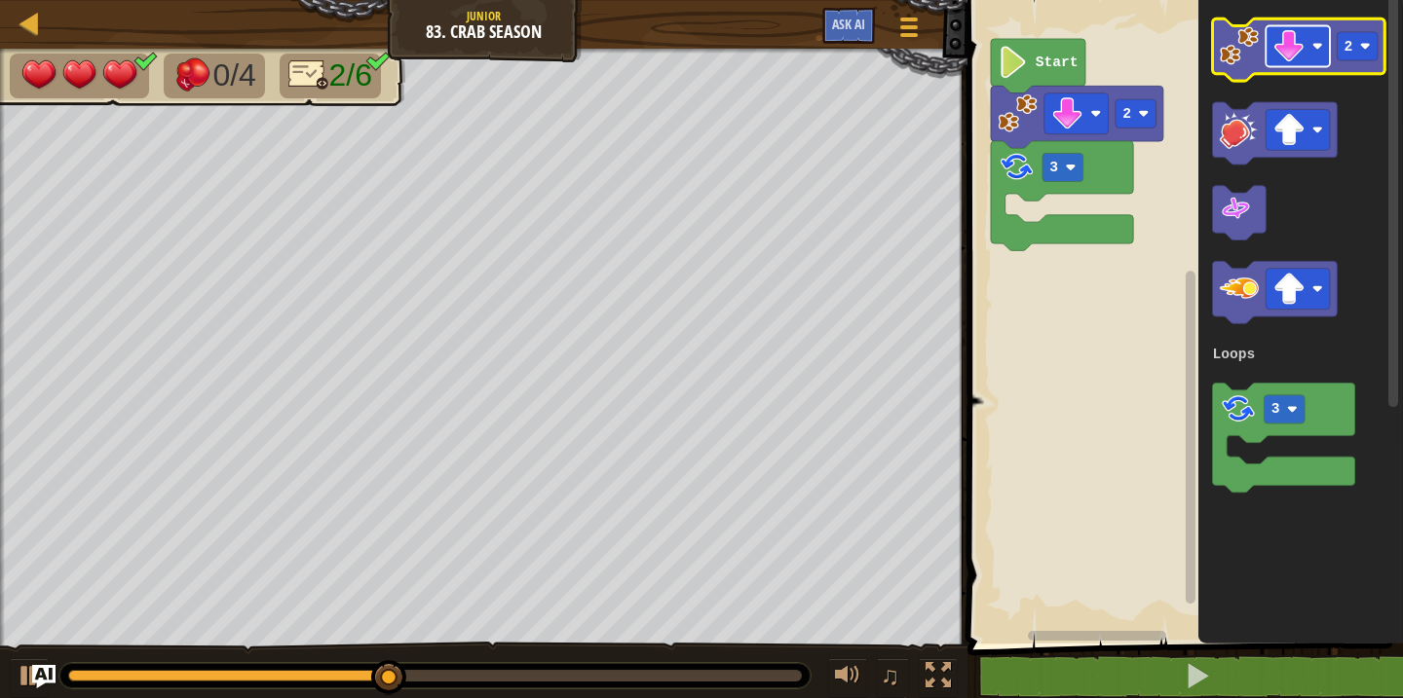
click at [1292, 56] on image "Blockly Workspace" at bounding box center [1289, 46] width 32 height 32
click at [1357, 64] on icon "Blockly Workspace" at bounding box center [1299, 50] width 172 height 62
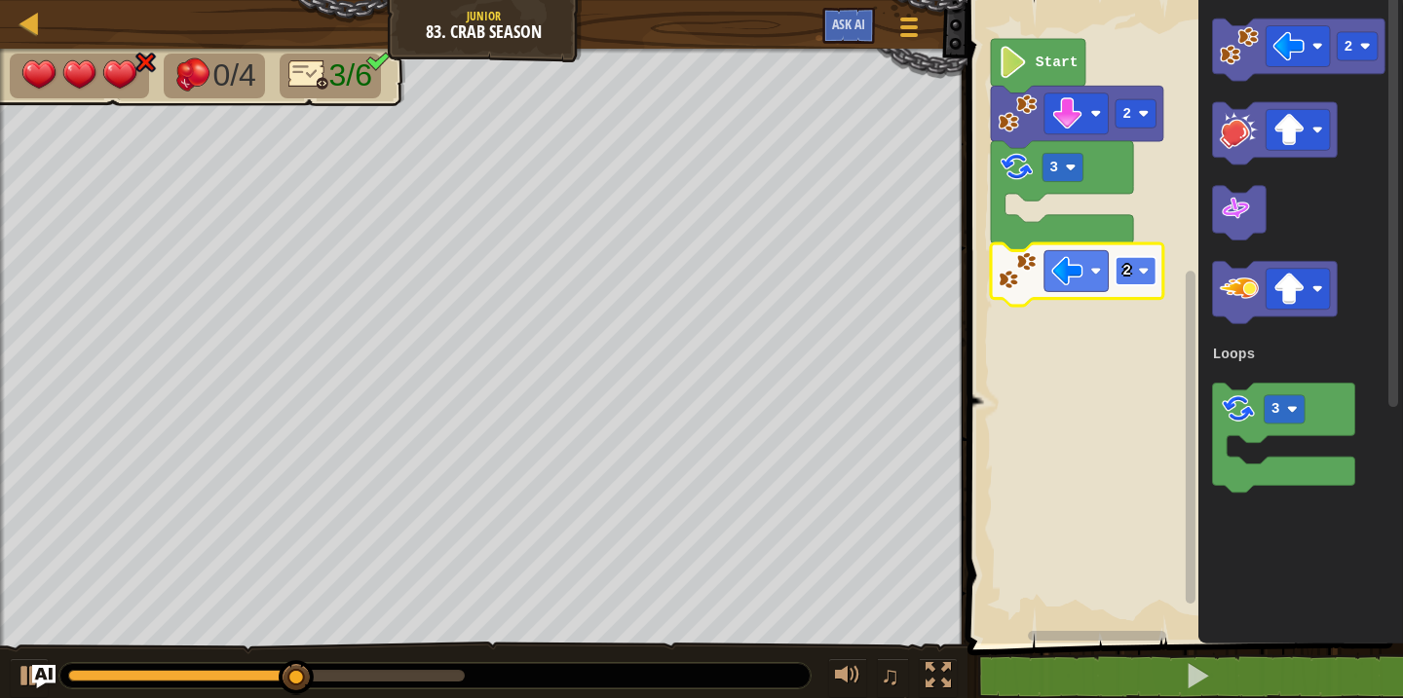
click at [1137, 283] on rect "Blockly Workspace" at bounding box center [1135, 271] width 41 height 28
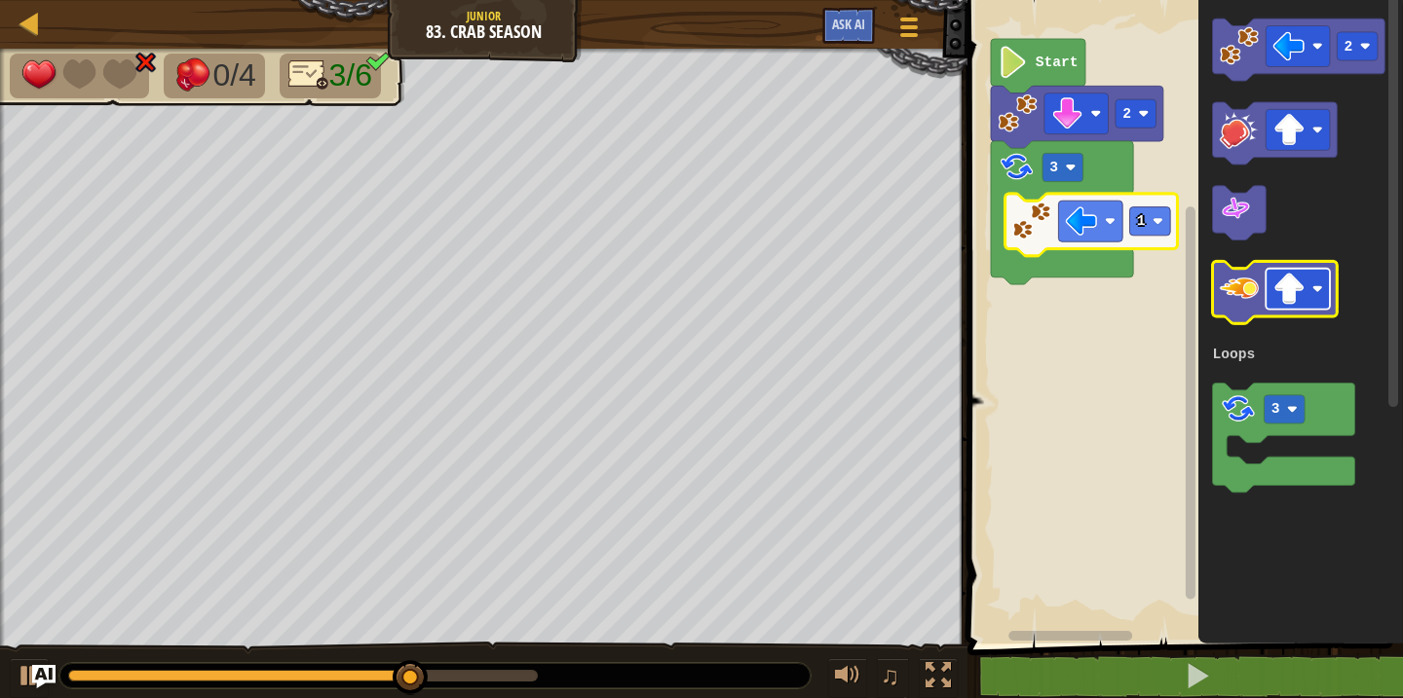
click at [1301, 291] on image "Blockly Workspace" at bounding box center [1289, 289] width 32 height 32
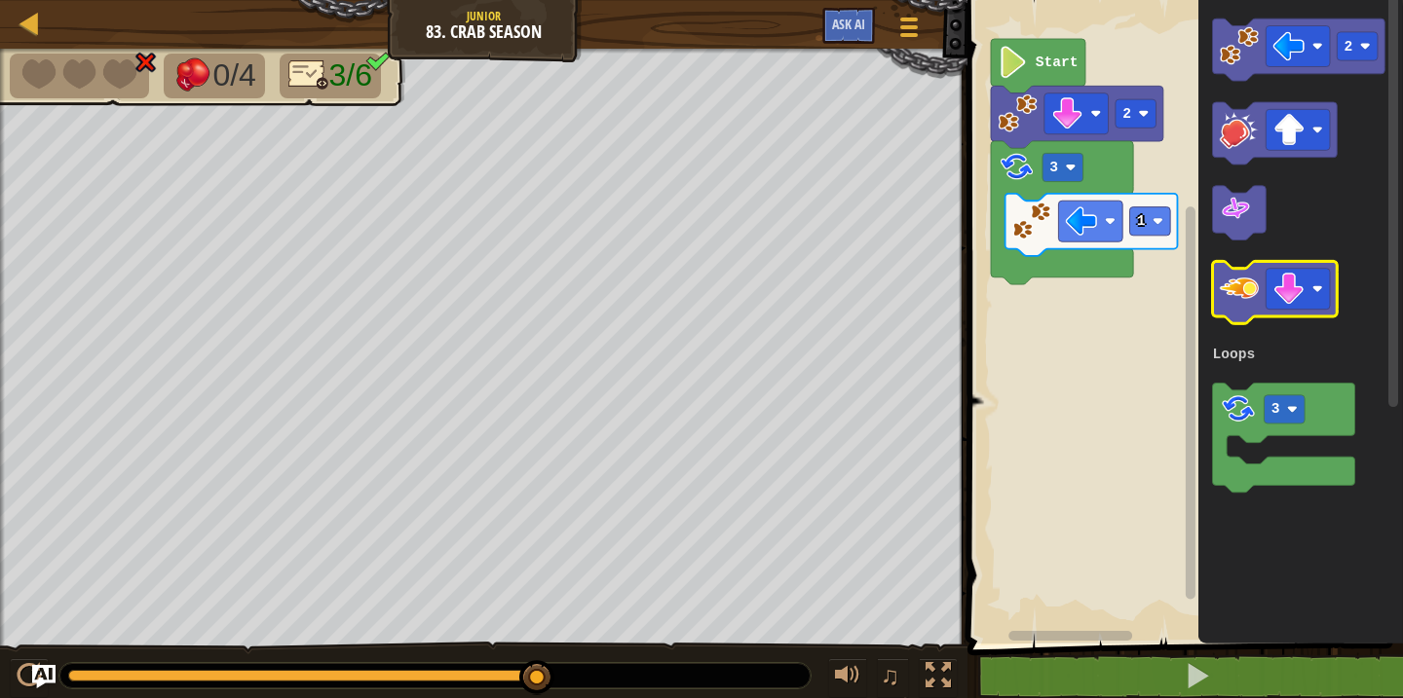
click at [1246, 305] on image "Blockly Workspace" at bounding box center [1239, 288] width 39 height 39
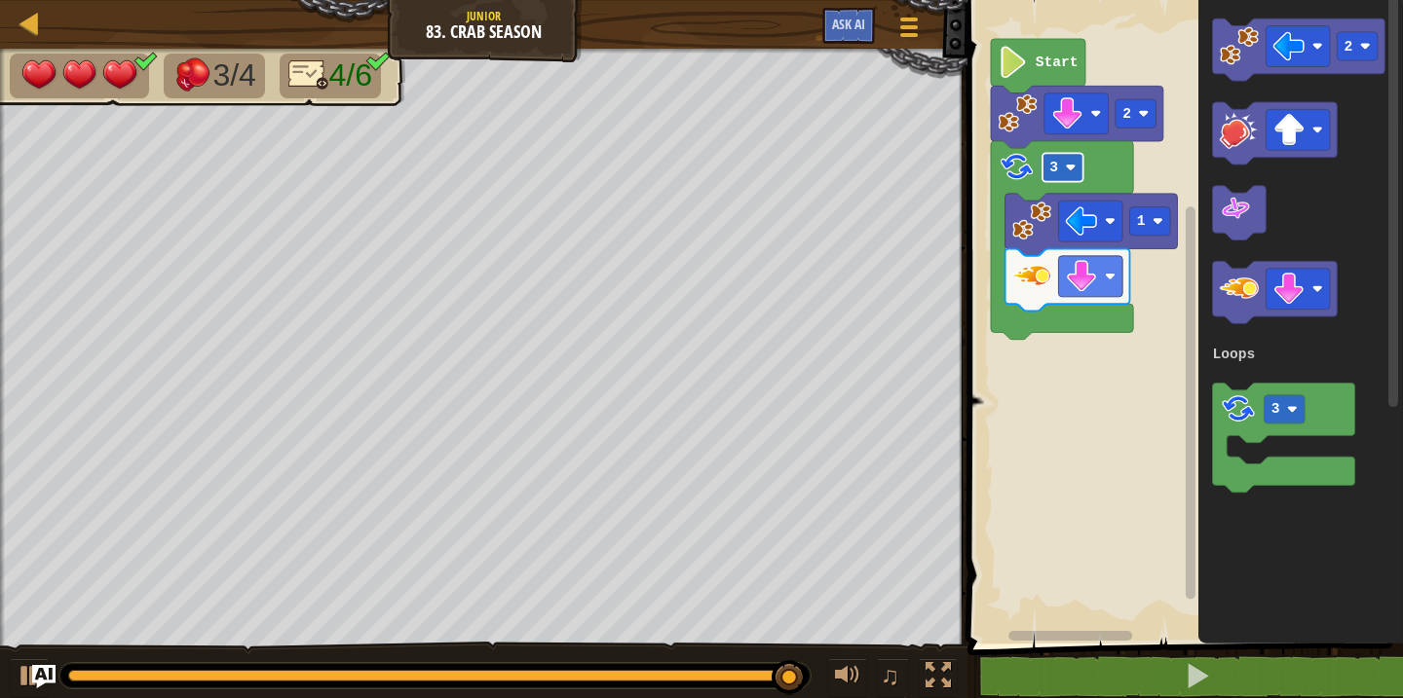
click at [1069, 165] on image "Blockly Workspace" at bounding box center [1071, 167] width 11 height 11
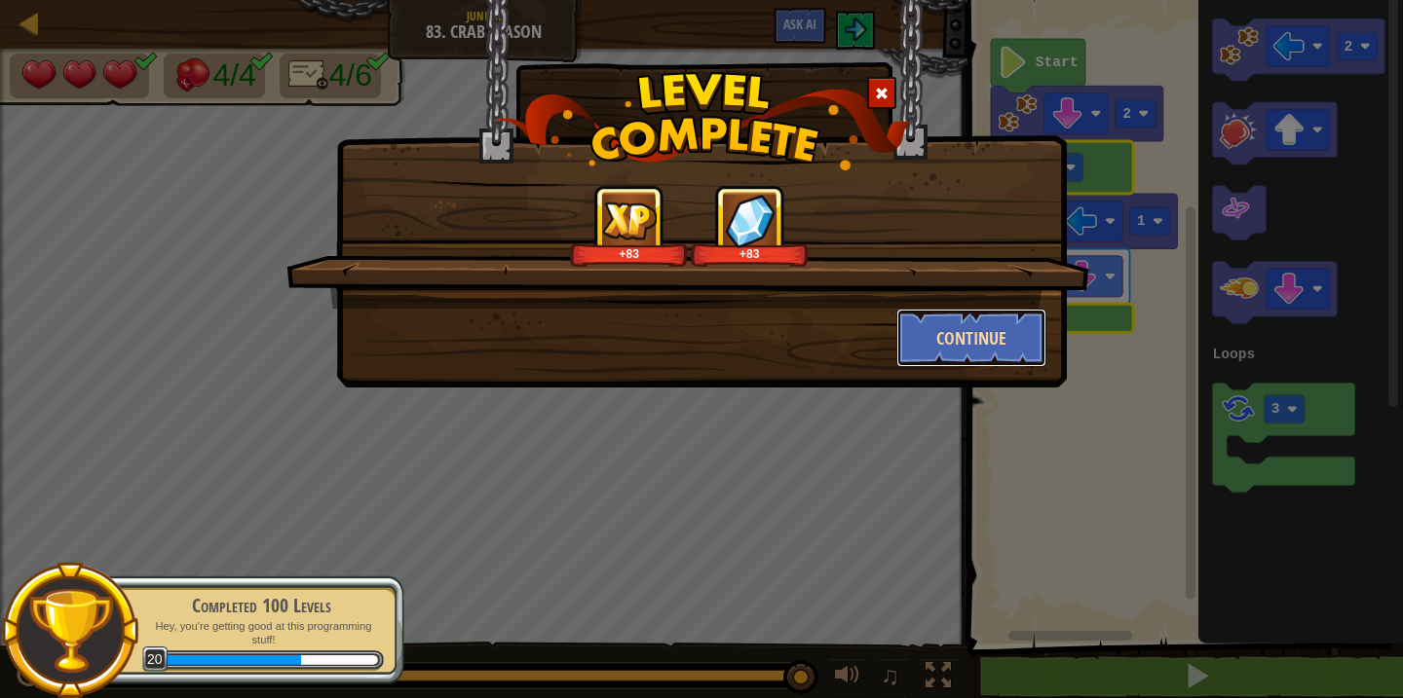
click at [970, 326] on button "Continue" at bounding box center [971, 338] width 151 height 58
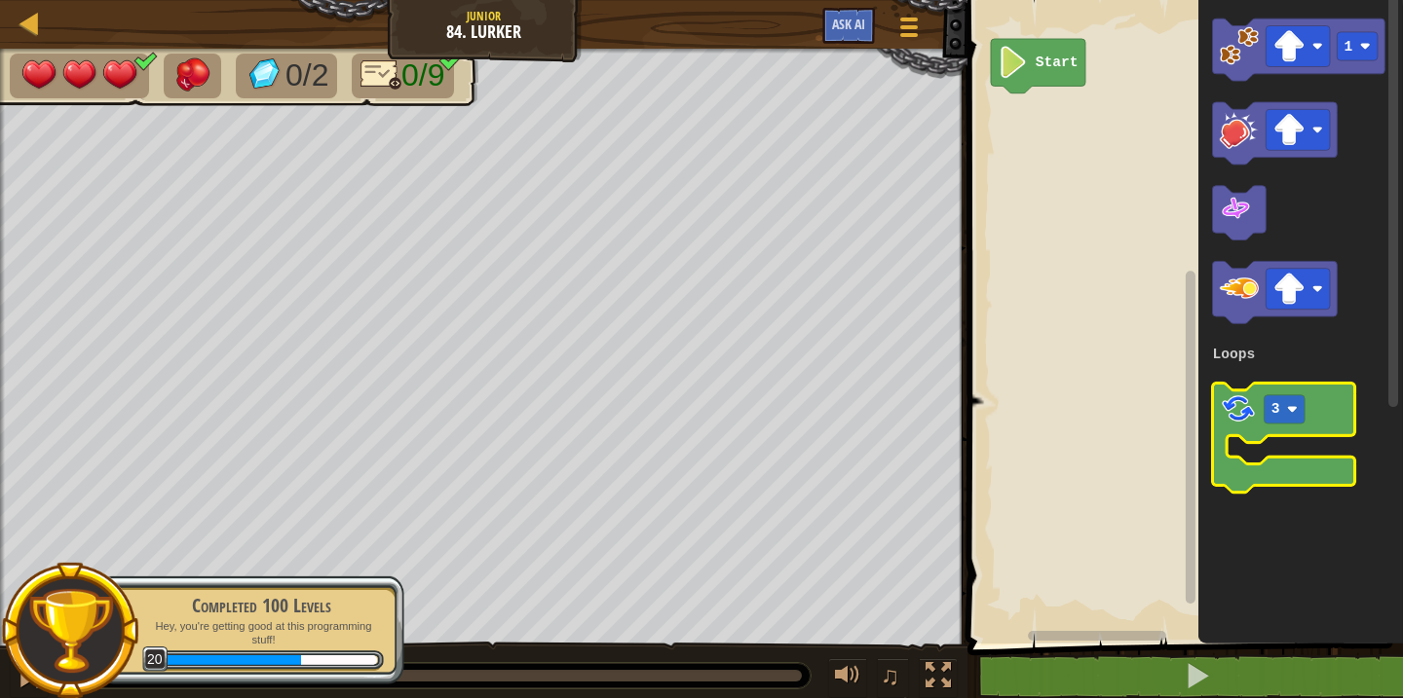
click at [1224, 429] on icon "Blockly Workspace" at bounding box center [1284, 438] width 142 height 109
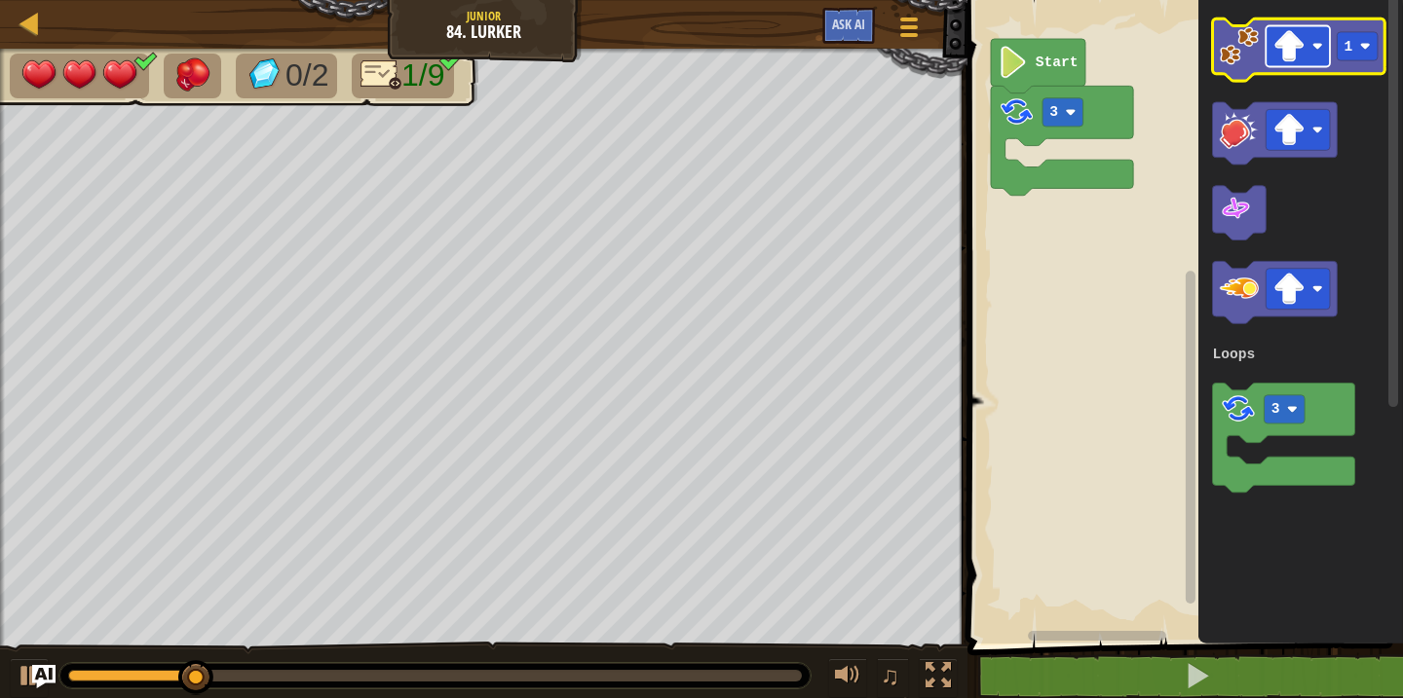
click at [1300, 41] on image "Blockly Workspace" at bounding box center [1289, 46] width 32 height 32
click at [1362, 42] on image "Blockly Workspace" at bounding box center [1365, 46] width 11 height 11
click at [1246, 65] on icon "Blockly Workspace" at bounding box center [1299, 50] width 172 height 62
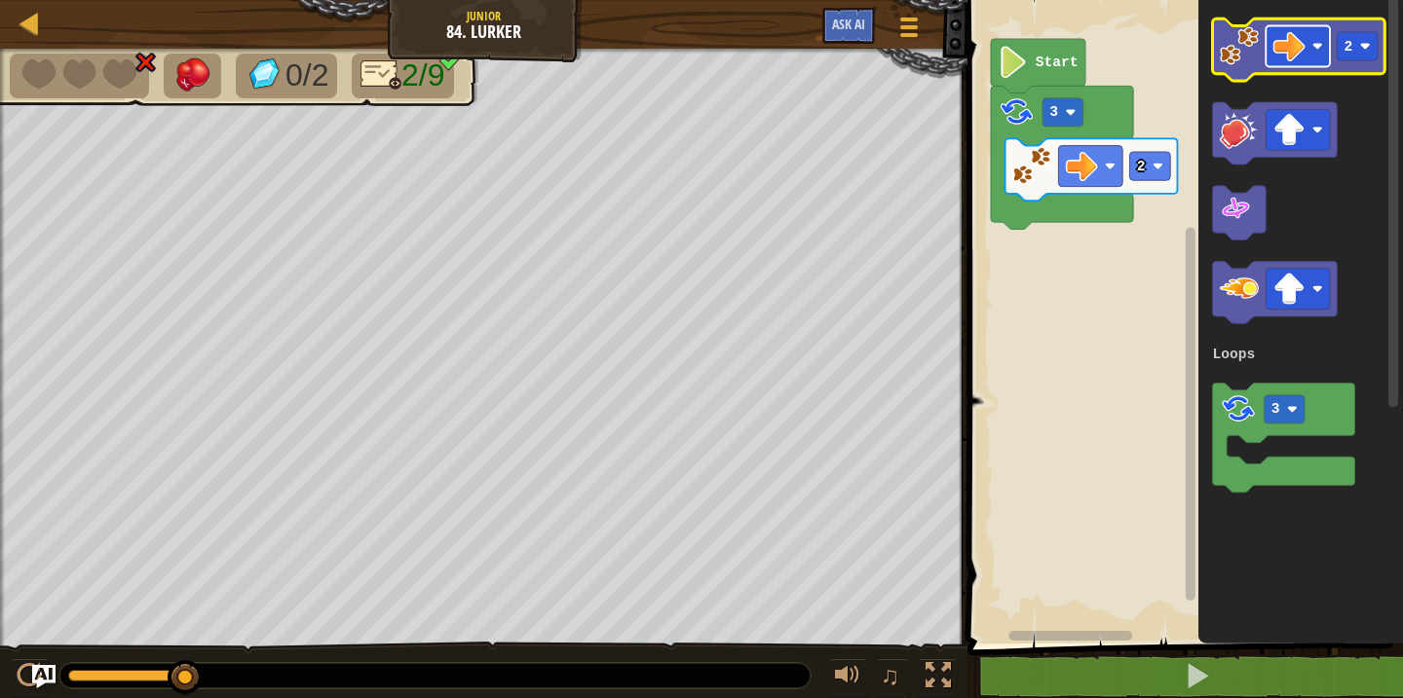
click at [1302, 60] on image "Blockly Workspace" at bounding box center [1289, 46] width 32 height 32
click at [1355, 55] on rect "Blockly Workspace" at bounding box center [1358, 46] width 41 height 28
click at [1240, 62] on image "Blockly Workspace" at bounding box center [1239, 45] width 39 height 39
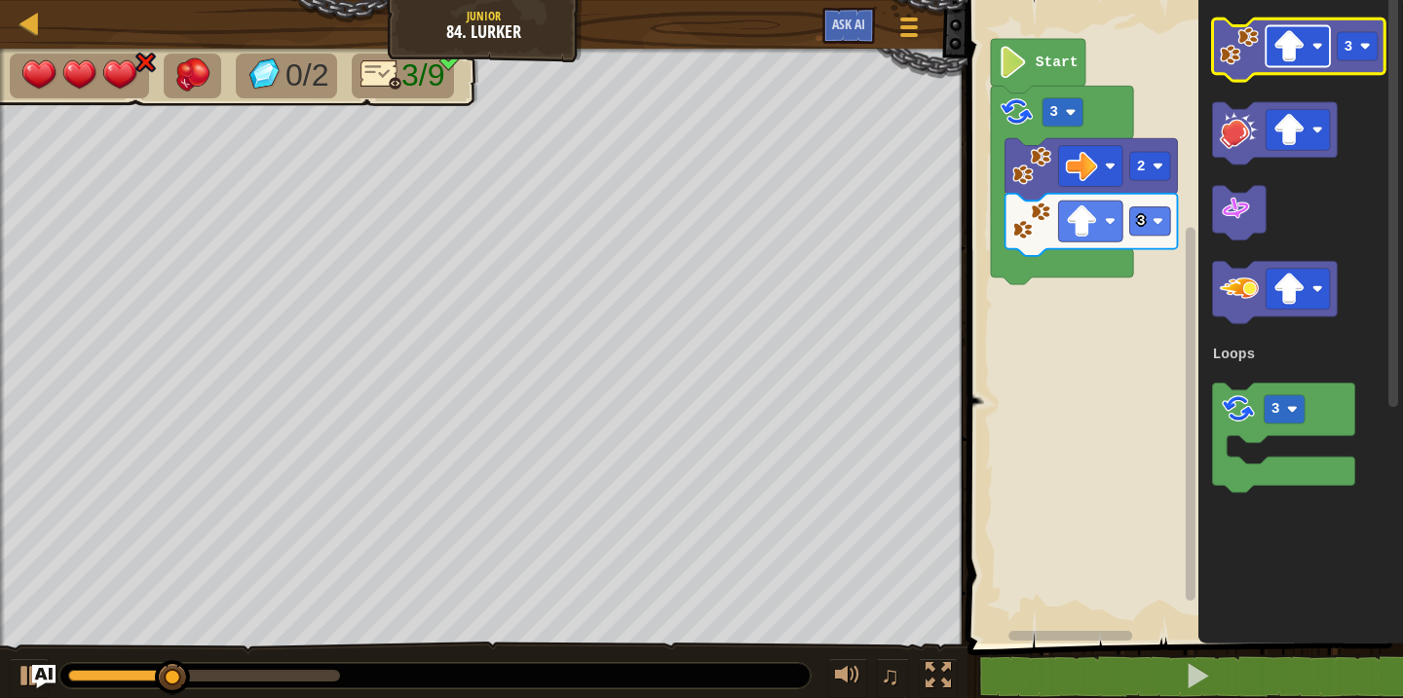
click at [1296, 53] on image "Blockly Workspace" at bounding box center [1289, 46] width 32 height 32
click at [1237, 58] on image "Blockly Workspace" at bounding box center [1239, 45] width 39 height 39
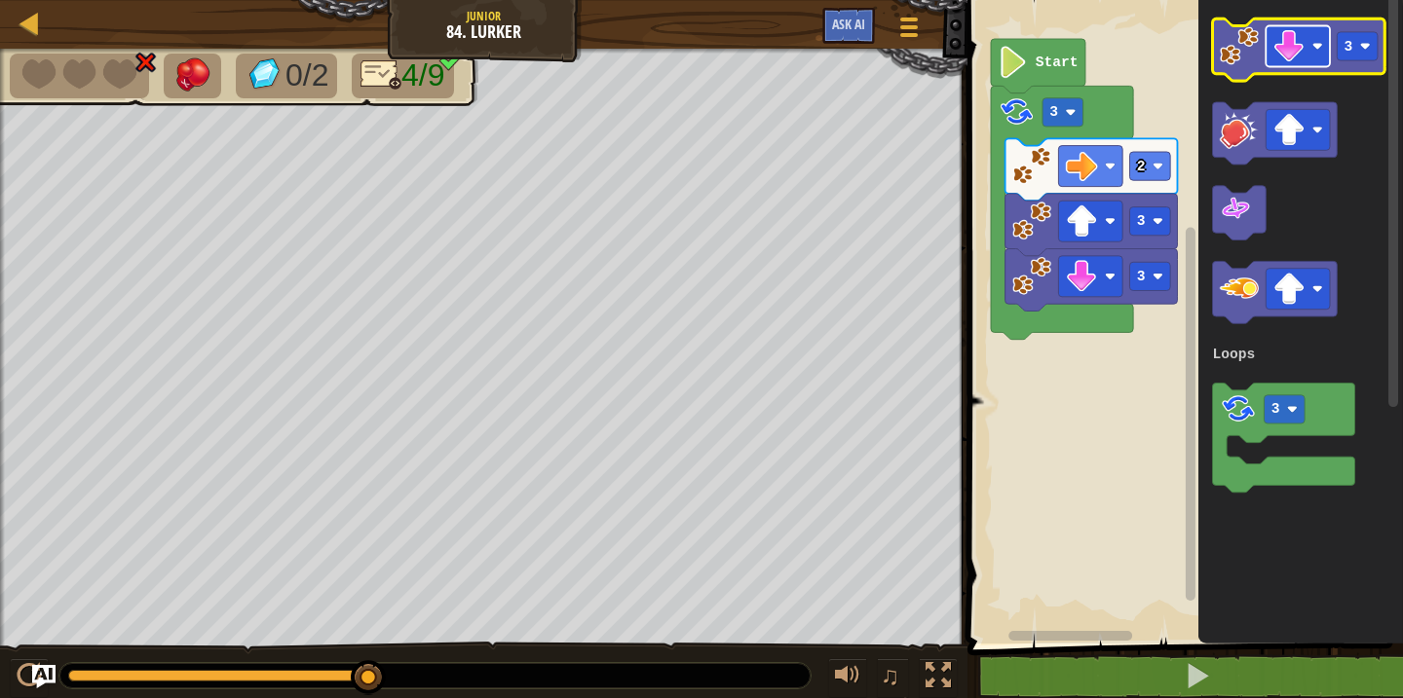
click at [1295, 60] on image "Blockly Workspace" at bounding box center [1289, 46] width 32 height 32
click at [1357, 36] on rect "Blockly Workspace" at bounding box center [1358, 46] width 41 height 28
click at [1244, 57] on image "Blockly Workspace" at bounding box center [1239, 45] width 39 height 39
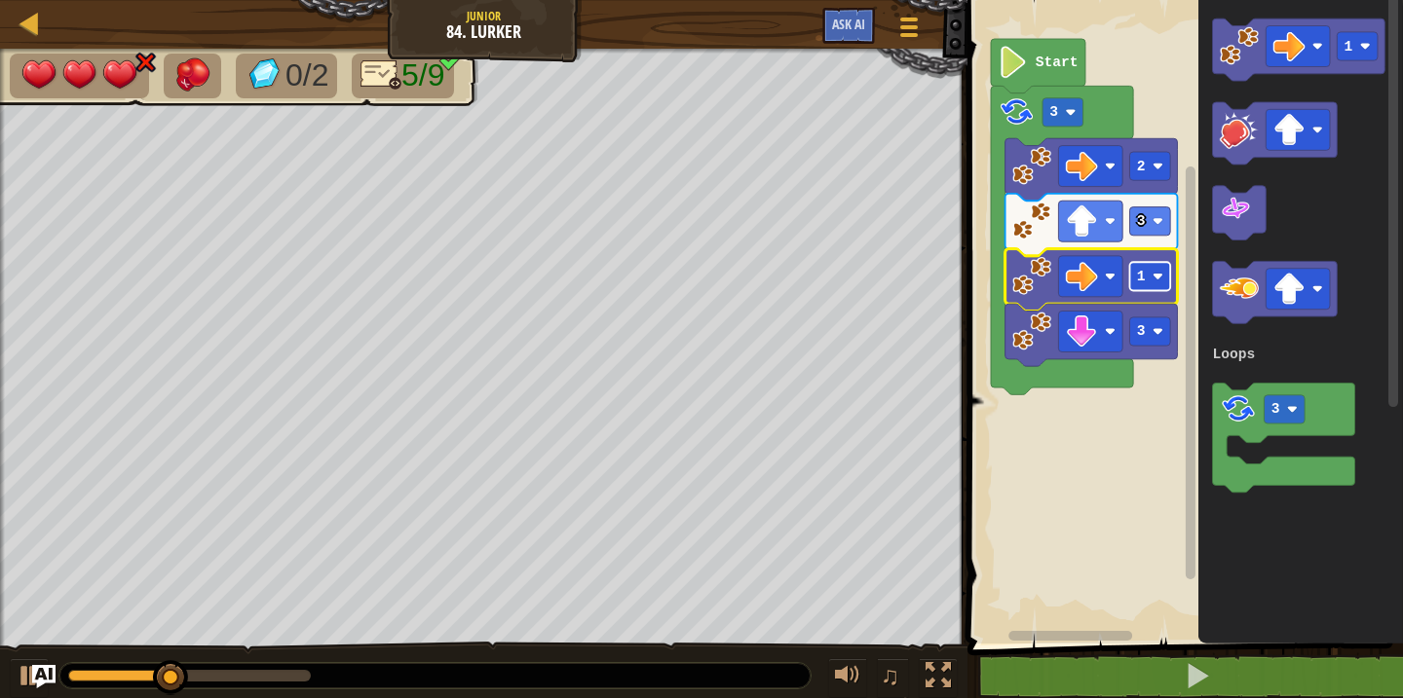
click at [1145, 287] on rect "Blockly Workspace" at bounding box center [1150, 276] width 41 height 28
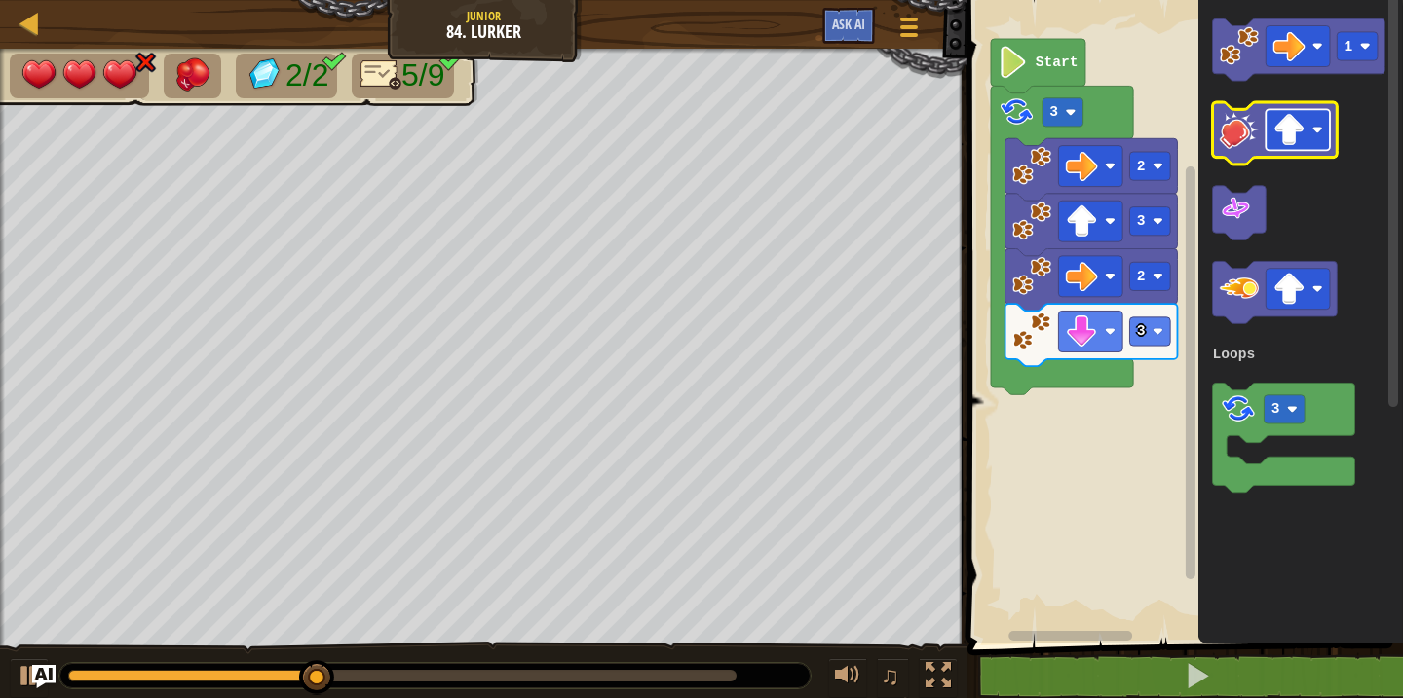
click at [1280, 138] on image "Blockly Workspace" at bounding box center [1289, 130] width 32 height 32
click at [1241, 142] on image "Blockly Workspace" at bounding box center [1239, 129] width 39 height 39
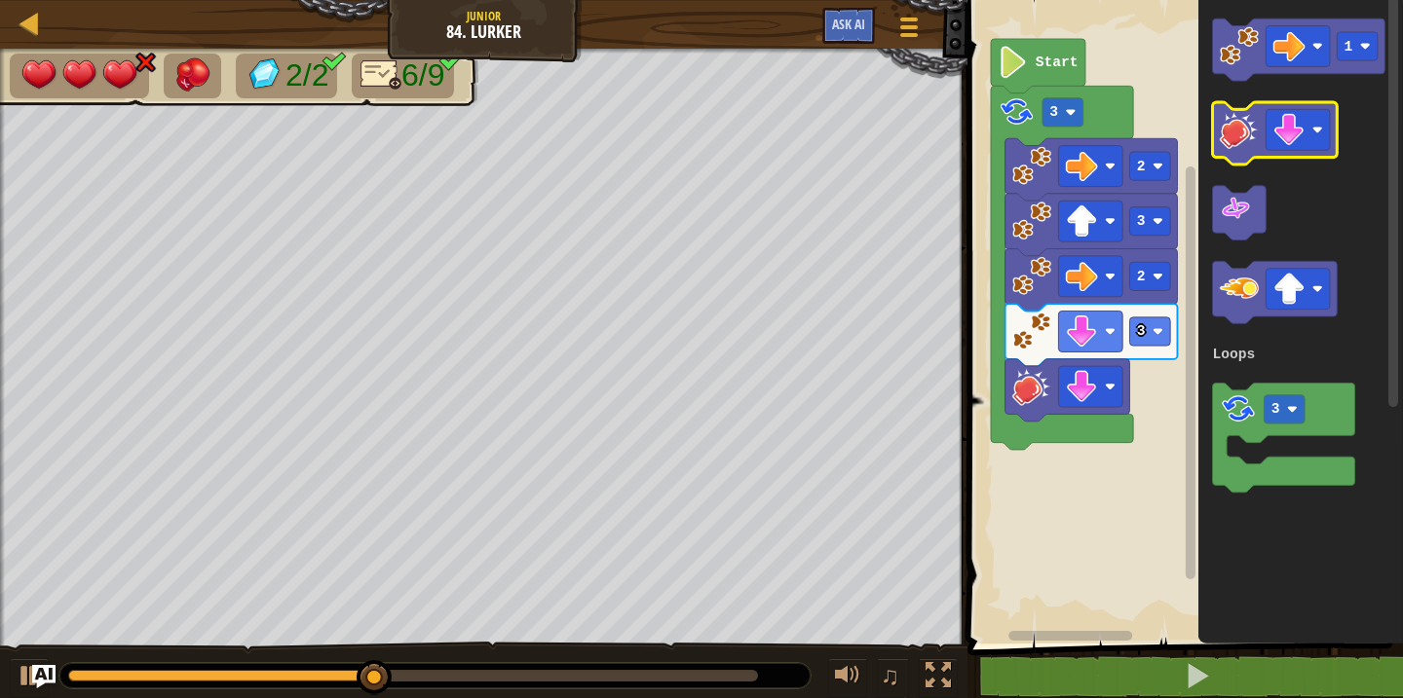
click at [1241, 142] on image "Blockly Workspace" at bounding box center [1239, 129] width 39 height 39
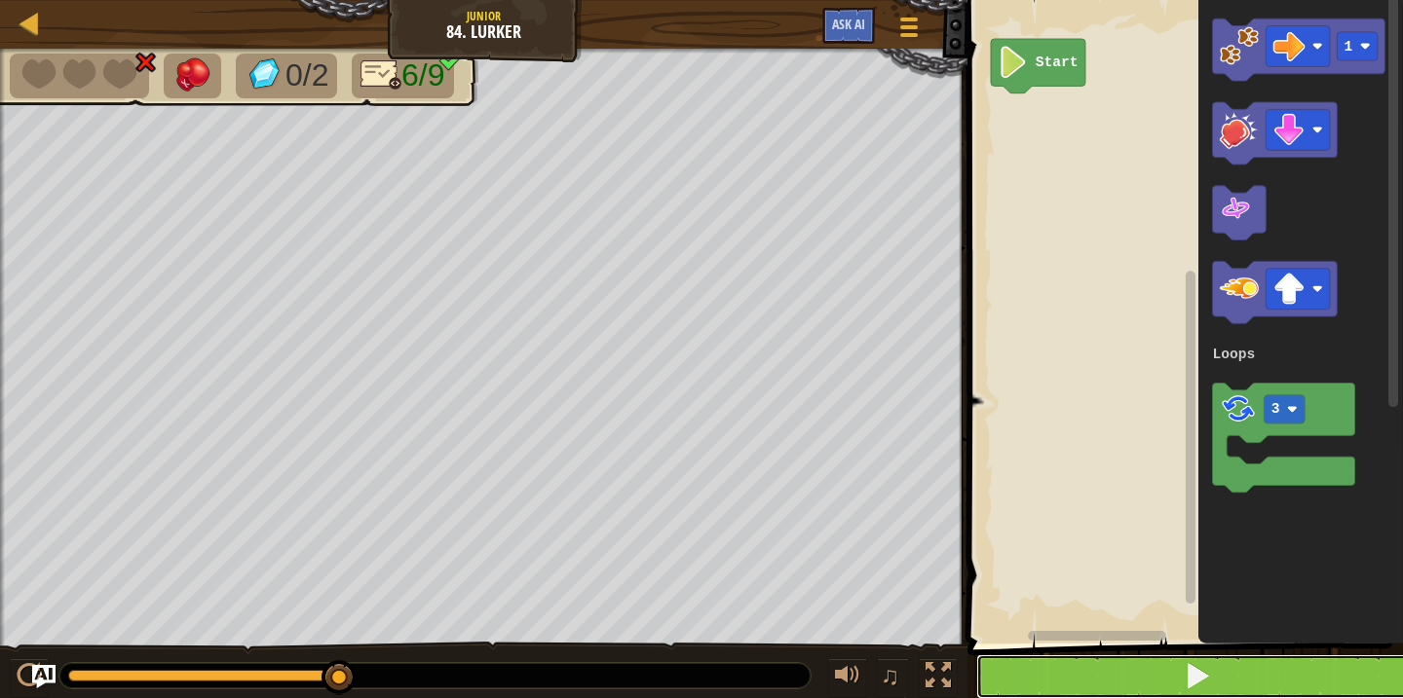
click at [1041, 673] on button at bounding box center [1196, 677] width 441 height 45
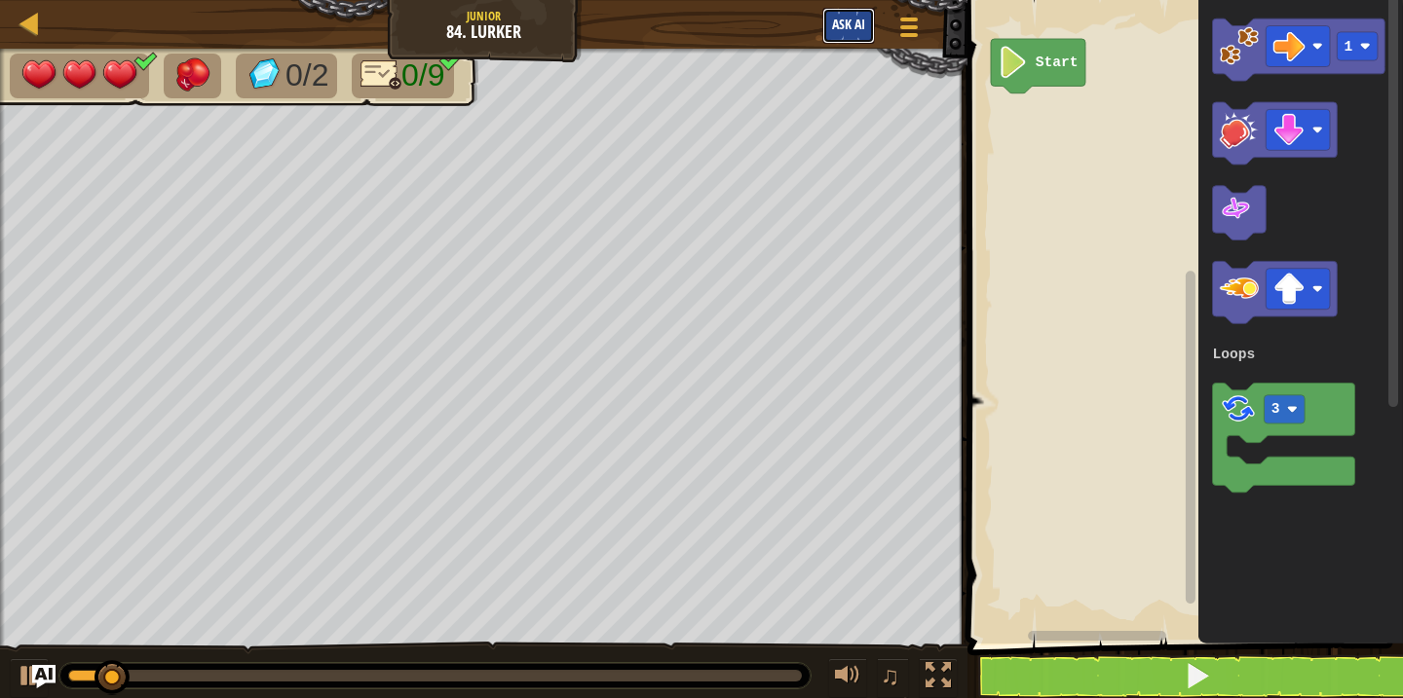
click at [855, 30] on span "Ask AI" at bounding box center [848, 24] width 33 height 19
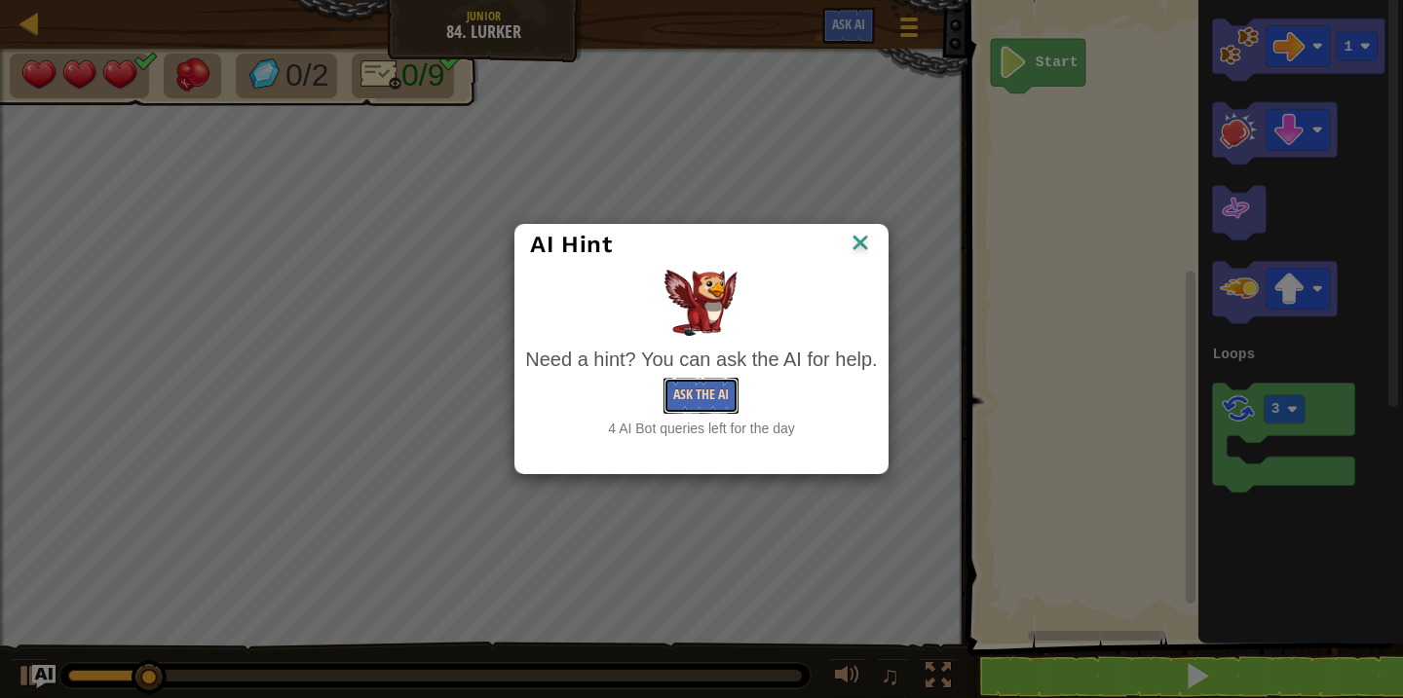
click at [706, 389] on button "Ask the AI" at bounding box center [700, 396] width 75 height 36
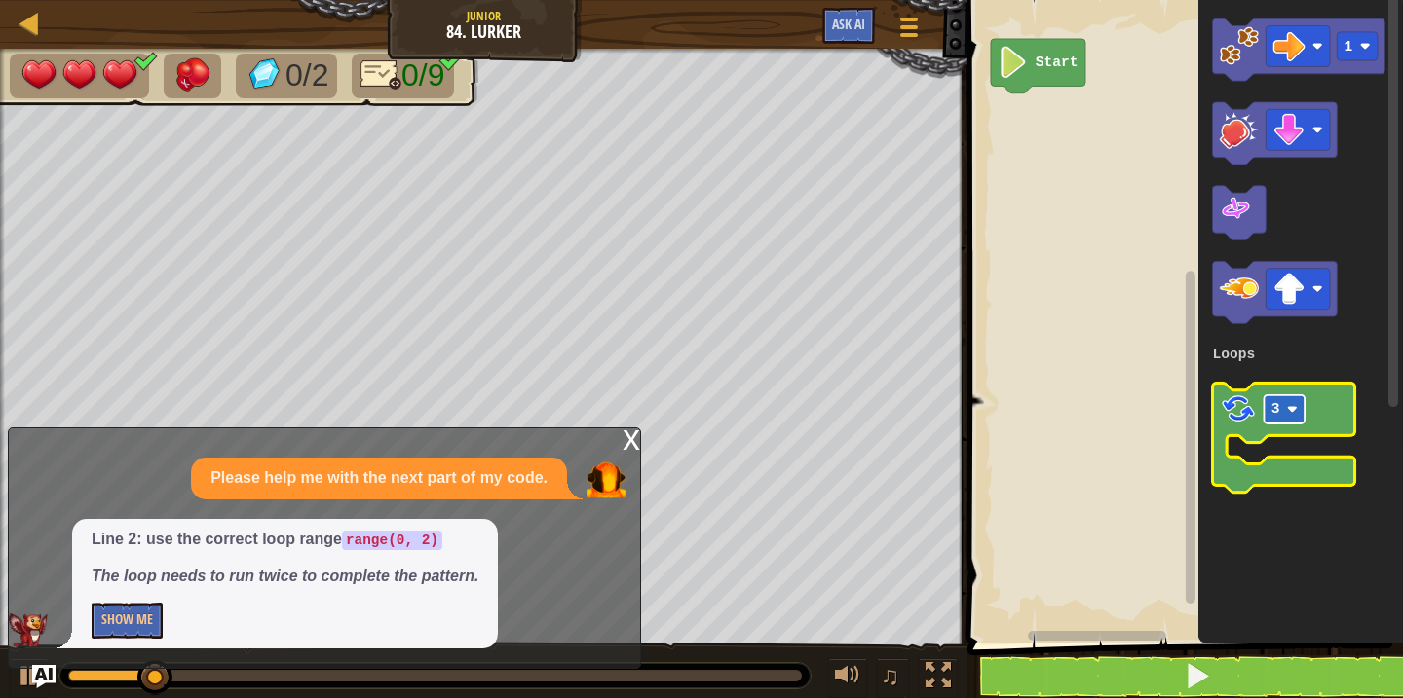
click at [1285, 420] on rect "Blockly Workspace" at bounding box center [1284, 410] width 41 height 28
click at [1231, 418] on image "Blockly Workspace" at bounding box center [1238, 409] width 37 height 37
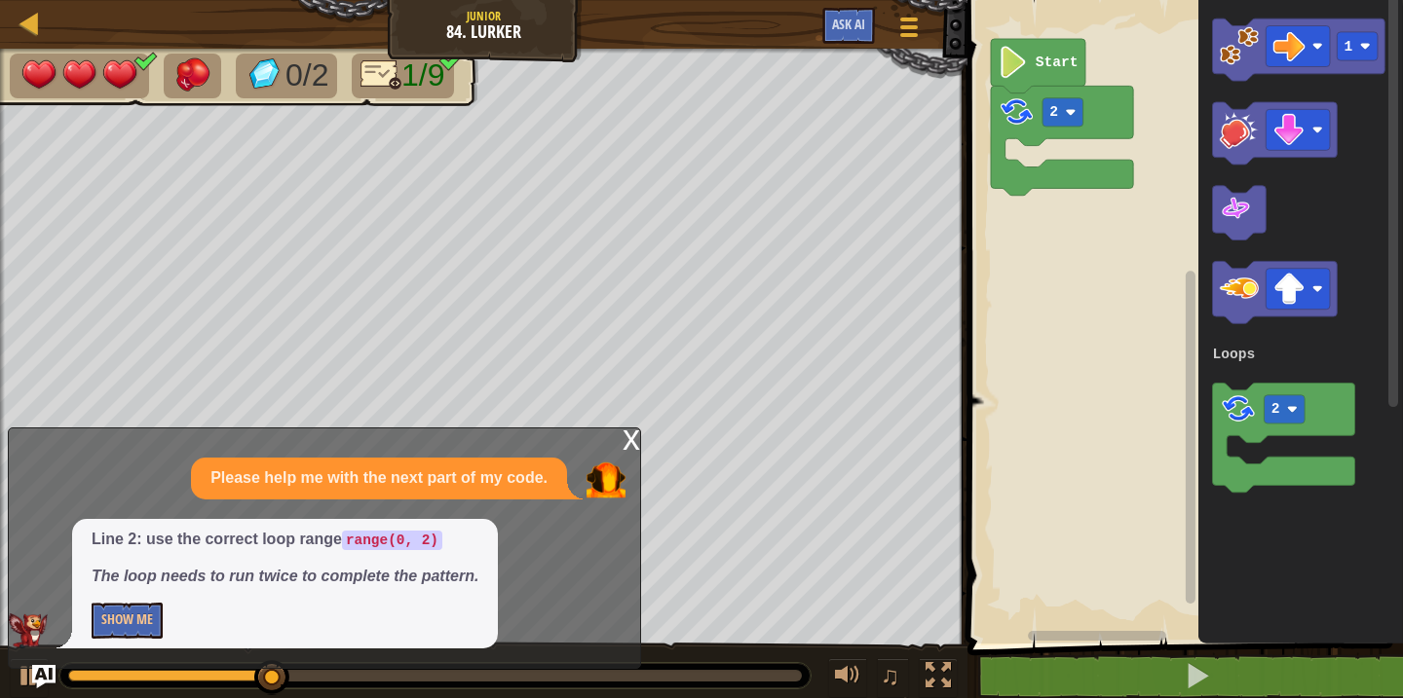
click at [634, 444] on div "x" at bounding box center [631, 438] width 18 height 19
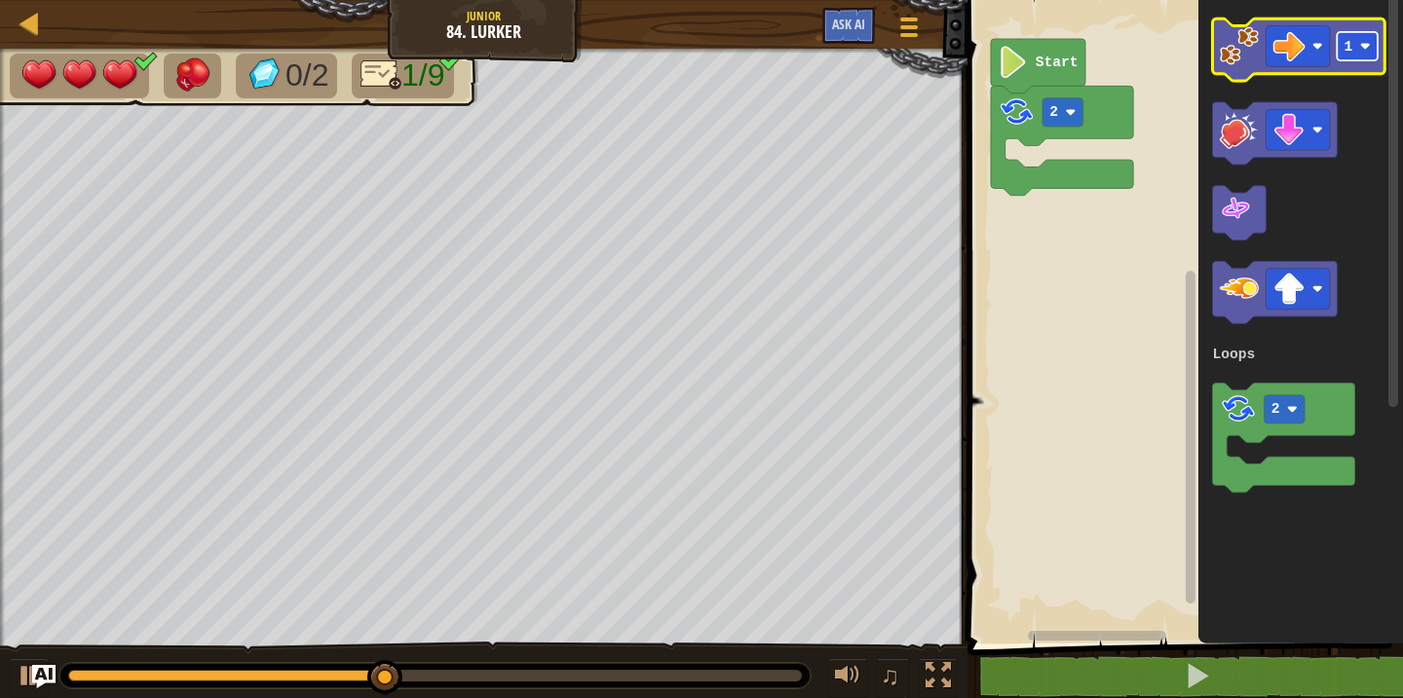
click at [1343, 51] on rect "Blockly Workspace" at bounding box center [1358, 46] width 41 height 28
click at [1253, 53] on image "Blockly Workspace" at bounding box center [1239, 45] width 39 height 39
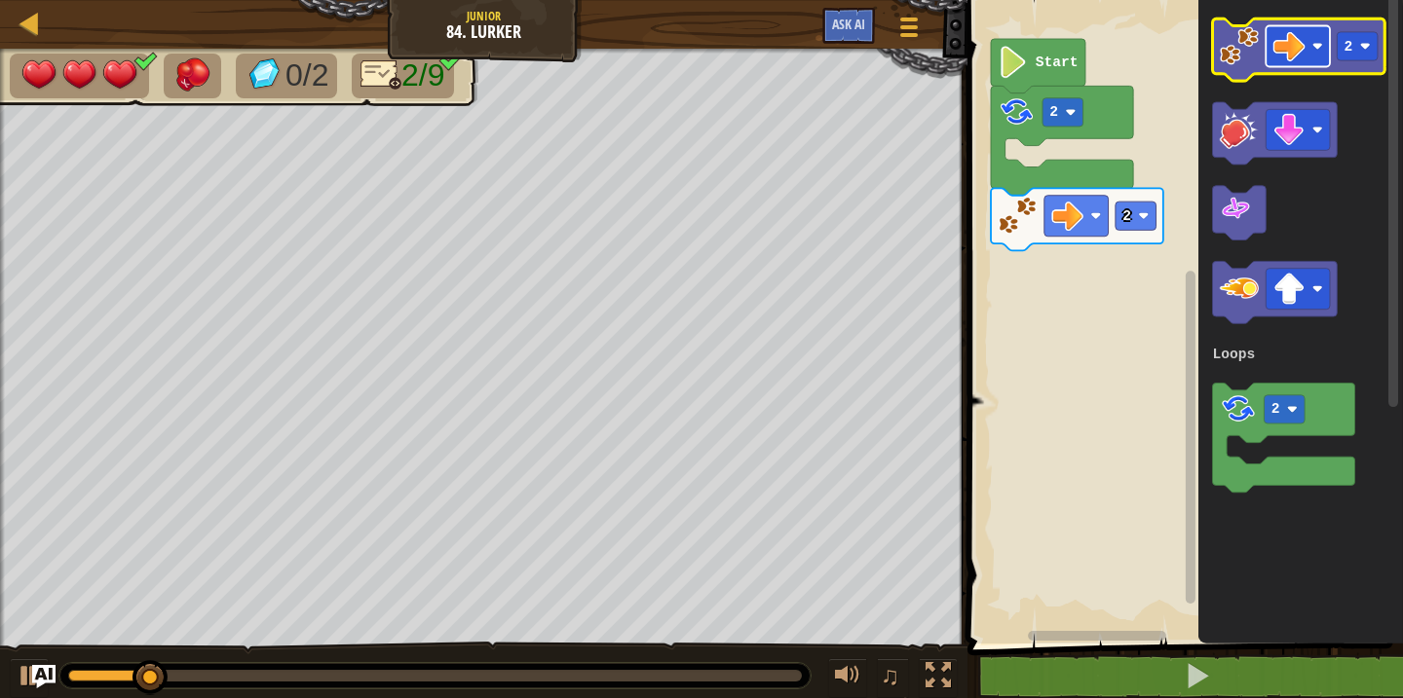
click at [1306, 65] on rect "Blockly Workspace" at bounding box center [1298, 46] width 64 height 41
click at [1376, 41] on rect "Blockly Workspace" at bounding box center [1358, 46] width 41 height 28
click at [1235, 44] on image "Blockly Workspace" at bounding box center [1239, 45] width 39 height 39
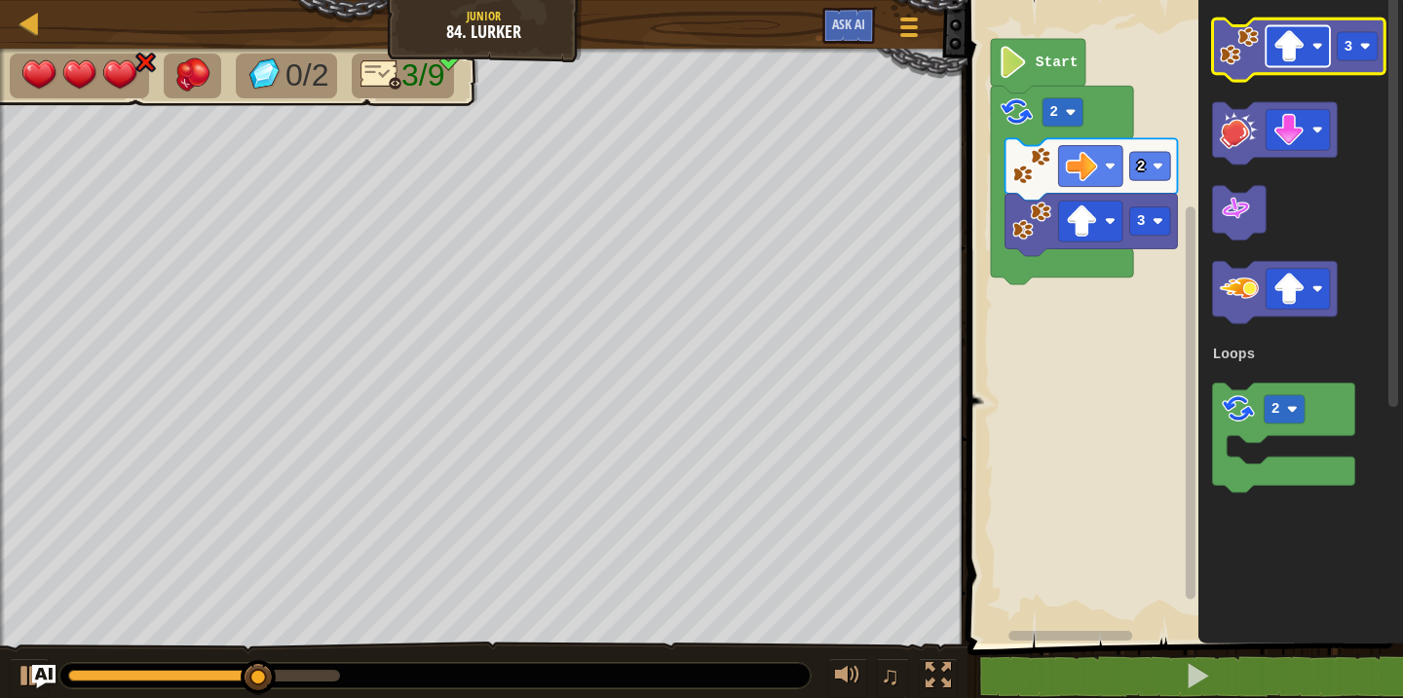
click at [1300, 55] on image "Blockly Workspace" at bounding box center [1289, 46] width 32 height 32
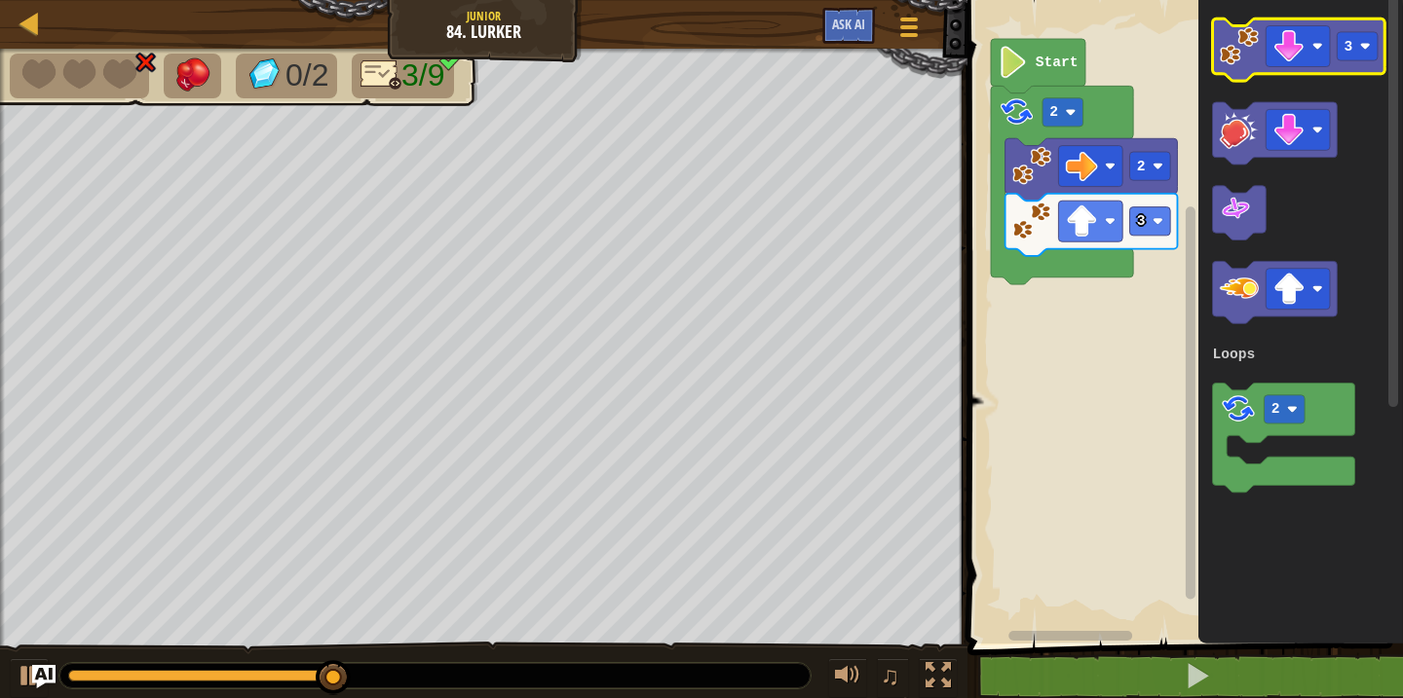
click at [1240, 60] on image "Blockly Workspace" at bounding box center [1239, 45] width 39 height 39
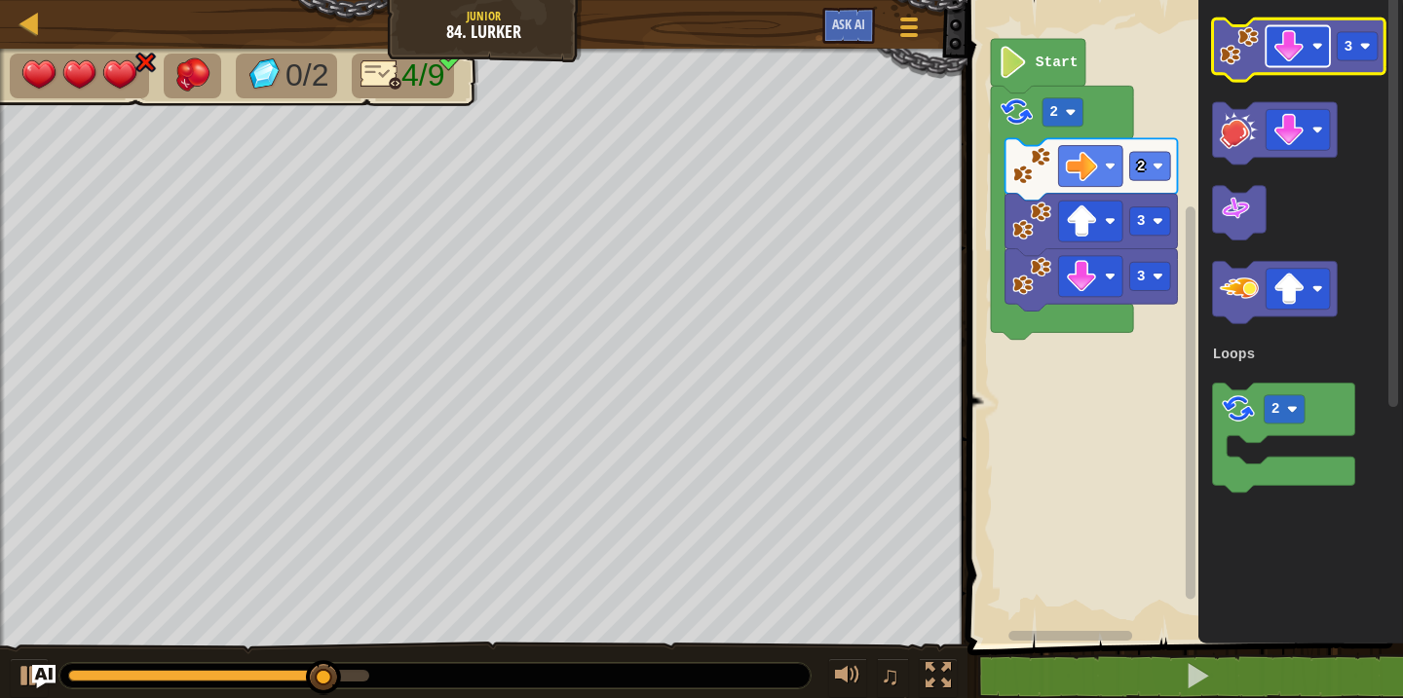
click at [1298, 57] on image "Blockly Workspace" at bounding box center [1289, 46] width 32 height 32
click at [1362, 58] on rect "Blockly Workspace" at bounding box center [1358, 46] width 41 height 28
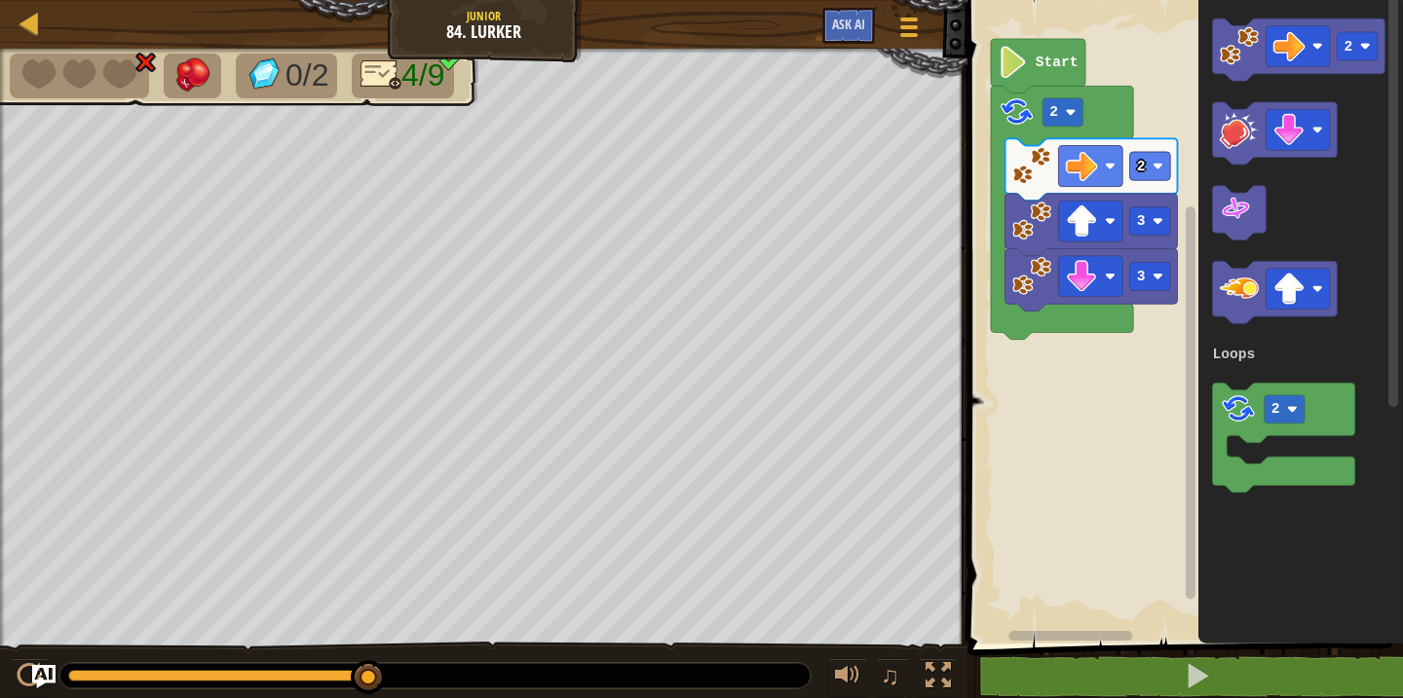
click at [1247, 61] on image "Blockly Workspace" at bounding box center [1239, 45] width 39 height 39
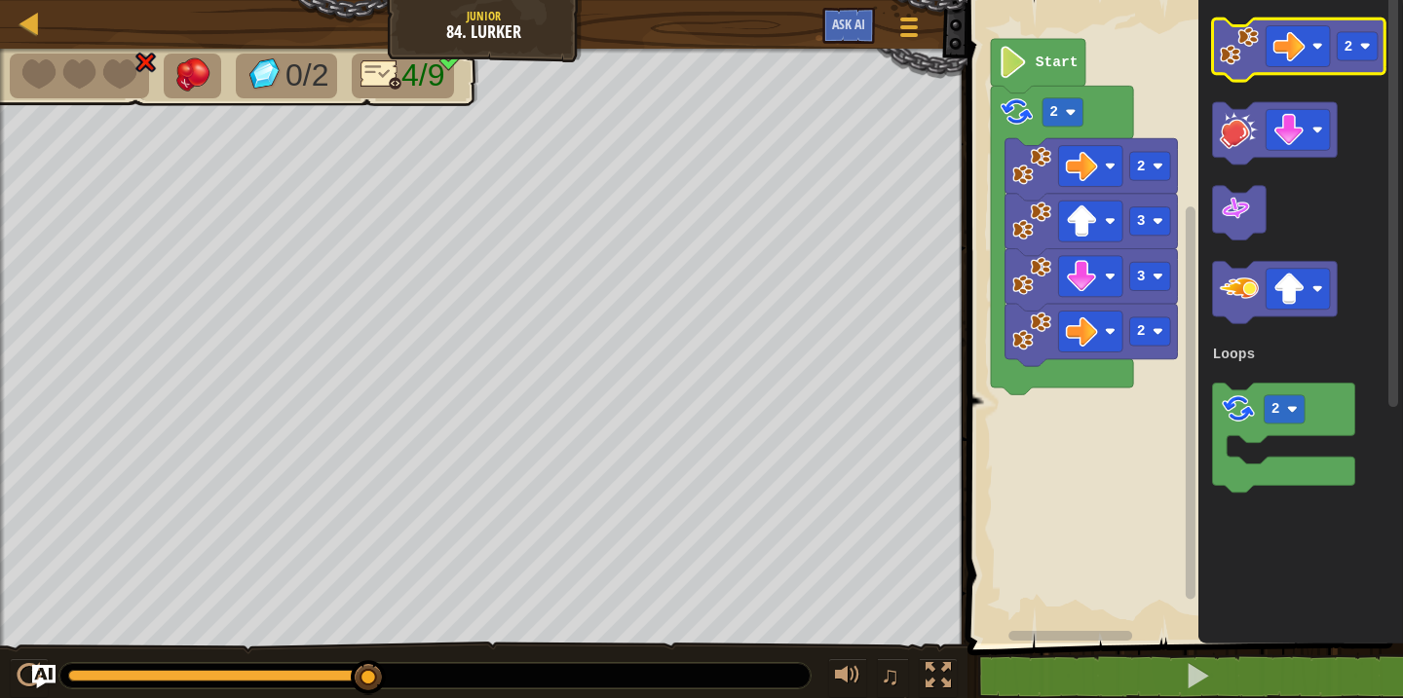
click at [1247, 61] on image "Blockly Workspace" at bounding box center [1239, 45] width 39 height 39
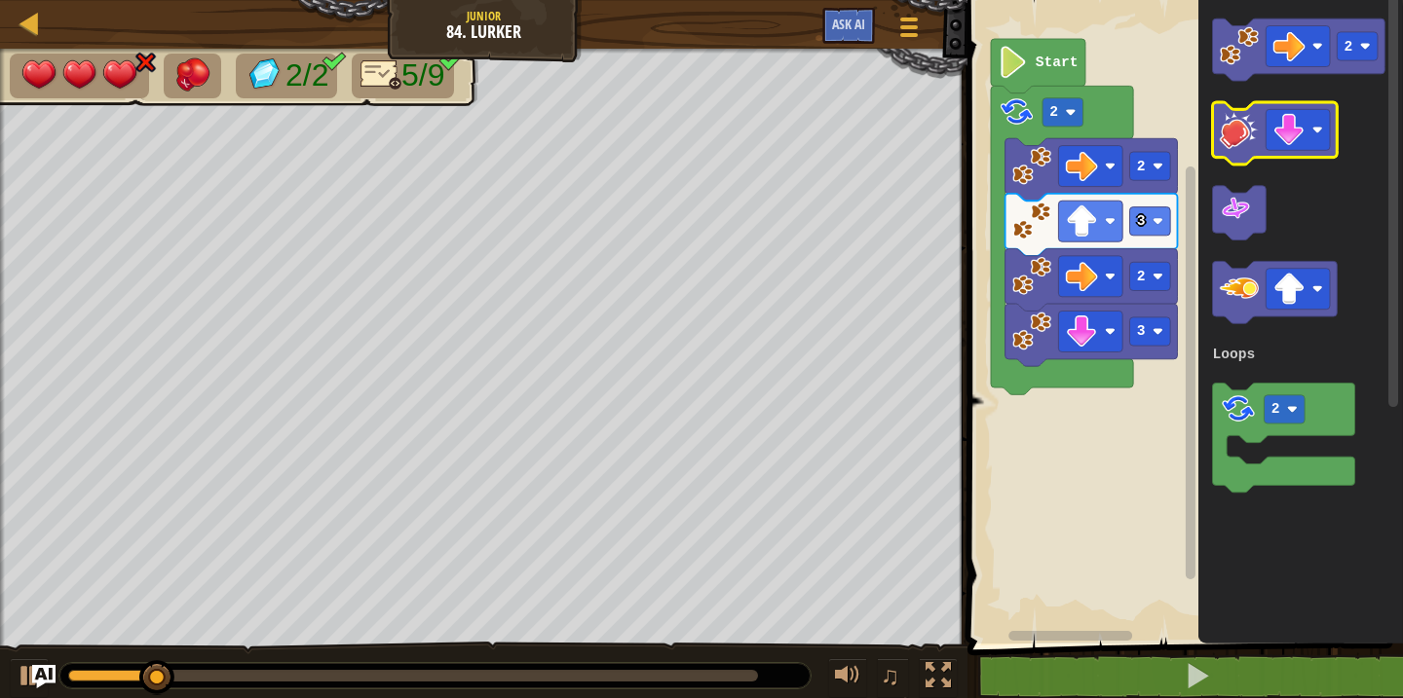
click at [1233, 132] on image "Blockly Workspace" at bounding box center [1239, 129] width 39 height 39
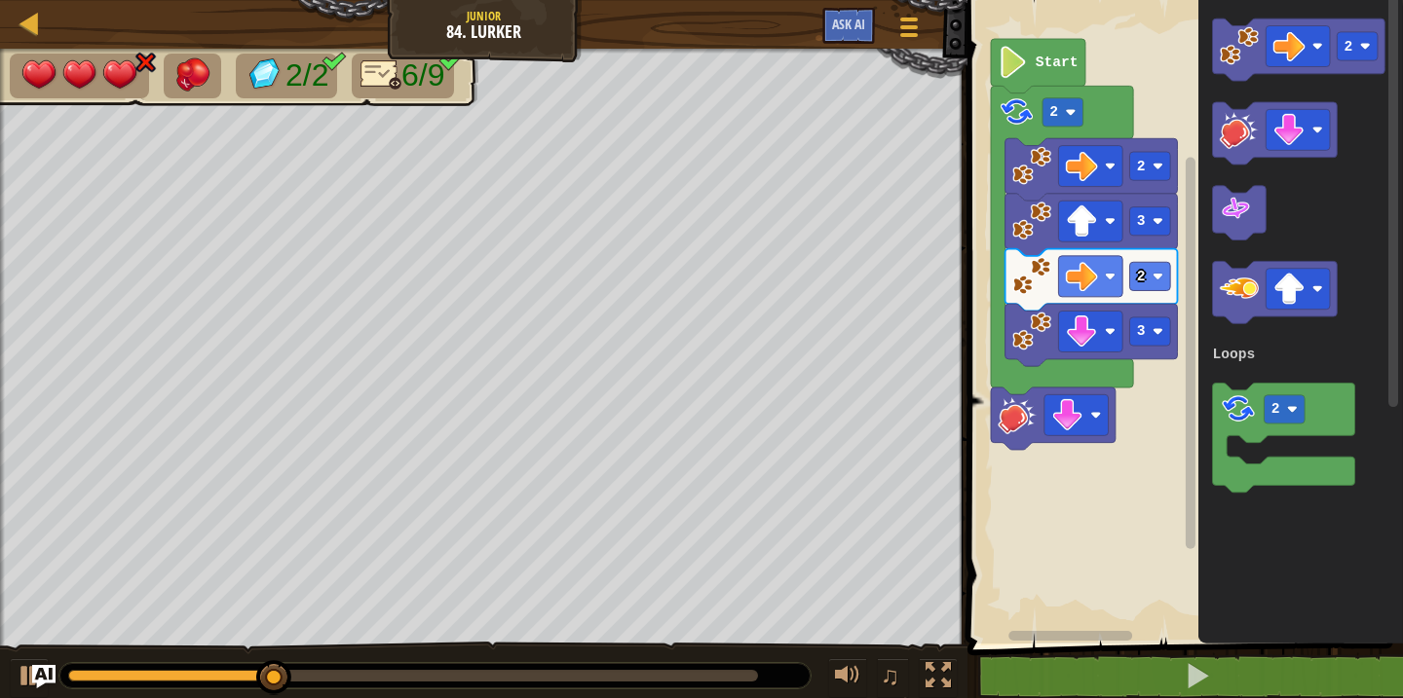
click at [1175, 422] on div "Loops Start 2 2 3 2 3 2 2 Loops" at bounding box center [1182, 317] width 441 height 654
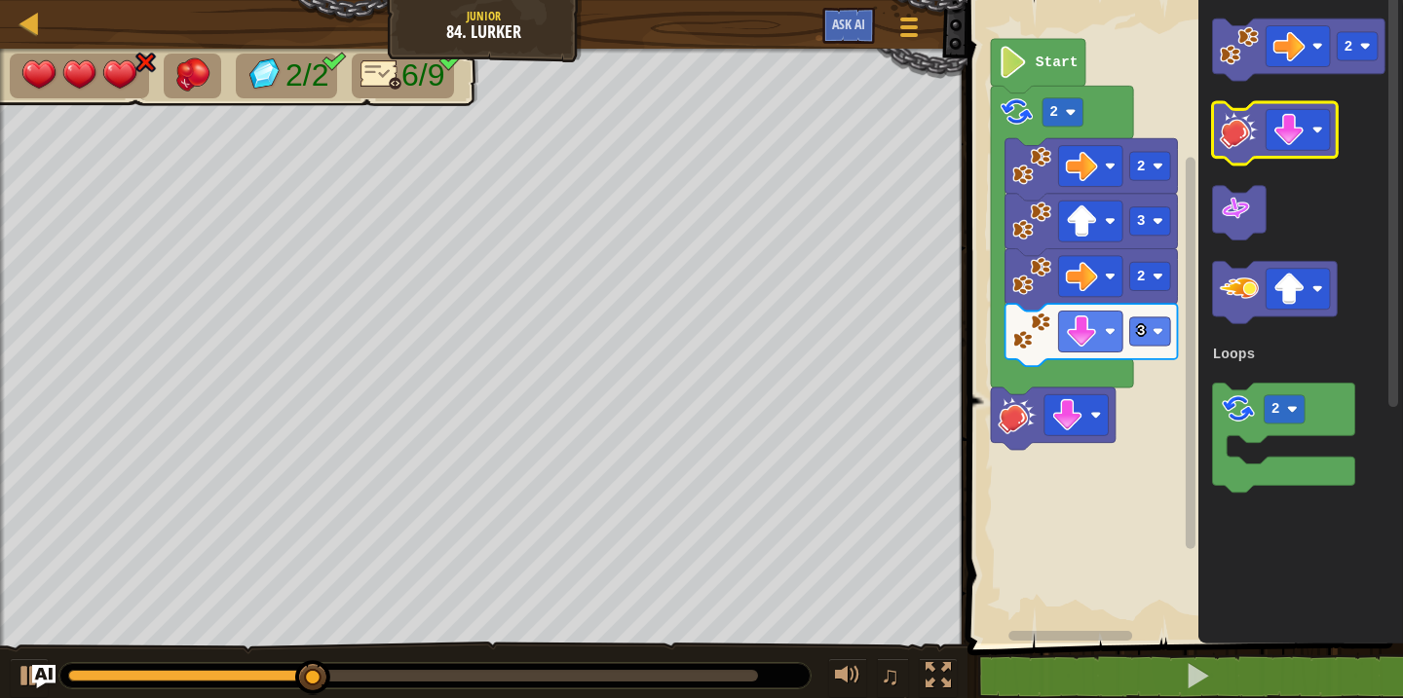
click at [1241, 151] on icon "Blockly Workspace" at bounding box center [1275, 133] width 125 height 62
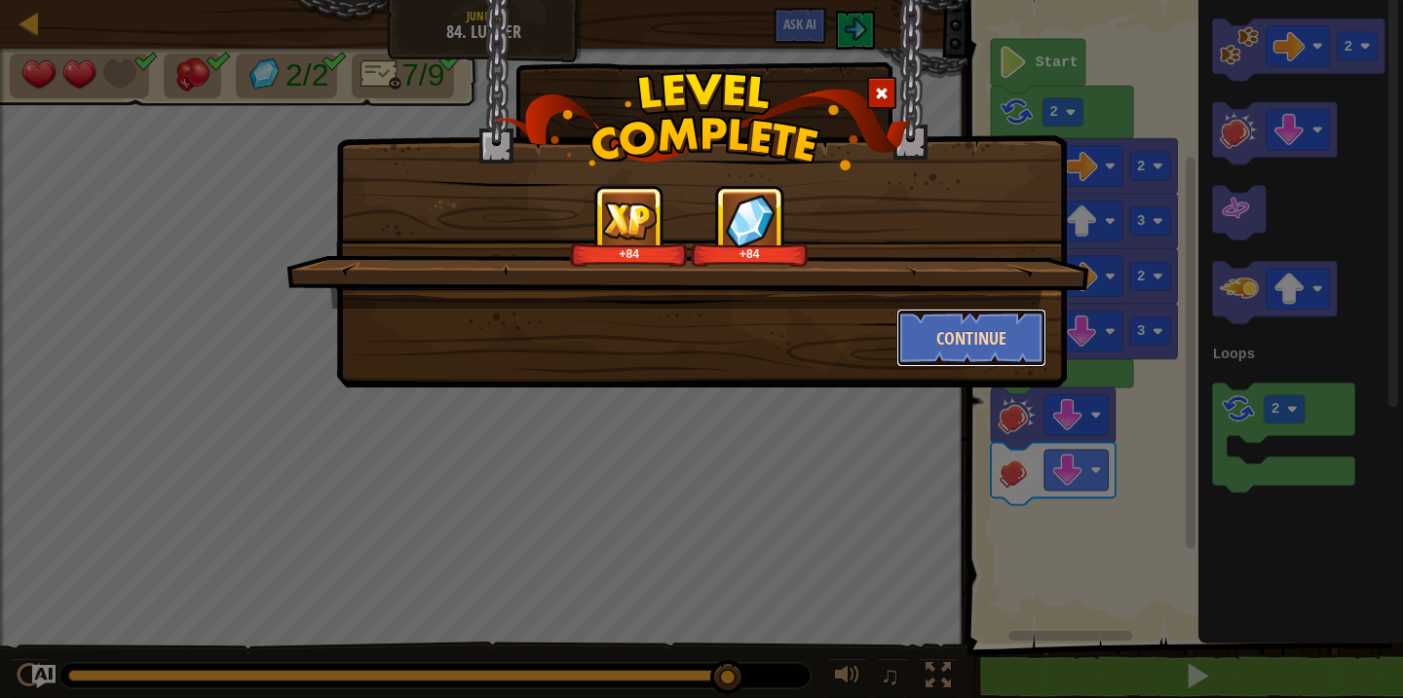
click at [931, 323] on button "Continue" at bounding box center [971, 338] width 151 height 58
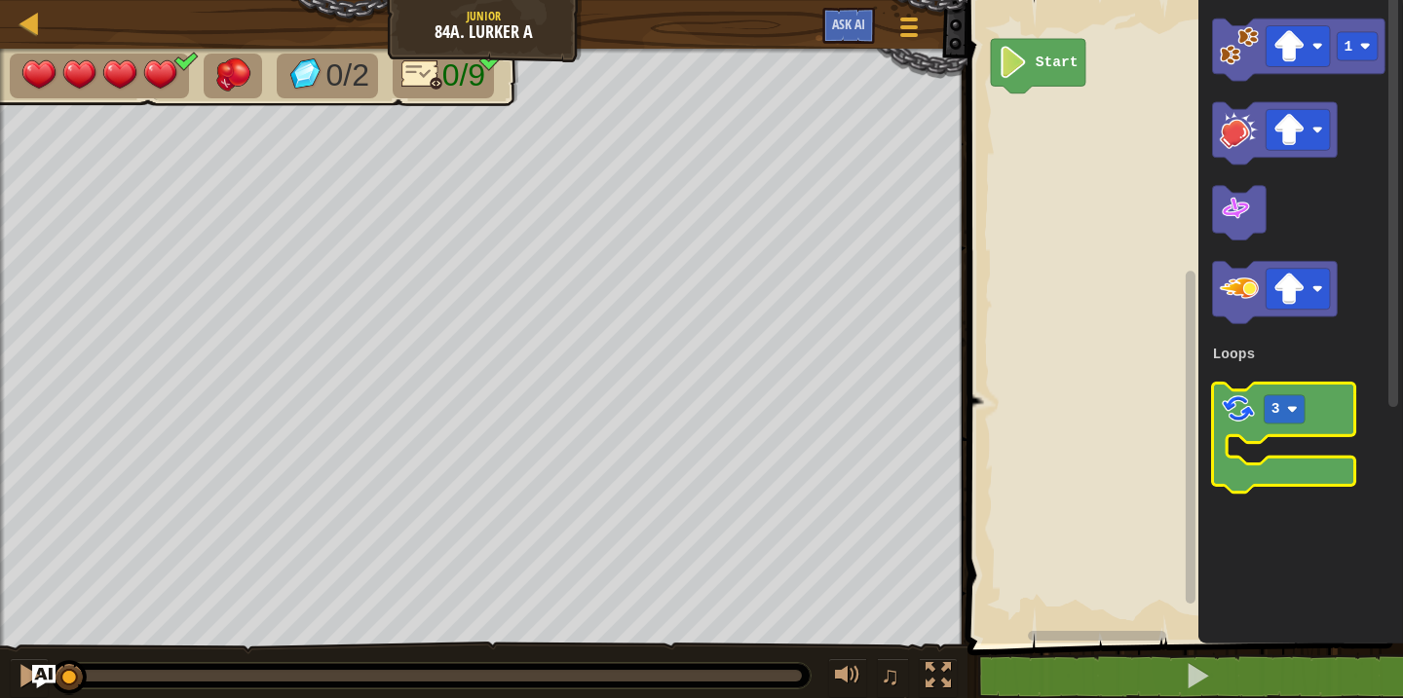
click at [1238, 413] on image "Blockly Workspace" at bounding box center [1238, 409] width 37 height 37
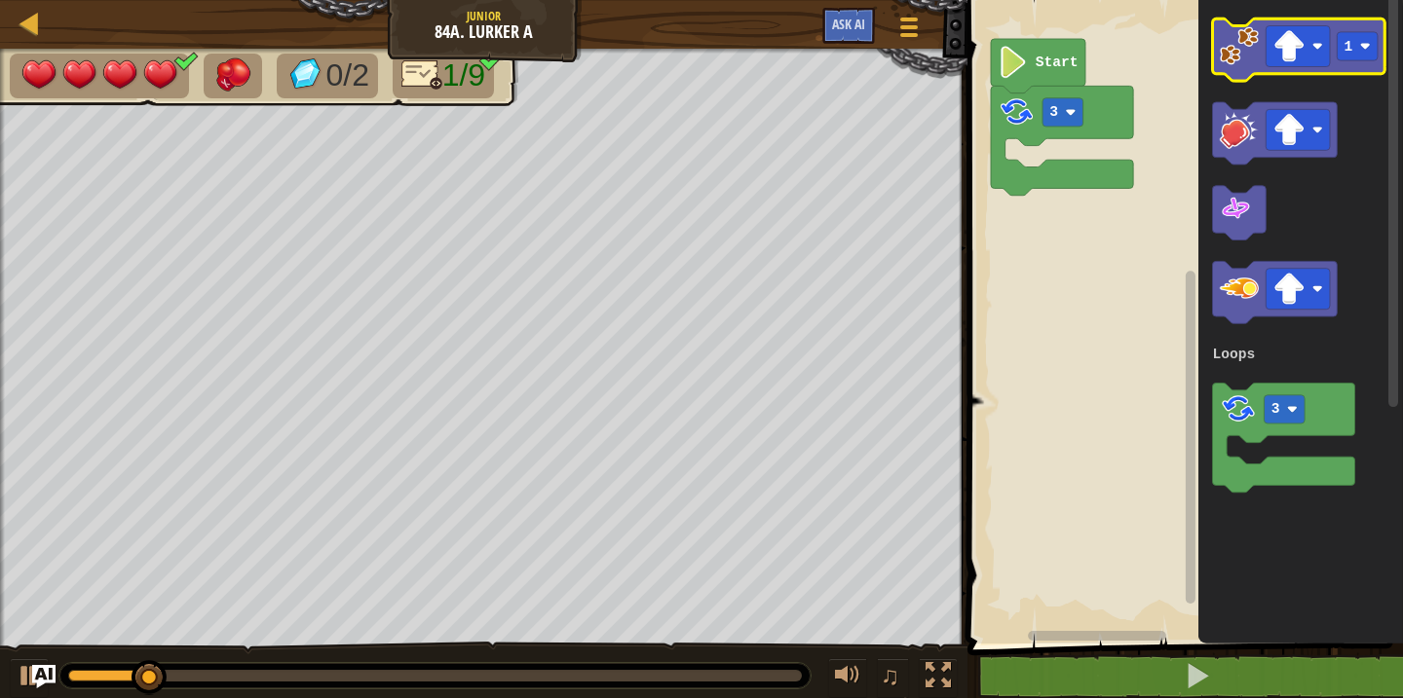
click at [1246, 53] on image "Blockly Workspace" at bounding box center [1239, 45] width 39 height 39
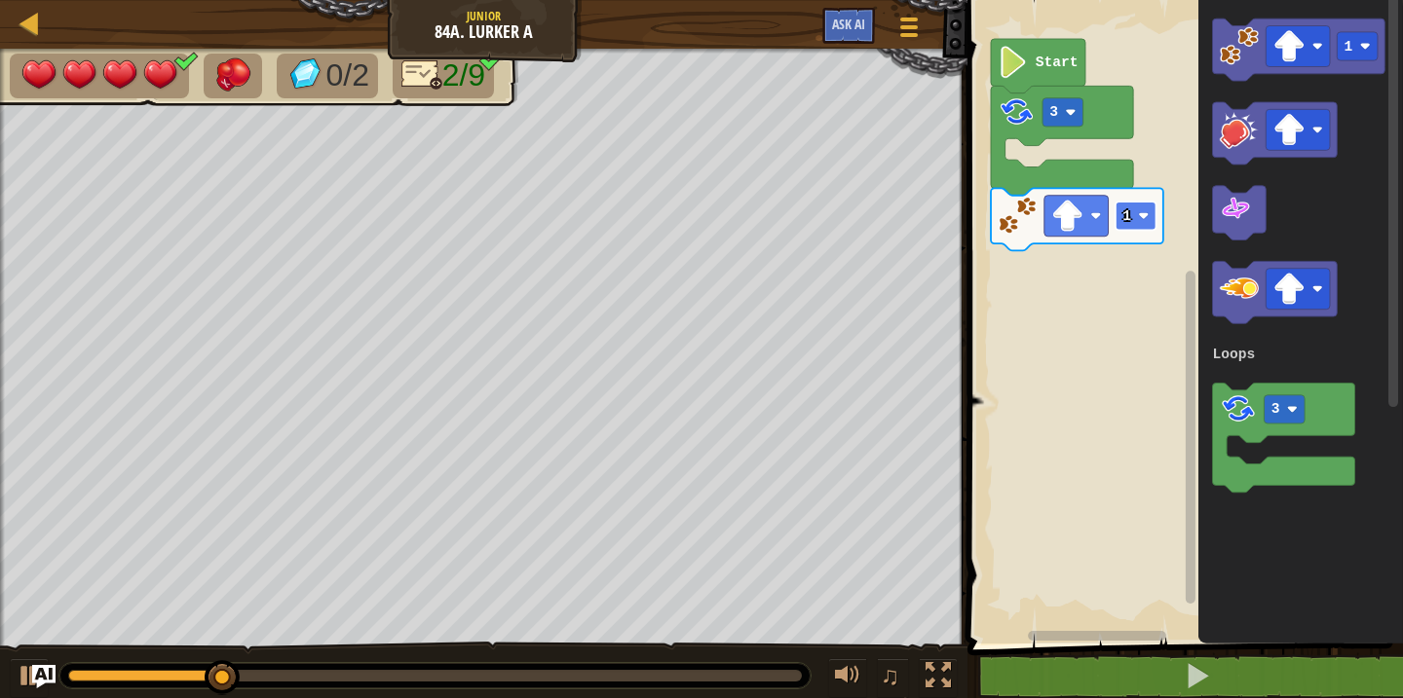
click at [1129, 216] on text "1" at bounding box center [1127, 216] width 9 height 16
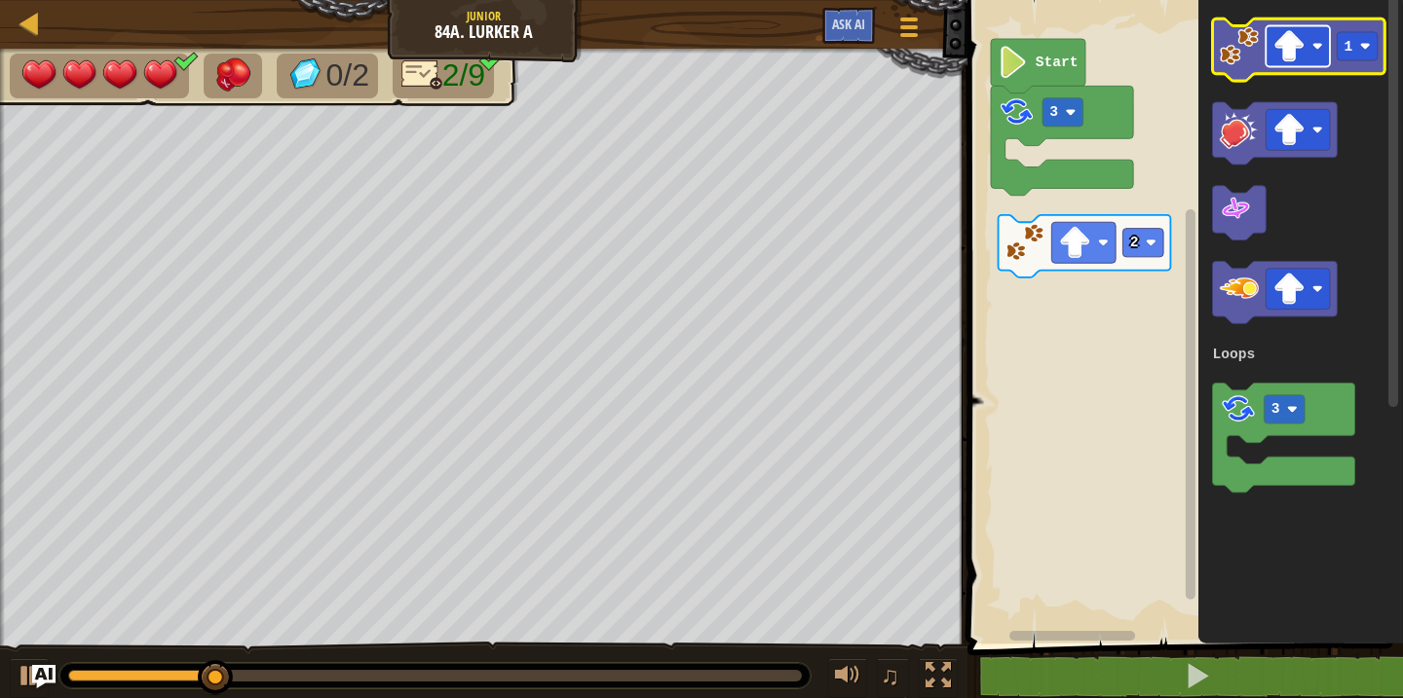
click at [1300, 54] on image "Blockly Workspace" at bounding box center [1289, 46] width 32 height 32
click at [1366, 57] on rect "Blockly Workspace" at bounding box center [1358, 46] width 41 height 28
click at [1233, 64] on image "Blockly Workspace" at bounding box center [1239, 45] width 39 height 39
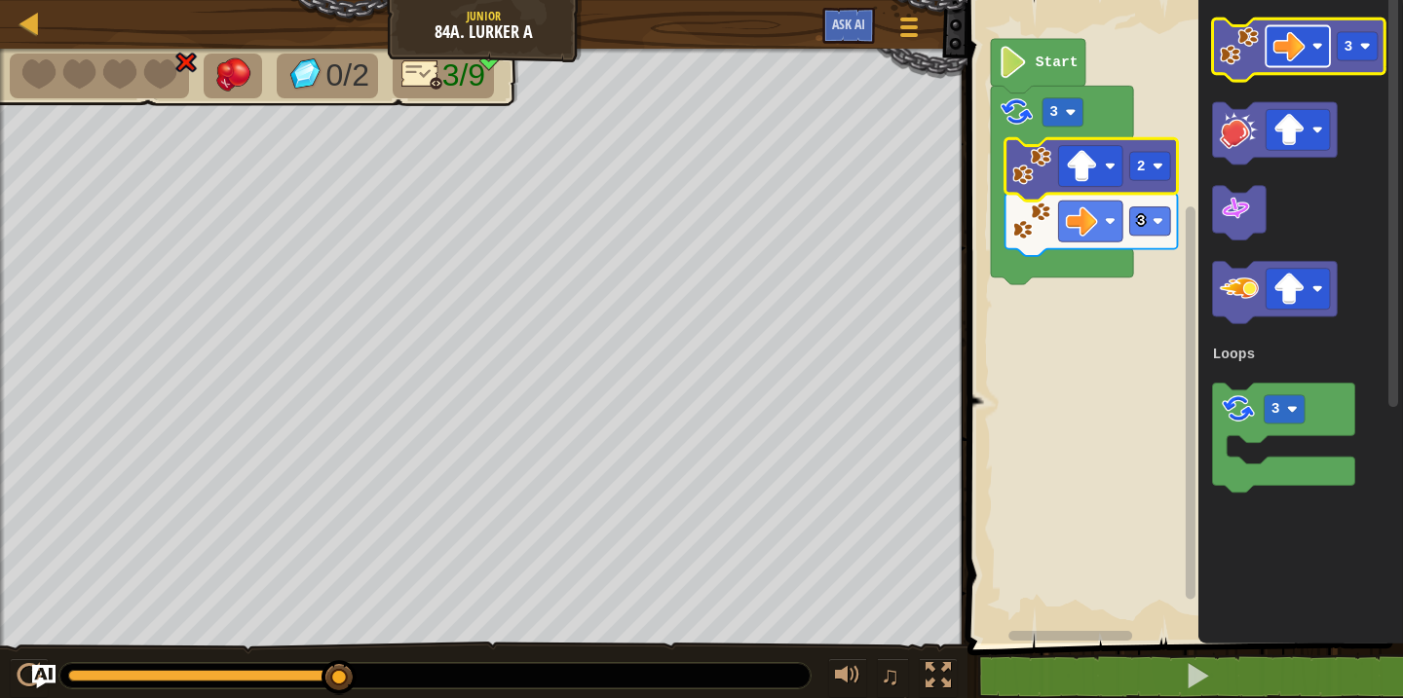
click at [1285, 46] on image "Blockly Workspace" at bounding box center [1289, 46] width 32 height 32
click at [1239, 47] on image "Blockly Workspace" at bounding box center [1239, 45] width 39 height 39
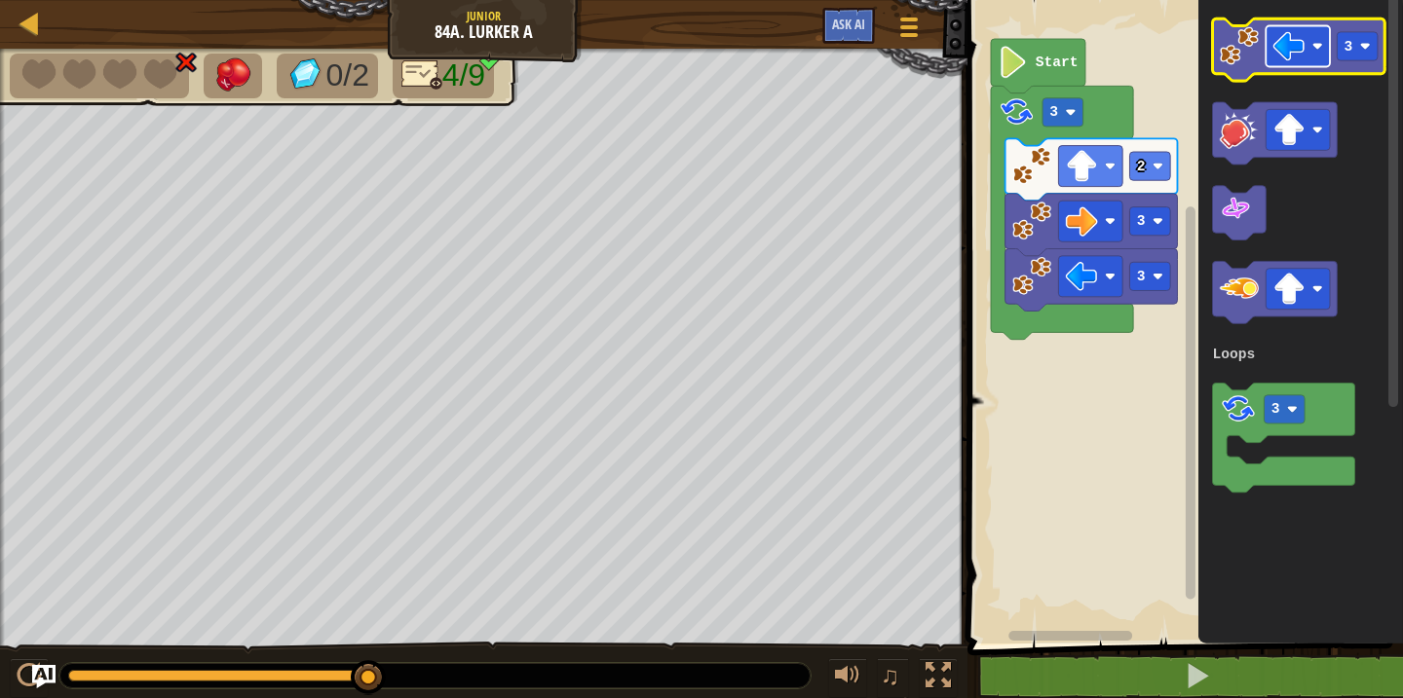
click at [1288, 49] on image "Blockly Workspace" at bounding box center [1289, 46] width 32 height 32
click at [1353, 59] on rect "Blockly Workspace" at bounding box center [1358, 46] width 41 height 28
click at [1232, 55] on image "Blockly Workspace" at bounding box center [1239, 45] width 39 height 39
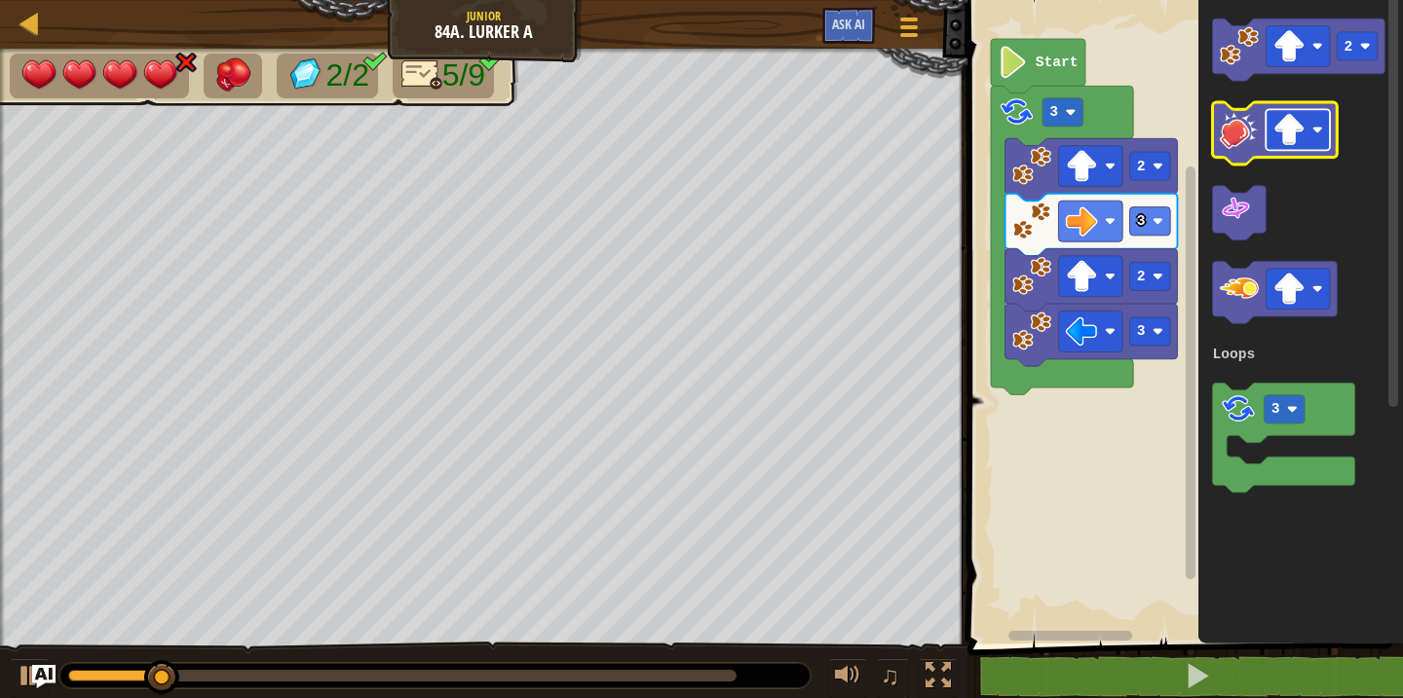
click at [1295, 137] on image "Blockly Workspace" at bounding box center [1289, 130] width 32 height 32
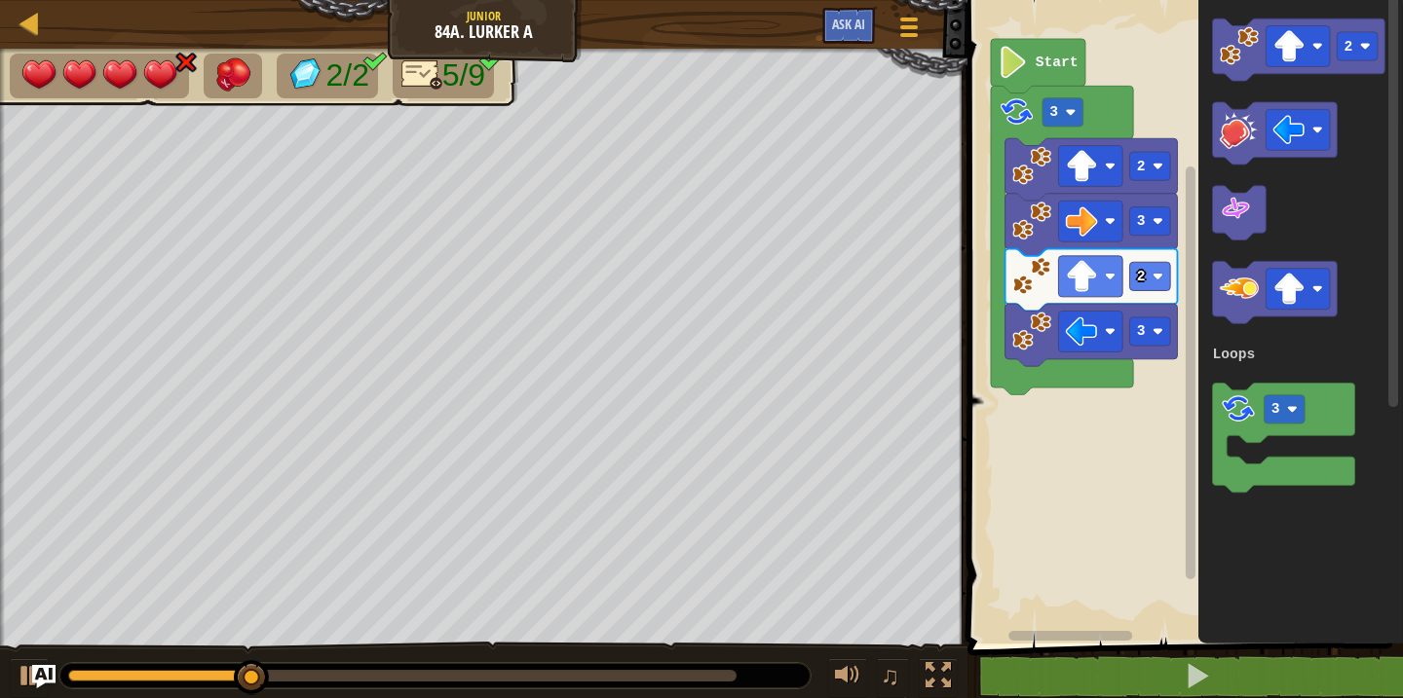
click at [1234, 364] on icon "2 3 Loops" at bounding box center [1300, 317] width 205 height 654
click at [1241, 153] on icon "Blockly Workspace" at bounding box center [1275, 133] width 125 height 62
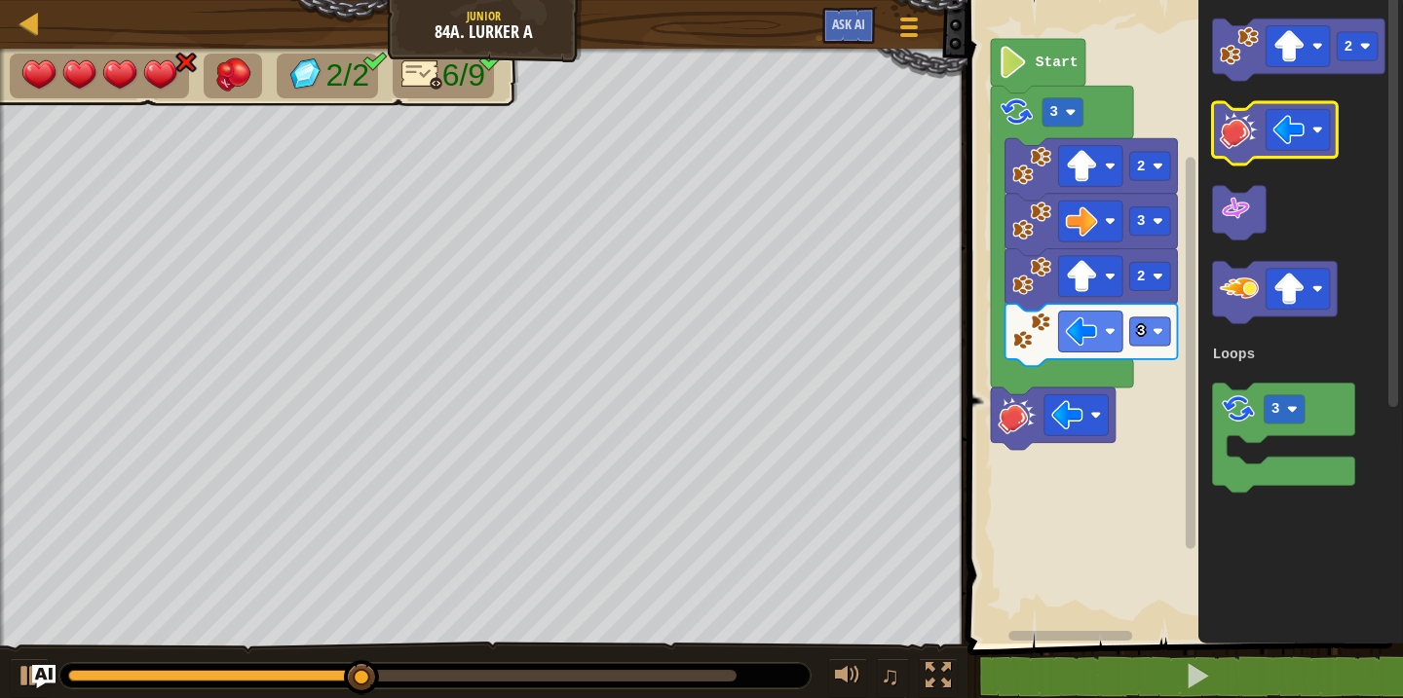
click at [1240, 145] on image "Blockly Workspace" at bounding box center [1239, 129] width 39 height 39
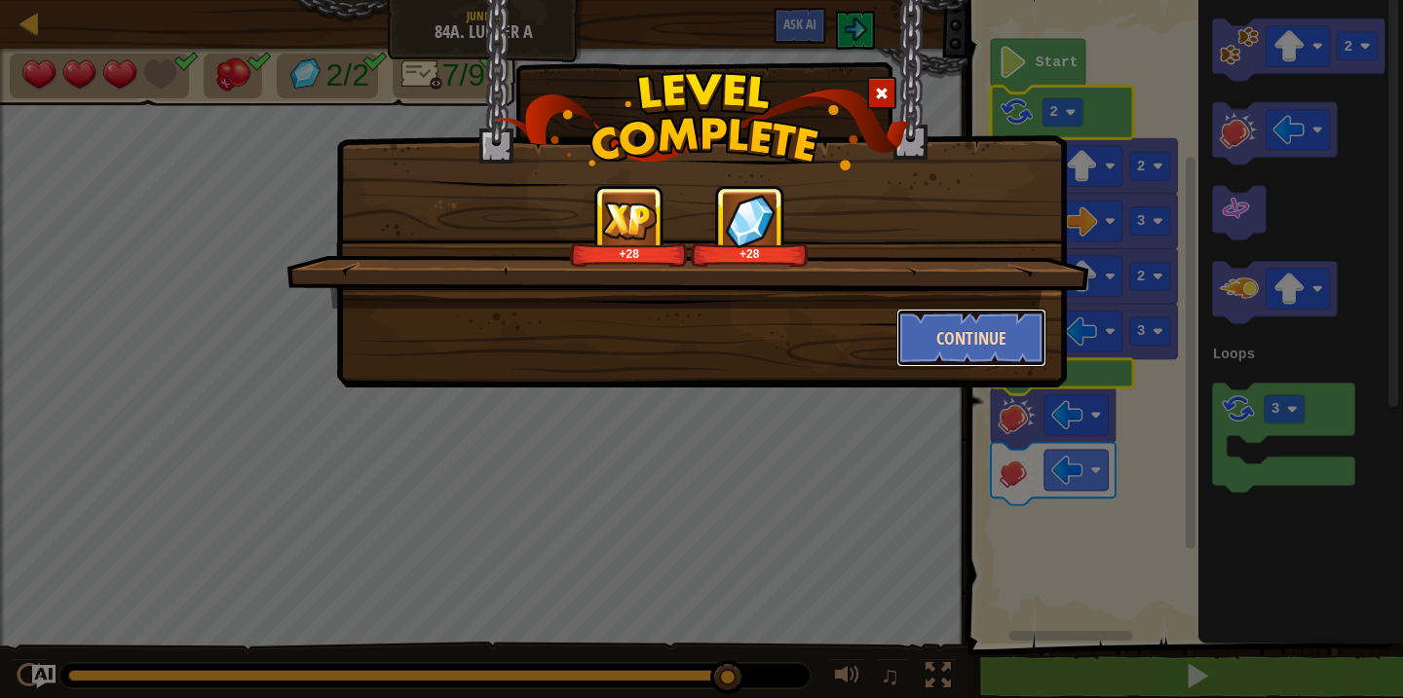
click at [908, 352] on button "Continue" at bounding box center [971, 338] width 151 height 58
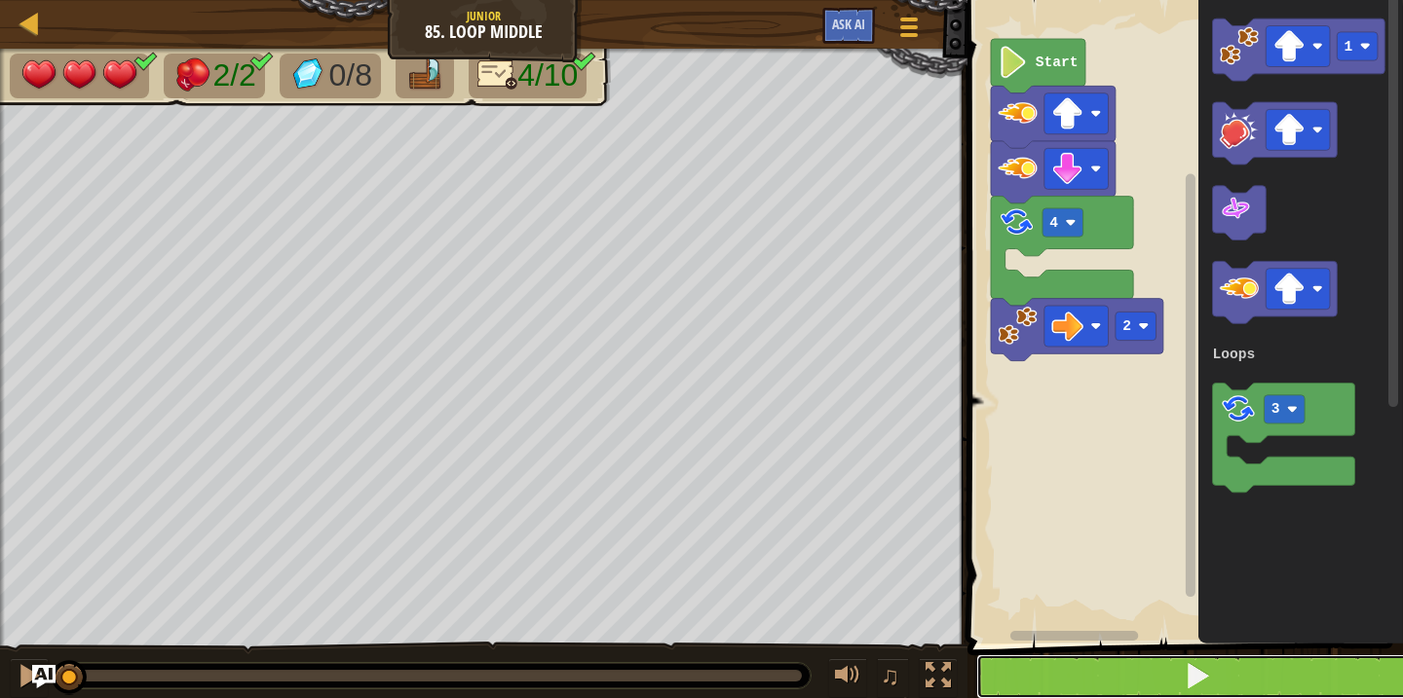
click at [1083, 685] on button at bounding box center [1196, 677] width 441 height 45
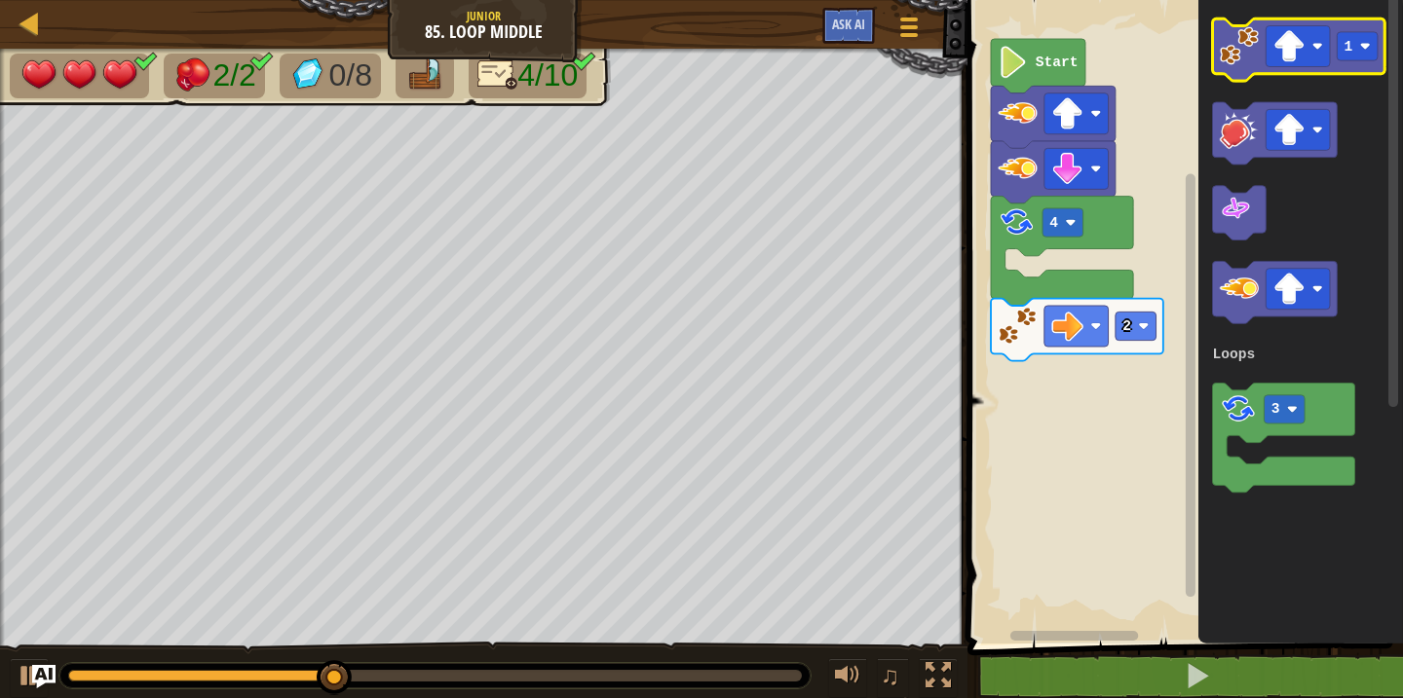
click at [1237, 48] on image "Blockly Workspace" at bounding box center [1239, 45] width 39 height 39
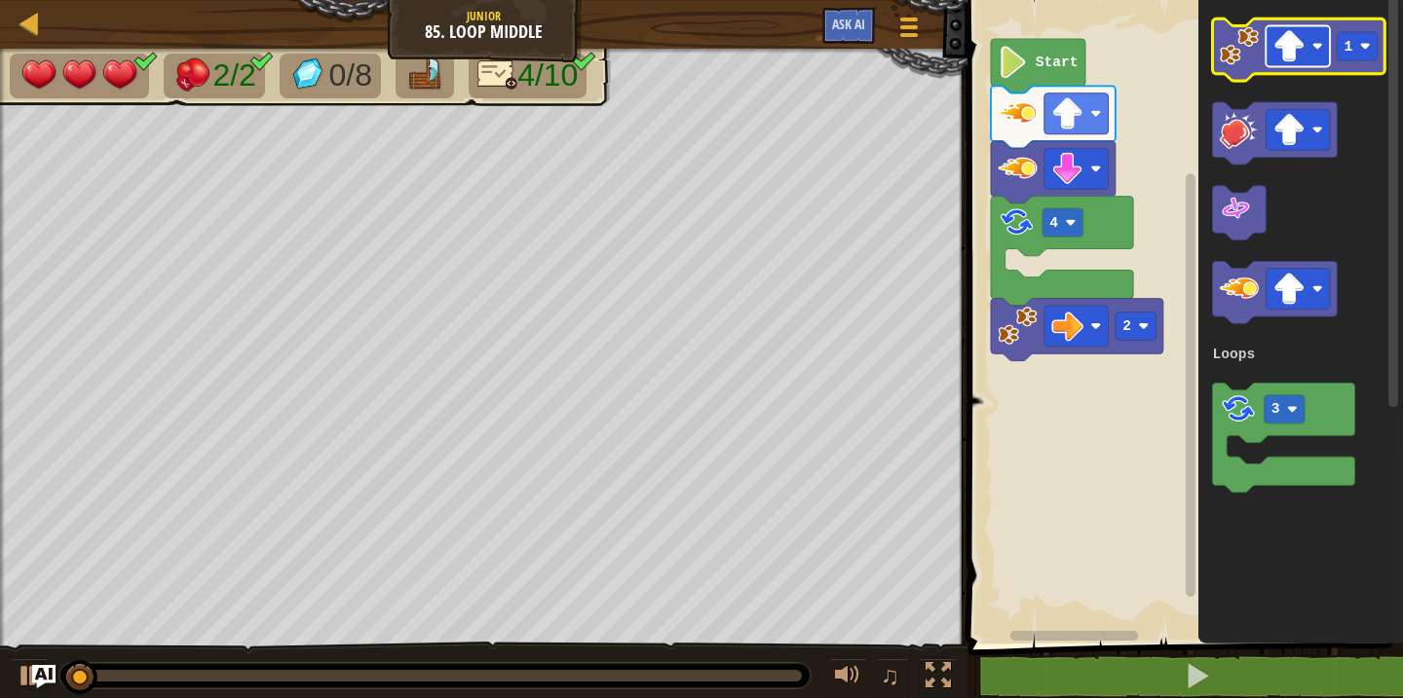
click at [1293, 50] on image "Blockly Workspace" at bounding box center [1289, 46] width 32 height 32
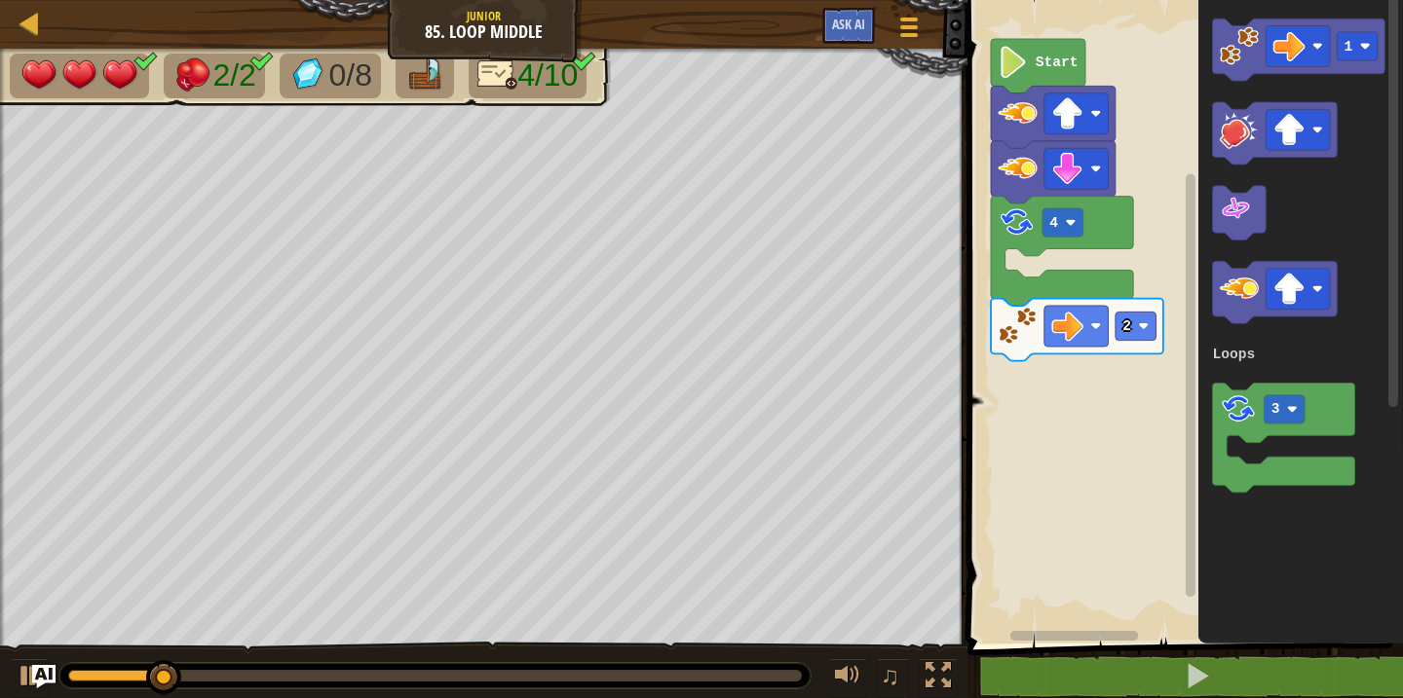
click at [1171, 230] on div "Loops 4 2 Start 1 3 Loops" at bounding box center [1182, 317] width 441 height 654
click at [1239, 60] on image "Blockly Workspace" at bounding box center [1239, 45] width 39 height 39
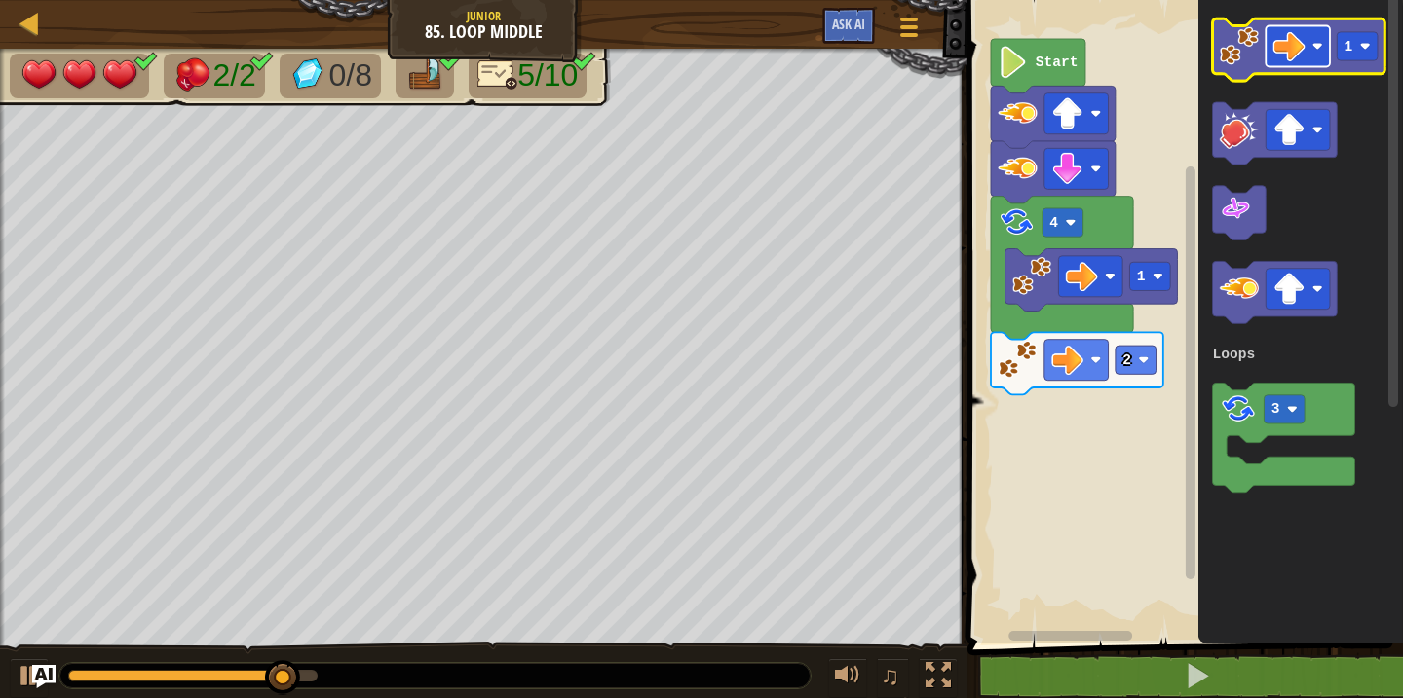
click at [1288, 61] on image "Blockly Workspace" at bounding box center [1289, 46] width 32 height 32
click at [1236, 57] on image "Blockly Workspace" at bounding box center [1239, 45] width 39 height 39
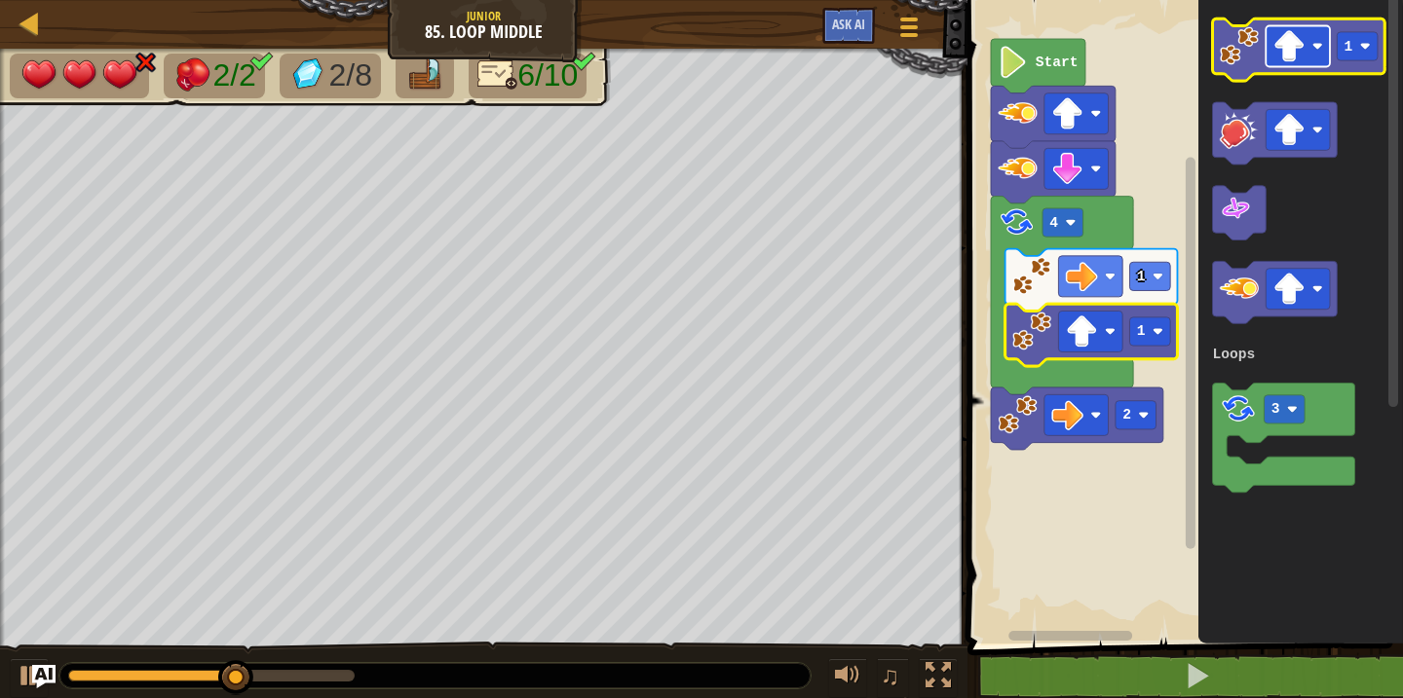
click at [1291, 51] on image "Blockly Workspace" at bounding box center [1289, 46] width 32 height 32
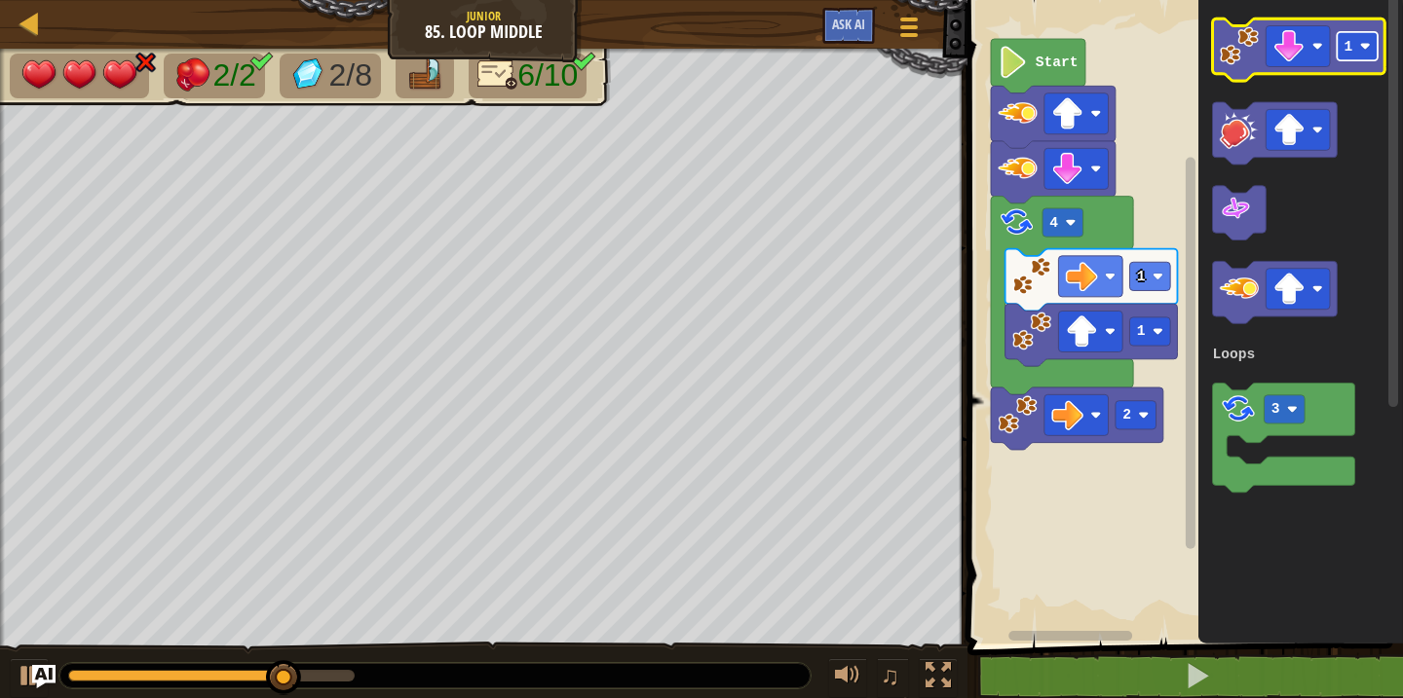
click at [1369, 51] on image "Blockly Workspace" at bounding box center [1365, 46] width 11 height 11
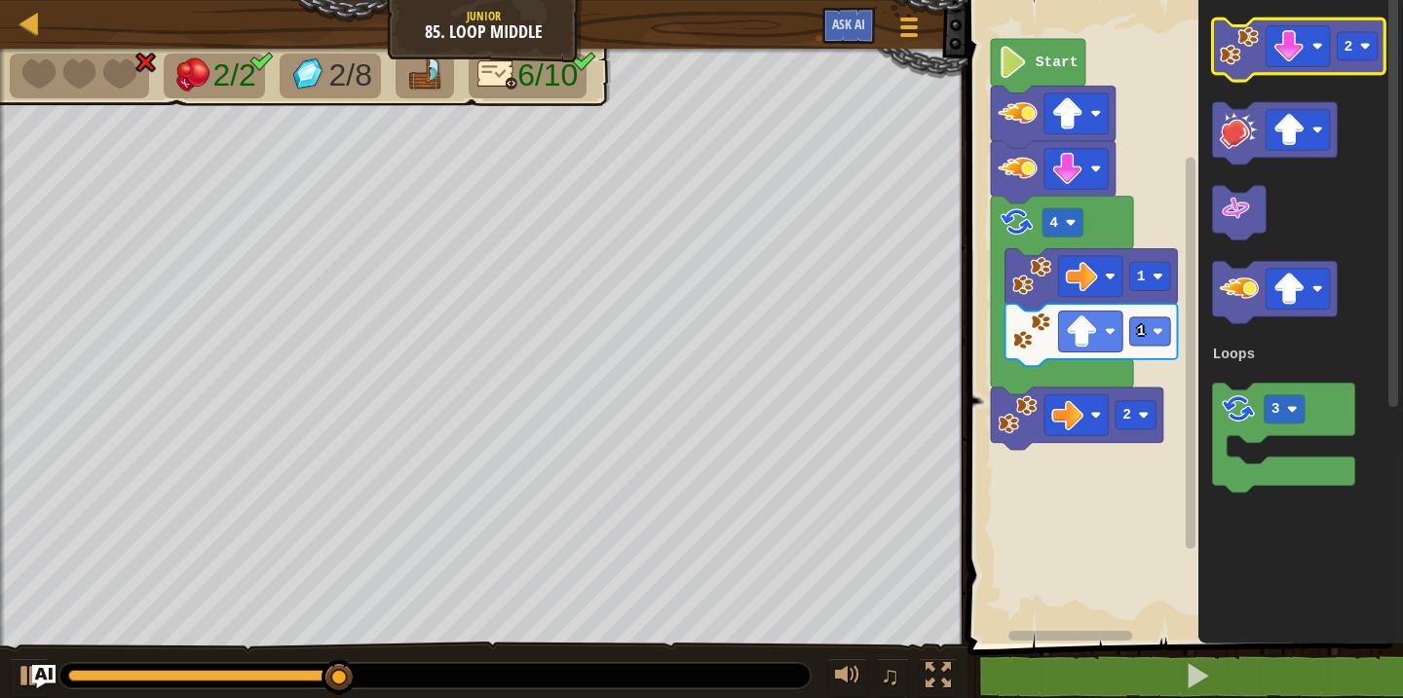
click at [1233, 48] on image "Blockly Workspace" at bounding box center [1239, 45] width 39 height 39
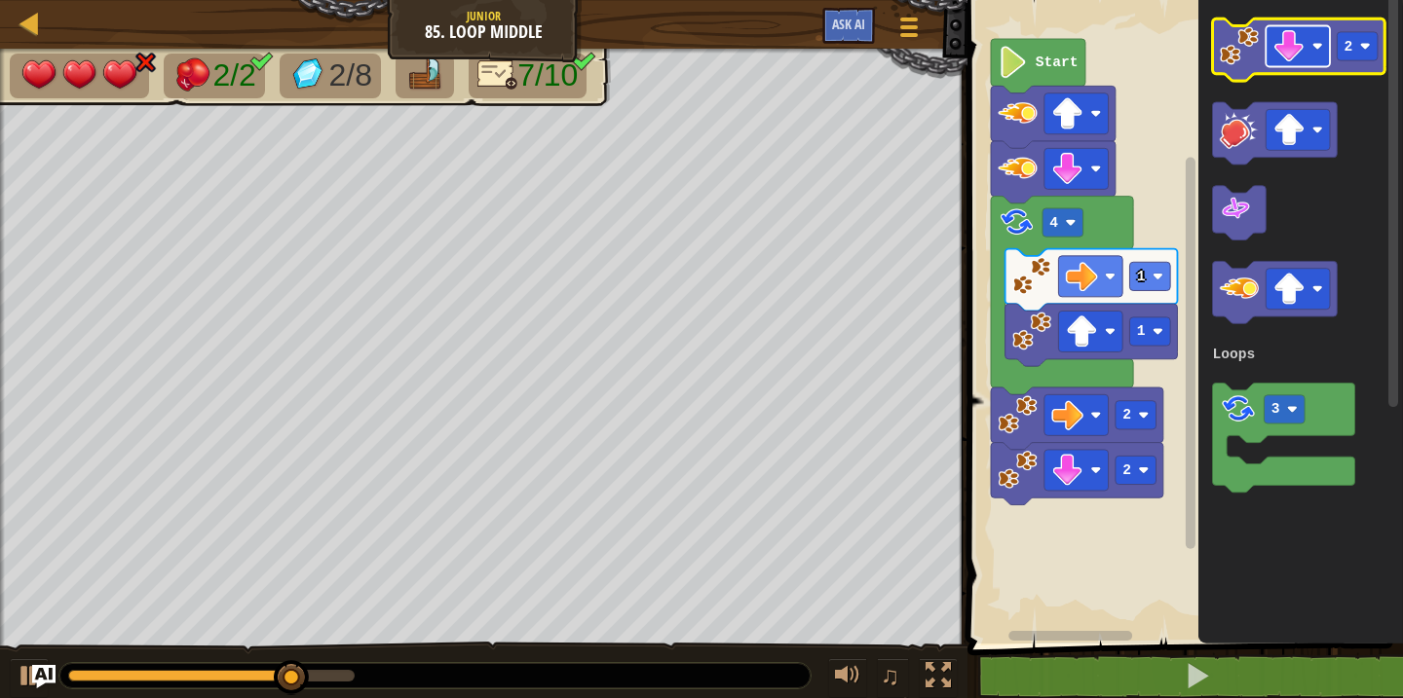
click at [1295, 46] on image "Blockly Workspace" at bounding box center [1289, 46] width 32 height 32
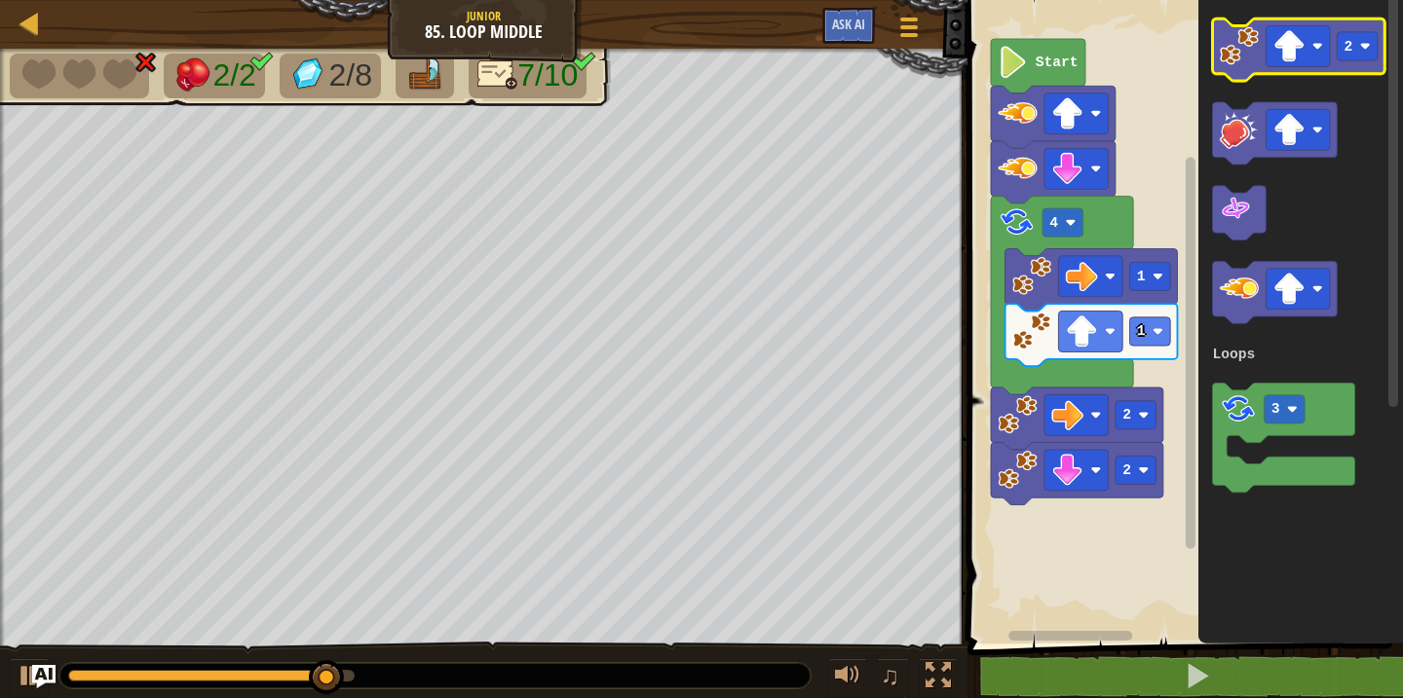
click at [1356, 69] on icon "Blockly Workspace" at bounding box center [1299, 50] width 172 height 62
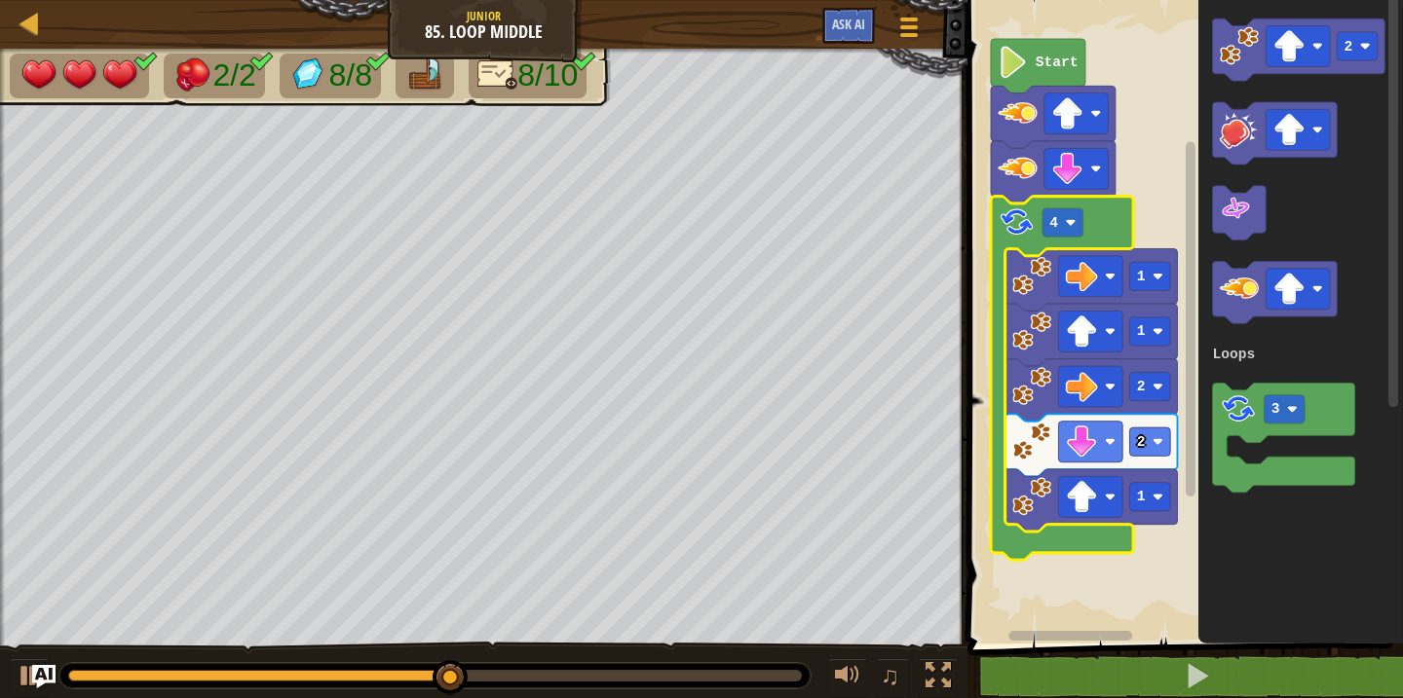
click at [1061, 238] on icon "Blockly Workspace" at bounding box center [1062, 379] width 142 height 364
click at [1065, 212] on rect "Blockly Workspace" at bounding box center [1062, 222] width 41 height 28
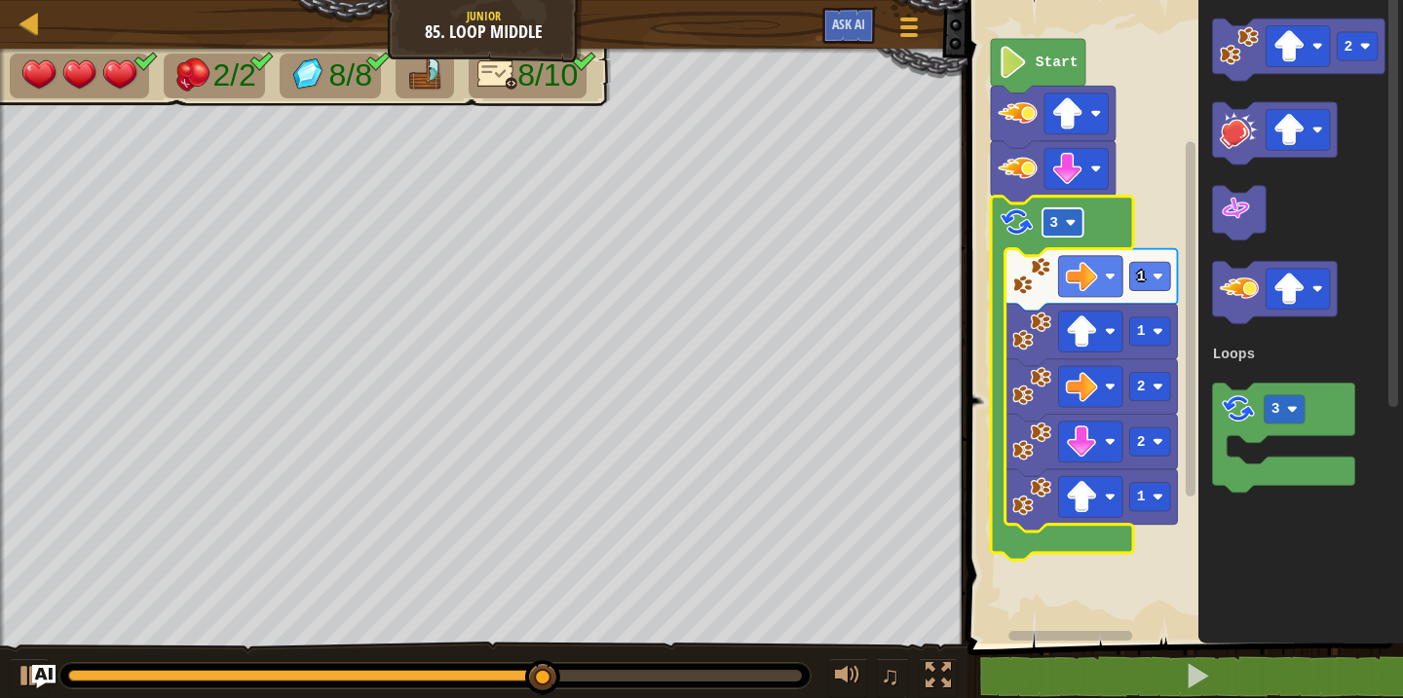
click at [1068, 227] on image "Blockly Workspace" at bounding box center [1071, 222] width 11 height 11
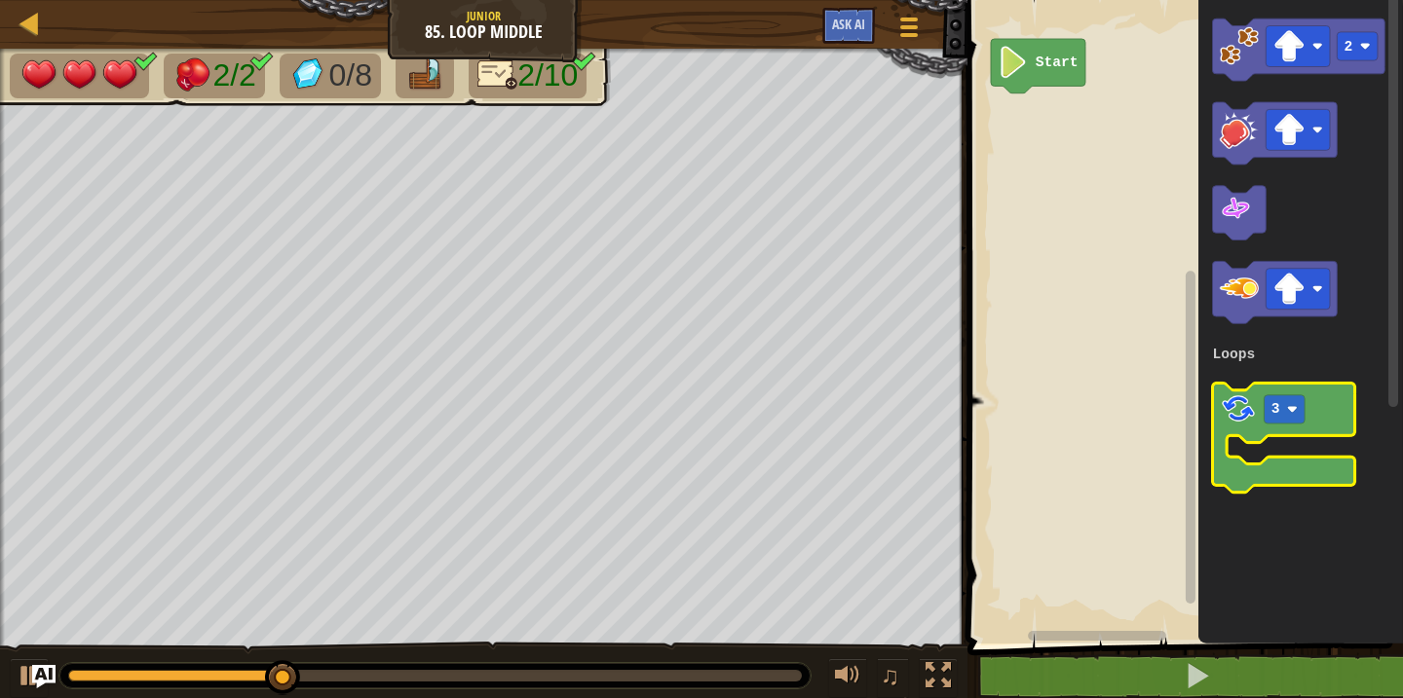
click at [1235, 417] on image "Blockly Workspace" at bounding box center [1238, 409] width 37 height 37
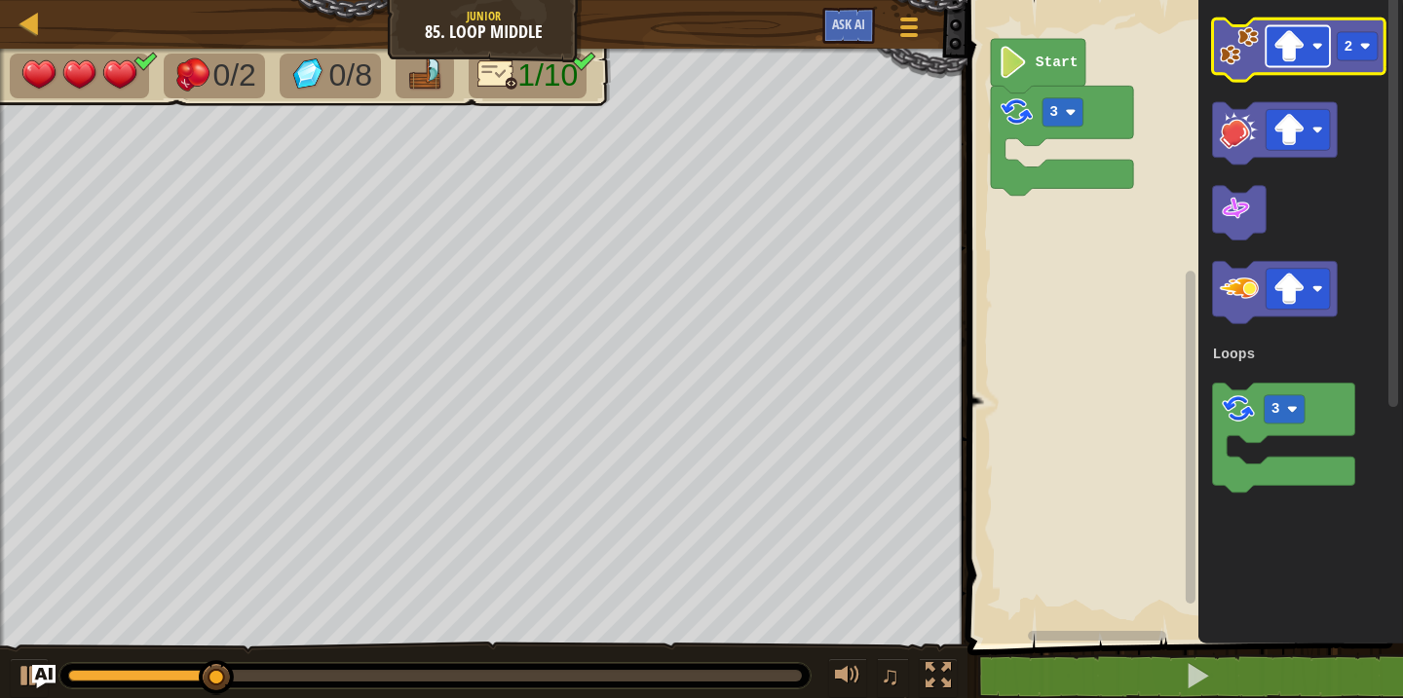
click at [1301, 45] on image "Blockly Workspace" at bounding box center [1289, 46] width 32 height 32
click at [1221, 31] on image "Blockly Workspace" at bounding box center [1239, 45] width 39 height 39
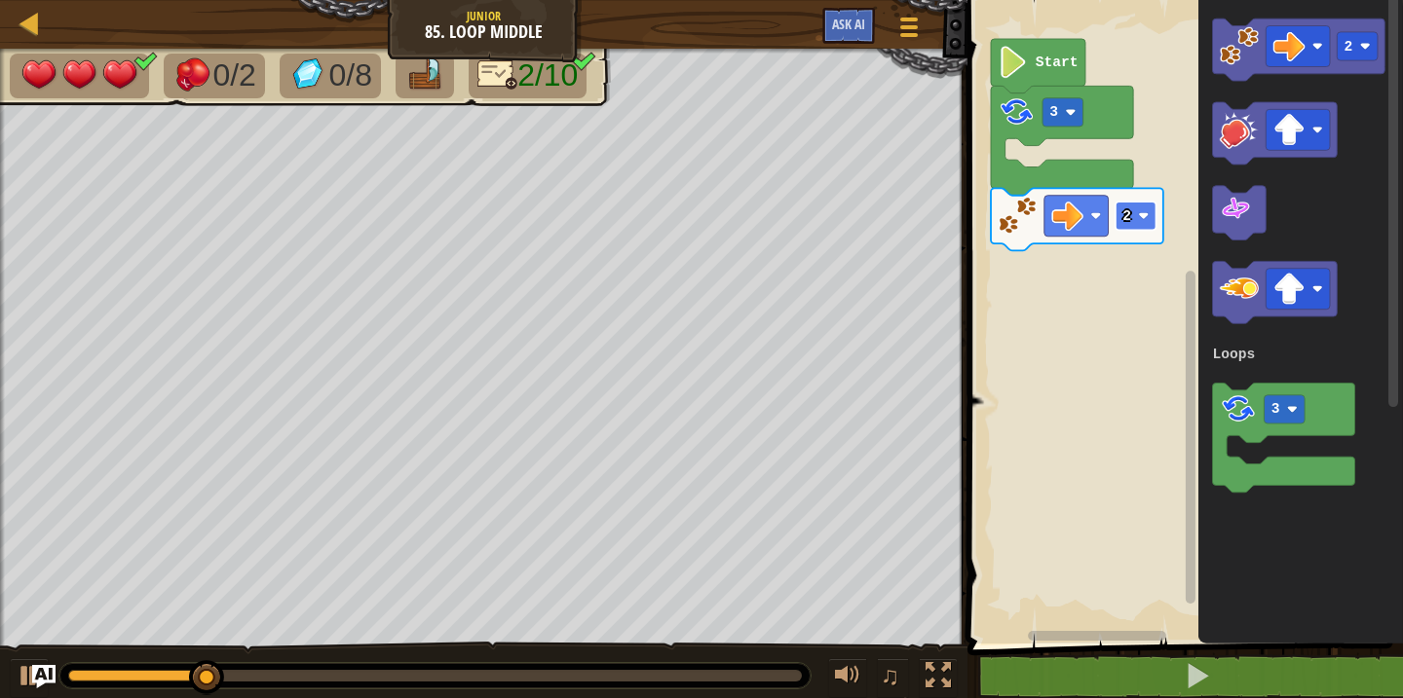
click at [1137, 225] on rect "Blockly Workspace" at bounding box center [1135, 216] width 41 height 28
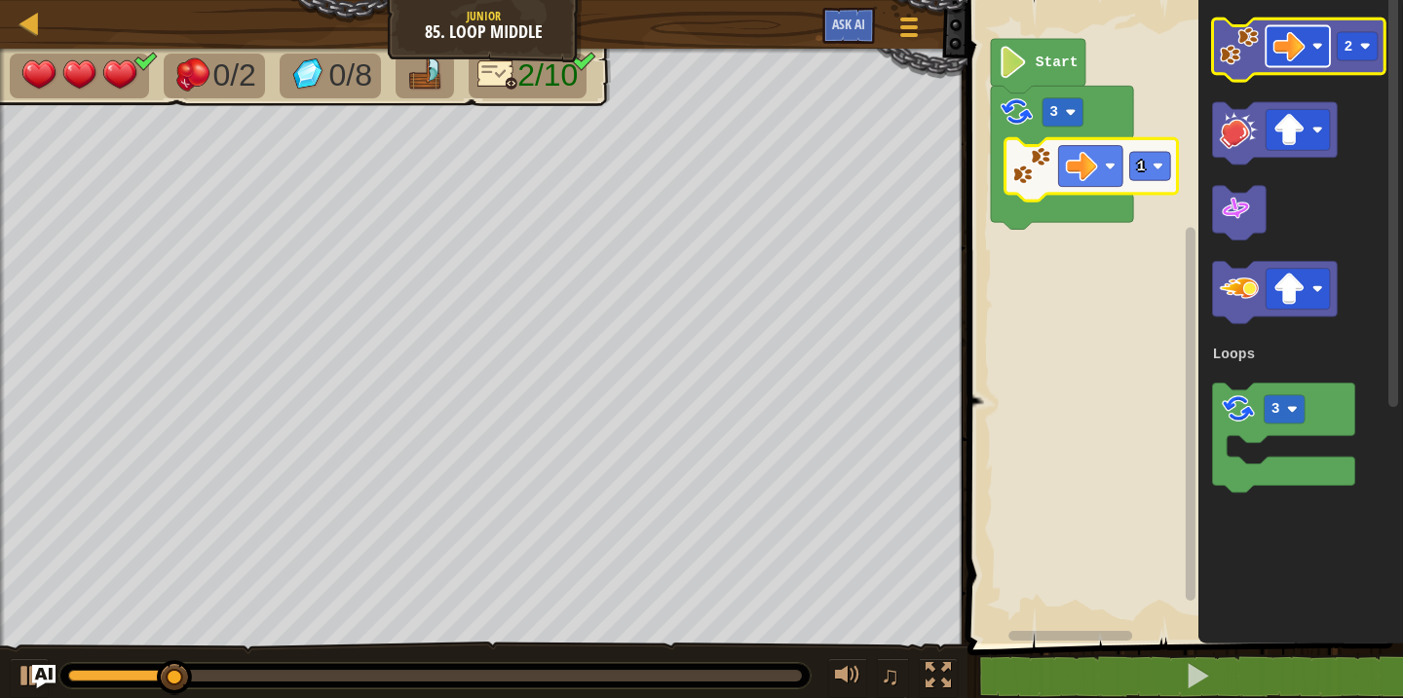
click at [1307, 64] on rect "Blockly Workspace" at bounding box center [1298, 46] width 64 height 41
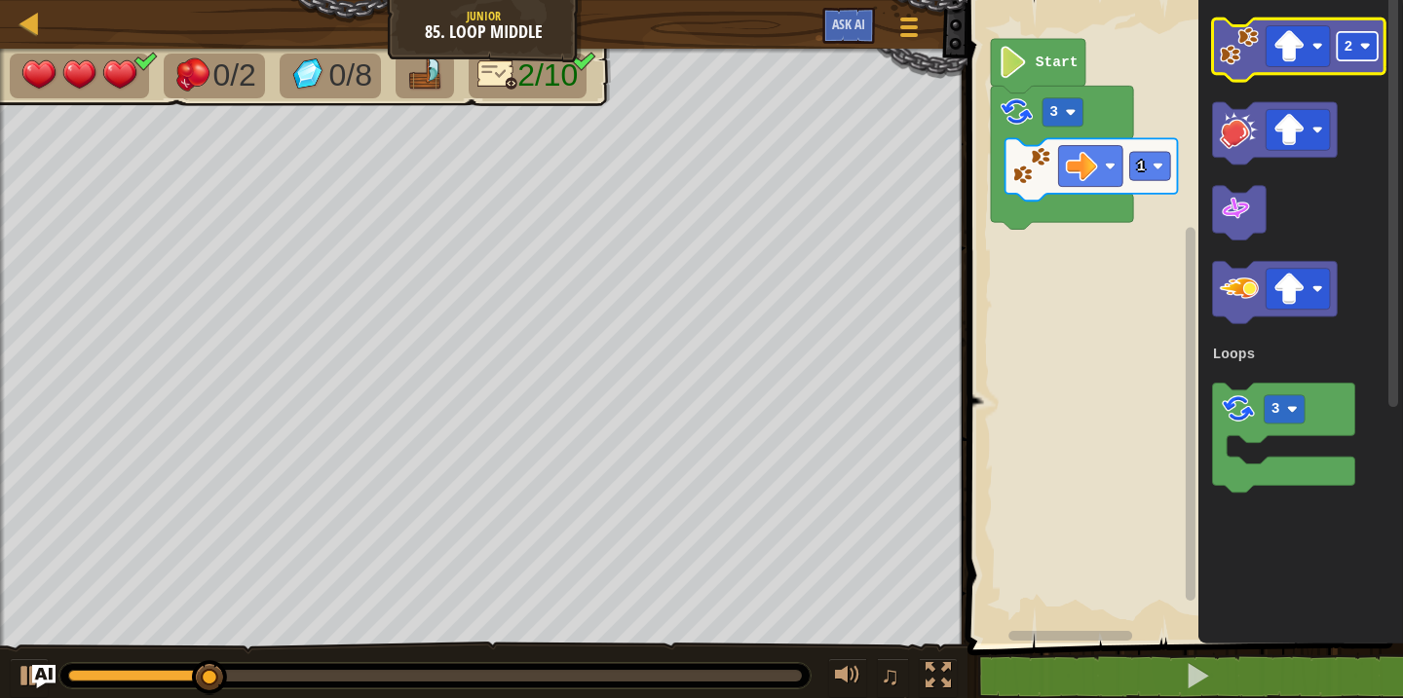
click at [1364, 51] on image "Blockly Workspace" at bounding box center [1365, 46] width 11 height 11
click at [1212, 58] on icon "Blockly Workspace" at bounding box center [1300, 317] width 205 height 654
click at [1228, 59] on image "Blockly Workspace" at bounding box center [1239, 45] width 39 height 39
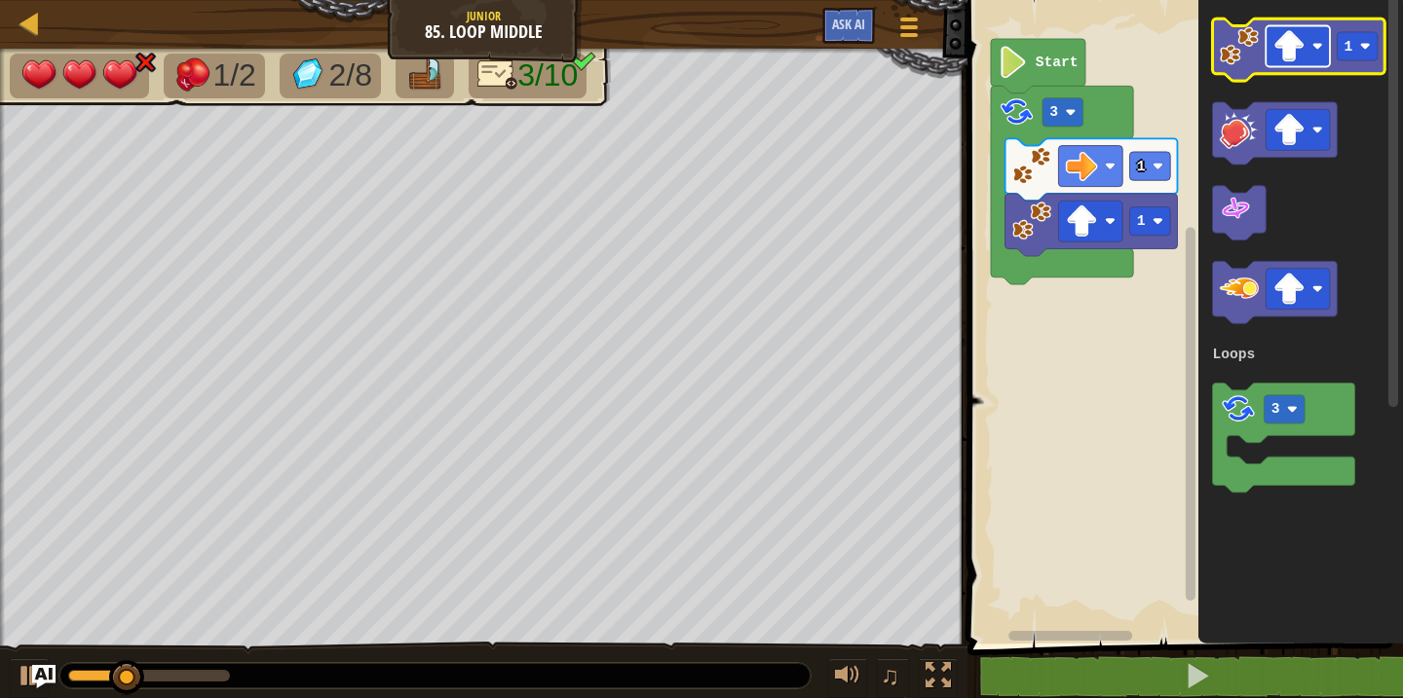
click at [1302, 56] on image "Blockly Workspace" at bounding box center [1289, 46] width 32 height 32
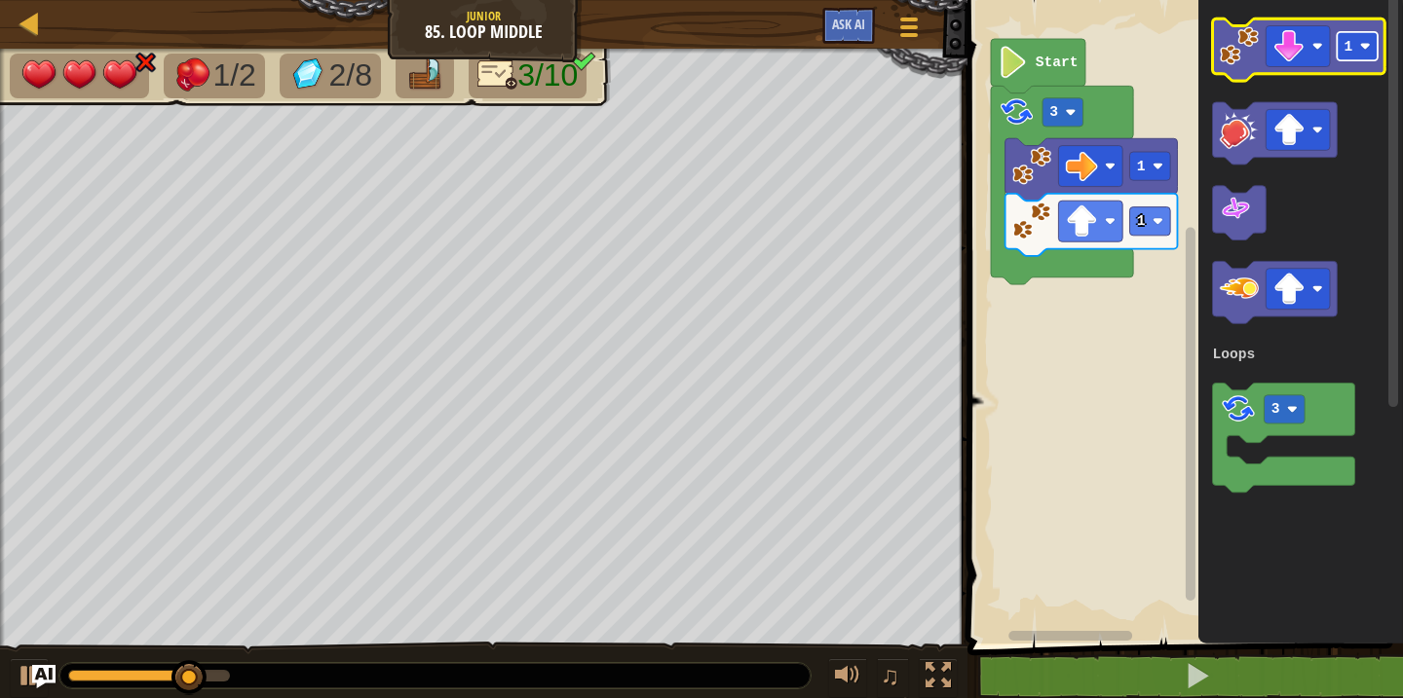
click at [1362, 57] on rect "Blockly Workspace" at bounding box center [1358, 46] width 41 height 28
click at [1250, 66] on icon "Blockly Workspace" at bounding box center [1299, 50] width 172 height 62
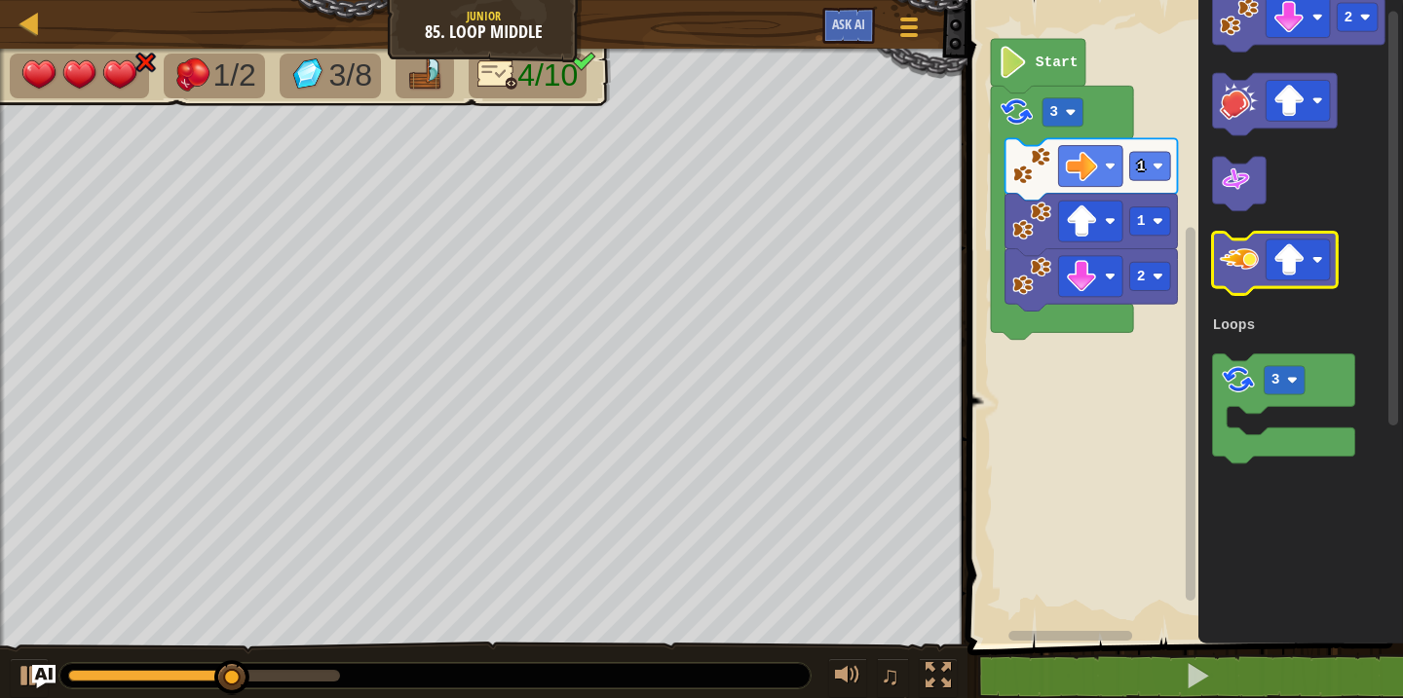
click at [1218, 255] on g "Blockly Workspace" at bounding box center [1275, 264] width 125 height 62
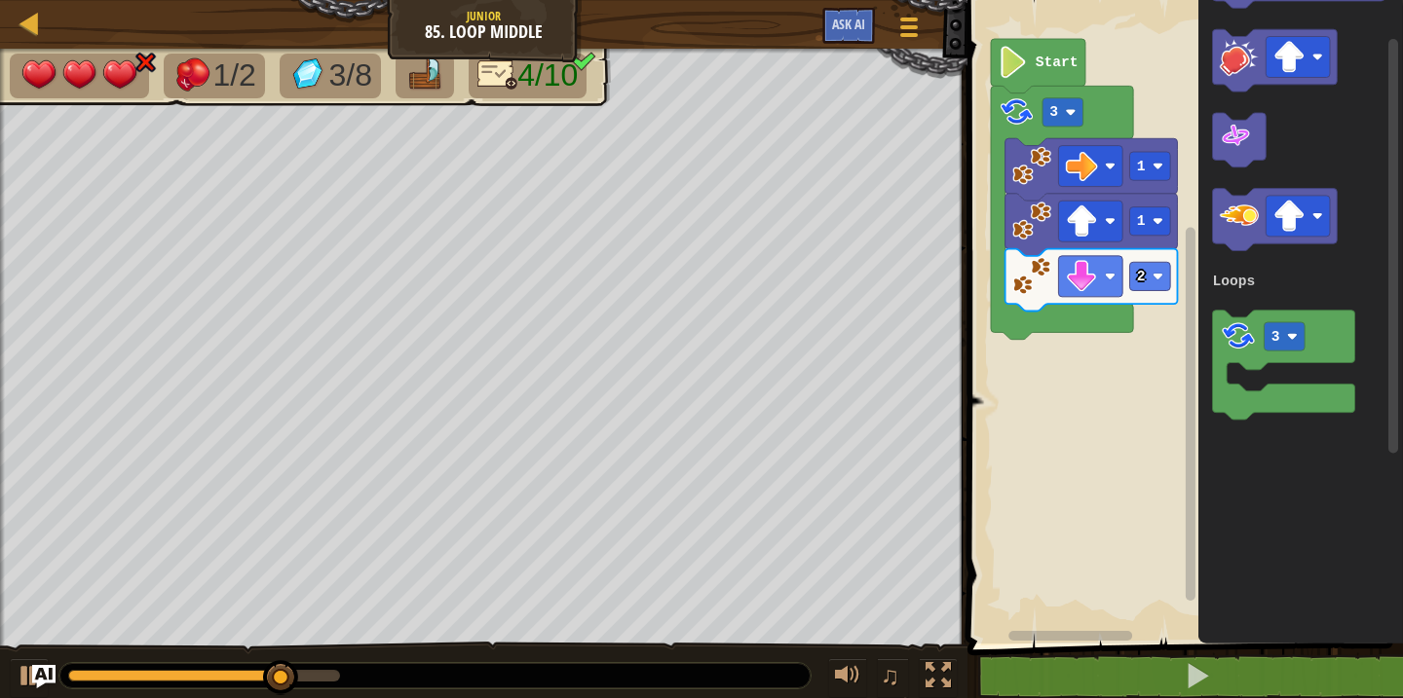
click at [1216, 248] on g "Blockly Workspace" at bounding box center [1275, 220] width 125 height 62
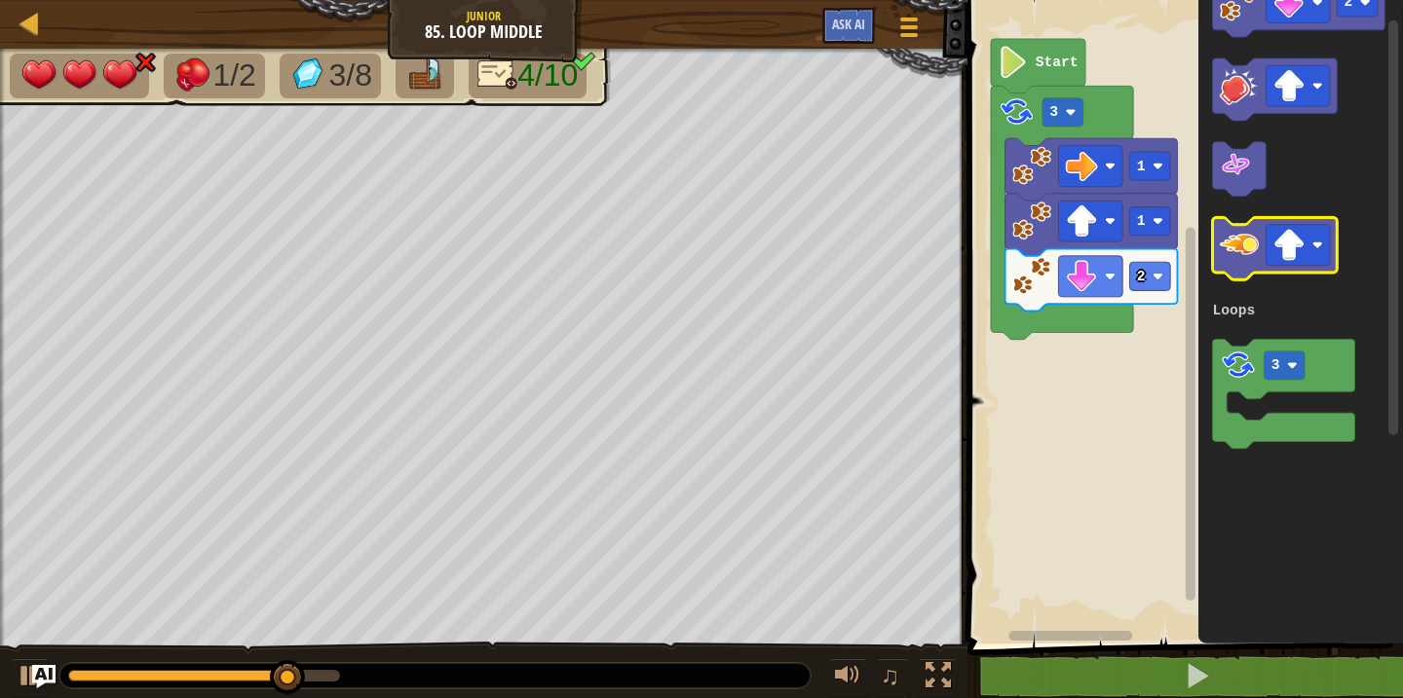
click at [1225, 252] on image "Blockly Workspace" at bounding box center [1239, 244] width 39 height 39
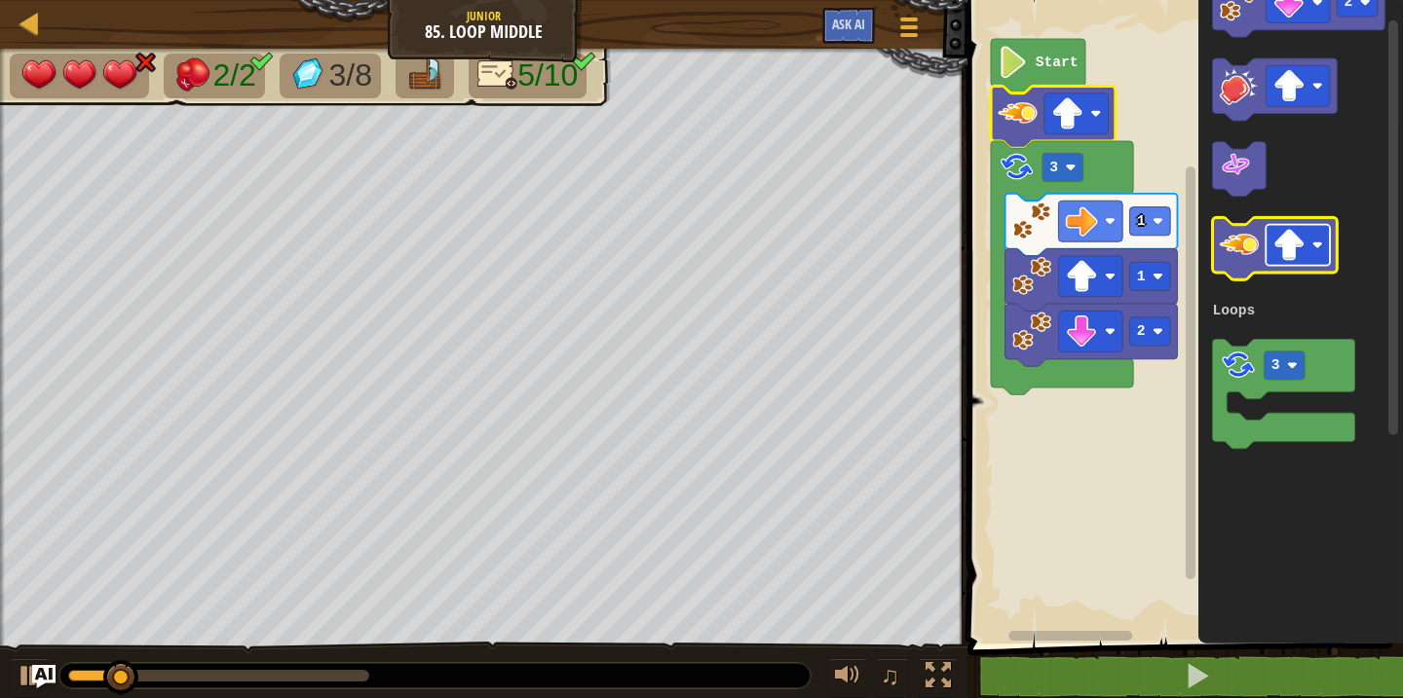
click at [1302, 247] on image "Blockly Workspace" at bounding box center [1289, 245] width 32 height 32
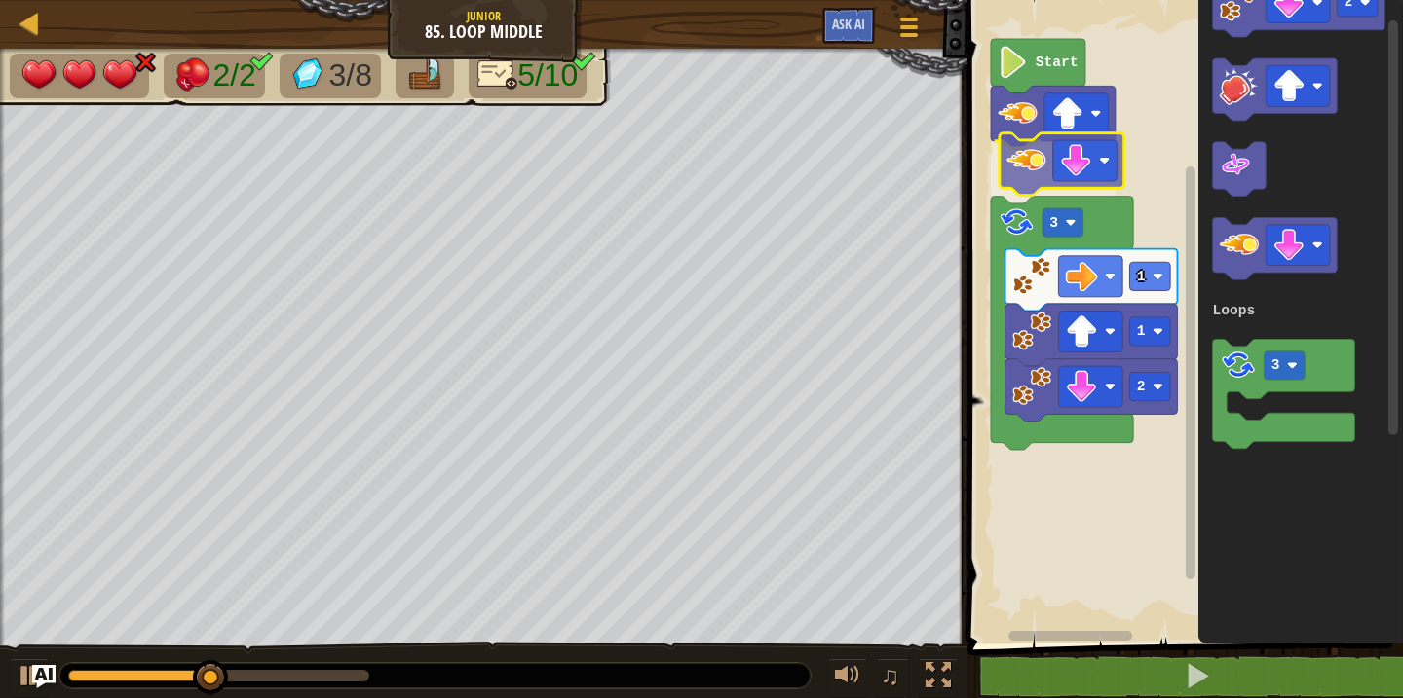
click at [1021, 202] on div "Loops Start 3 1 1 2 2 3 Loops" at bounding box center [1182, 317] width 441 height 654
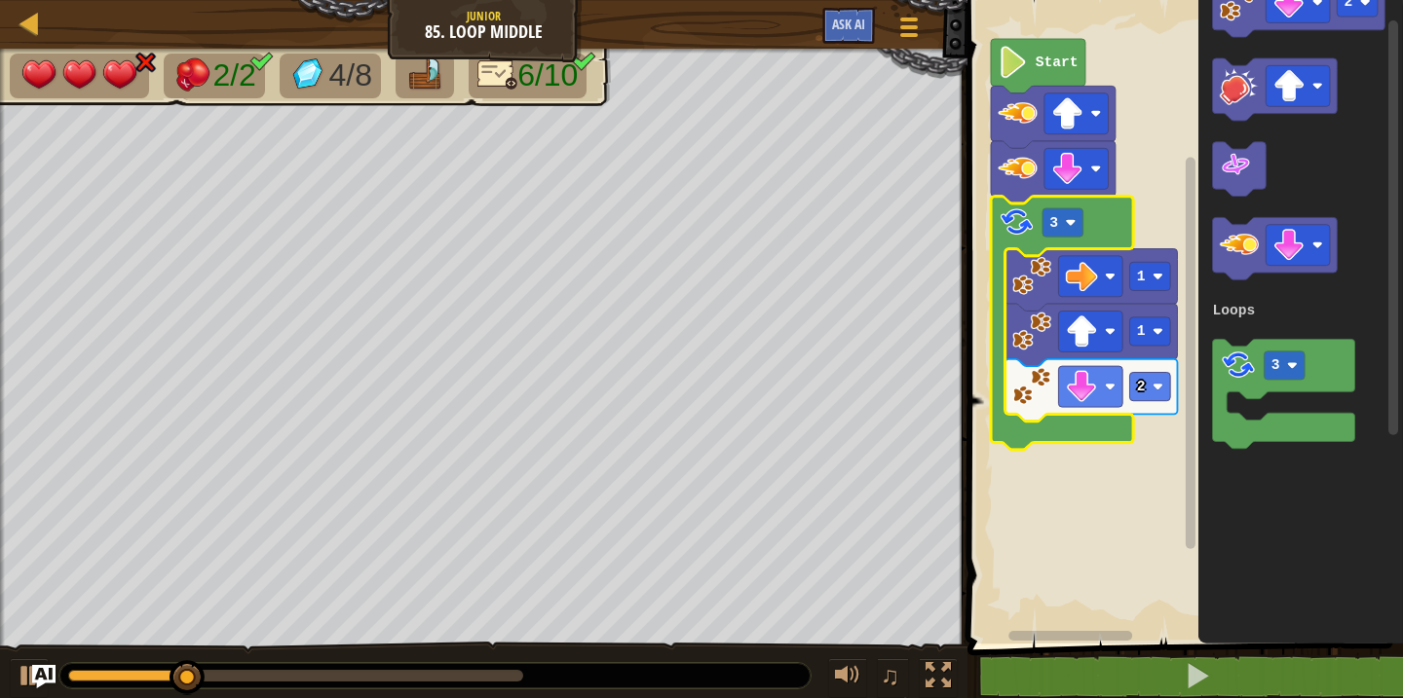
click at [1086, 222] on icon "Blockly Workspace" at bounding box center [1062, 323] width 142 height 253
click at [1066, 226] on image "Blockly Workspace" at bounding box center [1071, 222] width 11 height 11
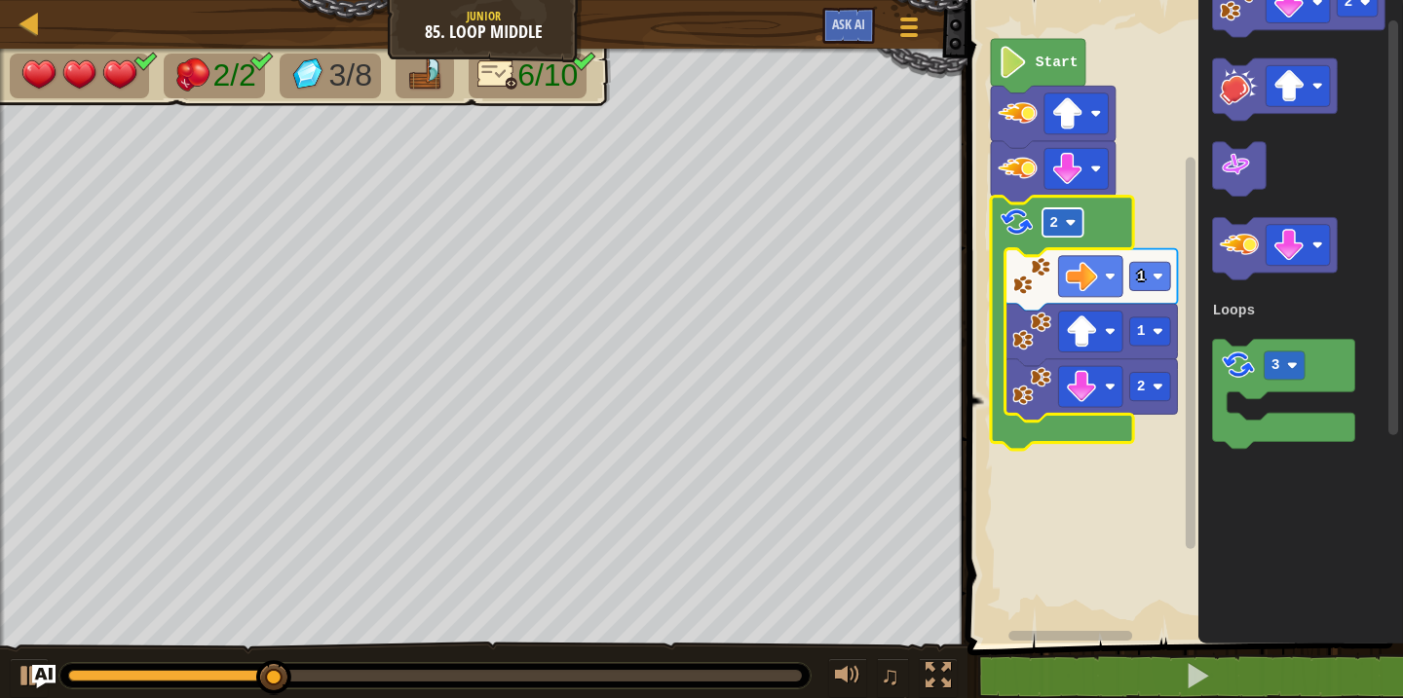
click at [1064, 220] on rect "Blockly Workspace" at bounding box center [1062, 222] width 41 height 28
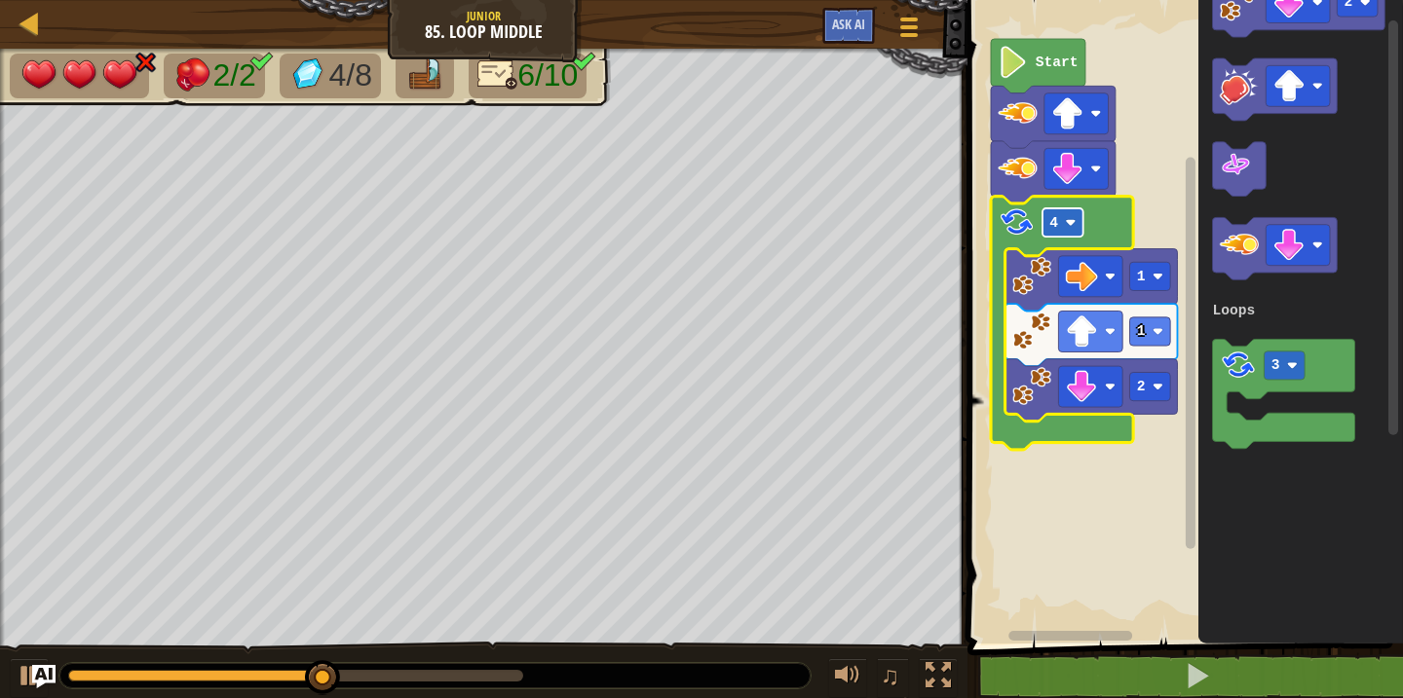
click at [1051, 234] on rect "Blockly Workspace" at bounding box center [1062, 222] width 41 height 28
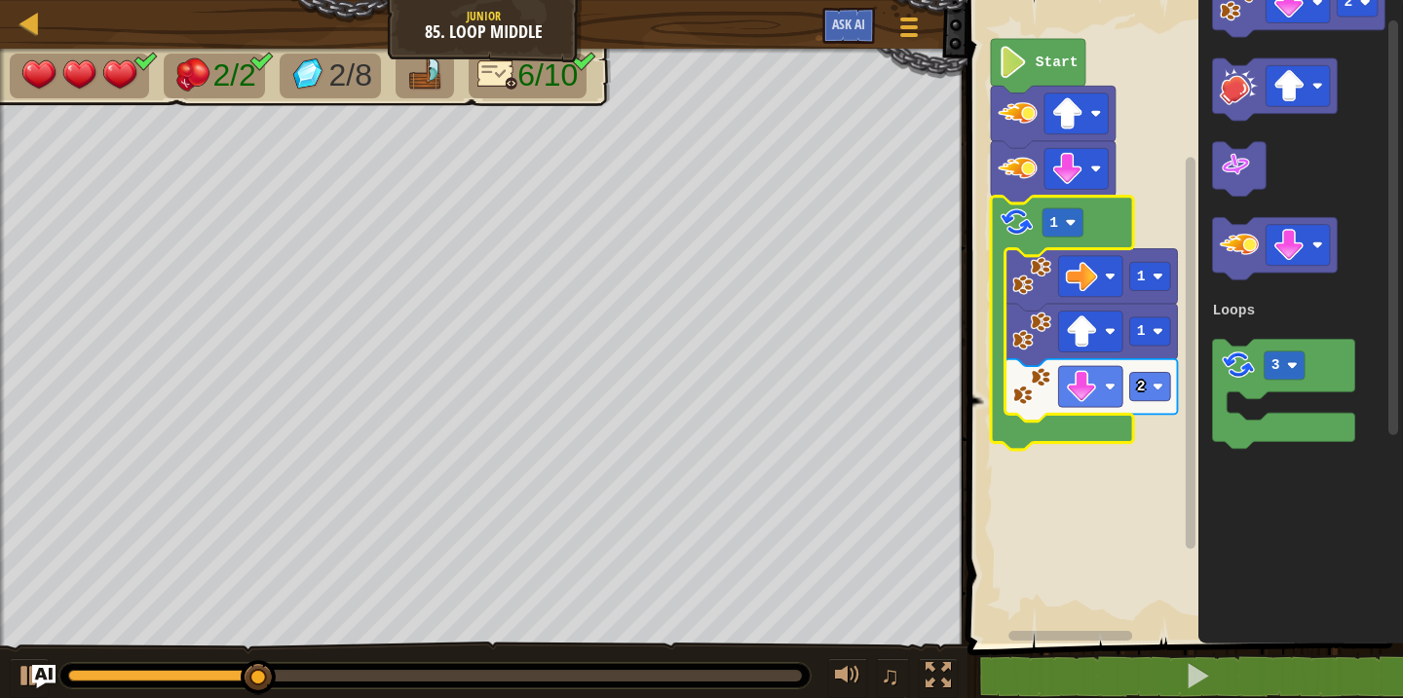
click at [1073, 238] on icon "Blockly Workspace" at bounding box center [1062, 323] width 142 height 253
click at [1056, 225] on text "1" at bounding box center [1054, 223] width 9 height 16
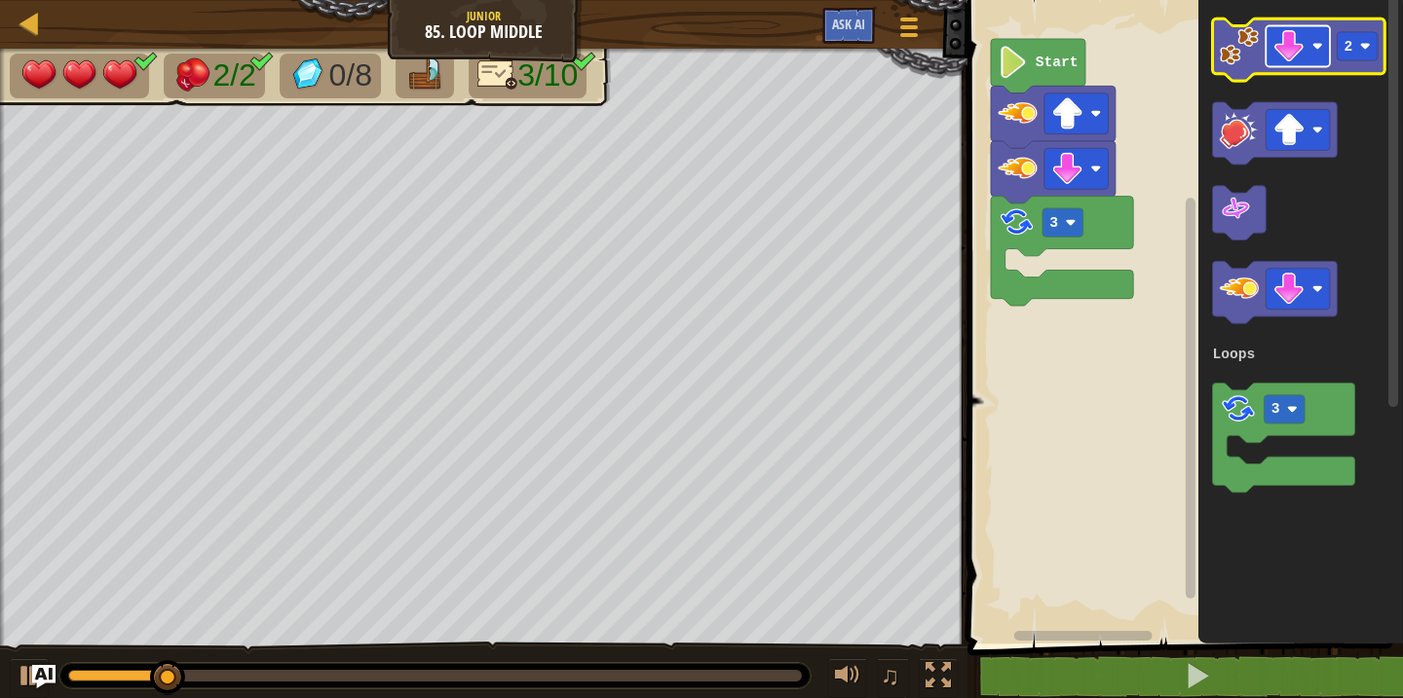
click at [1310, 53] on rect "Blockly Workspace" at bounding box center [1298, 46] width 64 height 41
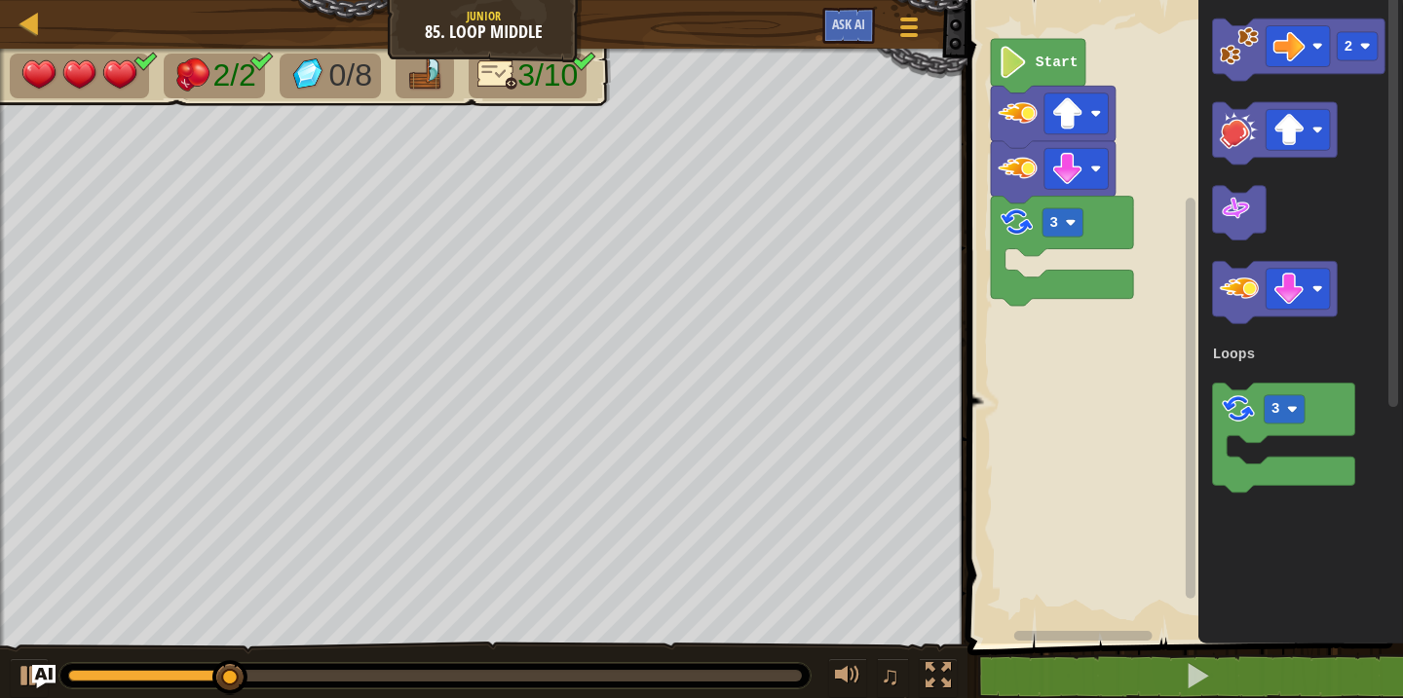
click at [1184, 353] on div "Loops Start 3 2 3 Loops" at bounding box center [1182, 317] width 441 height 654
click at [1247, 56] on image "Blockly Workspace" at bounding box center [1239, 45] width 39 height 39
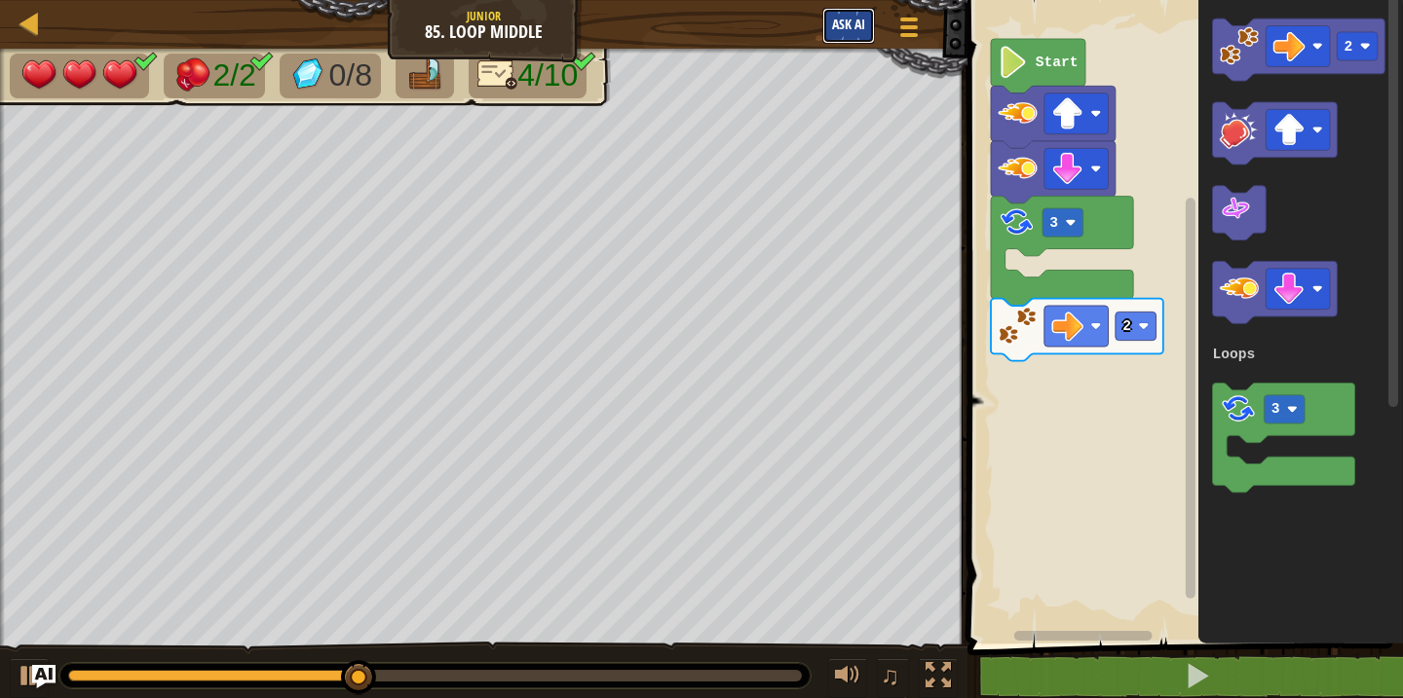
click at [853, 33] on span "Ask AI" at bounding box center [848, 24] width 33 height 19
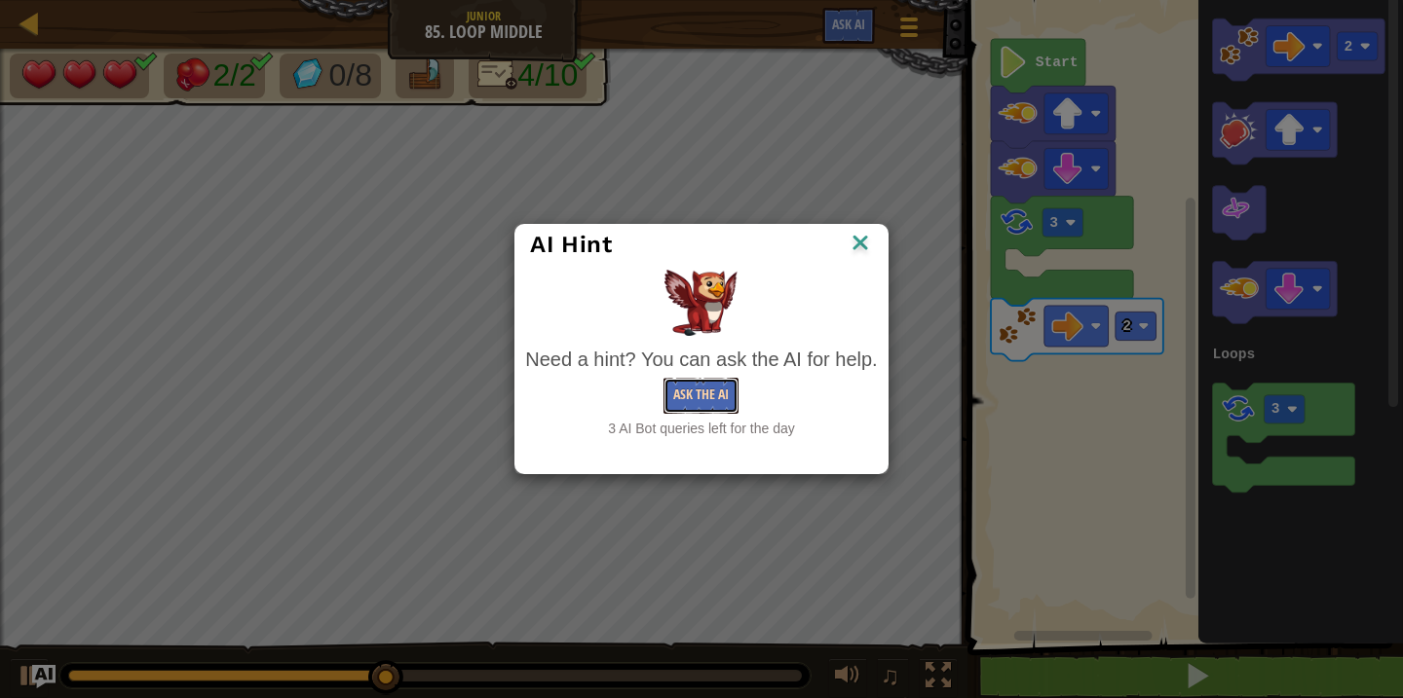
click at [694, 383] on button "Ask the AI" at bounding box center [700, 396] width 75 height 36
